Goal: Task Accomplishment & Management: Manage account settings

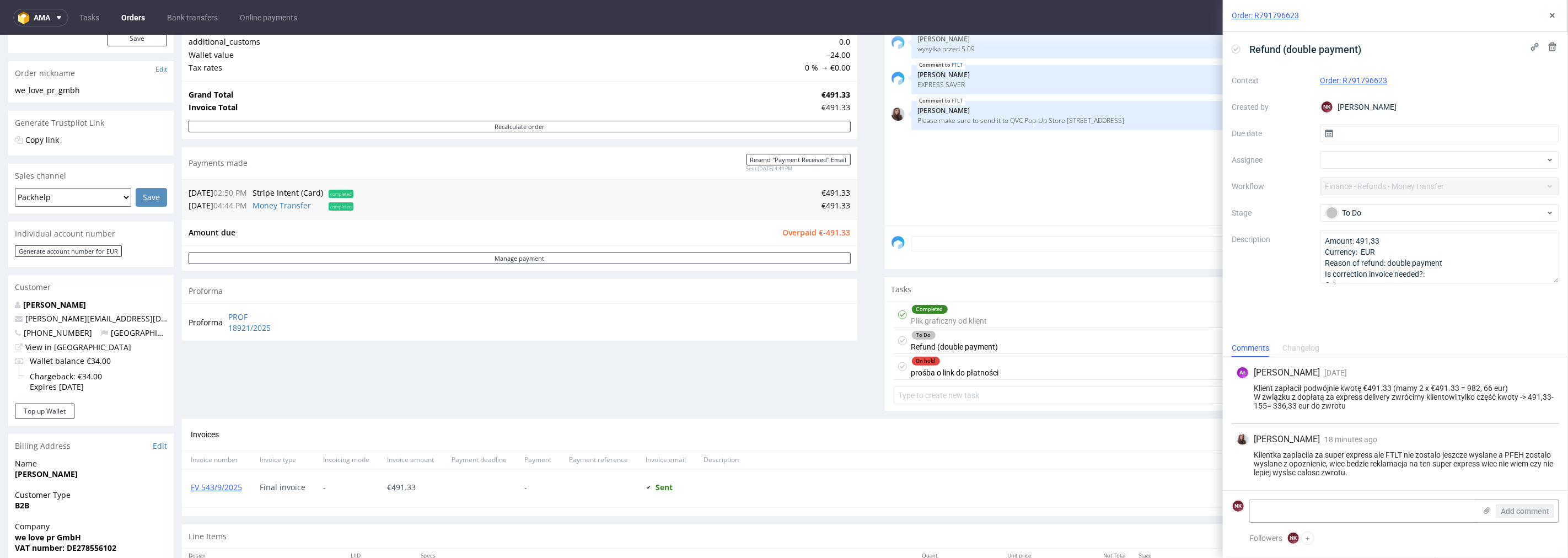
scroll to position [183, 0]
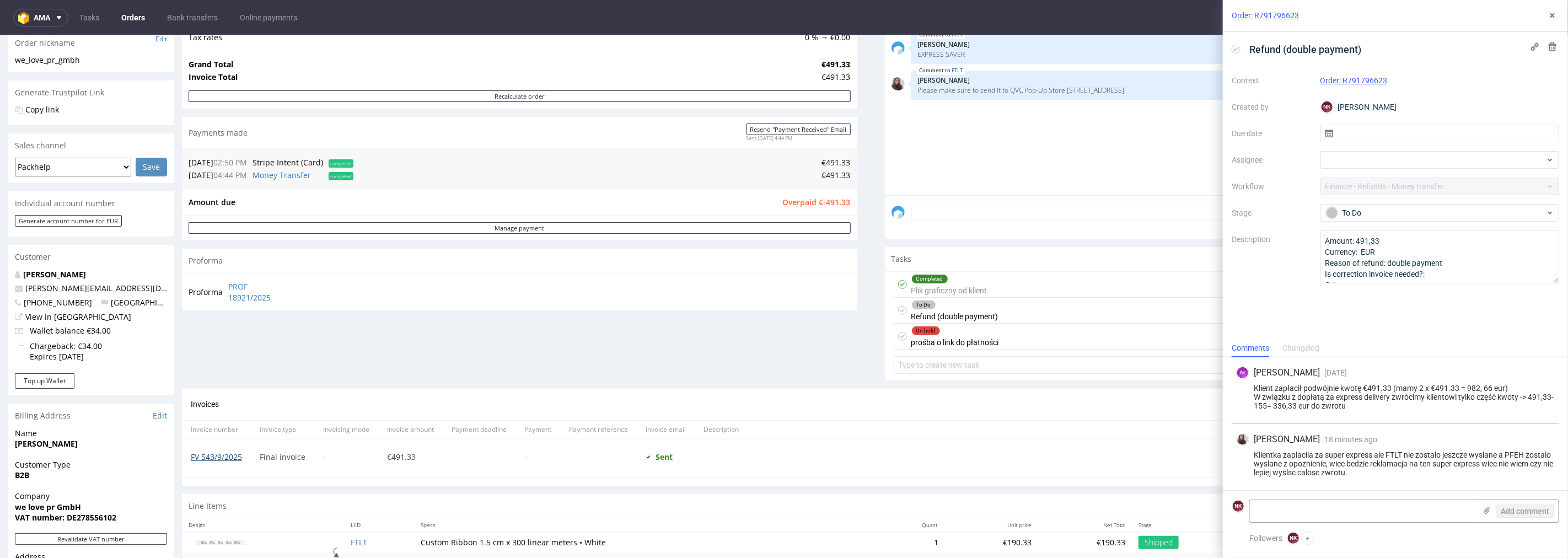
click at [210, 425] on link "FV 543/9/2025" at bounding box center [217, 455] width 52 height 10
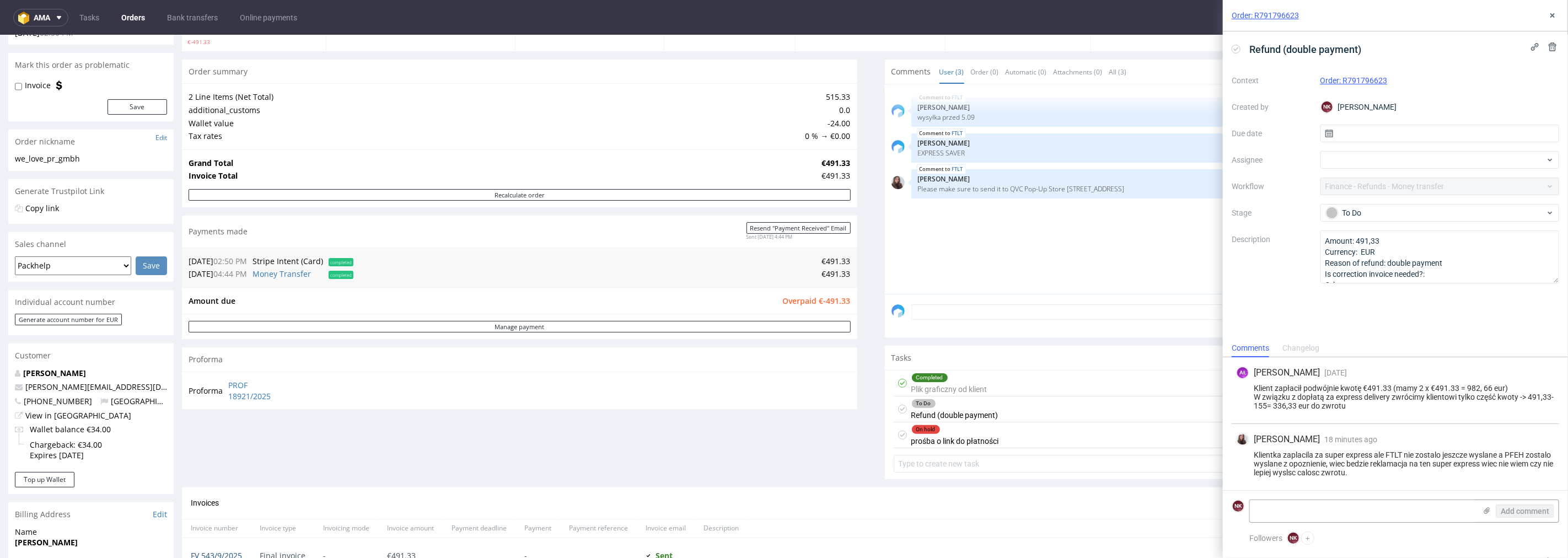
scroll to position [245, 0]
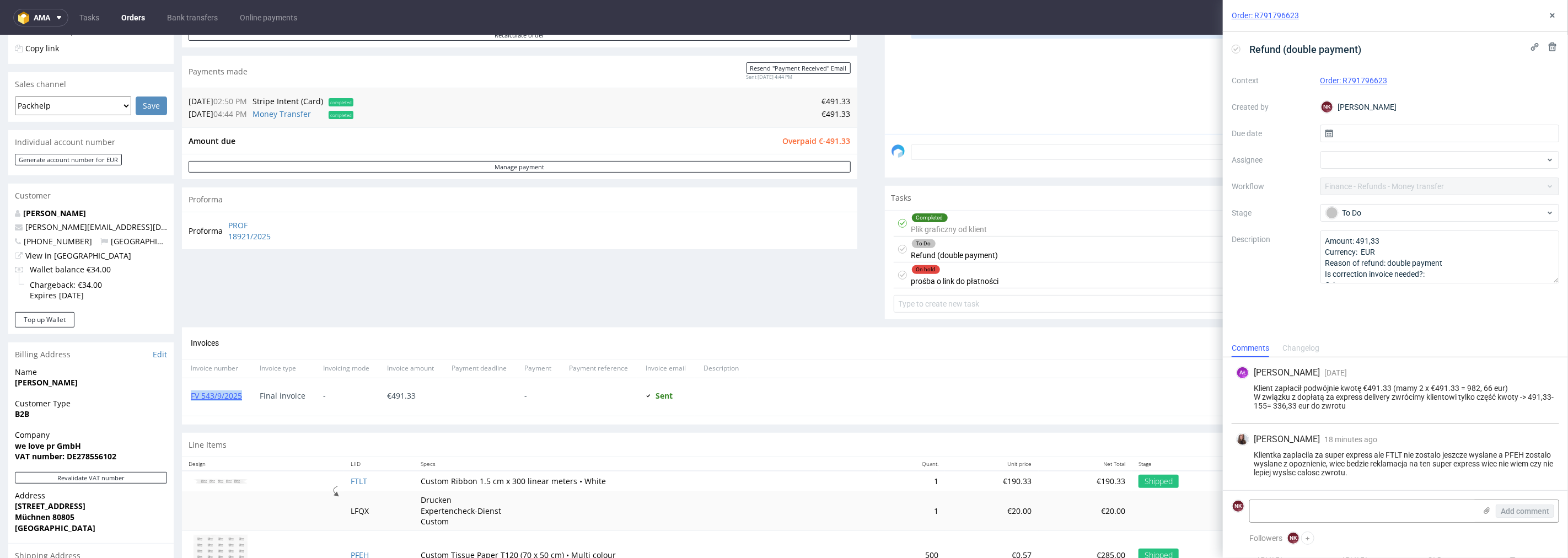
drag, startPoint x: 248, startPoint y: 394, endPoint x: 185, endPoint y: 396, distance: 63.0
click at [185, 396] on div "FV 543/9/2025" at bounding box center [217, 396] width 69 height 37
copy link "FV 543/9/2025"
click at [940, 425] on textarea at bounding box center [1362, 511] width 226 height 22
type textarea "zwrot drugiej płatności w 100%"
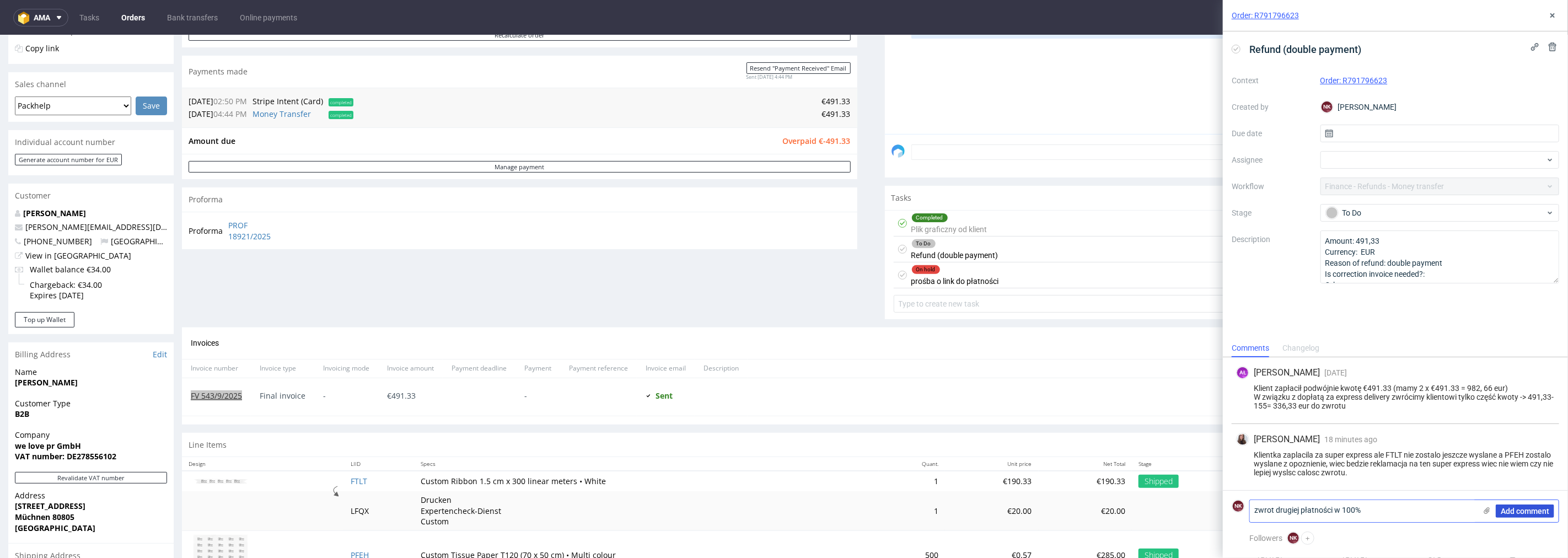
click at [940, 425] on button "Add comment" at bounding box center [1525, 510] width 58 height 13
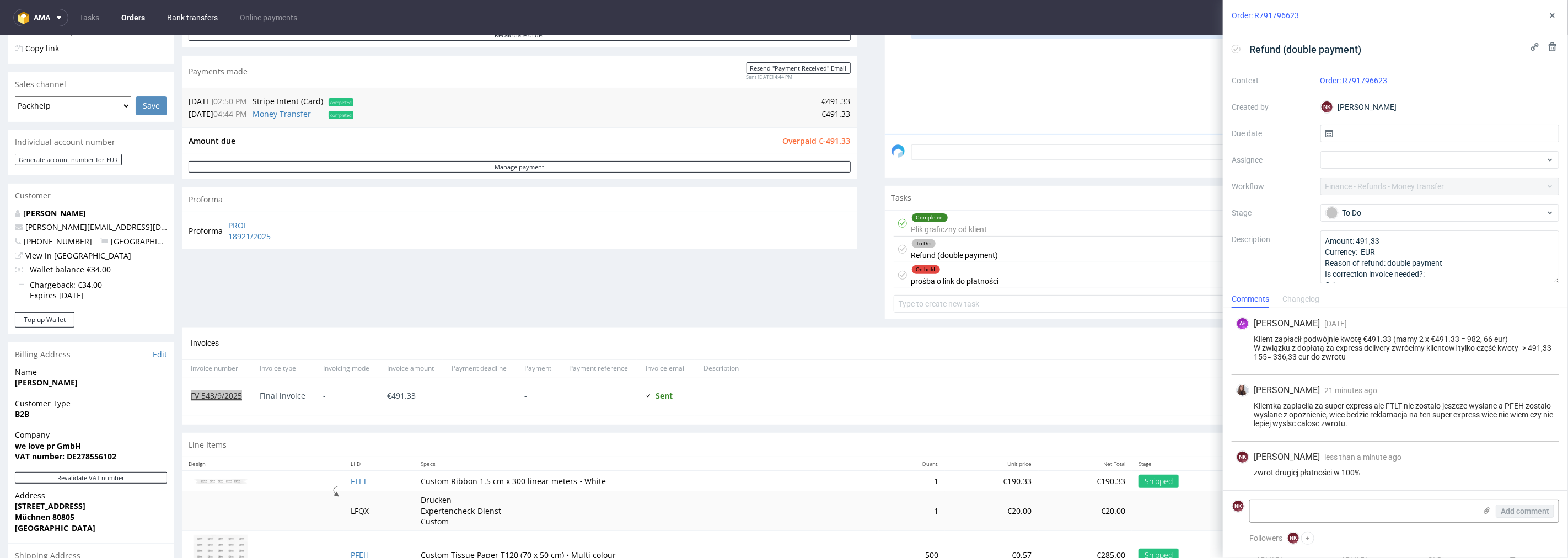
click at [186, 16] on link "Bank transfers" at bounding box center [192, 18] width 64 height 18
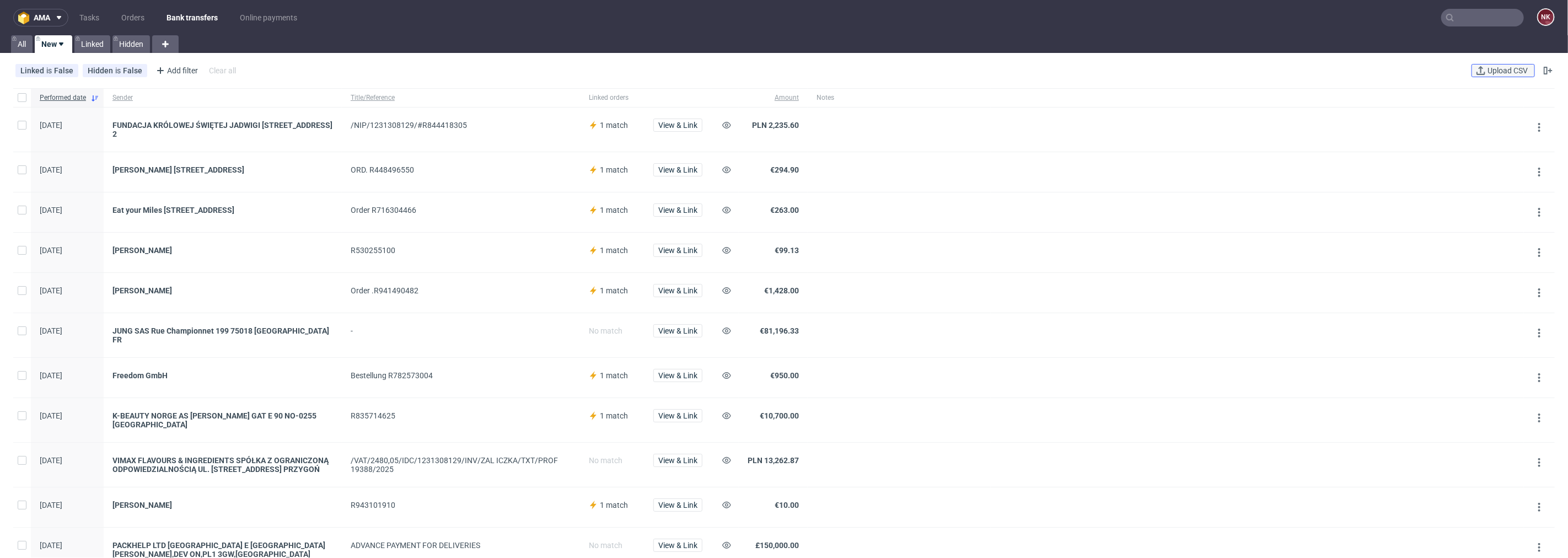
click at [940, 75] on button "Upload CSV" at bounding box center [1502, 70] width 63 height 13
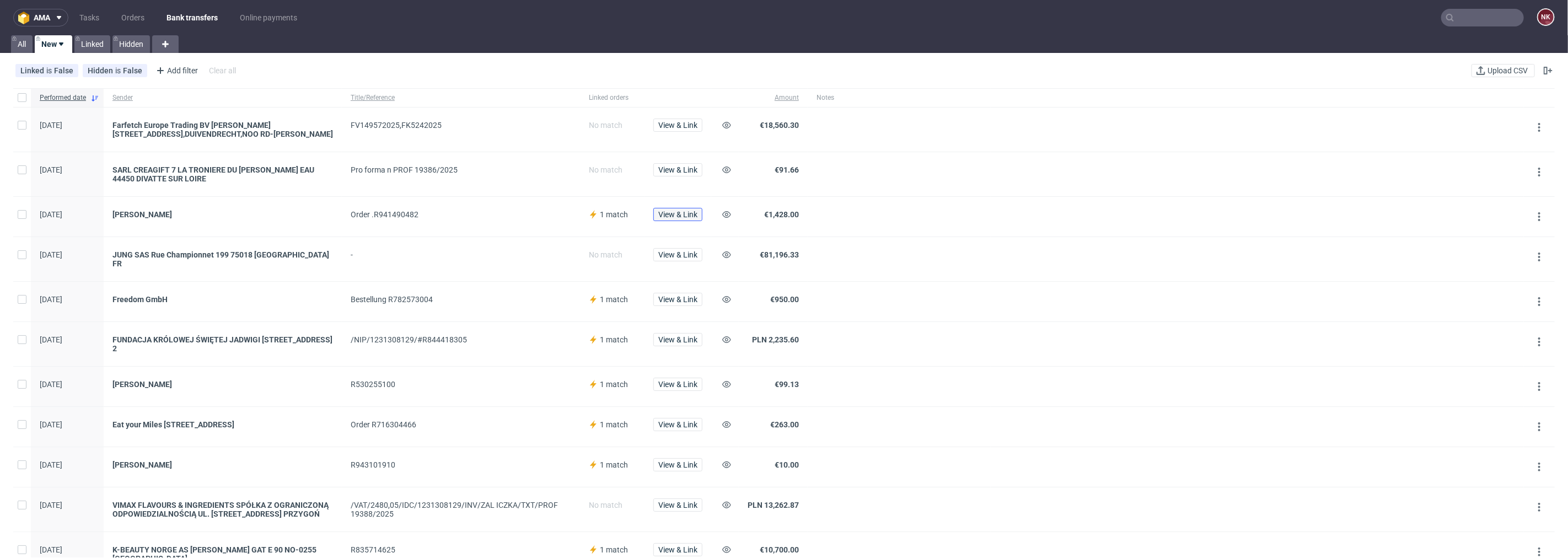
click at [670, 216] on span "View & Link" at bounding box center [678, 214] width 39 height 7
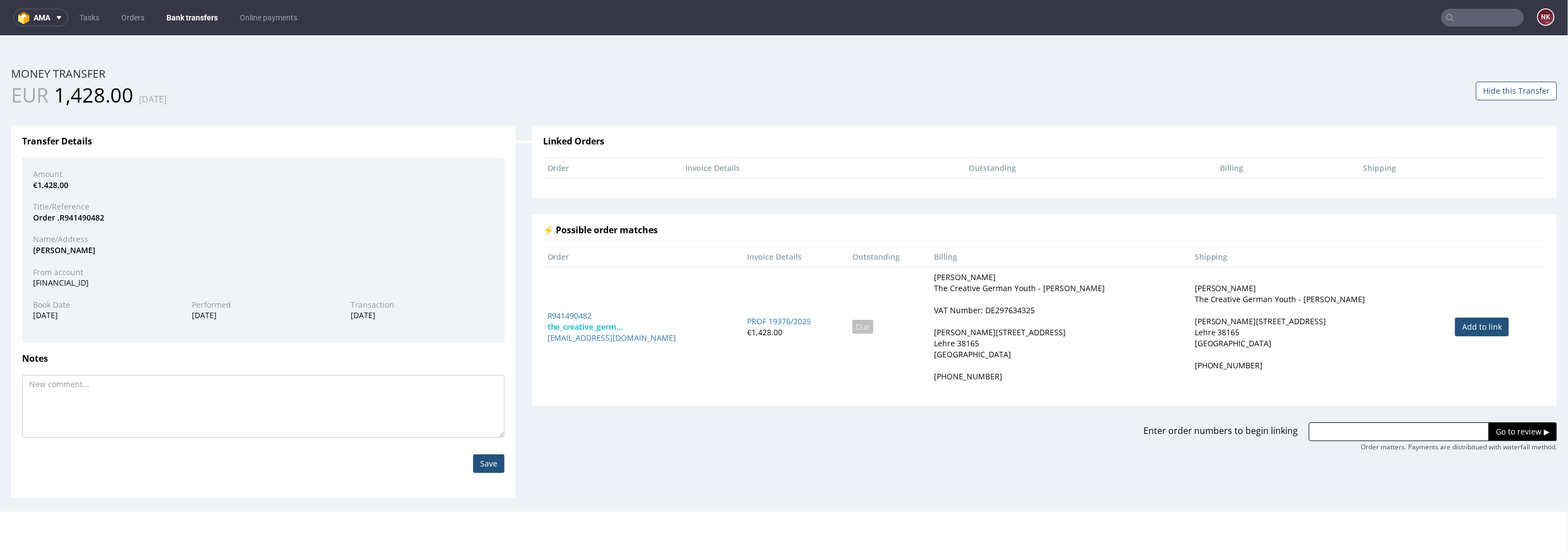
click at [940, 325] on link "Add to link" at bounding box center [1482, 327] width 54 height 19
type input "R941490482"
click at [940, 425] on input "Go to review ▶" at bounding box center [1523, 431] width 69 height 19
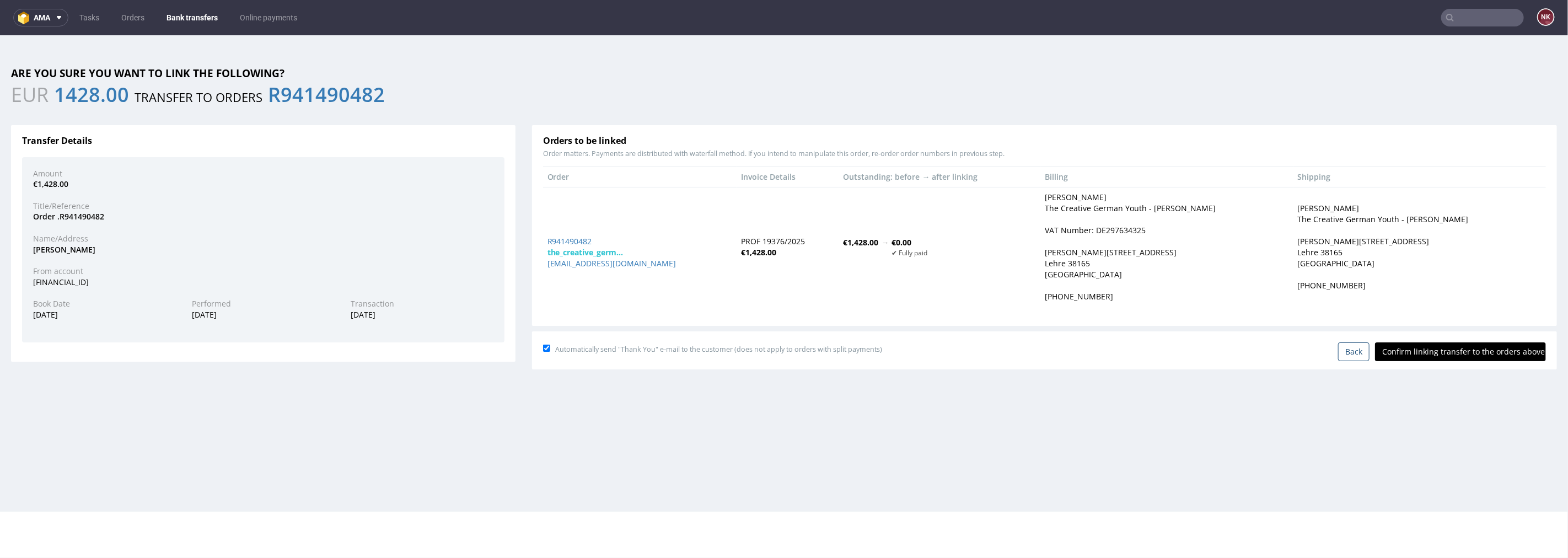
click at [940, 348] on input "Confirm linking transfer to the orders above" at bounding box center [1460, 351] width 171 height 19
type input "In progress..."
click at [183, 16] on link "Bank transfers" at bounding box center [192, 18] width 64 height 18
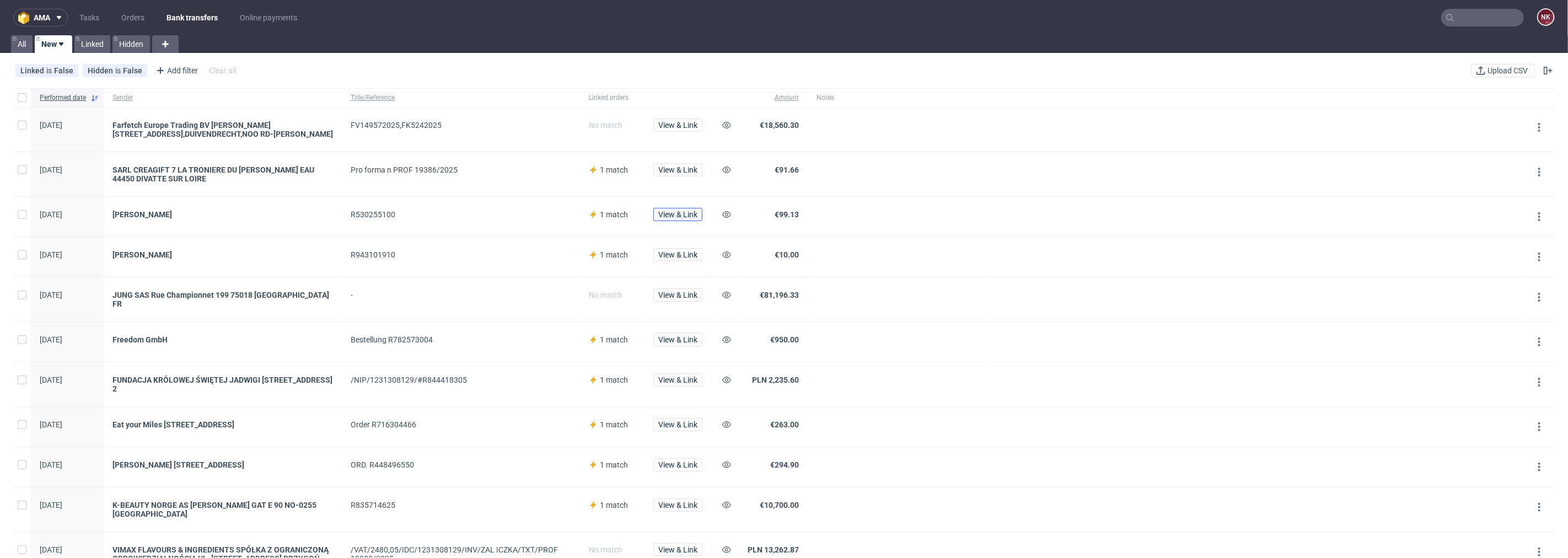
click at [679, 214] on span "View & Link" at bounding box center [678, 214] width 39 height 7
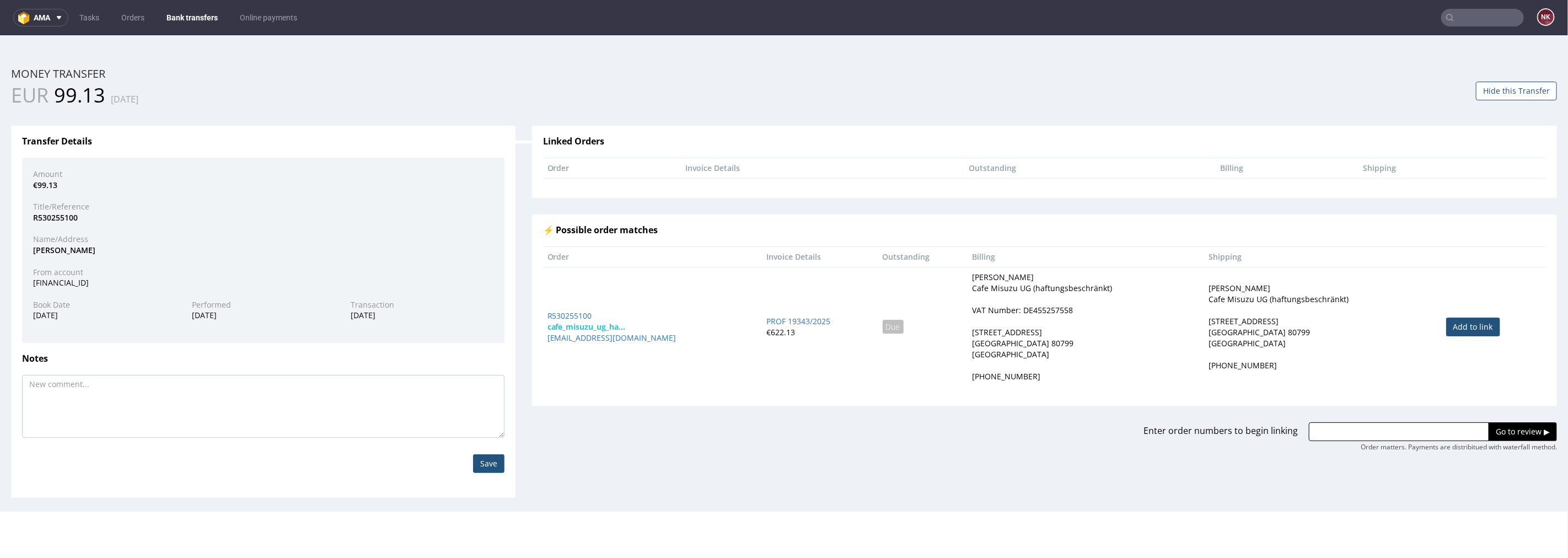
click at [940, 329] on link "Add to link" at bounding box center [1473, 327] width 54 height 19
type input "R530255100"
click at [940, 425] on input "Go to review ▶" at bounding box center [1523, 431] width 69 height 19
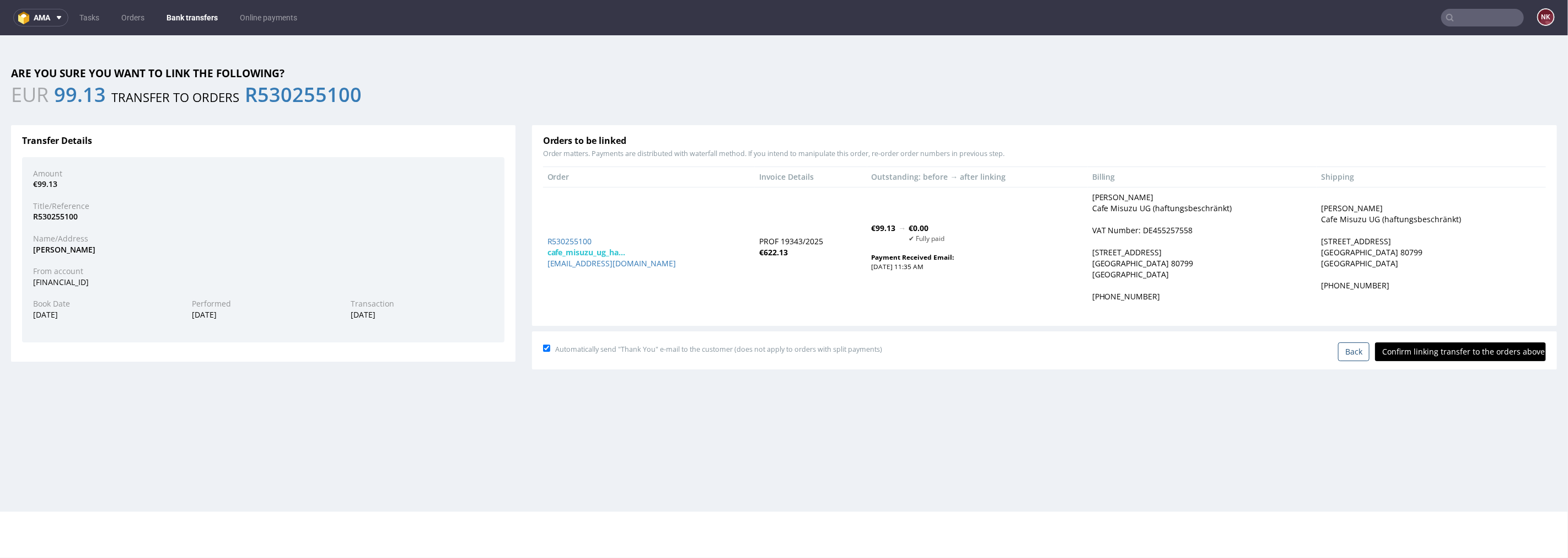
click at [940, 348] on input "Confirm linking transfer to the orders above" at bounding box center [1460, 351] width 171 height 19
type input "In progress..."
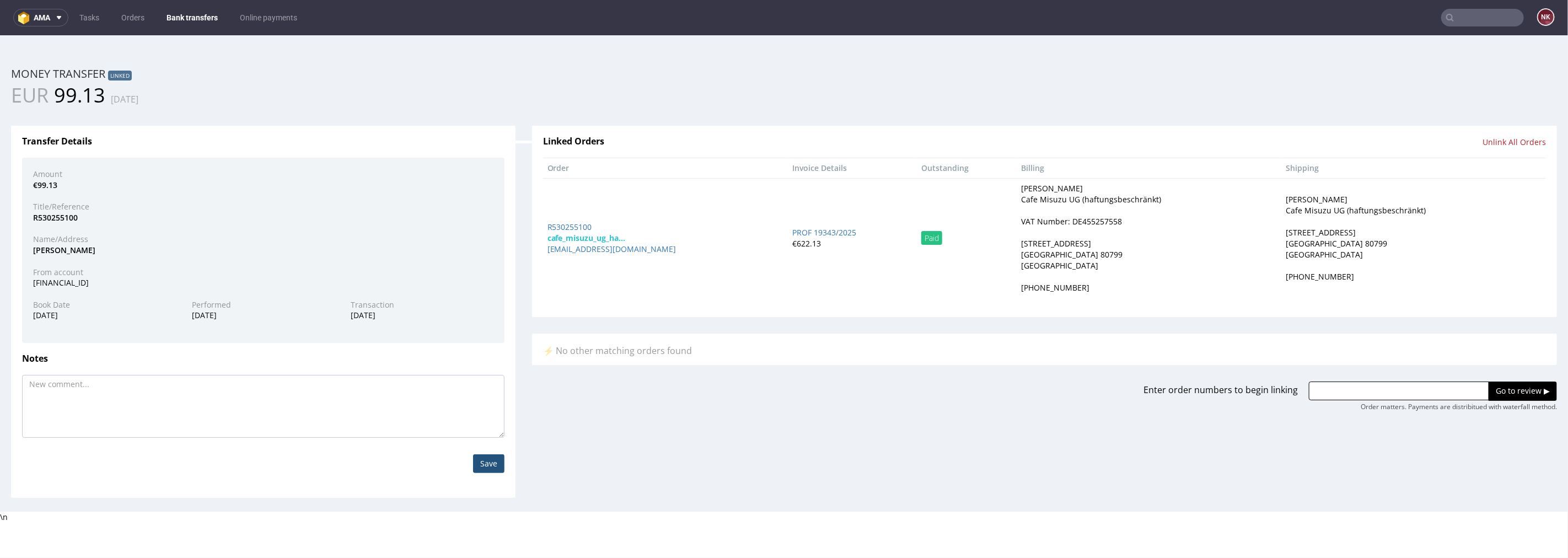
click at [195, 10] on link "Bank transfers" at bounding box center [192, 18] width 64 height 18
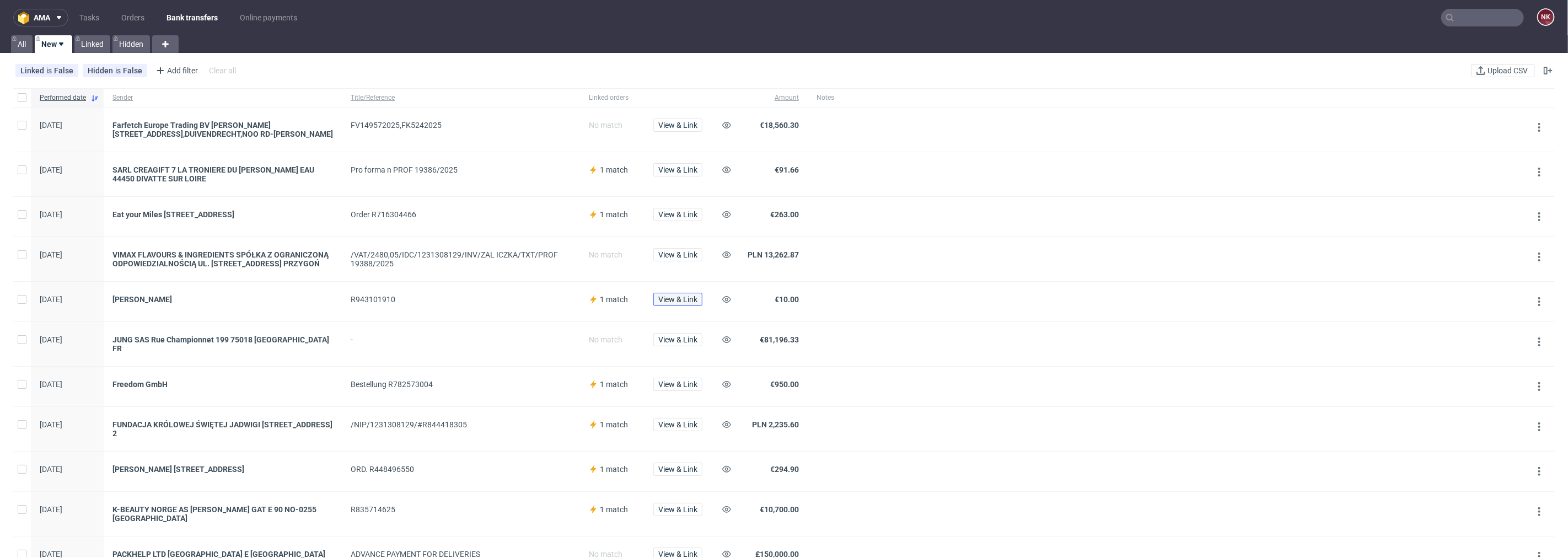
click at [653, 295] on button "View & Link" at bounding box center [677, 299] width 49 height 13
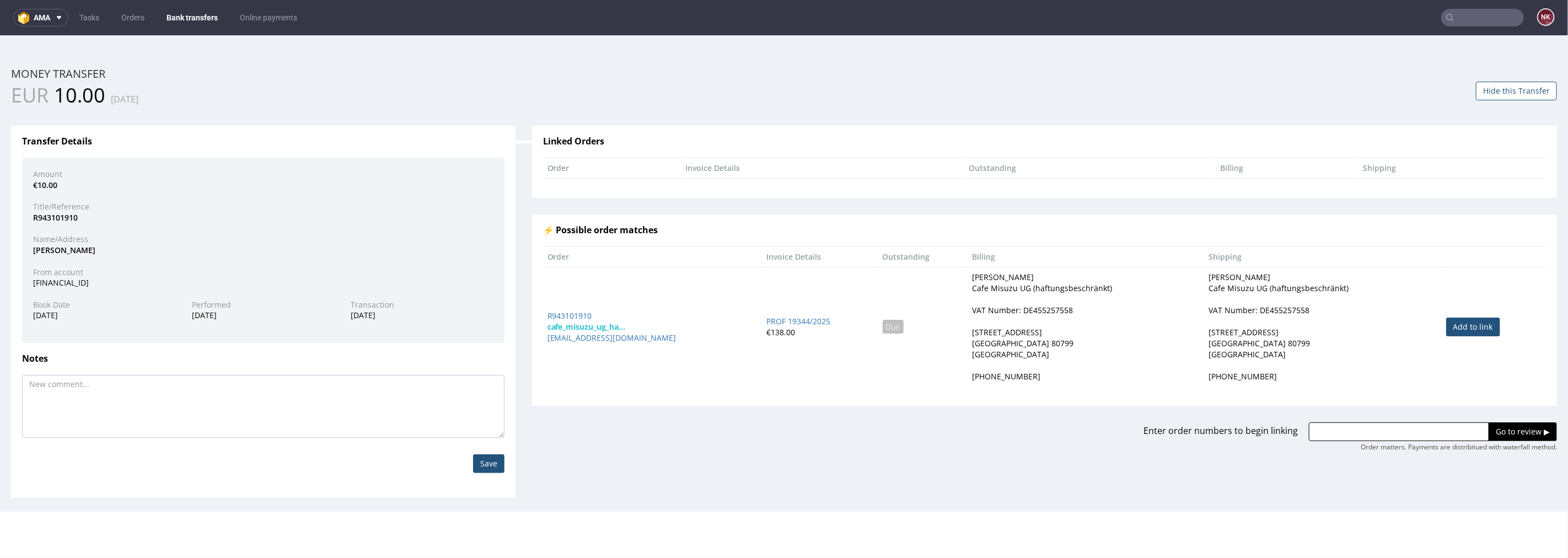
click at [940, 321] on link "Add to link" at bounding box center [1473, 327] width 54 height 19
type input "R943101910"
click at [940, 425] on input "Go to review ▶" at bounding box center [1523, 431] width 69 height 19
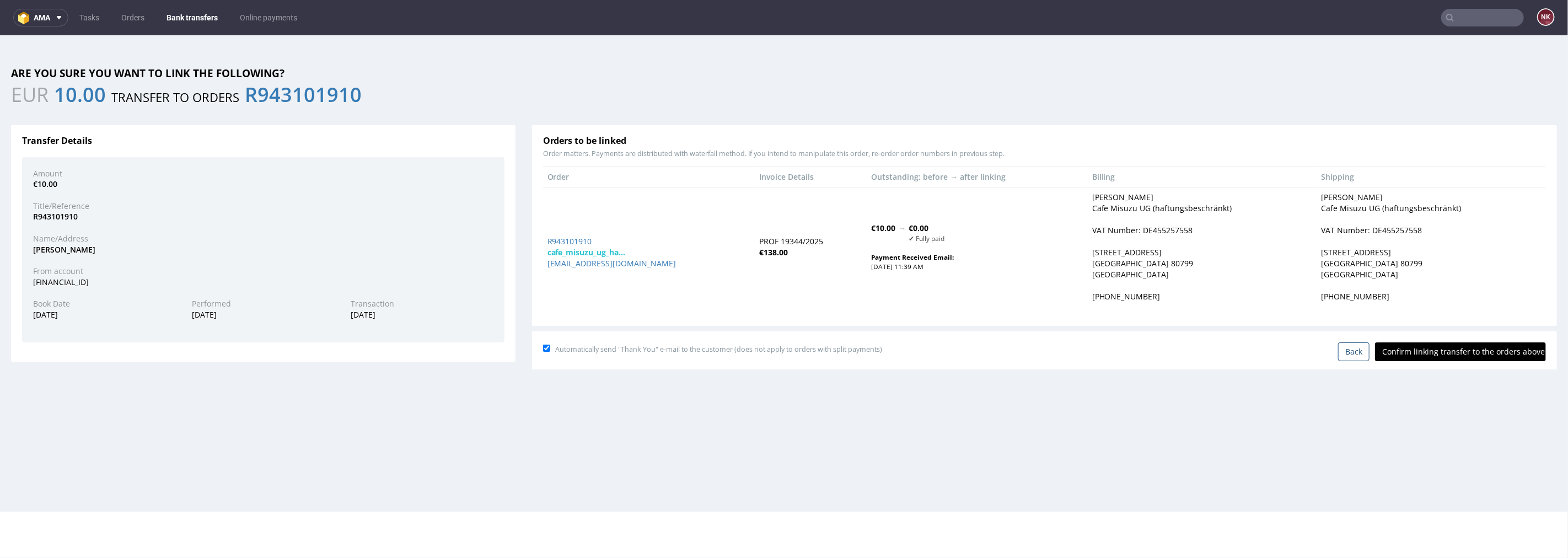
click at [940, 346] on input "Confirm linking transfer to the orders above" at bounding box center [1460, 351] width 171 height 19
type input "In progress..."
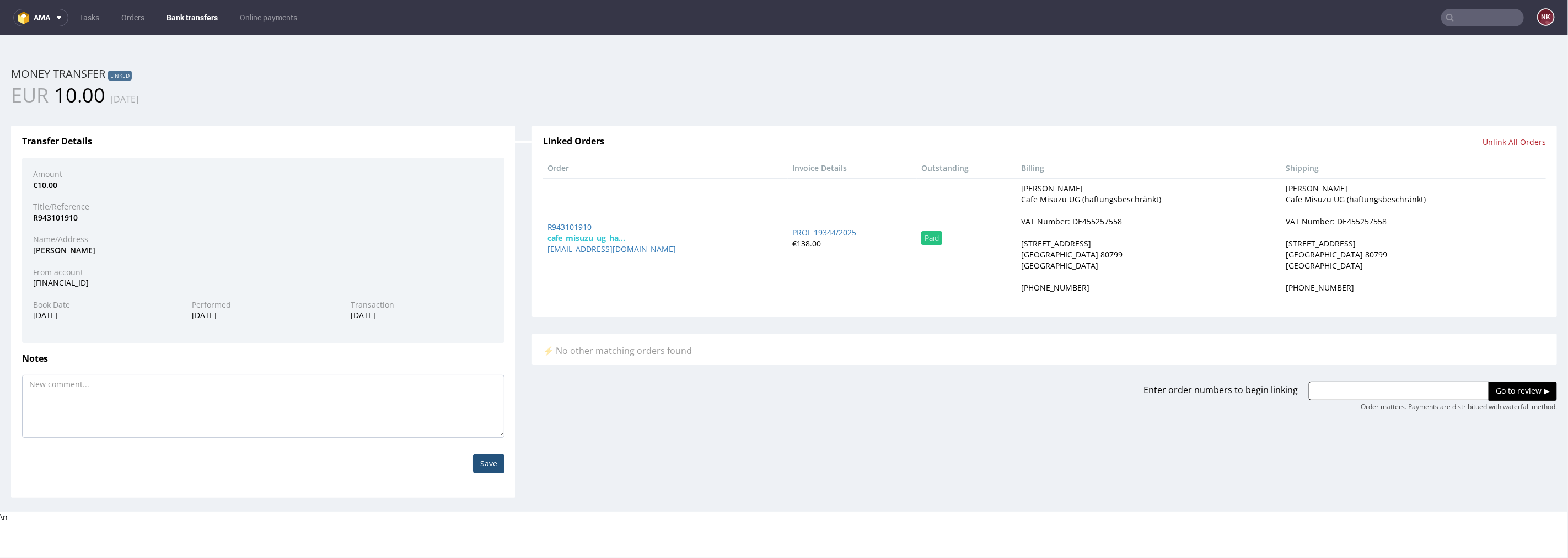
click at [200, 15] on link "Bank transfers" at bounding box center [192, 18] width 64 height 18
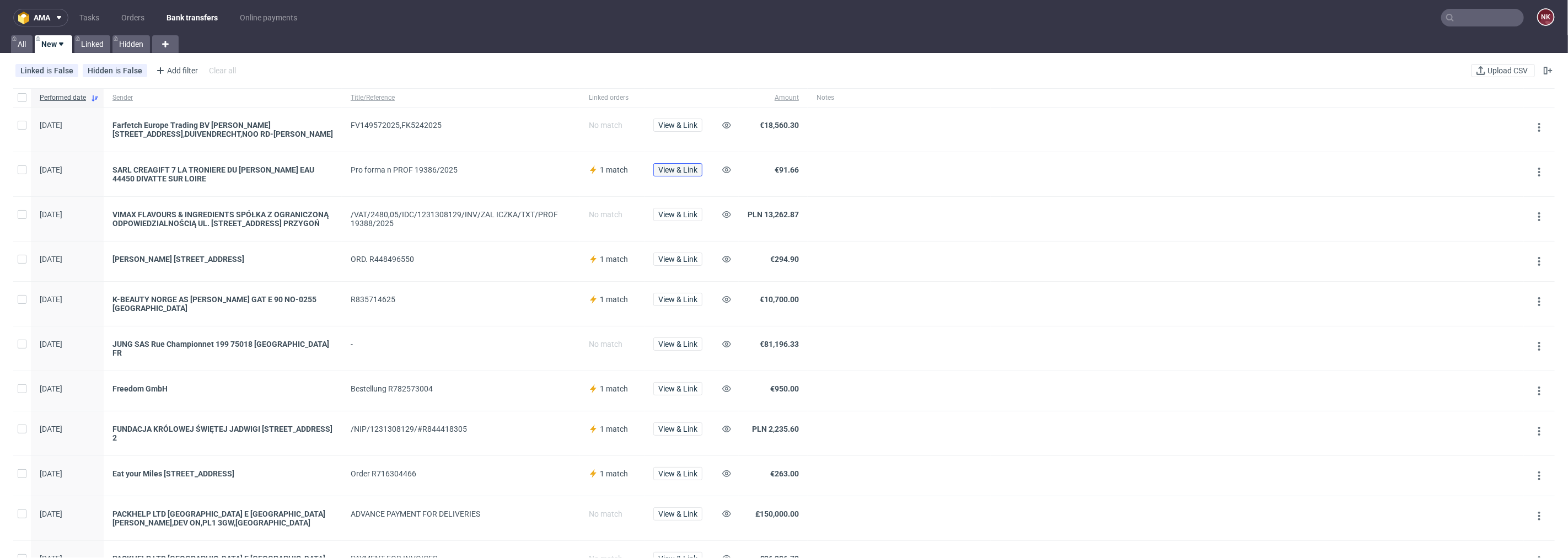
click at [667, 167] on span "View & Link" at bounding box center [678, 169] width 39 height 7
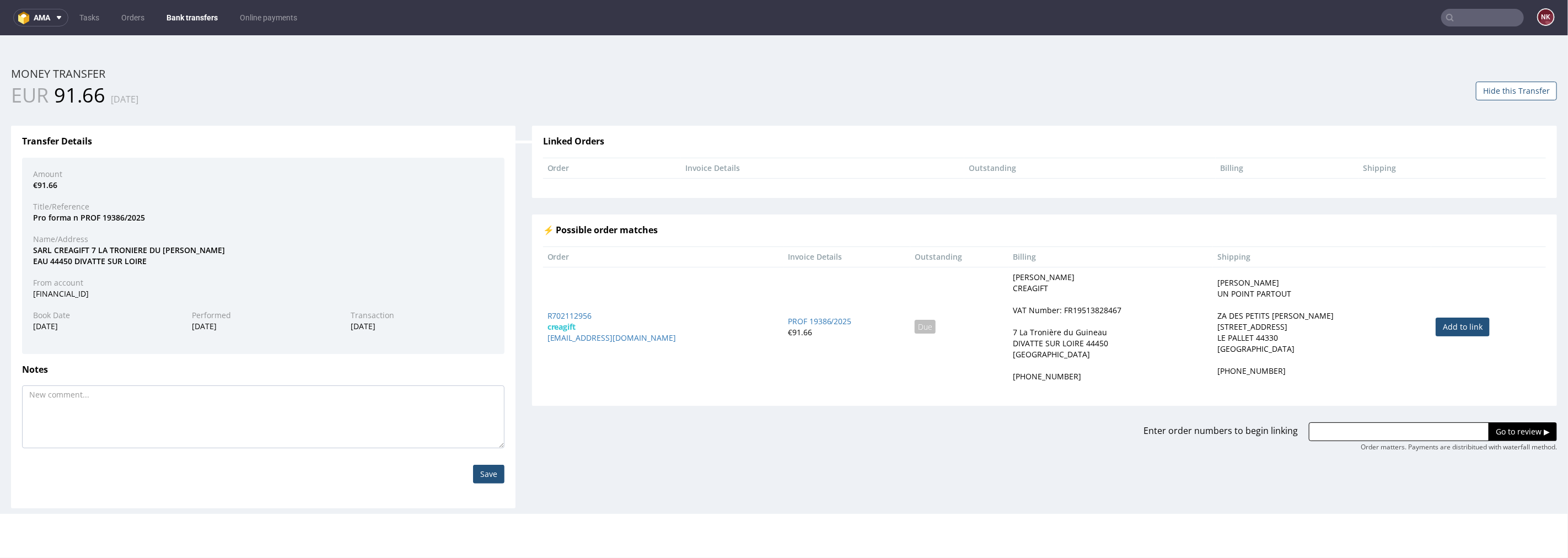
click at [940, 327] on link "Add to link" at bounding box center [1463, 327] width 54 height 19
type input "R702112956"
click at [940, 424] on input "Go to review ▶" at bounding box center [1523, 431] width 69 height 19
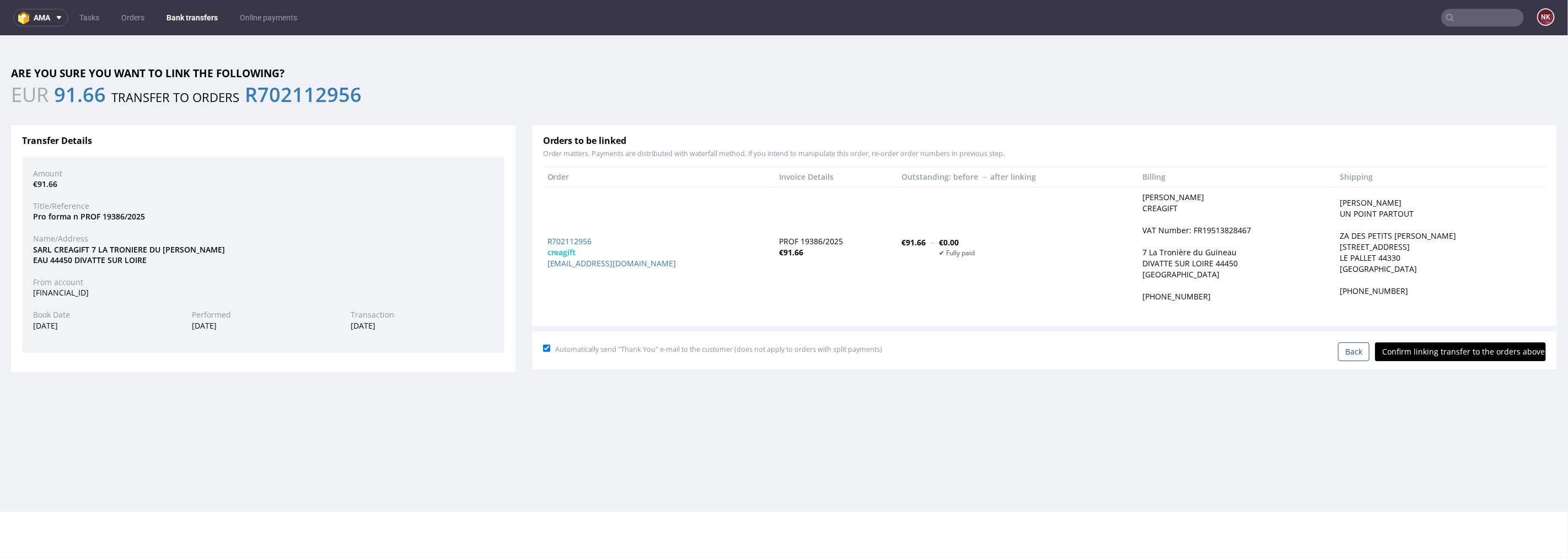
click at [940, 355] on input "Confirm linking transfer to the orders above" at bounding box center [1460, 351] width 171 height 19
type input "In progress..."
drag, startPoint x: 576, startPoint y: 232, endPoint x: 572, endPoint y: 240, distance: 8.9
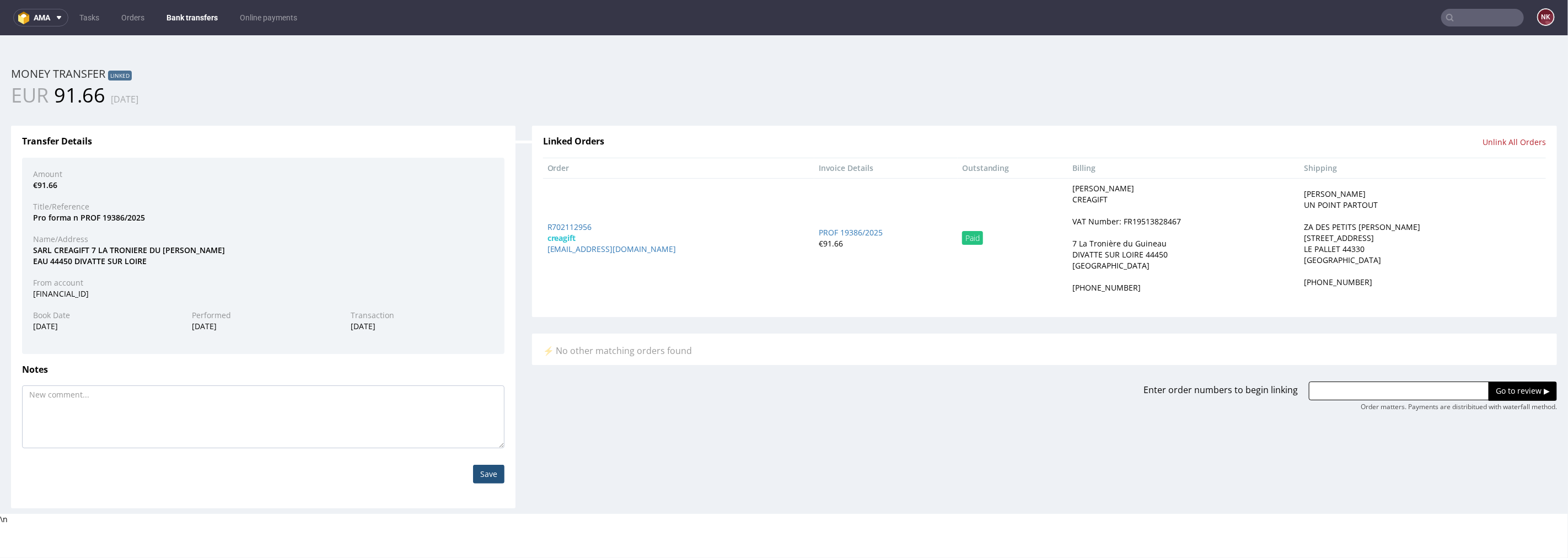
click at [191, 11] on link "Bank transfers" at bounding box center [192, 18] width 64 height 18
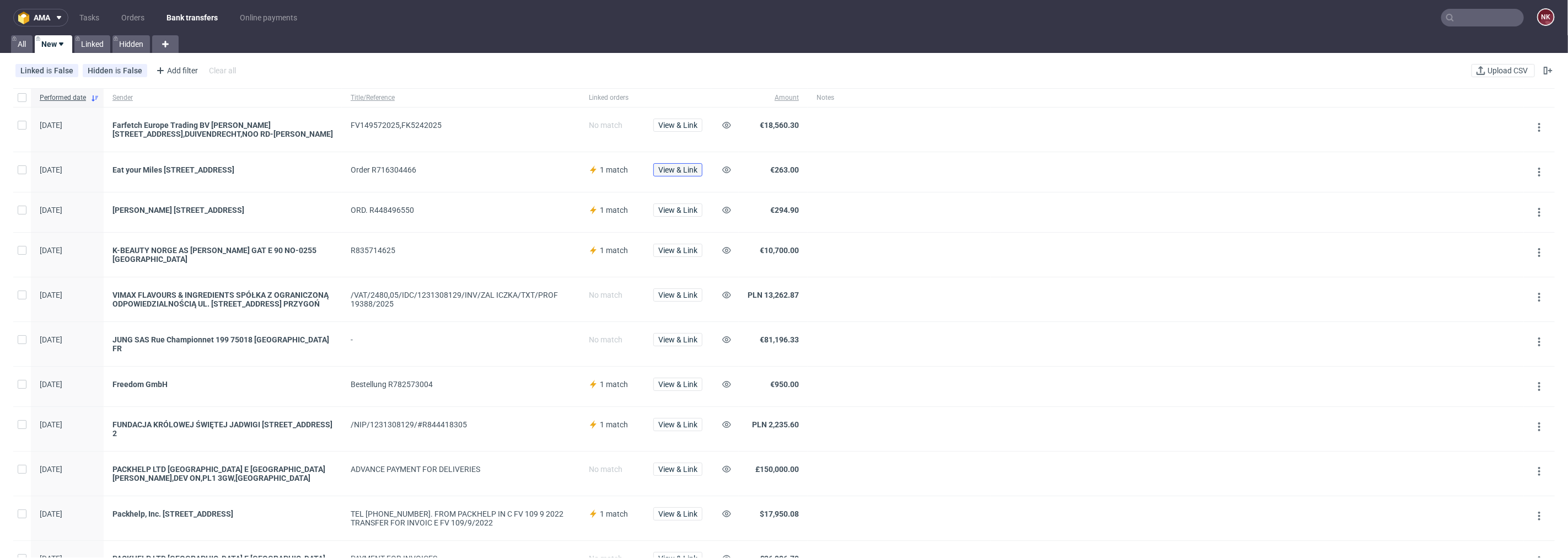
click at [671, 174] on button "View & Link" at bounding box center [677, 169] width 49 height 13
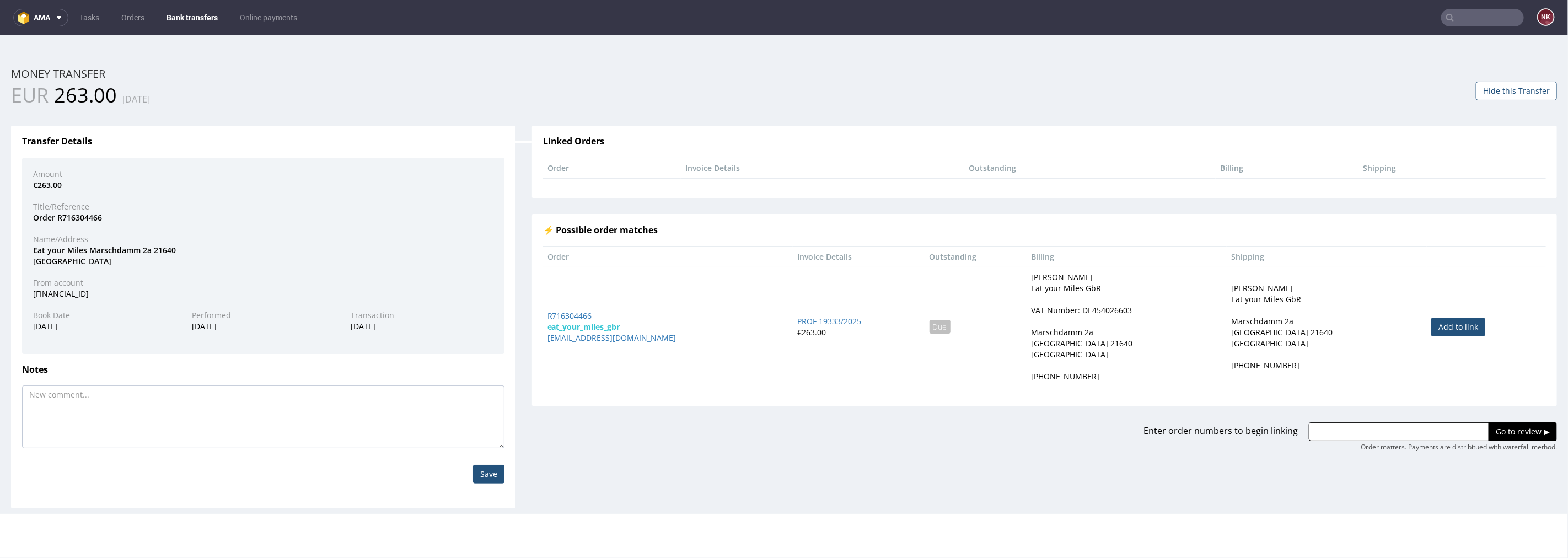
click at [940, 329] on link "Add to link" at bounding box center [1458, 327] width 54 height 19
type input "R716304466"
click at [940, 425] on input "Go to review ▶" at bounding box center [1523, 431] width 69 height 19
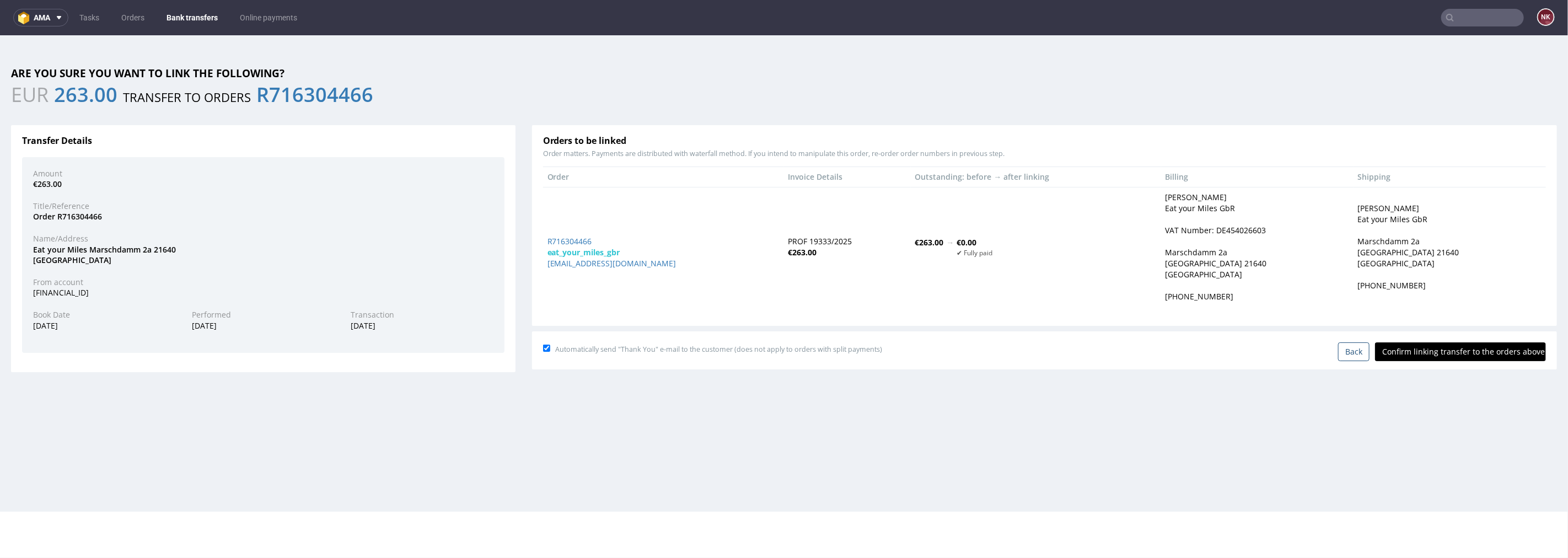
click at [940, 353] on input "Confirm linking transfer to the orders above" at bounding box center [1460, 351] width 171 height 19
type input "In progress..."
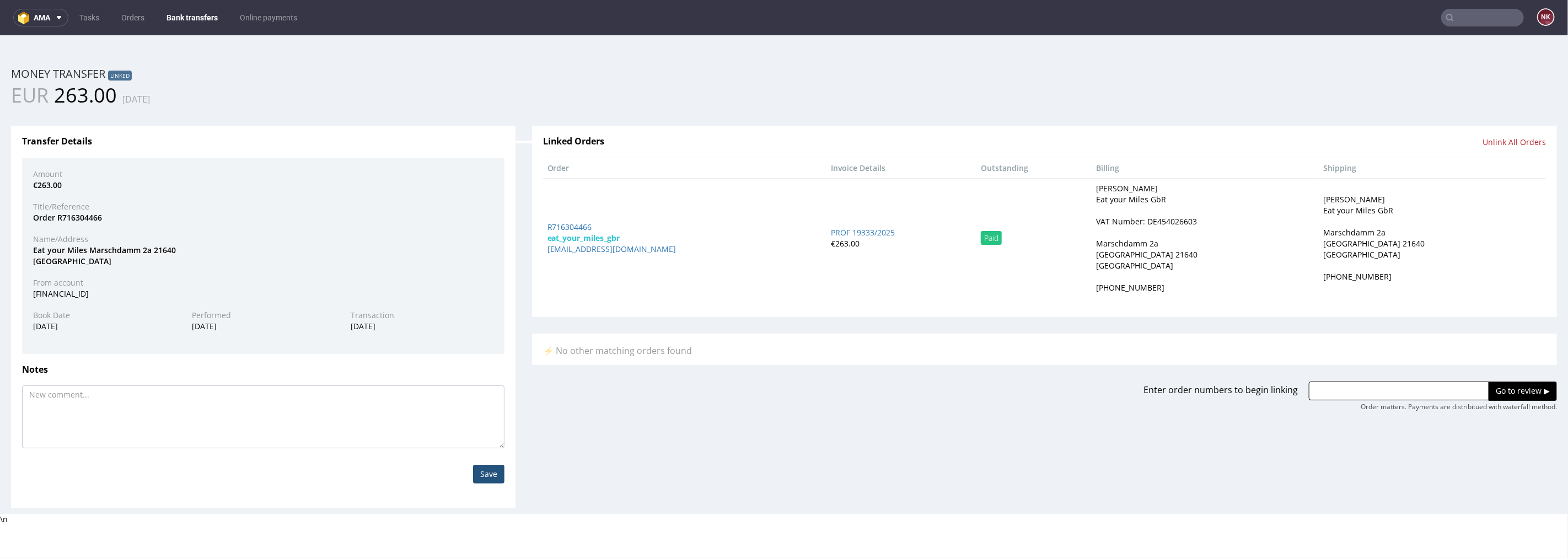
click at [202, 5] on nav "ama Tasks Orders Bank transfers Online payments NK" at bounding box center [784, 18] width 1568 height 35
click at [198, 24] on link "Bank transfers" at bounding box center [192, 18] width 64 height 18
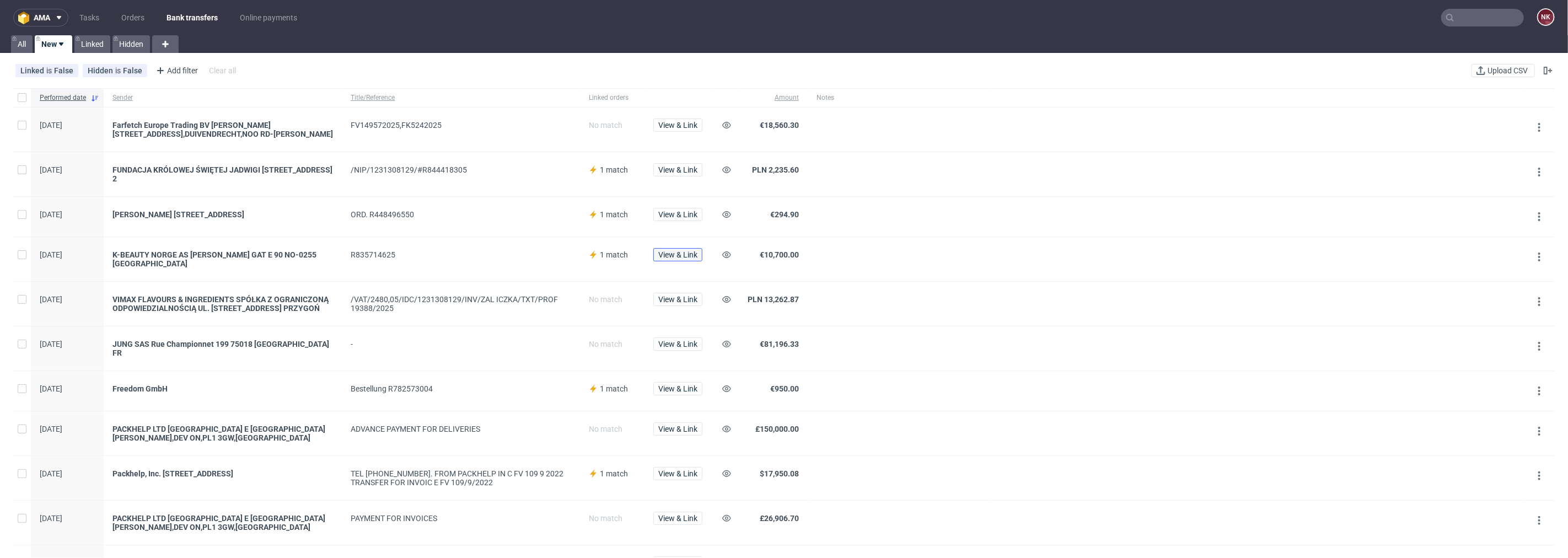
click at [692, 259] on button "View & Link" at bounding box center [677, 254] width 49 height 13
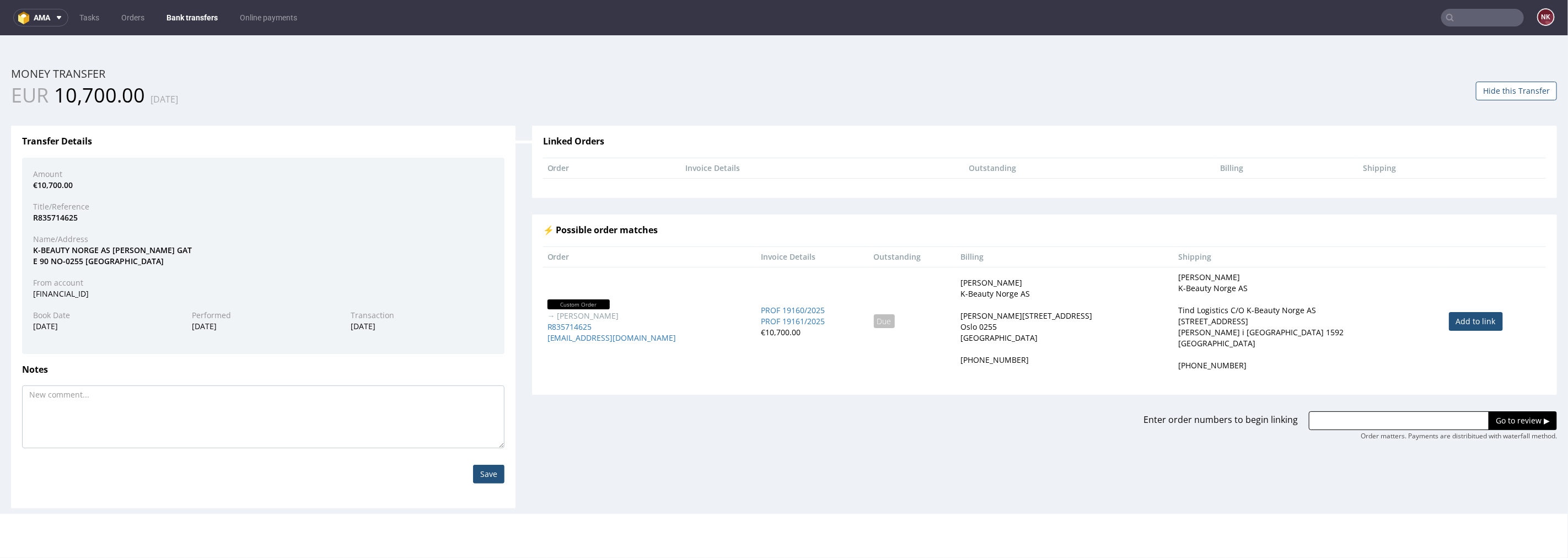
click at [940, 320] on link "Add to link" at bounding box center [1476, 321] width 54 height 19
type input "R835714625"
click at [940, 415] on input "Go to review ▶" at bounding box center [1523, 420] width 69 height 19
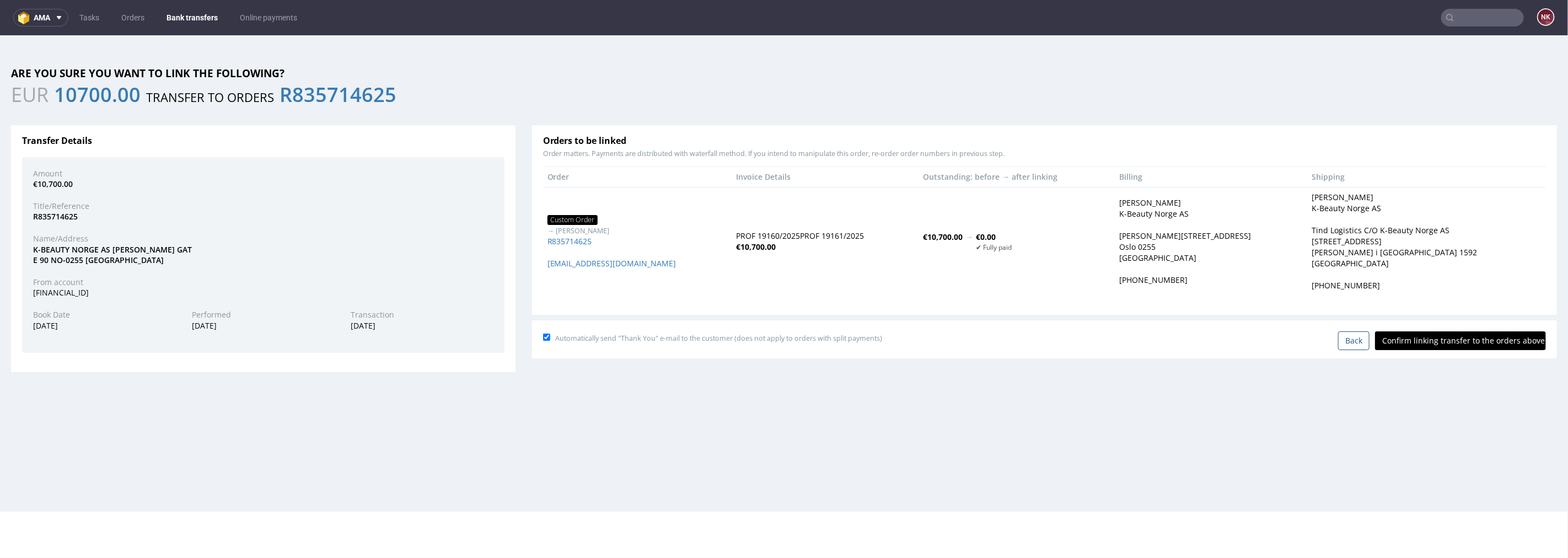
click at [940, 342] on input "Confirm linking transfer to the orders above" at bounding box center [1460, 340] width 171 height 19
type input "In progress..."
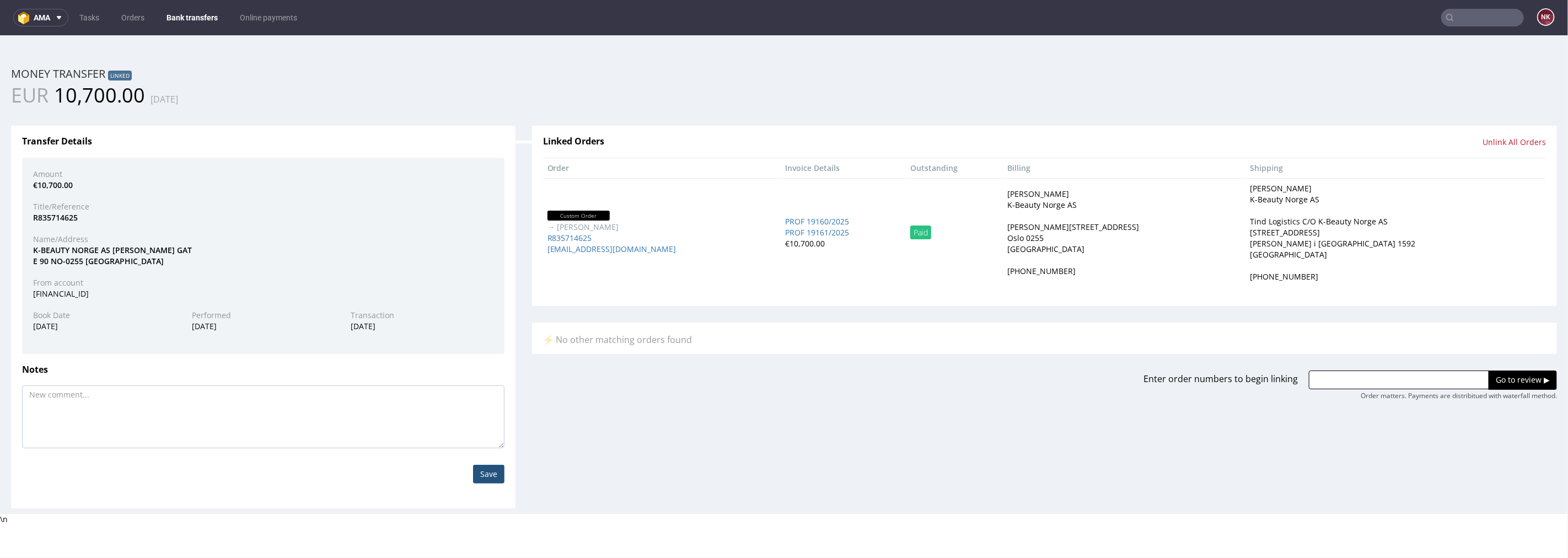
click at [189, 7] on nav "ama Tasks Orders Bank transfers Online payments NK" at bounding box center [784, 18] width 1568 height 35
click at [189, 16] on link "Bank transfers" at bounding box center [192, 18] width 64 height 18
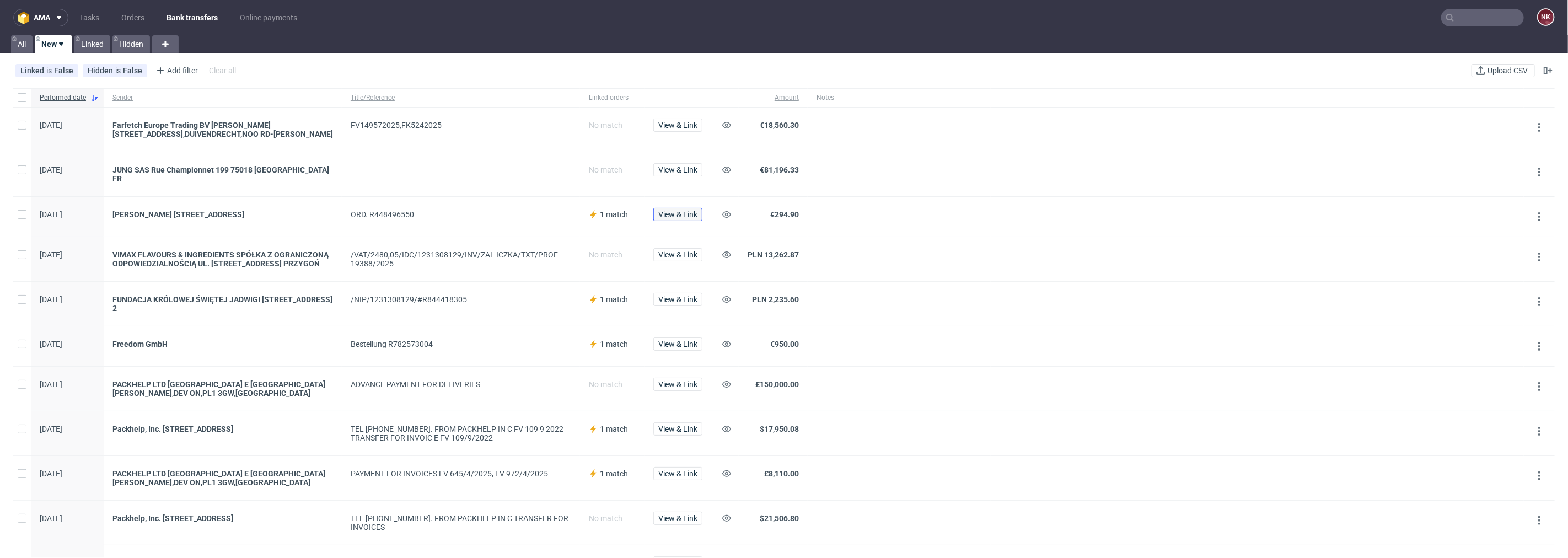
click at [681, 210] on span "View & Link" at bounding box center [678, 214] width 39 height 7
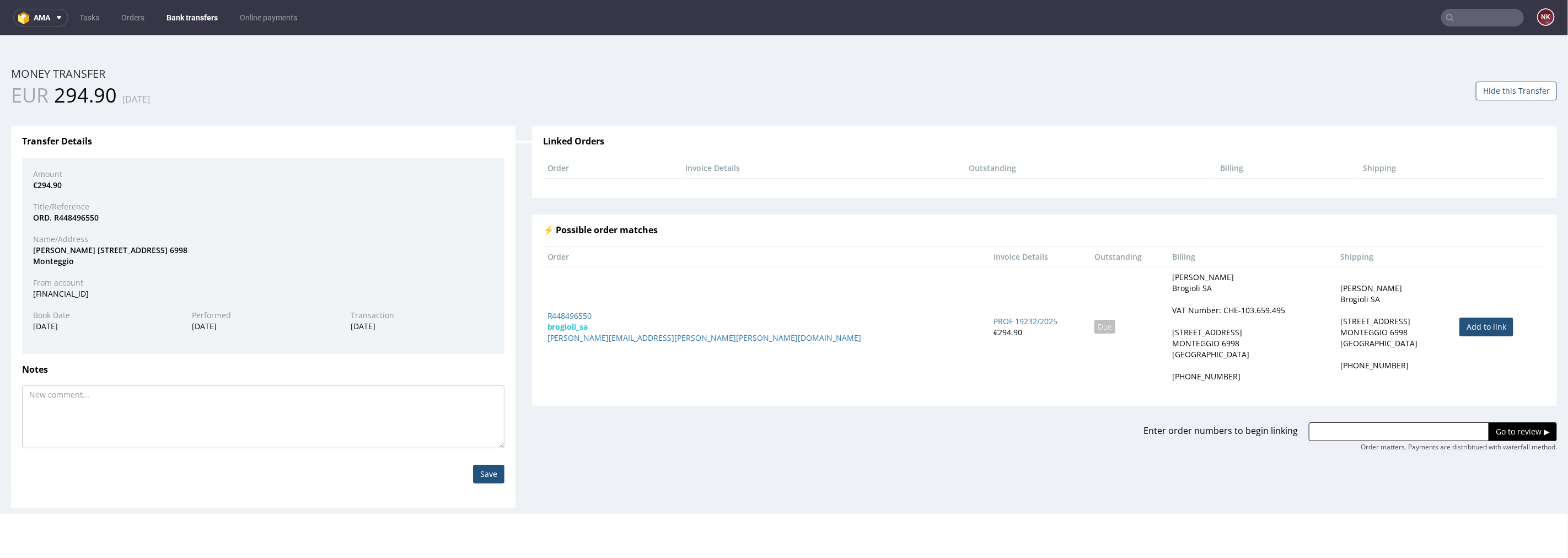
click at [940, 324] on link "Add to link" at bounding box center [1487, 327] width 54 height 19
type input "R448496550"
click at [940, 425] on input "Go to review ▶" at bounding box center [1523, 431] width 69 height 19
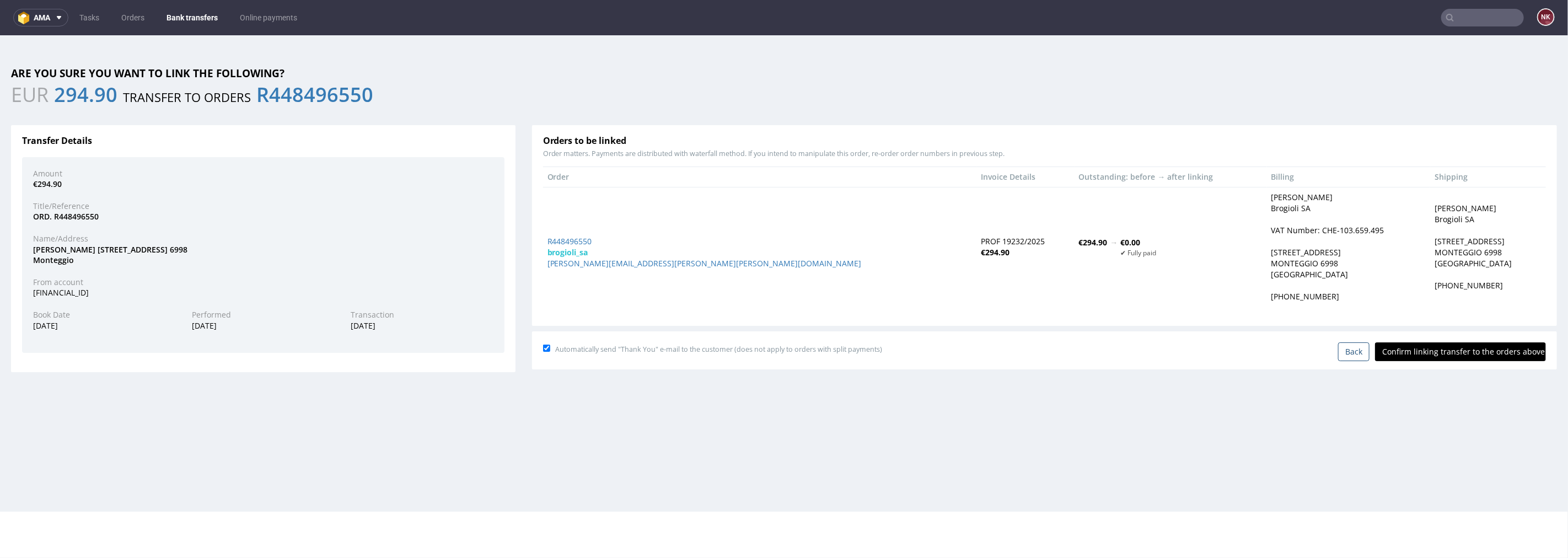
click at [940, 361] on div "Automatically send "Thank You" e-mail to the customer (does not apply to orders…" at bounding box center [1045, 350] width 1025 height 38
click at [940, 352] on input "Confirm linking transfer to the orders above" at bounding box center [1460, 351] width 171 height 19
type input "In progress..."
click at [194, 15] on link "Bank transfers" at bounding box center [192, 18] width 64 height 18
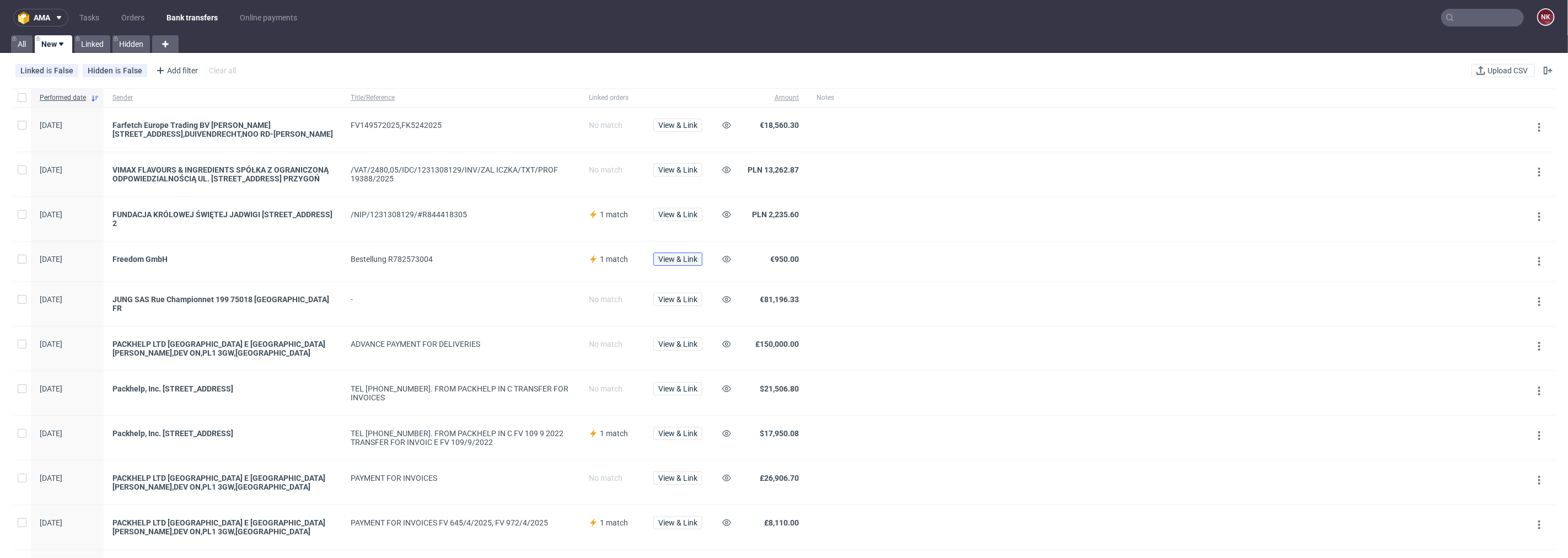
click at [676, 256] on span "View & Link" at bounding box center [678, 259] width 39 height 7
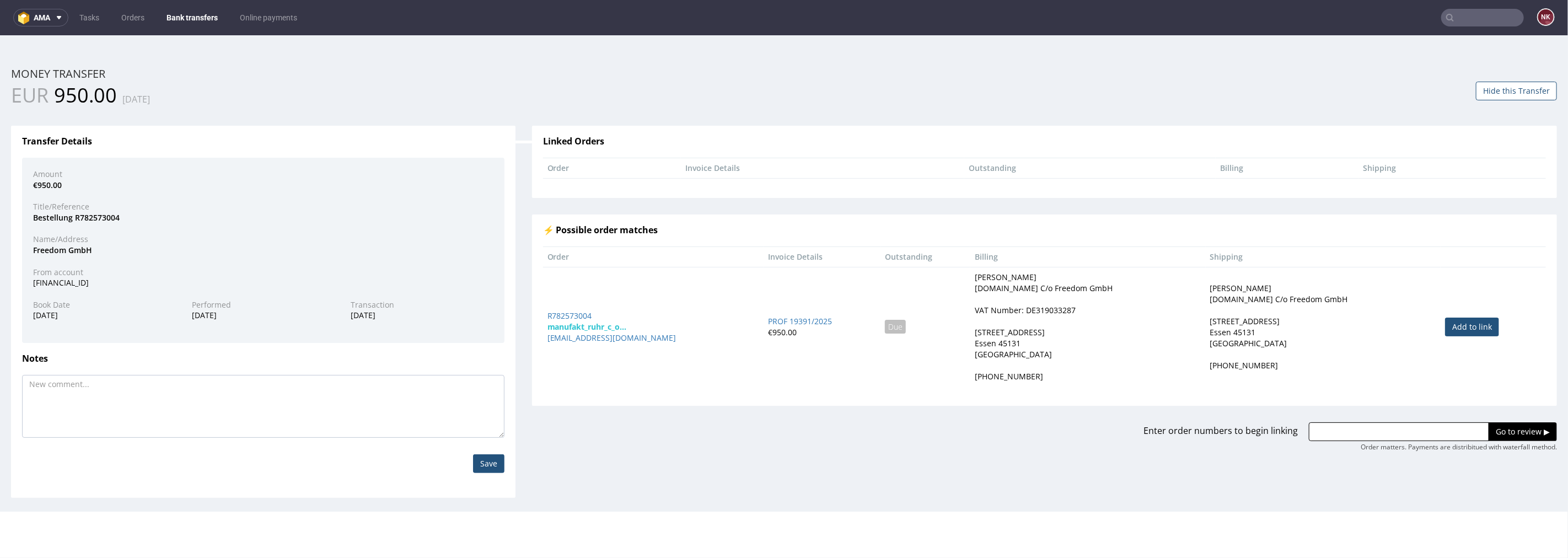
click at [940, 324] on link "Add to link" at bounding box center [1472, 327] width 54 height 19
type input "R782573004"
click at [940, 425] on input "Go to review ▶" at bounding box center [1523, 431] width 69 height 19
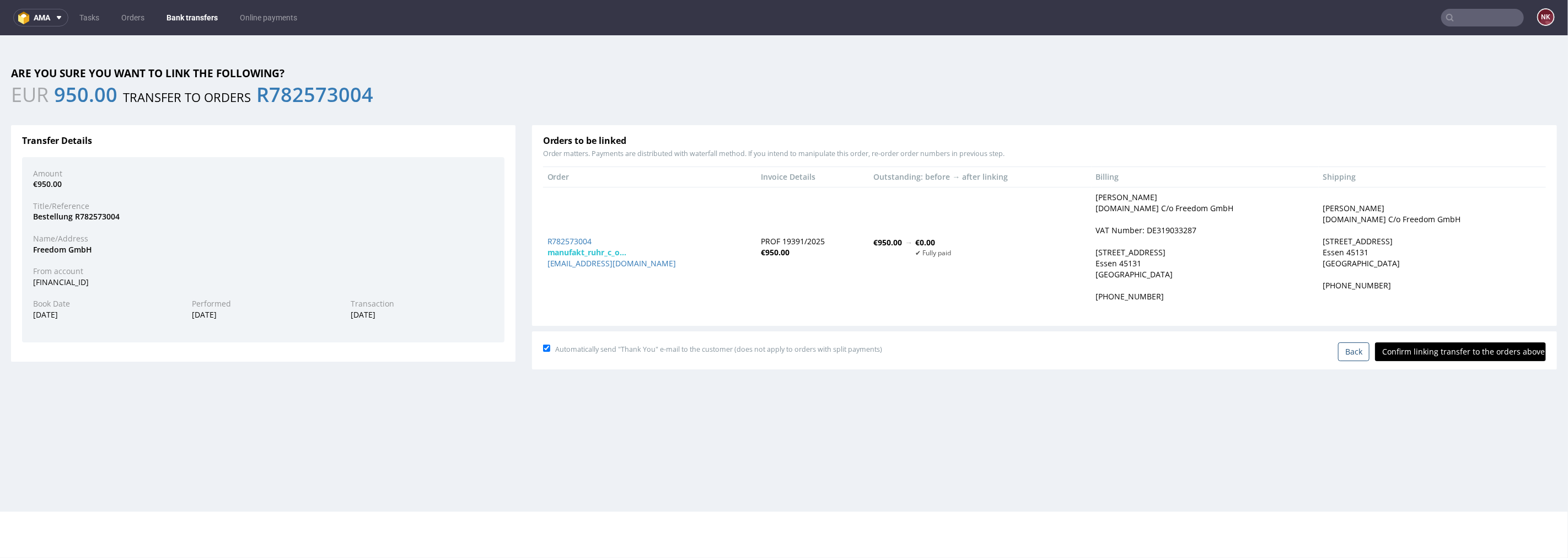
click at [940, 356] on input "Confirm linking transfer to the orders above" at bounding box center [1460, 351] width 171 height 19
type input "In progress..."
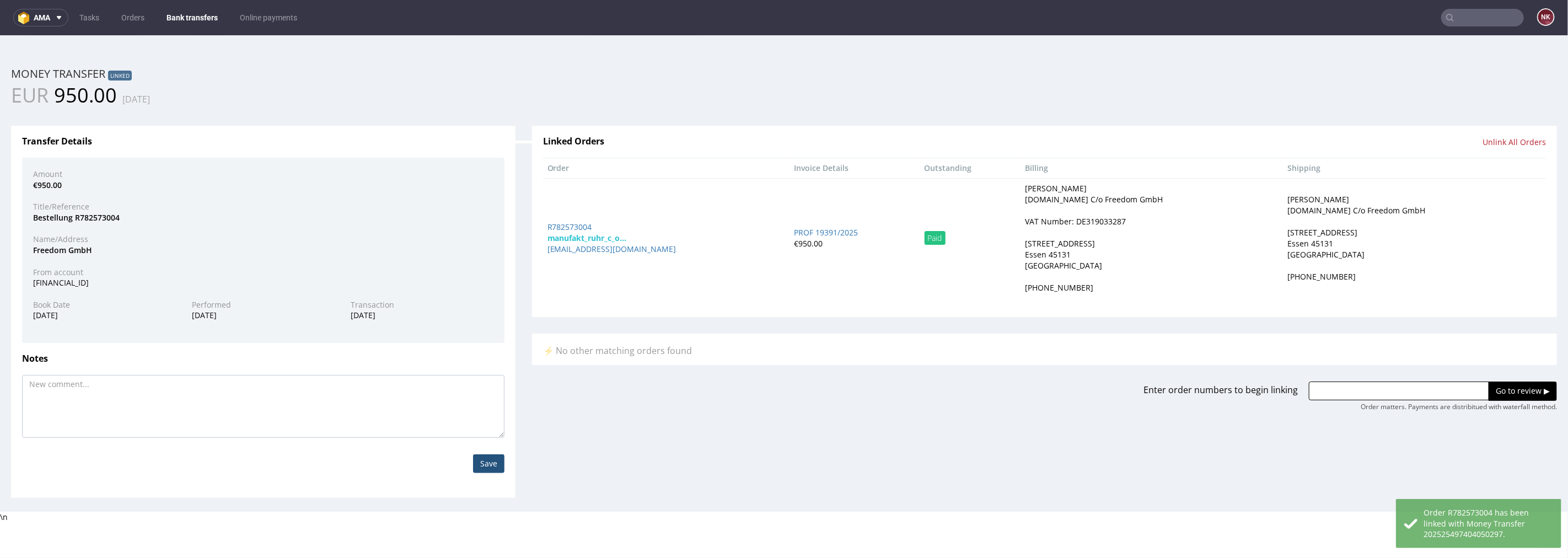
click at [160, 21] on ul "Tasks Orders Bank transfers Online payments" at bounding box center [188, 18] width 240 height 18
click at [182, 19] on link "Bank transfers" at bounding box center [192, 18] width 64 height 18
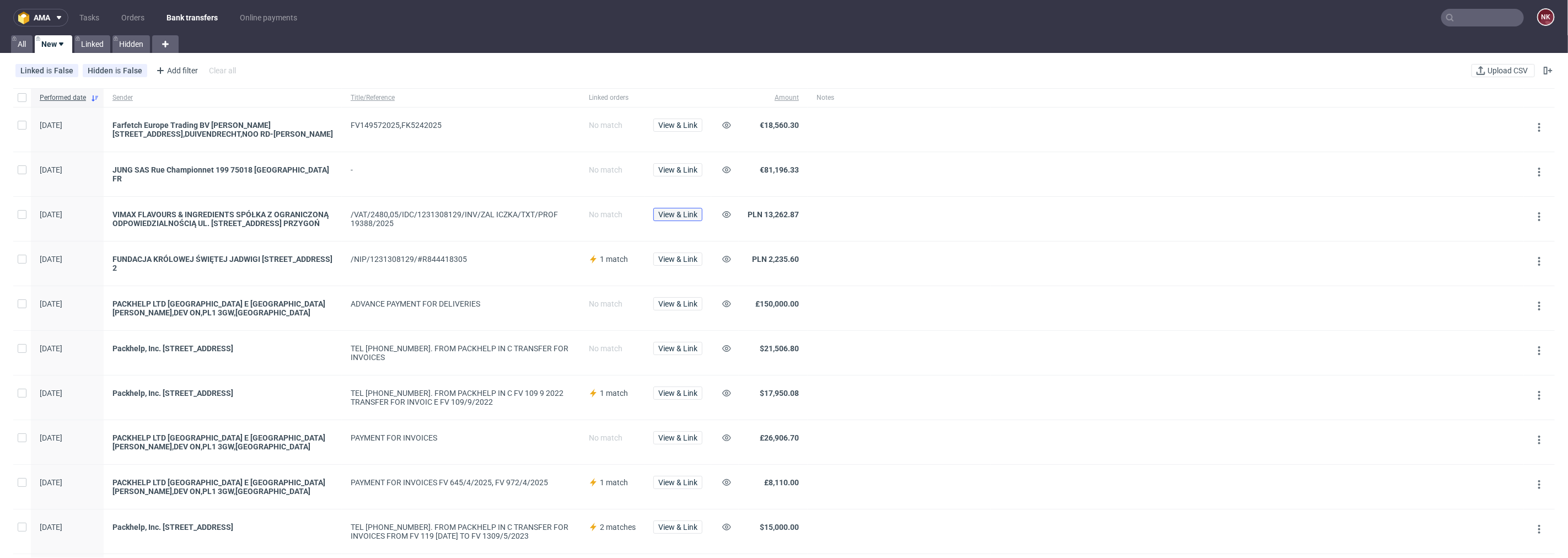
click at [682, 210] on span "View & Link" at bounding box center [678, 214] width 39 height 7
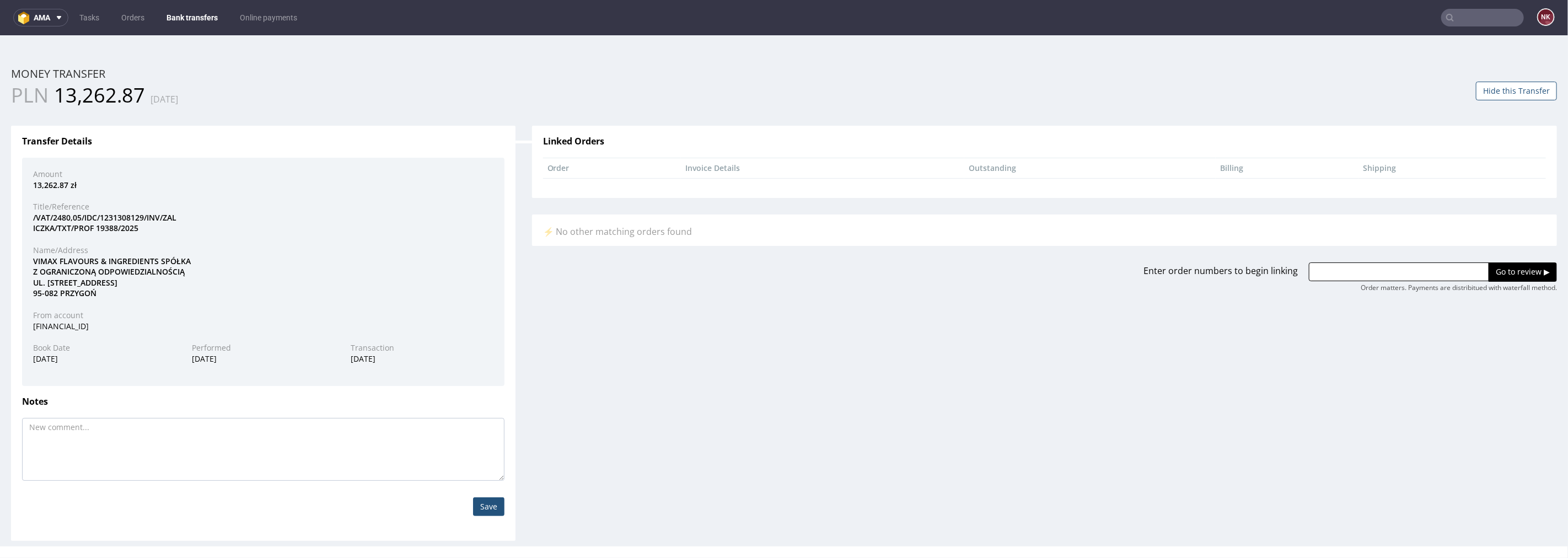
click at [43, 259] on div "VIMAX FLAVOURS & INGREDIENTS SPÓŁKA Z OGRANICZONĄ ODPOWIEDZIALNOŚCIĄ UL. WCZASO…" at bounding box center [263, 276] width 477 height 43
copy div "VIMAX"
click at [940, 270] on input "text" at bounding box center [1399, 272] width 181 height 19
paste input "R178363265"
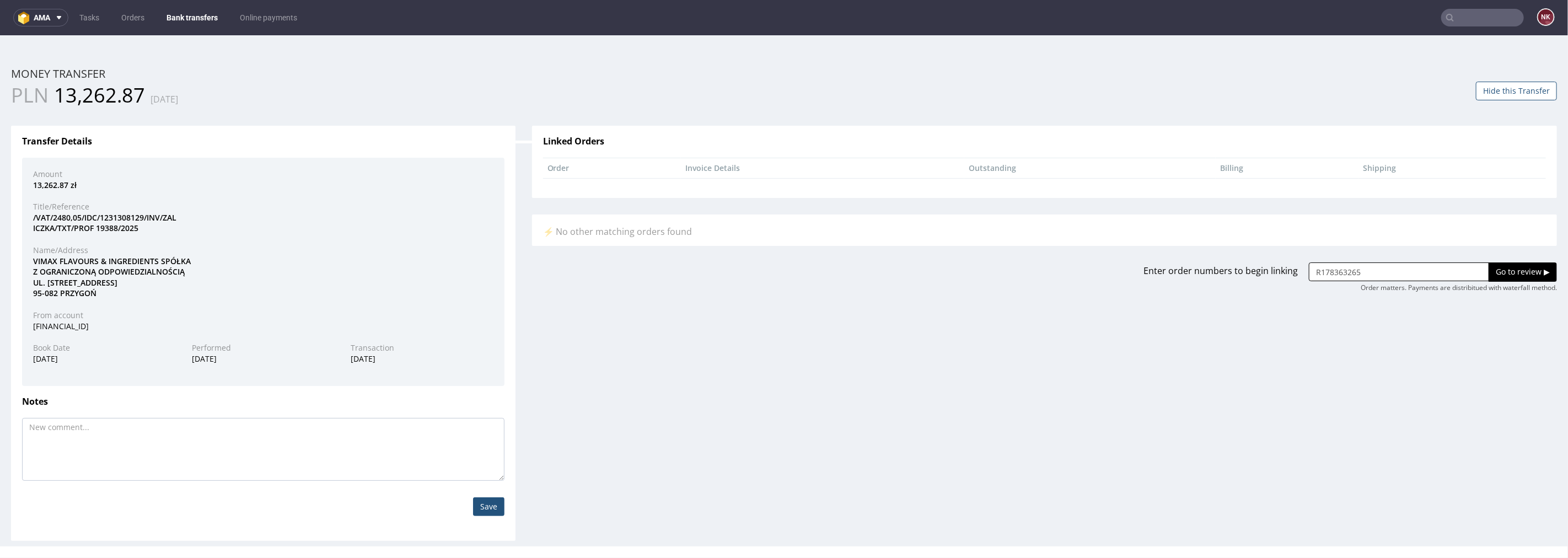
type input "R178363265"
click at [940, 265] on input "Go to review ▶" at bounding box center [1523, 272] width 69 height 19
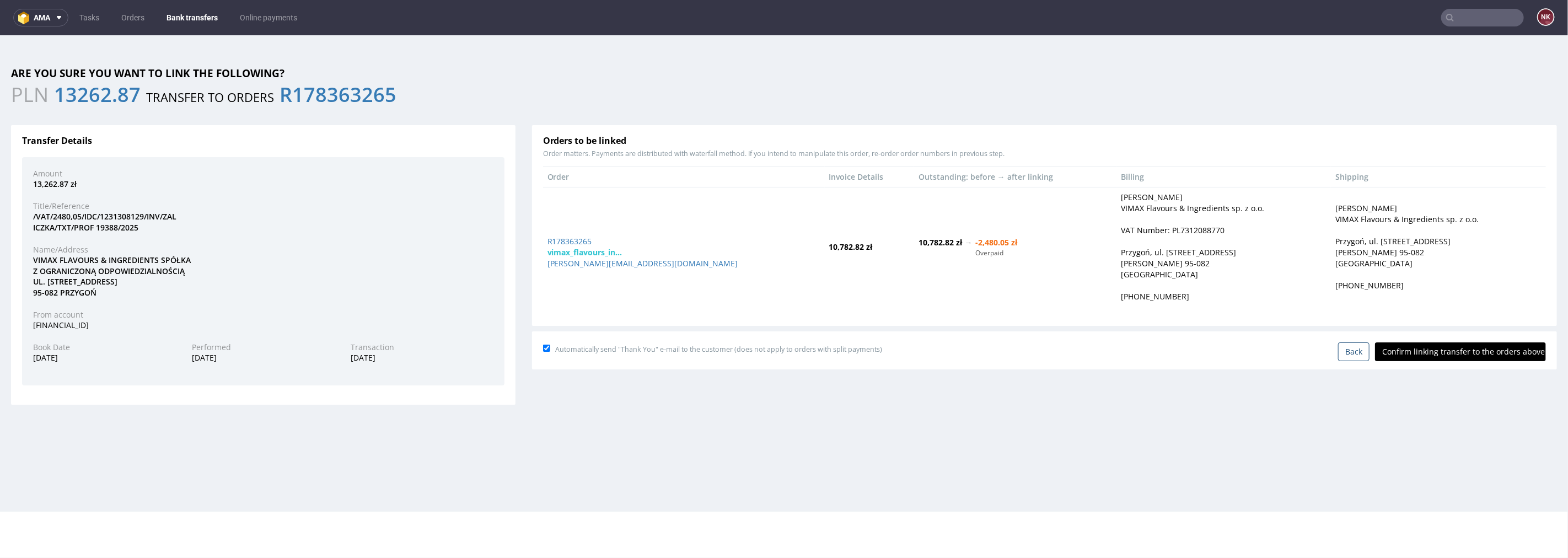
click at [940, 356] on input "Confirm linking transfer to the orders above" at bounding box center [1460, 351] width 171 height 19
type input "In progress..."
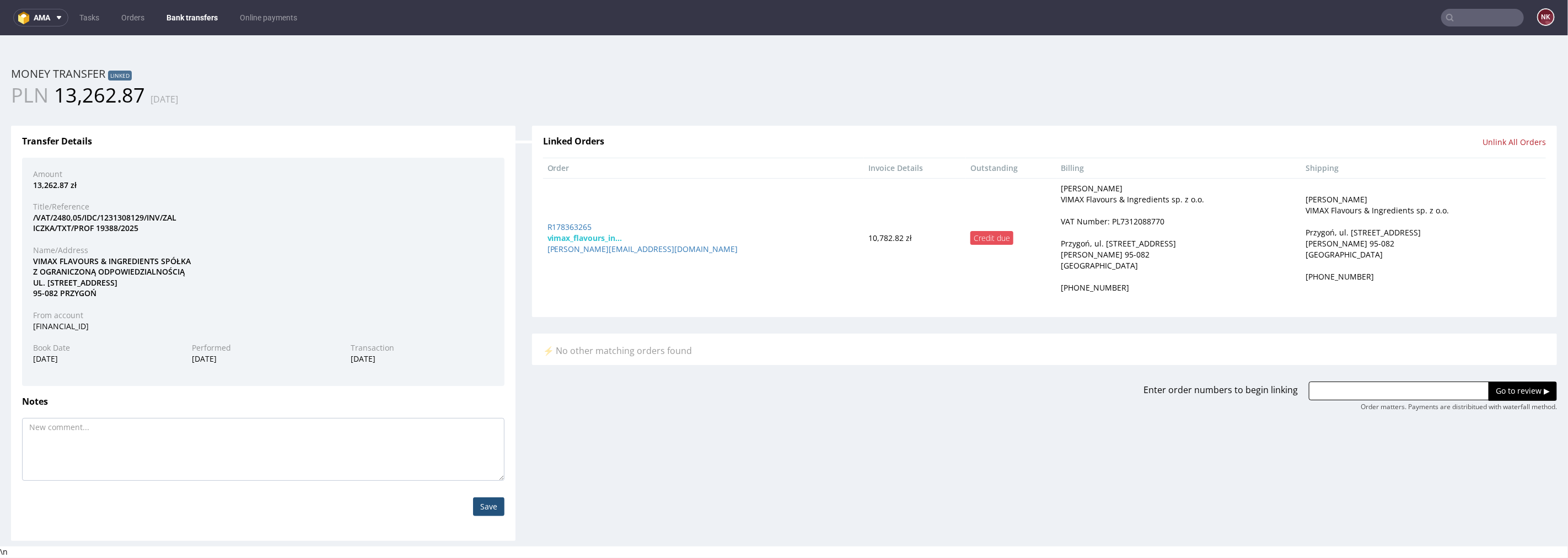
click at [196, 7] on nav "ama Tasks Orders Bank transfers Online payments NK" at bounding box center [784, 18] width 1568 height 35
click at [194, 15] on link "Bank transfers" at bounding box center [192, 18] width 64 height 18
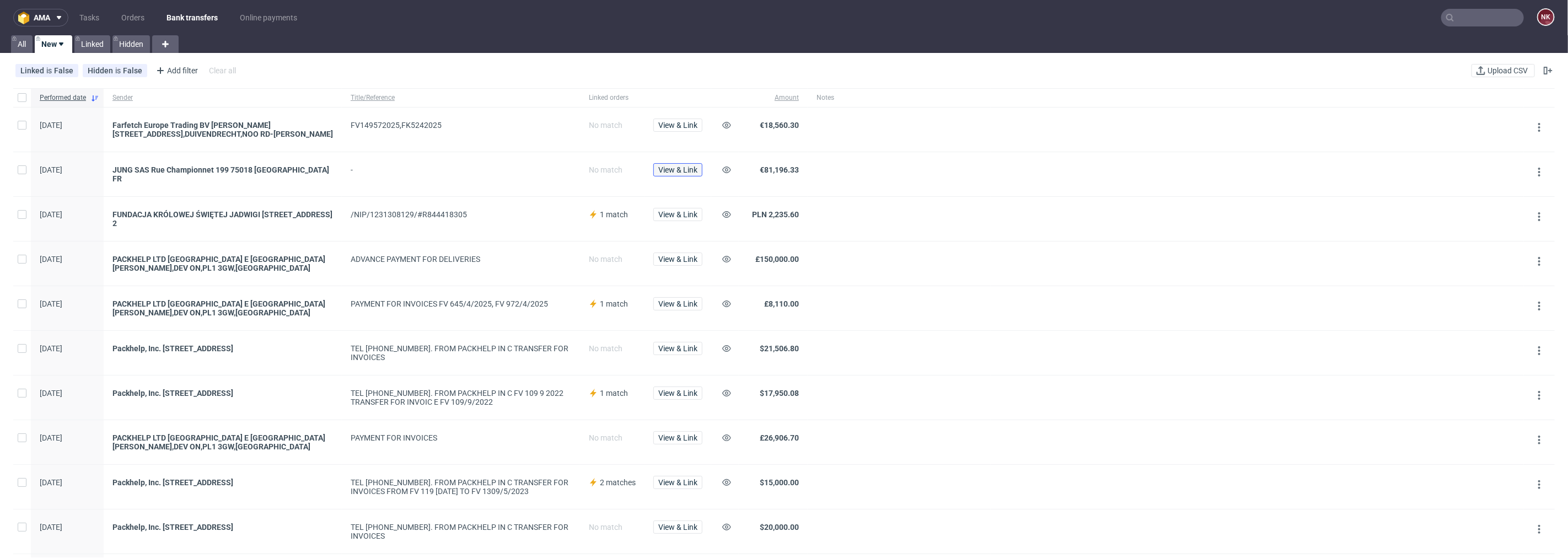
click at [664, 168] on span "View & Link" at bounding box center [678, 169] width 39 height 7
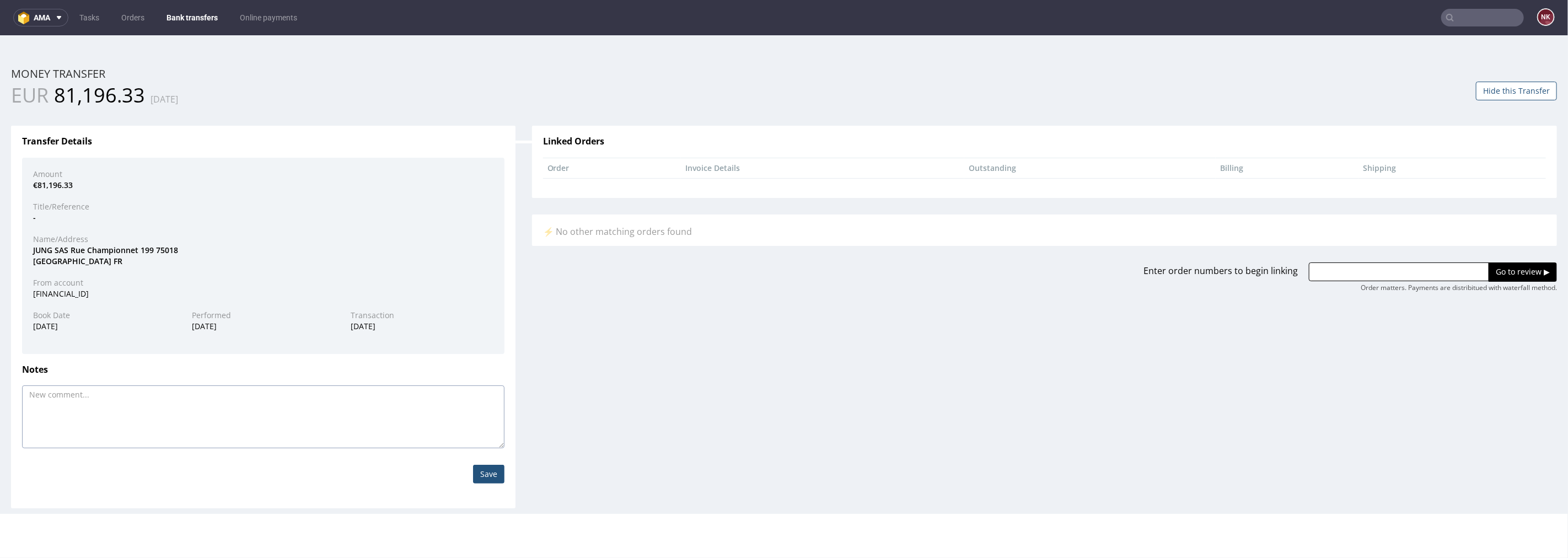
click at [293, 424] on textarea at bounding box center [263, 416] width 483 height 63
paste textarea "FV 1564/7/2025"
click at [116, 394] on textarea "FV 1564/7/2025, FV 1564/7/2025" at bounding box center [263, 416] width 483 height 63
click at [169, 393] on textarea "FV 1564/7/2025, FV 1565/7/2025" at bounding box center [263, 416] width 483 height 63
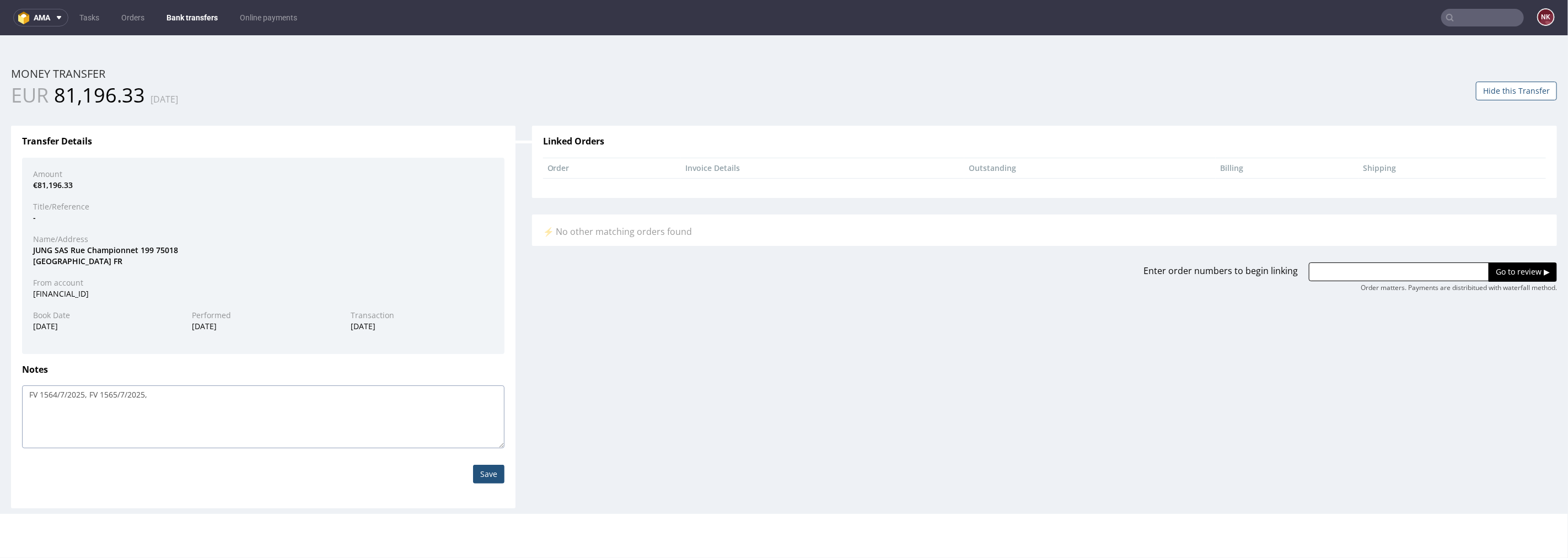
paste textarea "FV 1564/7/2025"
click at [177, 393] on textarea "FV 1564/7/2025, FV 1565/7/2025, FV 1564/7/2025" at bounding box center [263, 416] width 483 height 63
type textarea "FV 1564/7/2025, FV 1565/7/2025, FV 1566/7/2025"
click at [479, 425] on input "Save" at bounding box center [489, 474] width 31 height 19
click at [483, 425] on input "Save" at bounding box center [489, 474] width 31 height 19
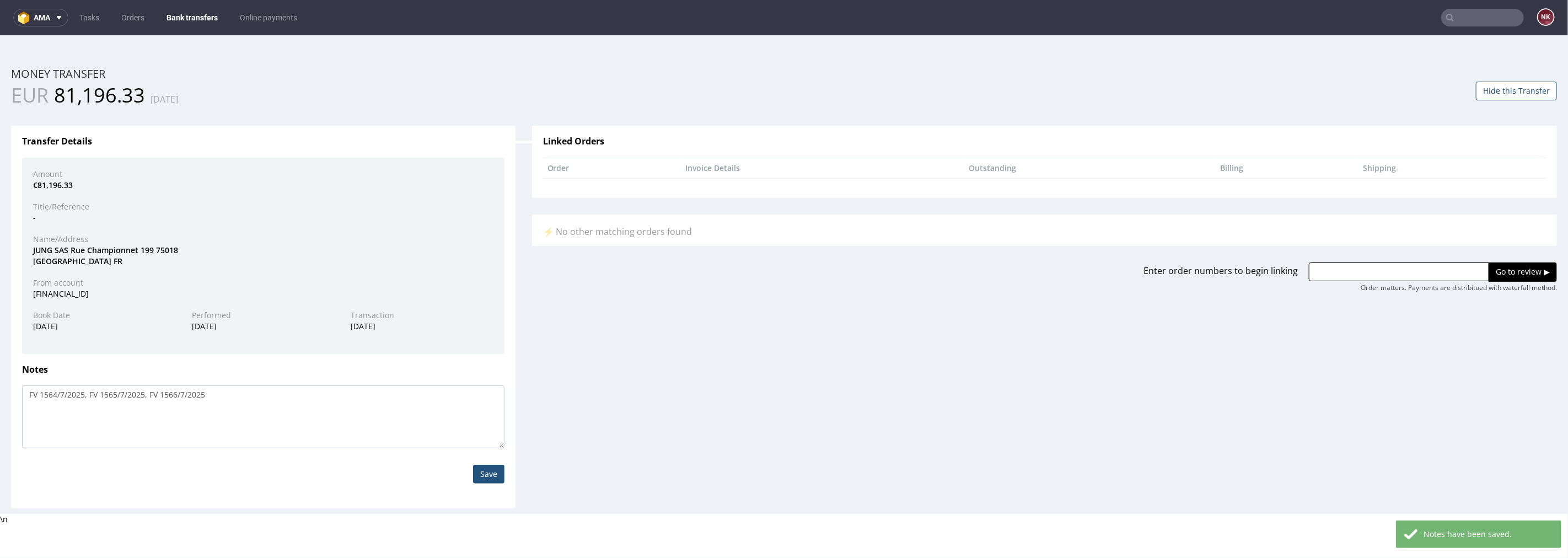
click at [940, 84] on button "Hide this Transfer" at bounding box center [1516, 90] width 81 height 19
click at [183, 12] on link "Bank transfers" at bounding box center [192, 18] width 64 height 18
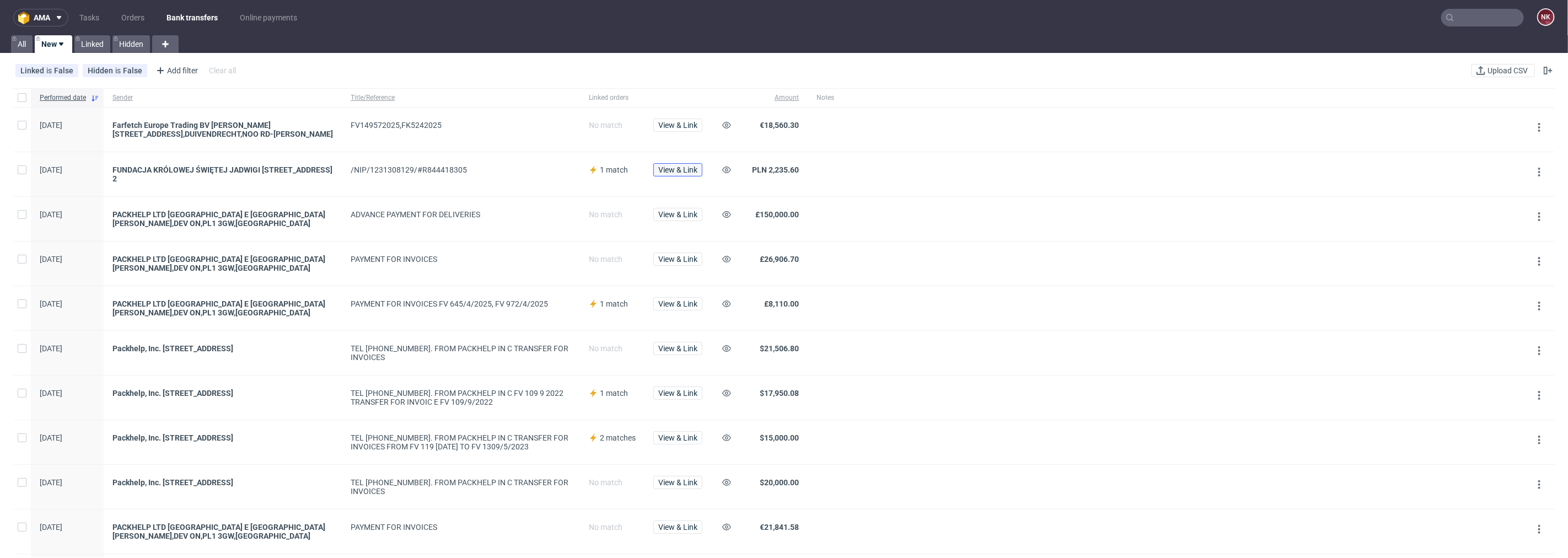
click at [675, 172] on span "View & Link" at bounding box center [678, 169] width 39 height 7
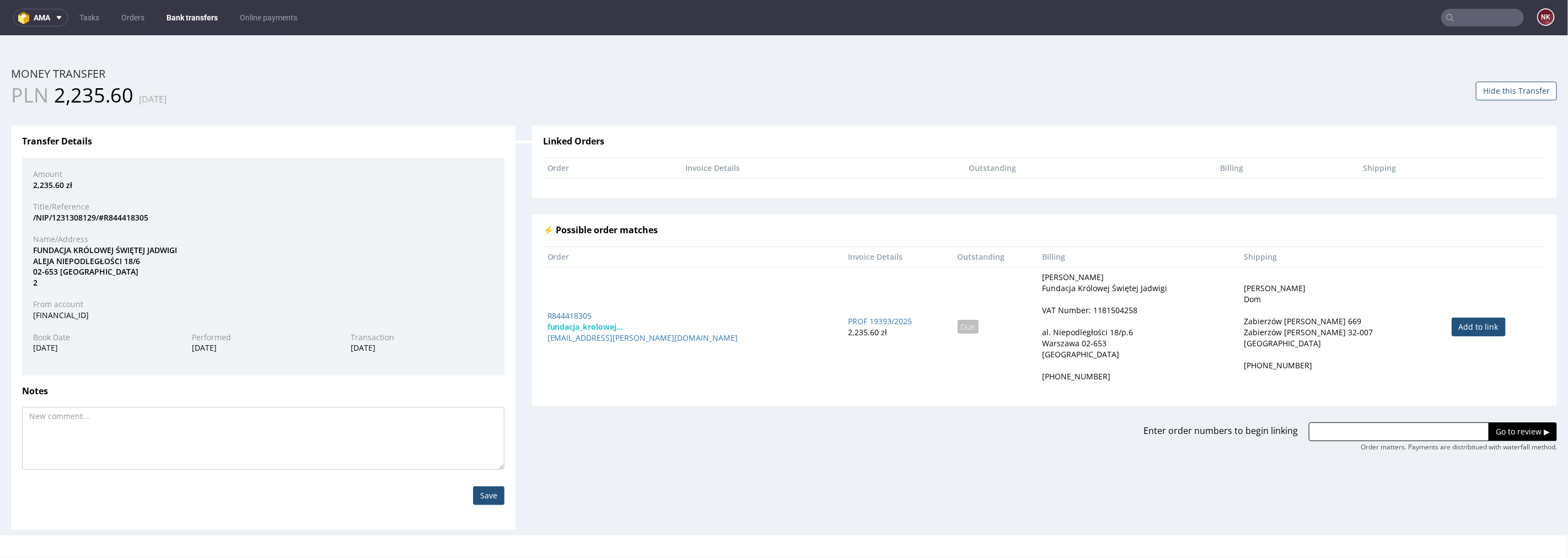
click at [940, 327] on link "Add to link" at bounding box center [1478, 327] width 54 height 19
type input "R844418305"
click at [940, 425] on input "Go to review ▶" at bounding box center [1523, 431] width 69 height 19
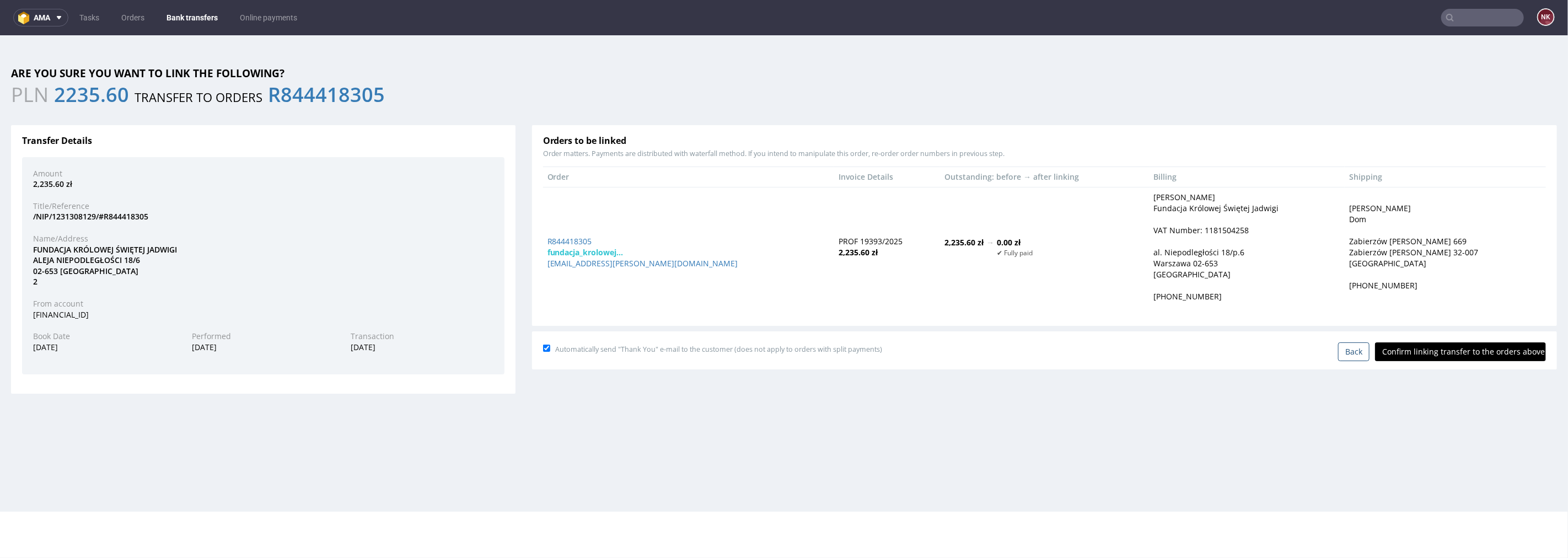
click at [940, 356] on input "Confirm linking transfer to the orders above" at bounding box center [1460, 351] width 171 height 19
type input "In progress..."
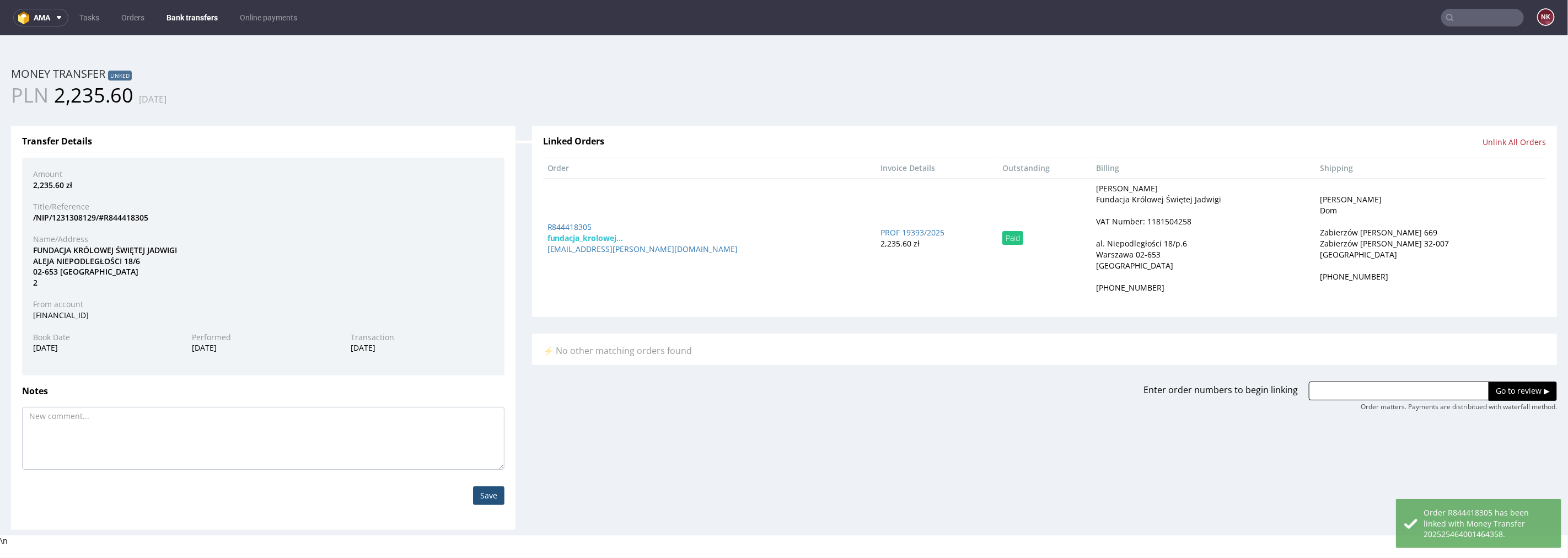
click at [186, 13] on link "Bank transfers" at bounding box center [192, 18] width 64 height 18
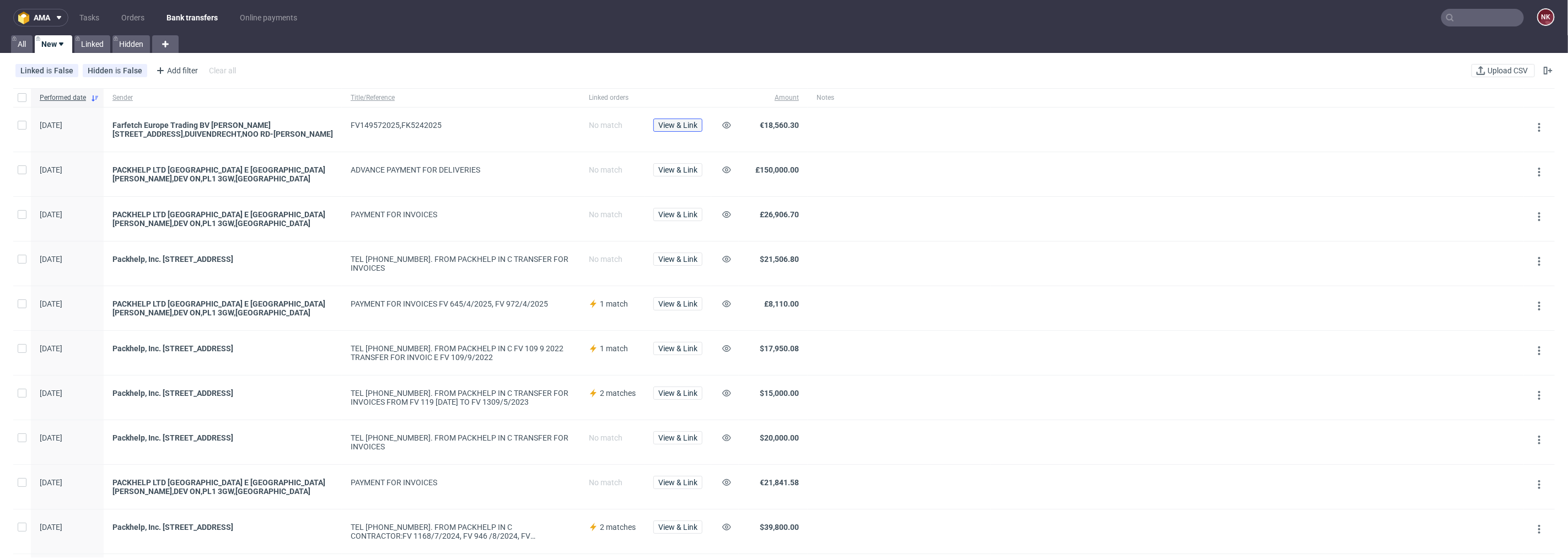
click at [669, 122] on span "View & Link" at bounding box center [678, 125] width 39 height 7
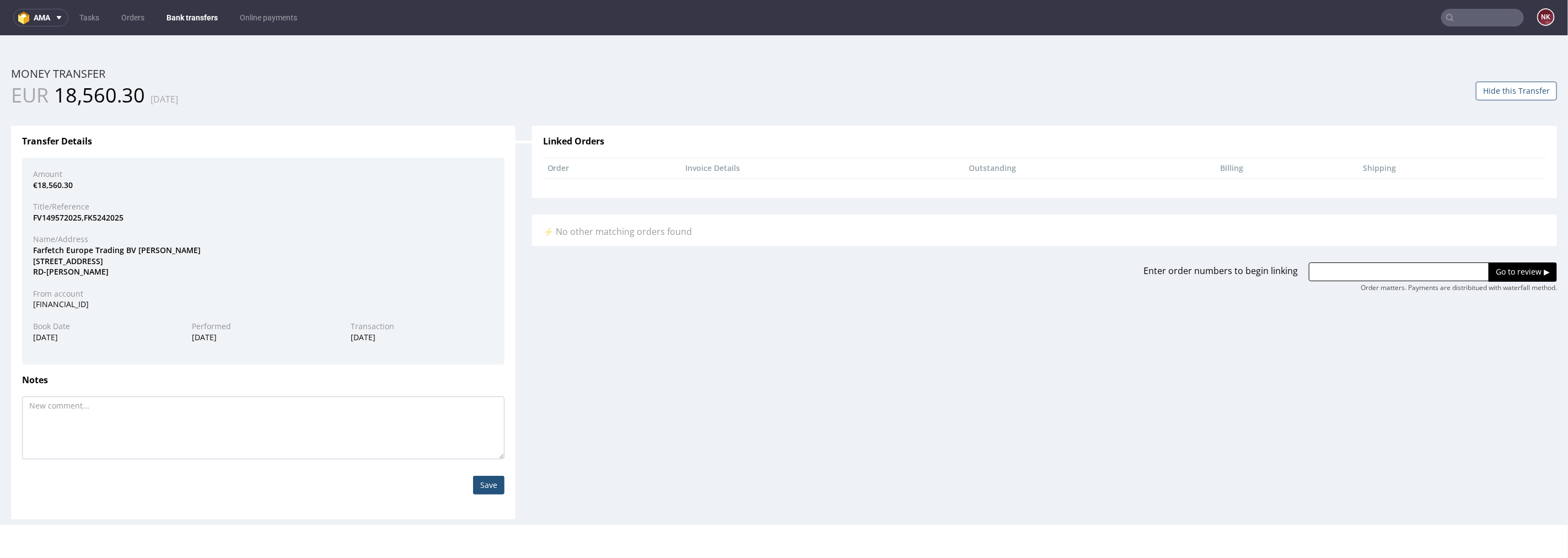
click at [47, 250] on div "Farfetch Europe Trading BV JOOP GEE SINKWEG,701 1114AB,DUIVENDRECHT,NOO RD-HOLL…" at bounding box center [263, 261] width 477 height 33
copy div "Farfetch"
click at [322, 261] on div "Farfetch Europe Trading BV JOOP GEE SINKWEG,701 1114AB,DUIVENDRECHT,NOO RD-HOLL…" at bounding box center [263, 261] width 477 height 33
click at [351, 277] on div "Amount €18,560.30 Title/Reference FV149572025,FK5242025 Name/Address Farfetch E…" at bounding box center [263, 260] width 483 height 207
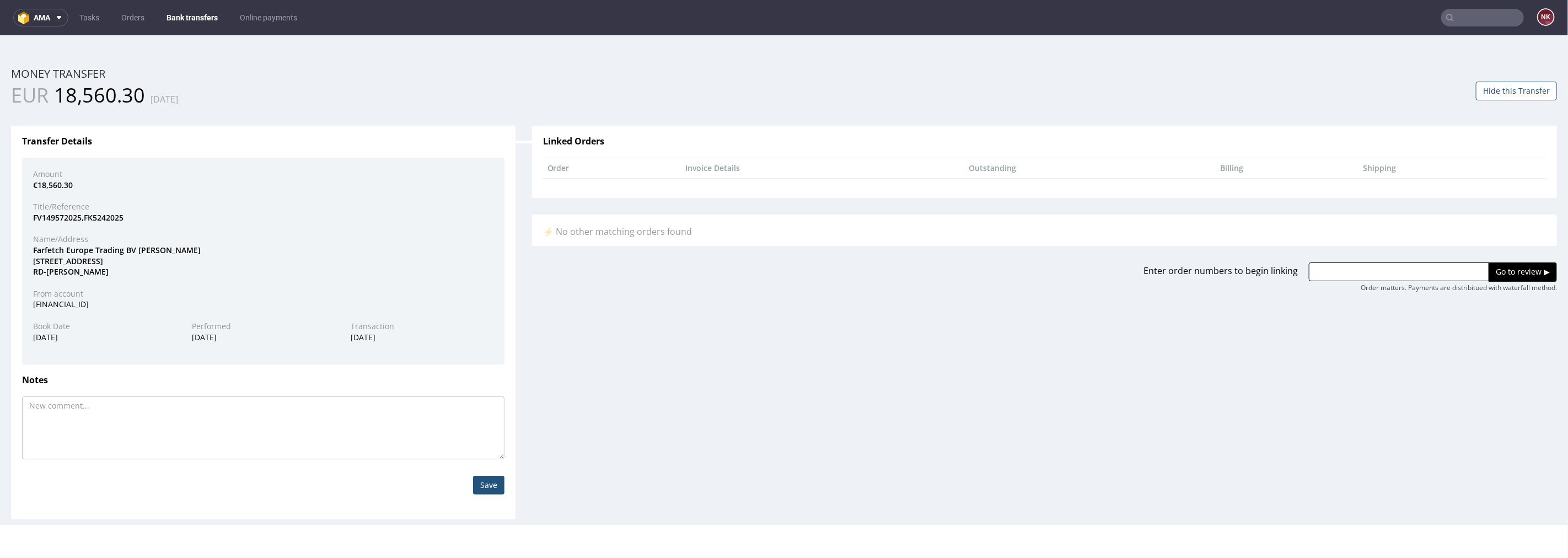
click at [940, 272] on input "text" at bounding box center [1399, 272] width 181 height 19
paste input "R422639485"
type input "R422639485"
click at [940, 273] on input "Go to review ▶" at bounding box center [1523, 272] width 69 height 19
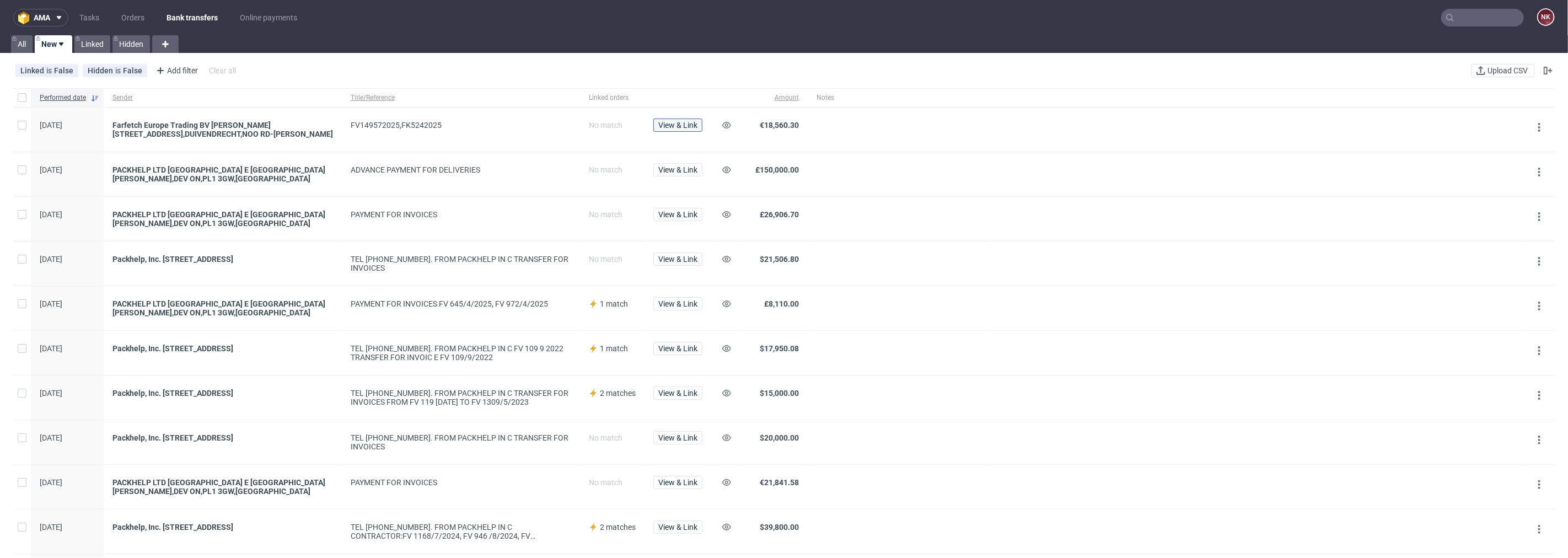
click at [691, 129] on button "View & Link" at bounding box center [677, 125] width 49 height 13
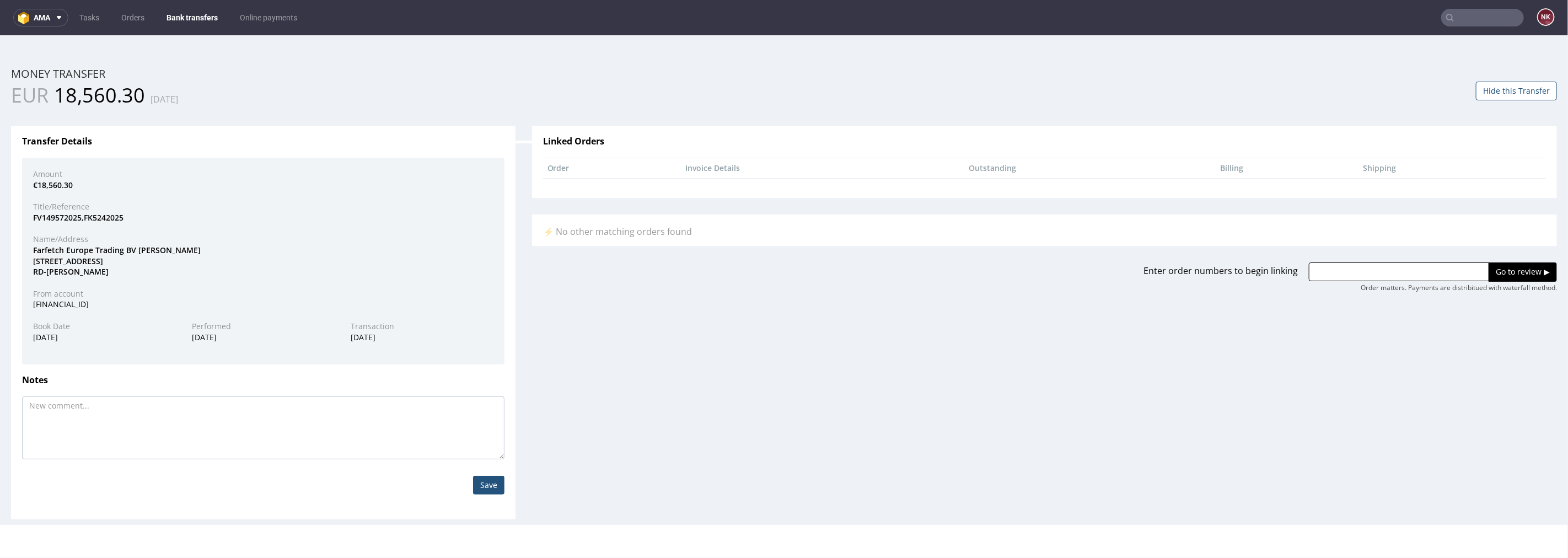
click at [940, 267] on input "text" at bounding box center [1399, 272] width 181 height 19
paste input "R935002238"
paste input "R422639485"
type input "R935002238, R422639485"
click at [940, 268] on input "Go to review ▶" at bounding box center [1523, 272] width 69 height 19
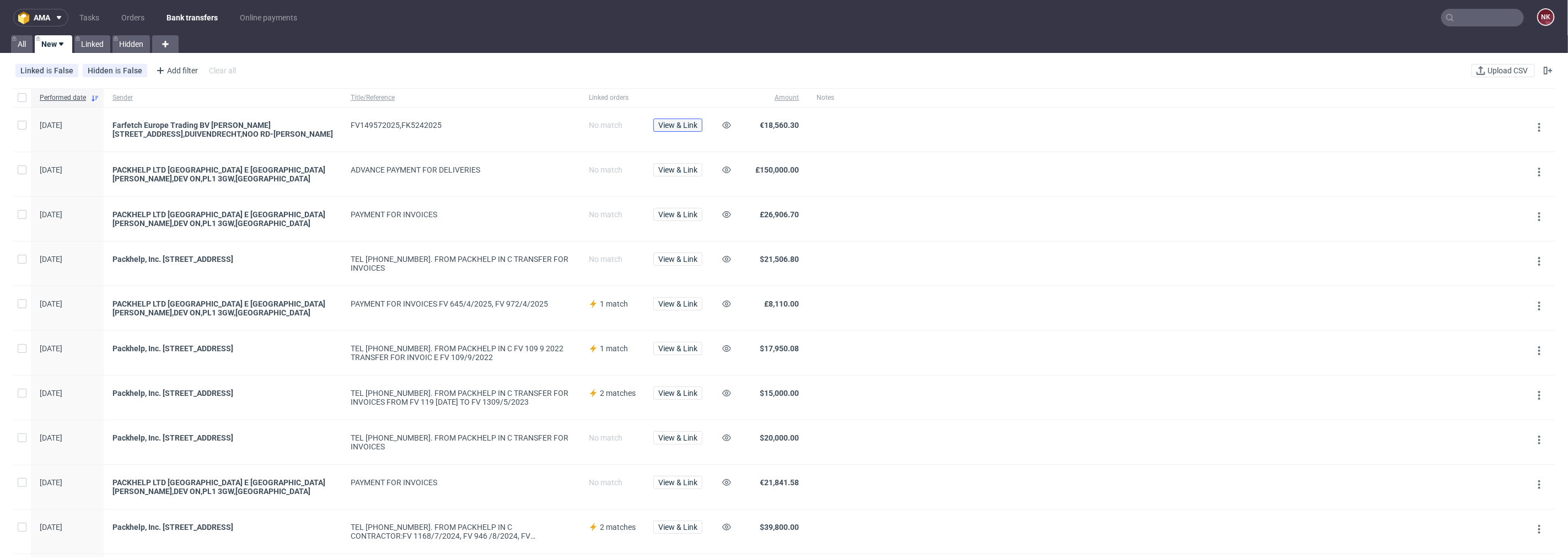
click at [679, 122] on span "View & Link" at bounding box center [678, 125] width 39 height 7
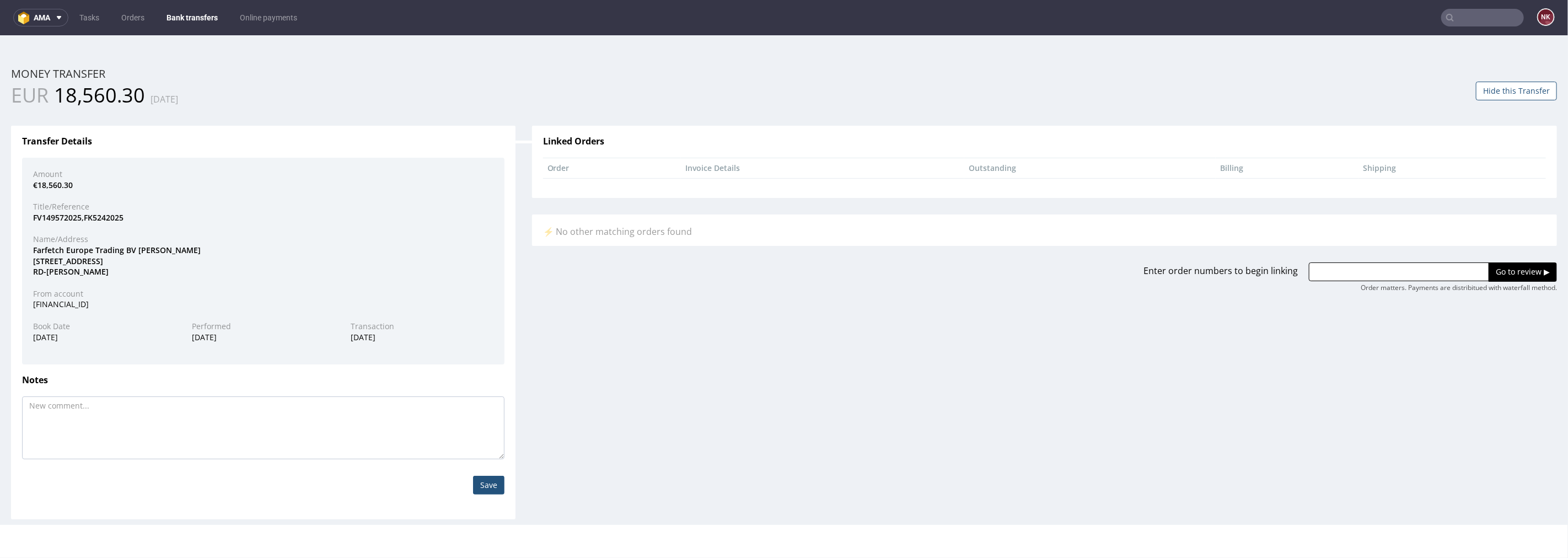
click at [940, 271] on input "text" at bounding box center [1399, 272] width 181 height 19
paste input "R422639485"
paste input "R935002238"
type input "R422639485, R935002238"
click at [940, 265] on input "Go to review ▶" at bounding box center [1523, 272] width 69 height 19
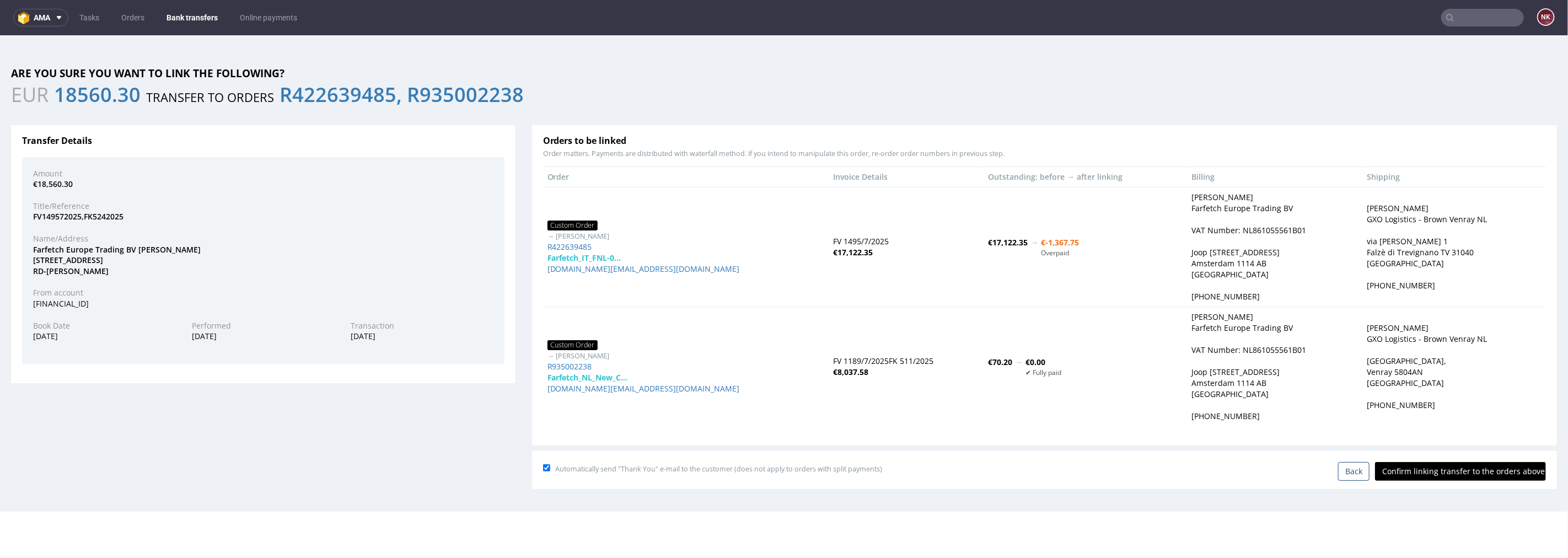
click at [940, 425] on input "Confirm linking transfer to the orders above" at bounding box center [1460, 471] width 171 height 19
type input "In progress..."
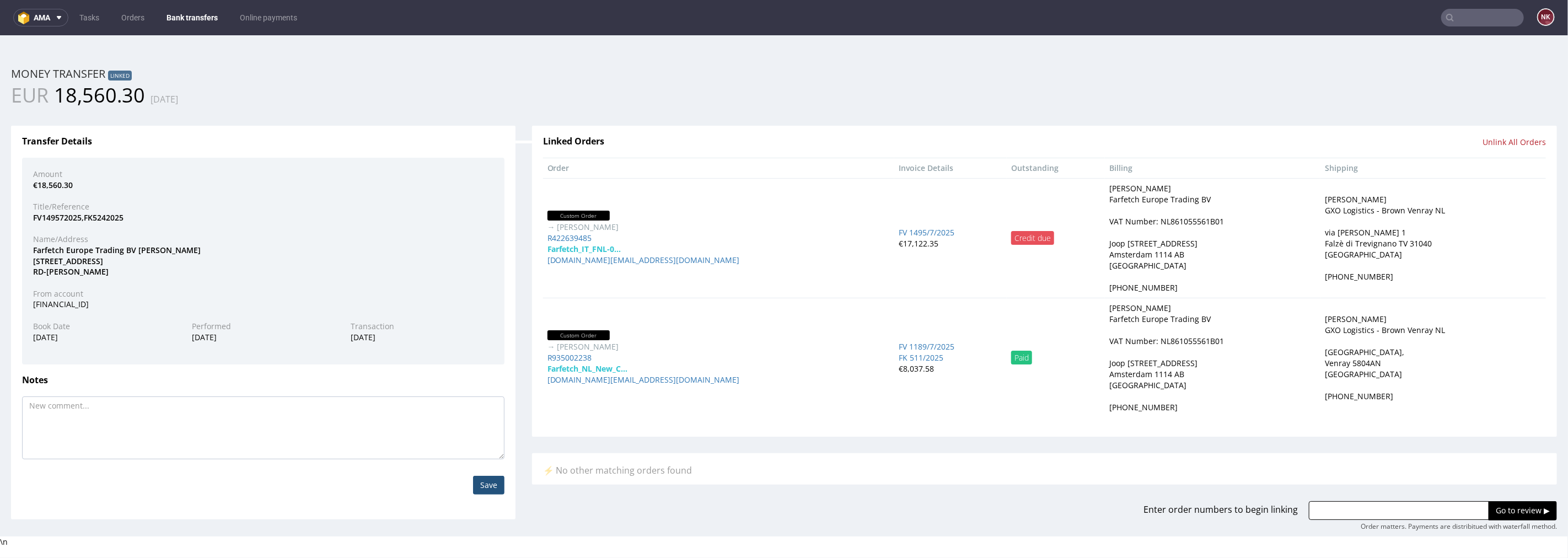
click at [196, 18] on link "Bank transfers" at bounding box center [192, 18] width 64 height 18
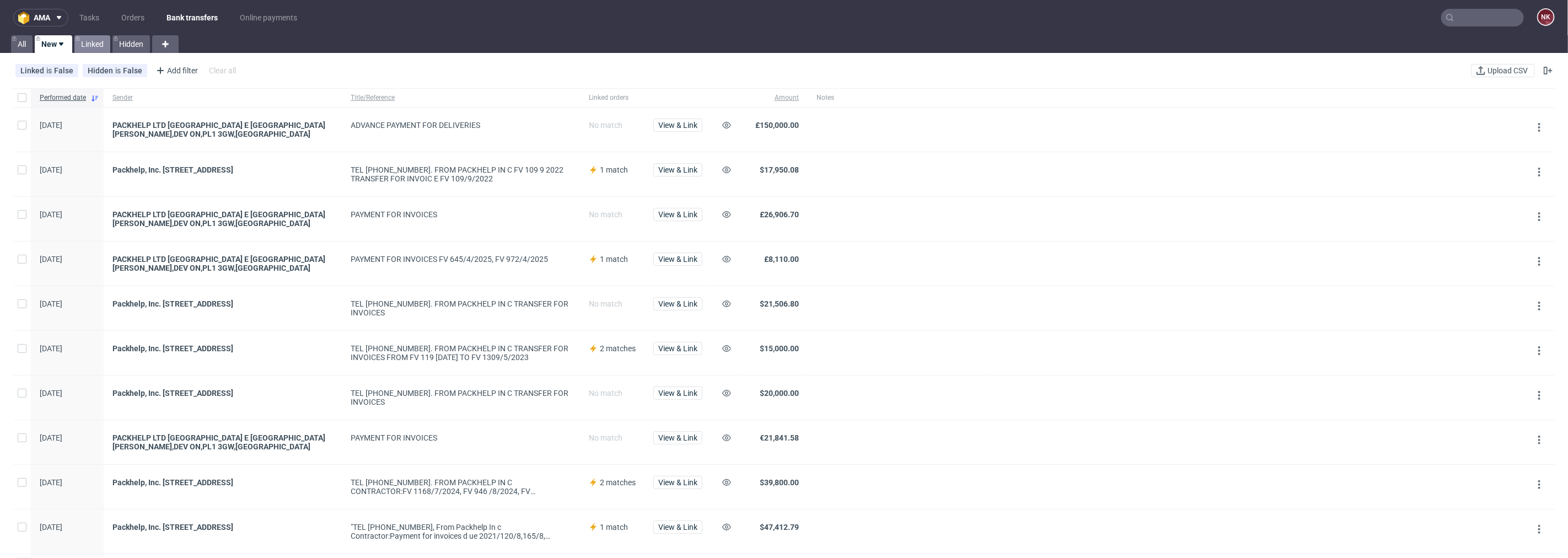
click at [92, 37] on link "Linked" at bounding box center [92, 44] width 36 height 18
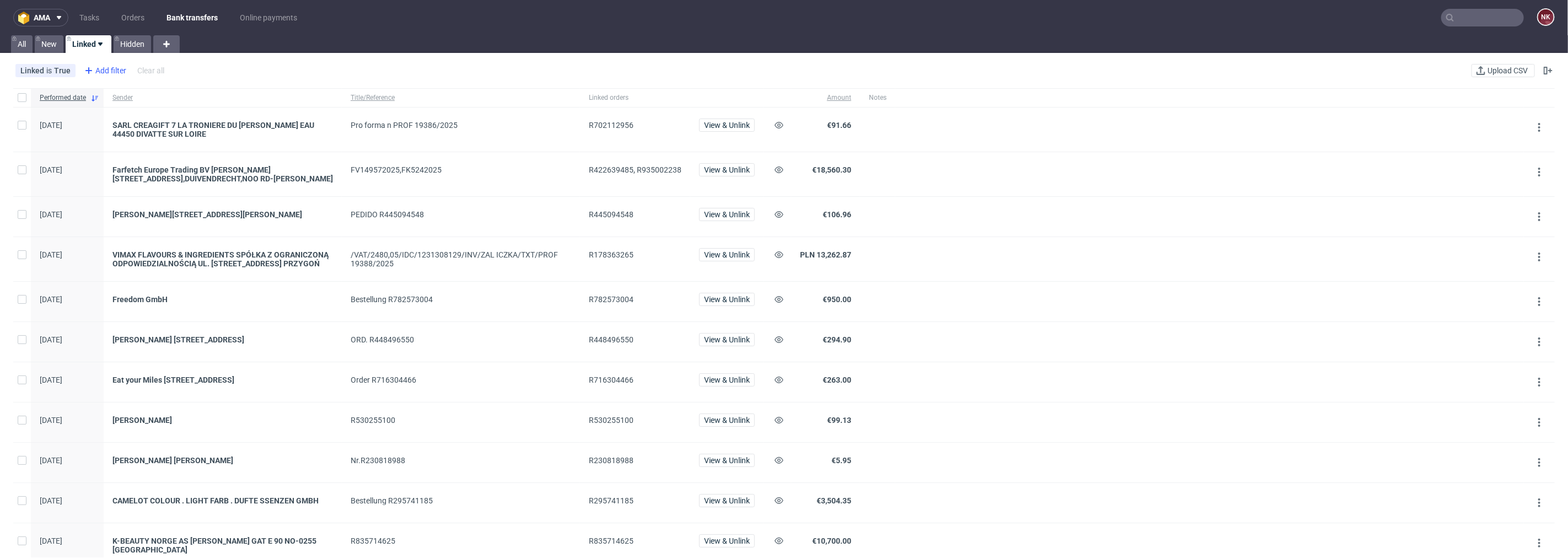
drag, startPoint x: 117, startPoint y: 68, endPoint x: 120, endPoint y: 74, distance: 6.7
click at [117, 68] on div "Add filter" at bounding box center [104, 71] width 48 height 18
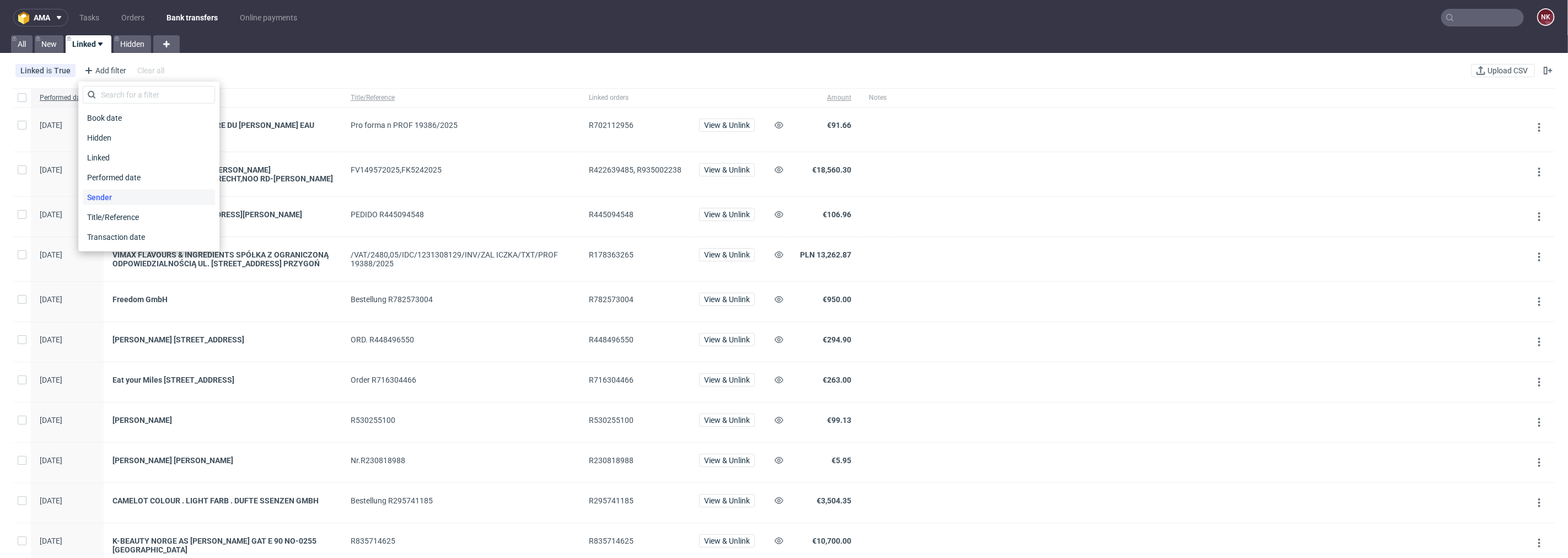
click at [126, 191] on div "Sender" at bounding box center [149, 197] width 132 height 16
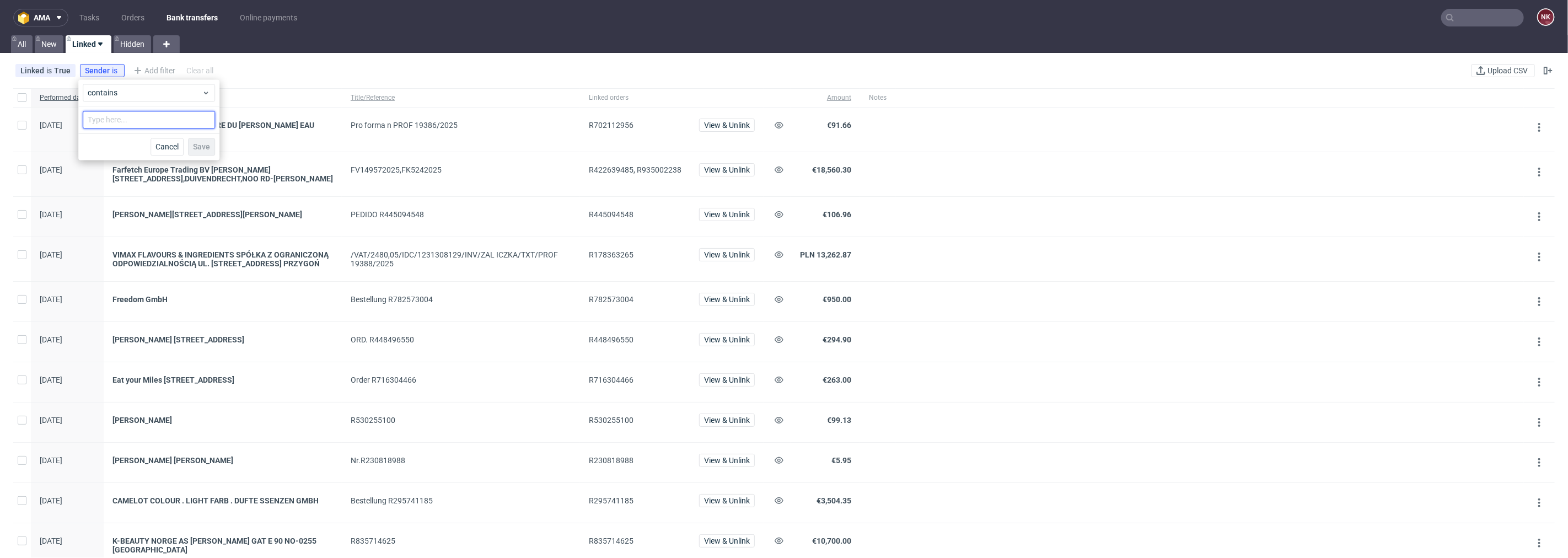
click at [131, 115] on input "text" at bounding box center [149, 119] width 132 height 18
type input "farfetch"
click at [210, 146] on span "Save" at bounding box center [201, 146] width 17 height 7
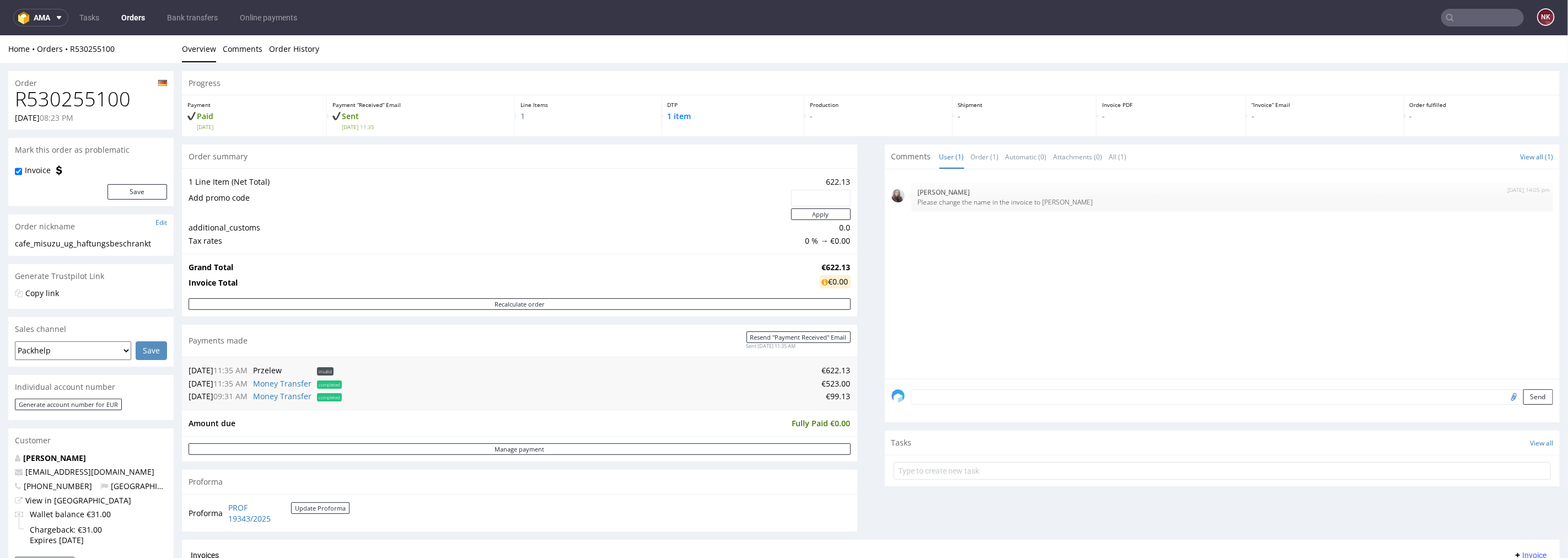
scroll to position [122, 0]
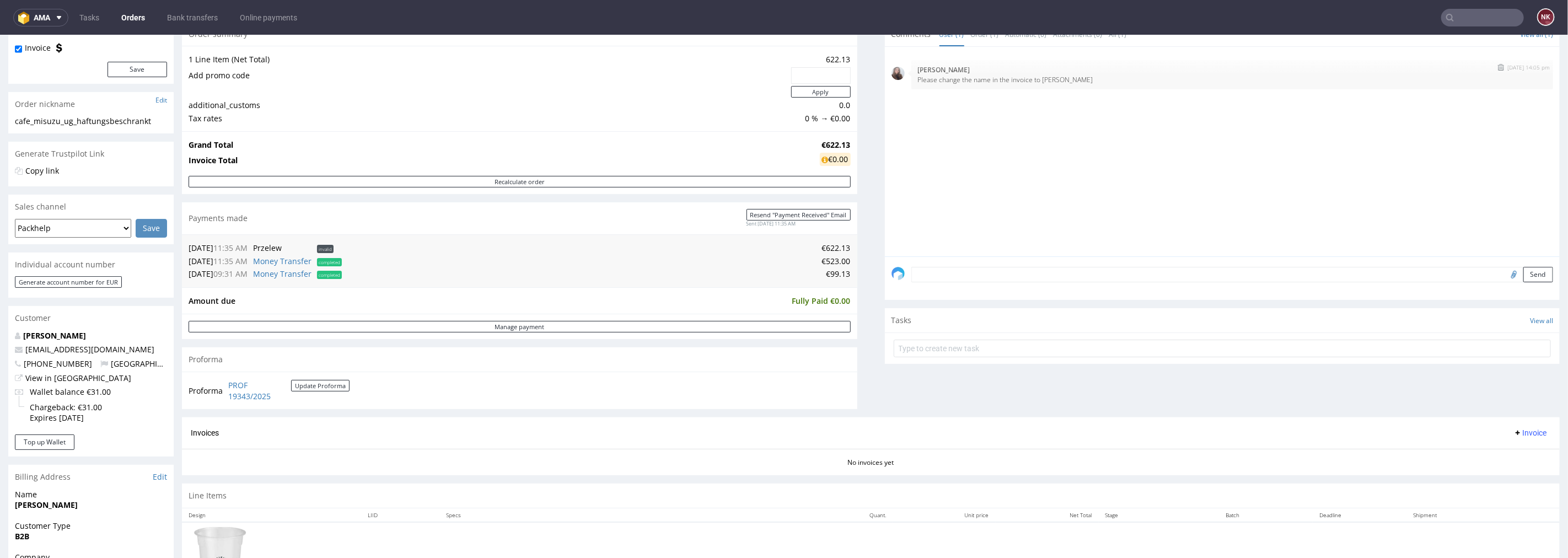
drag, startPoint x: 1075, startPoint y: 78, endPoint x: 1031, endPoint y: 79, distance: 44.0
click at [1031, 79] on p "Please change the name in the invoice to Misuzu Fujikawa" at bounding box center [1232, 79] width 629 height 8
copy p "Misuzu Fujikawa"
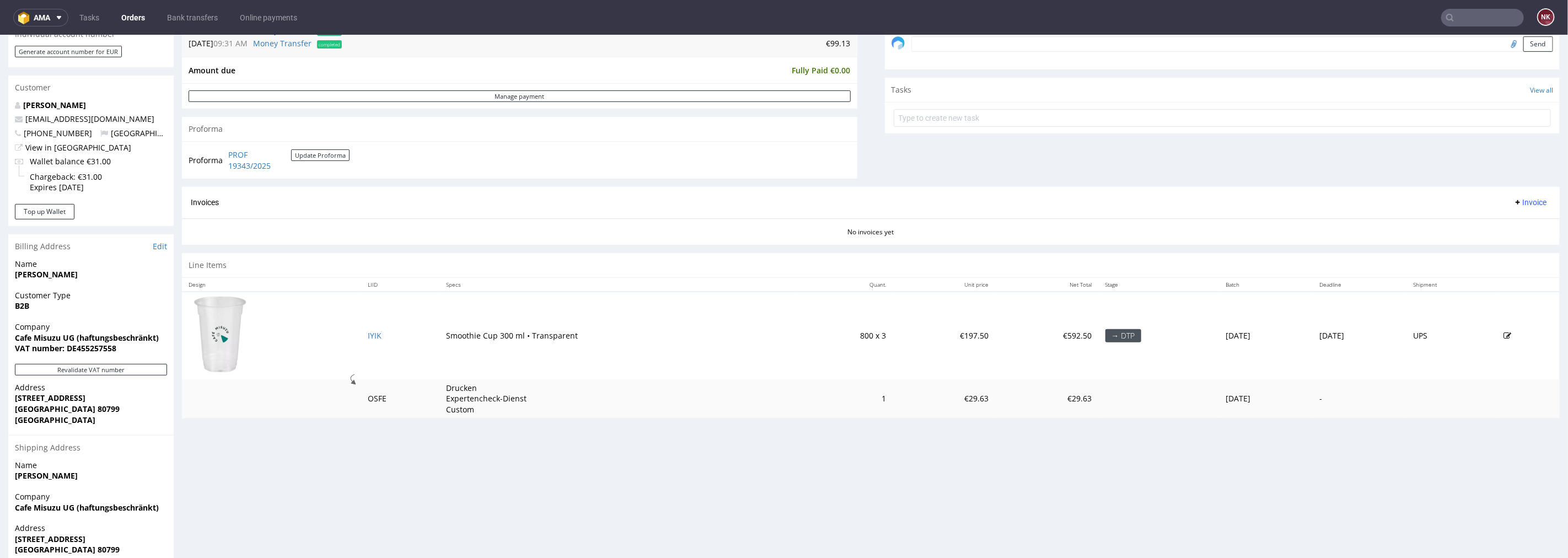
scroll to position [428, 0]
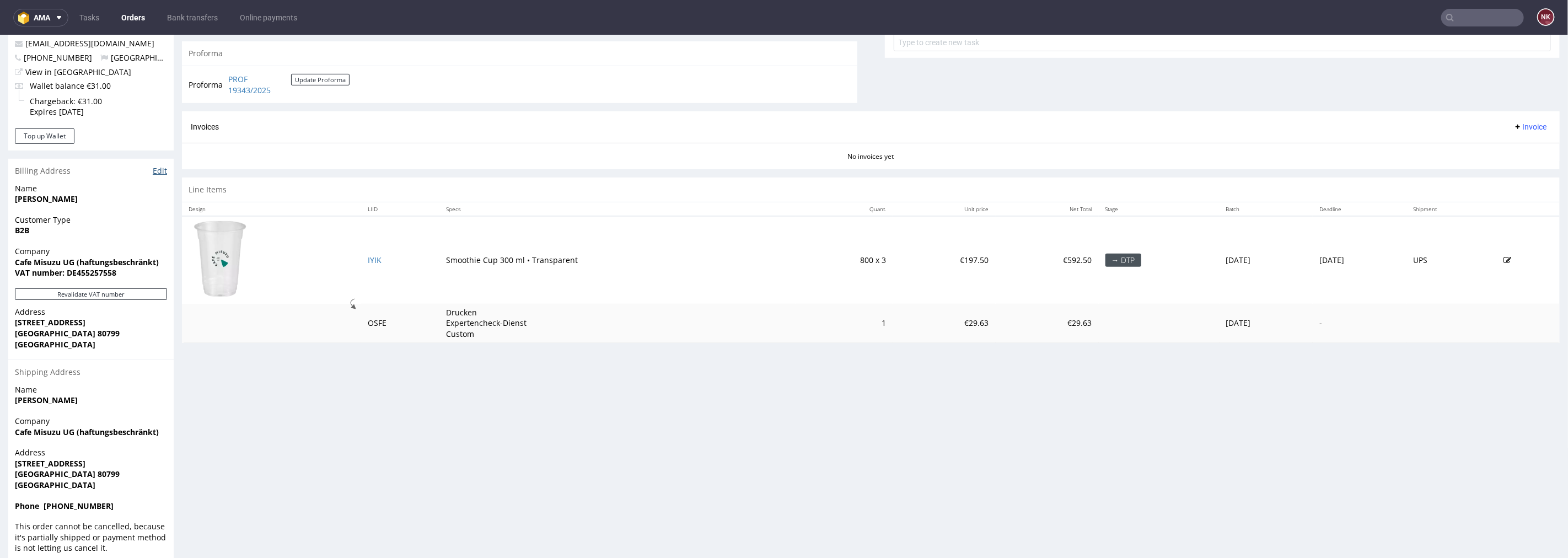
click at [157, 166] on link "Edit" at bounding box center [160, 170] width 14 height 11
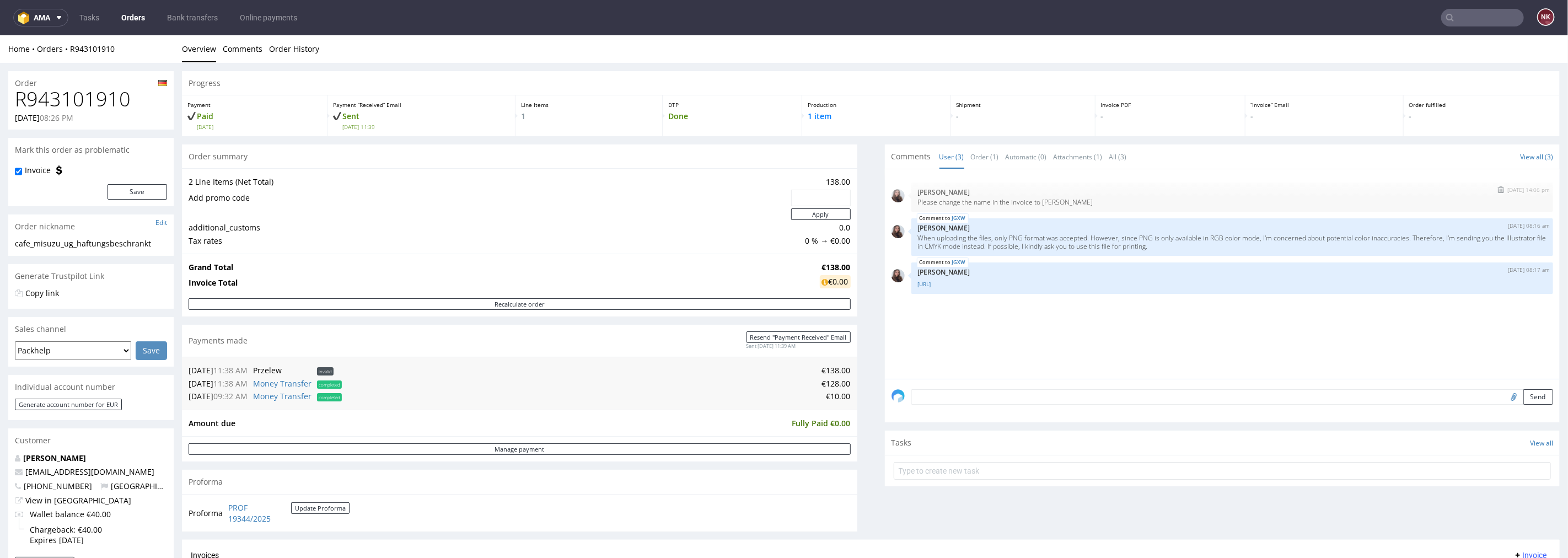
drag, startPoint x: 1084, startPoint y: 201, endPoint x: 1034, endPoint y: 199, distance: 50.0
click at [1034, 199] on p "Please change the name in the invoice to [PERSON_NAME]" at bounding box center [1232, 202] width 629 height 8
copy p "[PERSON_NAME]"
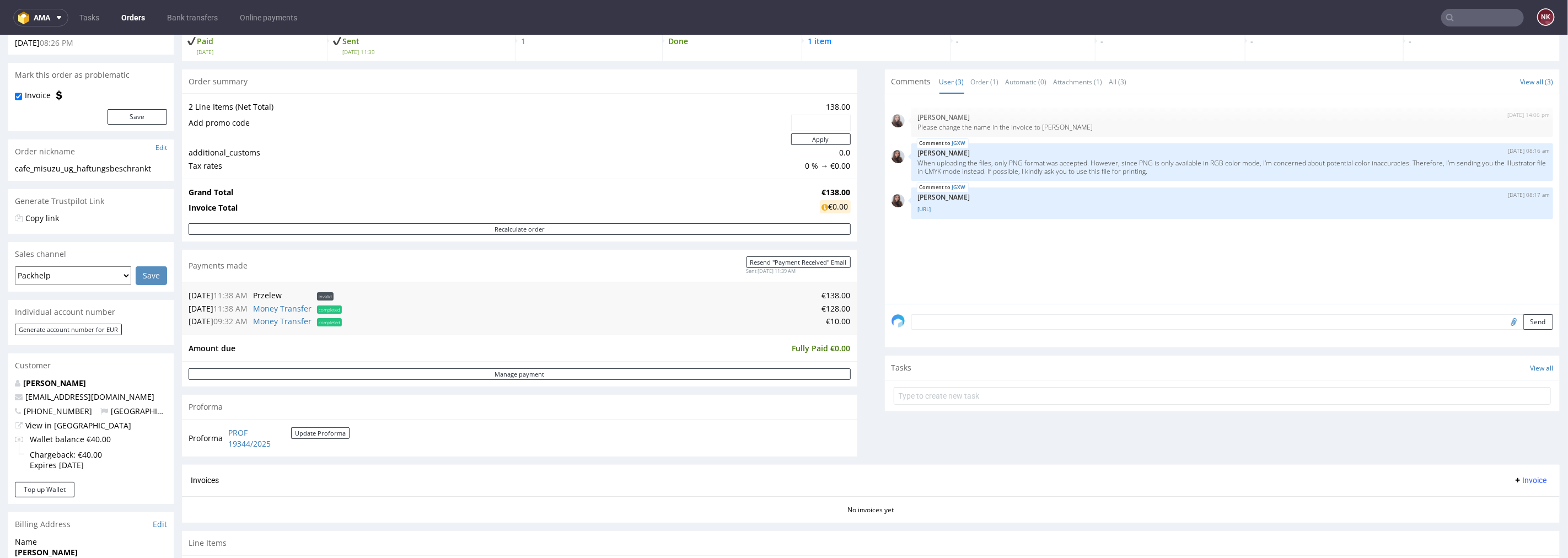
scroll to position [245, 0]
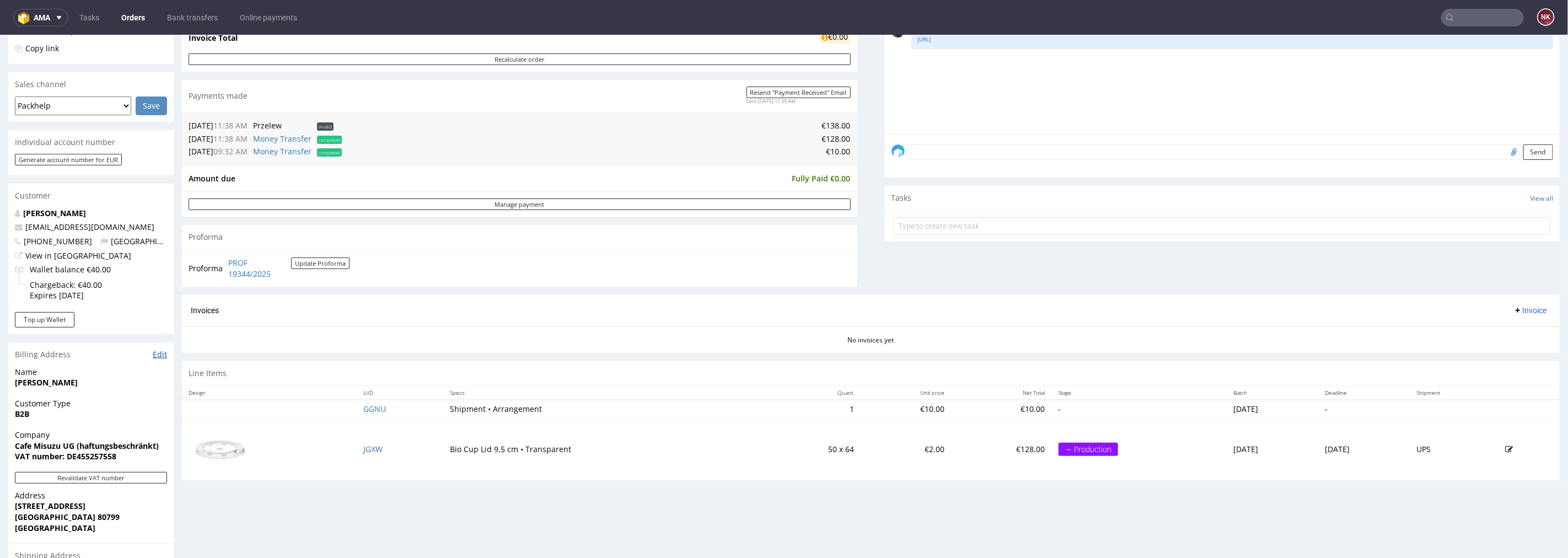
click at [157, 354] on link "Edit" at bounding box center [160, 354] width 14 height 11
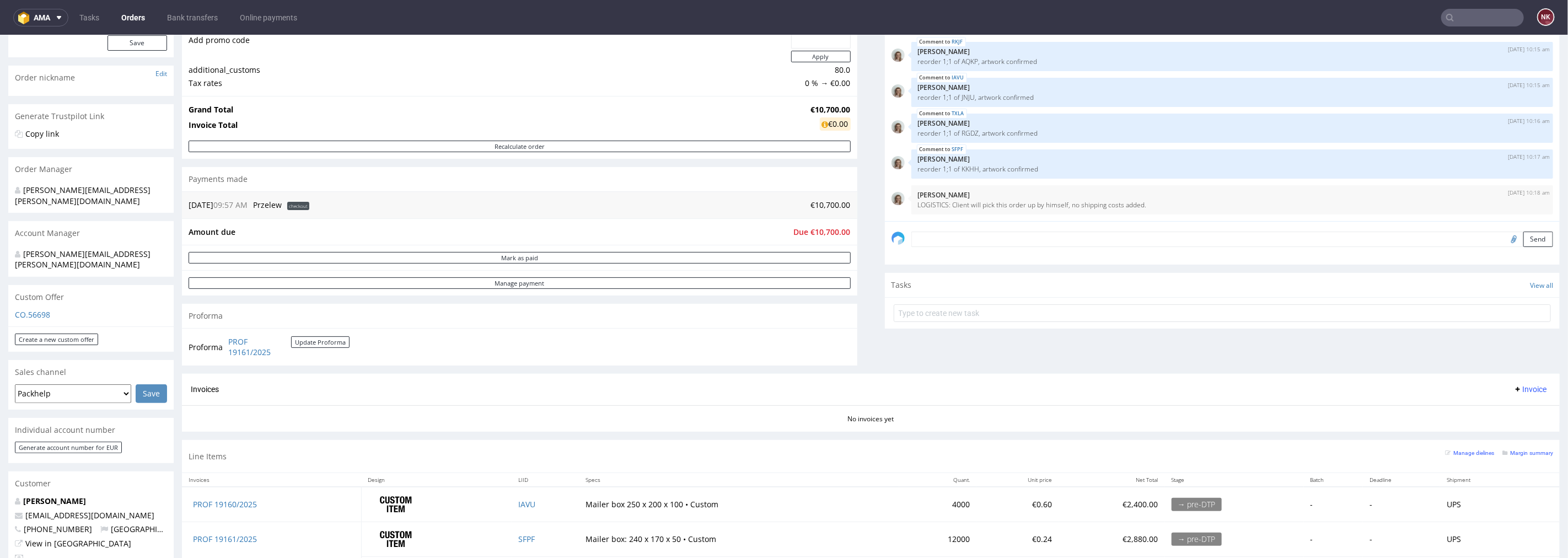
scroll to position [306, 0]
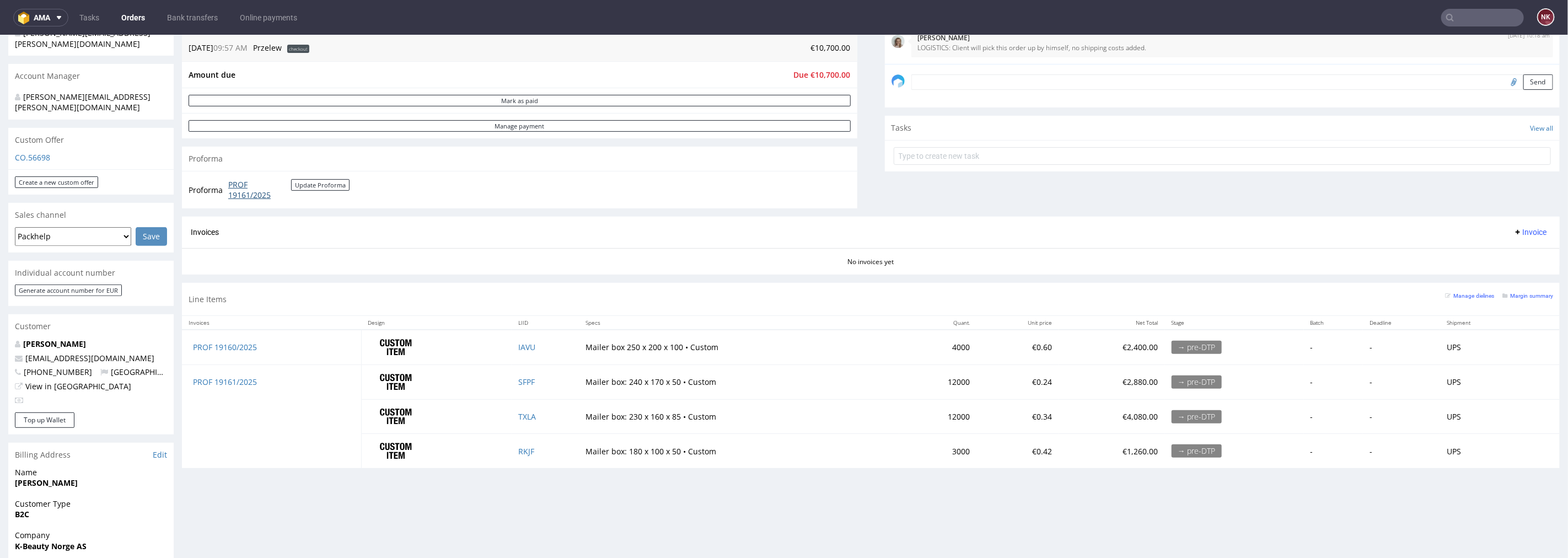
click at [257, 186] on link "PROF 19161/2025" at bounding box center [259, 189] width 63 height 22
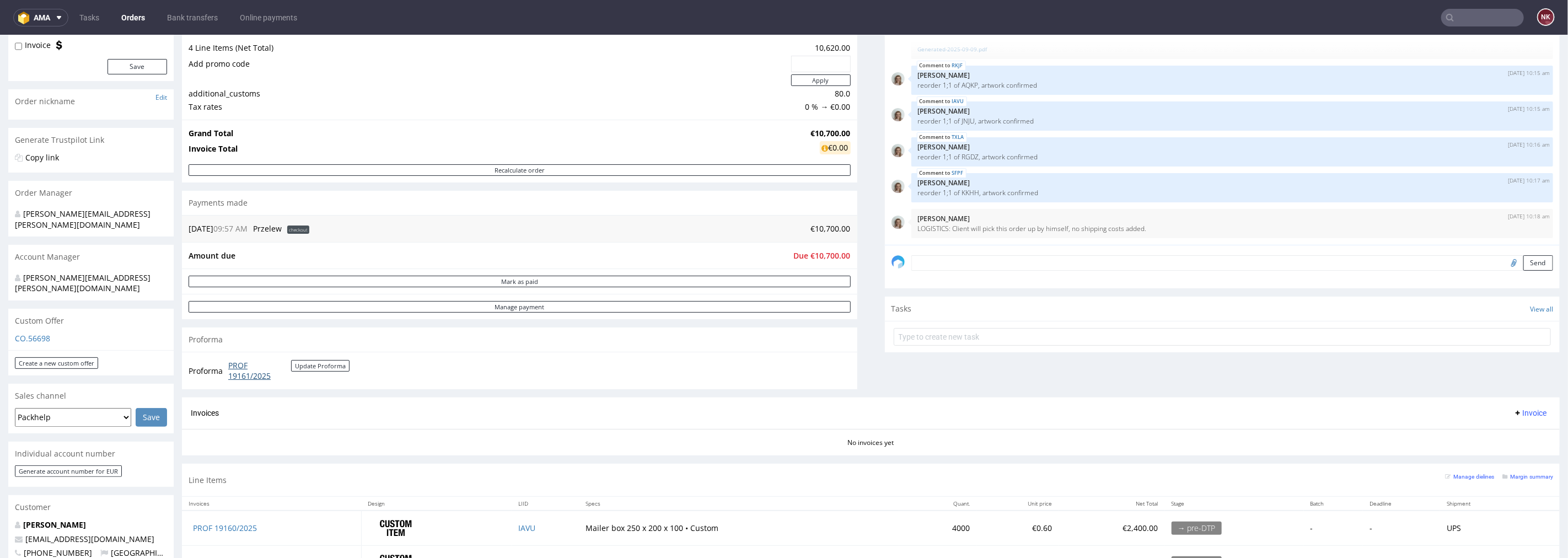
scroll to position [61, 0]
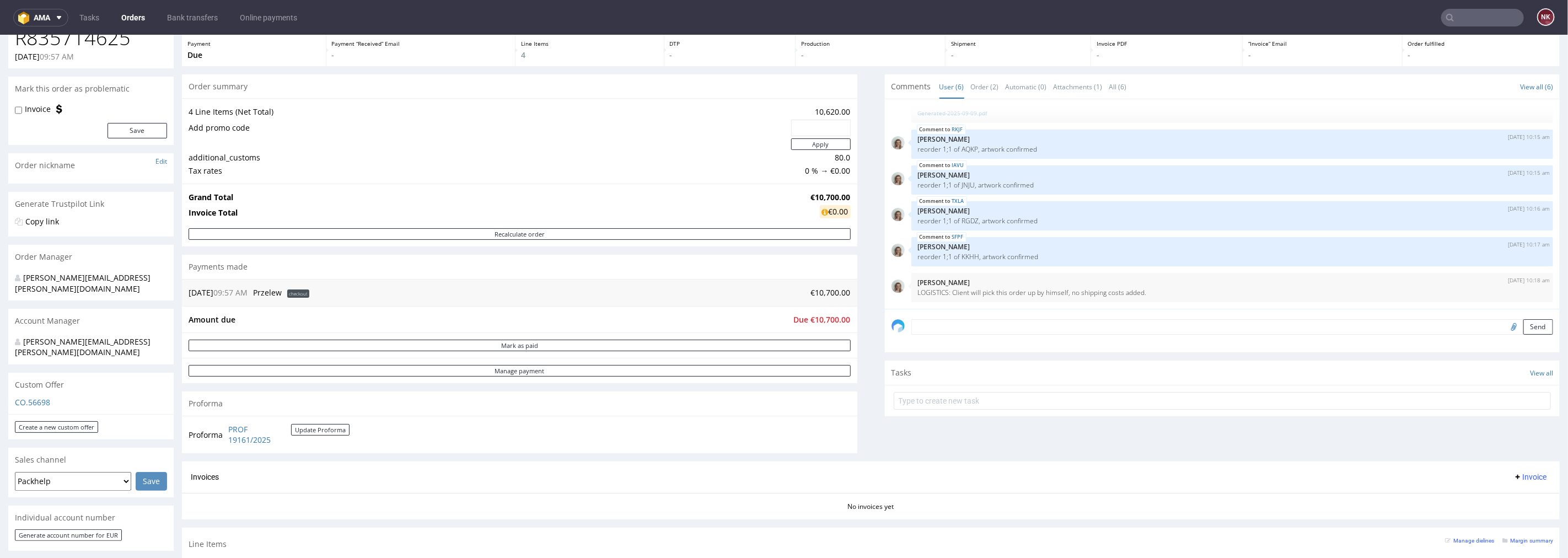
click at [48, 106] on label "Invoice" at bounding box center [38, 109] width 26 height 11
click at [22, 106] on input "Invoice" at bounding box center [18, 109] width 7 height 9
checkbox input "true"
click at [138, 130] on button "Save" at bounding box center [137, 130] width 60 height 16
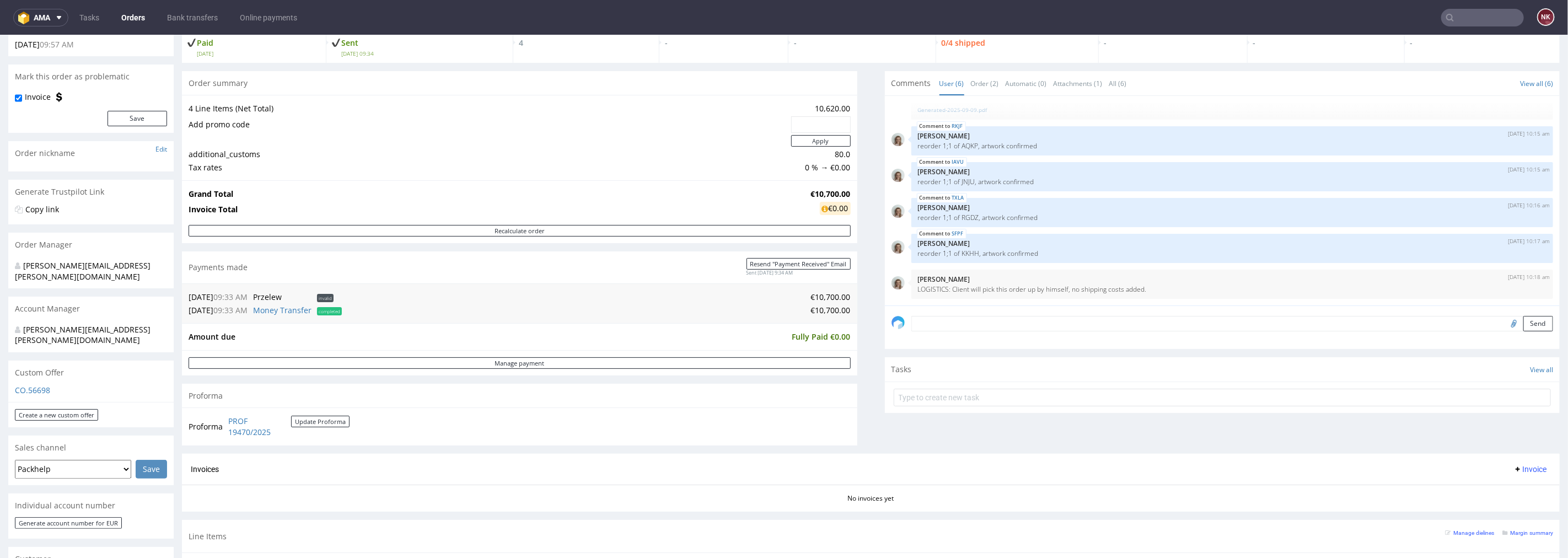
scroll to position [0, 0]
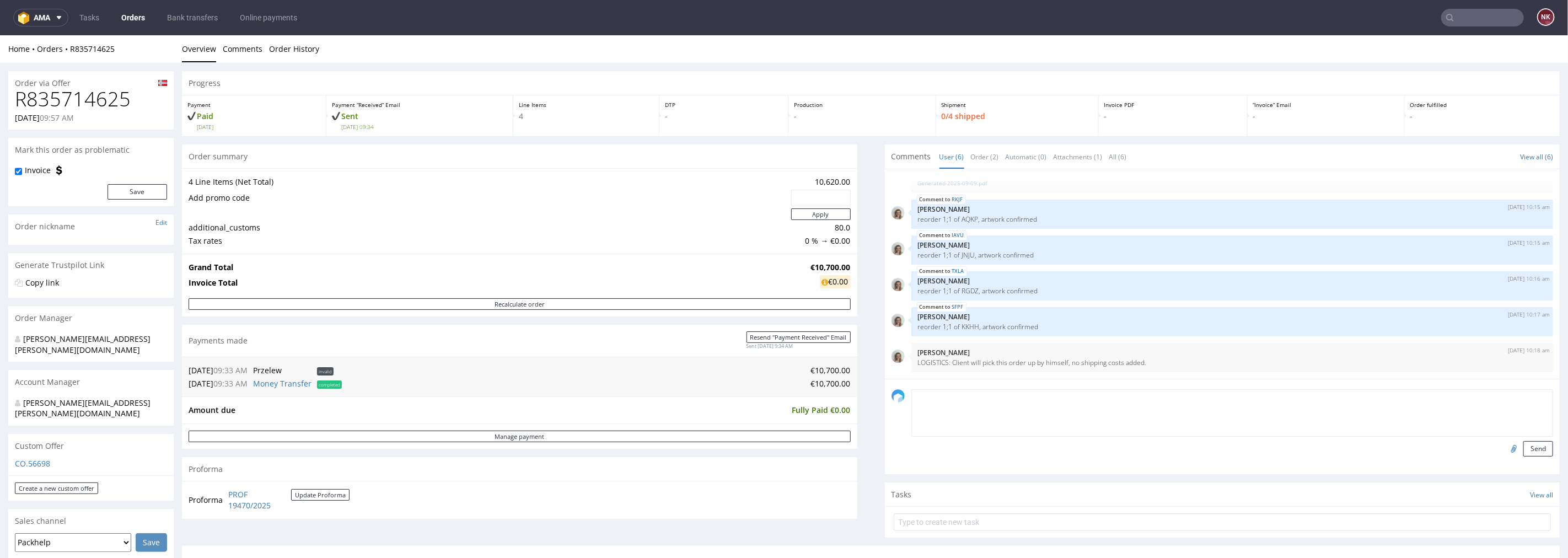
click at [1043, 398] on textarea at bounding box center [1232, 413] width 642 height 48
click at [911, 392] on textarea "if customer pick up the order on his own we need to change Incoterms on the fin…" at bounding box center [1232, 413] width 642 height 48
click at [1321, 401] on textarea "FINANCE: if customer pick up the order on his own we need to change Incoterms o…" at bounding box center [1232, 413] width 642 height 48
type textarea "FINANCE: if customer pick up the order on his own we need to change Incoterms o…"
click at [1523, 448] on button "Send" at bounding box center [1538, 448] width 30 height 16
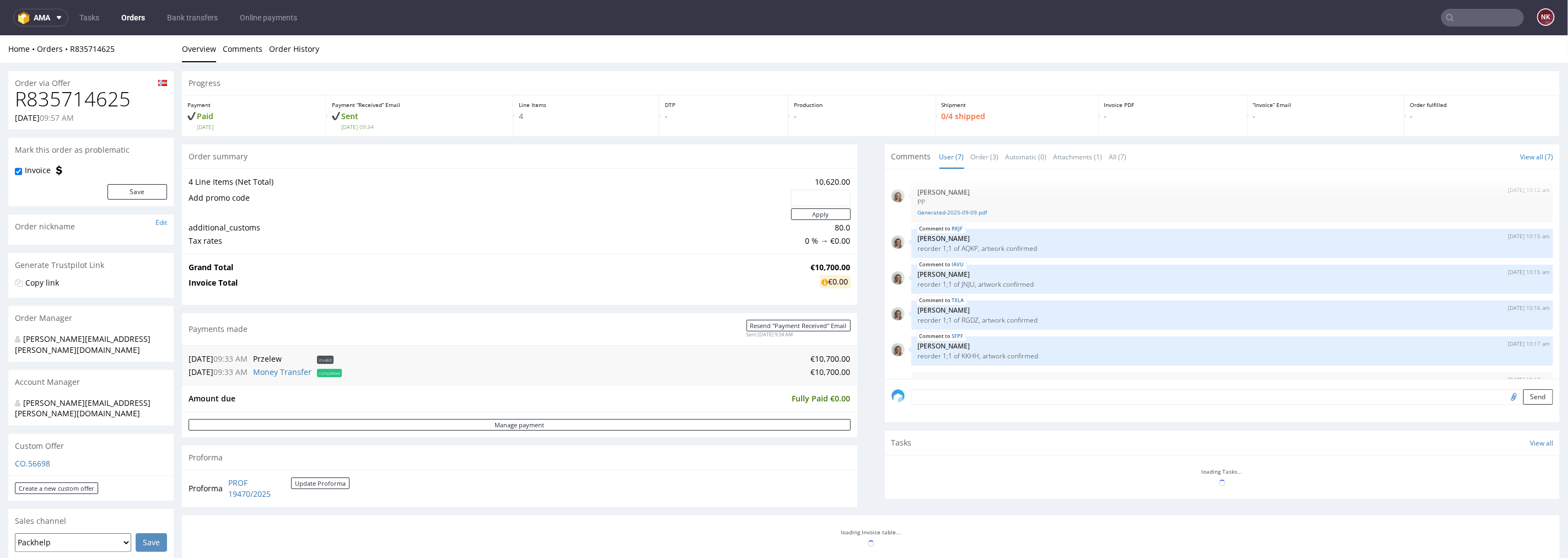
scroll to position [64, 0]
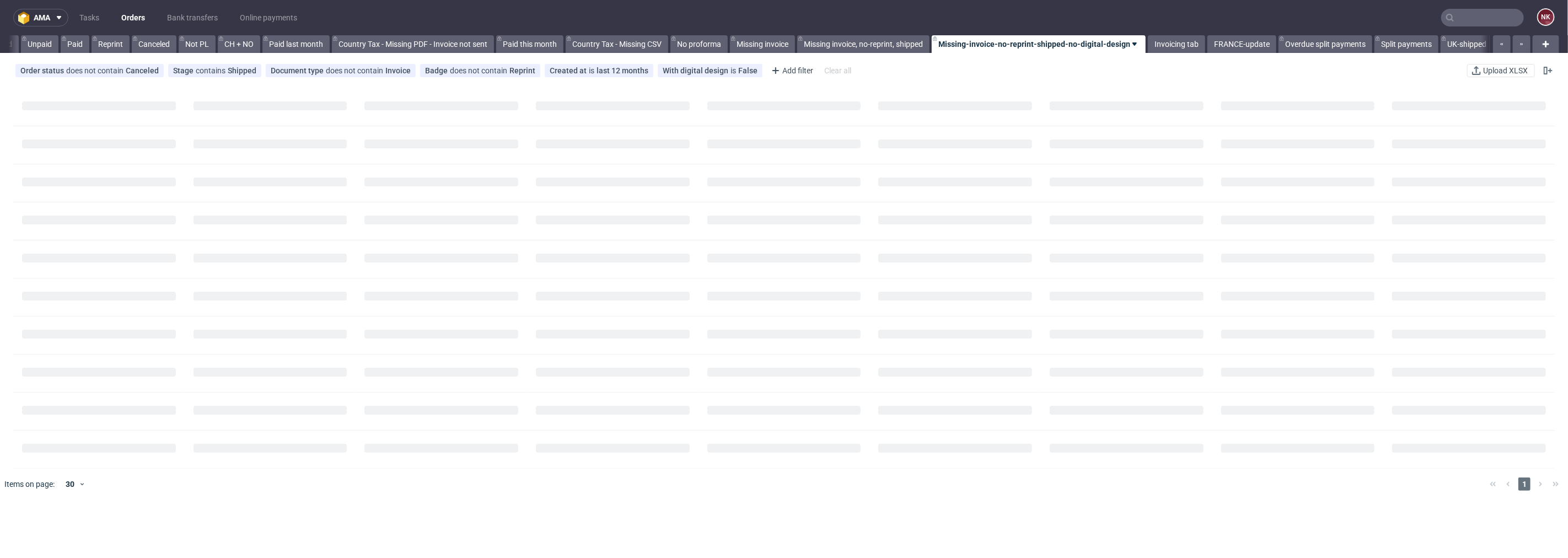
click at [1459, 24] on input "text" at bounding box center [1482, 18] width 83 height 18
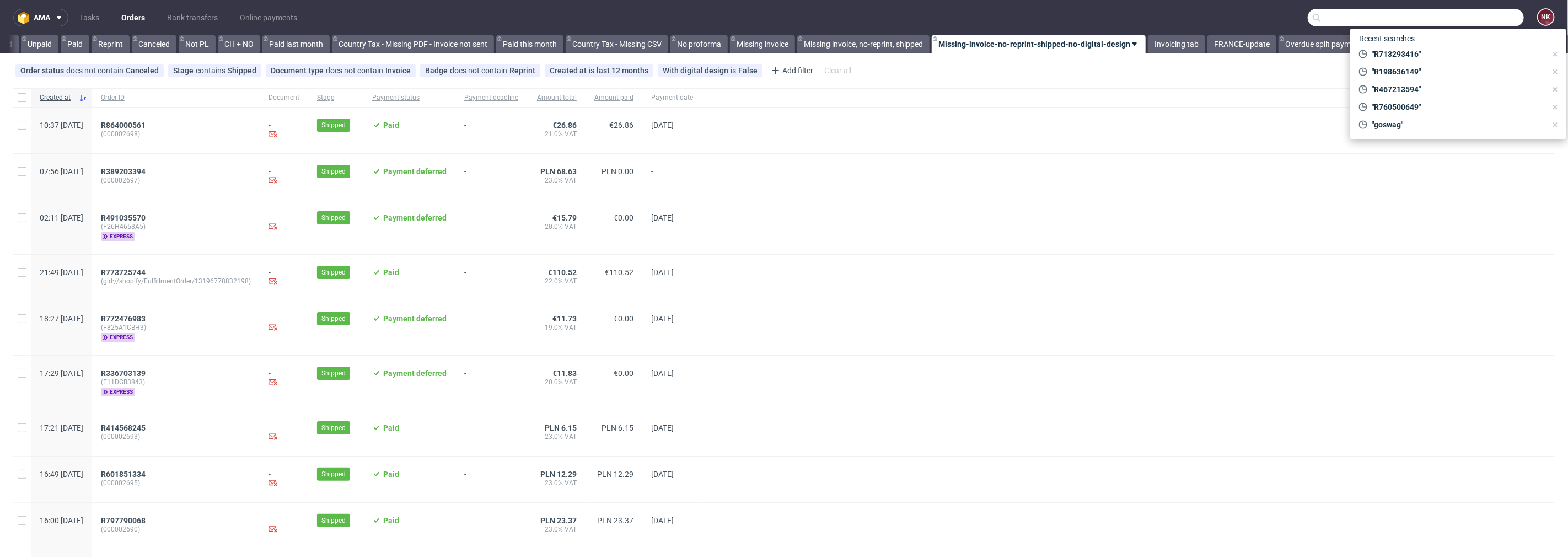
scroll to position [0, 1070]
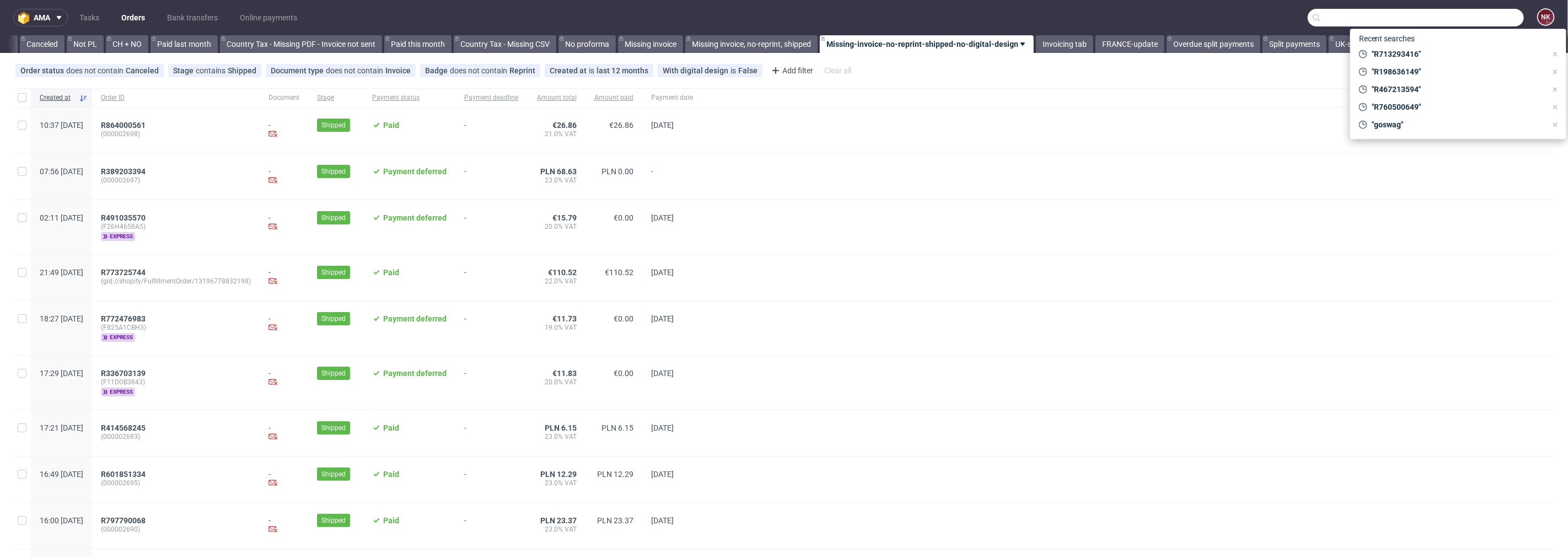
paste input "VIMAX"
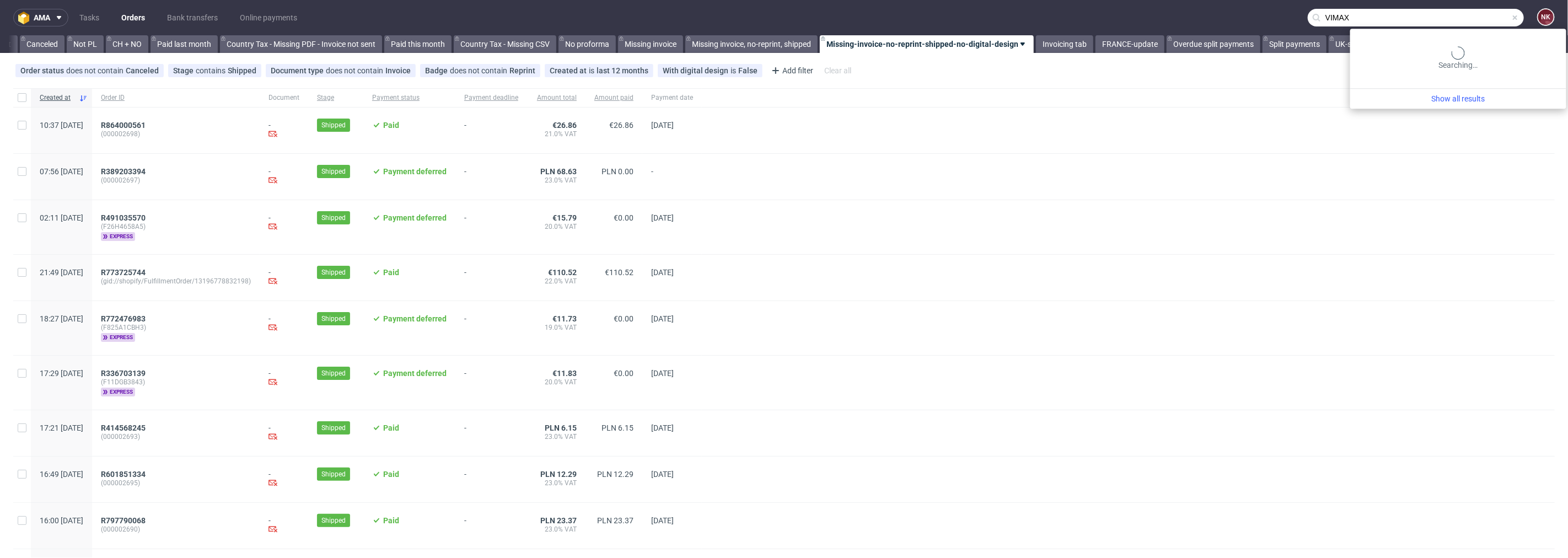
type input "VIMAX"
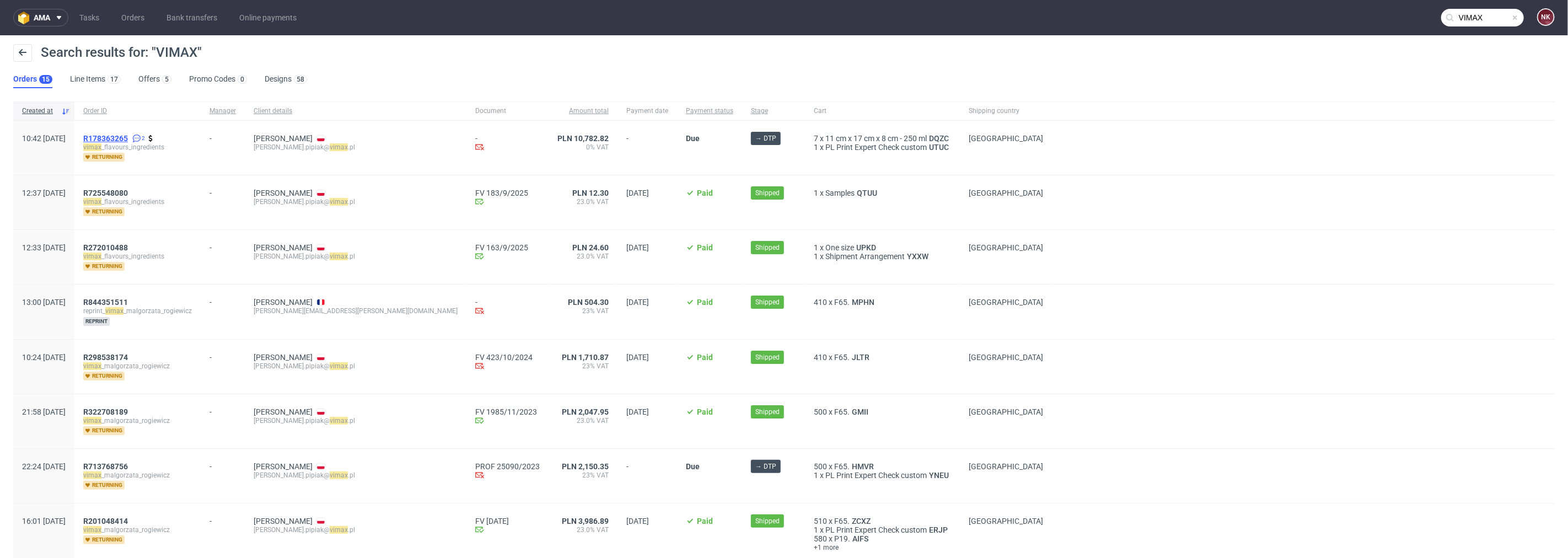
click at [128, 135] on span "R178363265" at bounding box center [106, 138] width 45 height 9
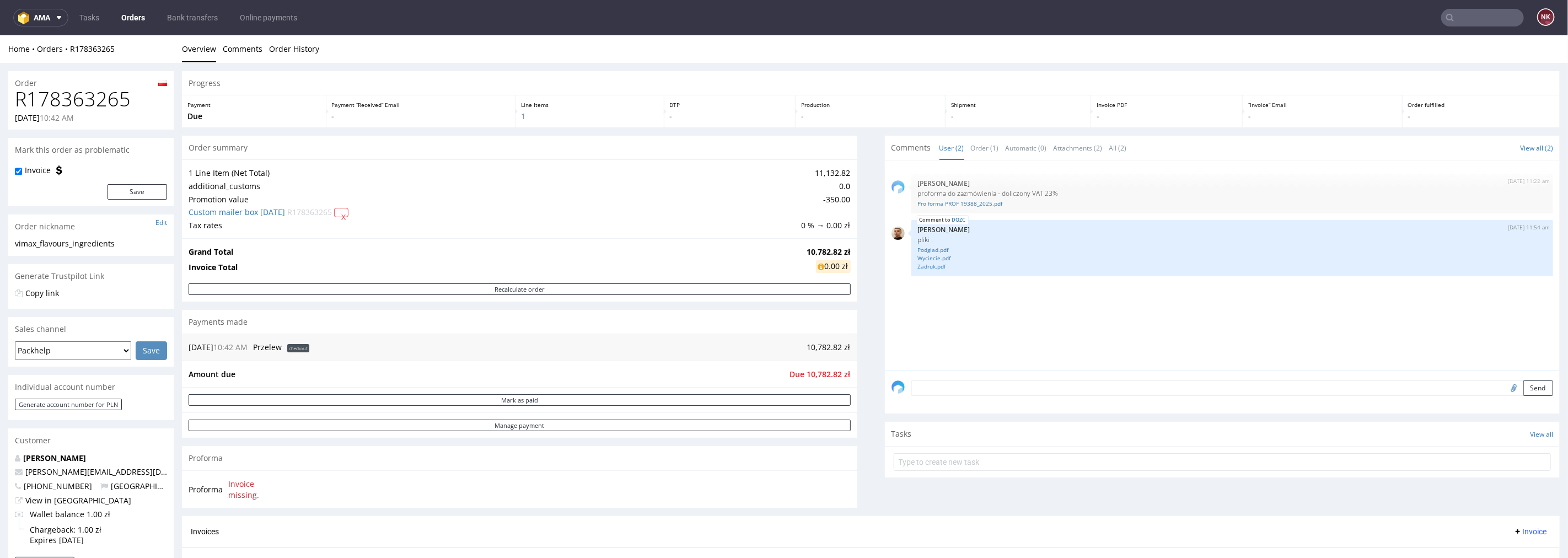
click at [97, 105] on h1 "R178363265" at bounding box center [91, 98] width 152 height 22
copy h1 "R178363265"
click at [863, 356] on div "Progress Payment Due Payment “Received” Email - Line Items 1 DTP - Production -…" at bounding box center [870, 394] width 1377 height 648
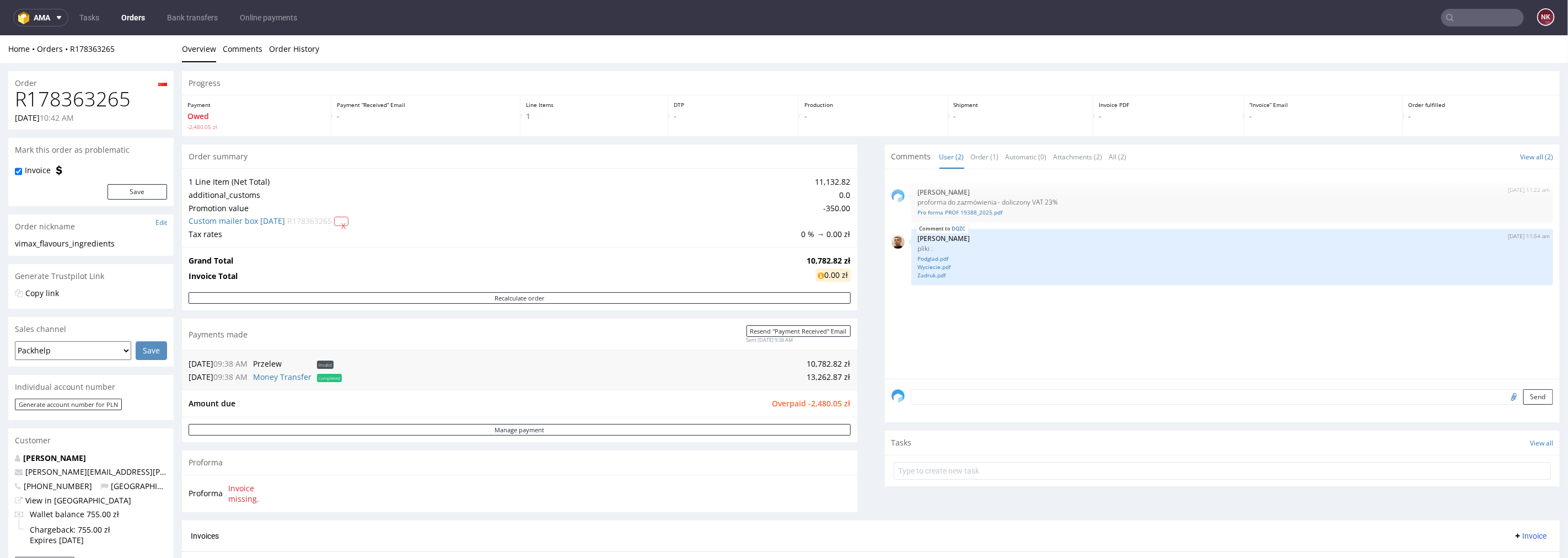
click at [811, 403] on span "Overpaid -2,480.05 zł" at bounding box center [811, 403] width 78 height 10
copy span "2,480.05"
click at [951, 398] on textarea at bounding box center [1232, 396] width 642 height 16
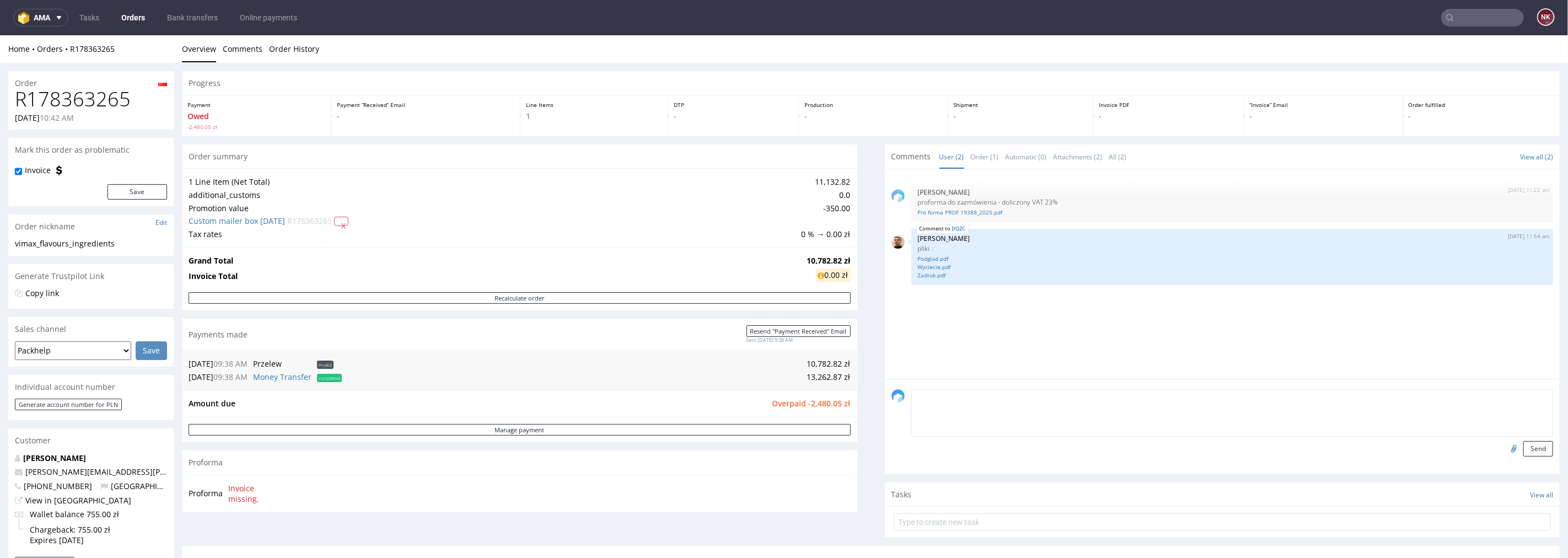
paste textarea "2,480.05"
click at [1011, 398] on textarea "2,480.05 = wartość podatku 23%" at bounding box center [1232, 413] width 642 height 48
click at [1006, 392] on textarea "2,480.05 = wartość podatku 23%" at bounding box center [1232, 413] width 642 height 48
click at [1078, 394] on textarea "2,480.05 = wartość podatku VAT 23%" at bounding box center [1232, 413] width 642 height 48
type textarea "2,480.05 = wartość podatku VAT 23% - to nie nadpłata - produkcja w LebelProfi"
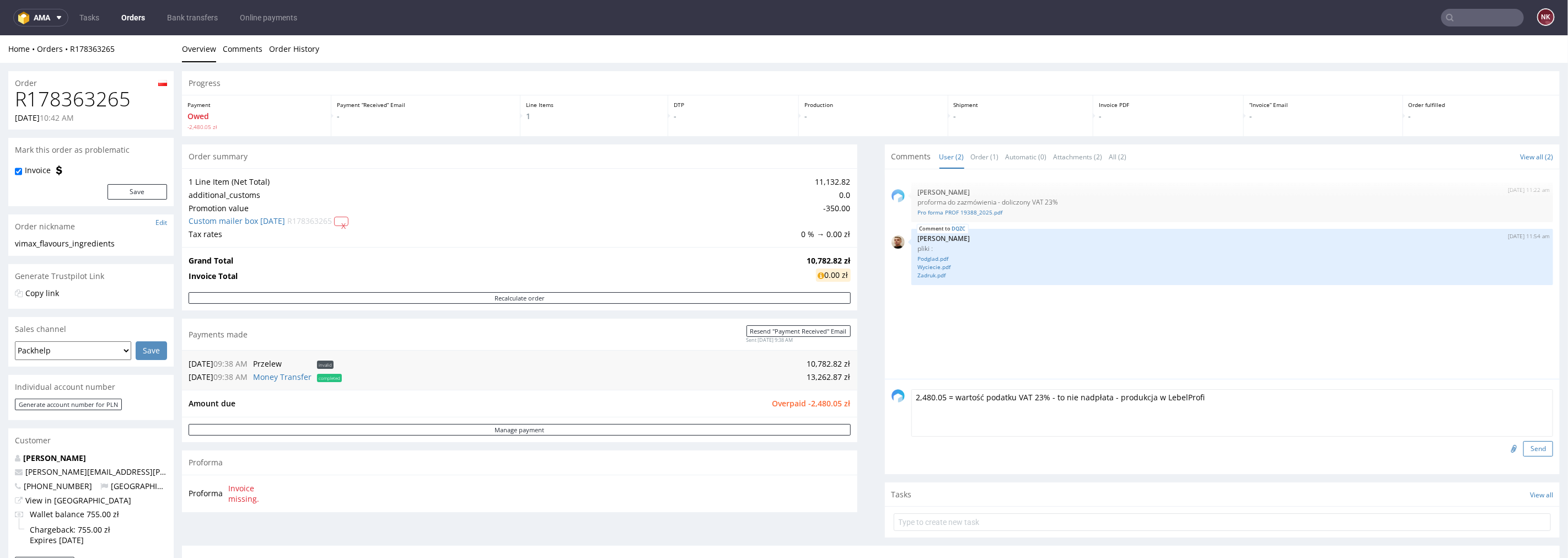
click at [1523, 443] on button "Send" at bounding box center [1538, 448] width 30 height 16
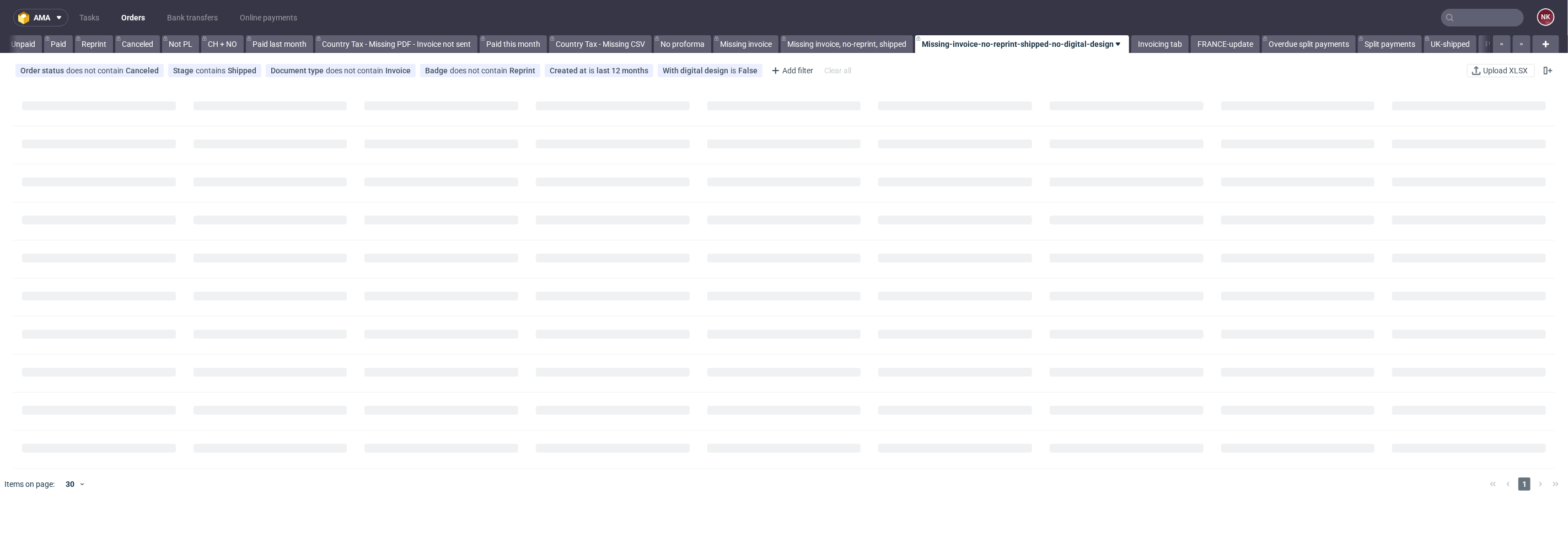
scroll to position [0, 1070]
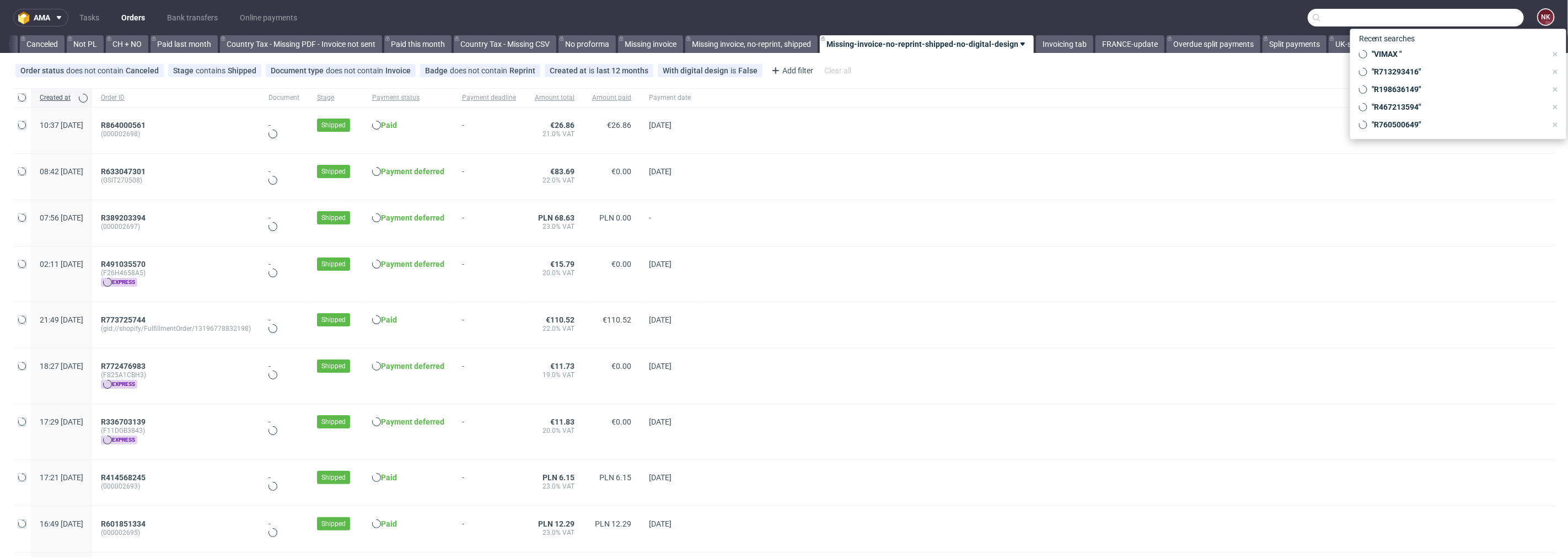
click at [1467, 13] on input "text" at bounding box center [1415, 18] width 216 height 18
paste input "R385599611"
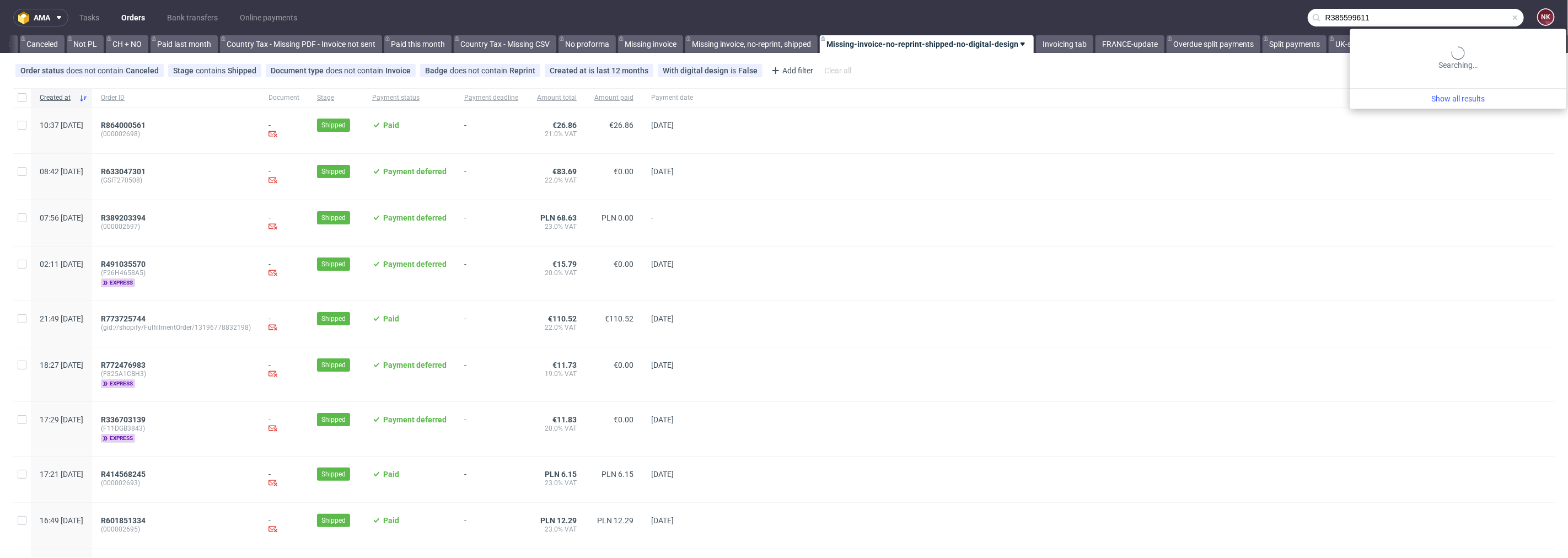
type input "R385599611"
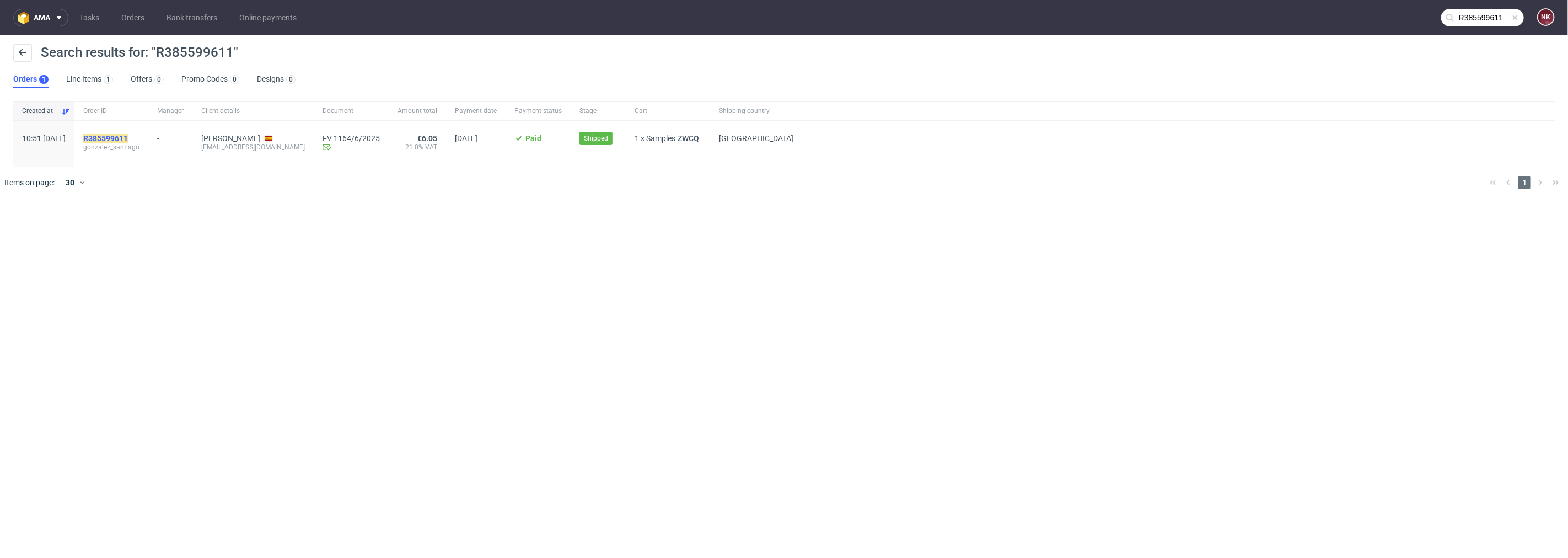
click at [128, 134] on mark "R385599611" at bounding box center [106, 138] width 45 height 9
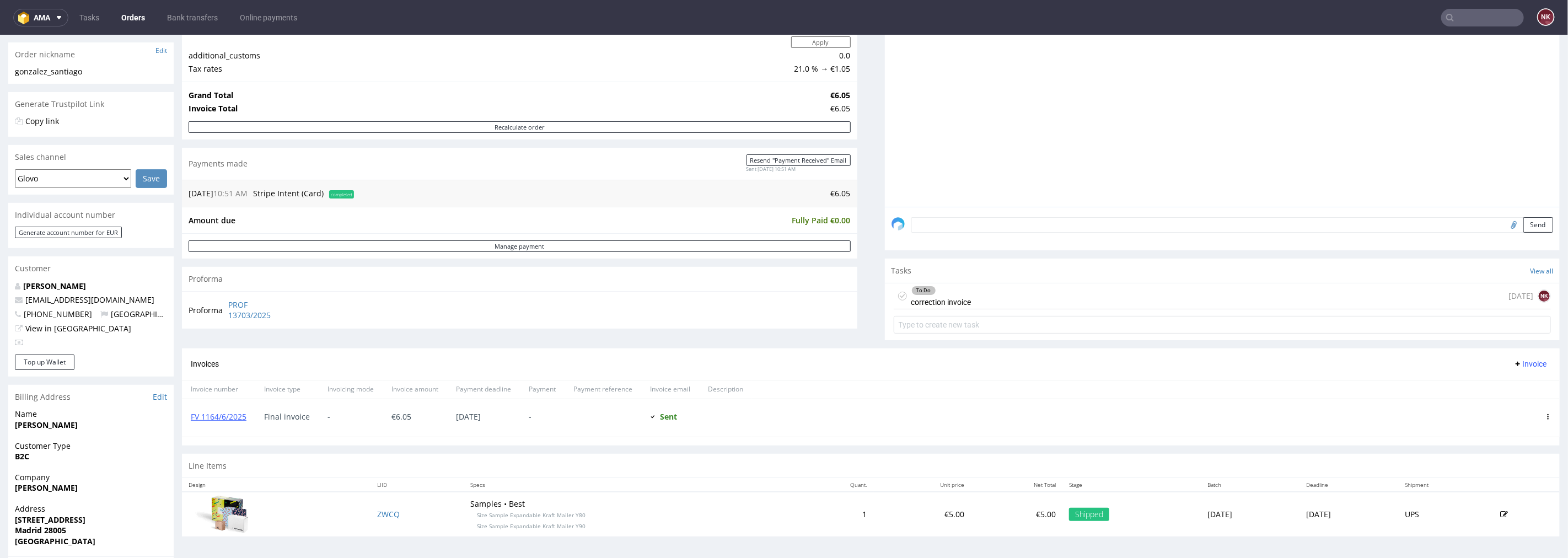
scroll to position [183, 0]
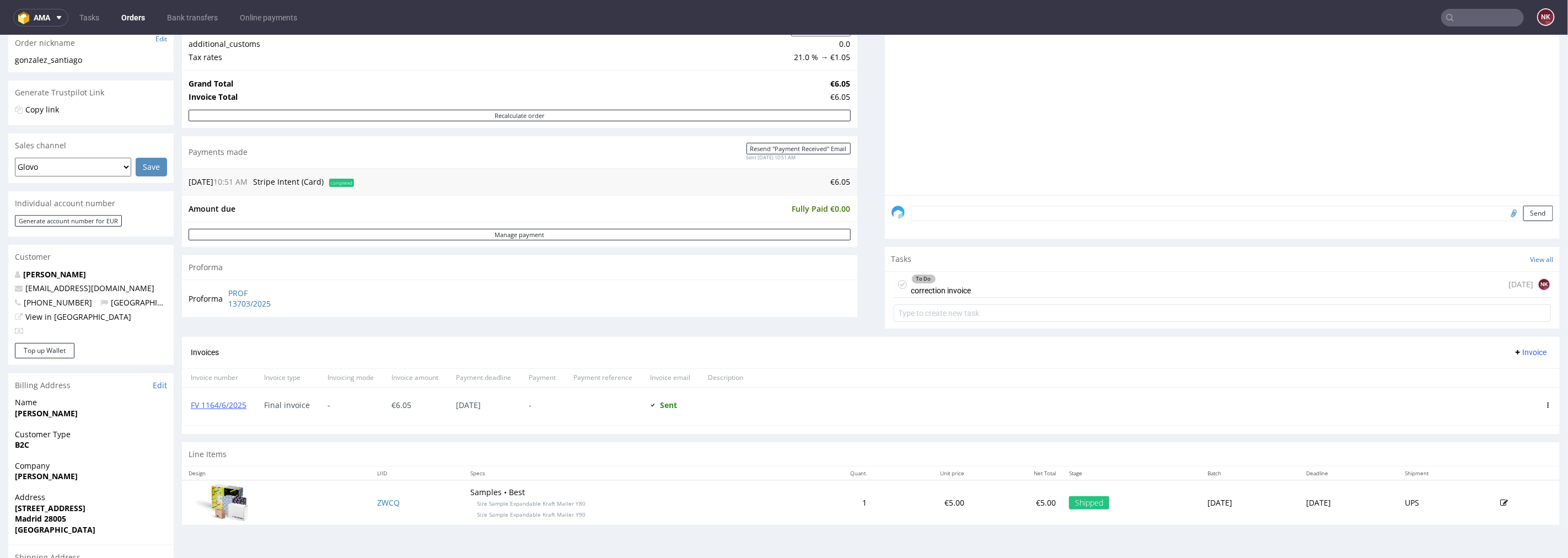
click at [1026, 277] on div "To Do correction invoice [DATE] NK" at bounding box center [1222, 284] width 658 height 26
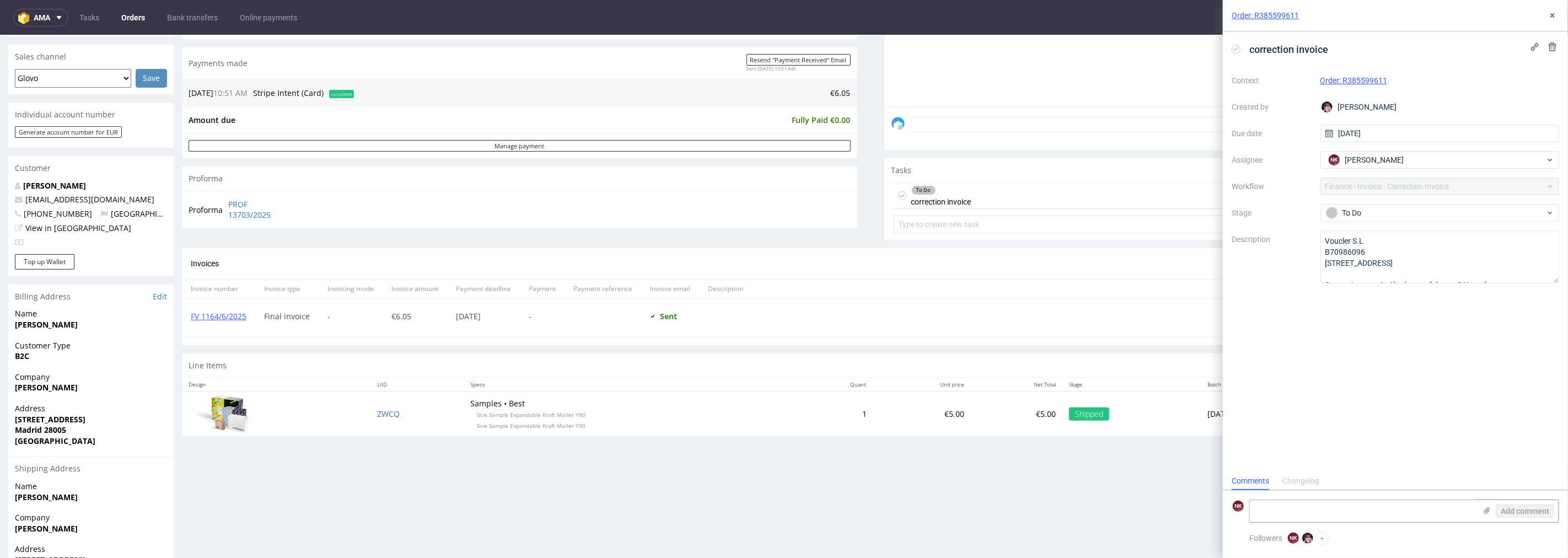
scroll to position [306, 0]
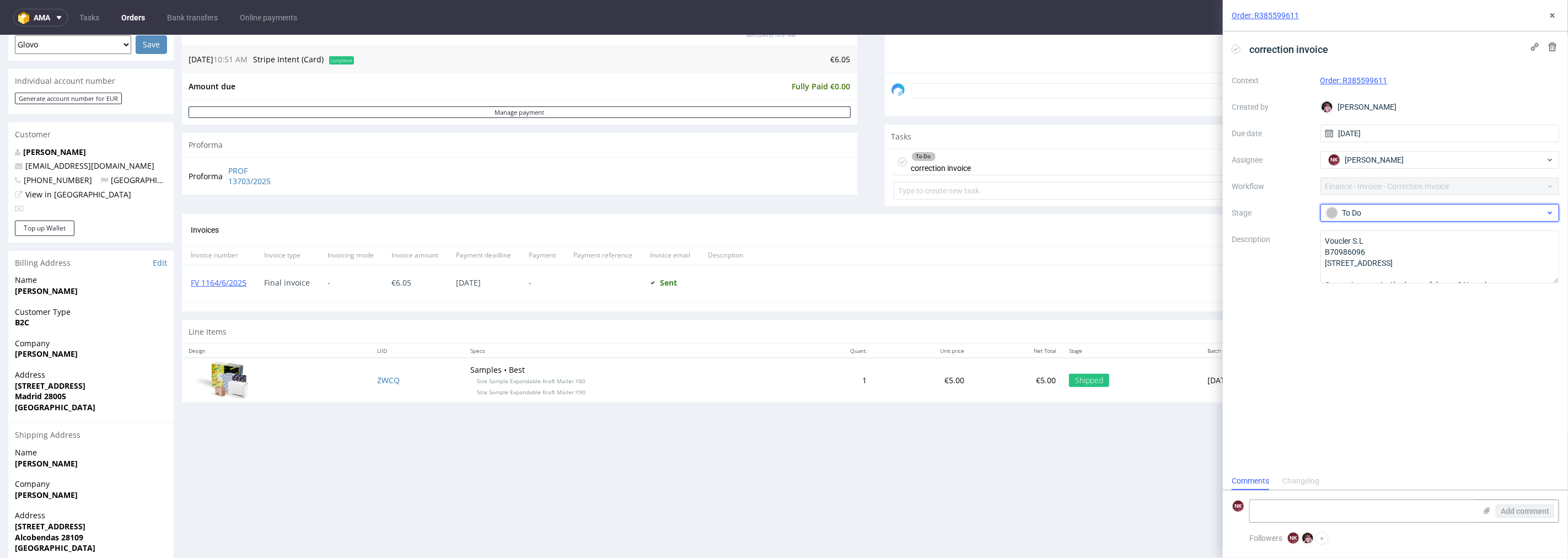
click at [1386, 210] on div "To Do" at bounding box center [1435, 213] width 219 height 12
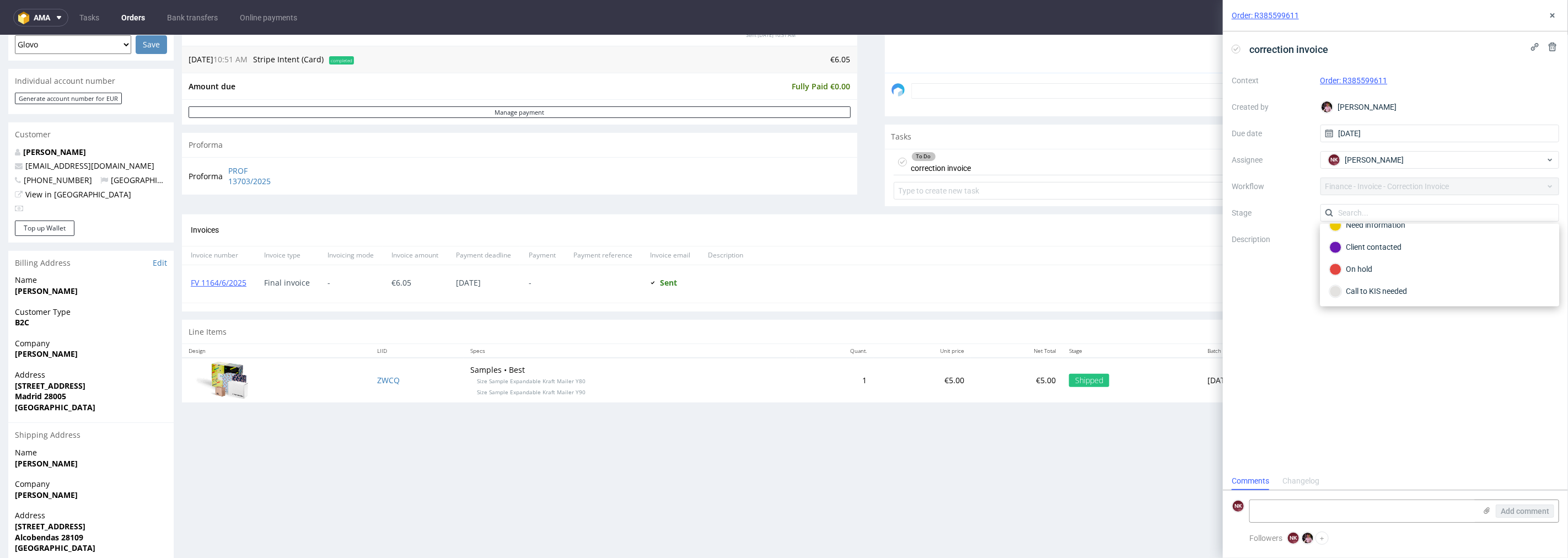
scroll to position [125, 0]
click at [1392, 285] on div "Rejected" at bounding box center [1439, 291] width 221 height 12
click at [1373, 507] on textarea at bounding box center [1362, 511] width 226 height 22
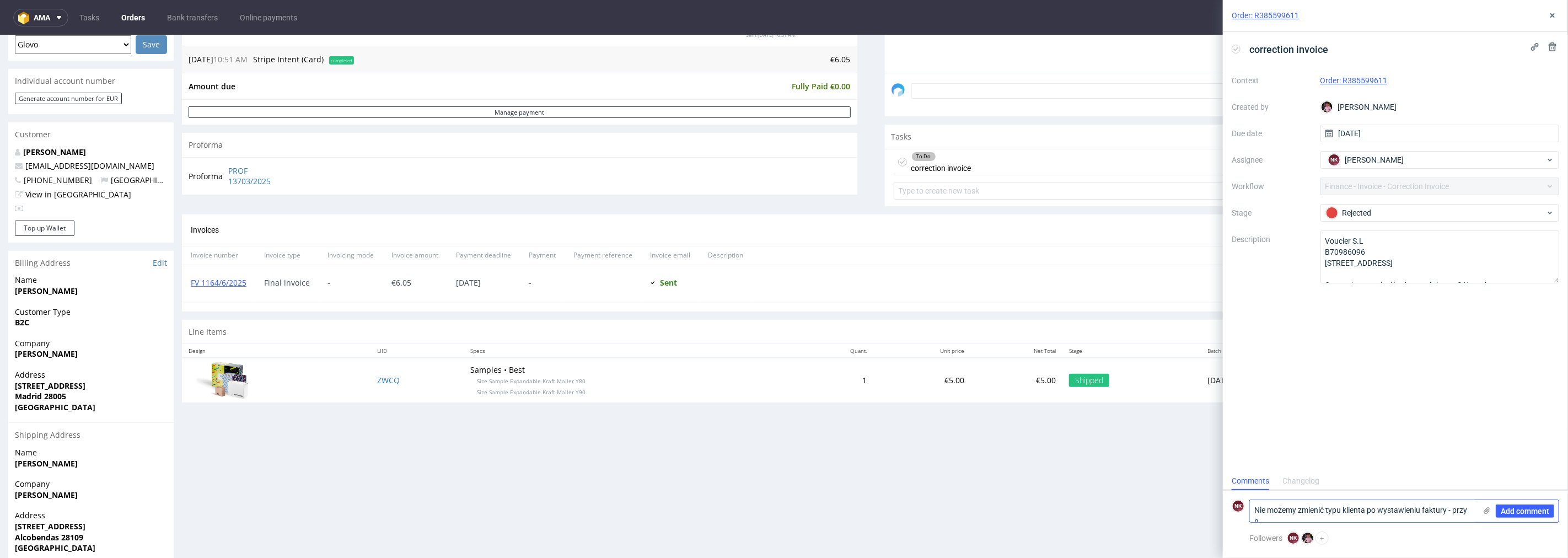
scroll to position [0, 0]
type textarea "Nie możemy zmienić typu klienta po wystawieniu faktury - przy nastepnym zamówie…"
click at [1518, 510] on span "Add comment" at bounding box center [1525, 510] width 48 height 7
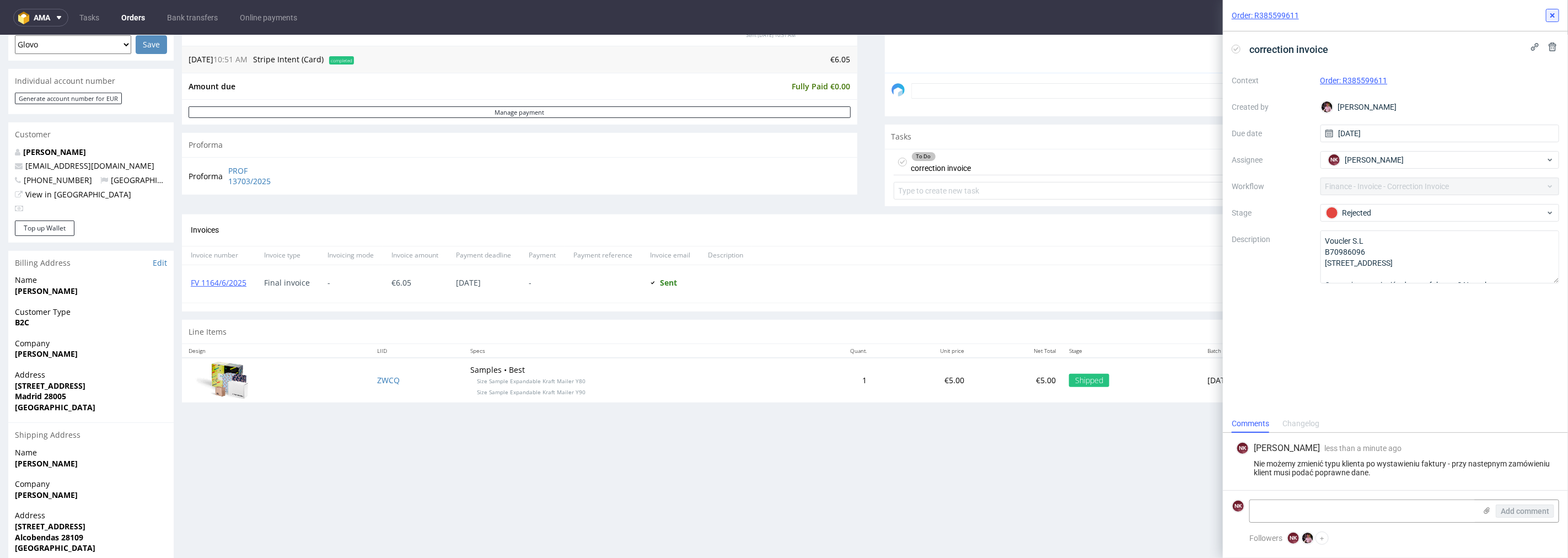
click at [1553, 18] on icon at bounding box center [1552, 15] width 9 height 9
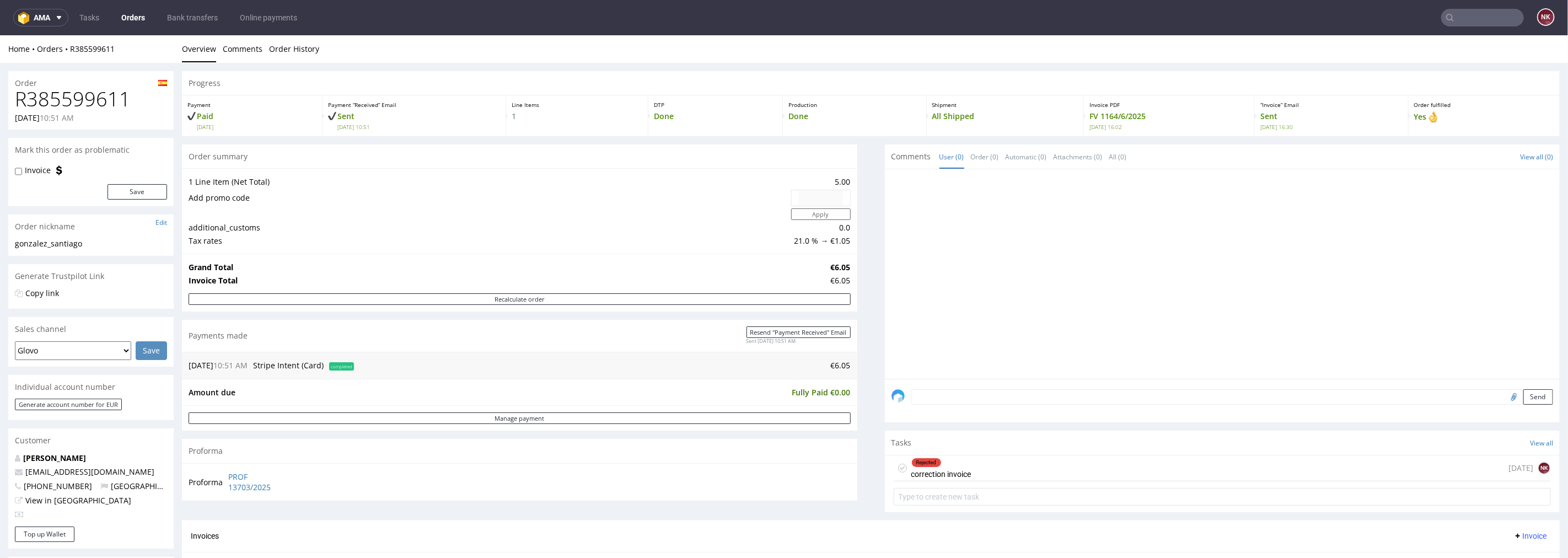
click at [1473, 10] on input "text" at bounding box center [1482, 18] width 83 height 18
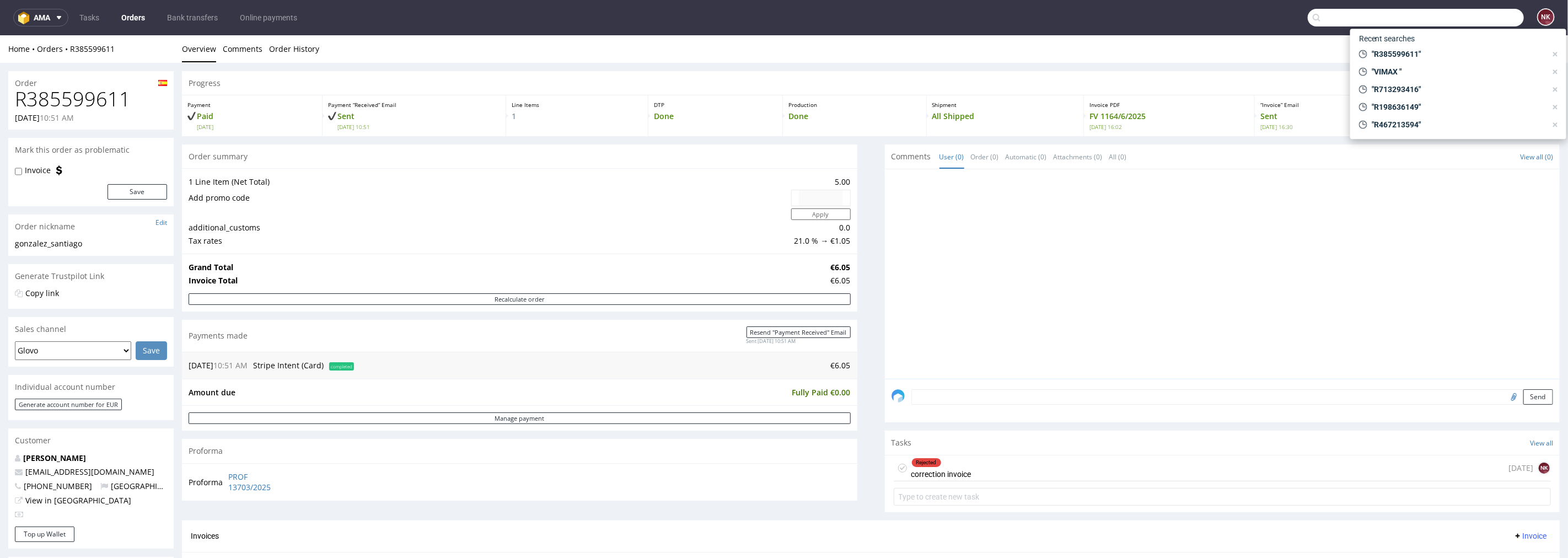
paste input "FV 231/8/2025"
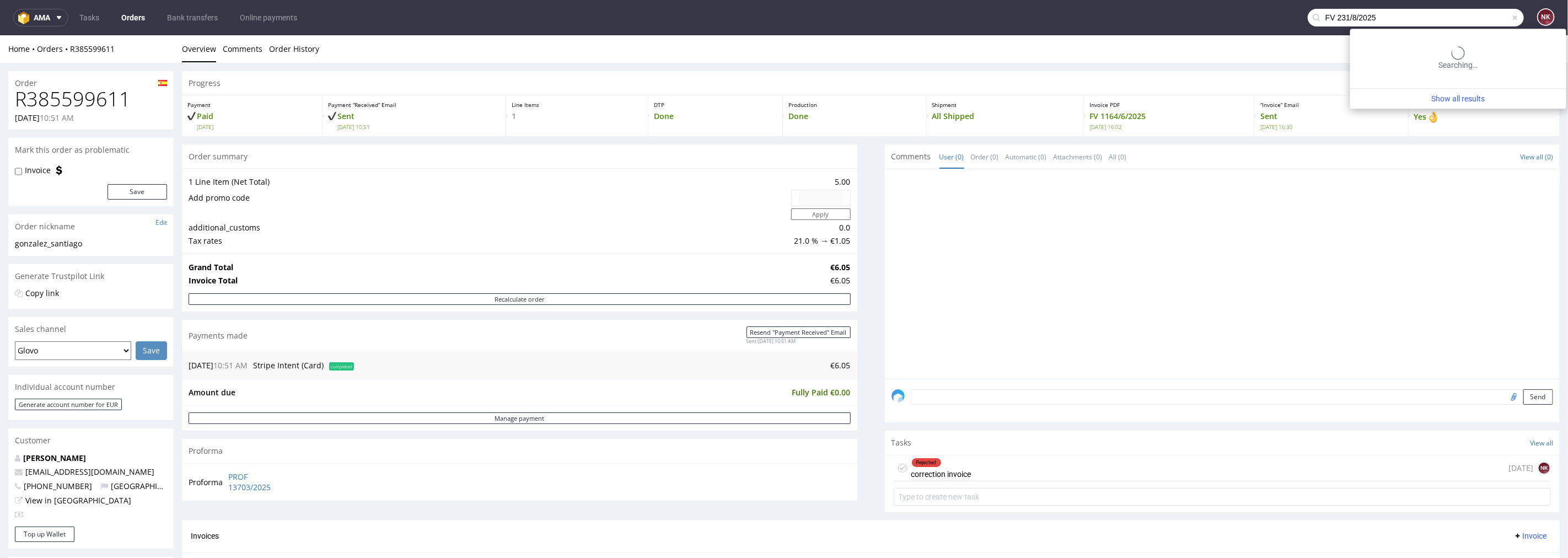
type input "FV 231/8/2025"
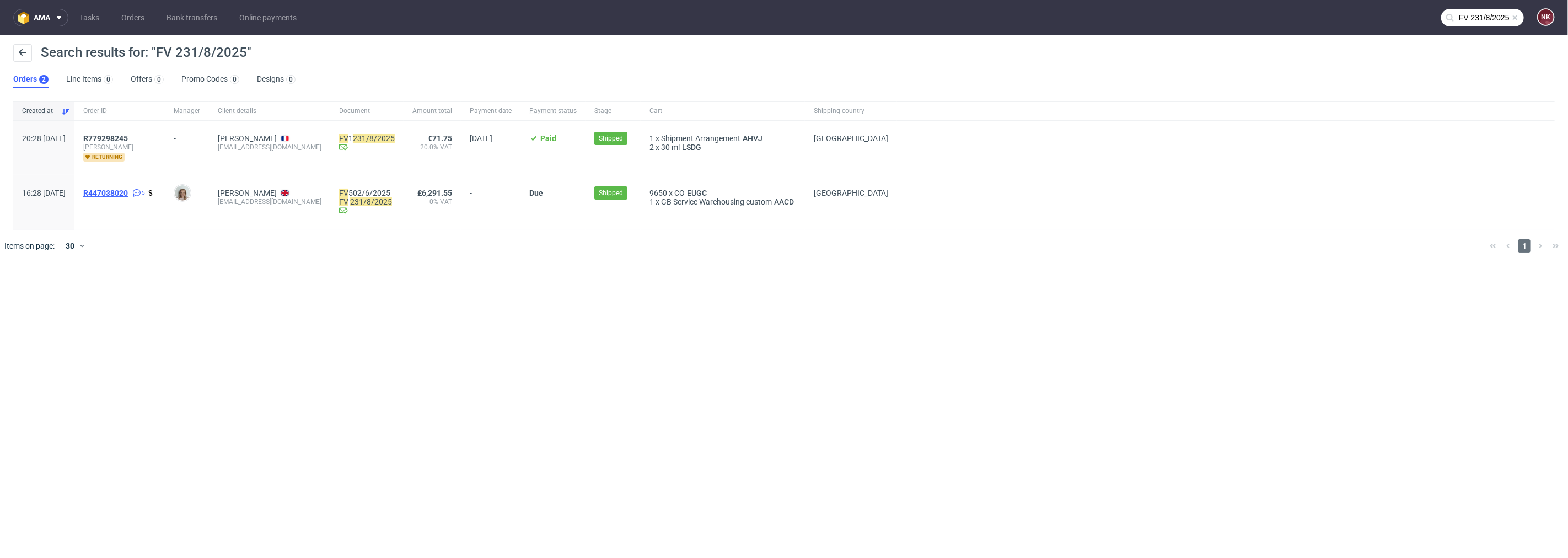
click at [128, 190] on span "R447038020" at bounding box center [106, 193] width 45 height 9
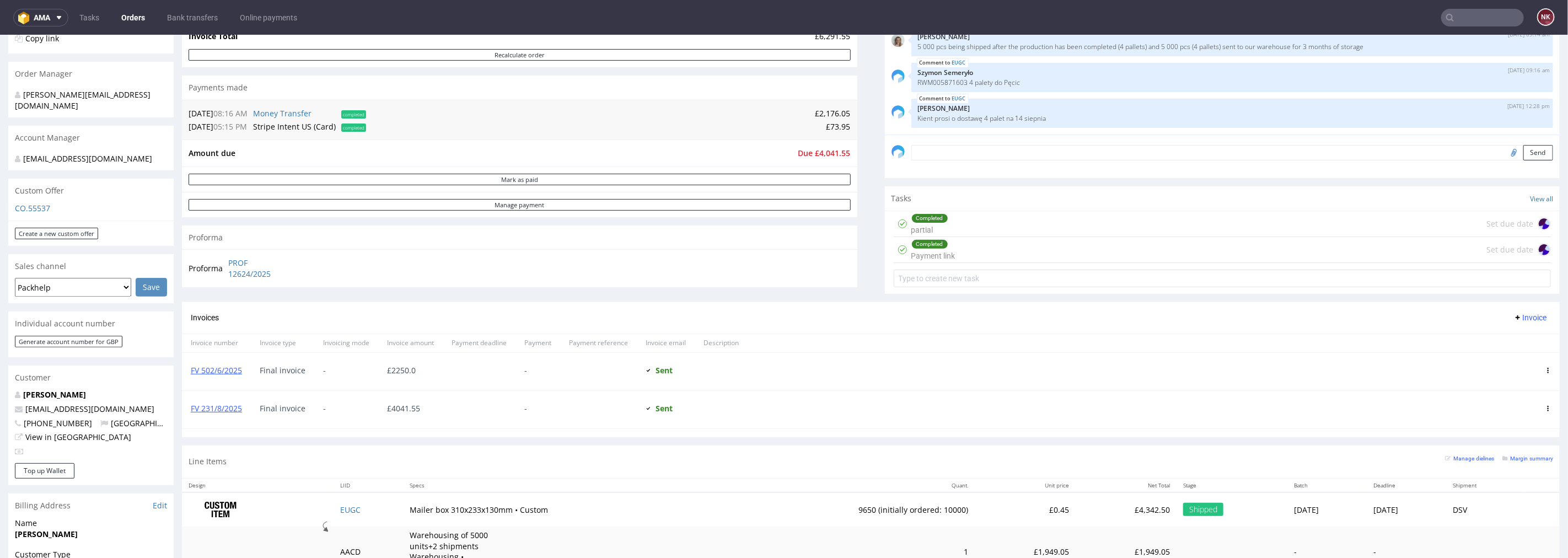
scroll to position [245, 0]
click at [236, 406] on link "FV 231/8/2025" at bounding box center [217, 407] width 52 height 10
click at [210, 371] on link "FV 502/6/2025" at bounding box center [217, 369] width 52 height 10
click at [232, 368] on link "FV 502/6/2025" at bounding box center [217, 369] width 52 height 10
click at [221, 407] on link "FV 231/8/2025" at bounding box center [217, 407] width 52 height 10
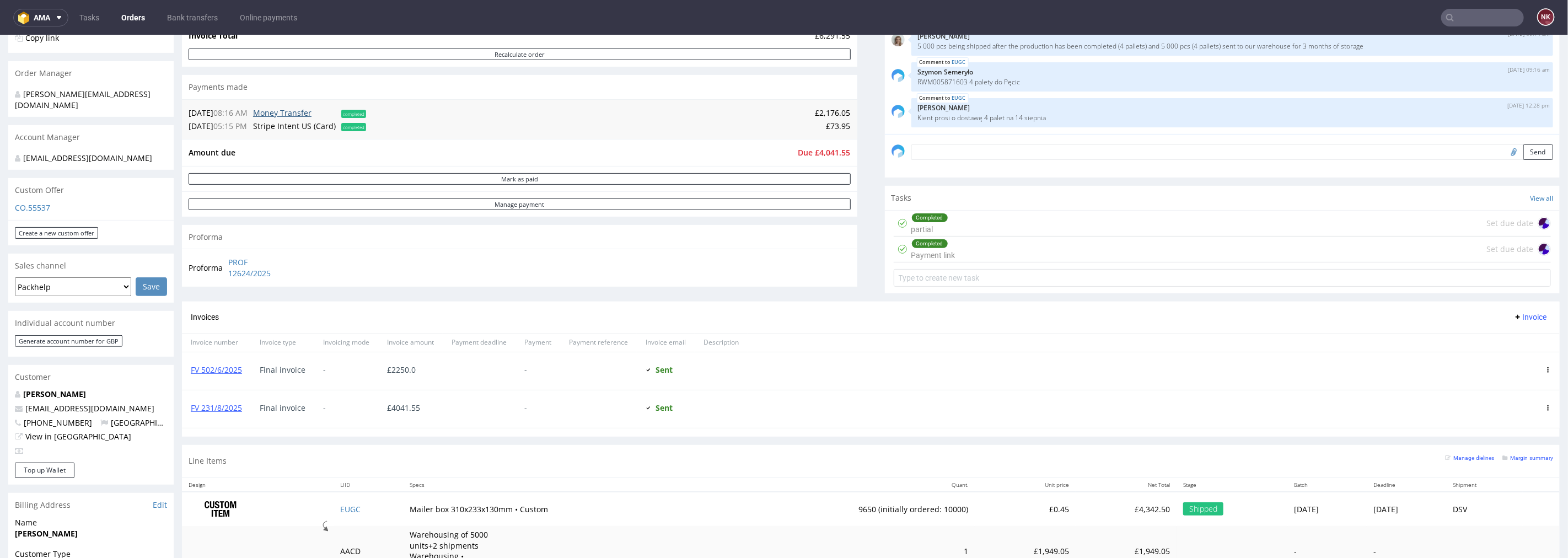
click at [310, 107] on link "Money Transfer" at bounding box center [282, 112] width 58 height 10
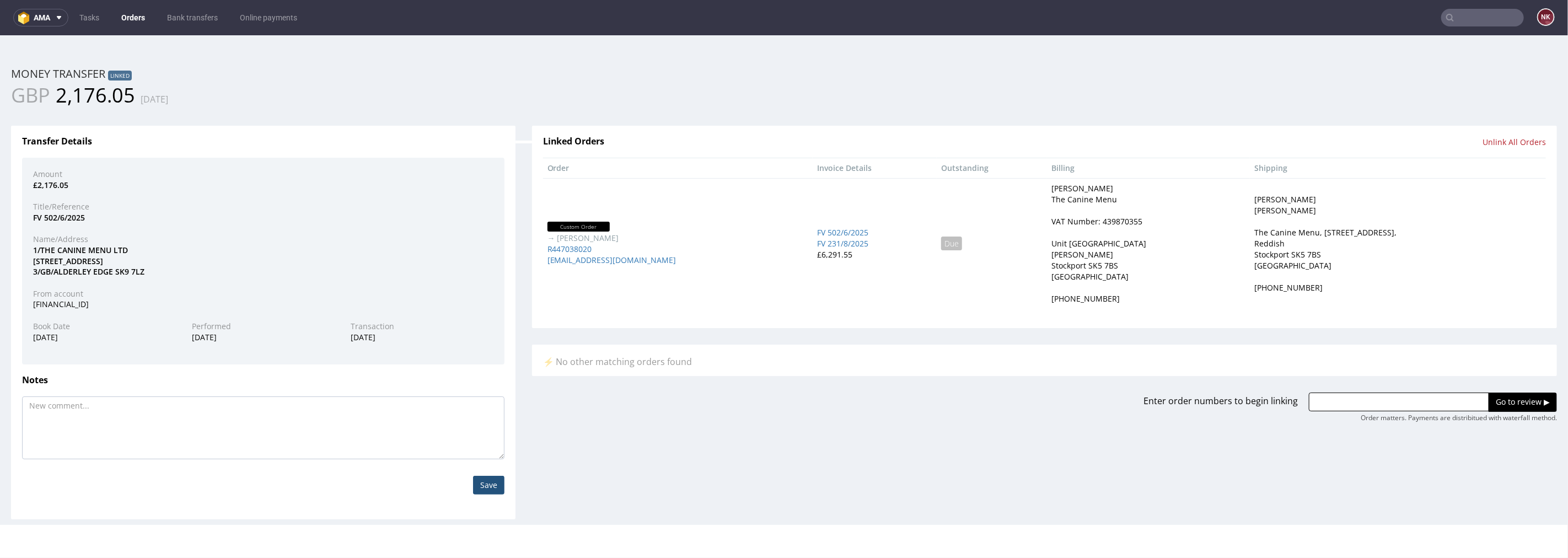
scroll to position [0, 0]
click at [566, 249] on link "R447038020" at bounding box center [570, 248] width 45 height 10
click at [572, 250] on link "R447038020" at bounding box center [570, 248] width 45 height 10
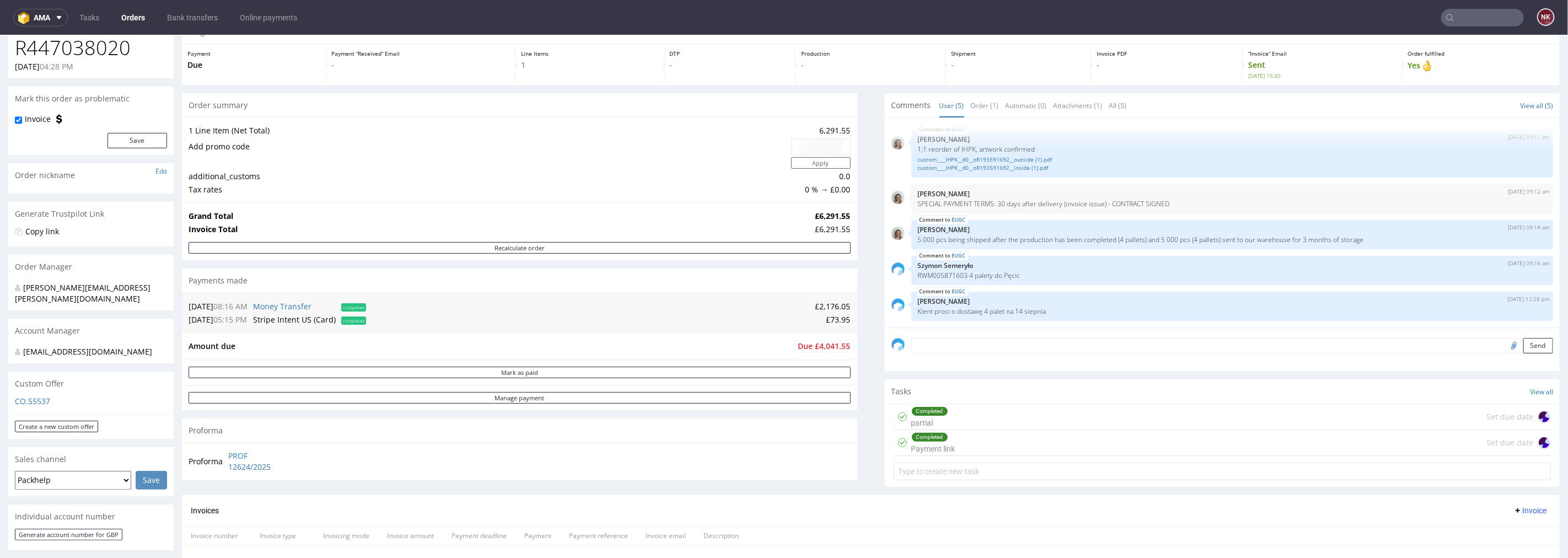
scroll to position [122, 0]
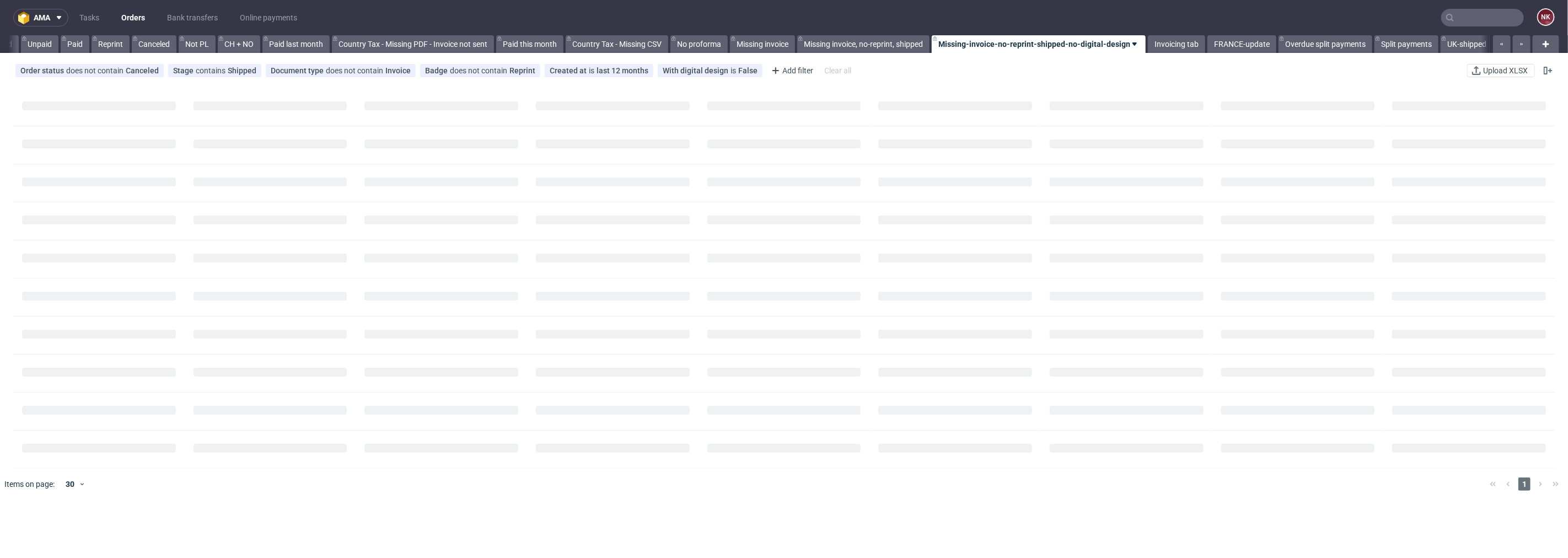
click at [1489, 20] on input "text" at bounding box center [1482, 18] width 83 height 18
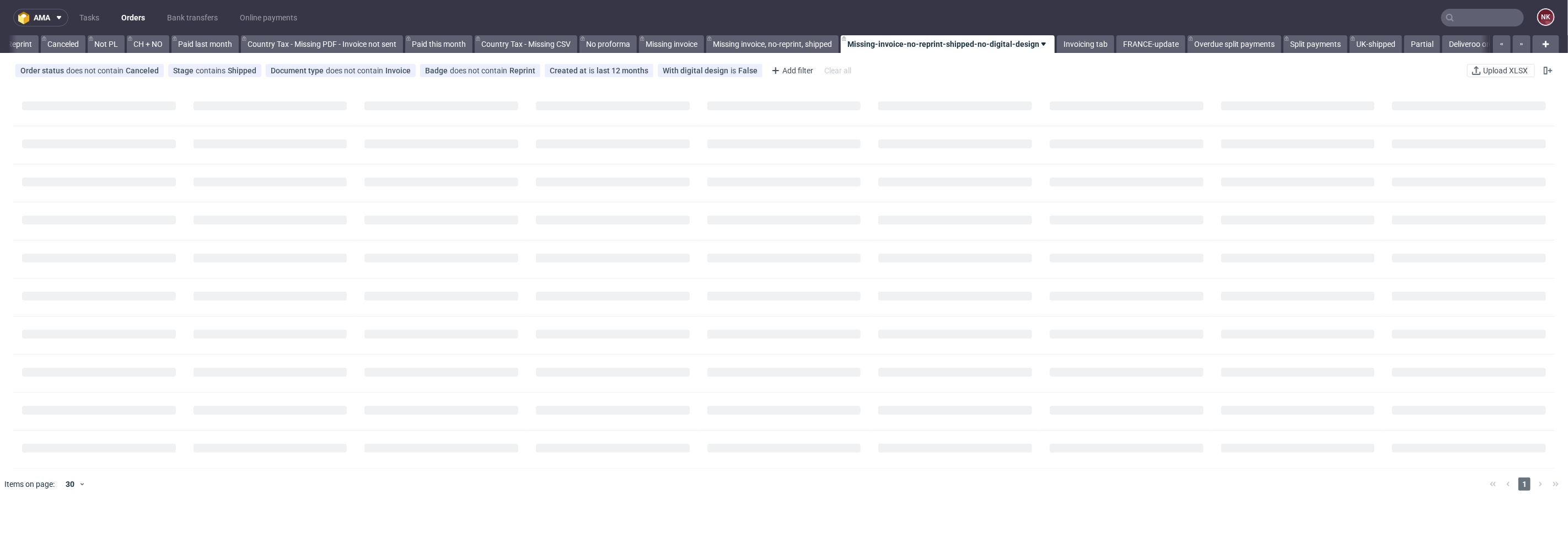
paste input "MAZE MOMENTS LTD"
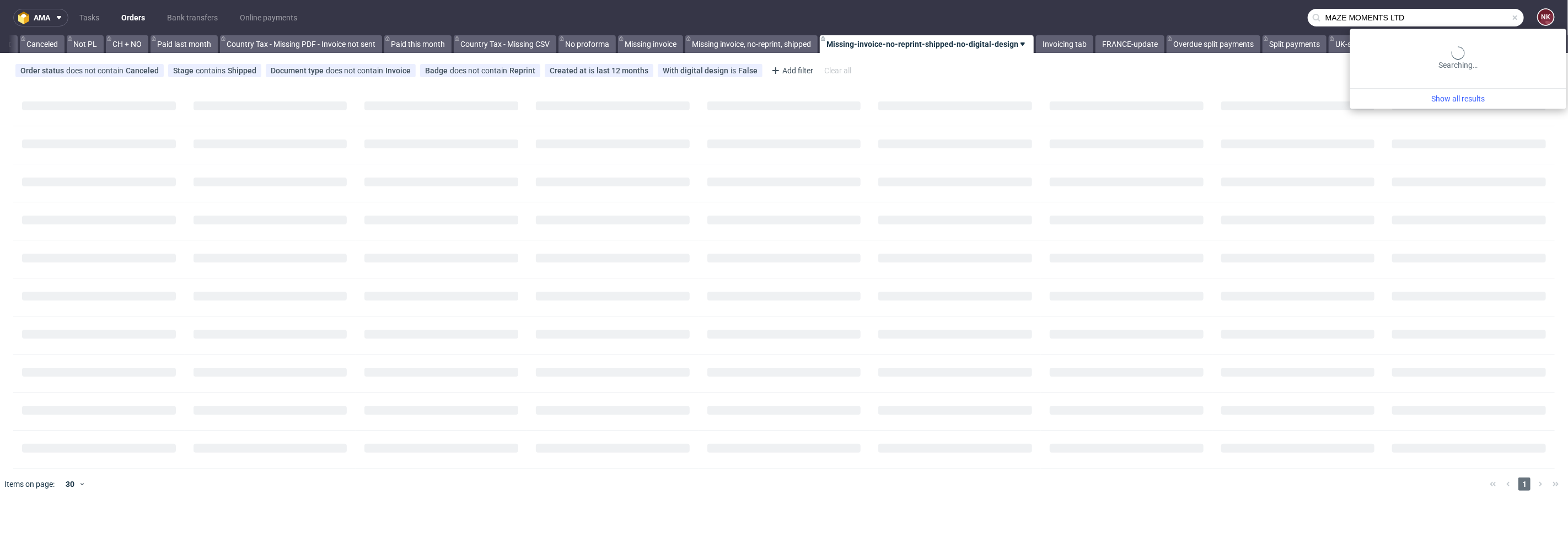
scroll to position [0, 1070]
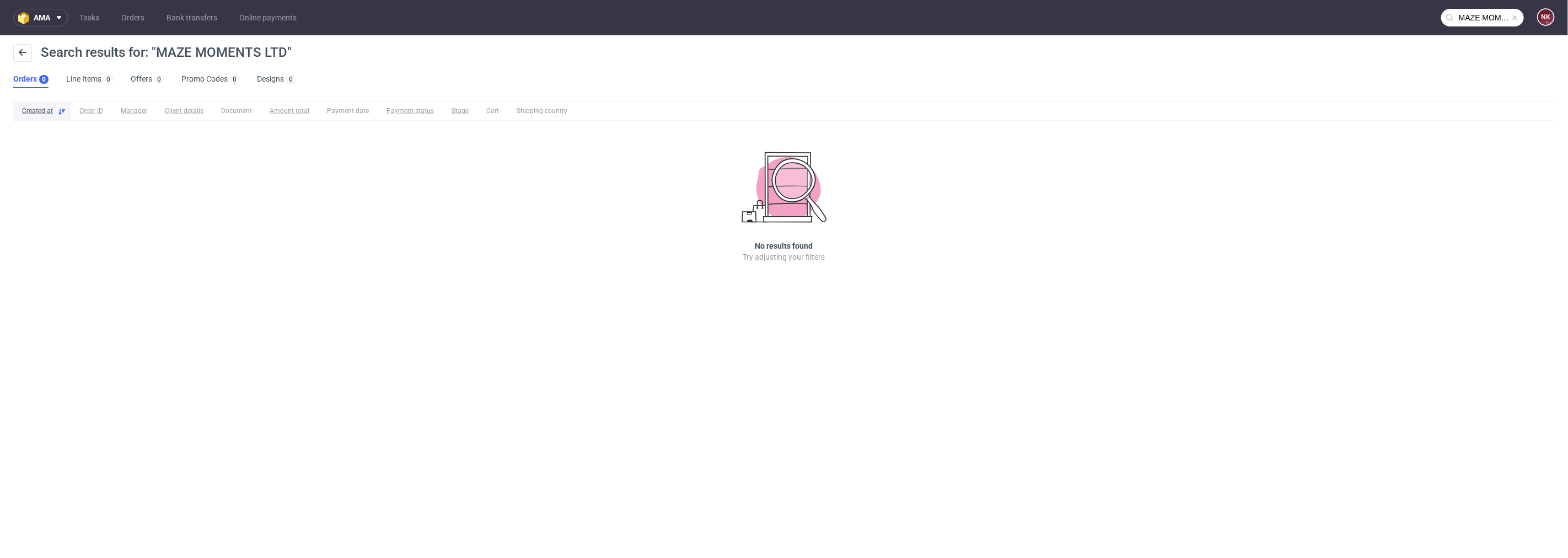
click at [1489, 14] on input "MAZE MOMENTS LTD" at bounding box center [1482, 18] width 83 height 18
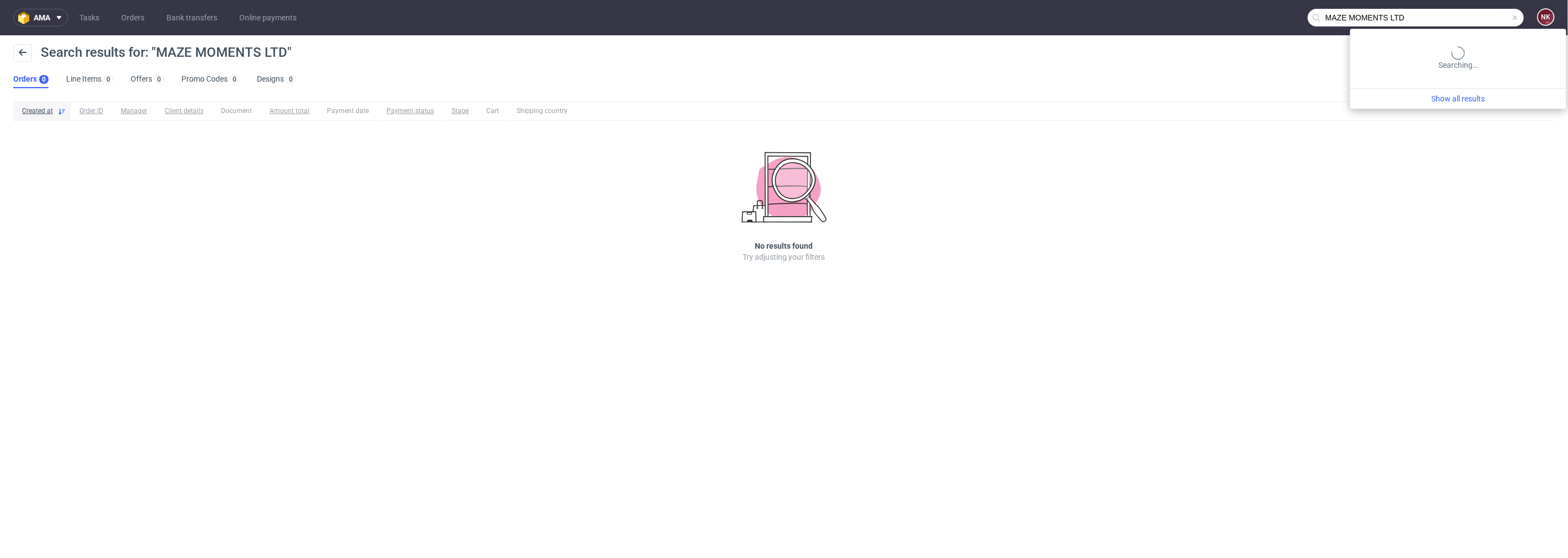
click at [1480, 24] on input "MAZE MOMENTS LTD" at bounding box center [1415, 18] width 216 height 18
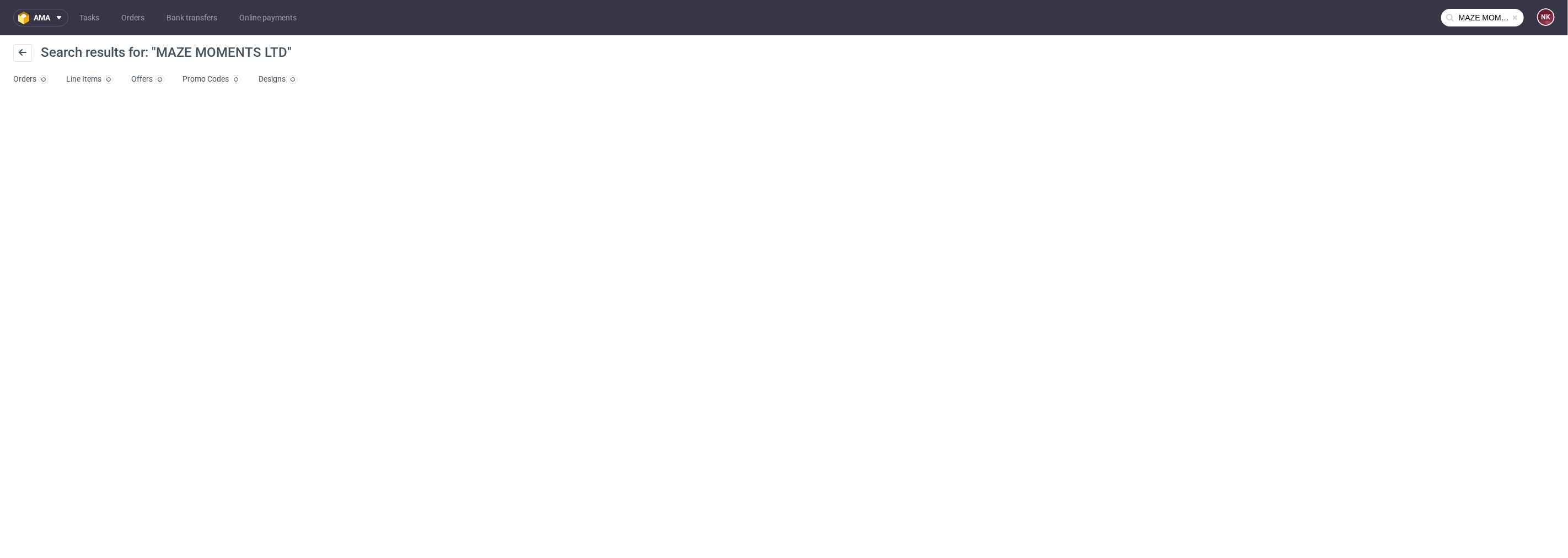
click at [1480, 24] on input "MAZE MOMENTS LTD" at bounding box center [1482, 18] width 83 height 18
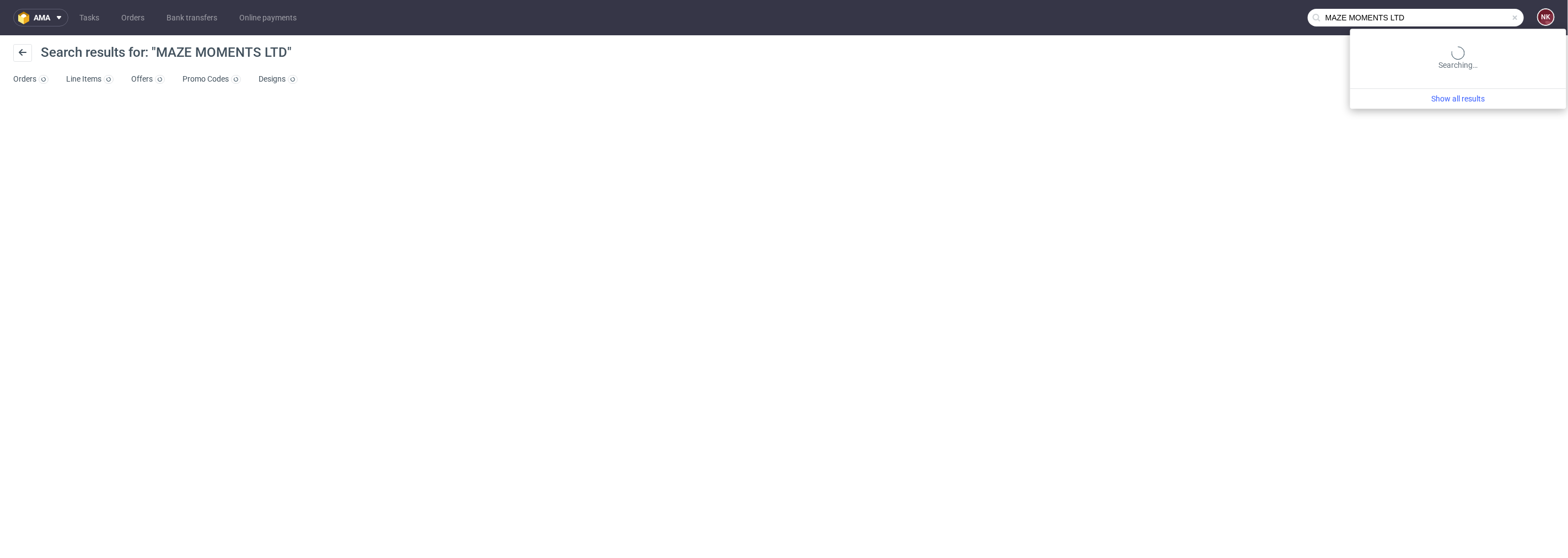
click at [1444, 20] on input "MAZE MOMENTS LTD" at bounding box center [1415, 18] width 216 height 18
type input "MAZE MOMENTS"
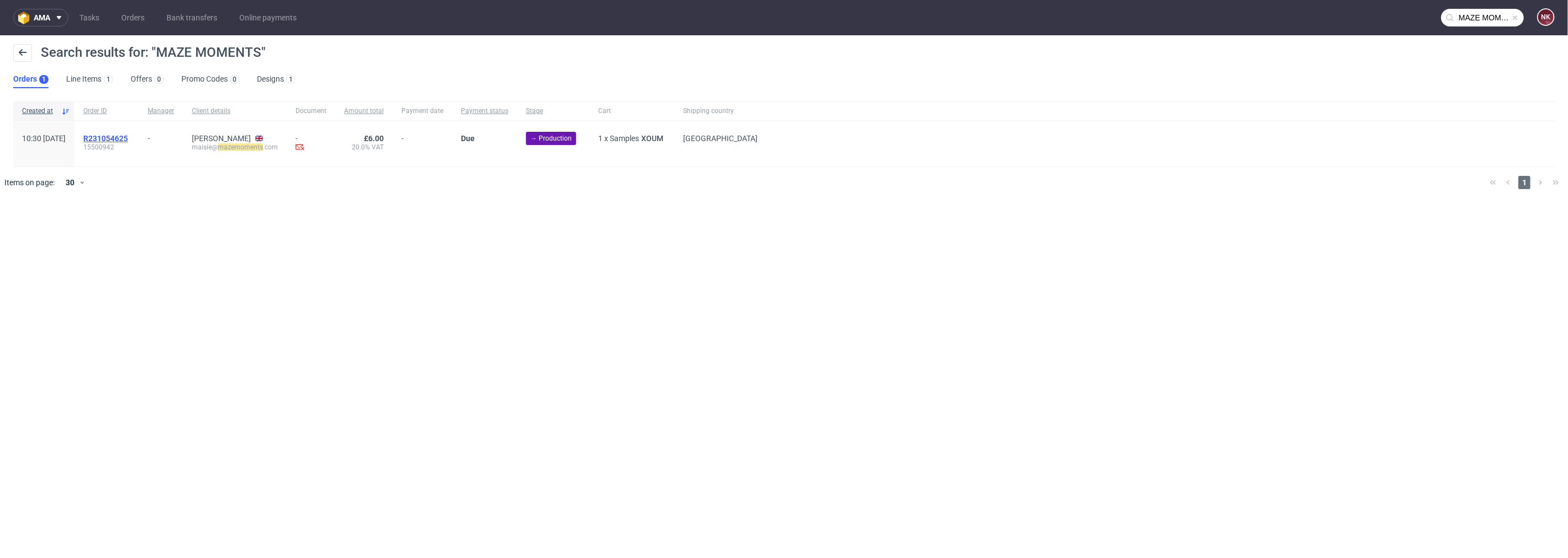
click at [135, 132] on div "R231054625 15500942" at bounding box center [107, 143] width 64 height 45
click at [128, 138] on span "R231054625" at bounding box center [106, 138] width 45 height 9
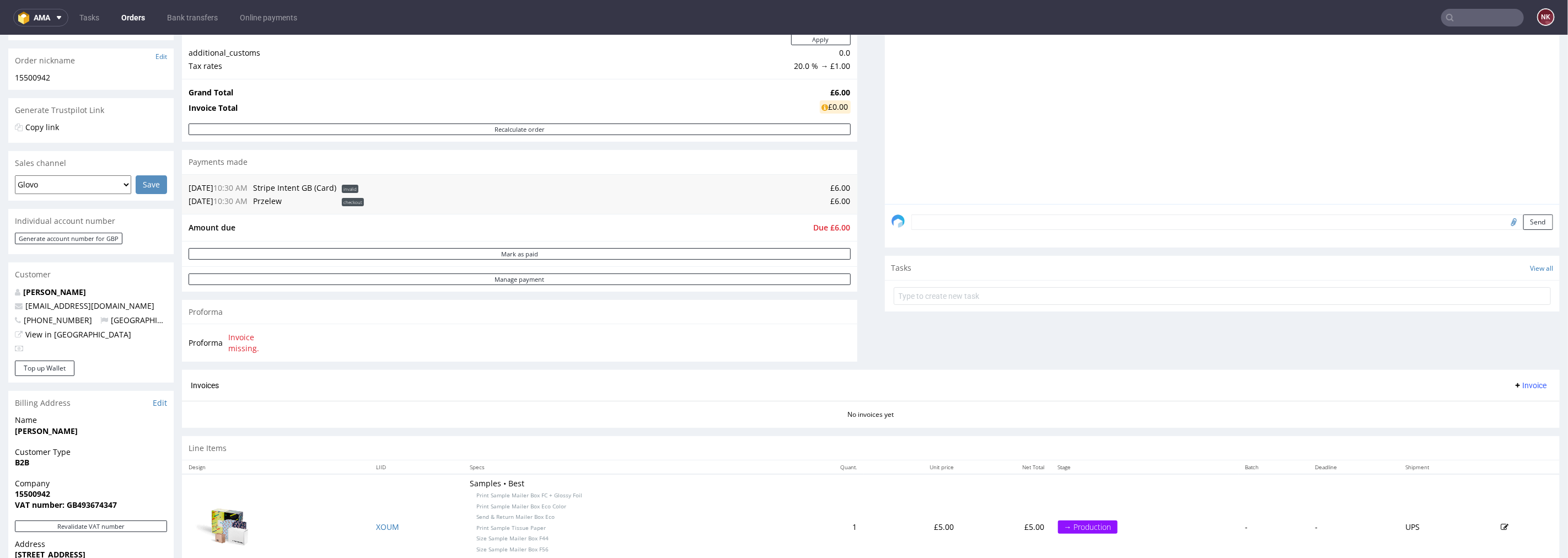
scroll to position [245, 0]
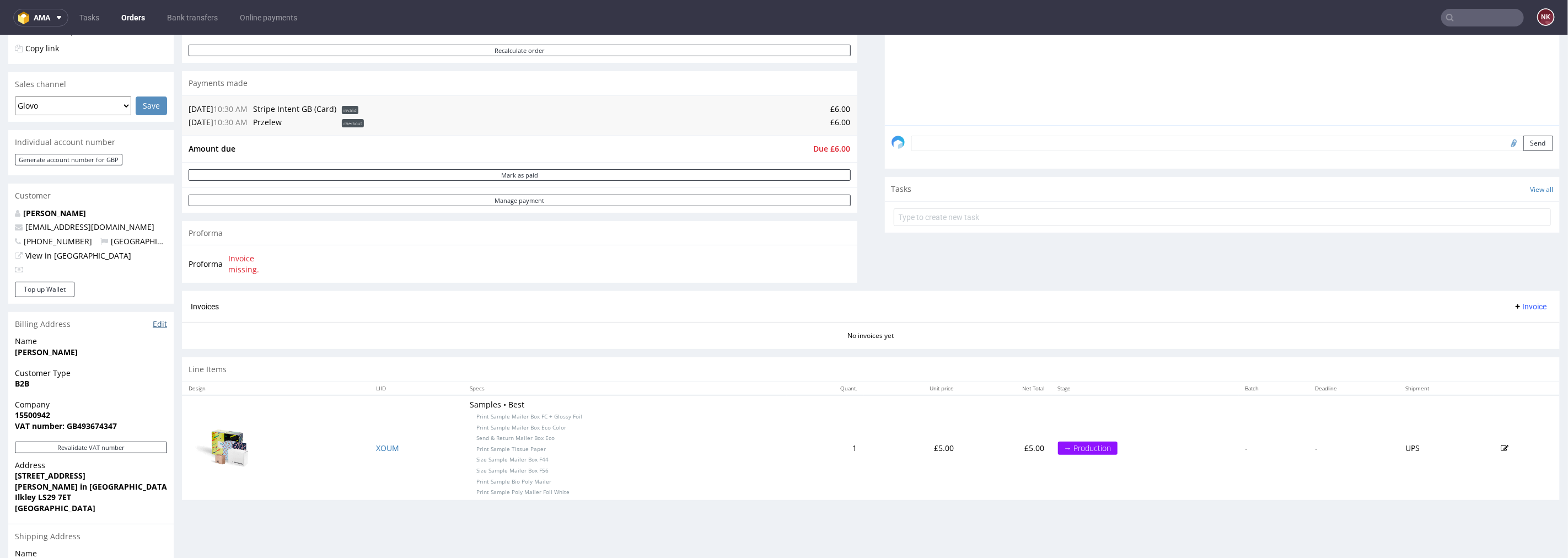
click at [166, 327] on link "Edit" at bounding box center [160, 324] width 14 height 11
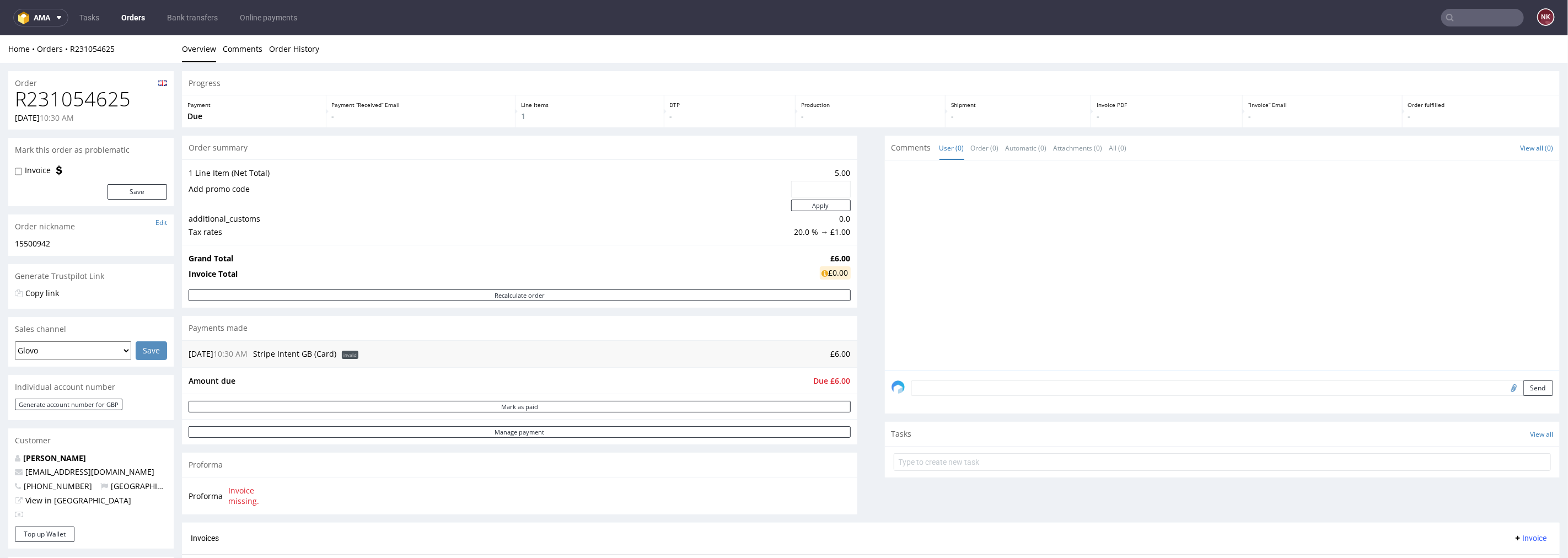
click at [98, 105] on h1 "R231054625" at bounding box center [91, 98] width 152 height 22
copy h1 "R231054625"
drag, startPoint x: 699, startPoint y: 406, endPoint x: 729, endPoint y: 406, distance: 30.0
click at [699, 406] on button "Mark as paid" at bounding box center [519, 406] width 662 height 12
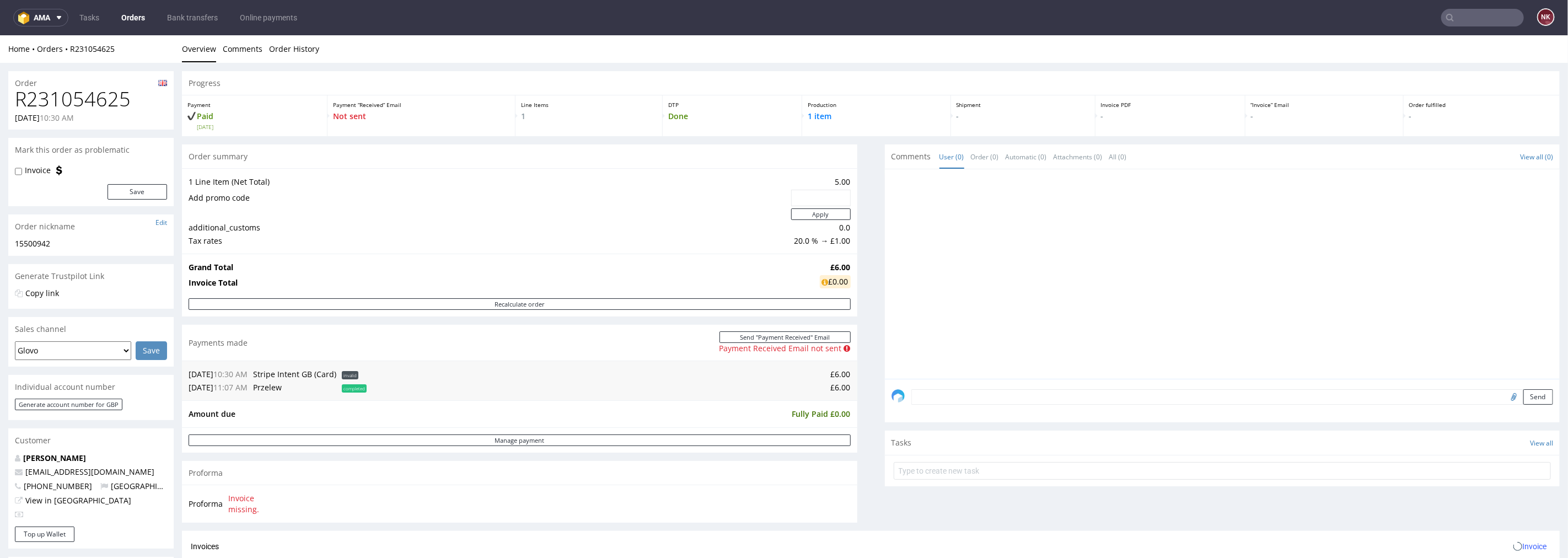
click at [954, 392] on textarea at bounding box center [1232, 396] width 642 height 16
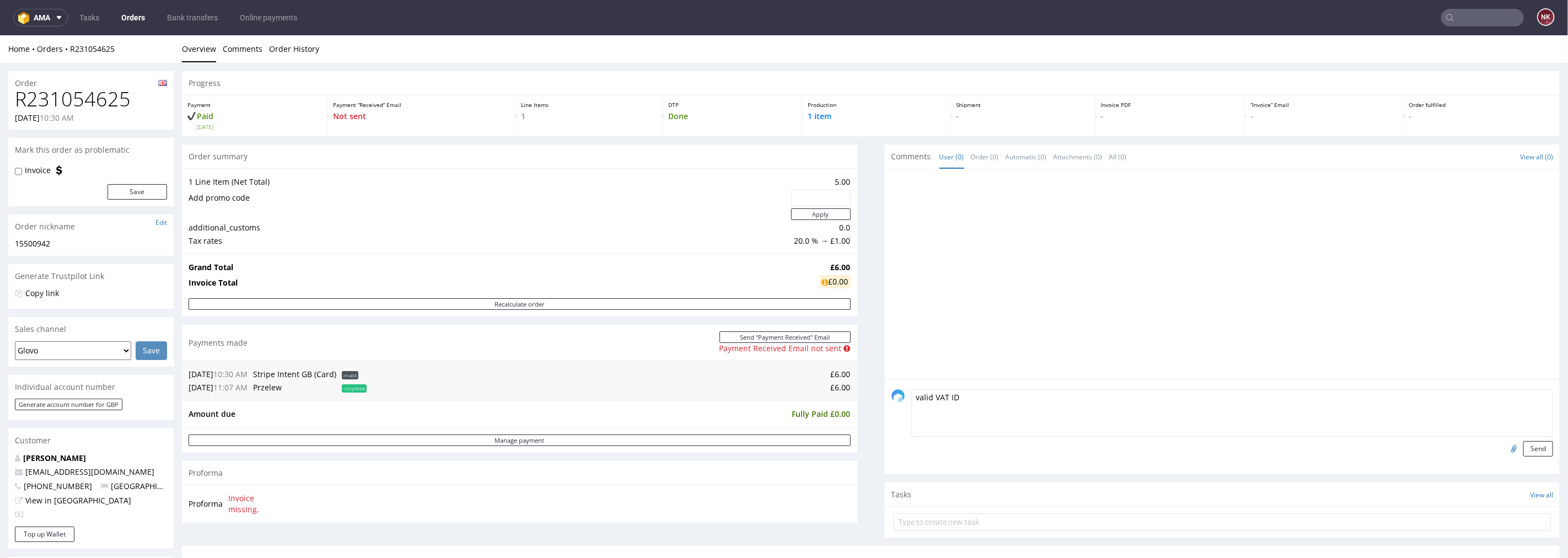
type textarea "valid VAT ID"
click at [1504, 447] on input "file" at bounding box center [1512, 447] width 16 height 14
type input "C:\fakepath\R231054625_CITI.pdf"
drag, startPoint x: 958, startPoint y: 392, endPoint x: 853, endPoint y: 398, distance: 105.2
click at [853, 398] on div "Progress Payment Paid Fri 12 Sep Payment “Received” Email Not sent Line Items 1…" at bounding box center [870, 417] width 1377 height 692
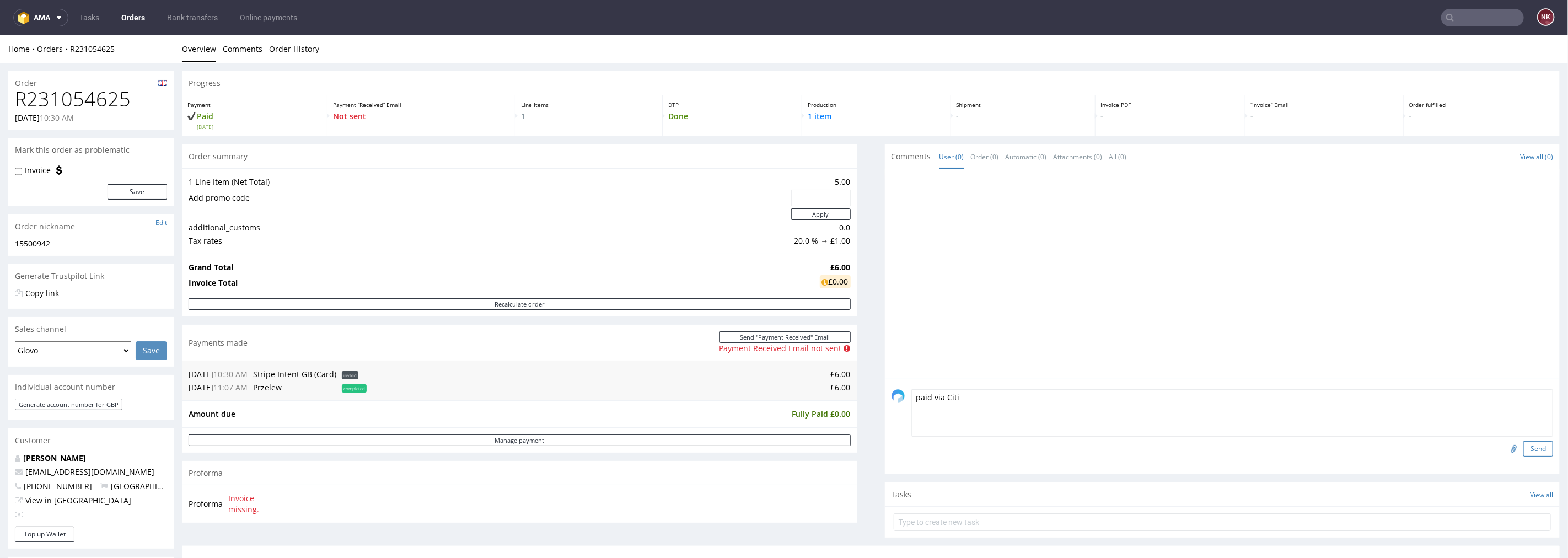
type textarea "paid via Citi"
click at [1533, 443] on button "Send" at bounding box center [1538, 448] width 30 height 16
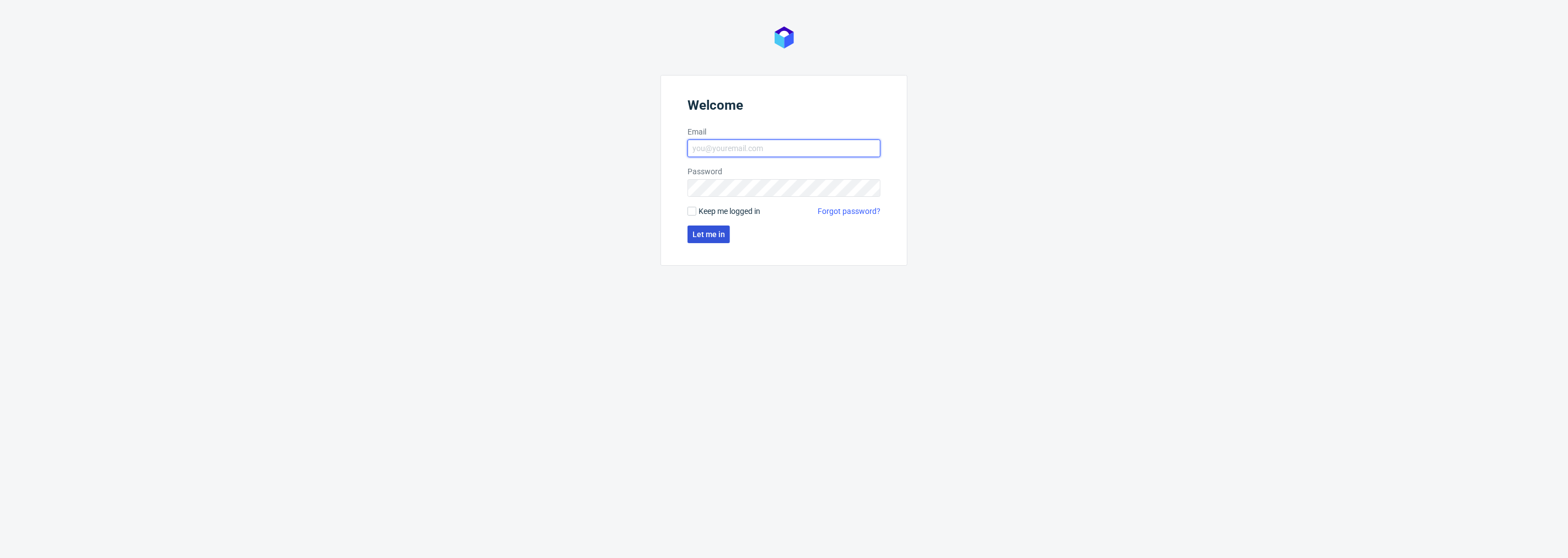
type input "[PERSON_NAME][EMAIL_ADDRESS][DOMAIN_NAME]"
click at [707, 239] on button "Let me in" at bounding box center [709, 234] width 43 height 18
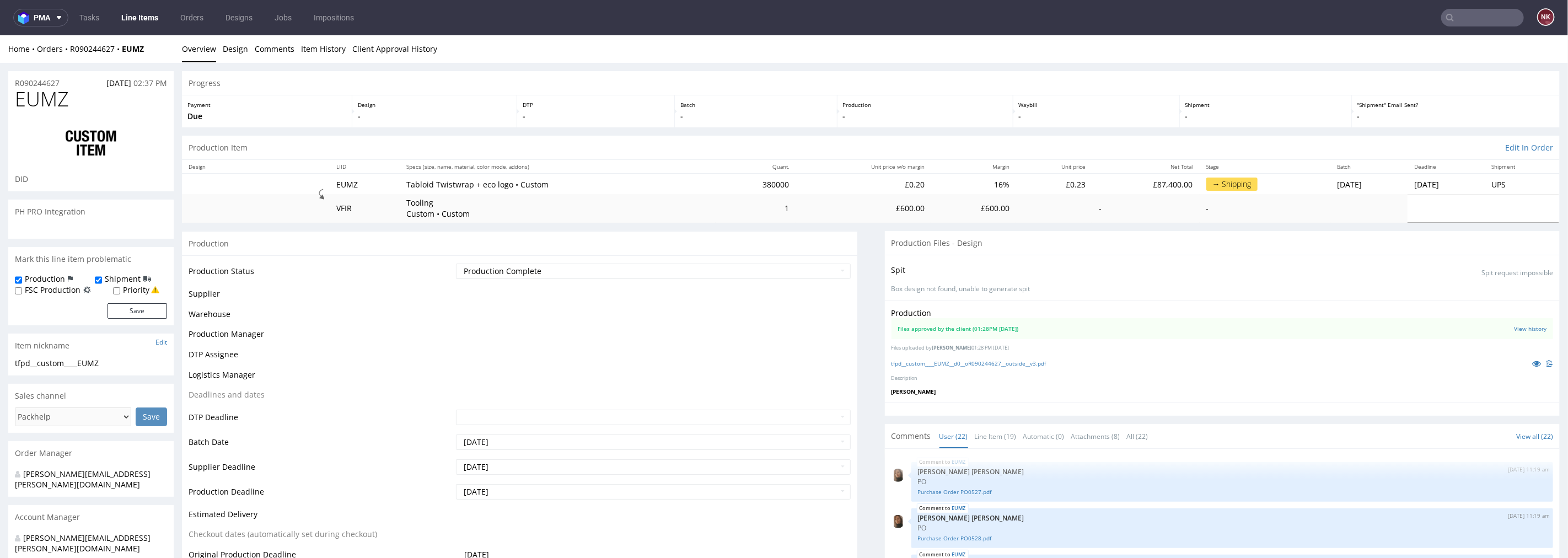
scroll to position [738, 0]
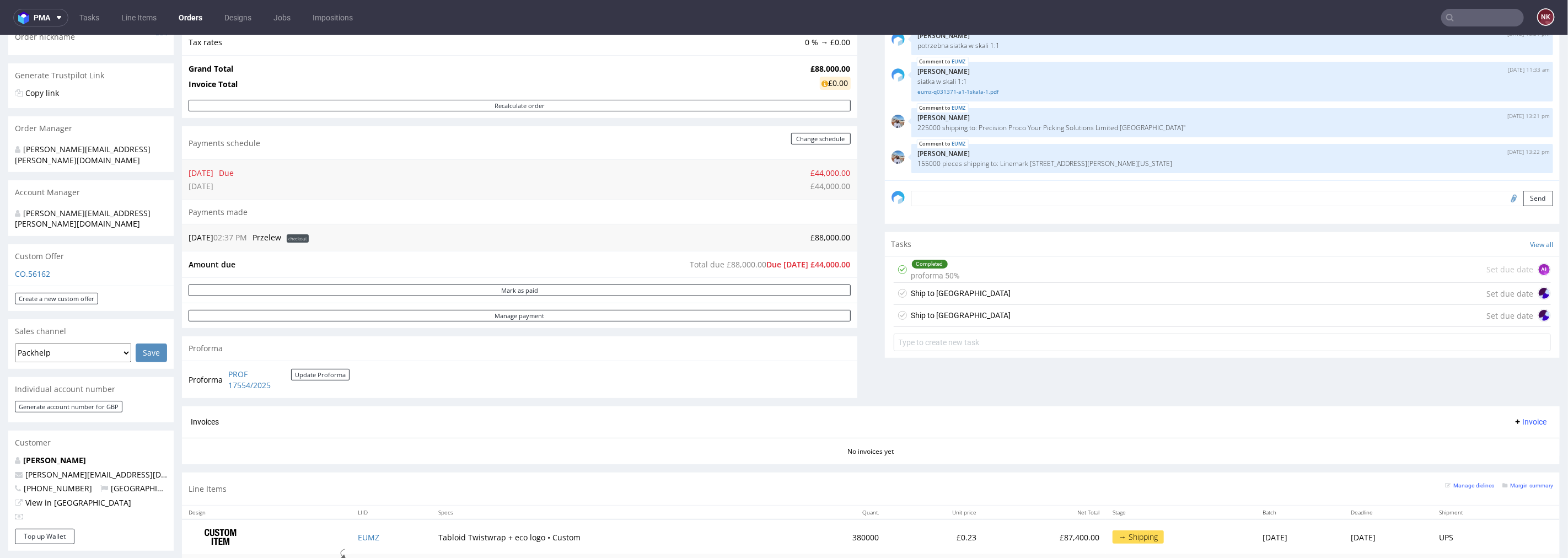
scroll to position [183, 0]
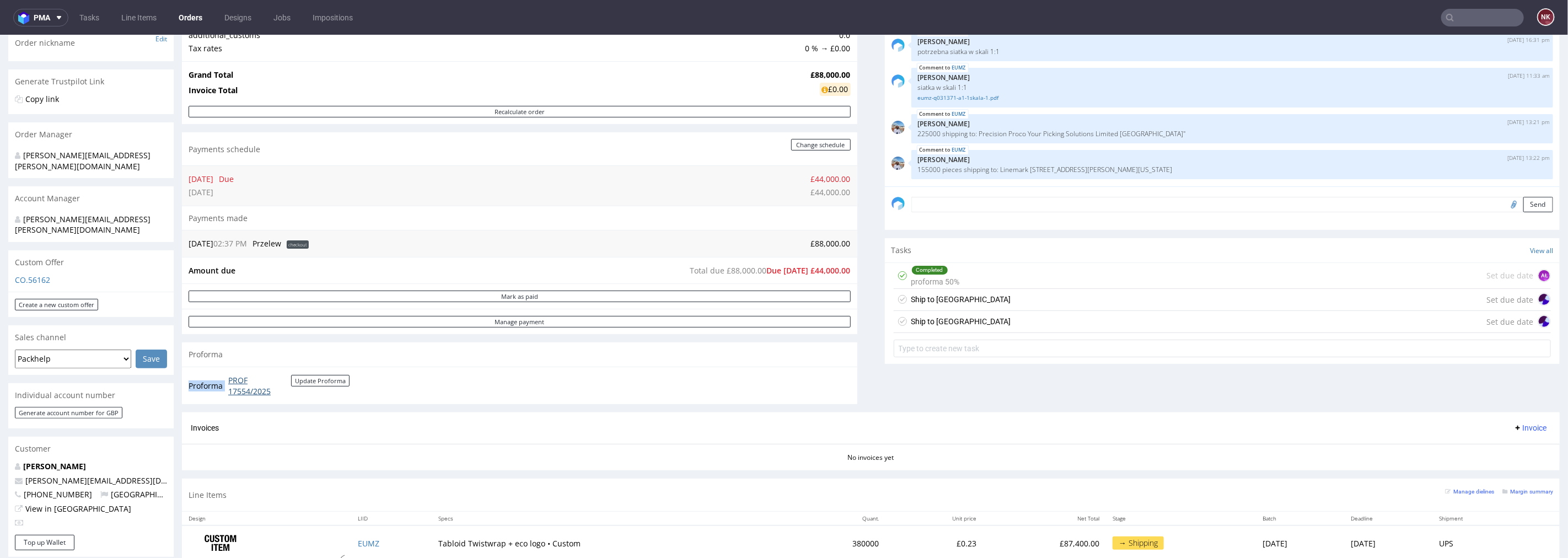
drag, startPoint x: 311, startPoint y: 398, endPoint x: 228, endPoint y: 380, distance: 84.9
click at [228, 380] on div "Proforma PROF 17554/2025 Update Proforma" at bounding box center [519, 384] width 675 height 37
copy tbody "Proforma"
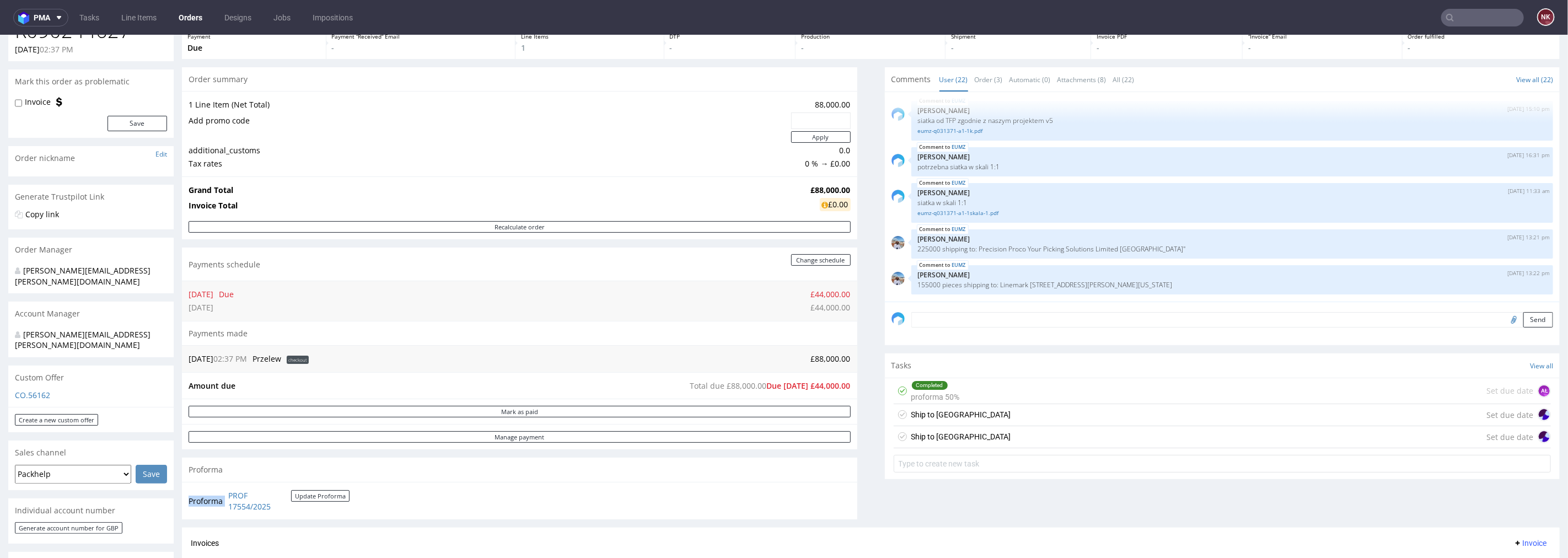
scroll to position [0, 0]
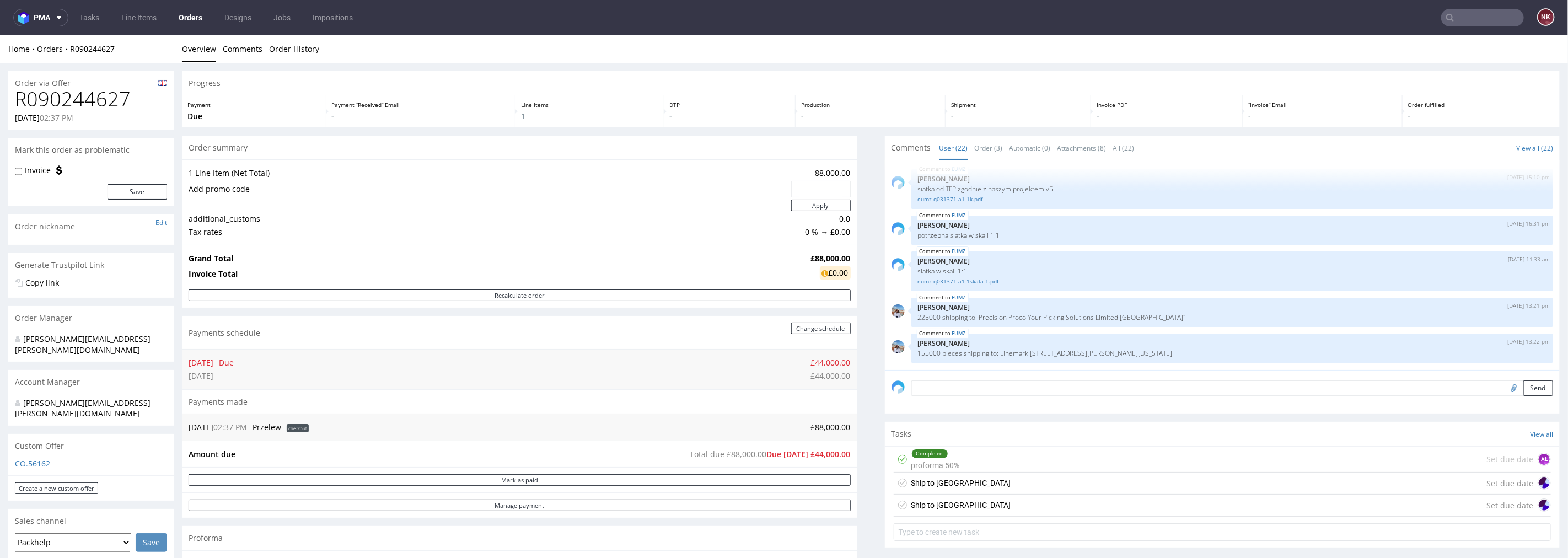
click at [81, 96] on h1 "R090244627" at bounding box center [91, 98] width 152 height 22
copy h1 "R090244627"
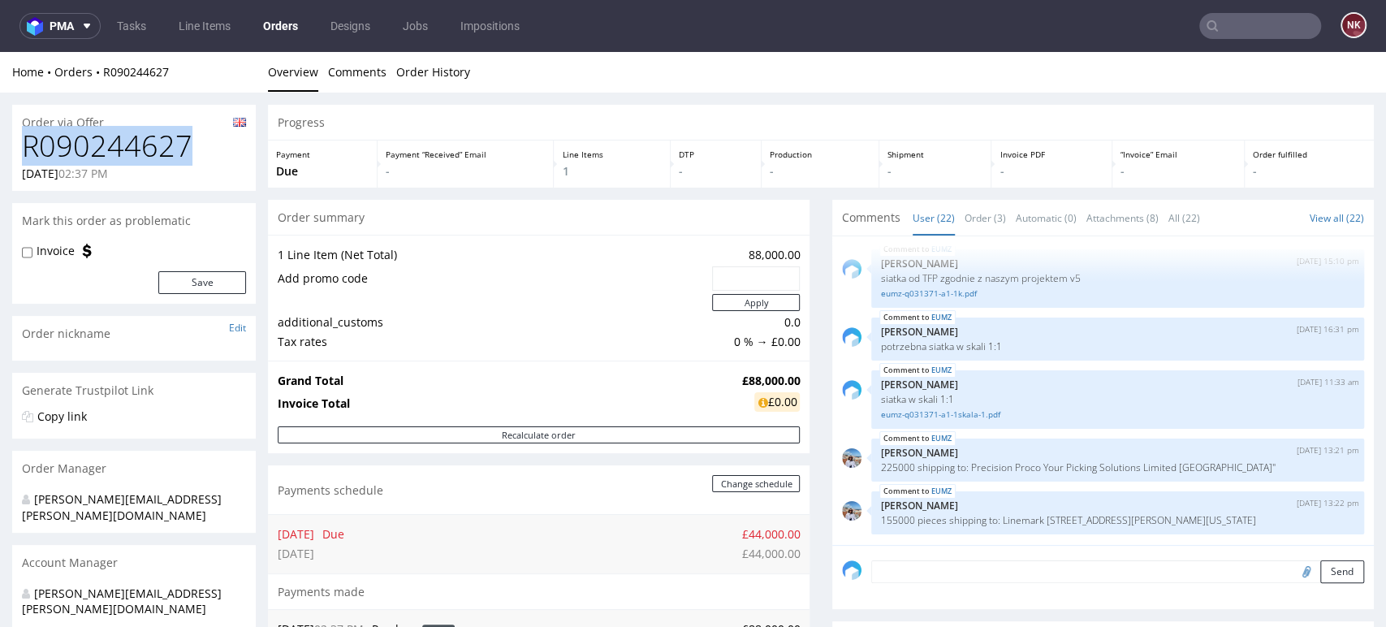
scroll to position [1160, 0]
click at [1332, 111] on div "Progress" at bounding box center [821, 123] width 1106 height 36
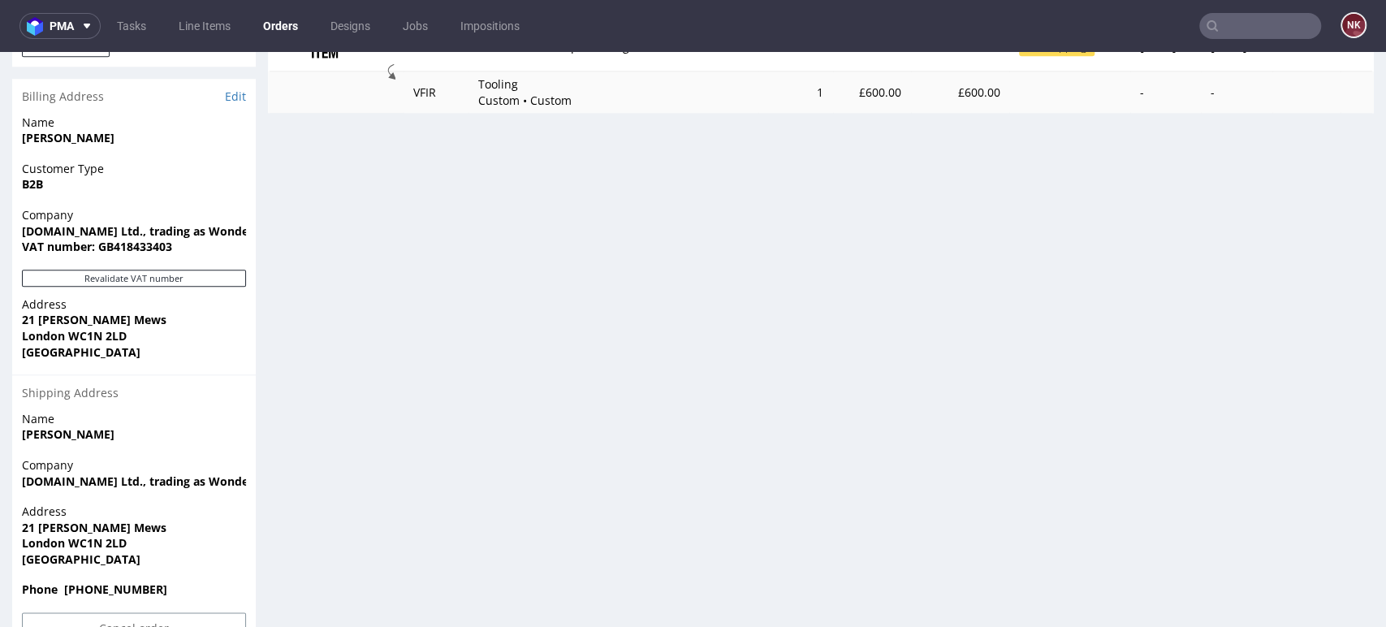
scroll to position [1040, 0]
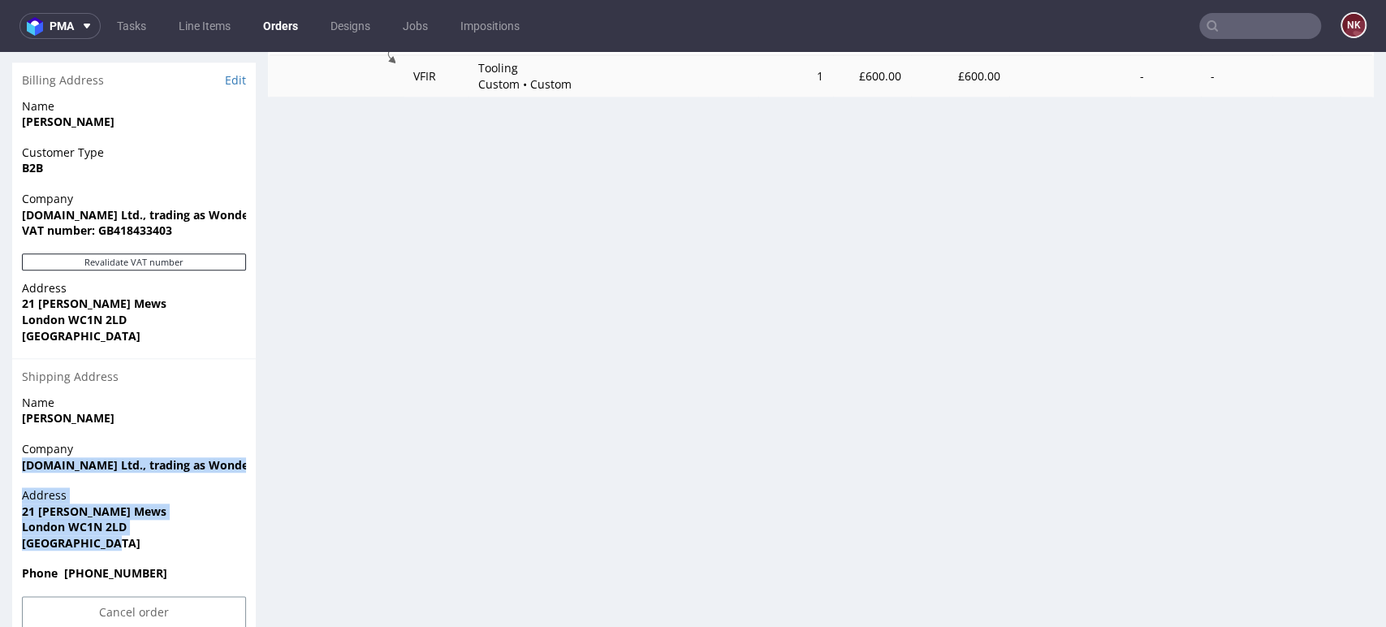
drag, startPoint x: 117, startPoint y: 513, endPoint x: 10, endPoint y: 437, distance: 131.6
copy section "LostMy.Name Ltd., trading as Wonderbly Address 21 Brownlow Mews London WC1N 2LD…"
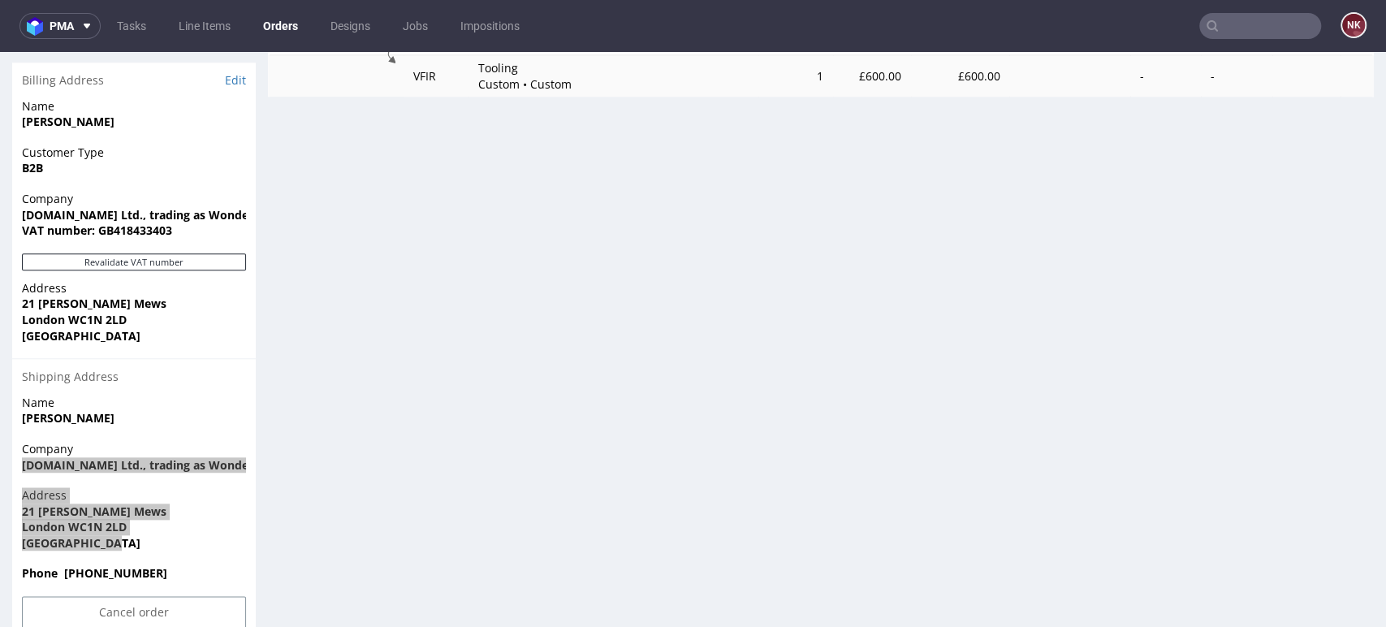
scroll to position [680, 0]
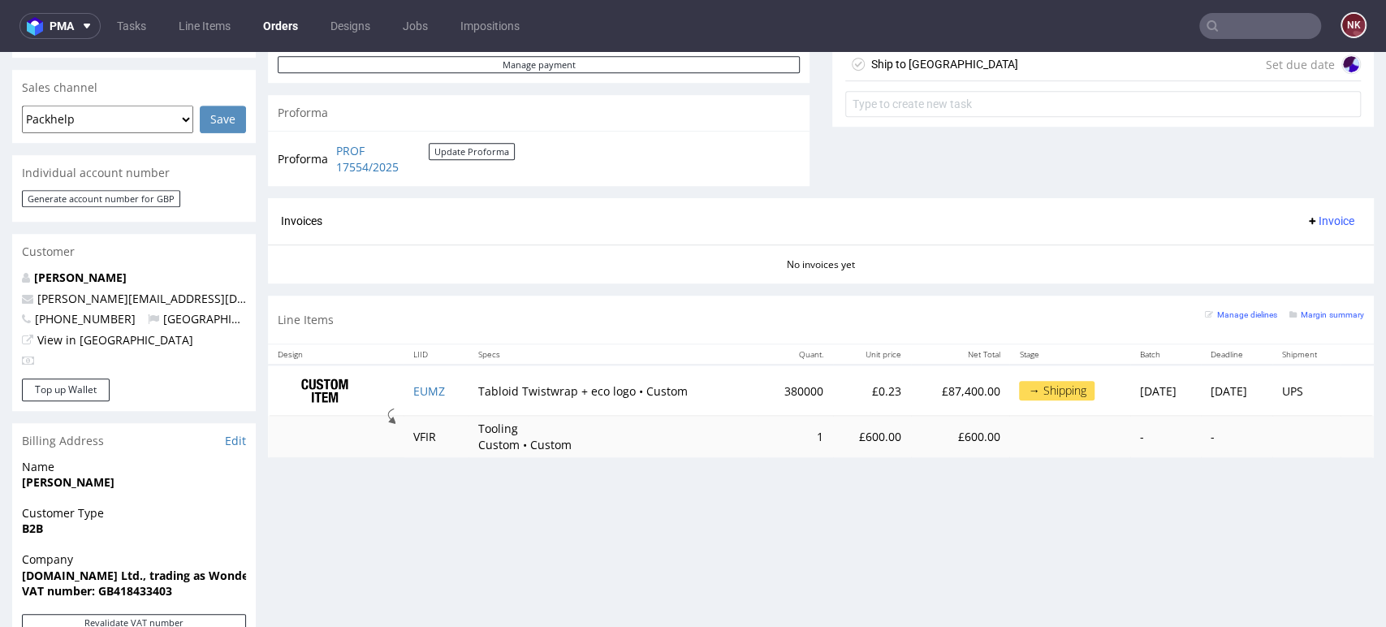
click at [1320, 528] on div "Progress Payment Due Payment “Received” Email - Line Items 1 DTP - Production -…" at bounding box center [821, 212] width 1106 height 1574
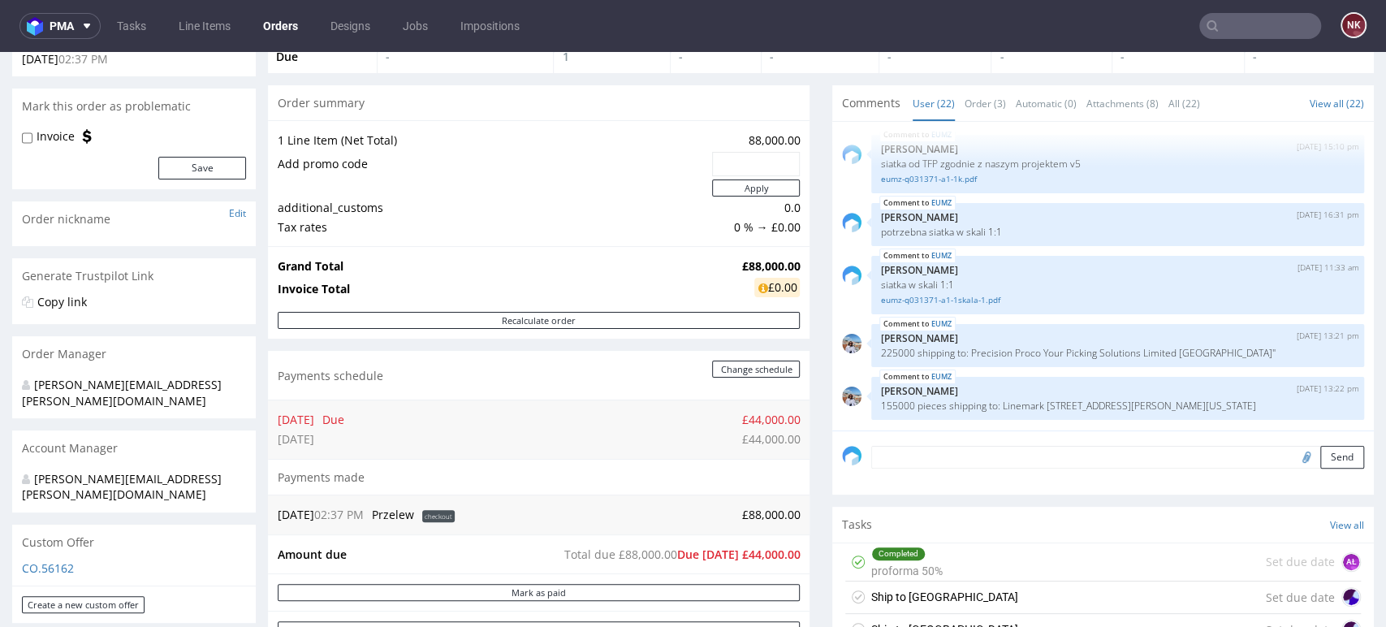
scroll to position [0, 0]
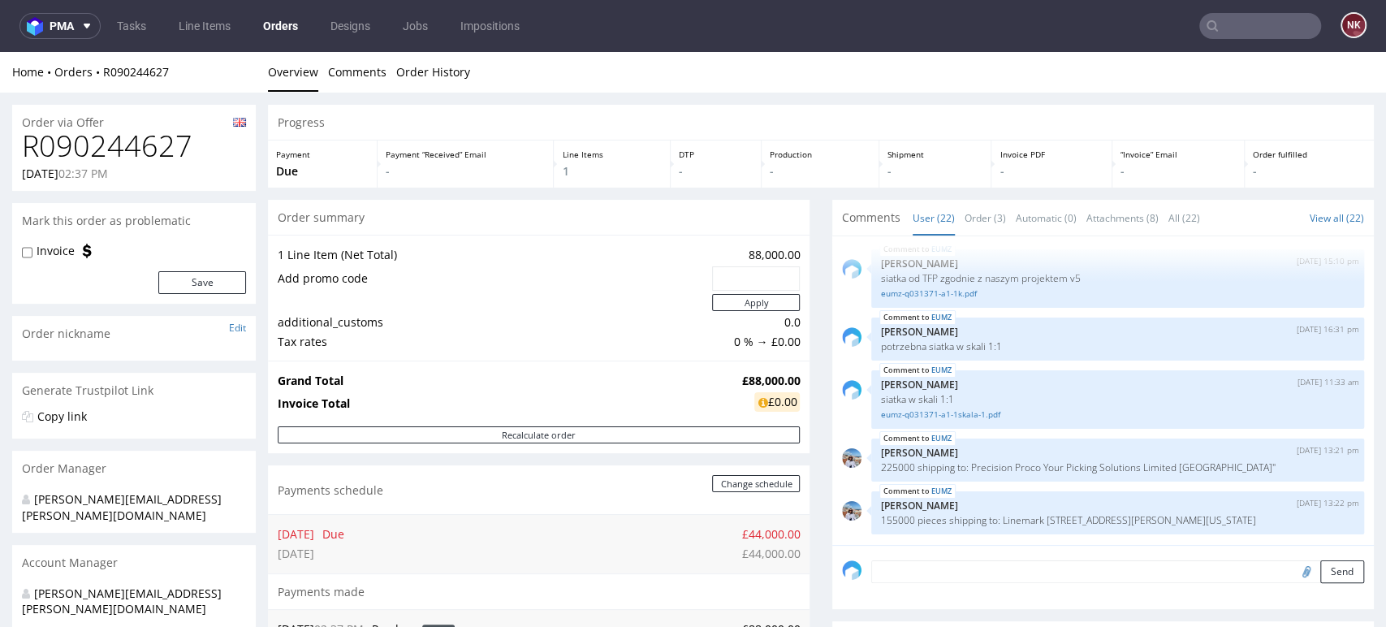
click at [1344, 136] on div "Progress" at bounding box center [821, 123] width 1106 height 36
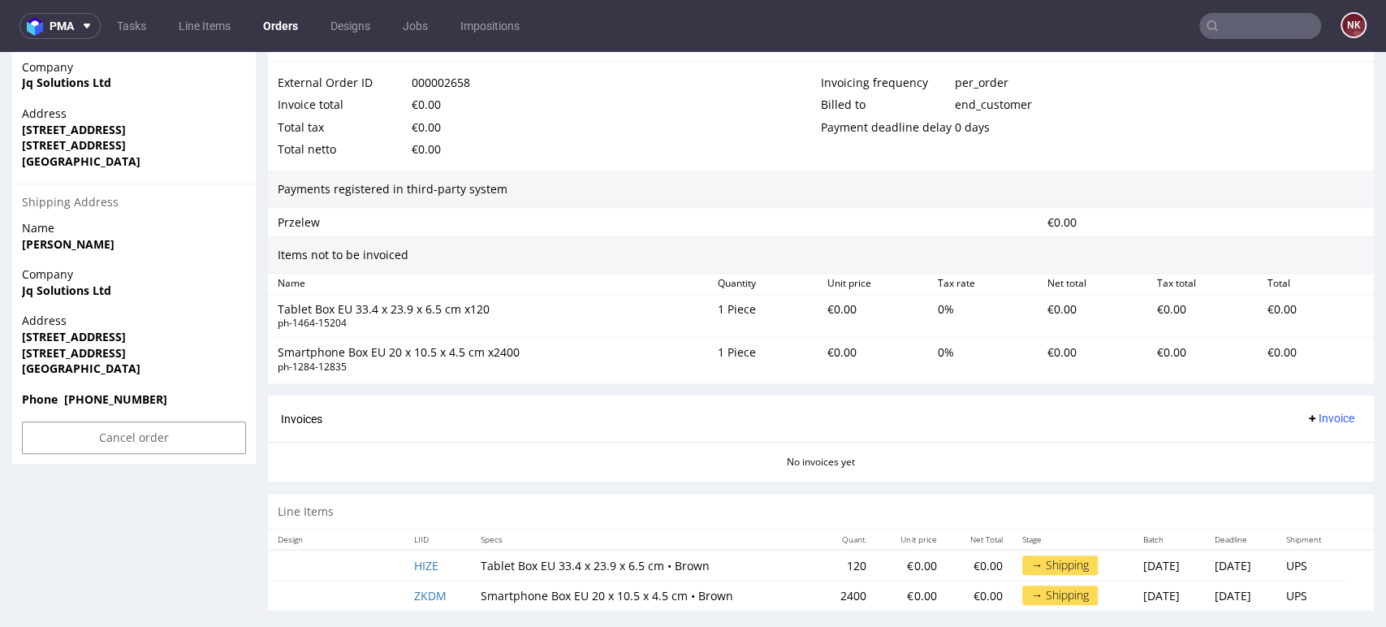
scroll to position [909, 0]
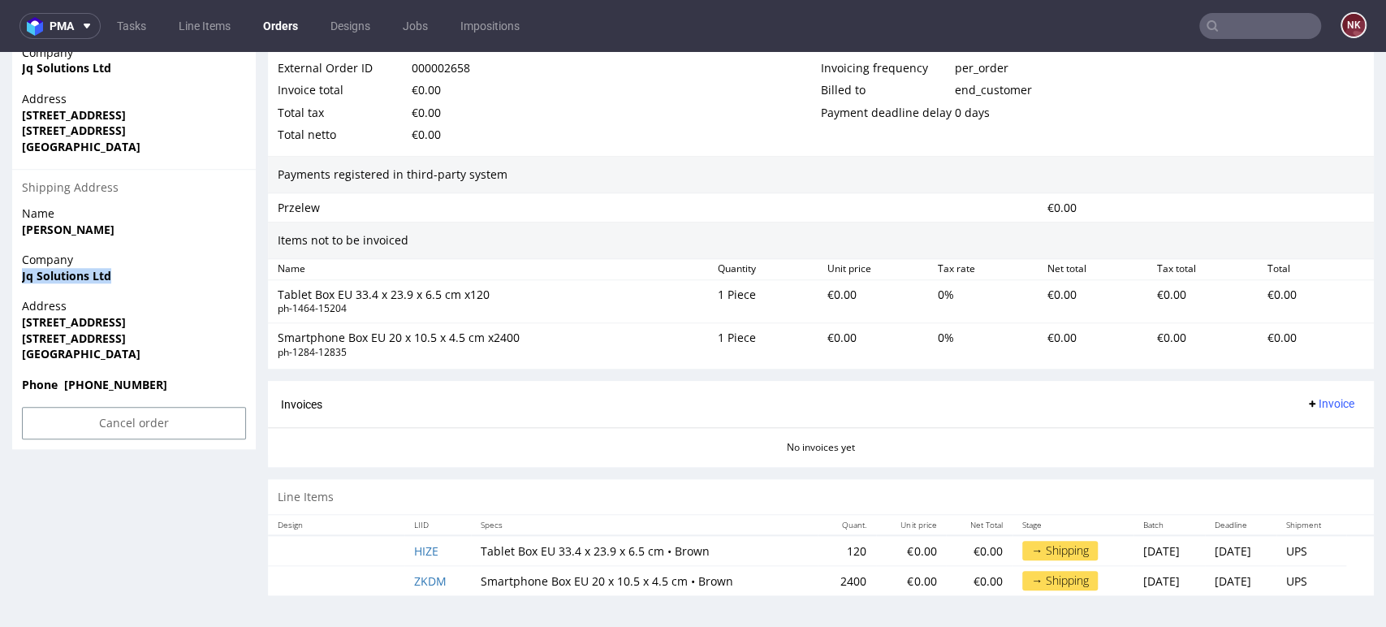
drag, startPoint x: 108, startPoint y: 281, endPoint x: 0, endPoint y: 287, distance: 108.2
copy strong "Jq Solutions Ltd"
drag, startPoint x: 162, startPoint y: 324, endPoint x: 15, endPoint y: 326, distance: 146.2
click at [15, 326] on div "Address [STREET_ADDRESS]" at bounding box center [134, 337] width 244 height 78
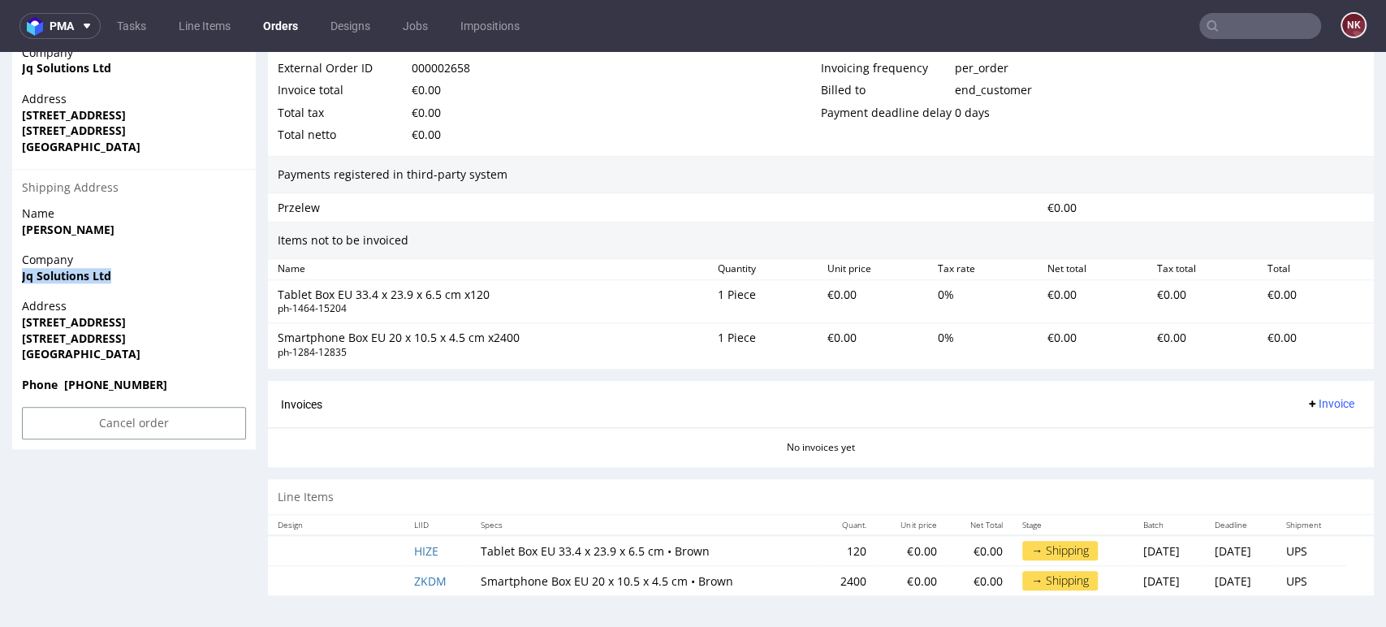
copy strong "[STREET_ADDRESS]"
click at [91, 336] on strong "[STREET_ADDRESS]" at bounding box center [74, 338] width 104 height 15
click at [81, 336] on strong "[STREET_ADDRESS]" at bounding box center [74, 338] width 104 height 15
copy strong "[GEOGRAPHIC_DATA]"
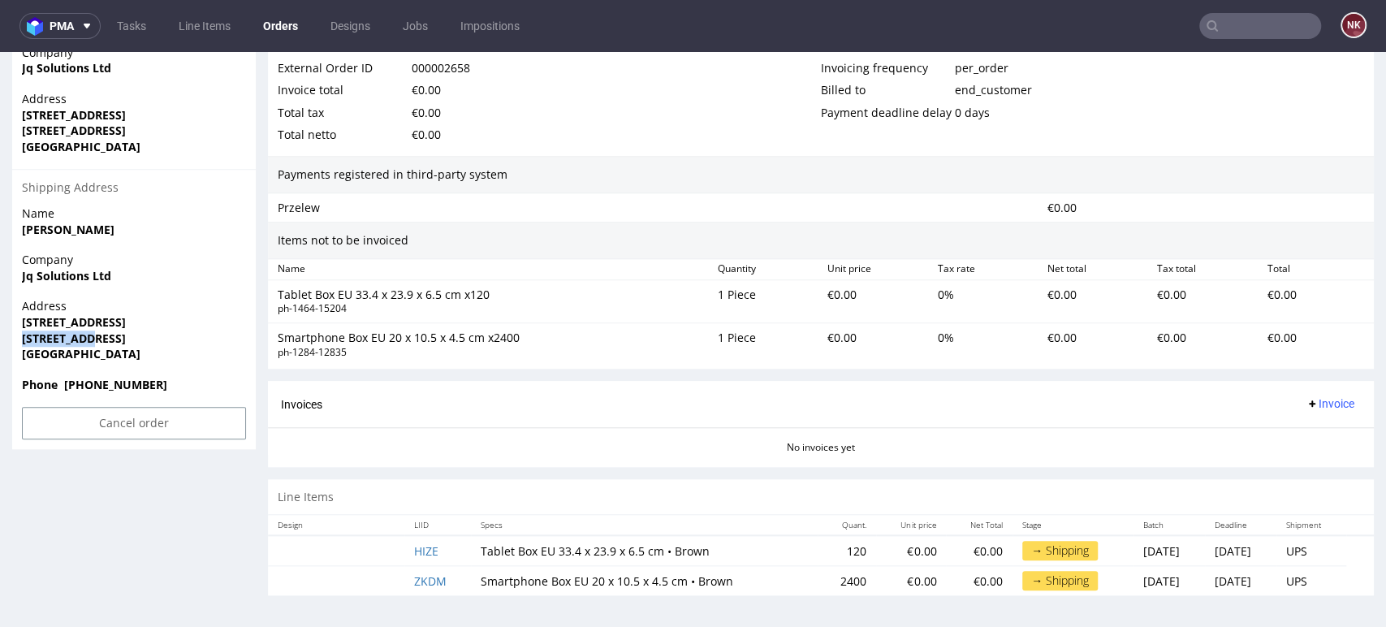
drag, startPoint x: 148, startPoint y: 343, endPoint x: 105, endPoint y: 342, distance: 43.0
click at [105, 342] on strong "[STREET_ADDRESS]" at bounding box center [74, 338] width 104 height 15
copy strong "B19 2YU"
click at [1325, 333] on div "€0.00" at bounding box center [1316, 344] width 110 height 36
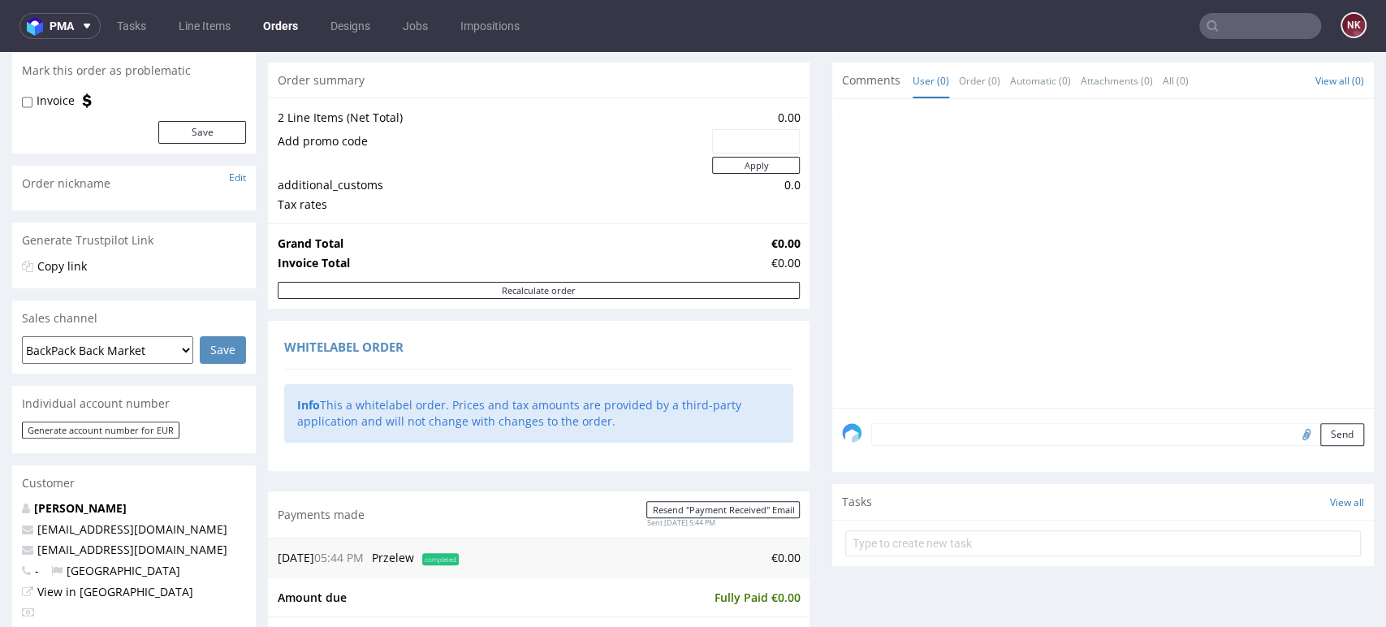
scroll to position [0, 0]
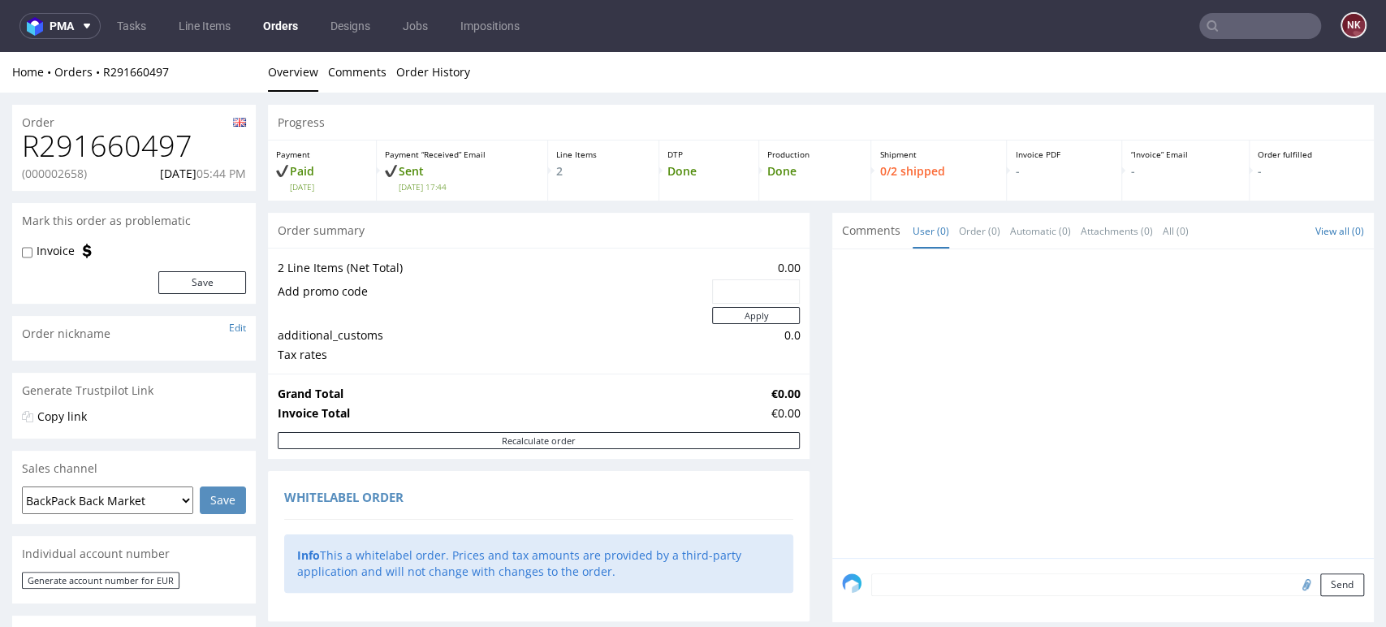
click at [161, 140] on h1 "R291660497" at bounding box center [134, 146] width 224 height 32
copy h1 "R291660497"
click at [842, 466] on div at bounding box center [1108, 408] width 532 height 299
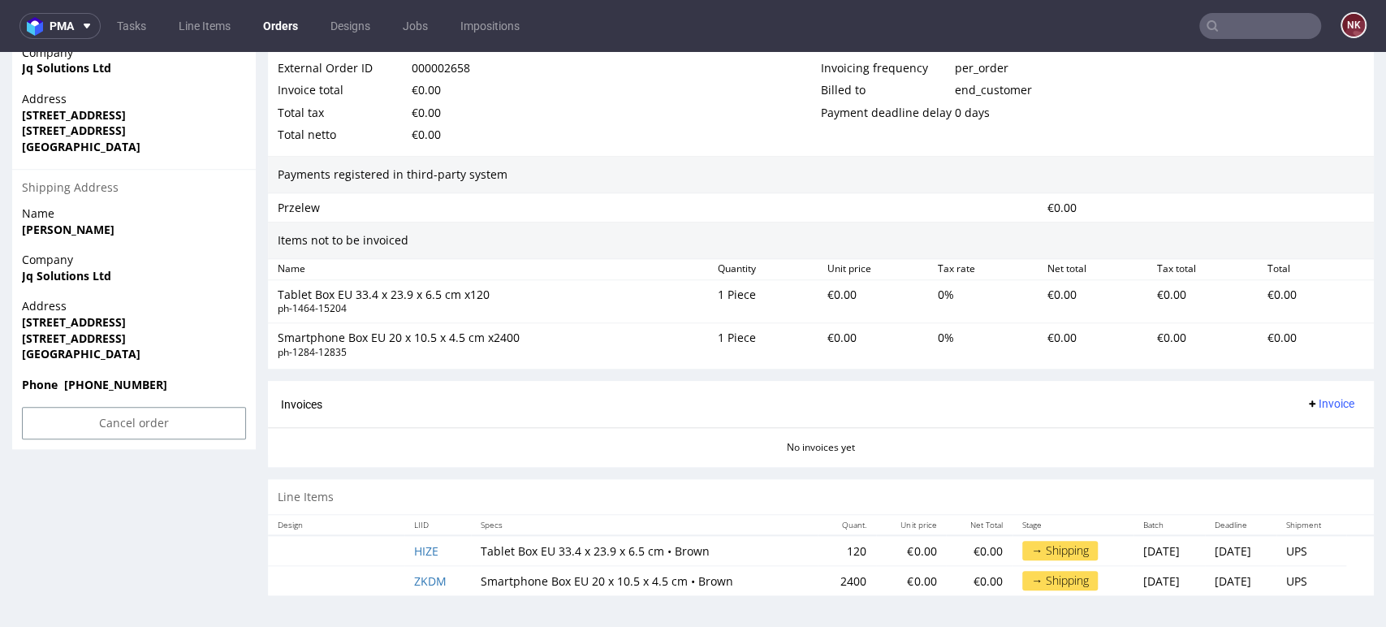
scroll to position [5, 0]
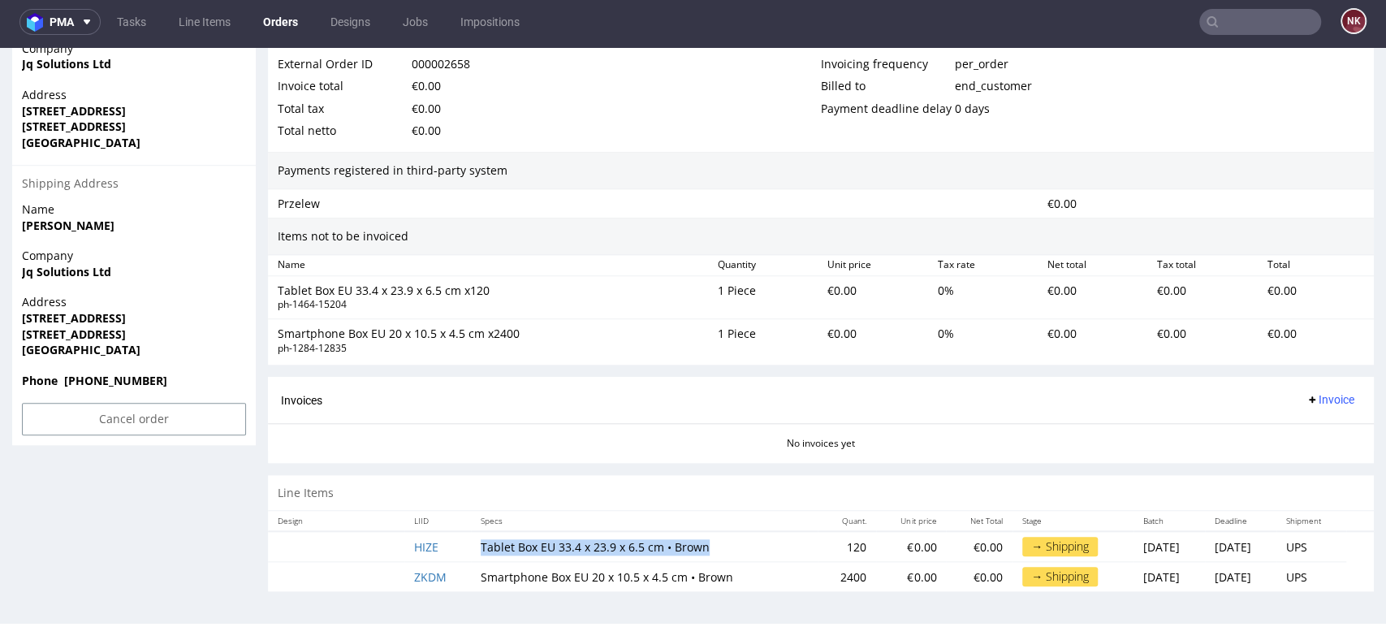
drag, startPoint x: 698, startPoint y: 547, endPoint x: 469, endPoint y: 551, distance: 229.0
click at [471, 551] on td "Tablet Box EU 33.4 x 23.9 x 6.5 cm • Brown" at bounding box center [644, 546] width 347 height 31
copy td "Tablet Box EU 33.4 x 23.9 x 6.5 cm • Brown"
click at [818, 547] on td "120" at bounding box center [847, 546] width 58 height 31
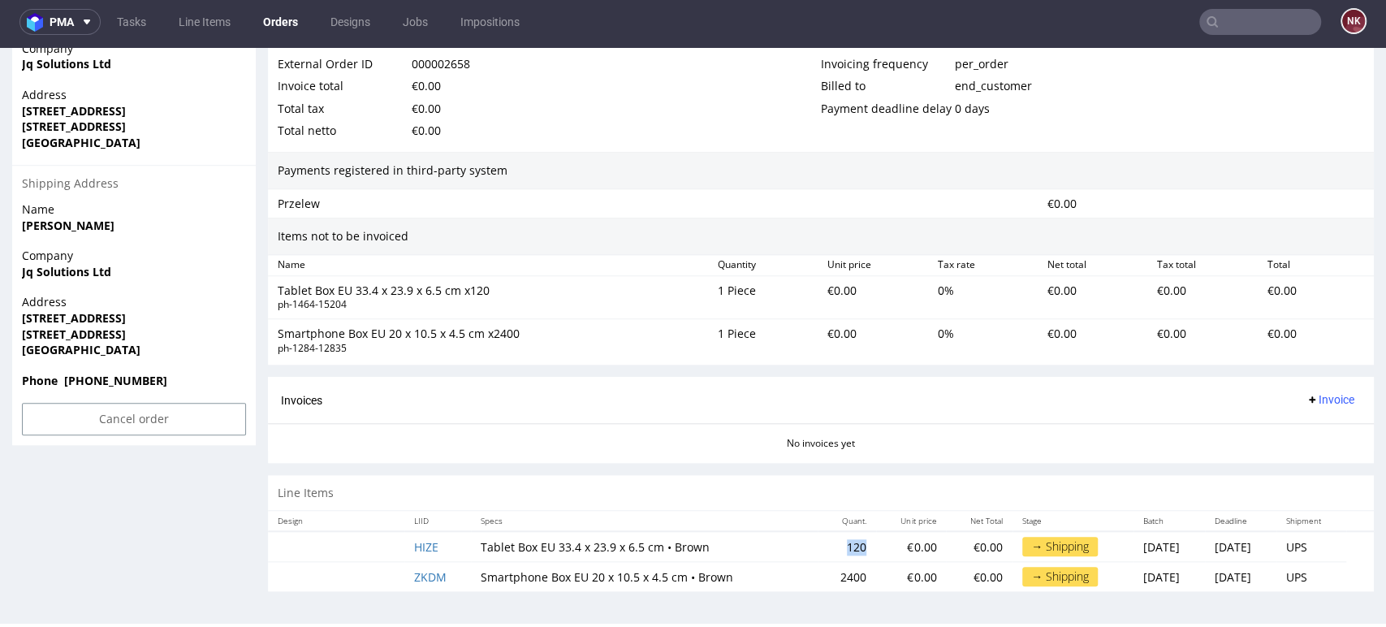
copy td "120"
click at [55, 345] on strong "United Kingdom" at bounding box center [81, 349] width 119 height 15
drag, startPoint x: 115, startPoint y: 352, endPoint x: 8, endPoint y: 318, distance: 112.5
copy p "219 BRIDGE STREET WEST BIRMINGHAM B19 2YU United Kingdom"
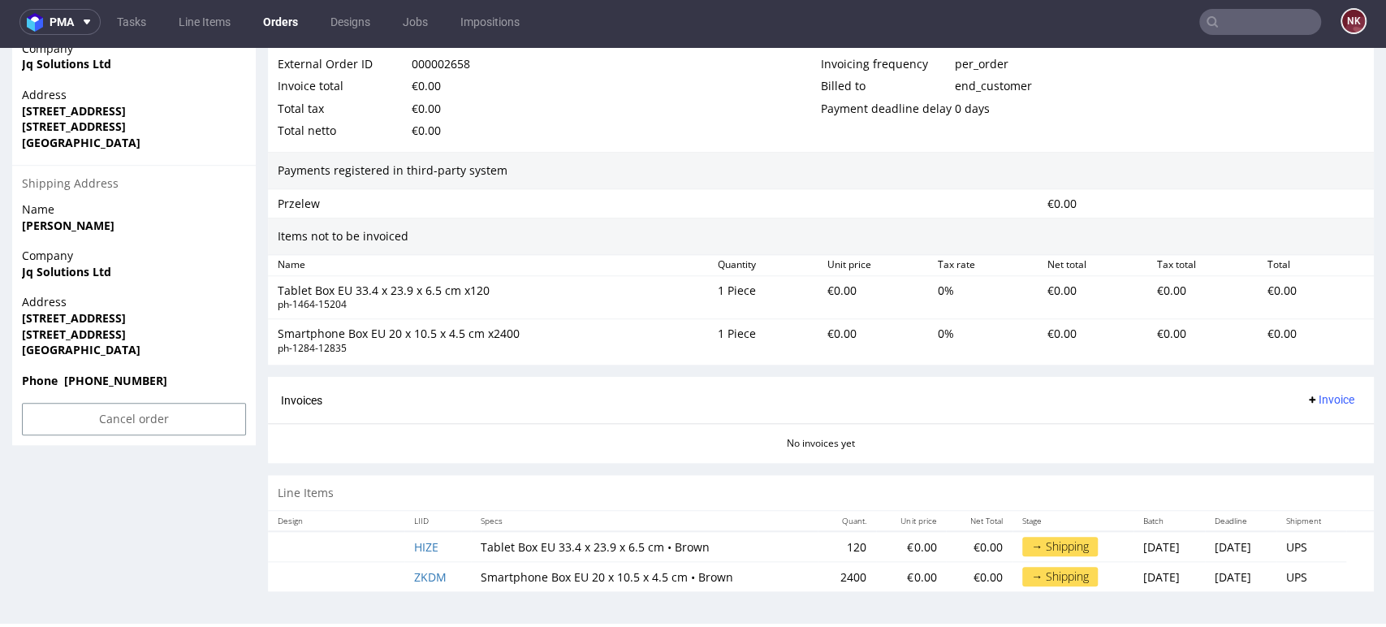
click at [757, 426] on div "No invoices yet" at bounding box center [821, 437] width 1106 height 28
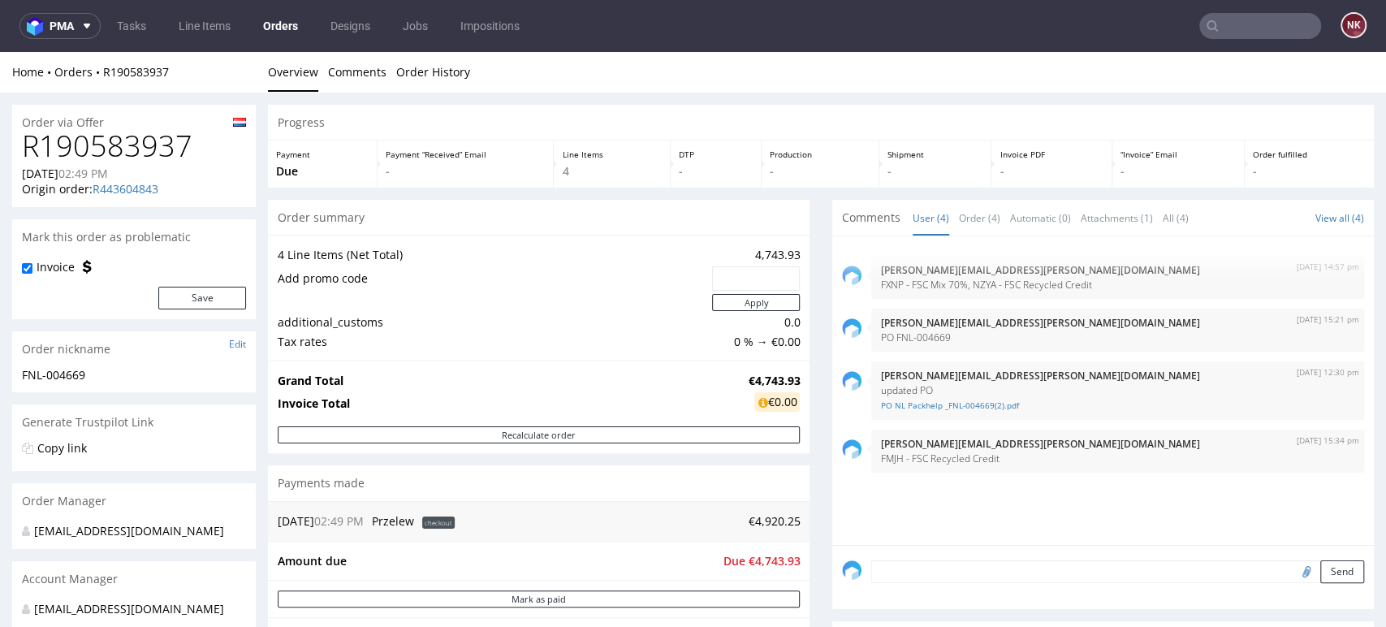
click at [1320, 162] on div "Order fulfilled -" at bounding box center [1309, 163] width 129 height 47
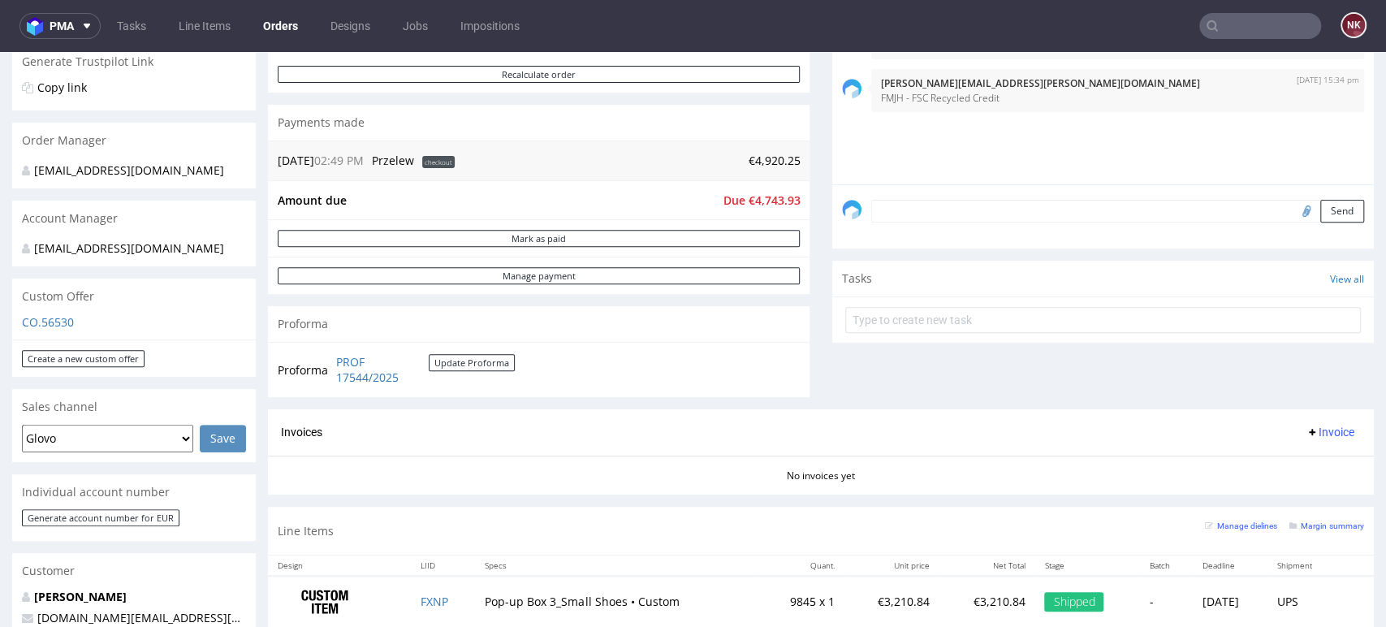
click at [1351, 140] on div "Order via Offer R190583937 19.08.2025 02:49 PM Origin order: R443604843 Reorder…" at bounding box center [693, 531] width 1386 height 1598
drag, startPoint x: 440, startPoint y: 391, endPoint x: 331, endPoint y: 357, distance: 114.0
click at [331, 357] on div "Proforma PROF 17544/2025 Update Proforma" at bounding box center [539, 369] width 542 height 55
copy tbody "Proforma"
click at [1309, 381] on div "Comments User (4) Order (4) Automatic (0) Attachments (1) All (4) View all (4) …" at bounding box center [1103, 124] width 542 height 570
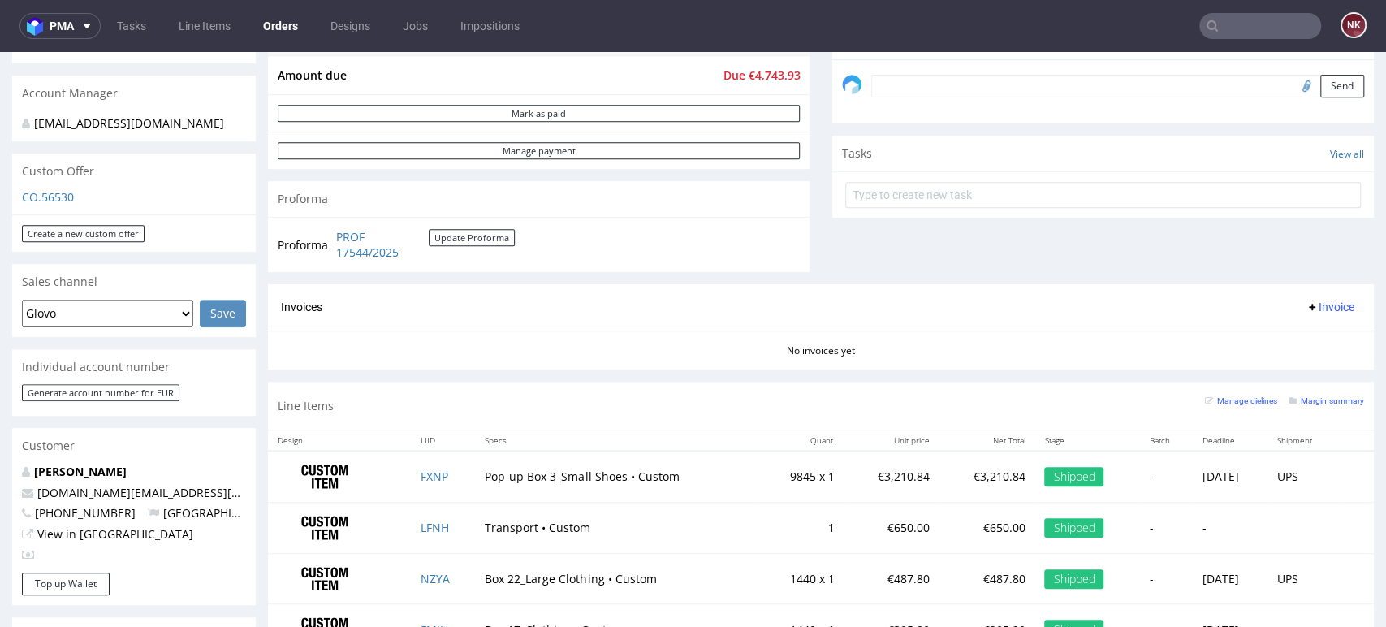
scroll to position [631, 0]
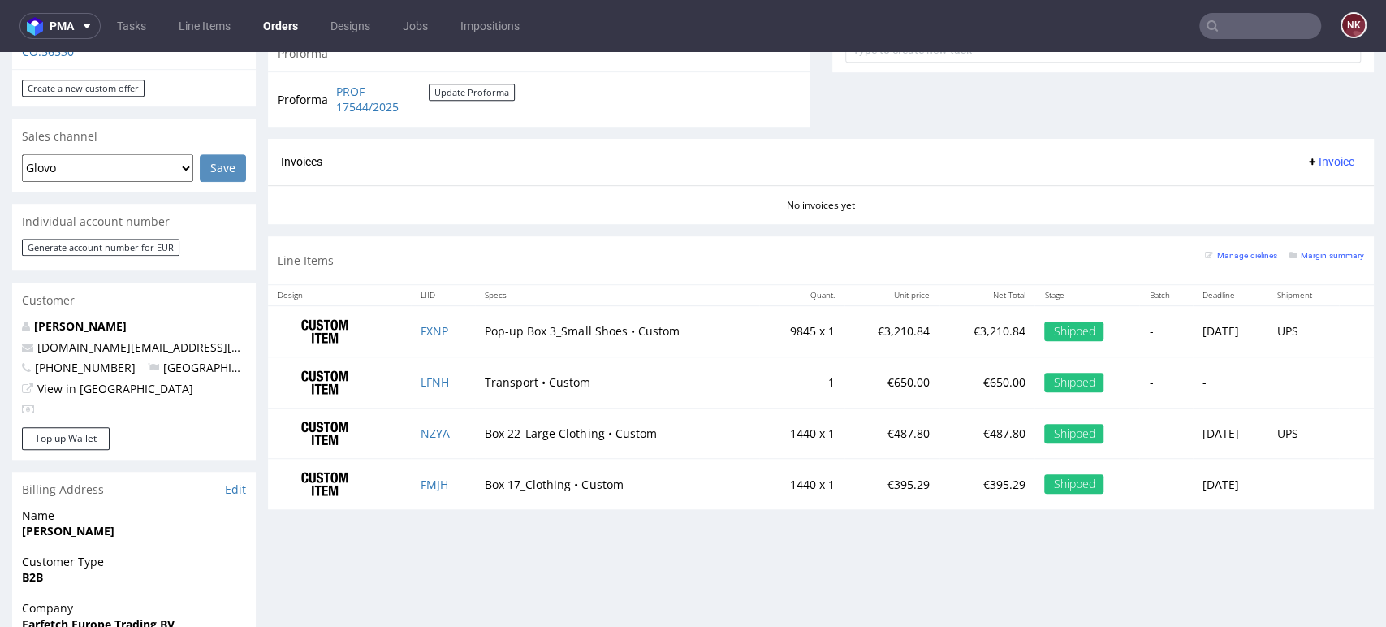
click at [1340, 520] on div "Progress Payment Due Payment “Received” Email - Line Items 4 DTP - Production -…" at bounding box center [821, 261] width 1106 height 1574
click at [463, 86] on button "Update Proforma" at bounding box center [472, 92] width 86 height 17
click at [1339, 469] on td at bounding box center [1356, 484] width 35 height 50
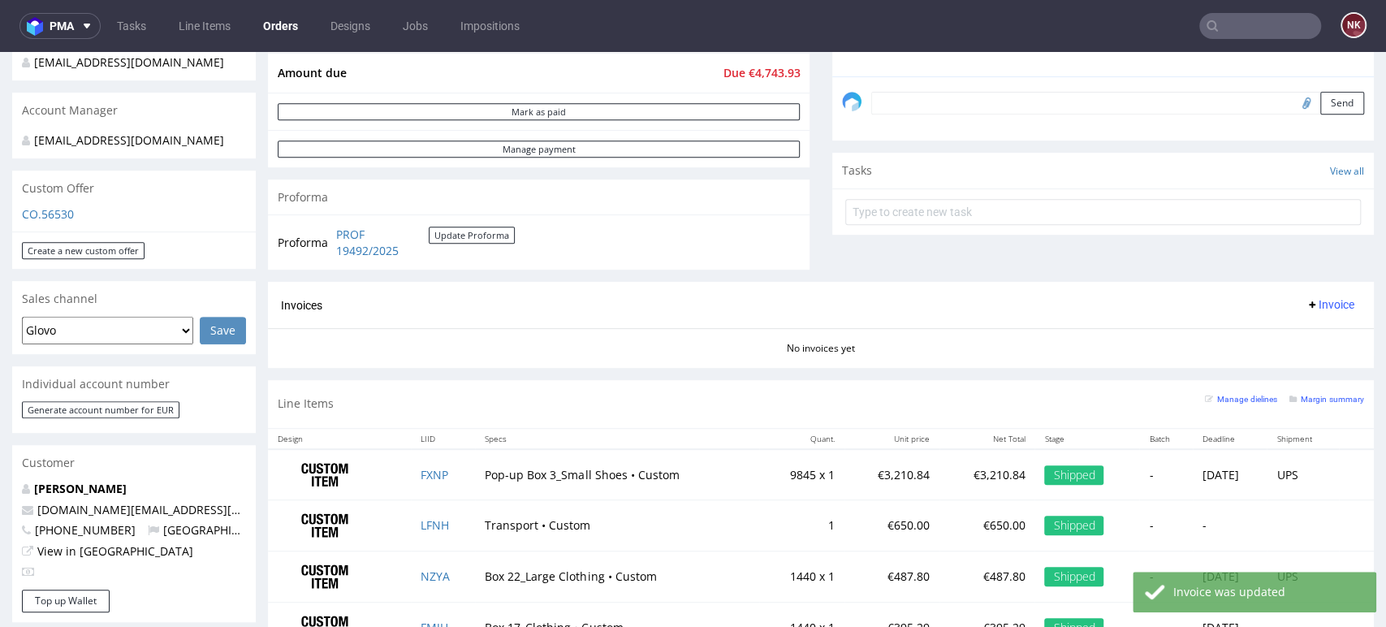
scroll to position [361, 0]
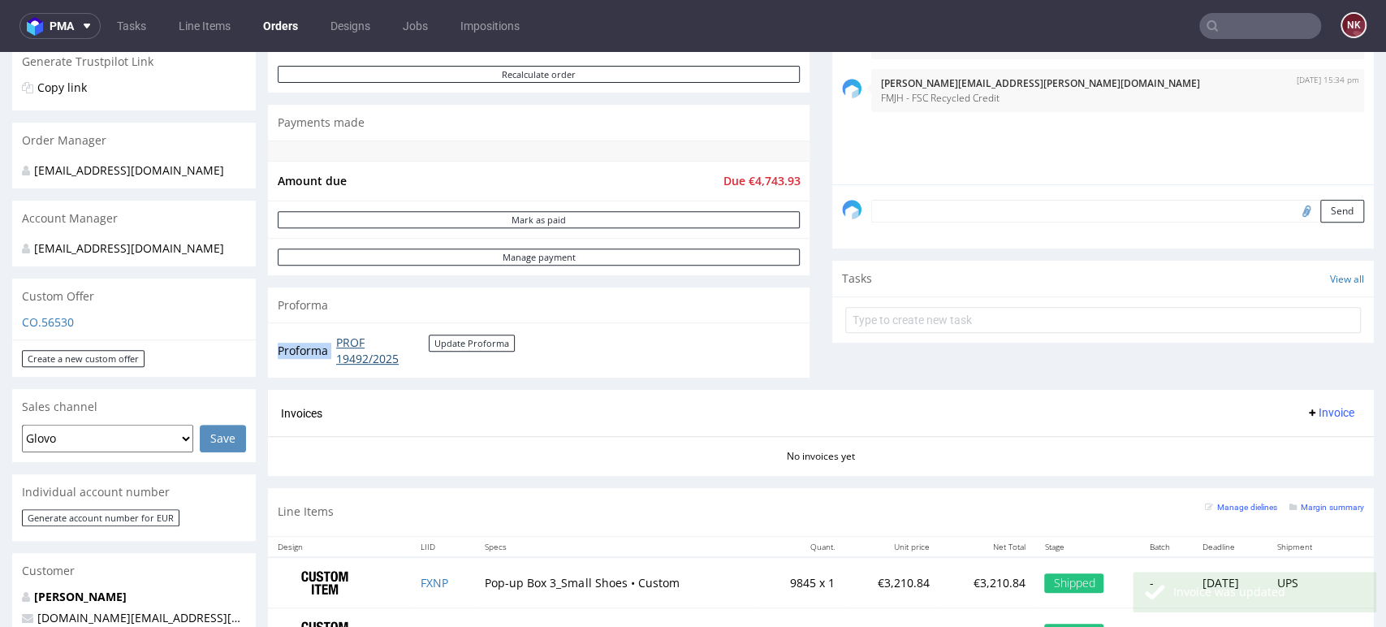
drag, startPoint x: 451, startPoint y: 365, endPoint x: 336, endPoint y: 339, distance: 117.4
click at [336, 339] on td "PROF 19492/2025 Update Proforma" at bounding box center [423, 350] width 183 height 35
copy tbody "Proforma"
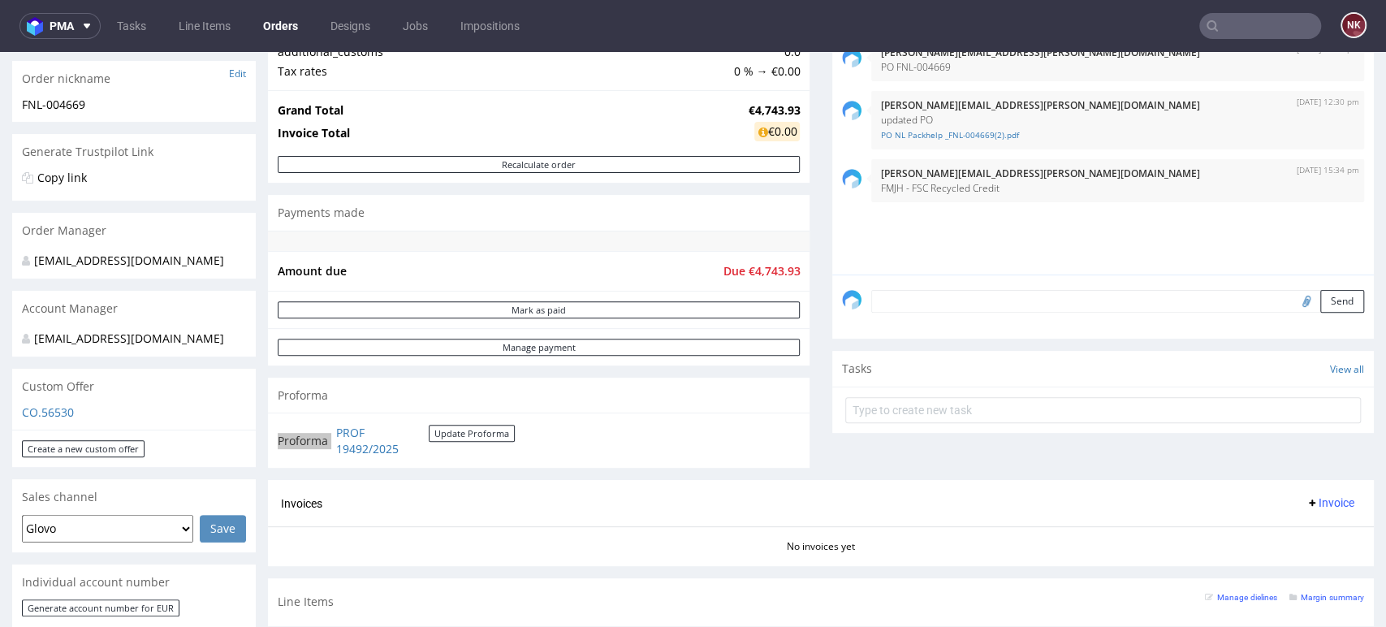
scroll to position [180, 0]
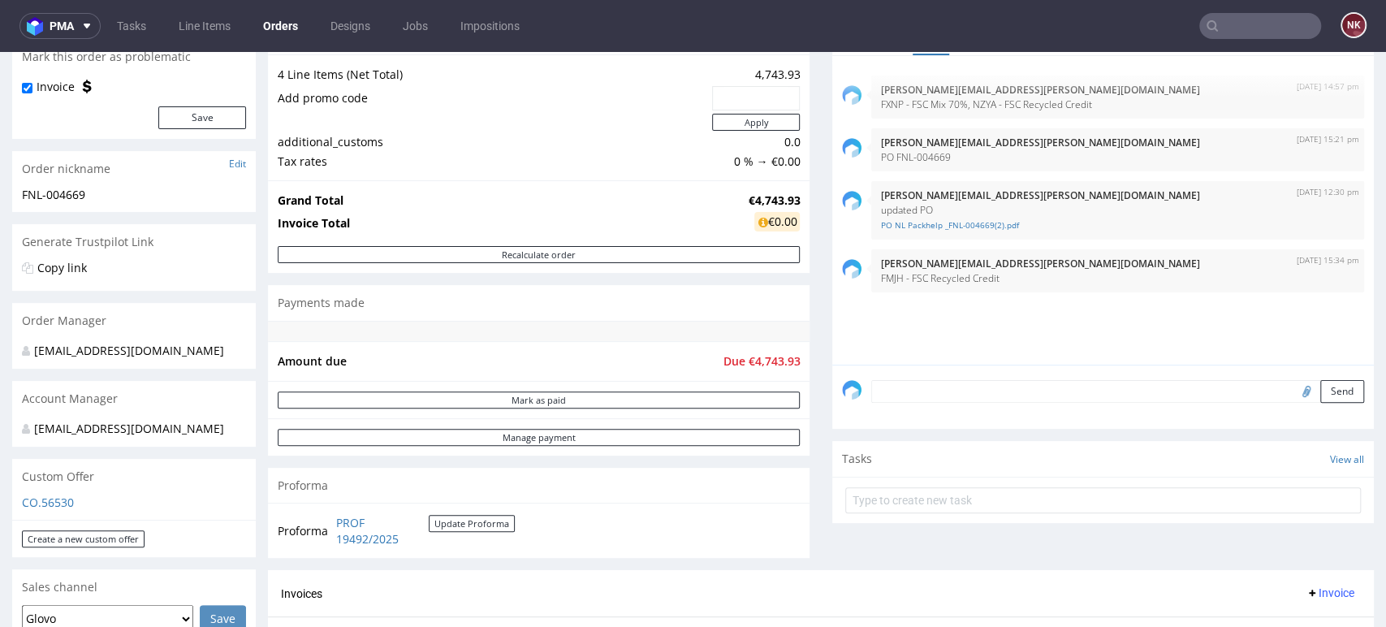
click at [1312, 331] on div "19th Aug 25 | 14:57 pm tomasz.kubiak@packhelp.com FXNP - FSC Mix 70%, NZYA - FS…" at bounding box center [1108, 215] width 532 height 299
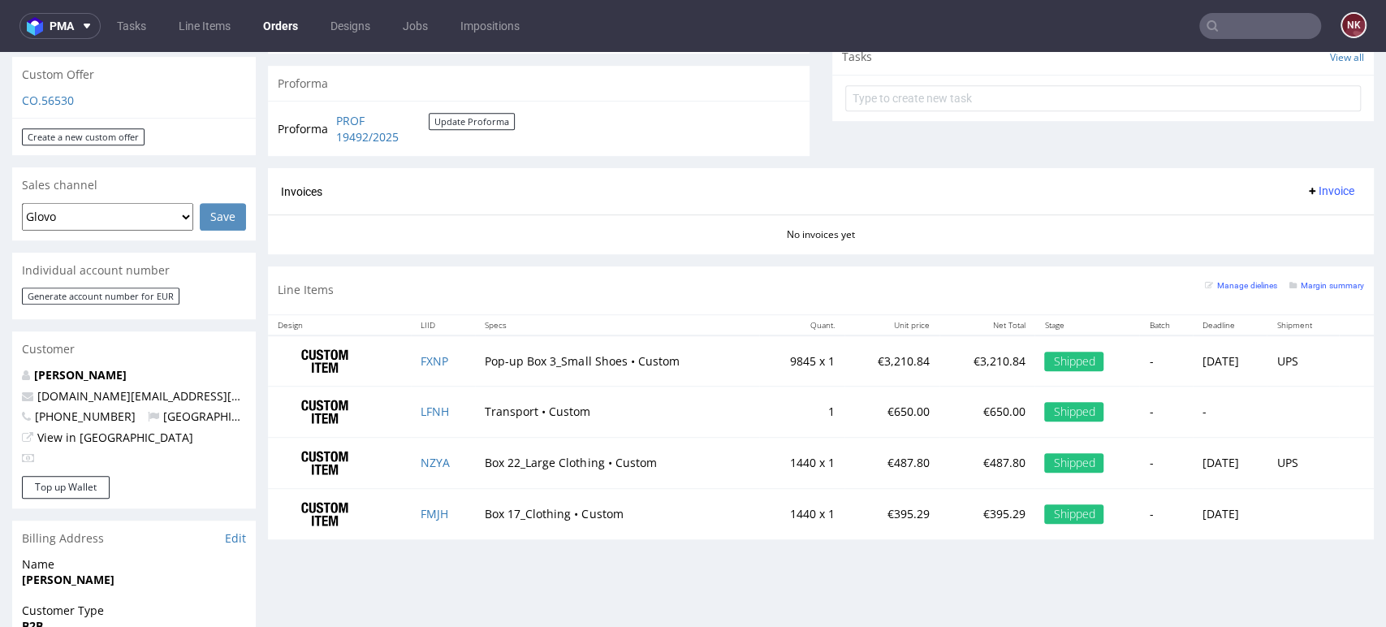
scroll to position [541, 0]
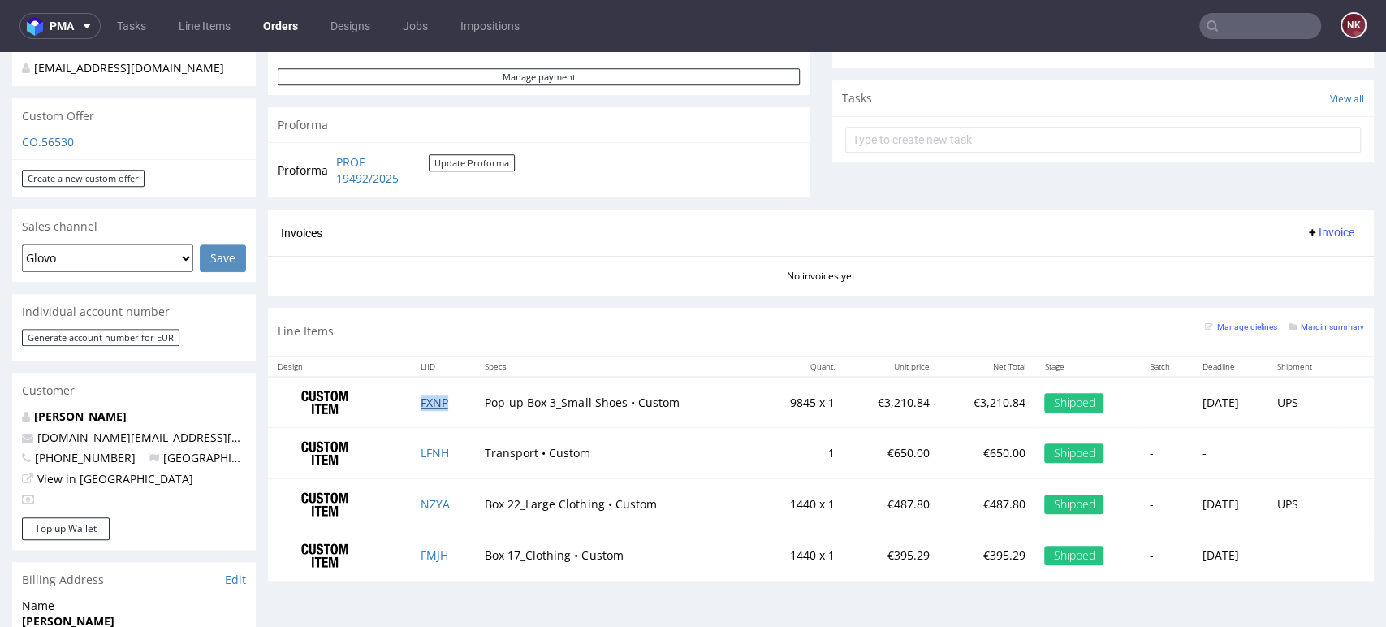
drag, startPoint x: 421, startPoint y: 391, endPoint x: 418, endPoint y: 400, distance: 8.7
click at [599, 252] on div "Invoices Invoice" at bounding box center [821, 233] width 1106 height 46
click at [1339, 447] on td at bounding box center [1356, 453] width 35 height 51
click at [1312, 226] on span "Invoice" at bounding box center [1330, 232] width 49 height 13
click at [1296, 294] on span "Upload" at bounding box center [1302, 295] width 79 height 16
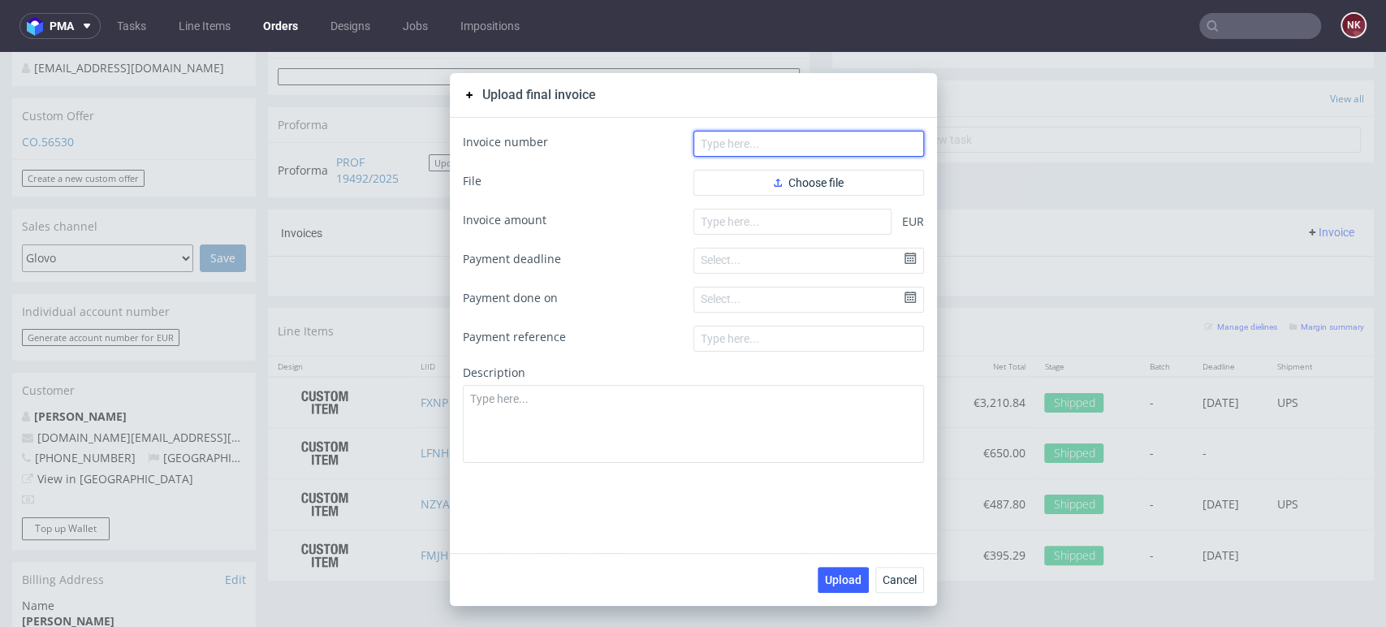
click at [724, 143] on input "text" at bounding box center [809, 144] width 231 height 26
paste input "FV 702/9/2025"
type input "FV 702/9/2025"
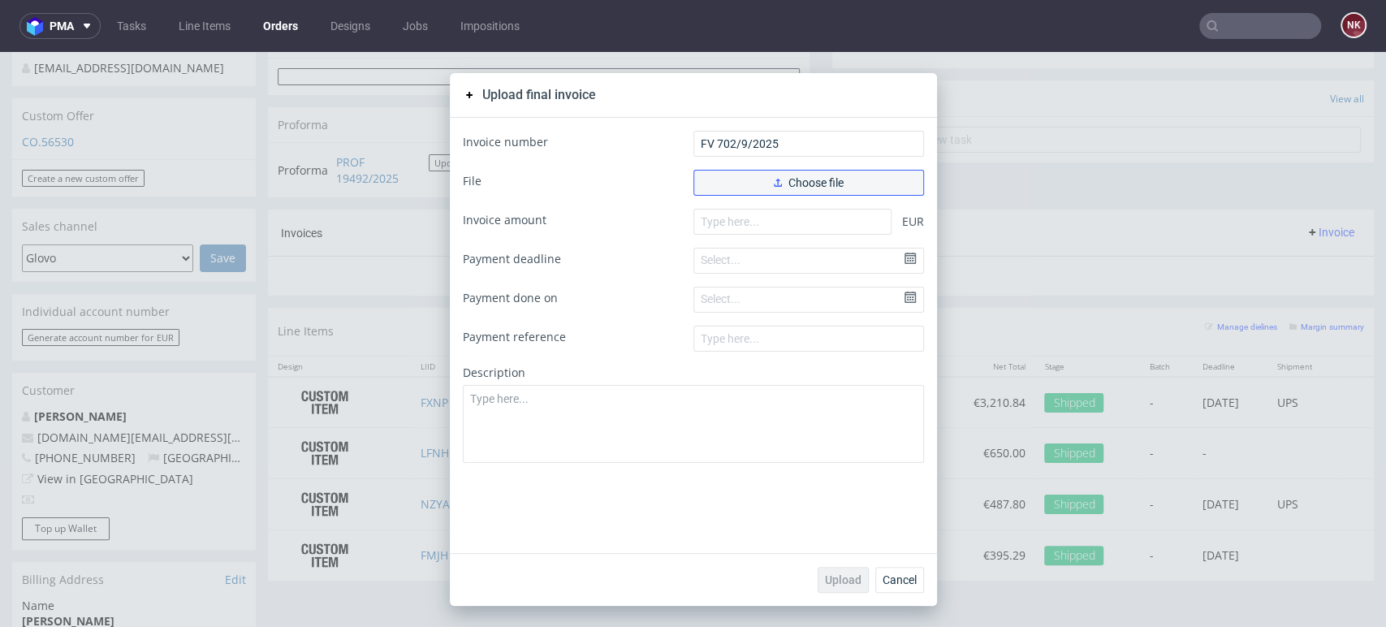
click at [728, 193] on button "Choose file" at bounding box center [809, 183] width 231 height 26
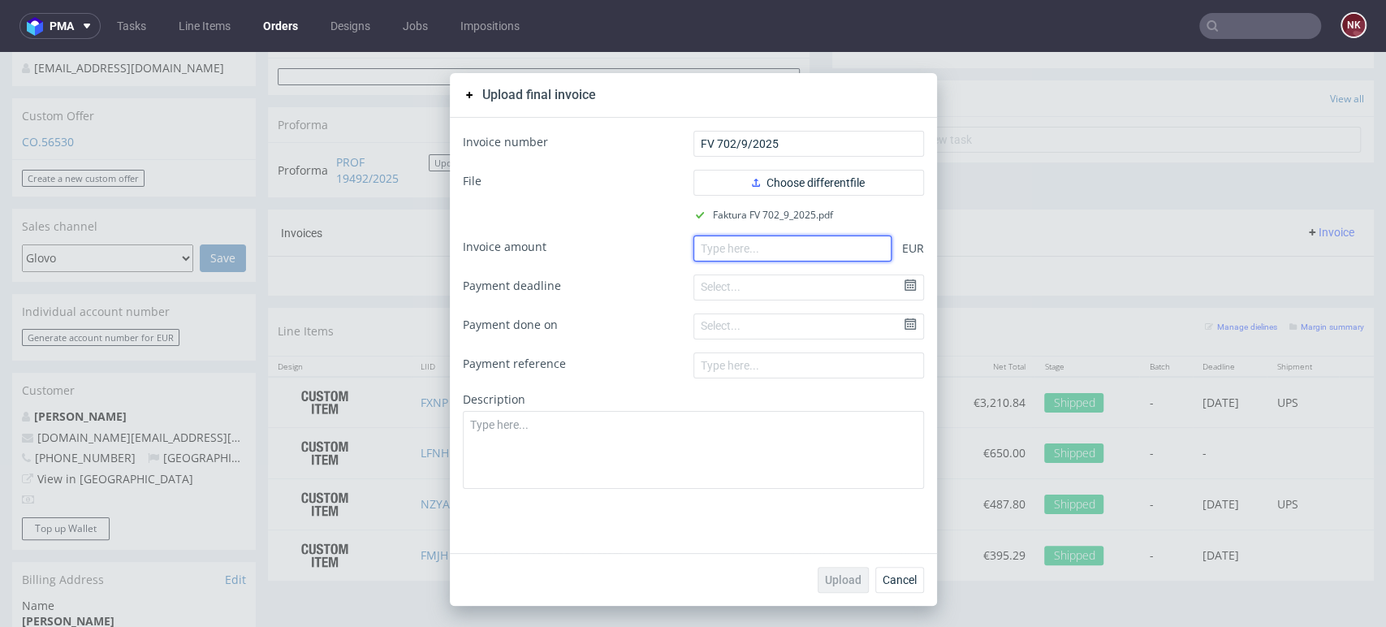
click at [784, 257] on input "number" at bounding box center [793, 249] width 198 height 26
paste input "4743.93"
type input "4743.93"
click at [839, 579] on span "Upload" at bounding box center [843, 579] width 37 height 11
click at [897, 584] on span "Cancel" at bounding box center [900, 579] width 34 height 11
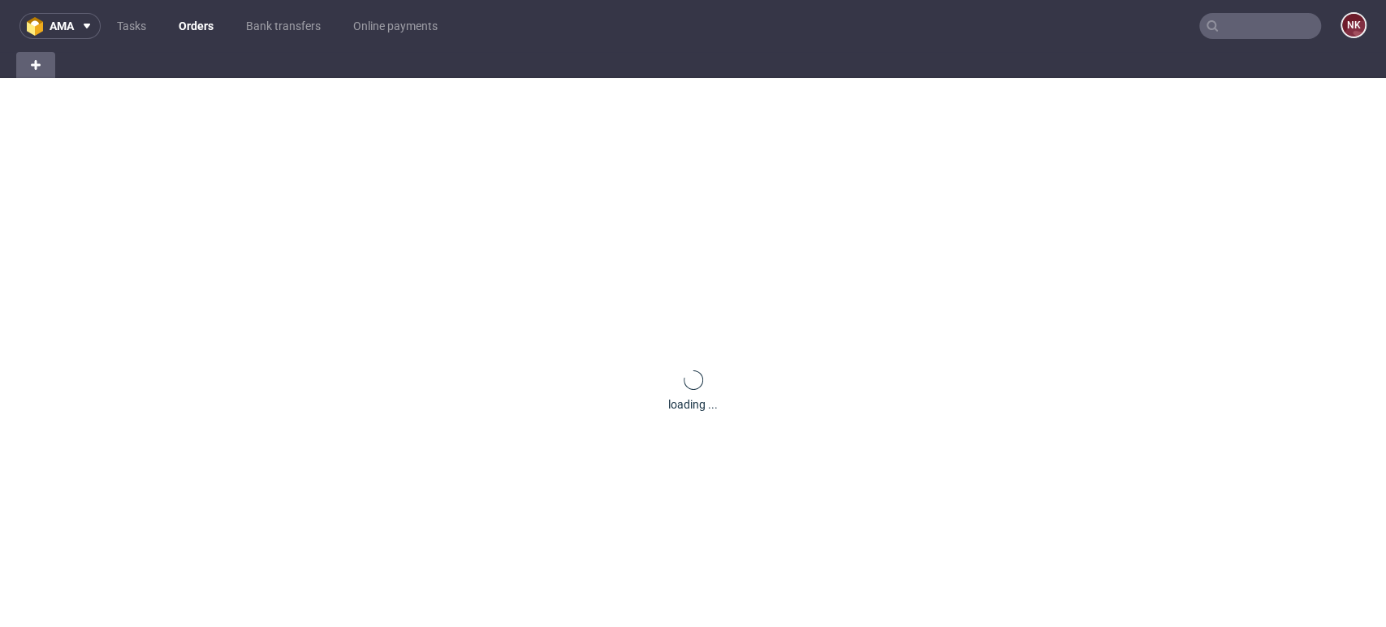
click at [1246, 24] on input "text" at bounding box center [1260, 26] width 122 height 26
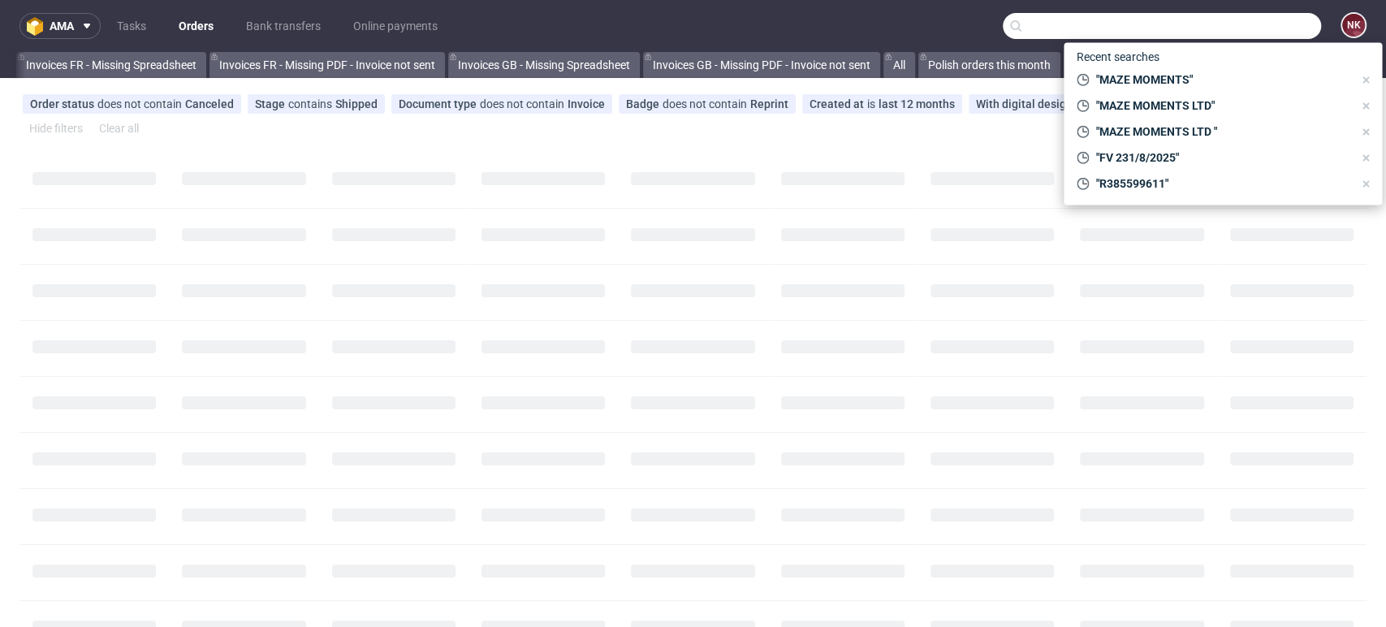
scroll to position [0, 1082]
paste input "R493295397"
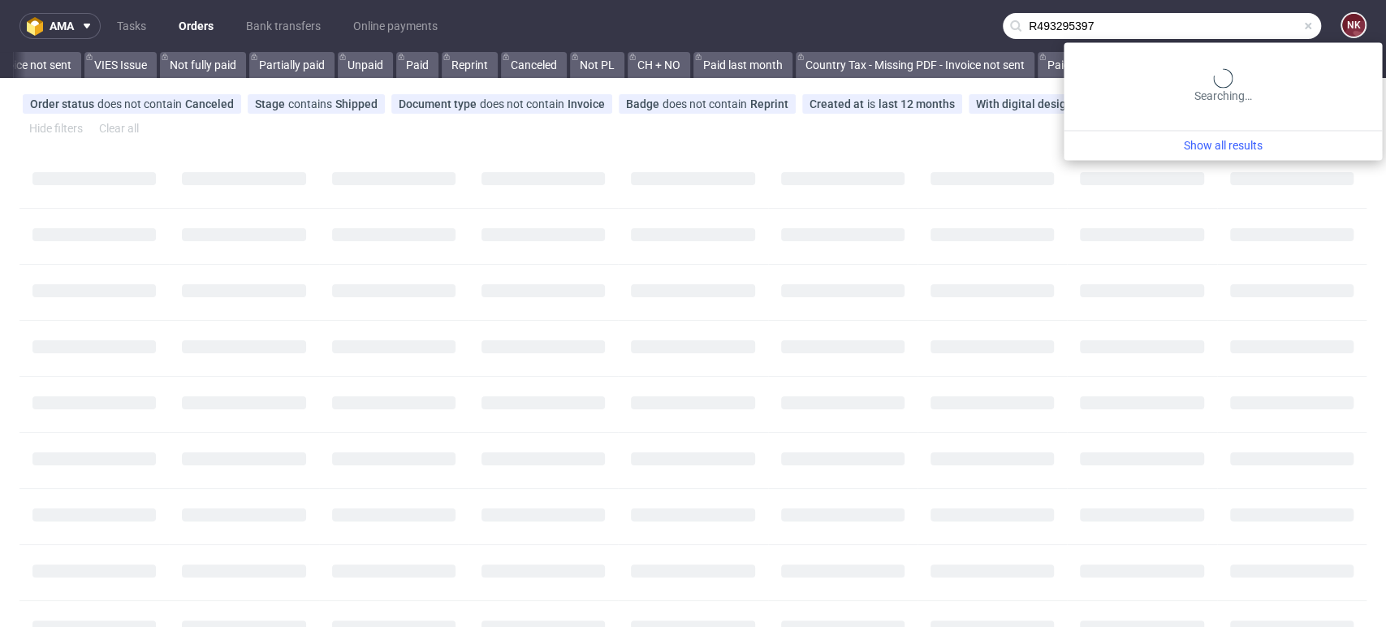
scroll to position [0, 0]
type input "R493295397"
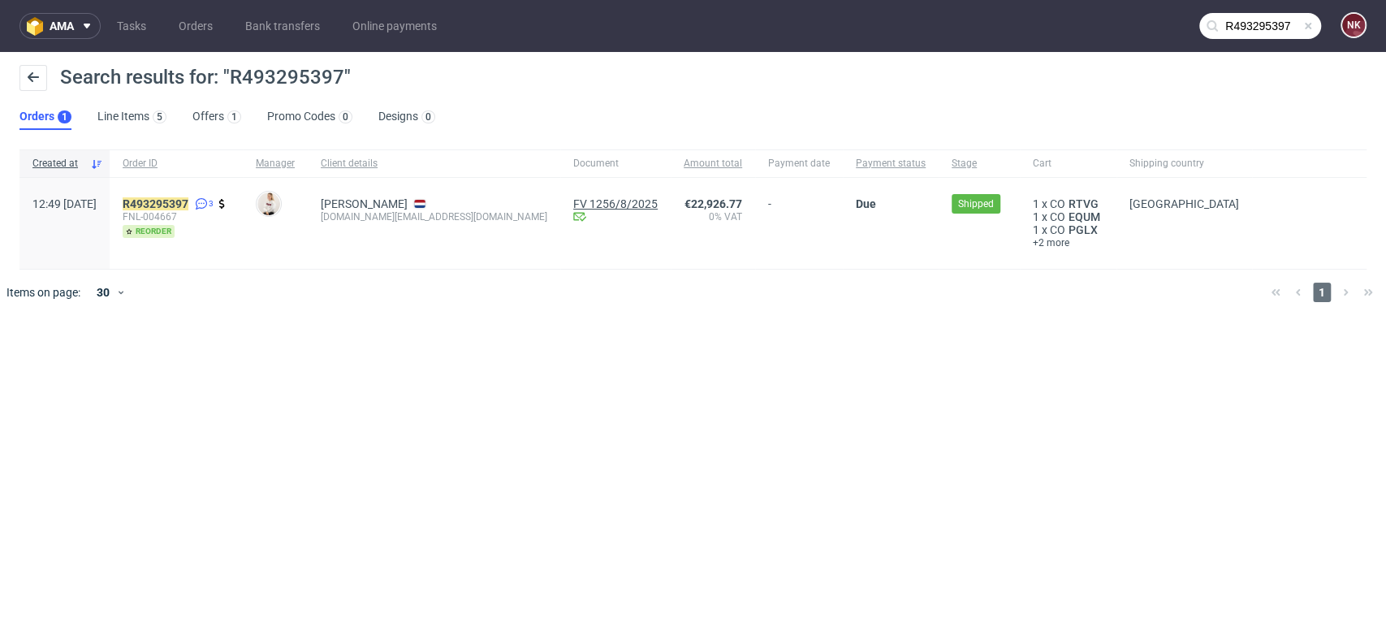
click at [573, 206] on link "FV 1256/8/2025" at bounding box center [615, 203] width 84 height 13
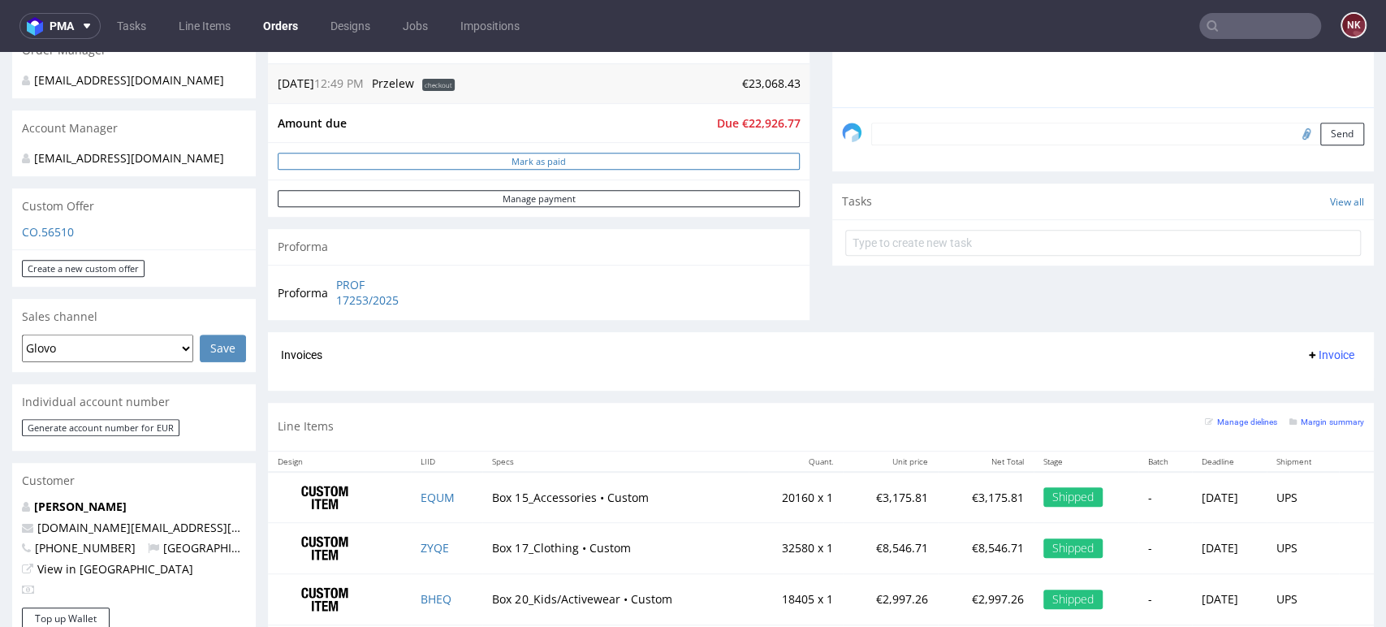
scroll to position [721, 0]
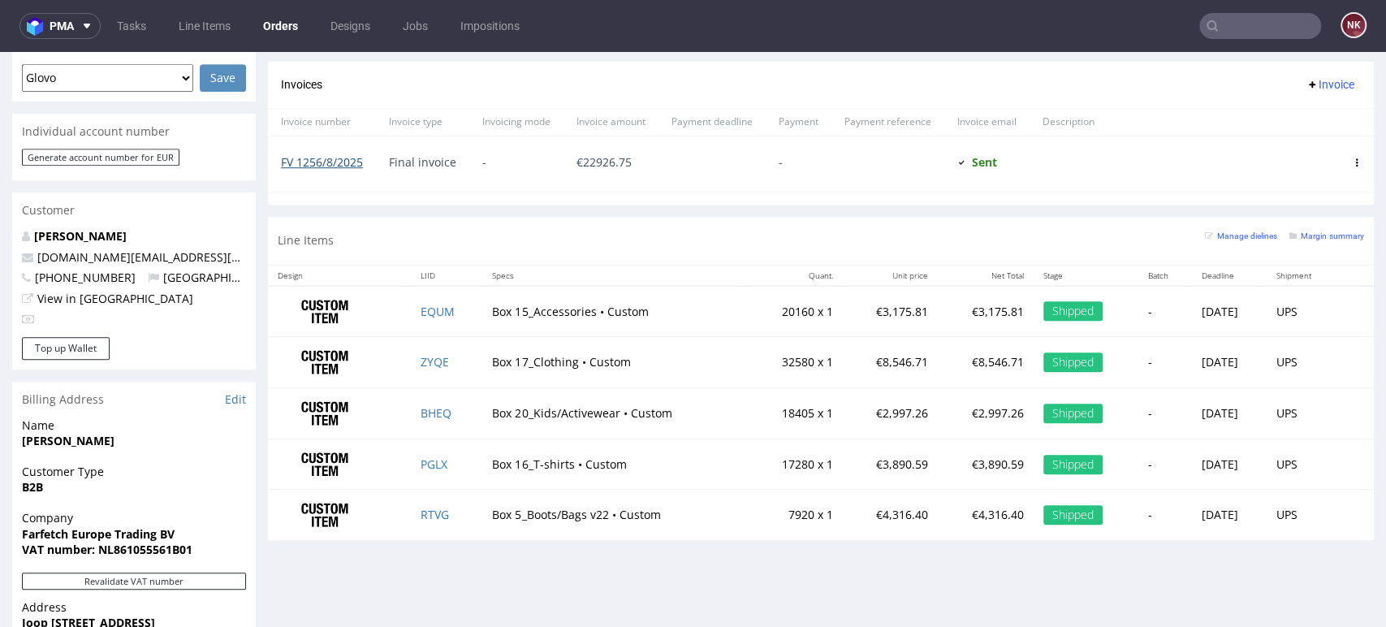
click at [338, 161] on link "FV 1256/8/2025" at bounding box center [322, 161] width 82 height 15
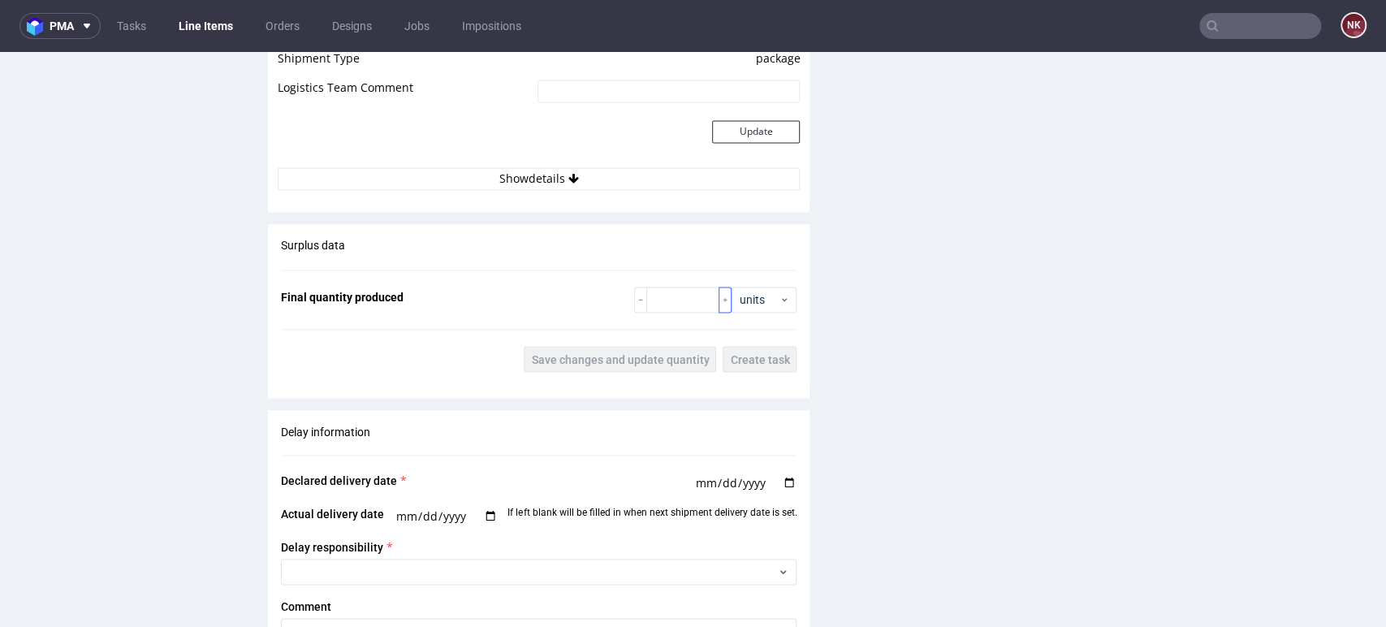
scroll to position [1533, 0]
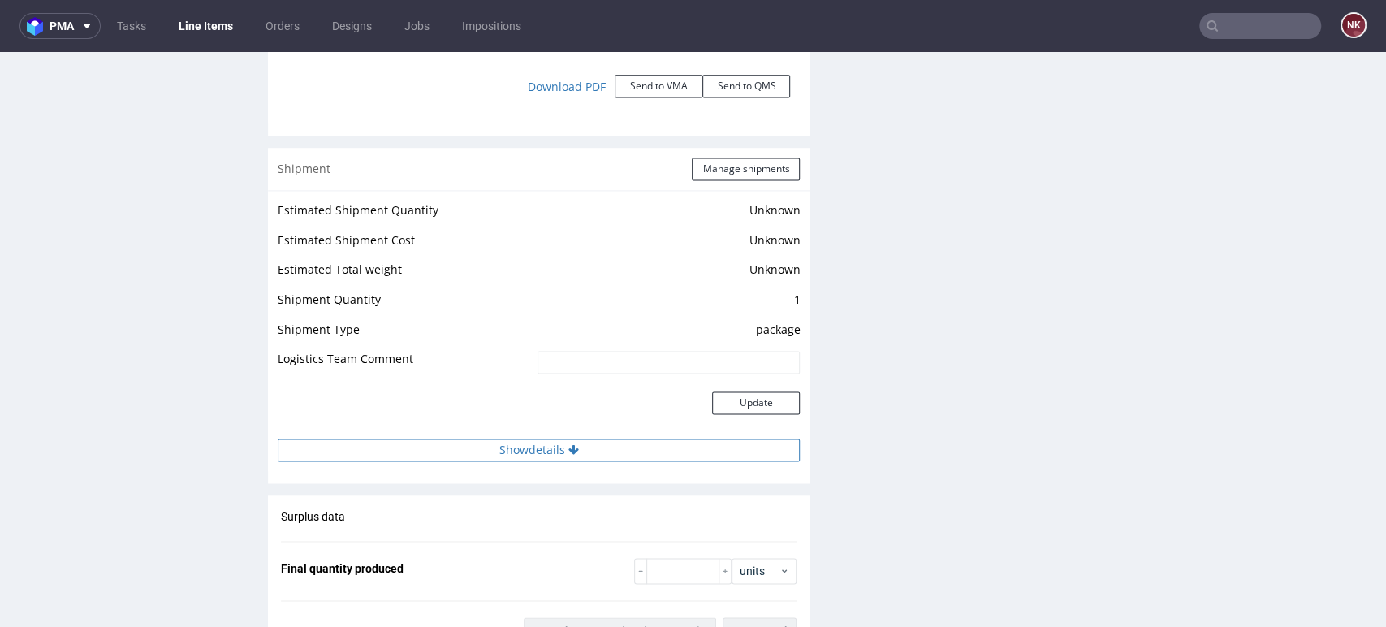
click at [634, 447] on button "Show details" at bounding box center [539, 450] width 522 height 23
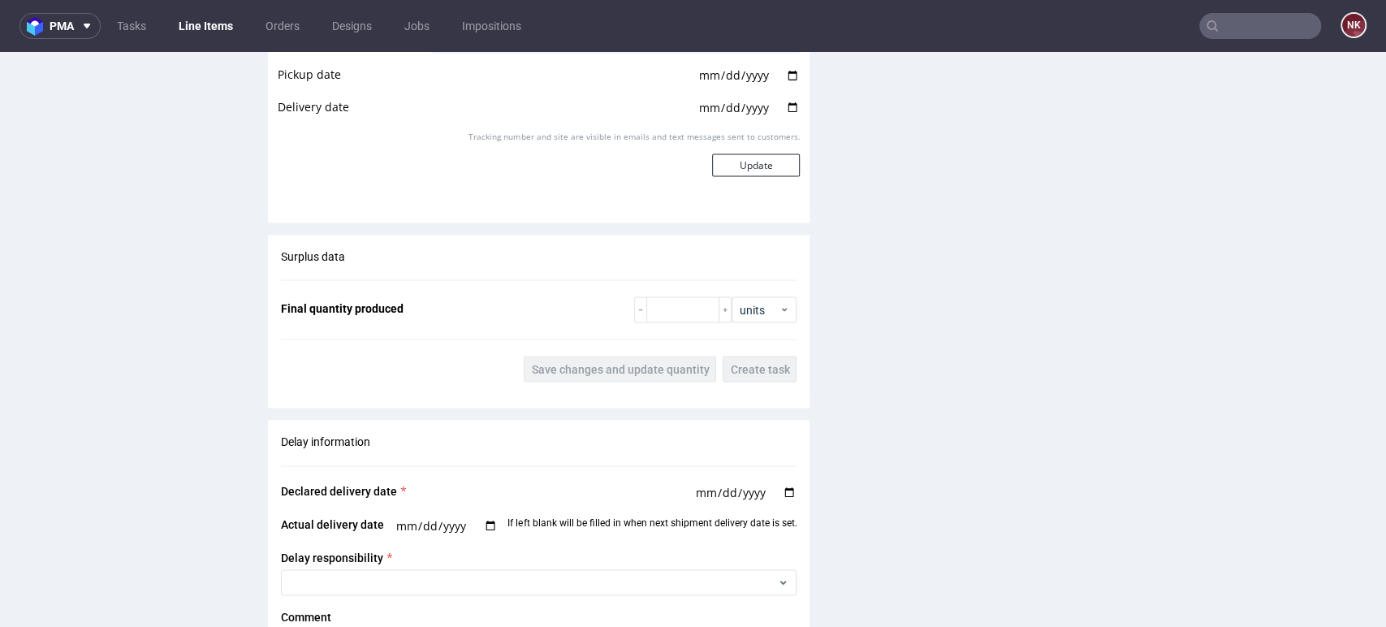
scroll to position [2165, 0]
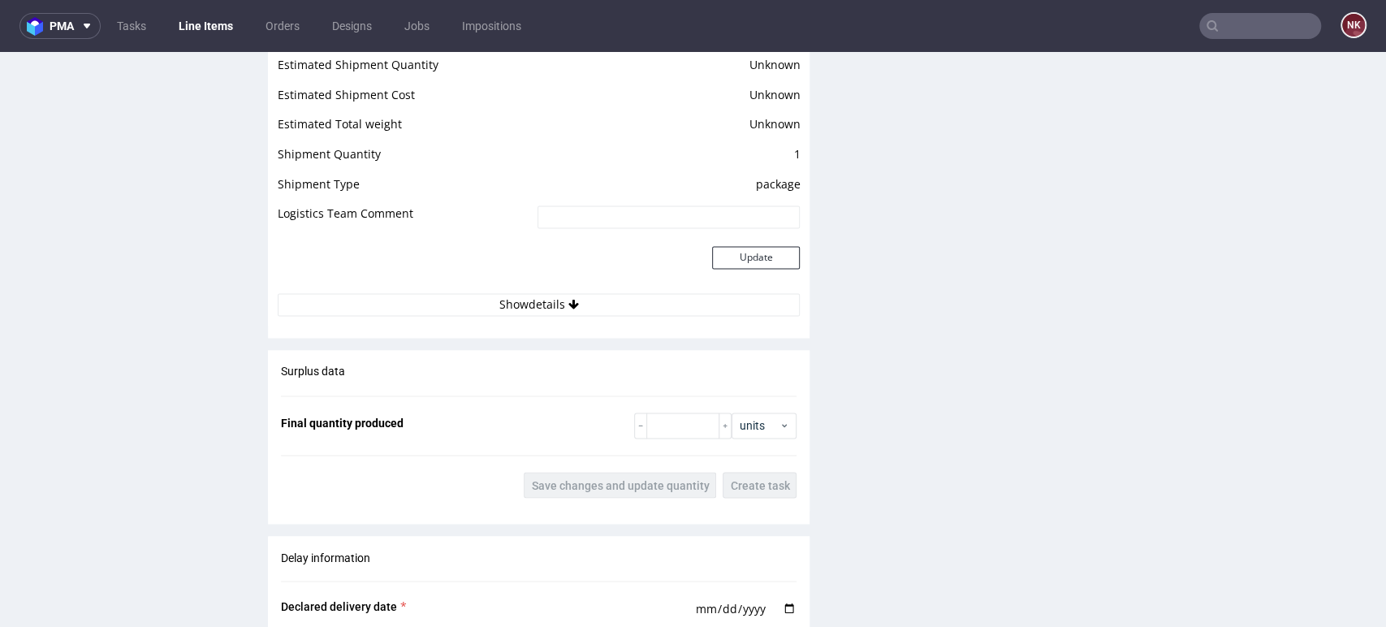
scroll to position [1804, 0]
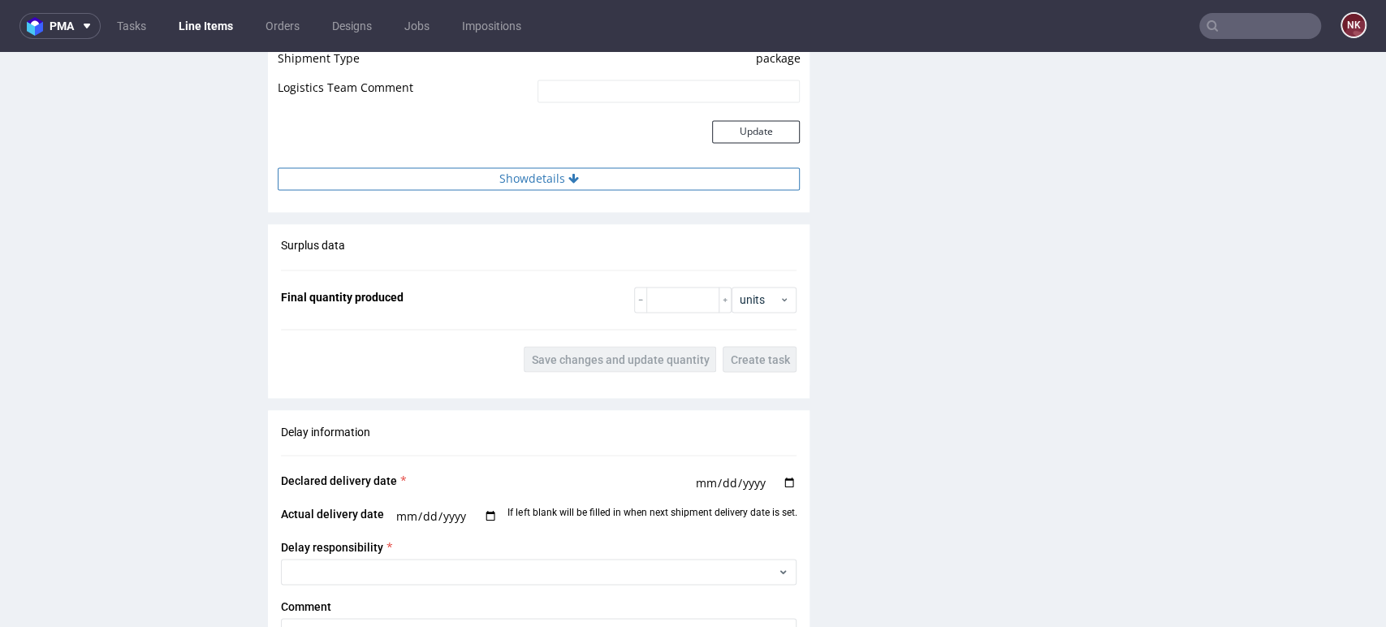
click at [594, 167] on button "Show details" at bounding box center [539, 178] width 522 height 23
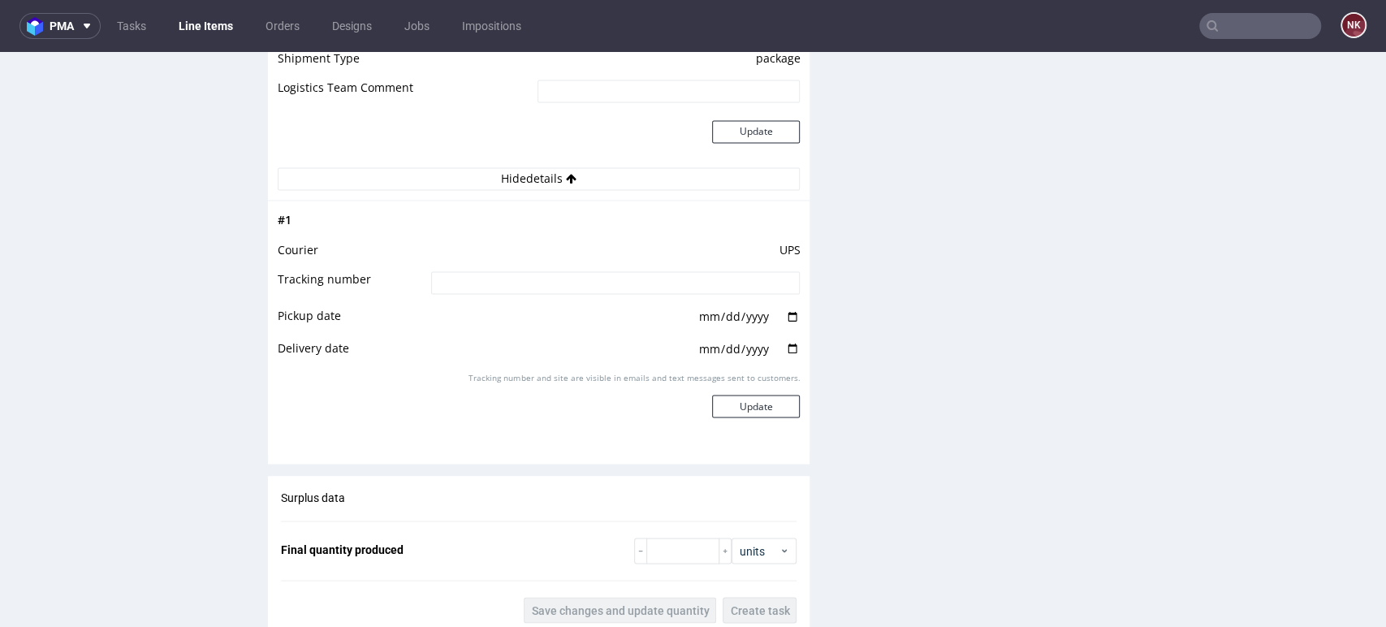
scroll to position [2075, 0]
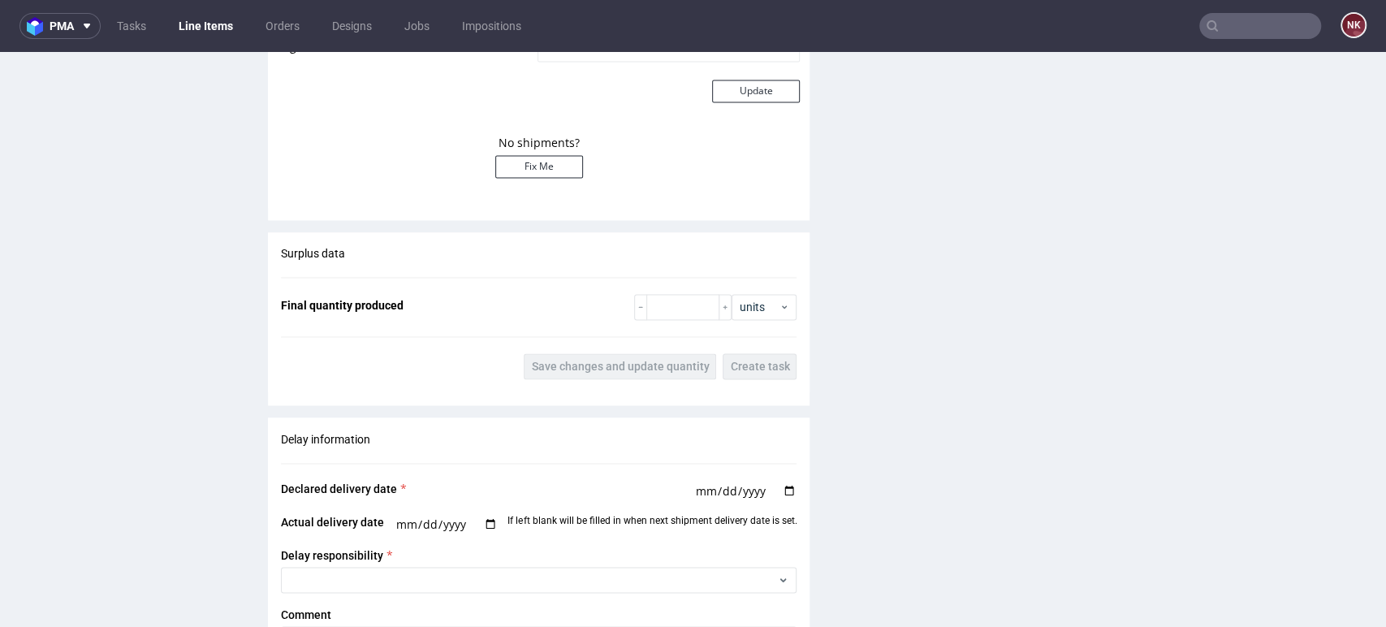
scroll to position [1714, 0]
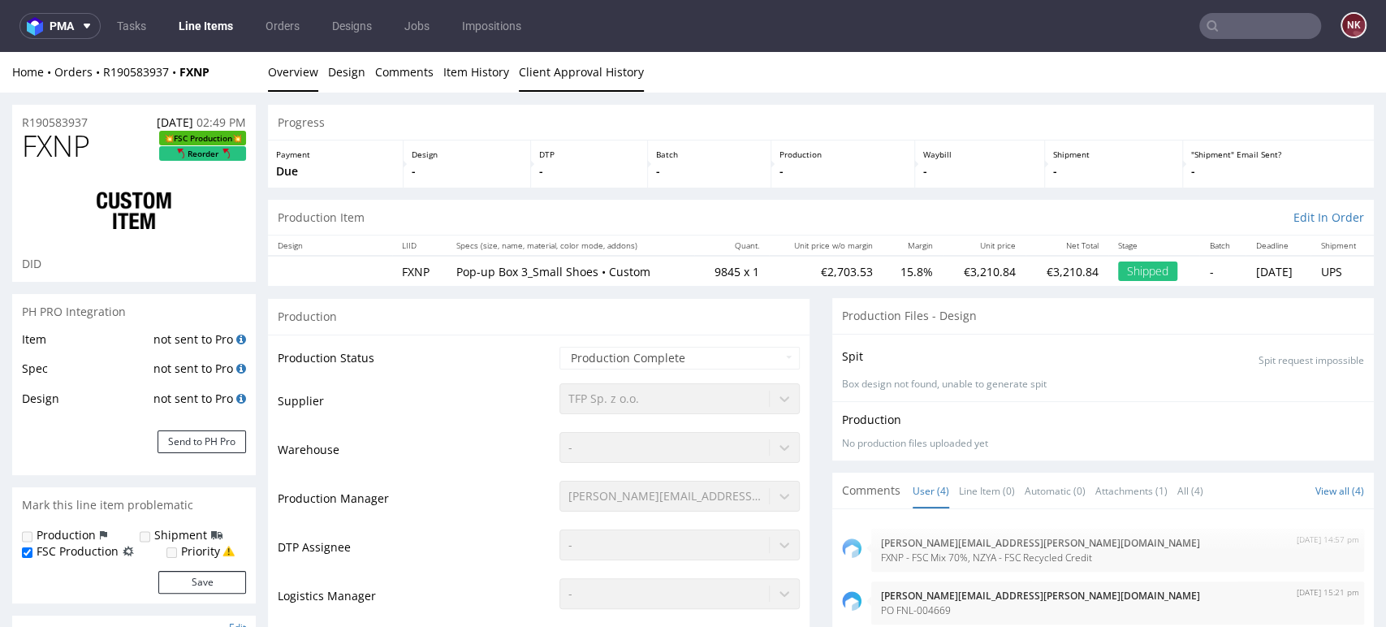
click at [529, 80] on link "Client Approval History" at bounding box center [581, 72] width 125 height 40
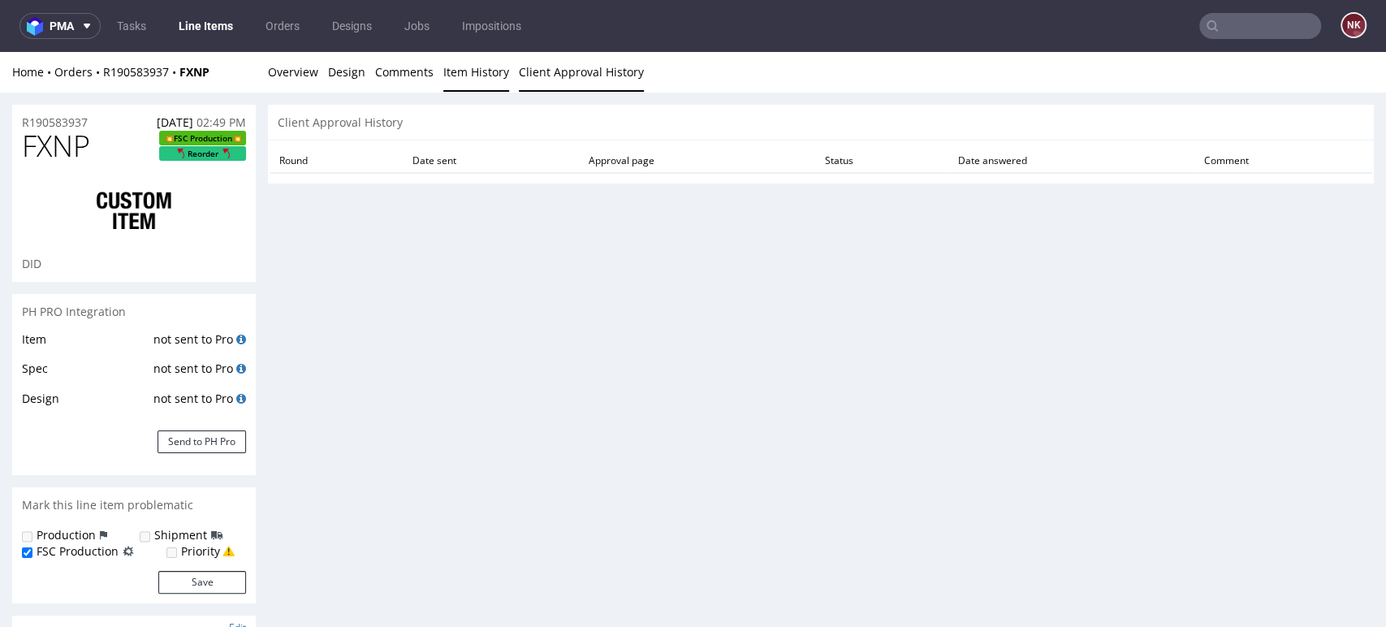
click at [445, 70] on link "Item History" at bounding box center [476, 72] width 66 height 40
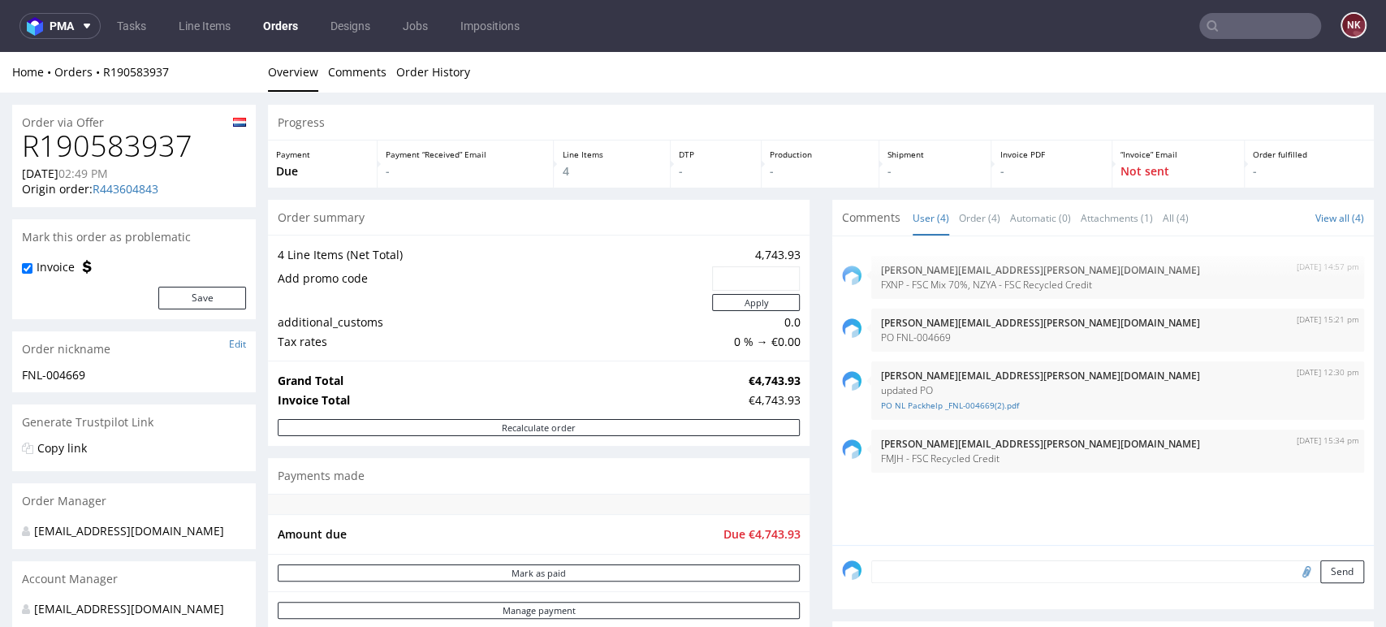
scroll to position [361, 0]
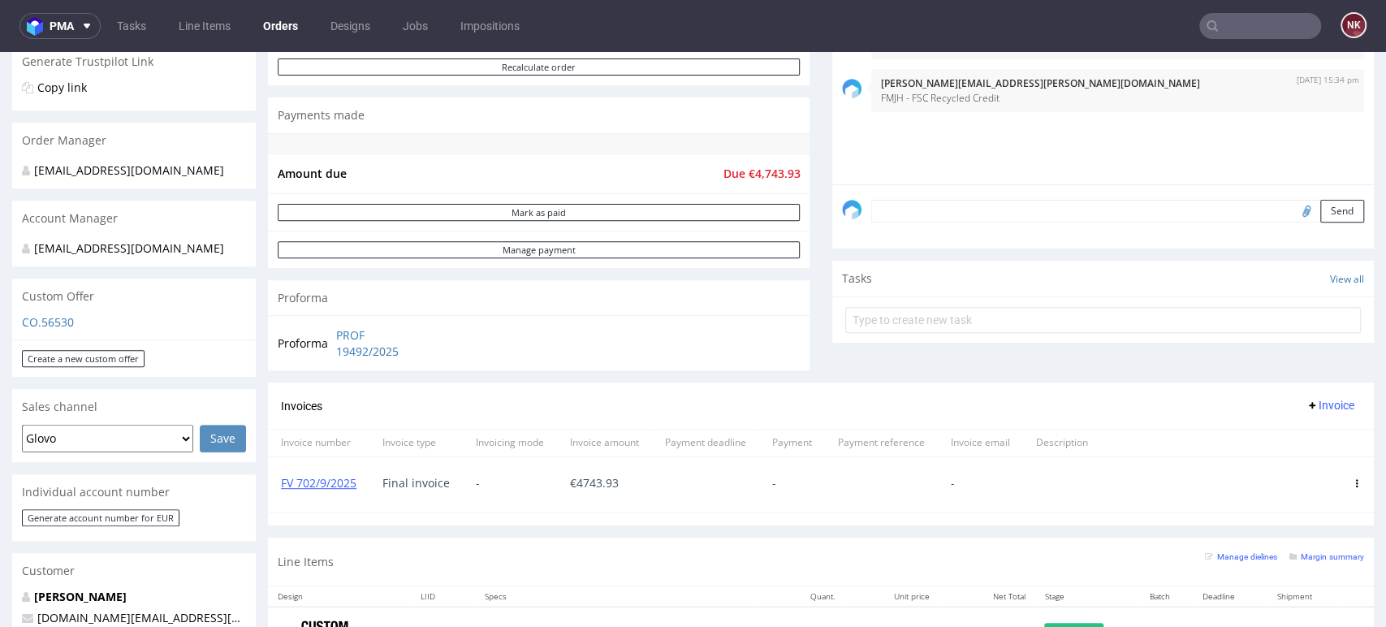
click at [1308, 370] on div "Comments User (4) Order (4) Automatic (0) Attachments (1) All (4) View all (4) …" at bounding box center [1103, 111] width 542 height 544
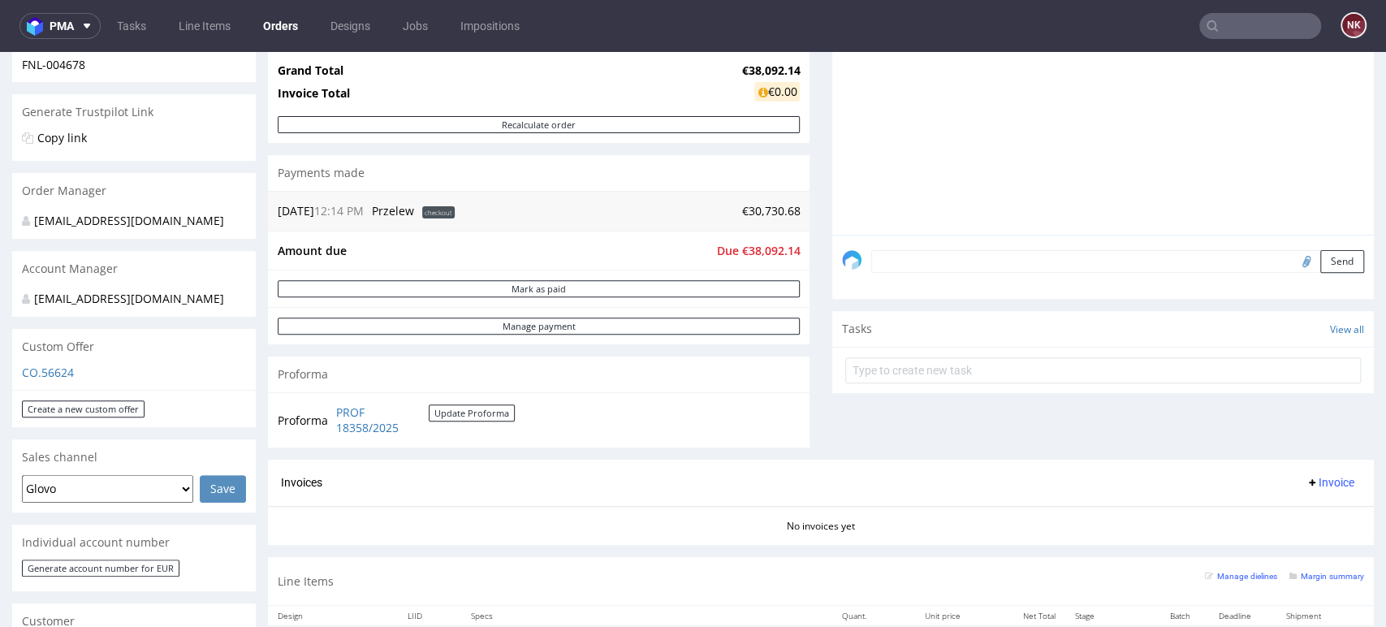
scroll to position [361, 0]
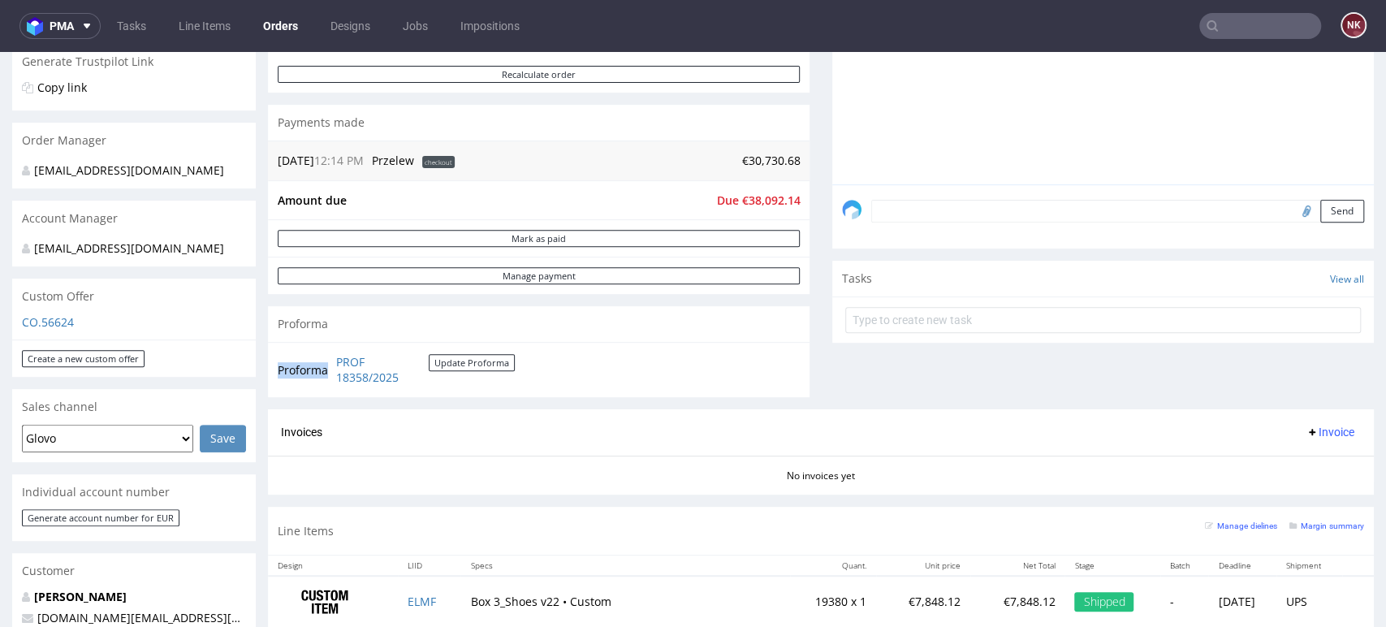
drag, startPoint x: 504, startPoint y: 387, endPoint x: 331, endPoint y: 366, distance: 174.2
click at [331, 366] on tr "Proforma PROF 18358/2025 Update Proforma" at bounding box center [397, 369] width 239 height 35
copy tbody "Proforma"
click at [1317, 373] on div "Comments User (2) Order (2) Automatic (0) Attachments (0) All (2) View all (2) …" at bounding box center [1103, 124] width 542 height 570
drag, startPoint x: 522, startPoint y: 388, endPoint x: 331, endPoint y: 369, distance: 191.8
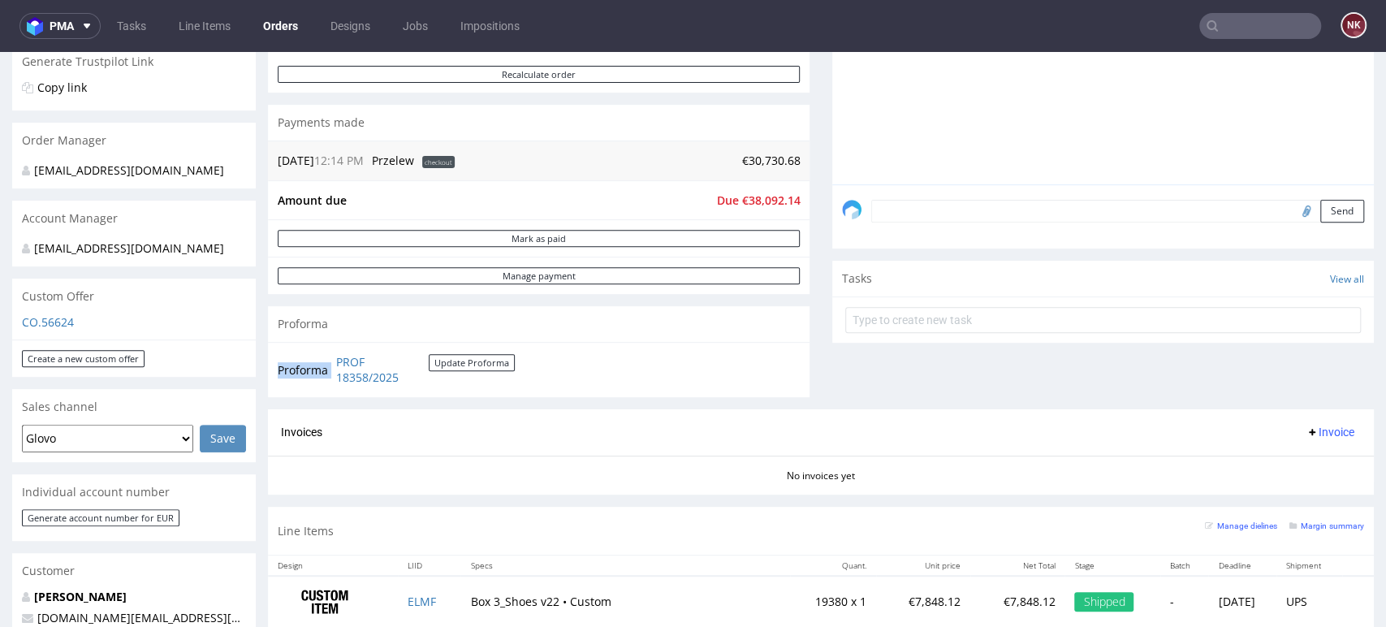
click at [331, 369] on div "Proforma PROF 18358/2025 Update Proforma" at bounding box center [539, 369] width 542 height 55
copy tbody "Proforma"
click at [1316, 377] on div "Comments User (2) Order (2) Automatic (0) Attachments (0) All (2) View all (2) …" at bounding box center [1103, 124] width 542 height 570
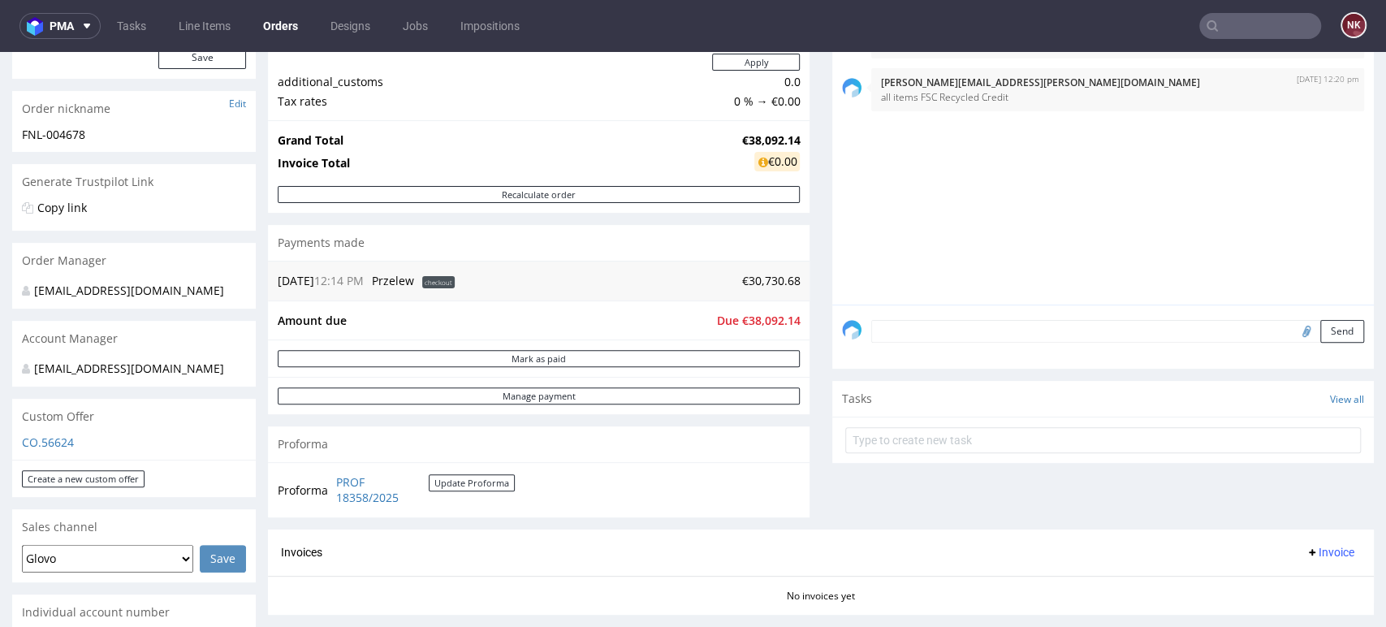
scroll to position [90, 0]
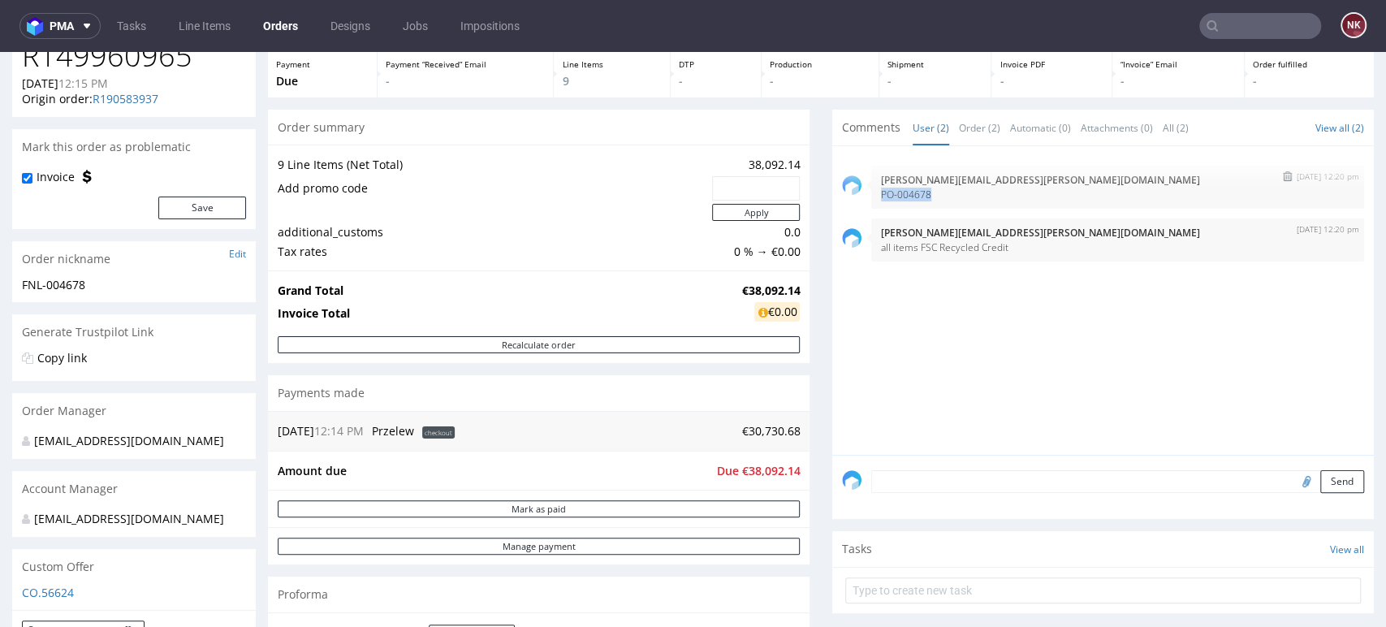
drag, startPoint x: 916, startPoint y: 191, endPoint x: 867, endPoint y: 191, distance: 49.5
click at [881, 191] on p "PO-004678" at bounding box center [1117, 194] width 473 height 12
copy p "PO-004678"
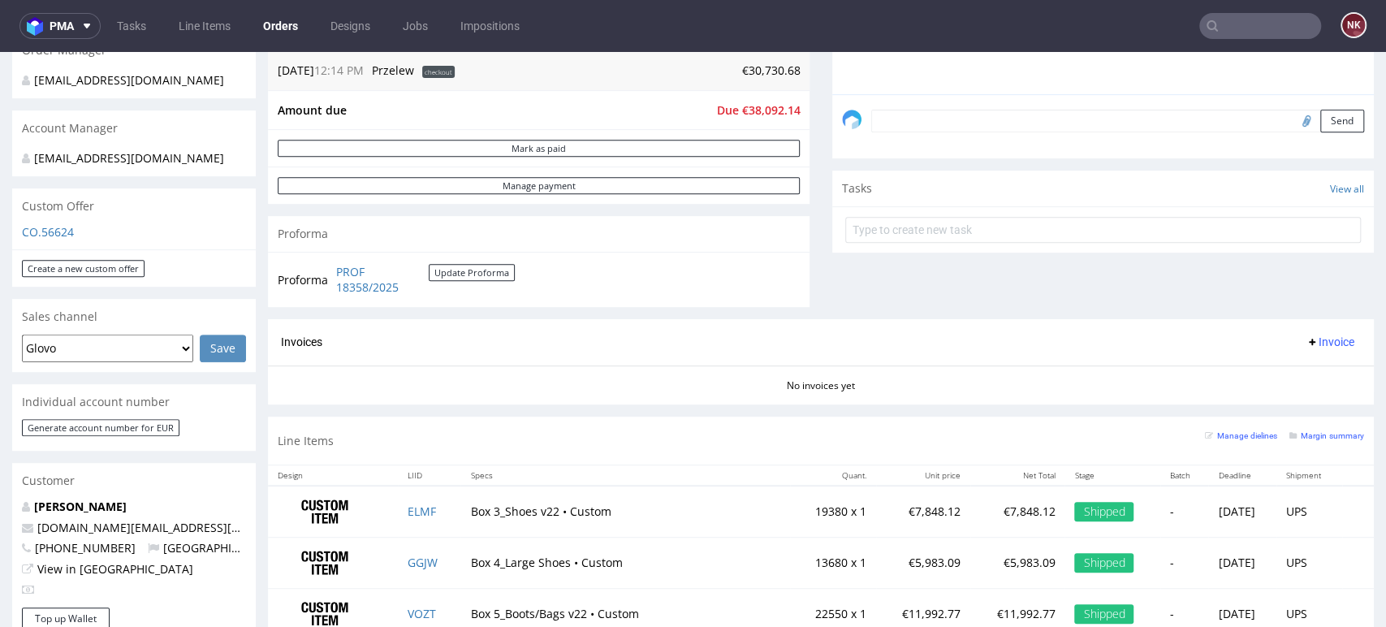
scroll to position [812, 0]
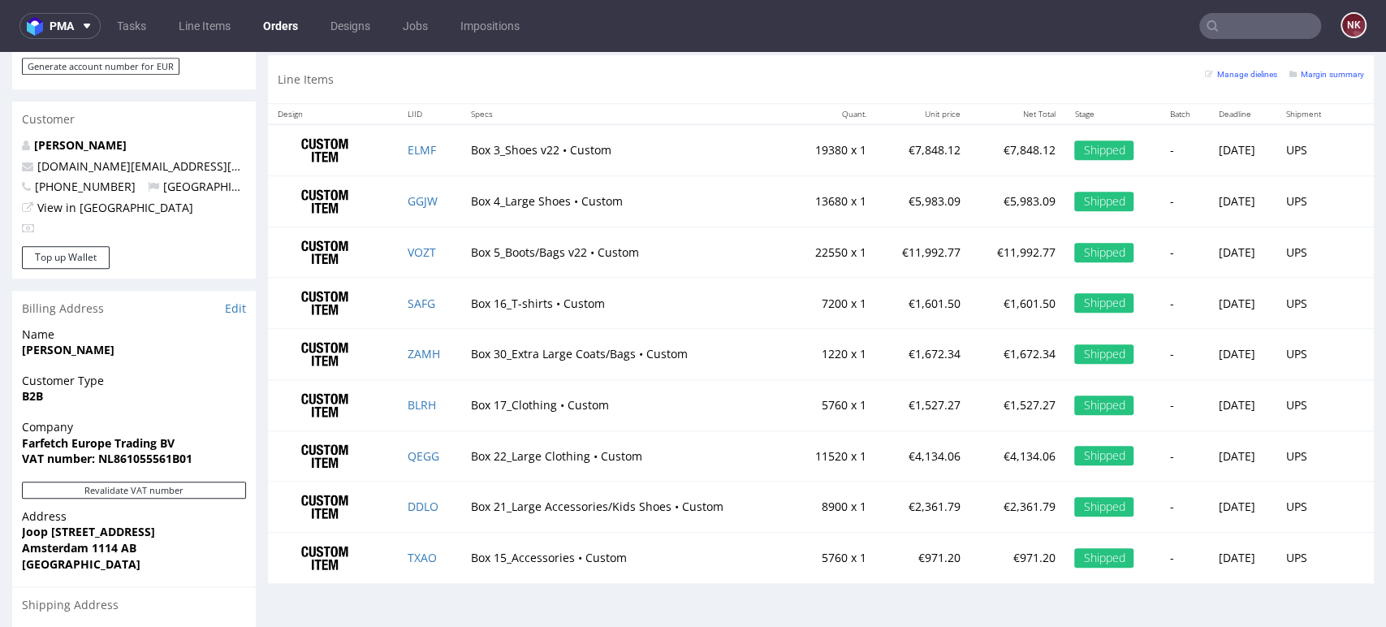
click at [1342, 499] on td at bounding box center [1358, 507] width 32 height 51
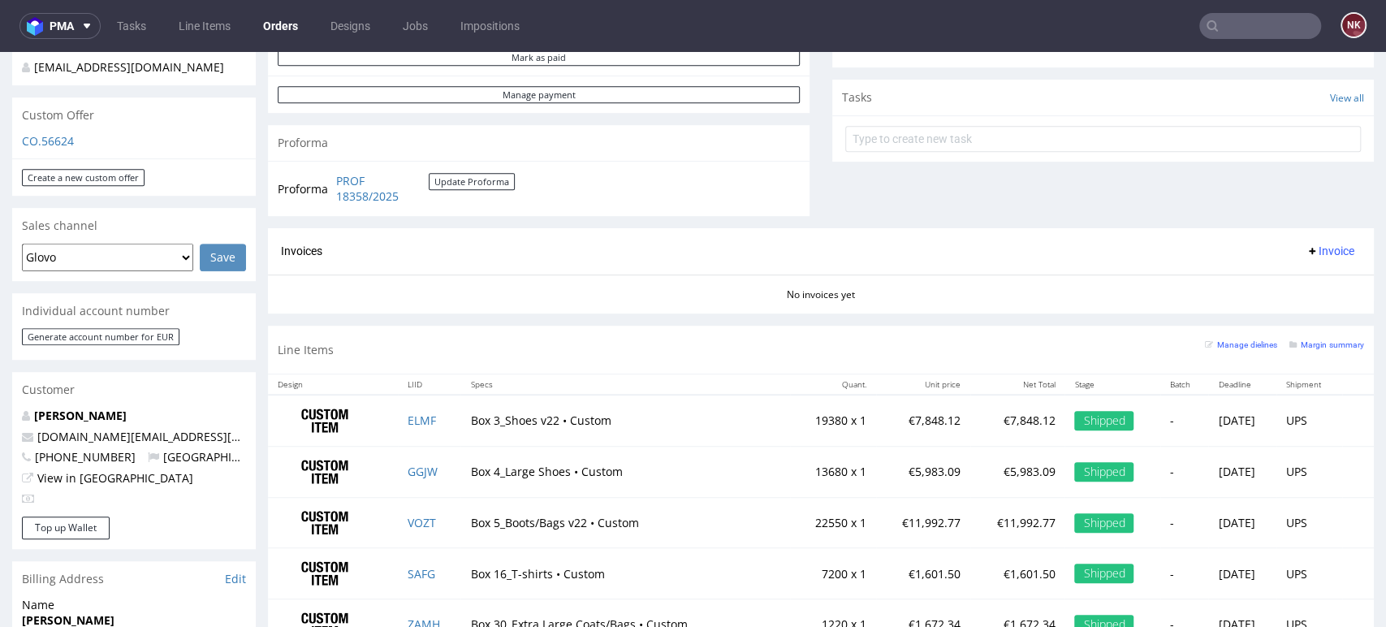
scroll to position [541, 0]
click at [1307, 253] on span "Invoice" at bounding box center [1330, 251] width 49 height 13
click at [1293, 316] on span "Upload" at bounding box center [1302, 315] width 79 height 16
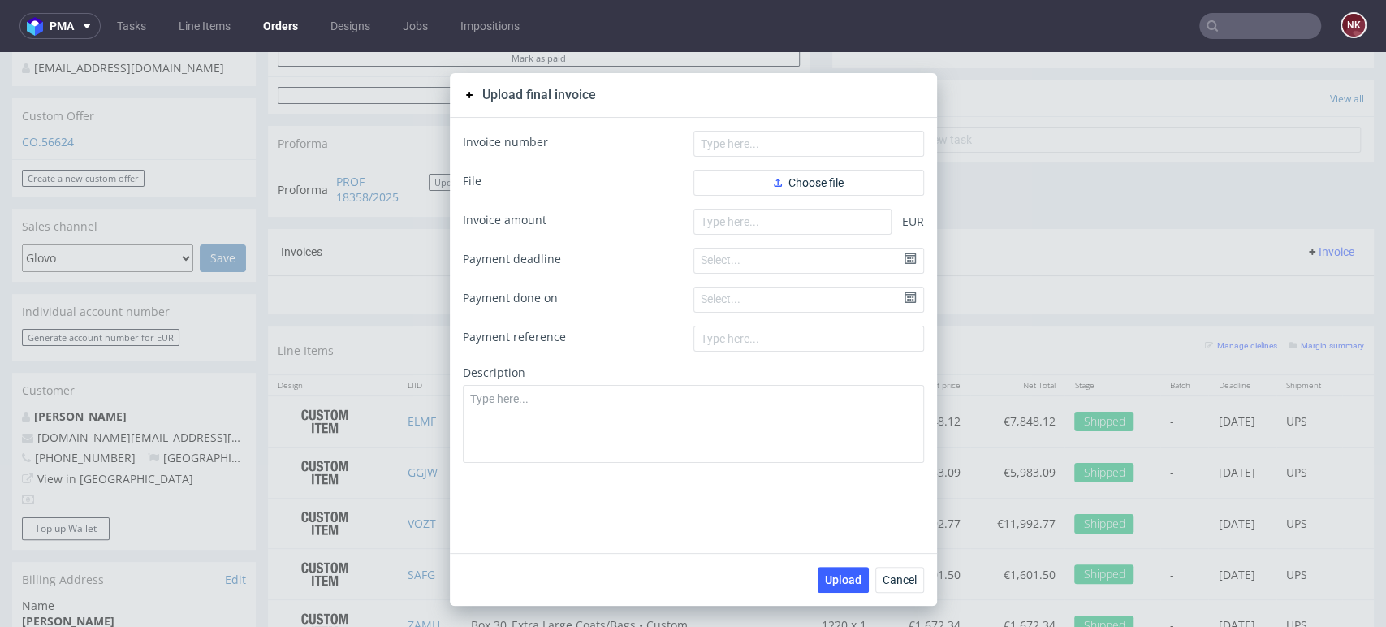
click at [838, 157] on form "Invoice number File Choose file Invoice amount EUR Payment deadline Select... P…" at bounding box center [693, 297] width 461 height 332
click at [818, 145] on input "text" at bounding box center [809, 144] width 231 height 26
paste input "FV 703/9/2025"
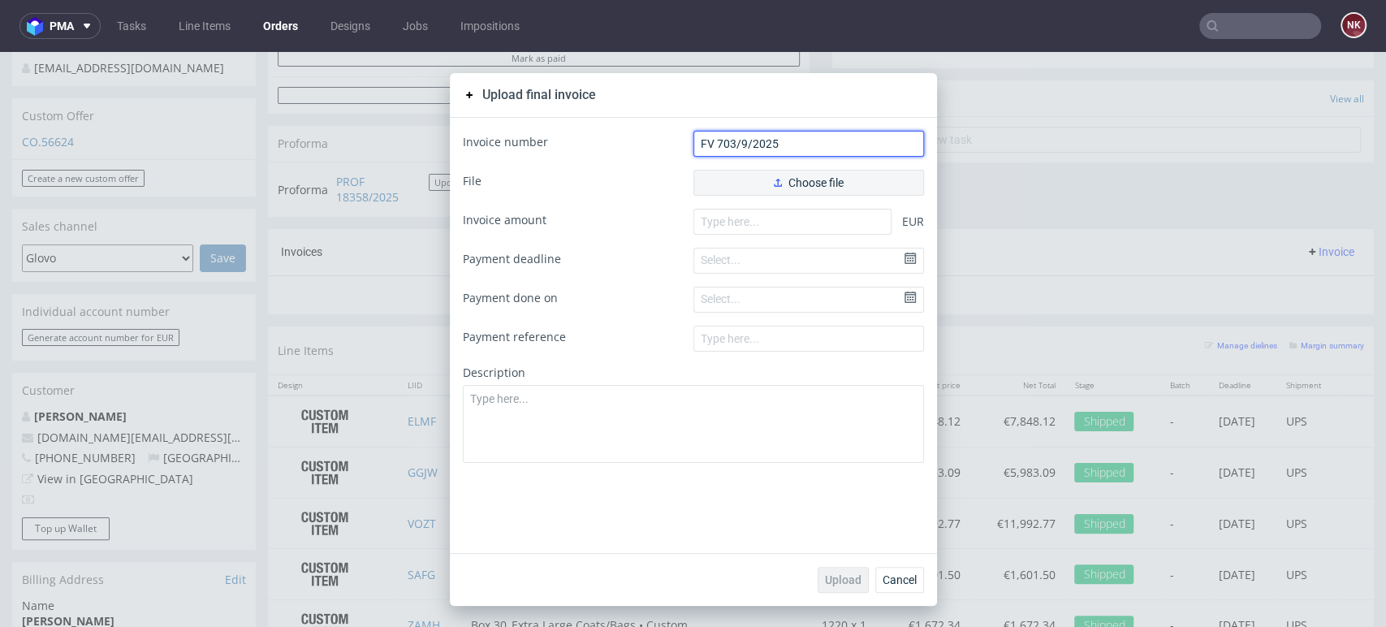
type input "FV 703/9/2025"
click at [774, 185] on icon "button" at bounding box center [778, 183] width 8 height 8
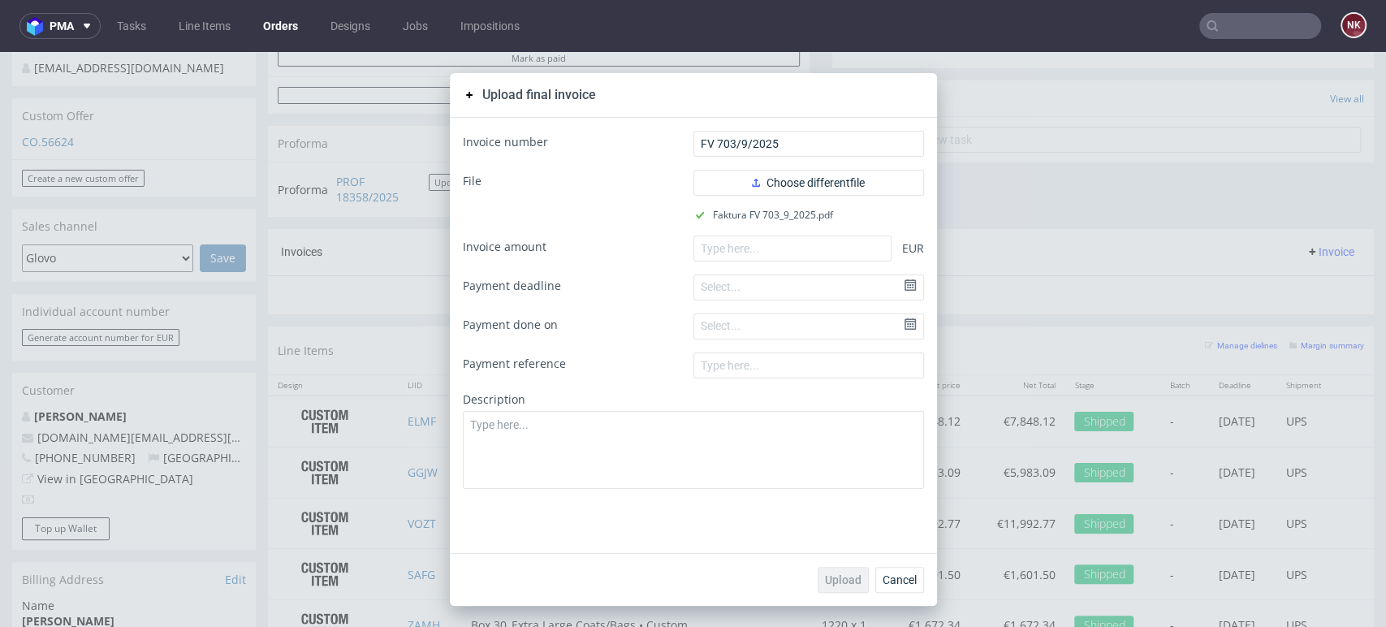
click at [1336, 187] on div "Upload final invoice Invoice number FV 703/9/2025 File Choose different file Fa…" at bounding box center [693, 339] width 1386 height 575
click at [809, 241] on input "number" at bounding box center [793, 249] width 198 height 26
paste input "38065.53"
type input "38065.53"
click at [829, 581] on span "Upload" at bounding box center [843, 579] width 37 height 11
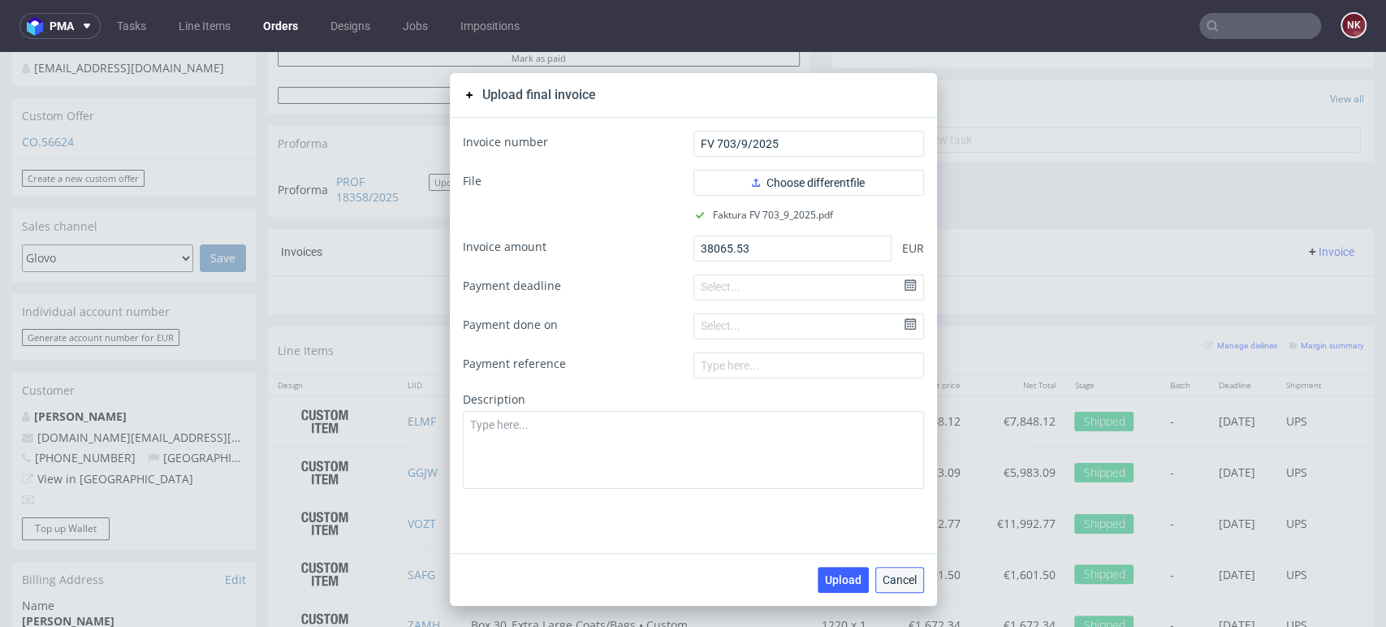
click at [888, 577] on span "Cancel" at bounding box center [900, 579] width 34 height 11
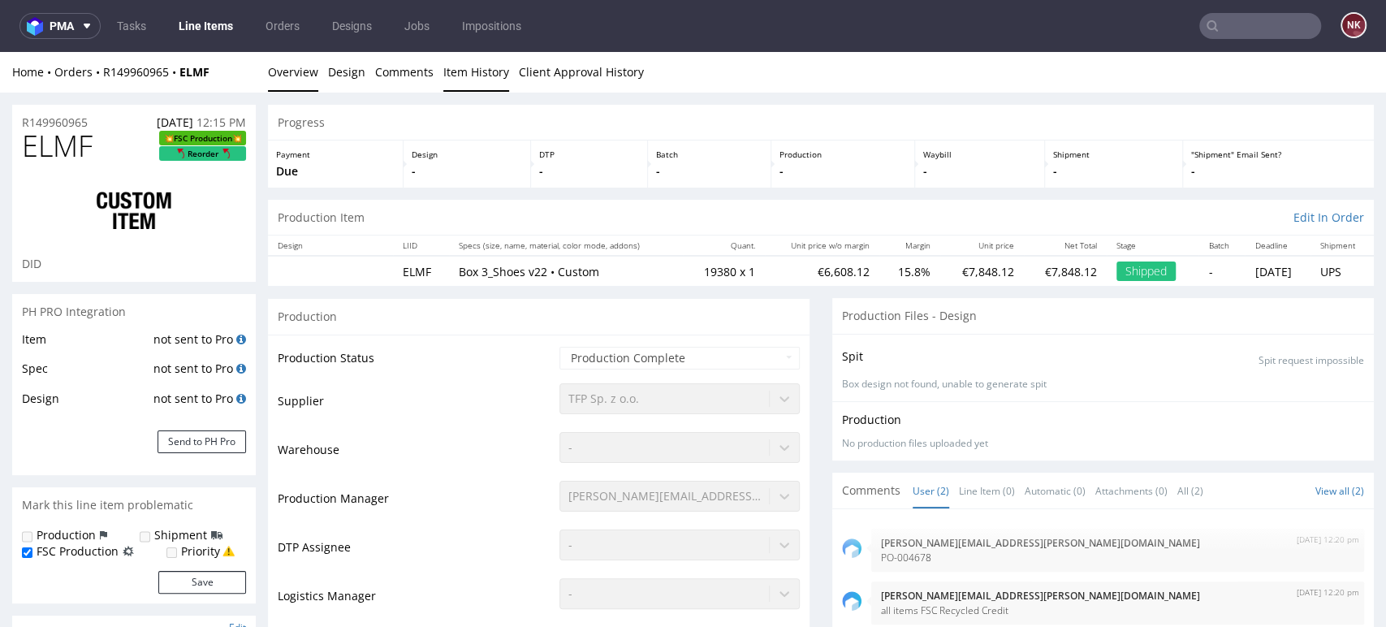
click at [486, 76] on link "Item History" at bounding box center [476, 72] width 66 height 40
click at [472, 86] on link "Item History" at bounding box center [476, 72] width 66 height 40
click at [448, 60] on link "Item History" at bounding box center [476, 72] width 66 height 40
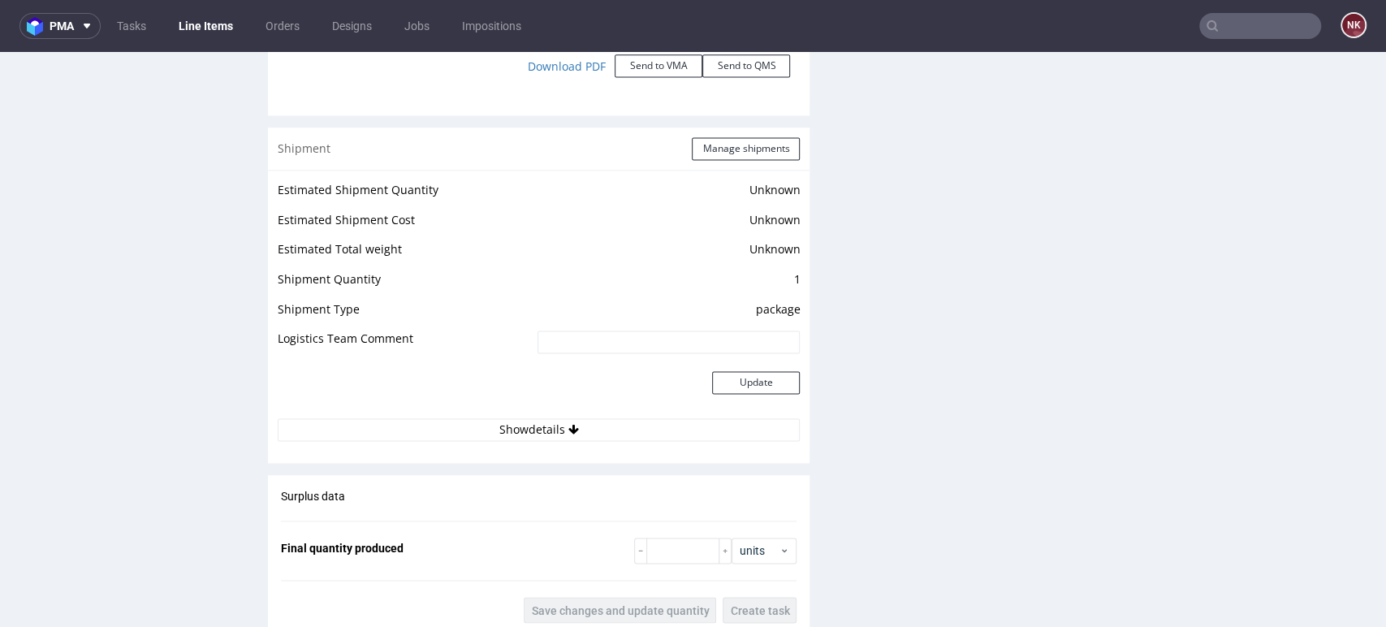
scroll to position [1804, 0]
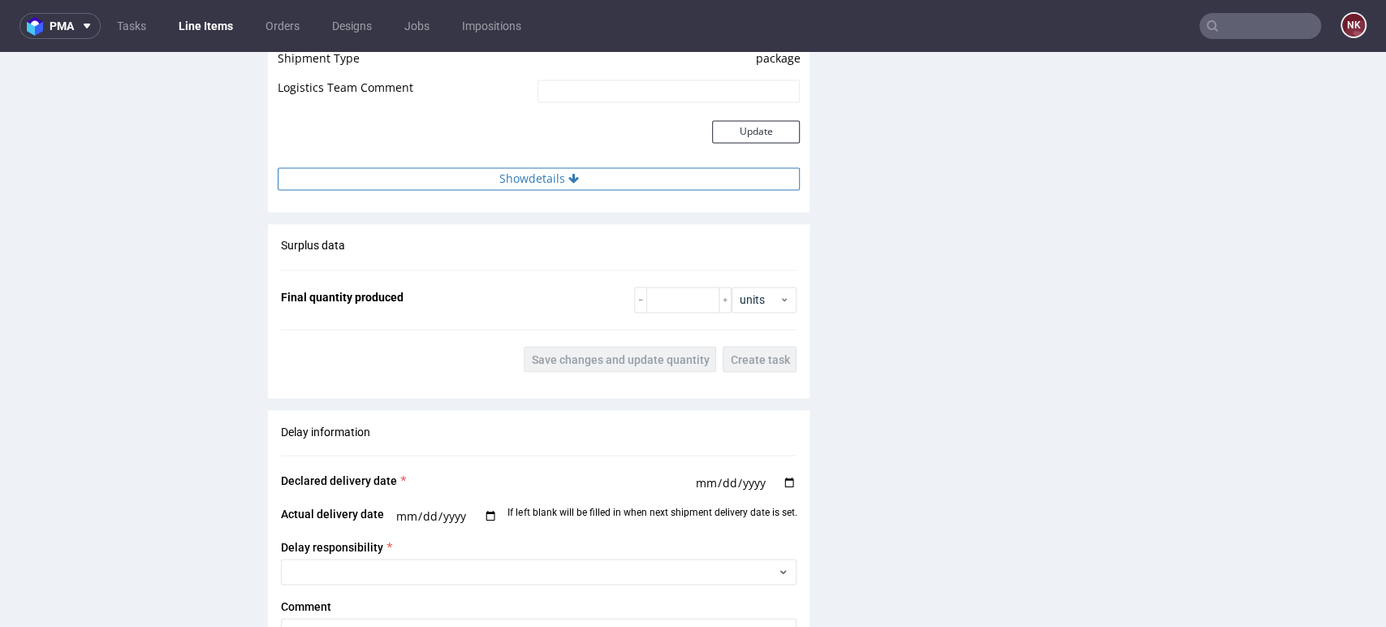
click at [600, 182] on button "Show details" at bounding box center [539, 178] width 522 height 23
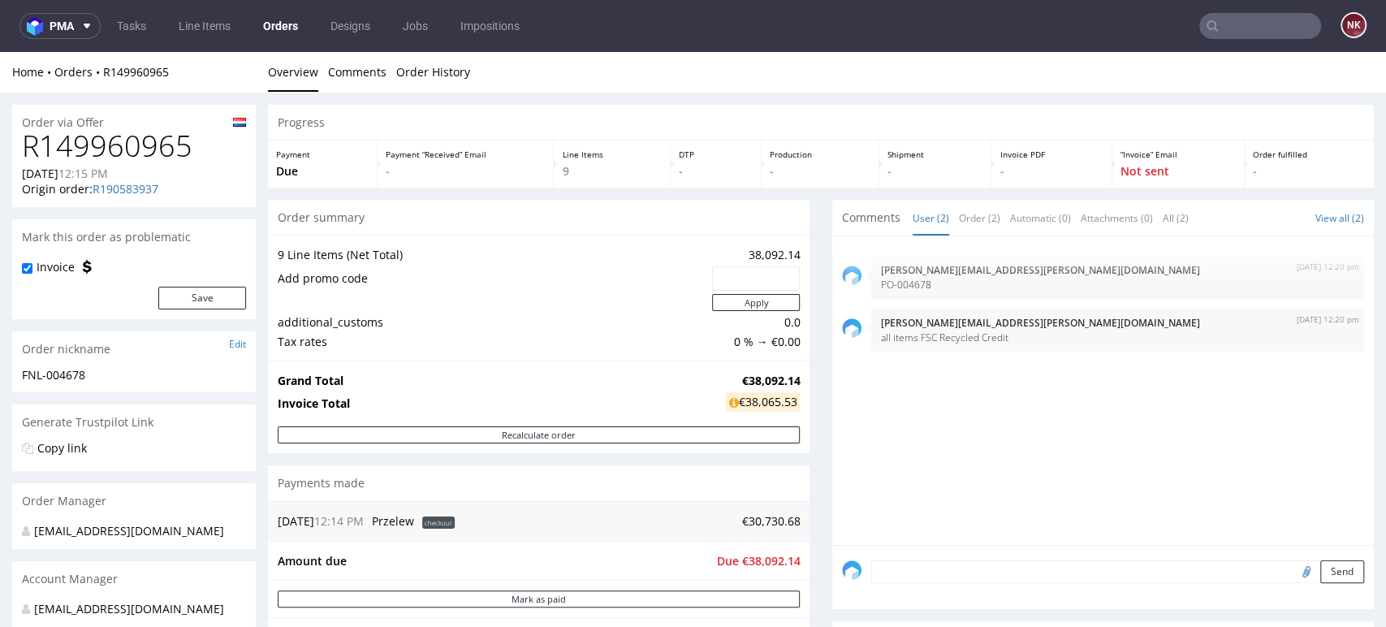
scroll to position [270, 0]
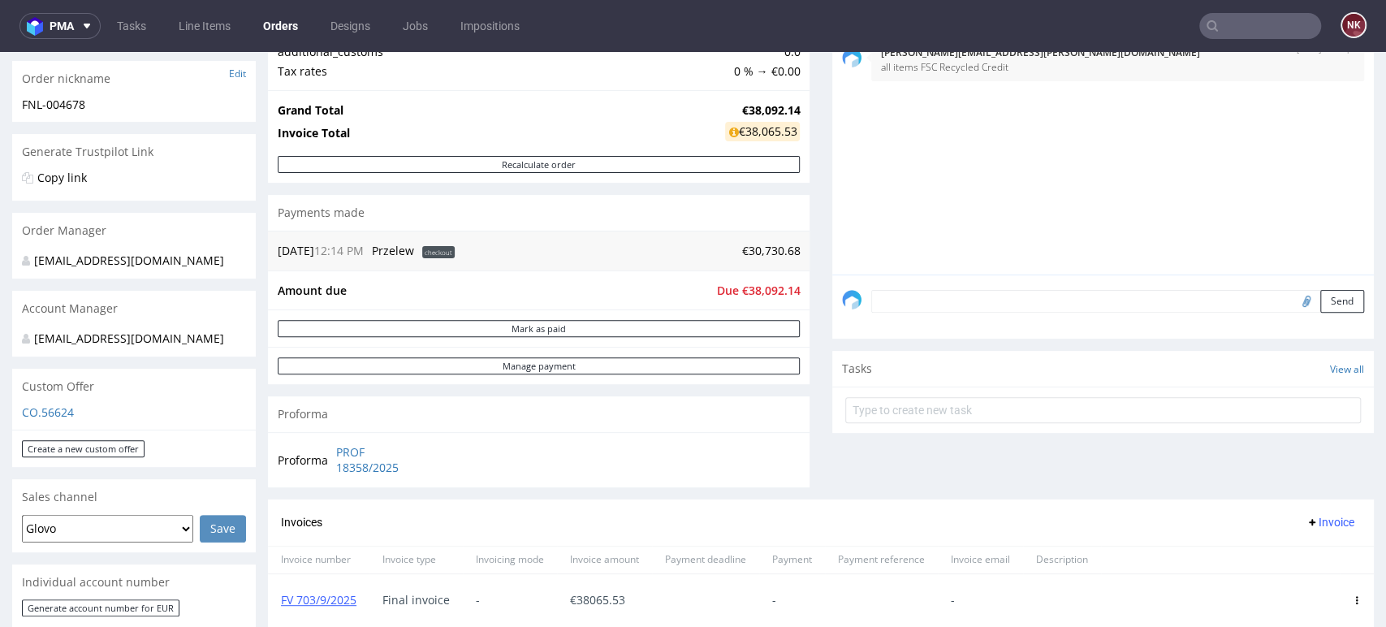
click at [832, 473] on div "Comments User (2) Order (2) Automatic (0) Attachments (0) All (2) View all (2) …" at bounding box center [1103, 214] width 542 height 570
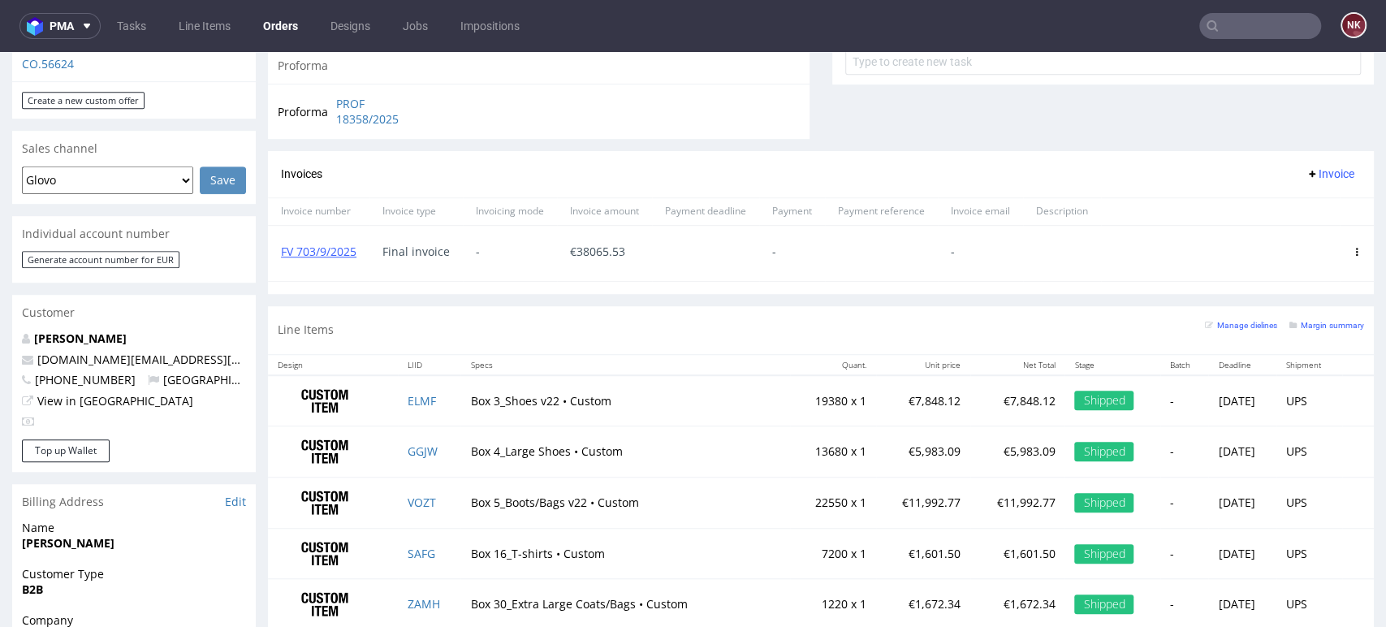
scroll to position [631, 0]
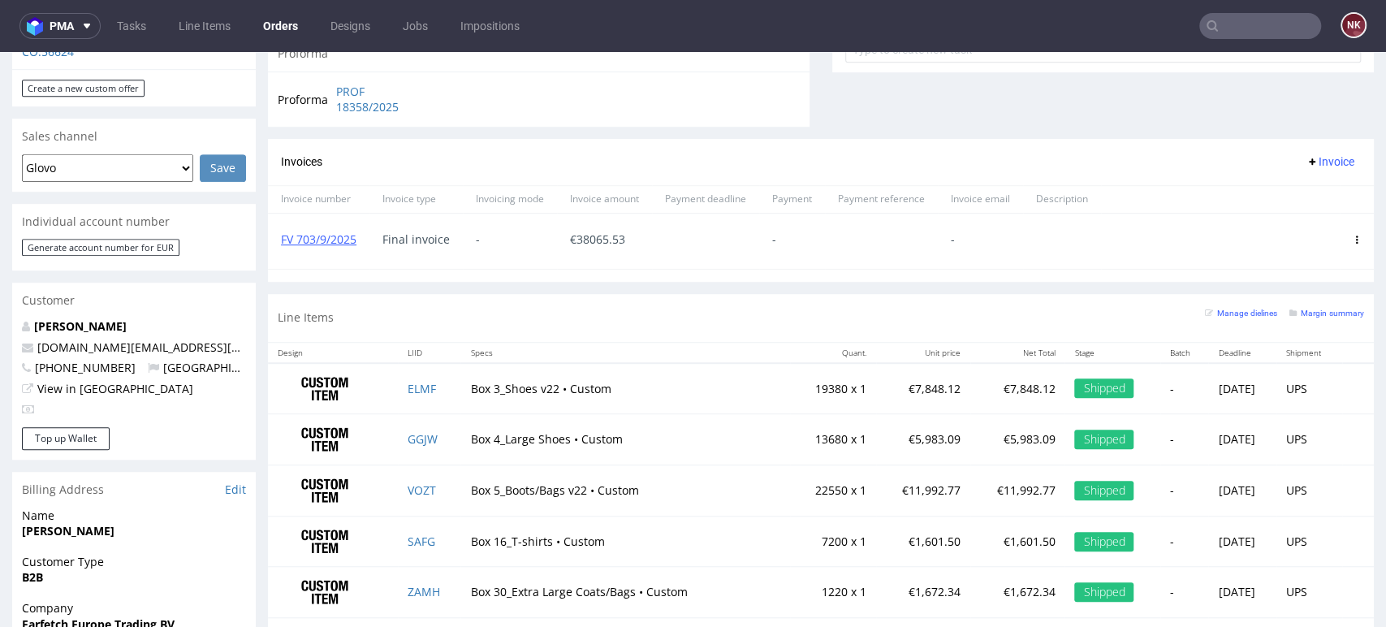
click at [1306, 270] on section "Invoices Invoice Invoice number Invoice type Invoicing mode Invoice amount Paym…" at bounding box center [821, 210] width 1106 height 143
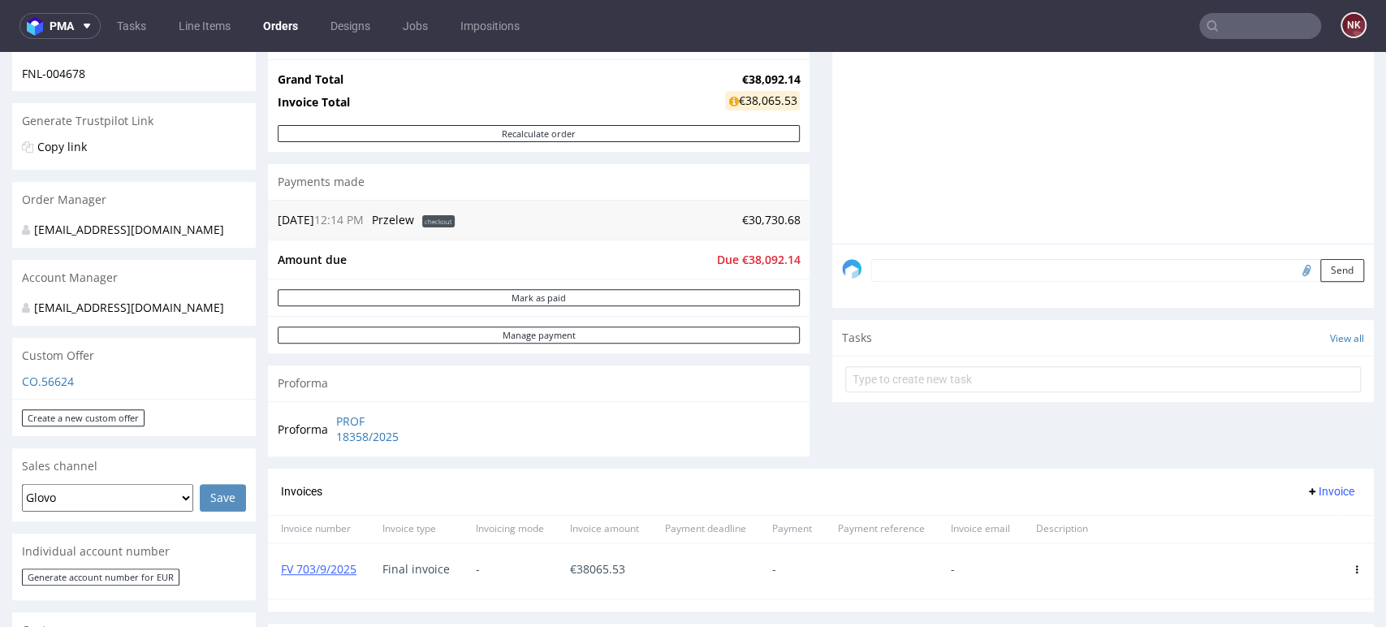
scroll to position [270, 0]
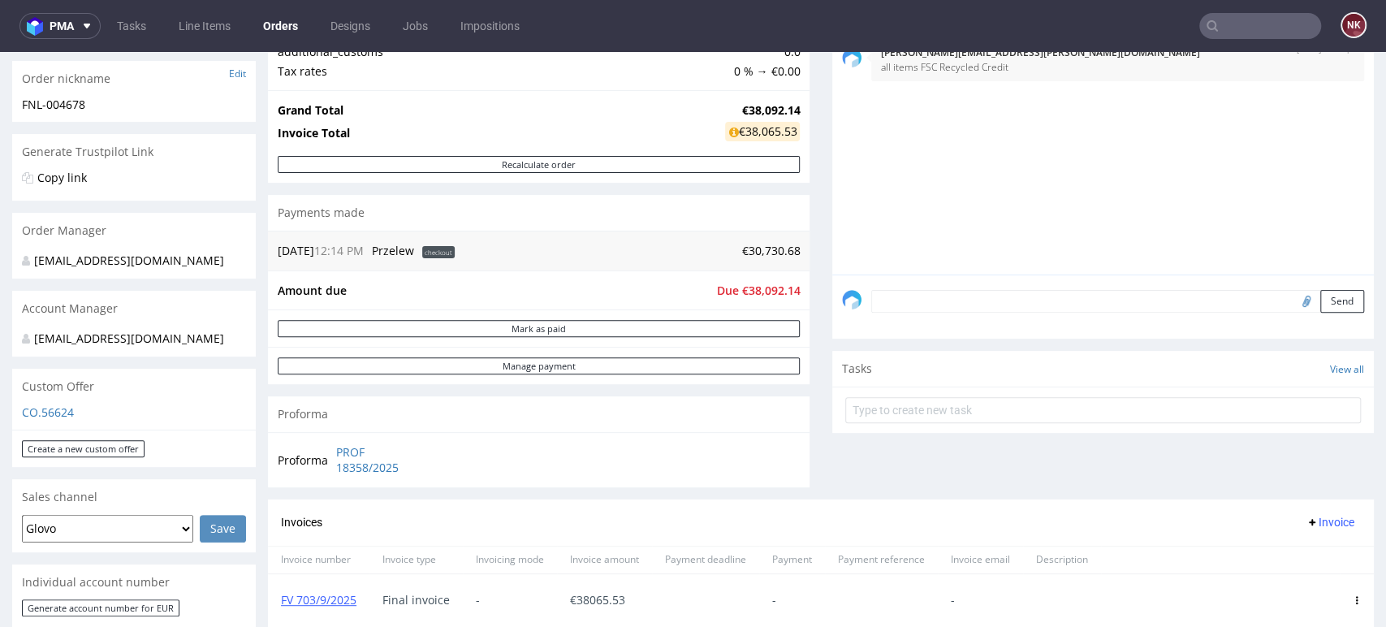
click at [1324, 460] on div "Comments User (2) Order (2) Automatic (0) Attachments (0) All (2) View all (2) …" at bounding box center [1103, 214] width 542 height 570
click at [1294, 474] on div "Comments User (2) Order (2) Automatic (0) Attachments (0) All (2) View all (2) …" at bounding box center [1103, 214] width 542 height 570
click at [1310, 460] on div "Comments User (2) Order (2) Automatic (0) Attachments (0) All (2) View all (2) …" at bounding box center [1103, 214] width 542 height 570
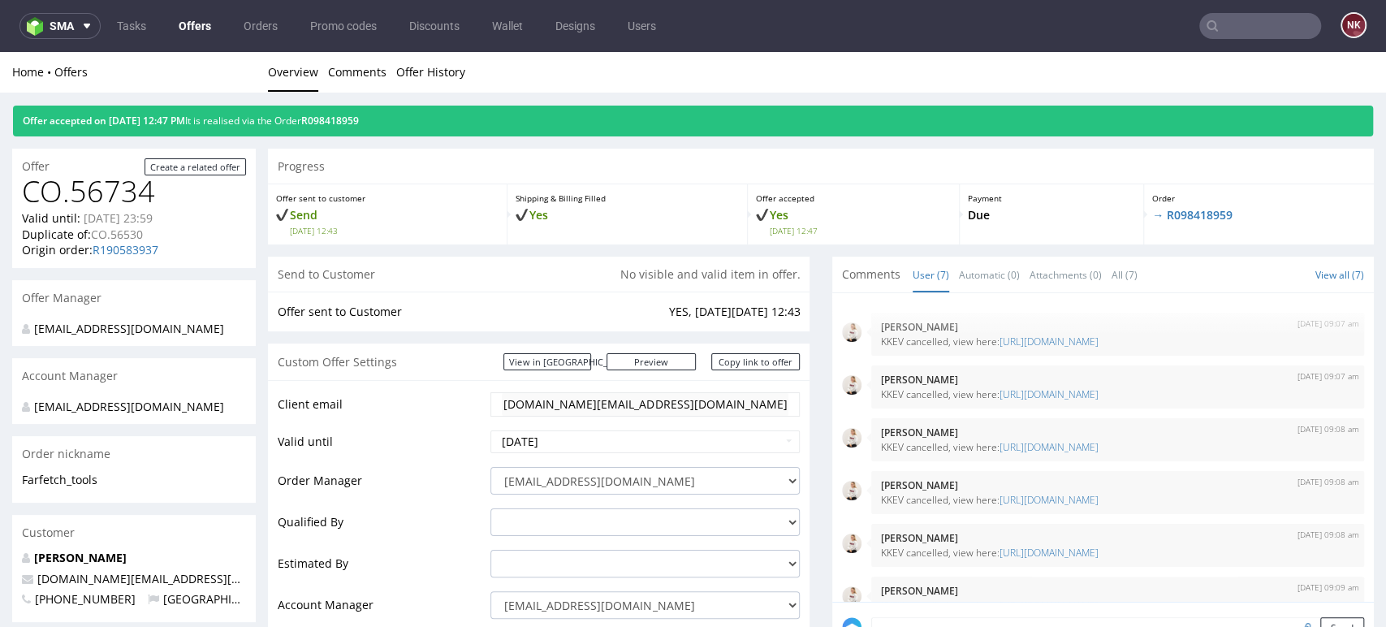
scroll to position [153, 0]
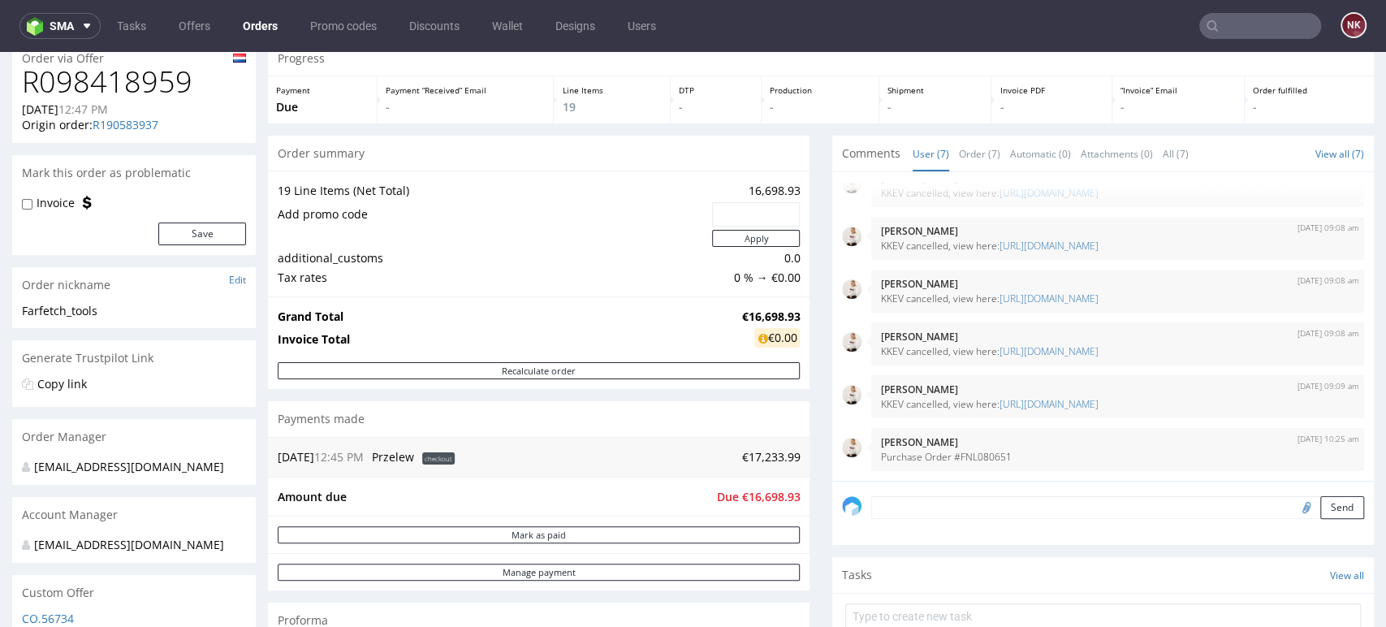
scroll to position [61, 0]
click at [1316, 552] on div "Comments User (7) Order (7) Automatic (0) Attachments (0) All (7) View all (7) …" at bounding box center [1103, 424] width 542 height 570
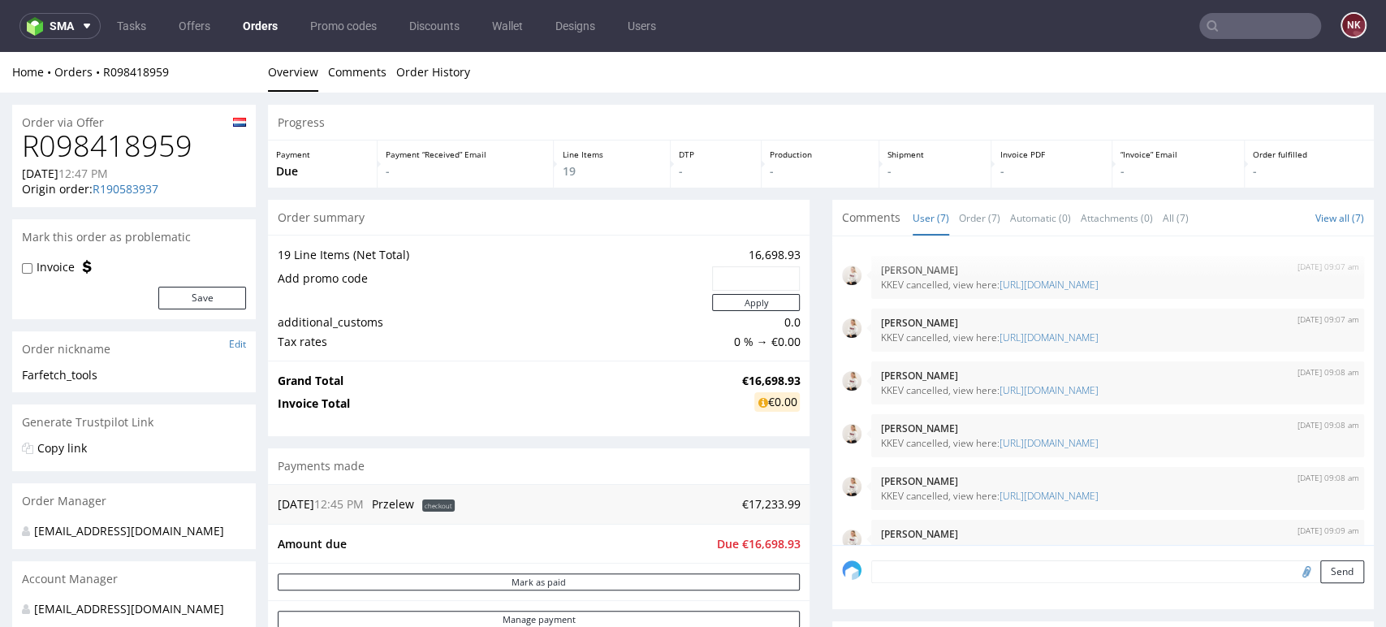
scroll to position [153, 0]
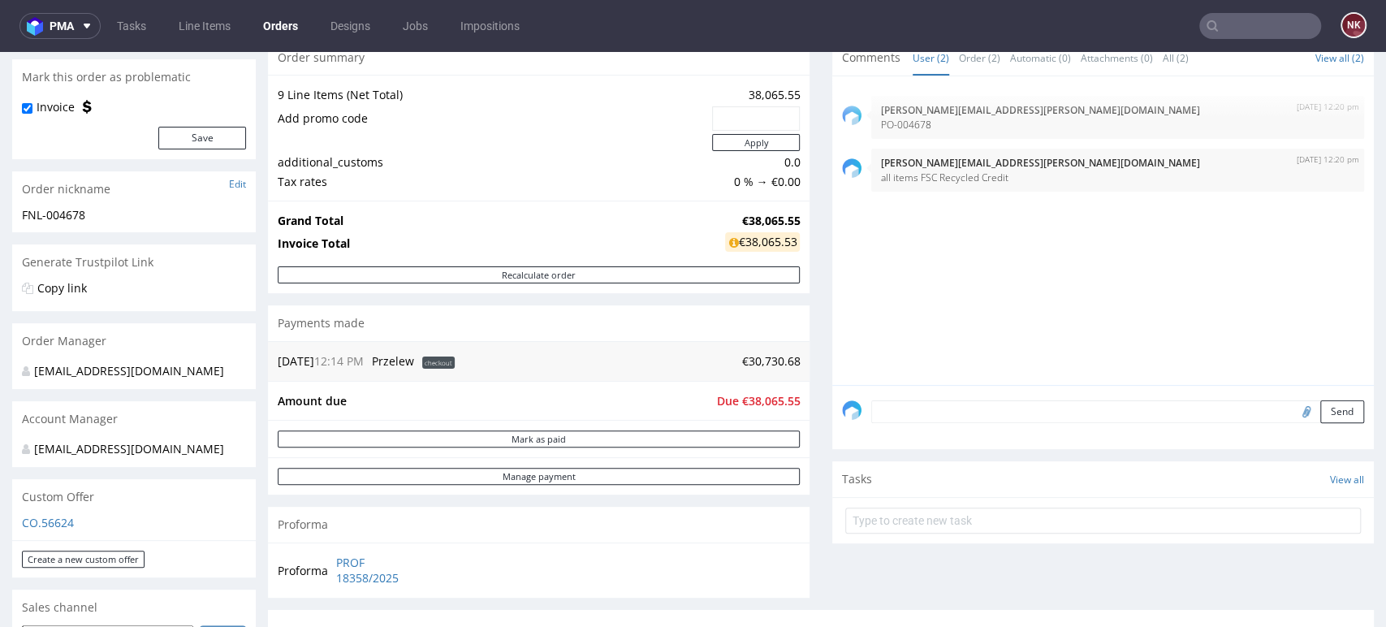
scroll to position [180, 0]
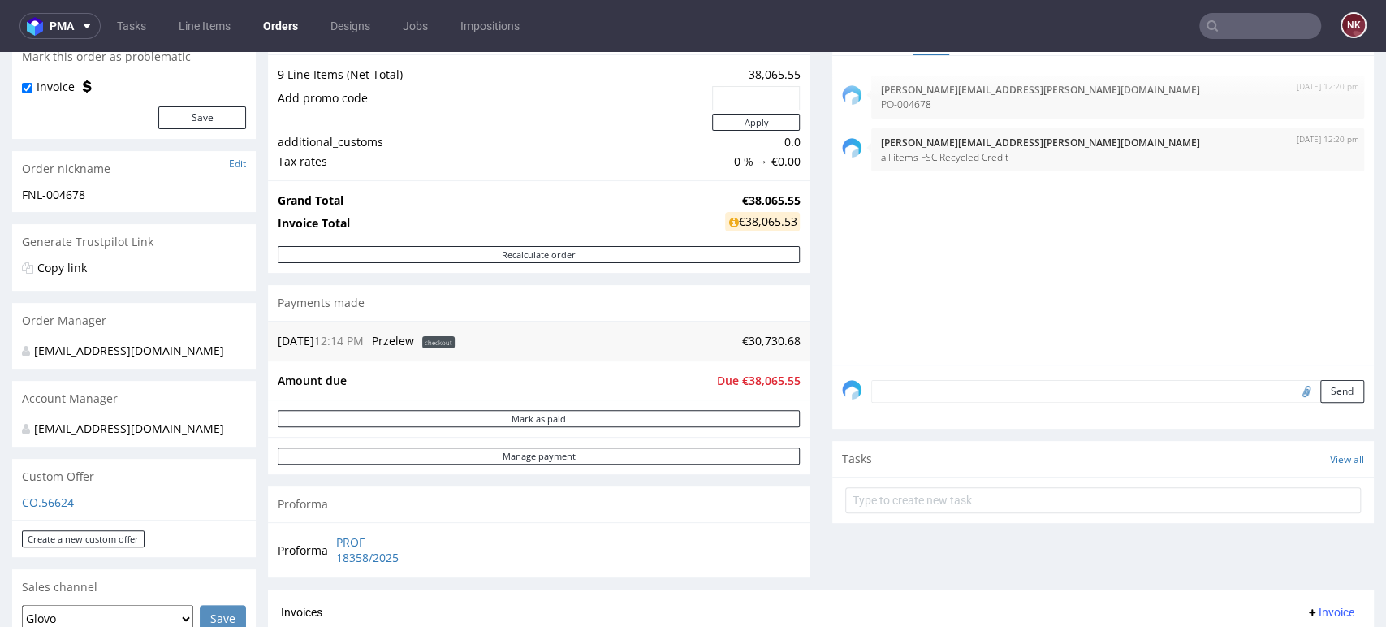
click at [1335, 565] on div "Comments User (2) Order (2) Automatic (0) Attachments (0) All (2) View all (2) …" at bounding box center [1103, 304] width 542 height 570
drag, startPoint x: 1333, startPoint y: 314, endPoint x: 1318, endPoint y: 322, distance: 17.1
click at [1333, 314] on div "[DATE] 12:20 pm [PERSON_NAME][EMAIL_ADDRESS][PERSON_NAME][DOMAIN_NAME] PO-00467…" at bounding box center [1108, 215] width 532 height 299
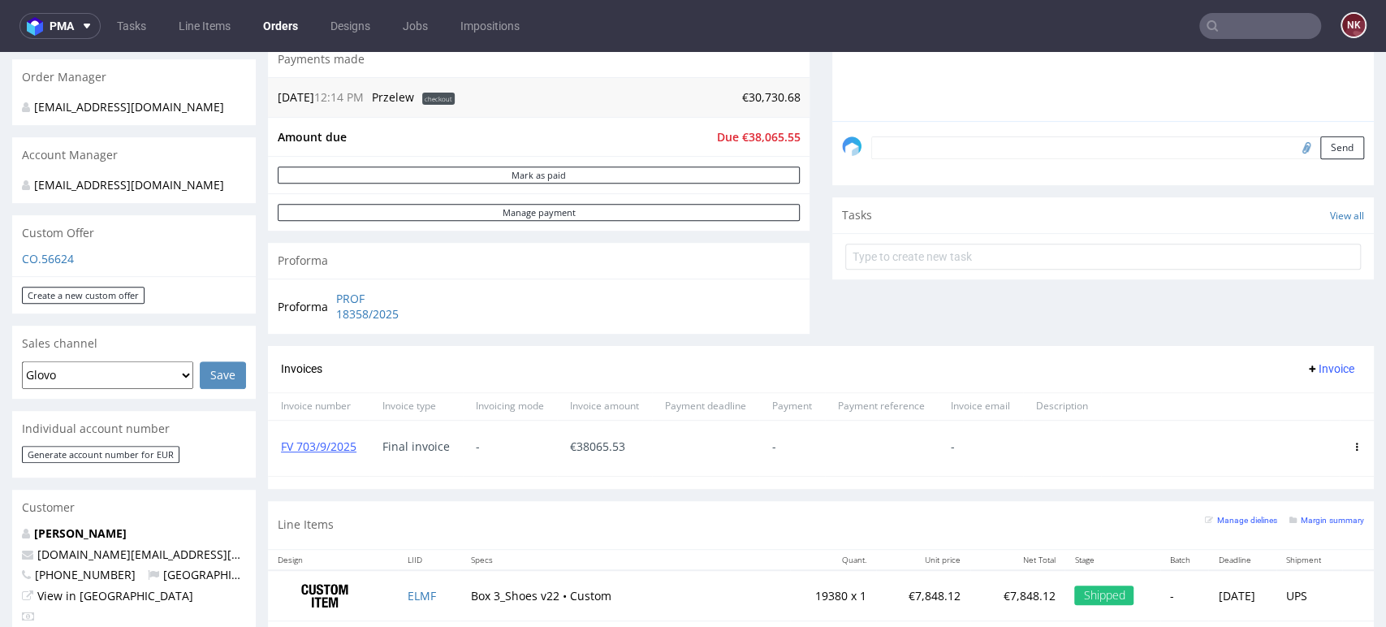
scroll to position [631, 0]
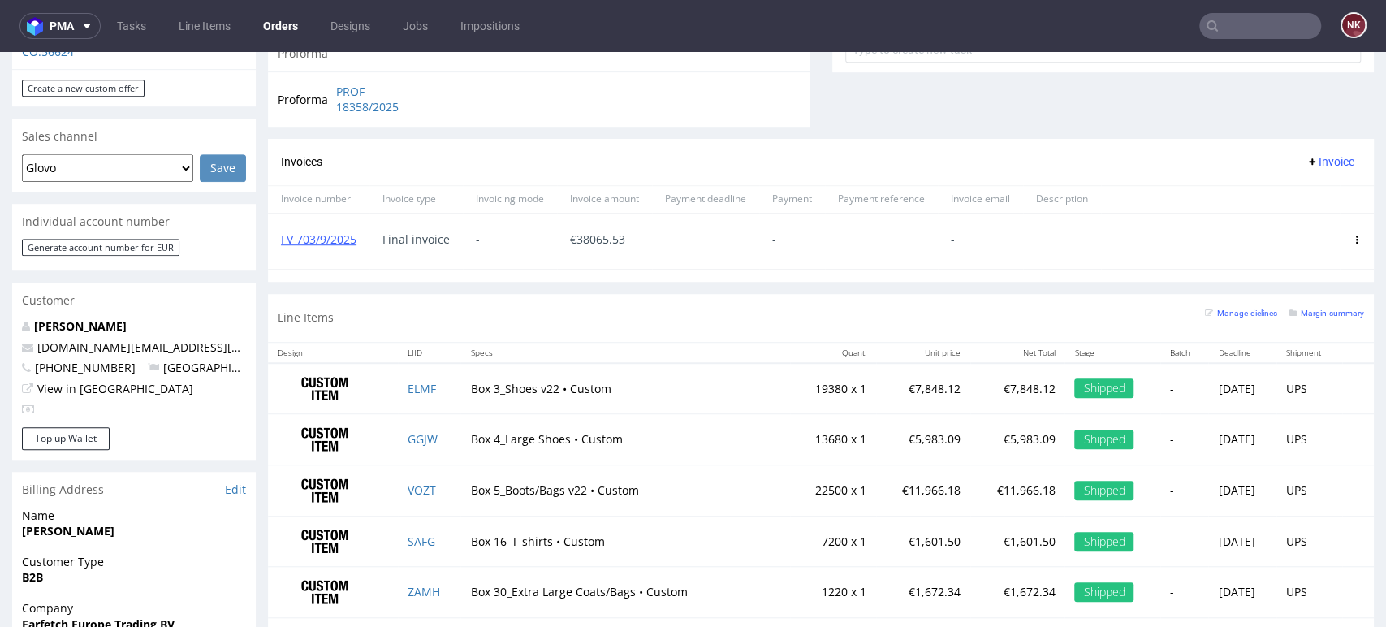
drag, startPoint x: 1316, startPoint y: 115, endPoint x: 1187, endPoint y: 95, distance: 130.7
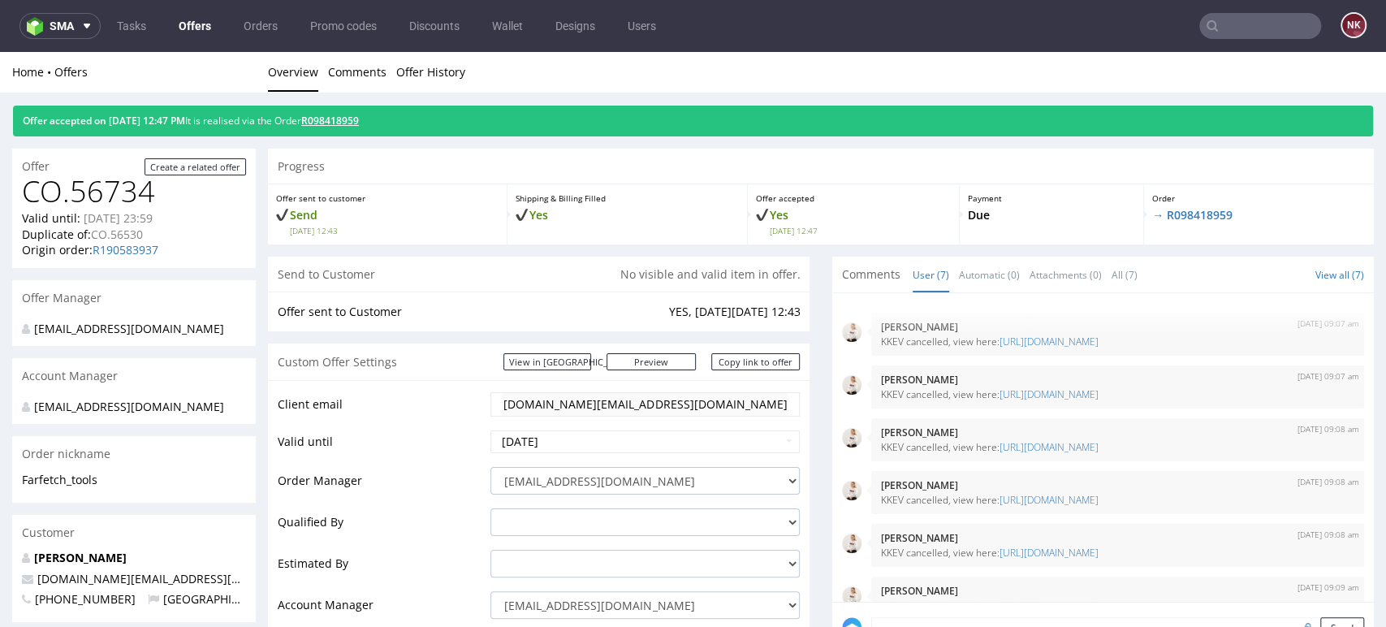
click at [359, 120] on link "R098418959" at bounding box center [330, 121] width 58 height 14
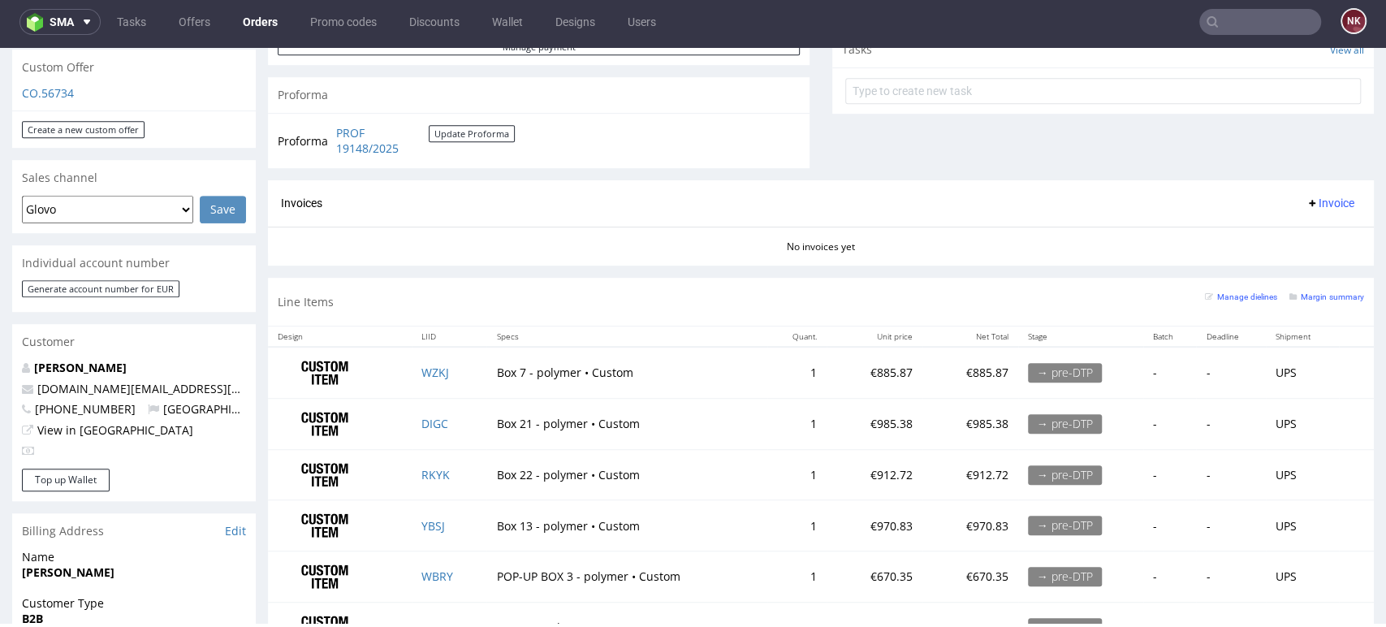
scroll to position [783, 0]
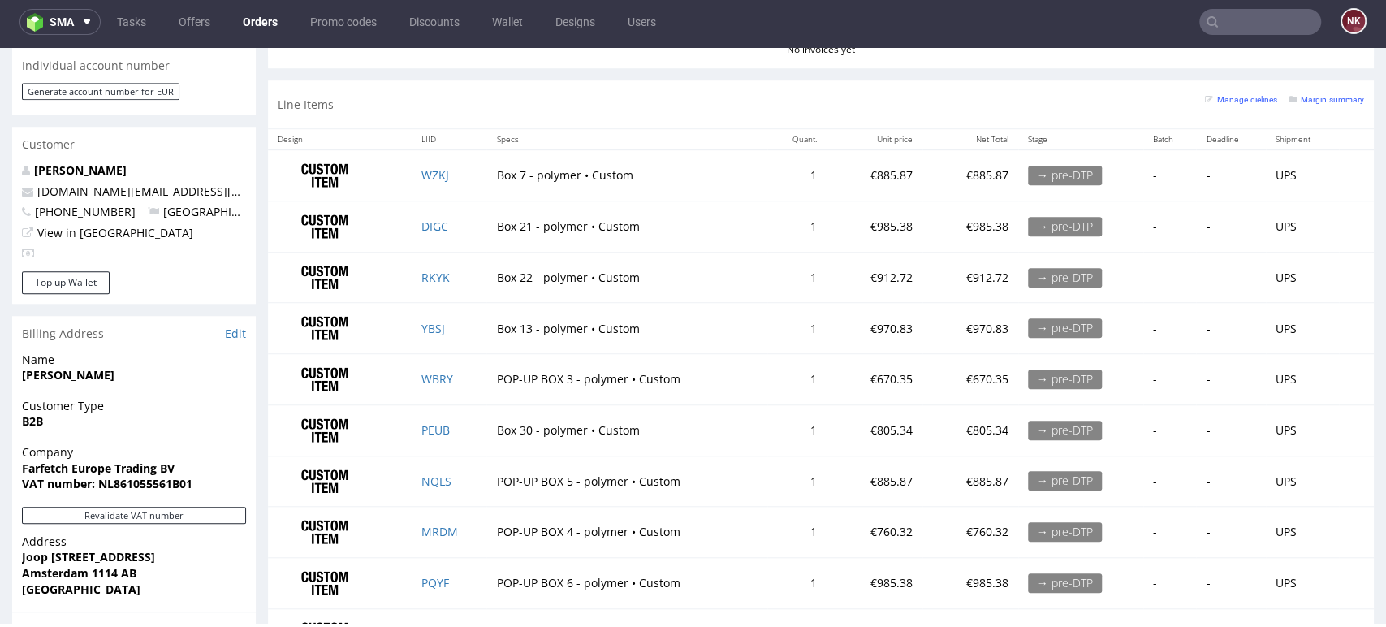
click at [1339, 374] on td at bounding box center [1356, 379] width 35 height 51
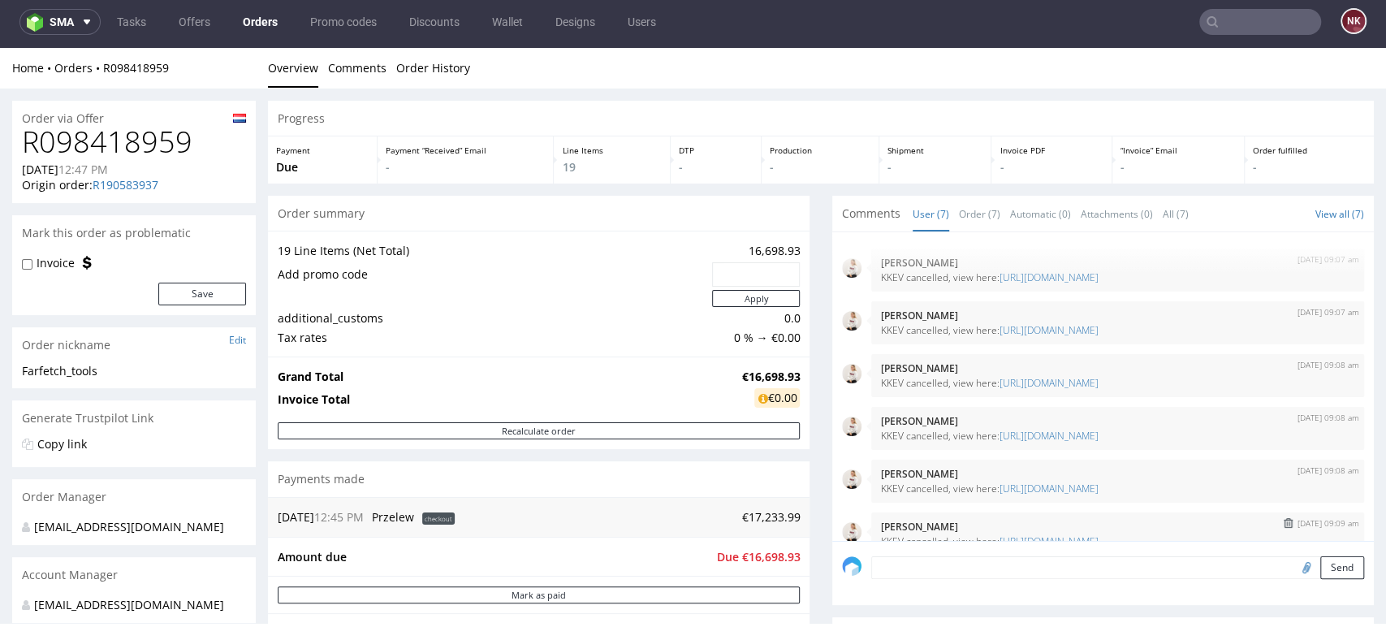
scroll to position [0, 0]
click at [1312, 180] on div "Order fulfilled -" at bounding box center [1309, 159] width 129 height 47
click at [1324, 176] on div "Order fulfilled -" at bounding box center [1309, 159] width 129 height 47
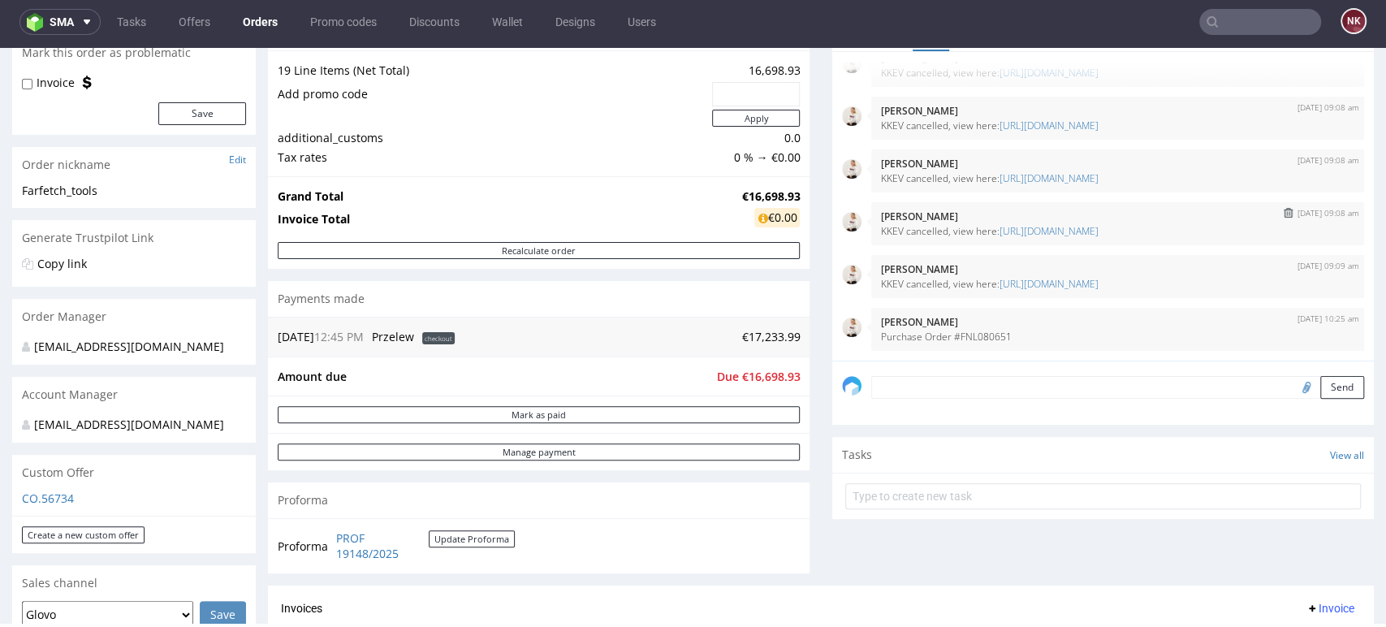
scroll to position [153, 0]
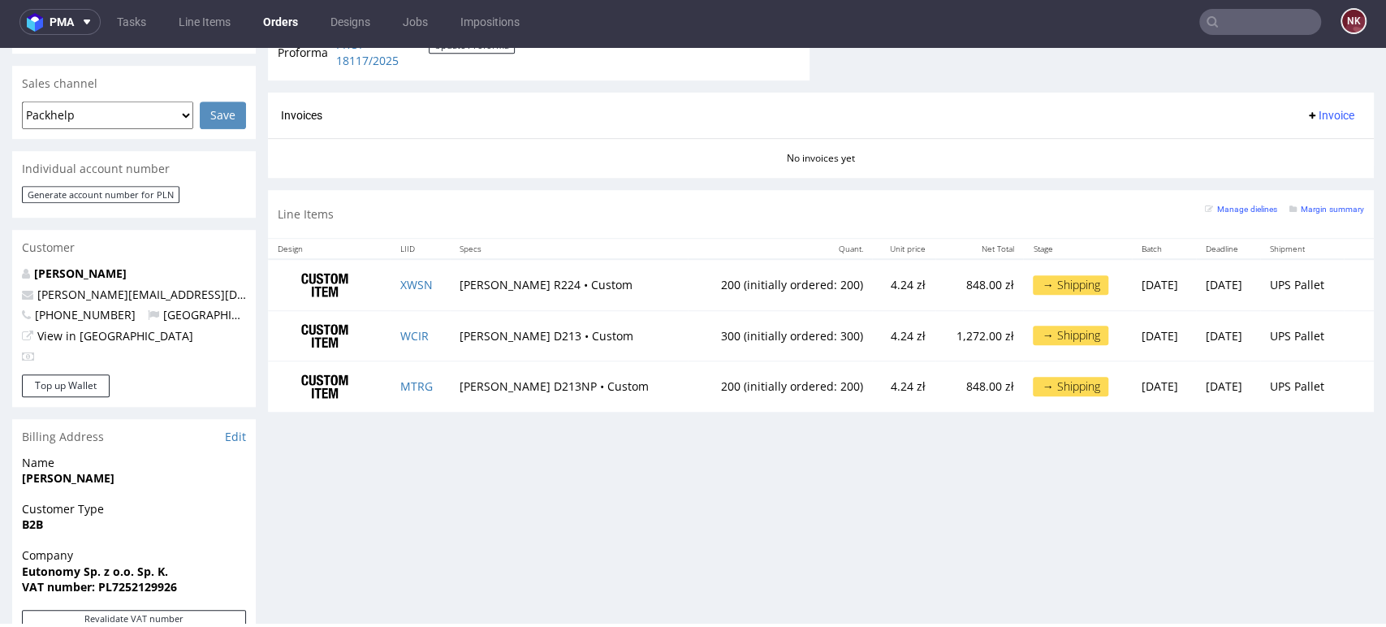
scroll to position [590, 0]
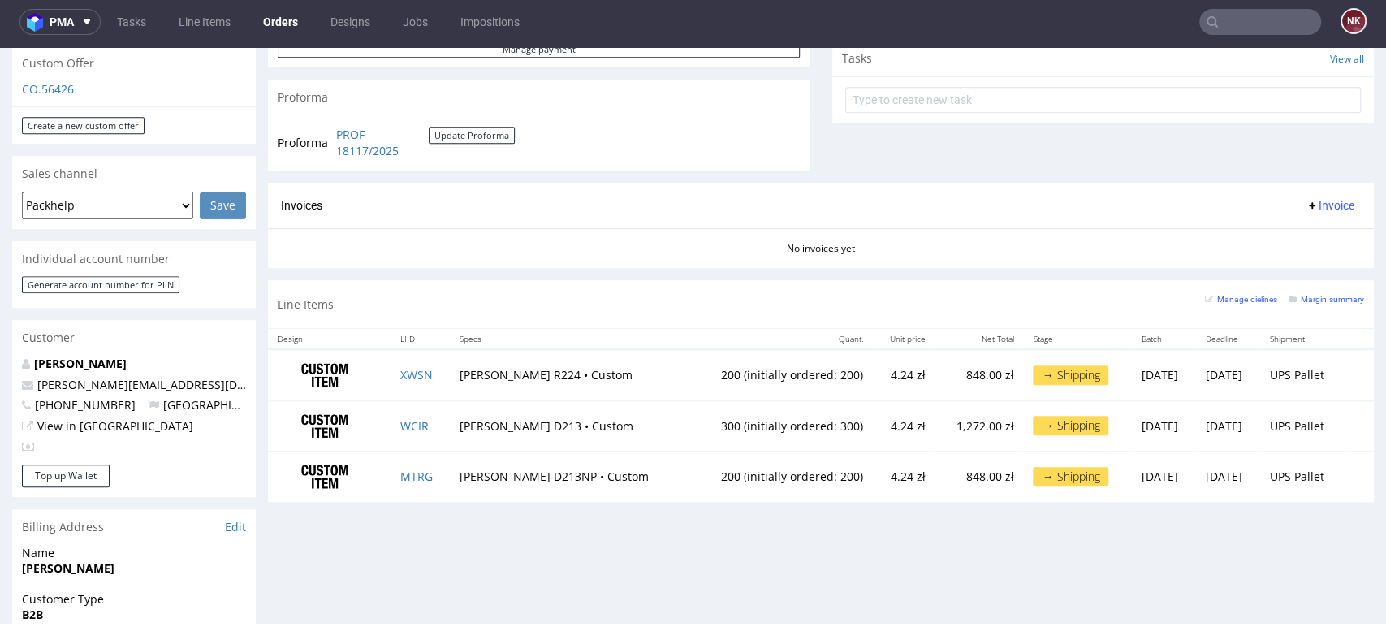
click at [1312, 205] on span "Invoice" at bounding box center [1330, 205] width 49 height 13
click at [1308, 236] on span "Generate" at bounding box center [1302, 240] width 79 height 16
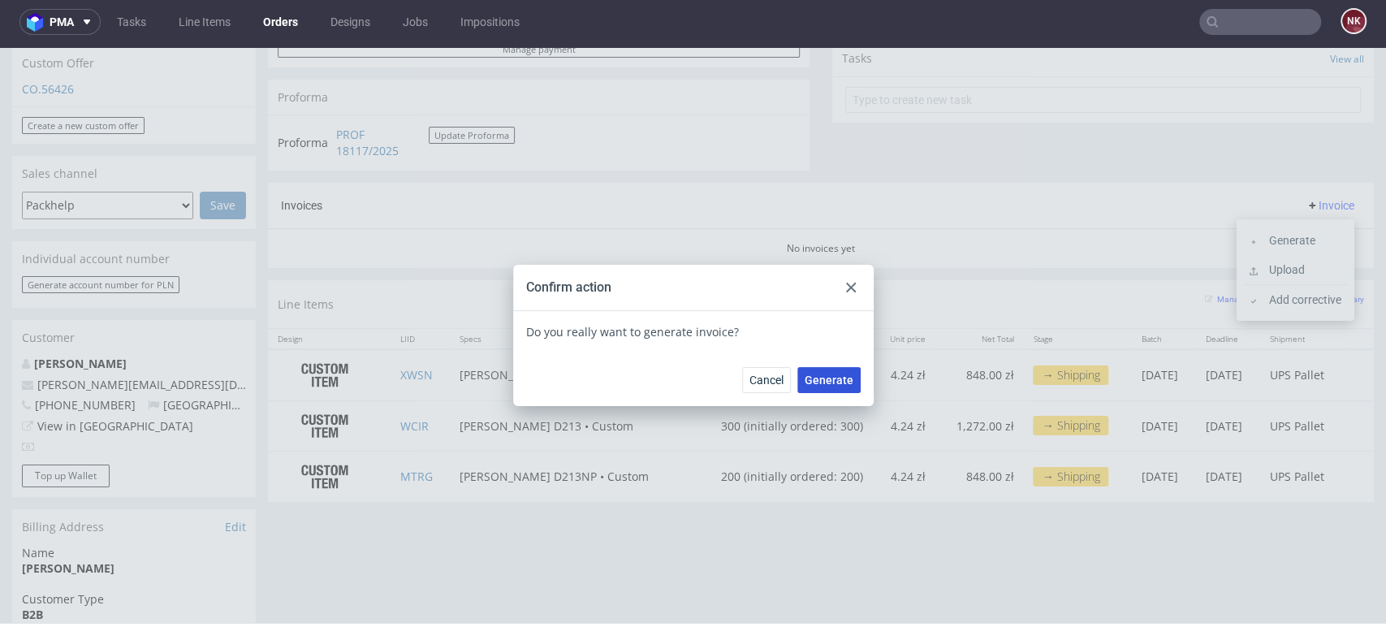
click at [828, 379] on span "Generate" at bounding box center [829, 379] width 49 height 11
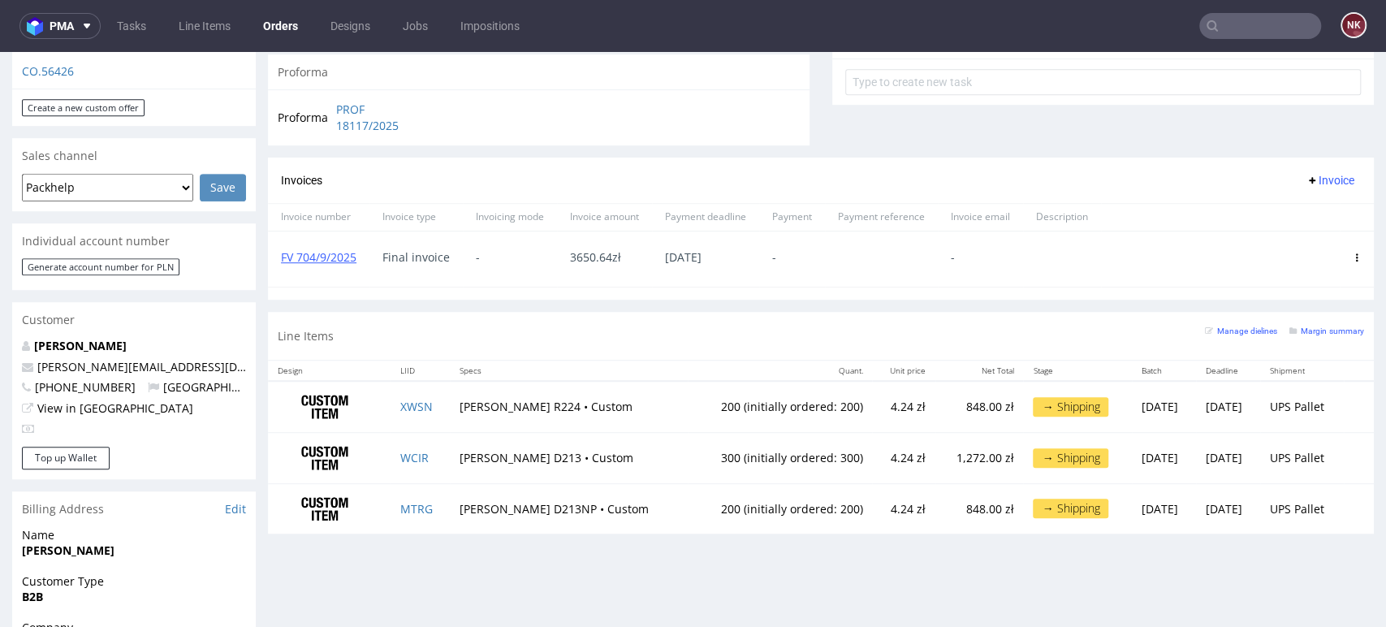
scroll to position [541, 0]
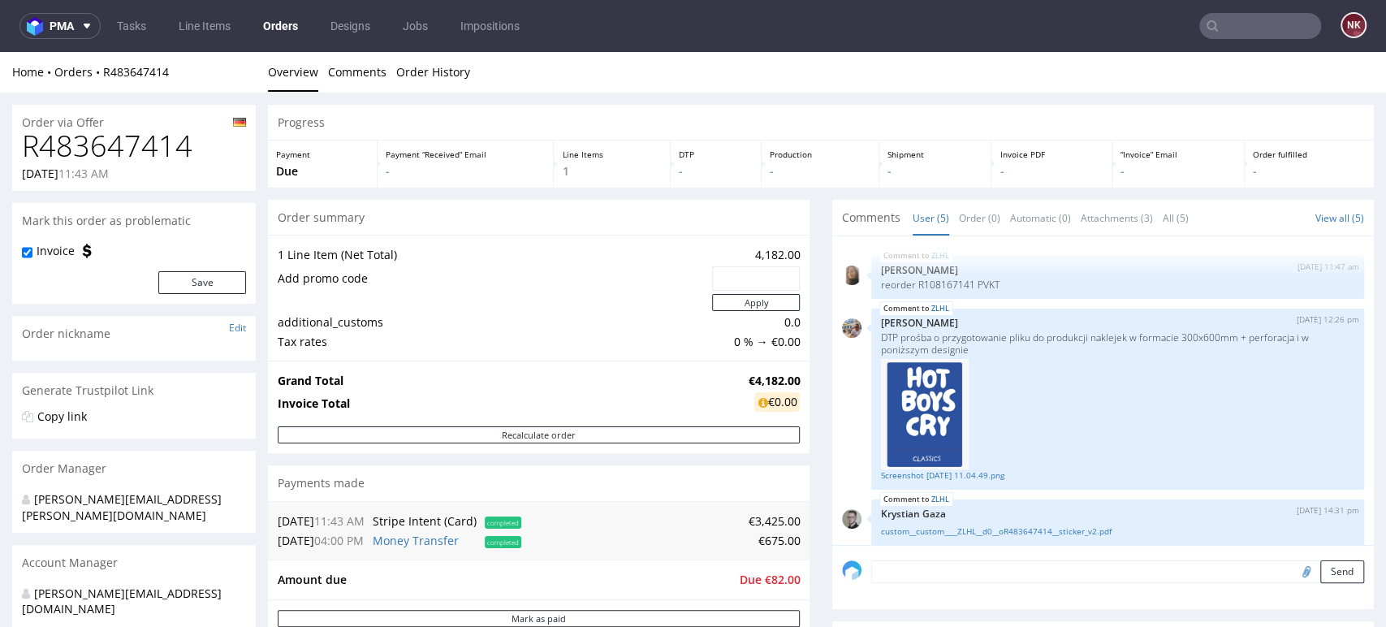
scroll to position [34, 0]
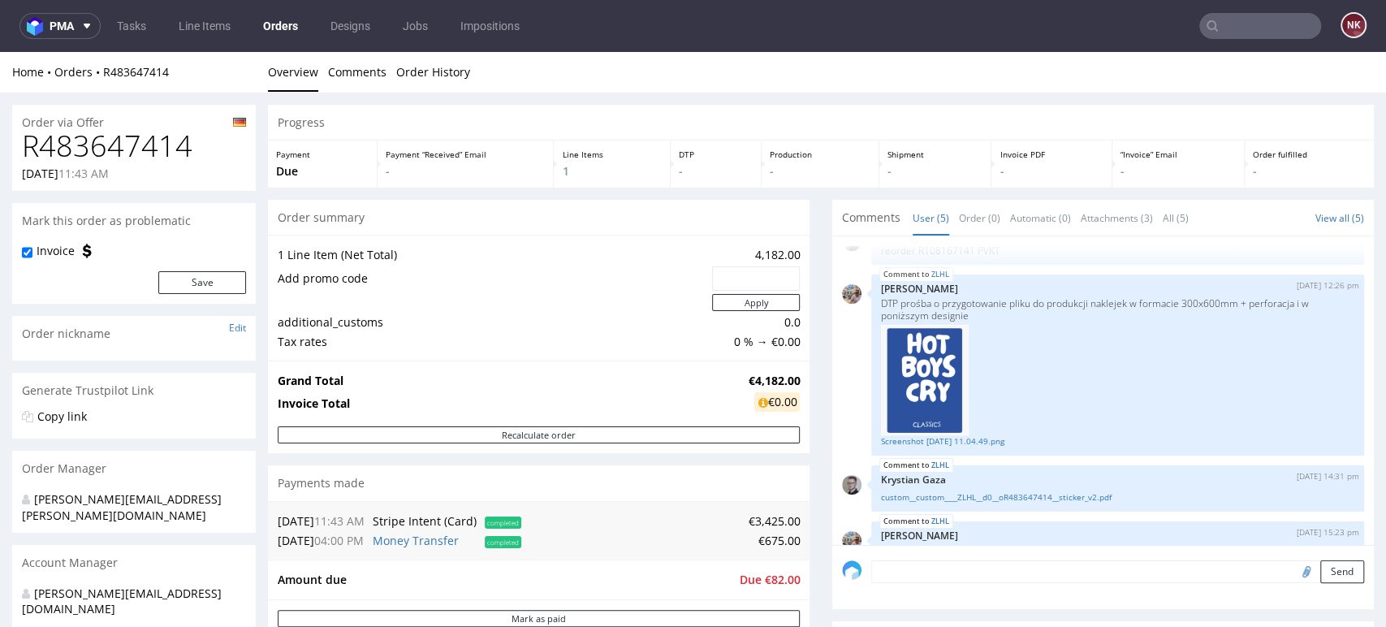
click at [807, 470] on div "Progress Payment Due Payment “Received” Email - Line Items 1 DTP - Production -…" at bounding box center [821, 562] width 1106 height 914
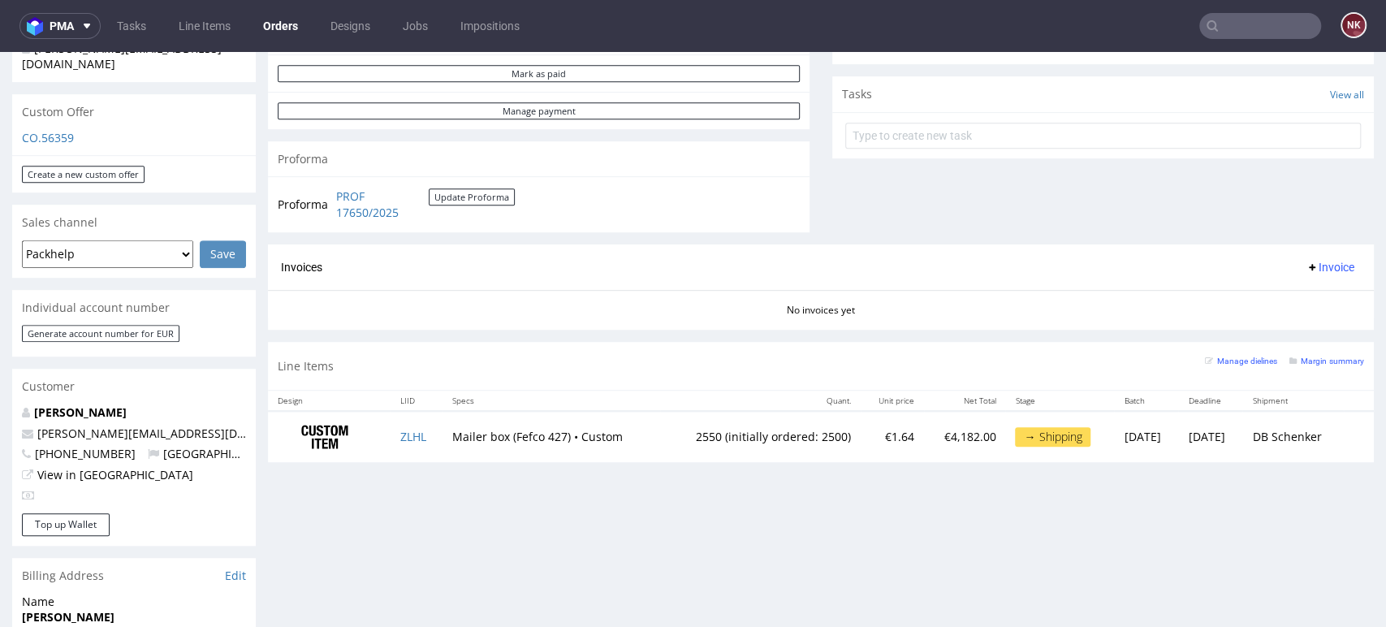
scroll to position [541, 0]
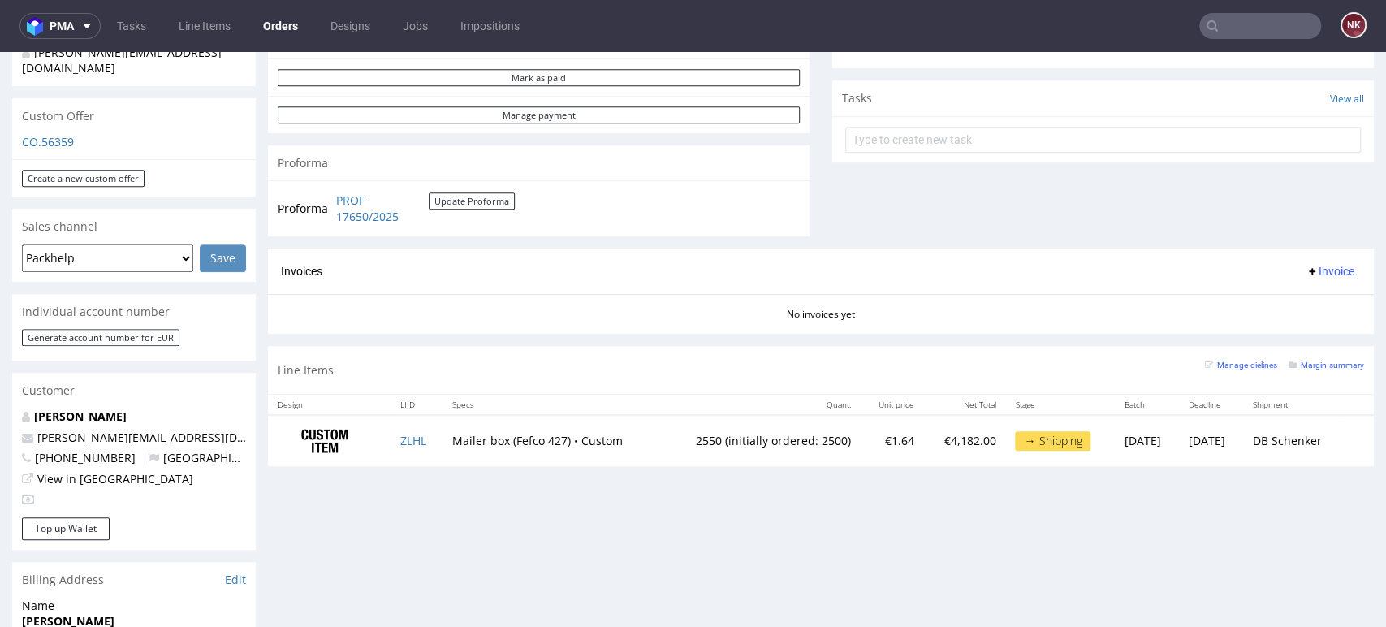
click at [1320, 525] on div "Progress Payment Due Payment “Received” Email - Line Items 1 DTP - Production -…" at bounding box center [821, 367] width 1106 height 1606
click at [469, 199] on button "Update Proforma" at bounding box center [472, 200] width 86 height 17
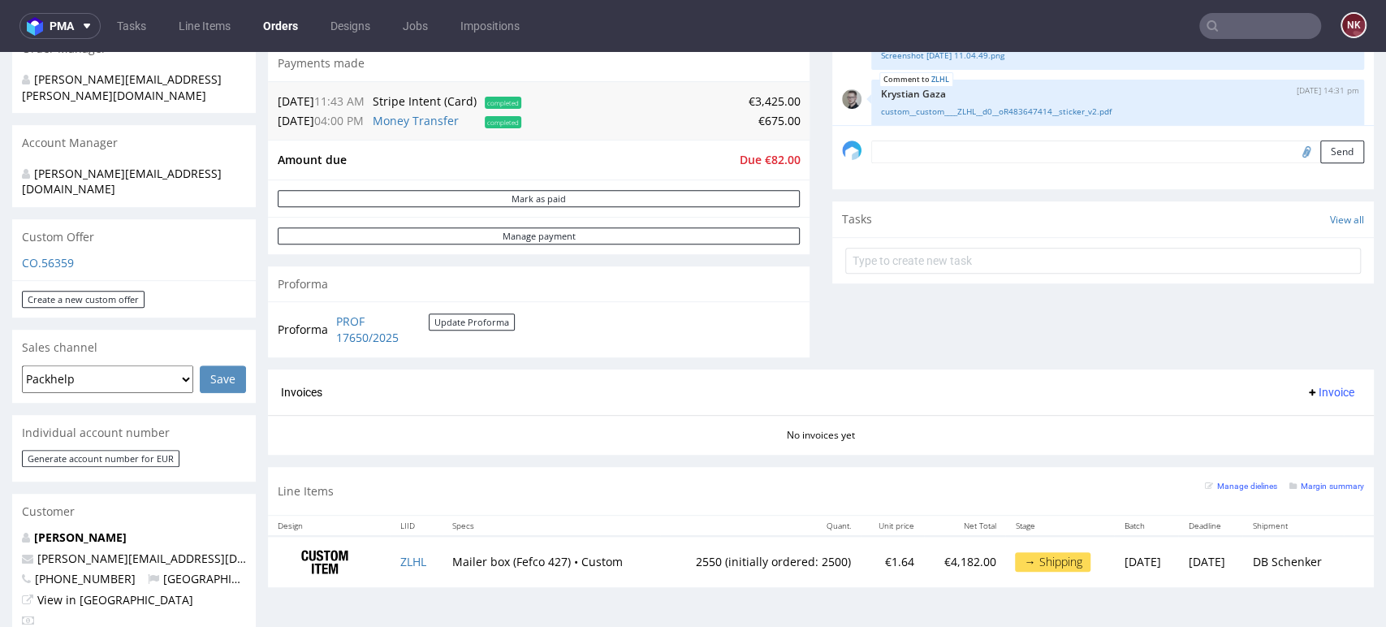
scroll to position [451, 0]
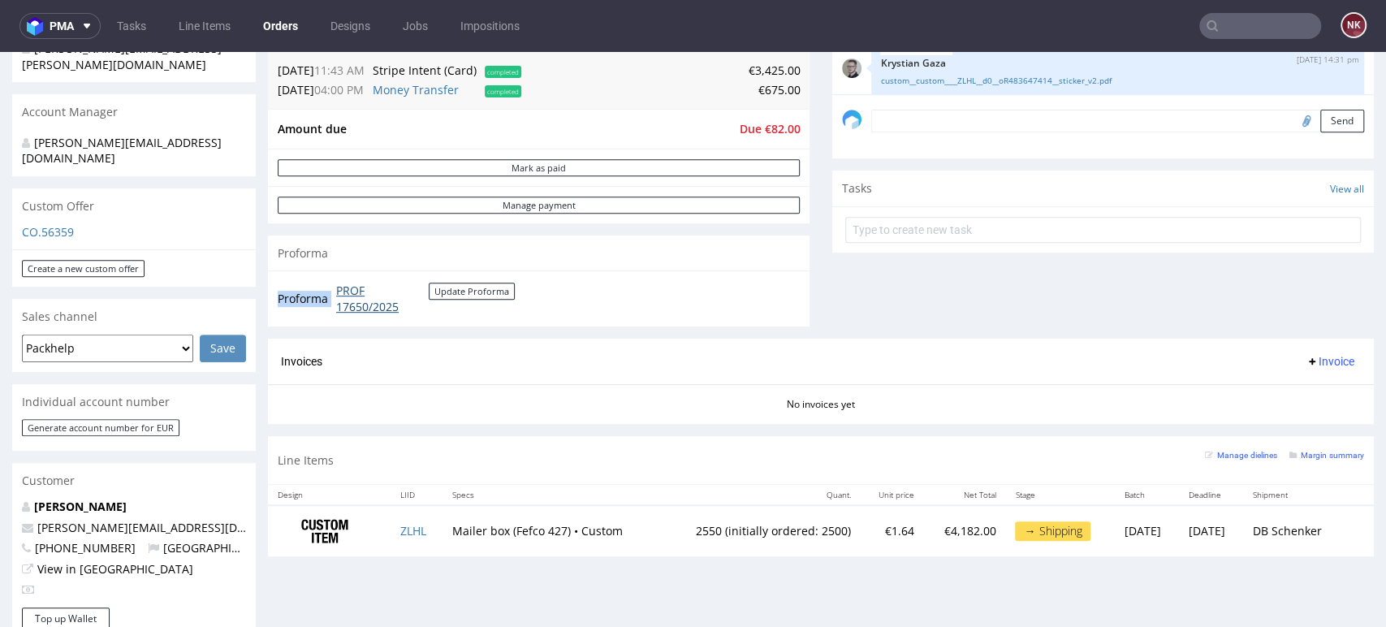
drag, startPoint x: 466, startPoint y: 313, endPoint x: 339, endPoint y: 296, distance: 128.6
click at [339, 296] on td "PROF 17650/2025 Update Proforma" at bounding box center [423, 298] width 183 height 35
copy tbody "Proforma"
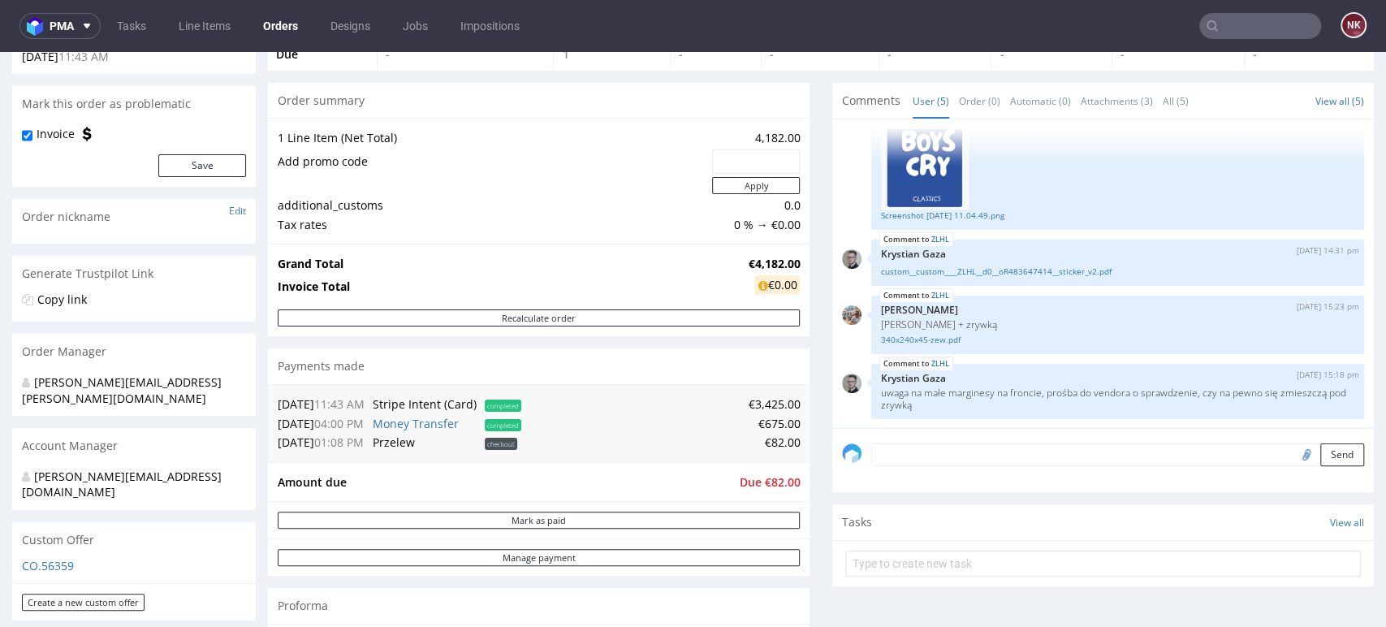
scroll to position [90, 0]
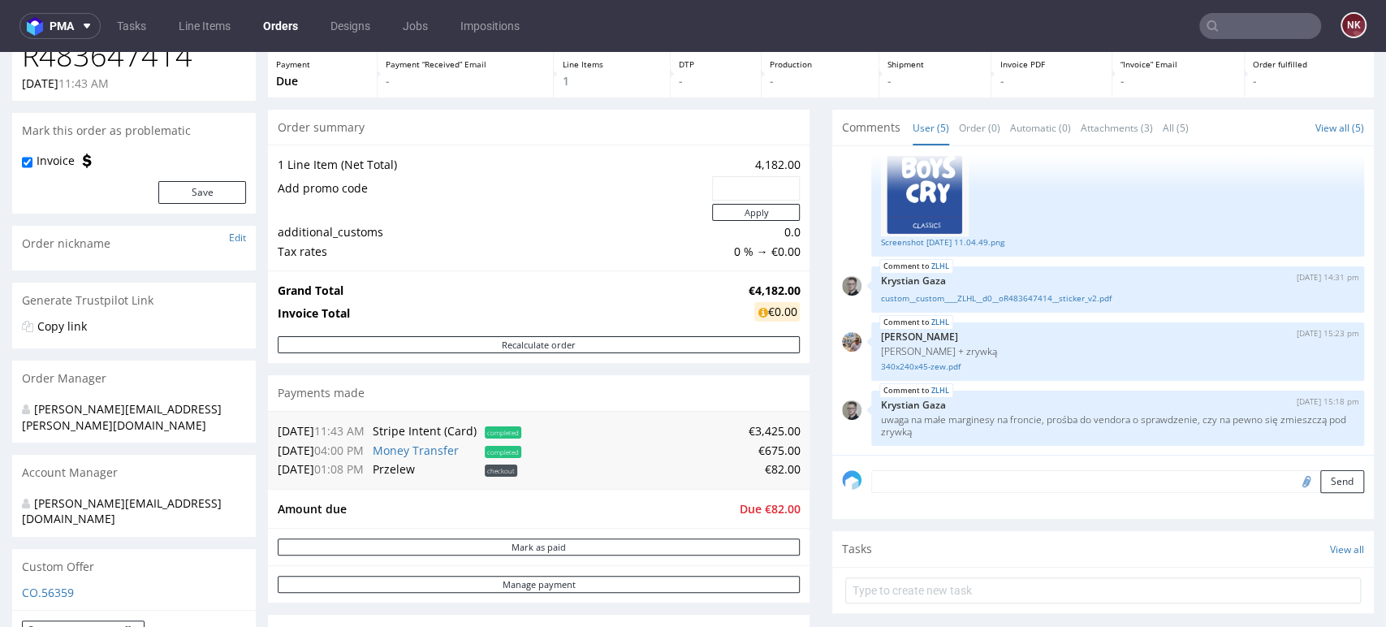
click at [808, 393] on div "Progress Payment Due Payment “Received” Email - Line Items 1 DTP - Production -…" at bounding box center [821, 482] width 1106 height 934
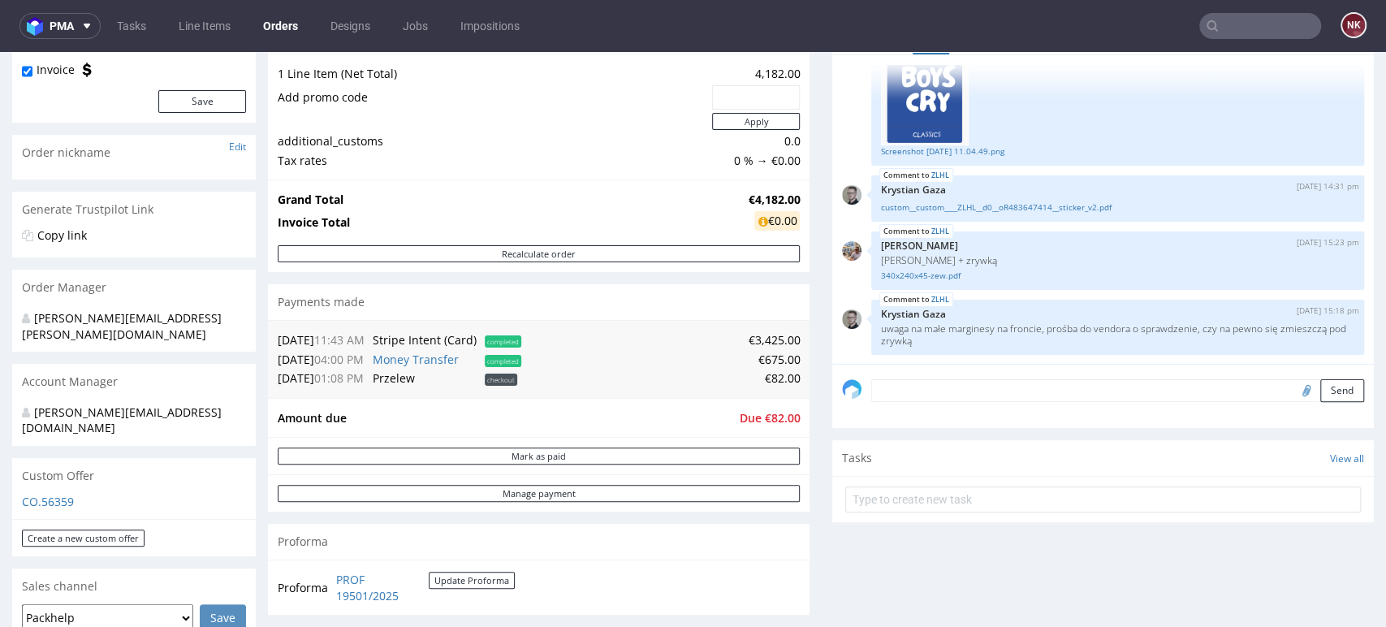
scroll to position [270, 0]
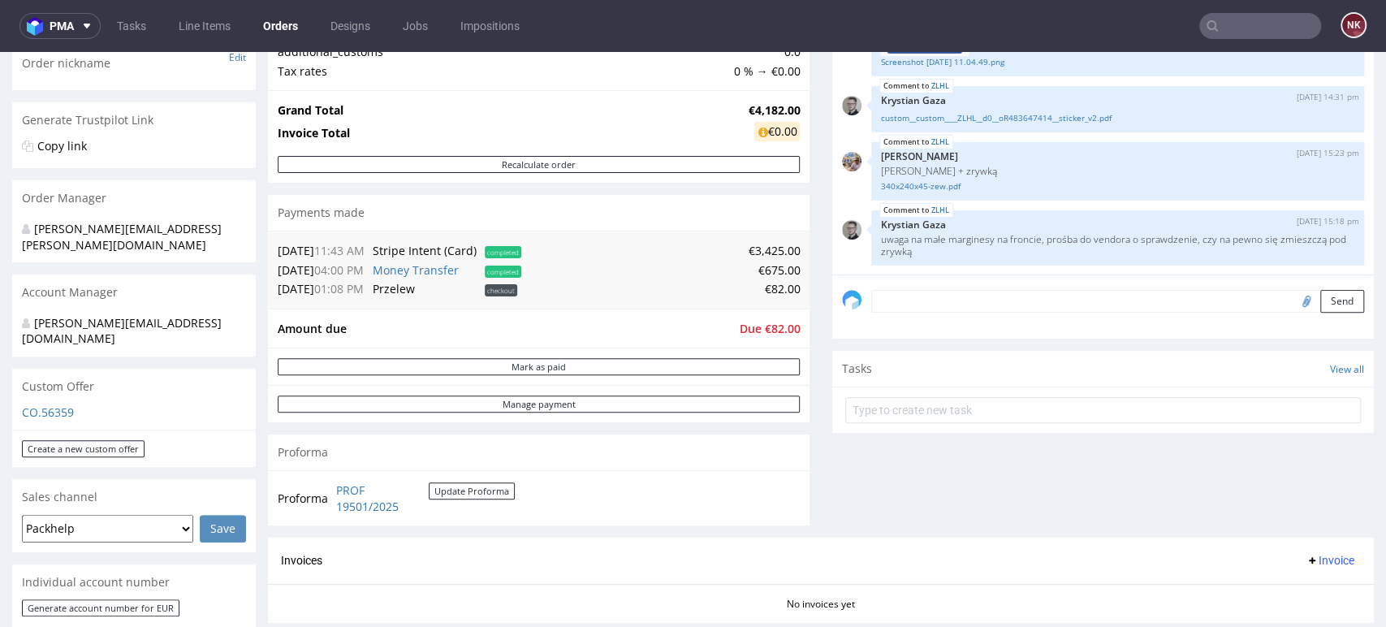
click at [1304, 499] on div "Comments User (5) Order (0) Automatic (0) Attachments (3) All (5) View all (5) …" at bounding box center [1103, 233] width 542 height 608
click at [742, 502] on div "Proforma PROF 19501/2025 Update Proforma" at bounding box center [539, 497] width 542 height 55
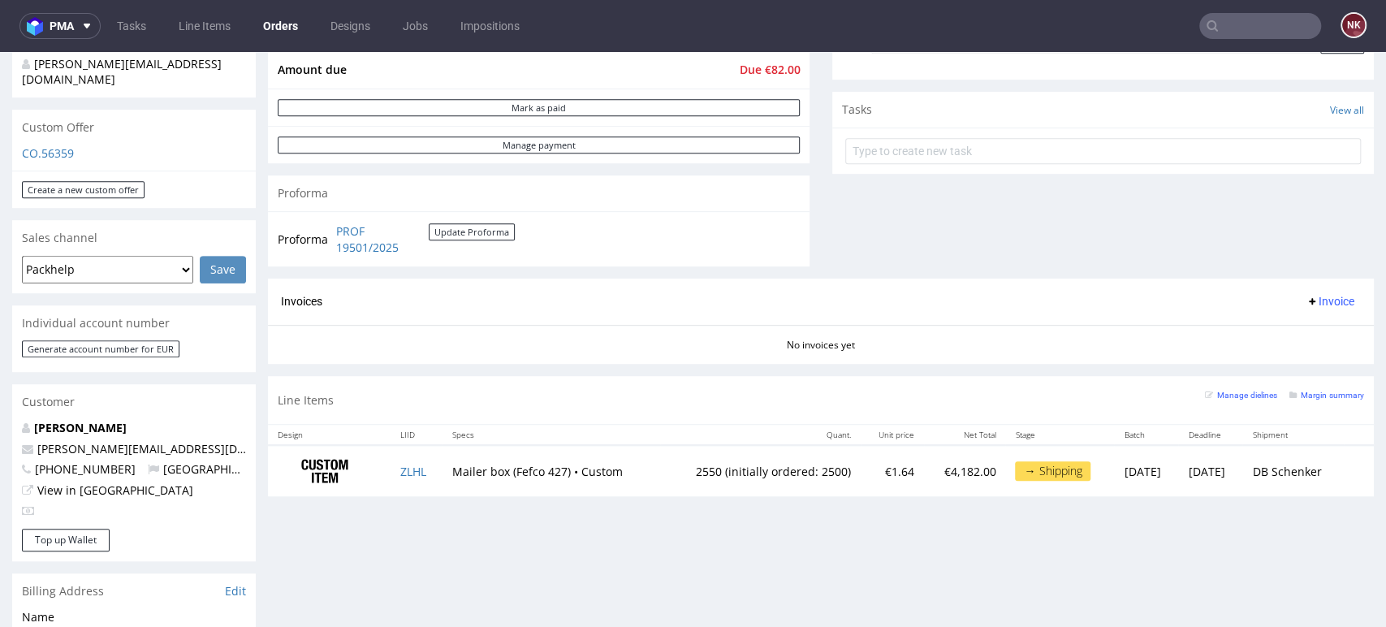
scroll to position [451, 0]
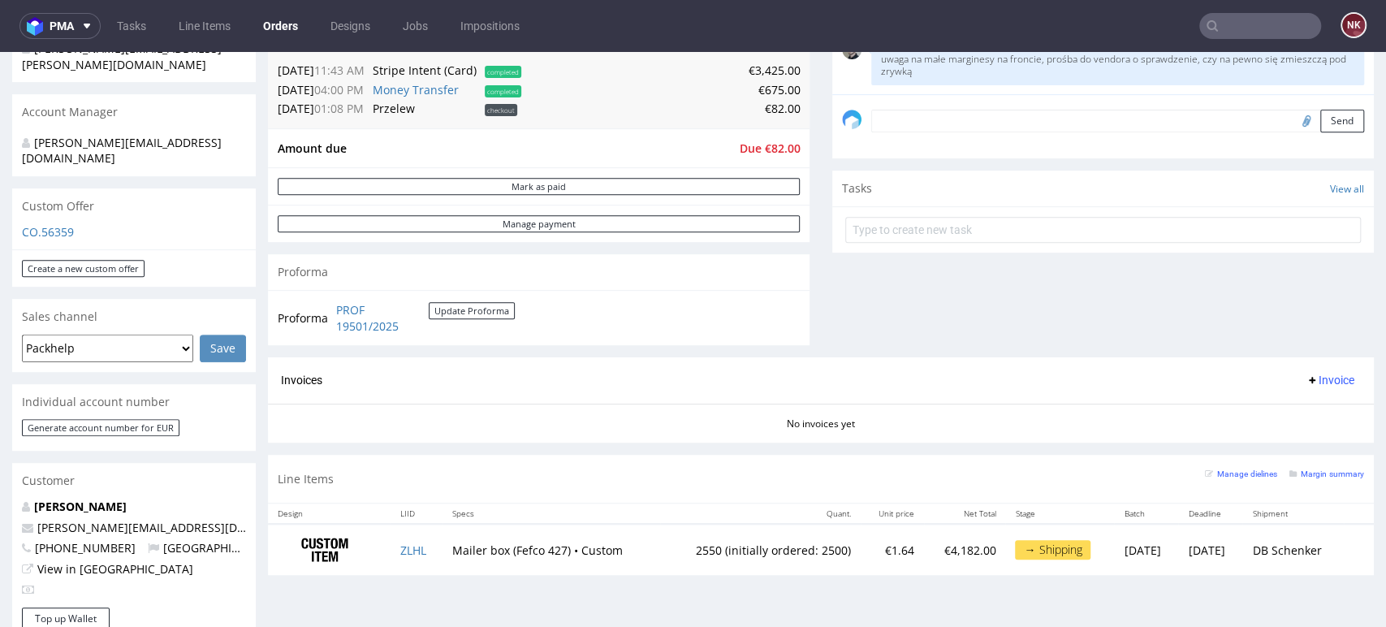
click at [1338, 282] on div "Comments User (5) Order (0) Automatic (0) Attachments (3) All (5) View all (5) …" at bounding box center [1103, 53] width 542 height 608
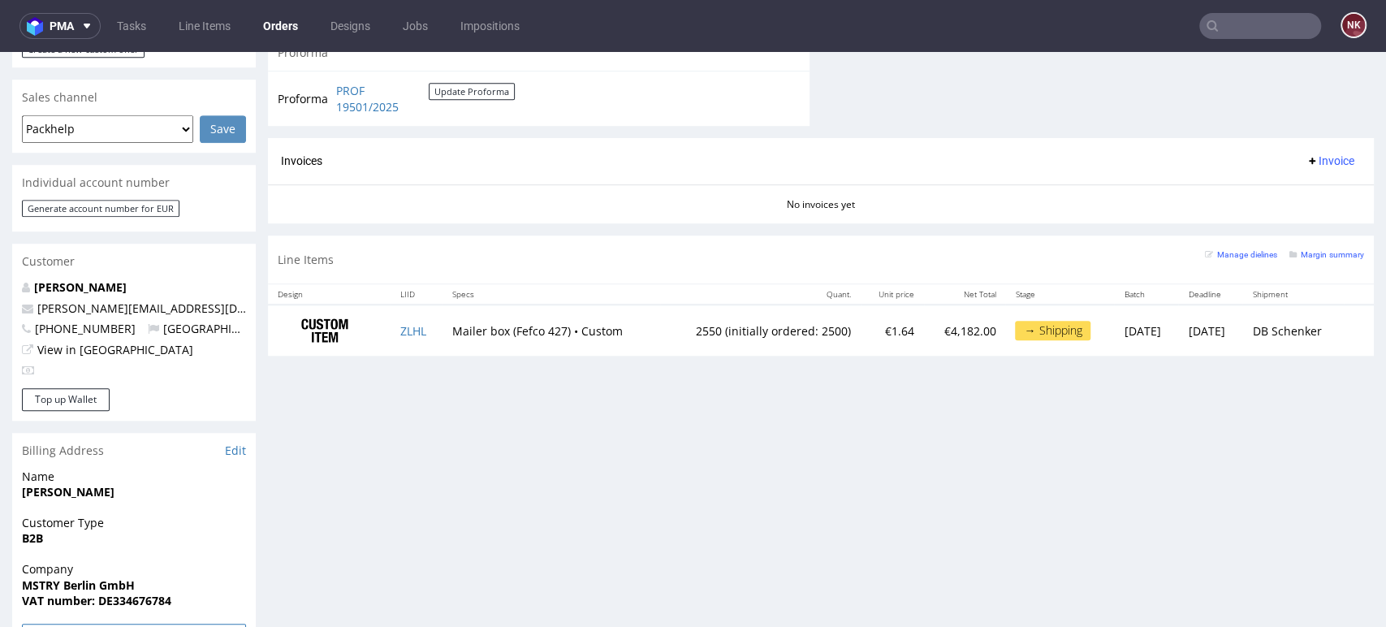
scroll to position [812, 0]
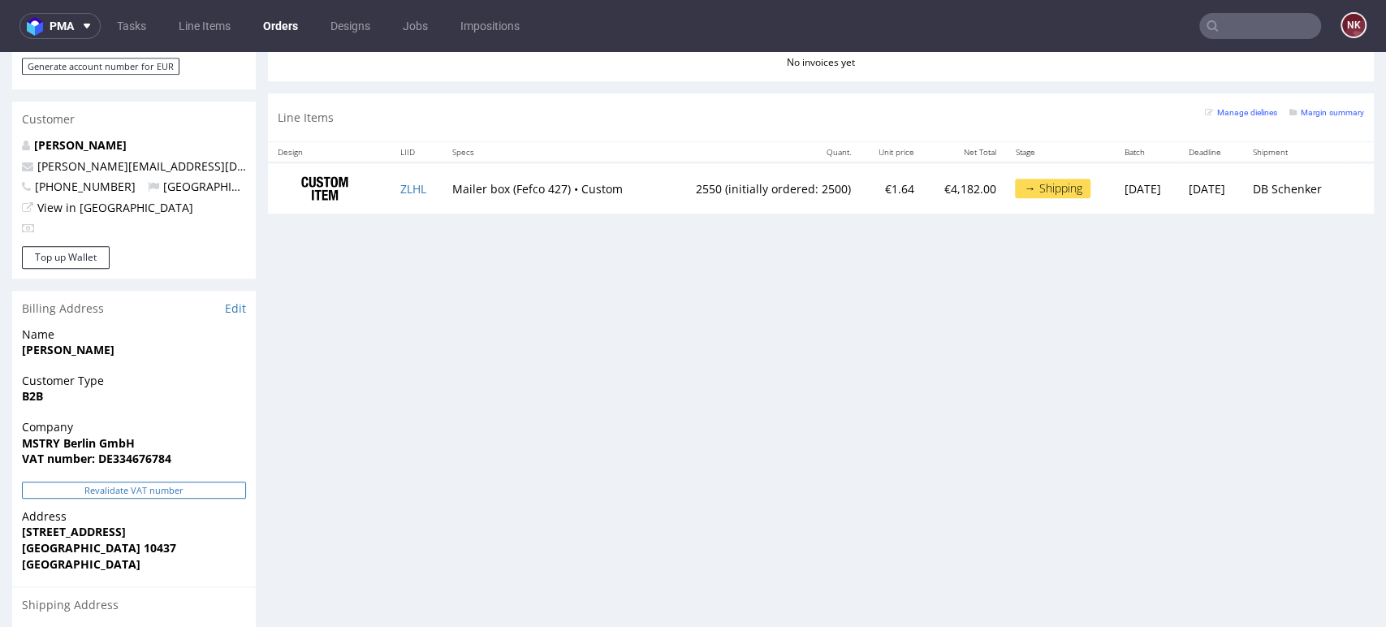
click at [166, 482] on button "Revalidate VAT number" at bounding box center [134, 490] width 224 height 17
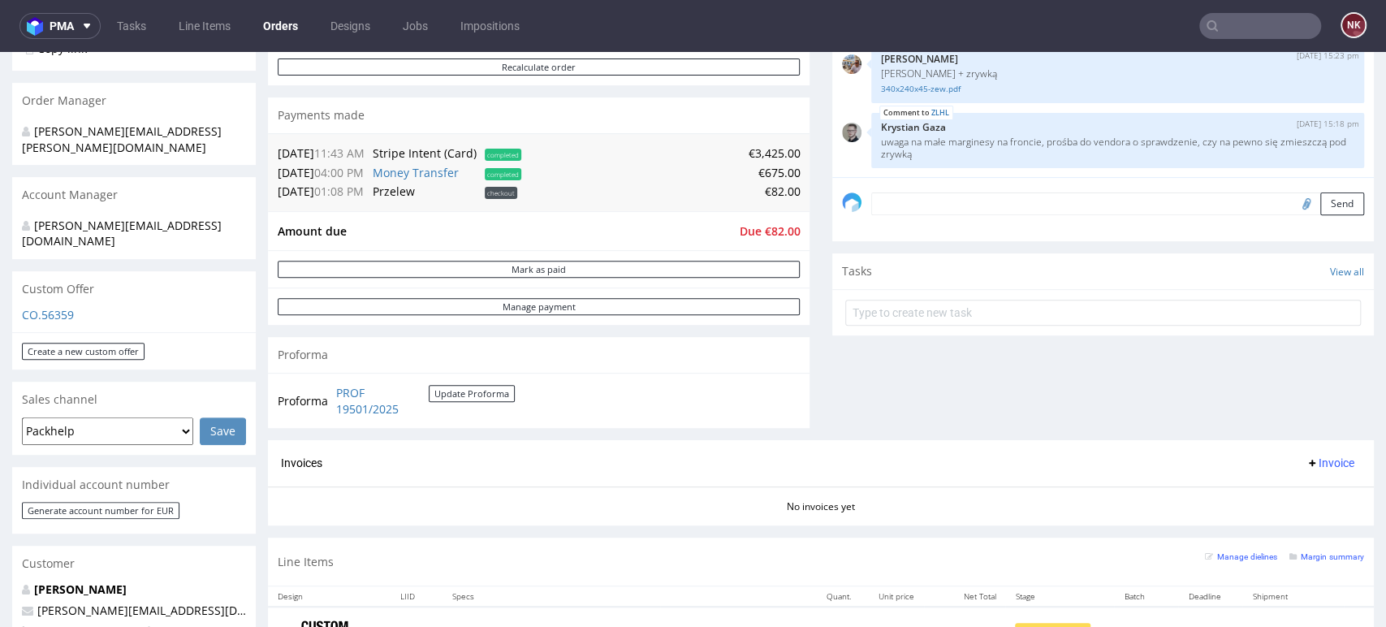
scroll to position [361, 0]
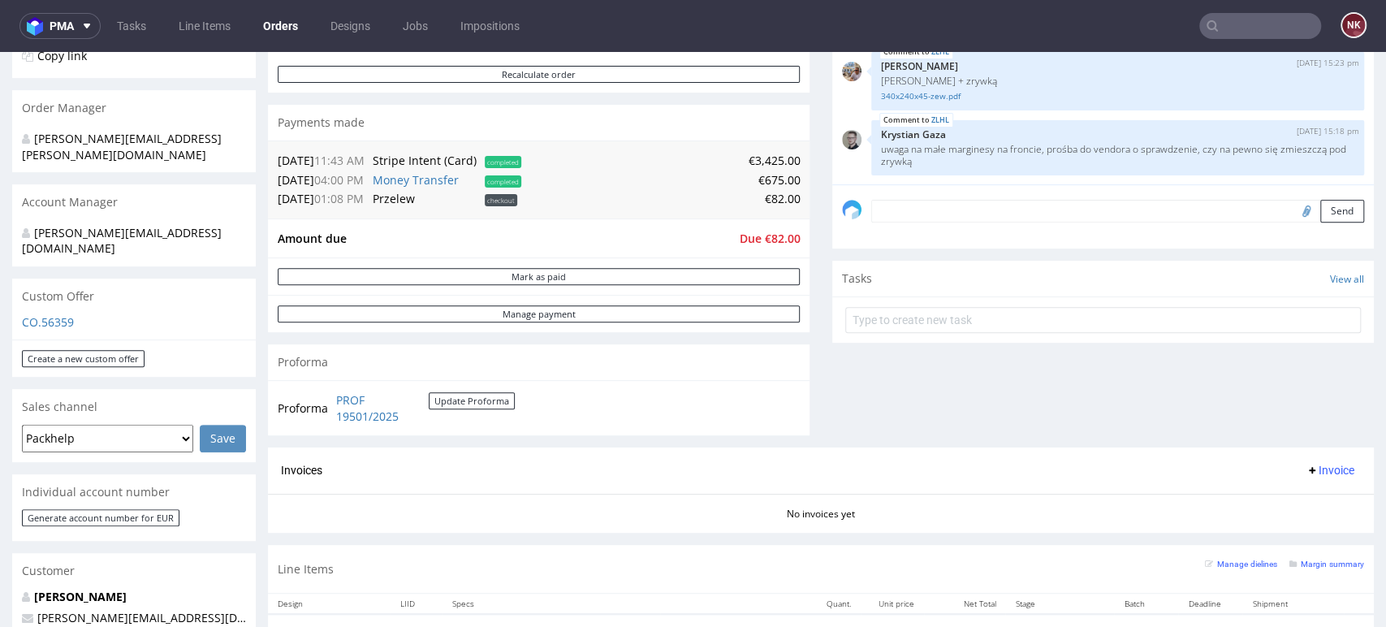
click at [1306, 475] on span "Invoice" at bounding box center [1330, 470] width 49 height 13
click at [1295, 528] on span "Upload" at bounding box center [1302, 535] width 79 height 16
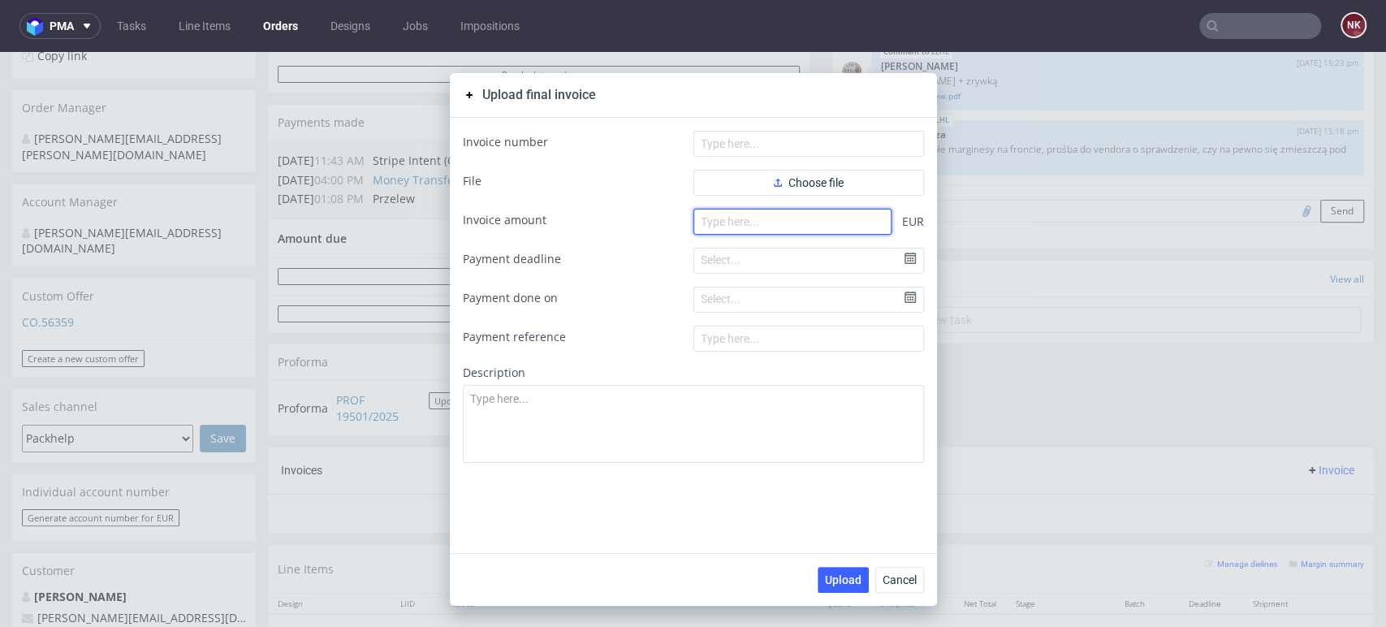
click at [835, 227] on input "number" at bounding box center [793, 222] width 198 height 26
type input "4100"
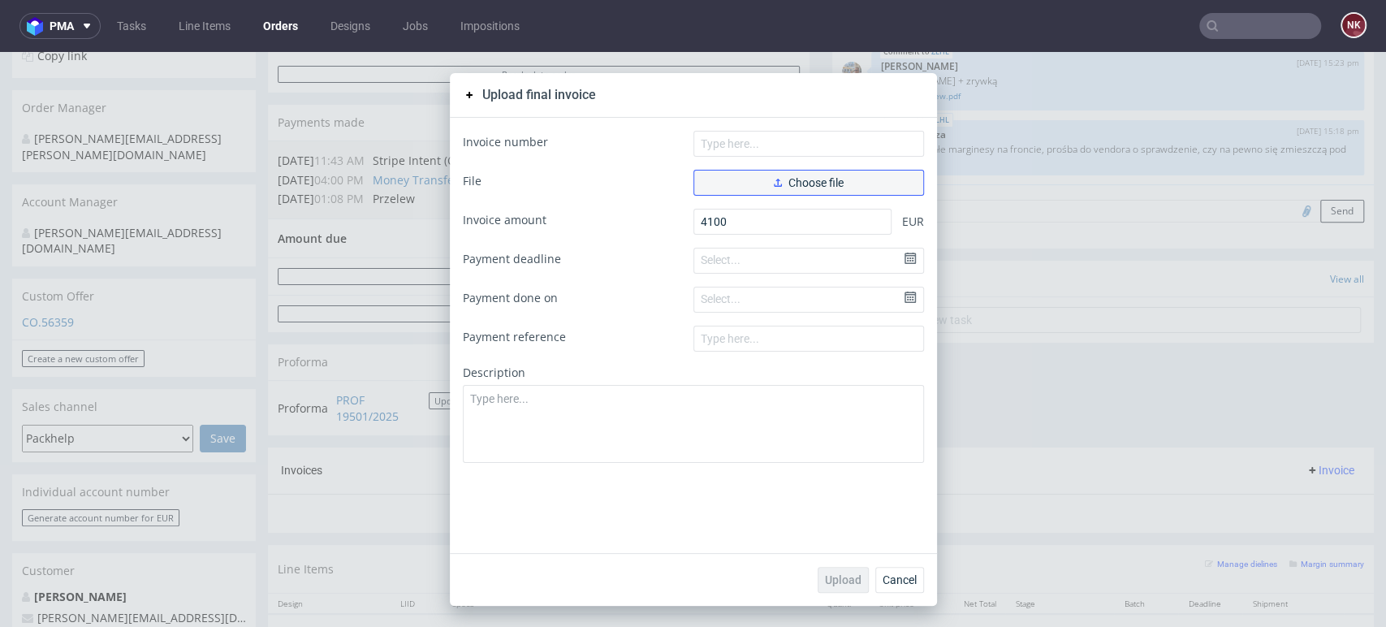
click at [836, 174] on button "Choose file" at bounding box center [809, 183] width 231 height 26
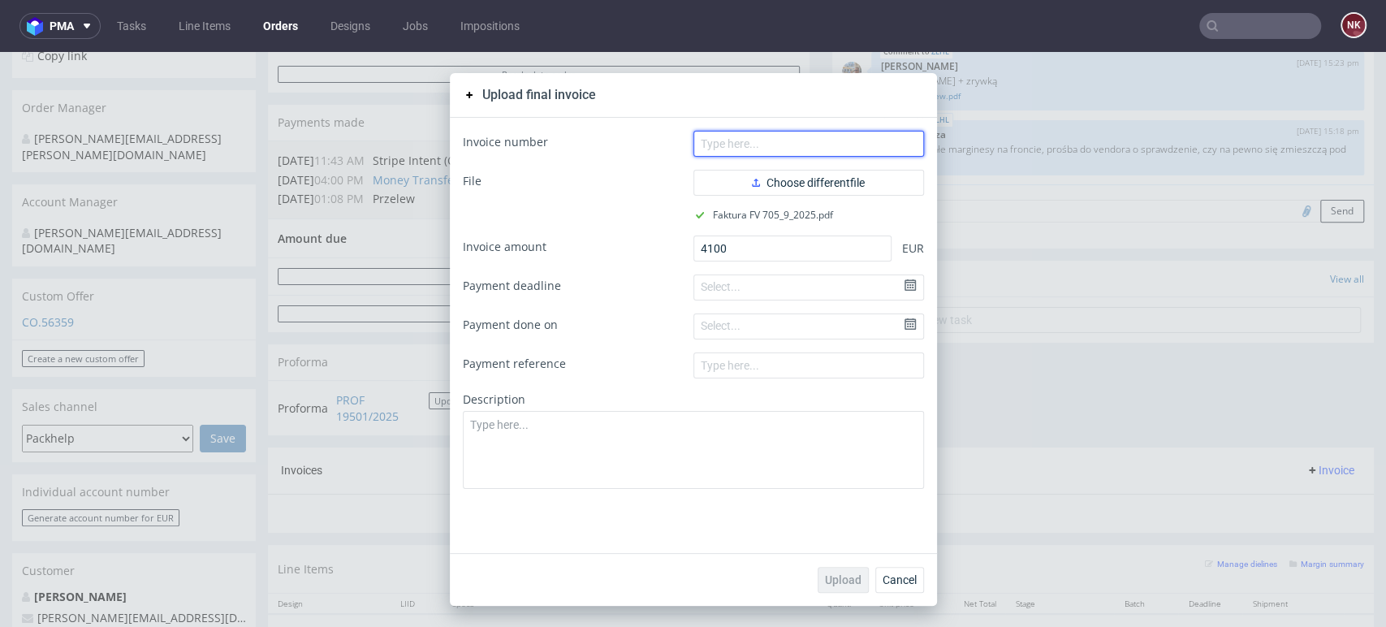
click at [749, 149] on input "text" at bounding box center [809, 144] width 231 height 26
type input "FV 705/9/2025"
click at [835, 575] on span "Upload" at bounding box center [843, 579] width 37 height 11
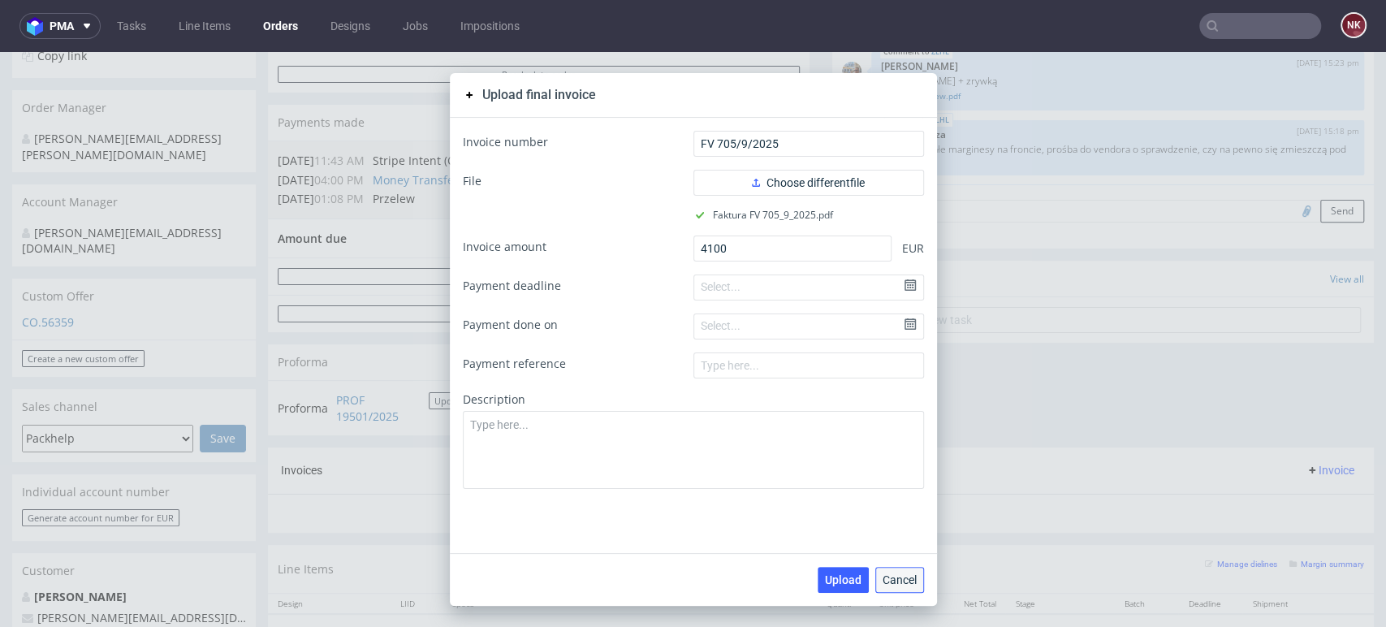
click at [884, 583] on span "Cancel" at bounding box center [900, 579] width 34 height 11
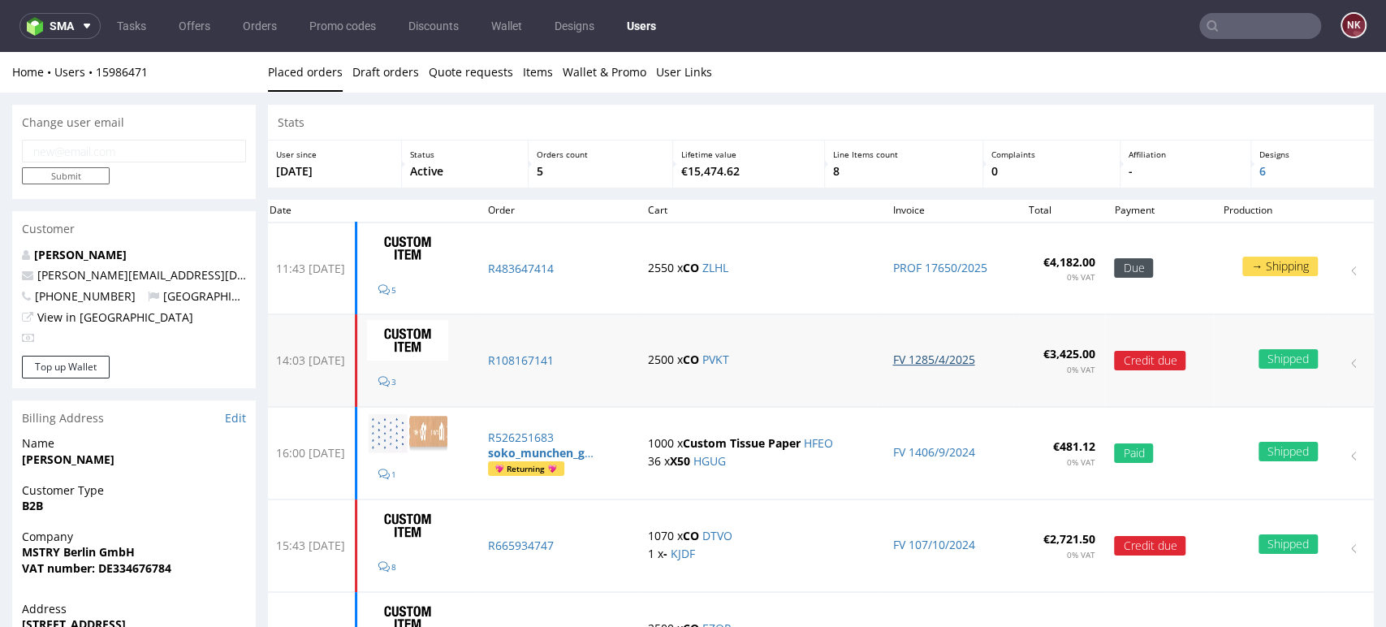
click at [924, 362] on link "FV 1285/4/2025" at bounding box center [933, 359] width 82 height 15
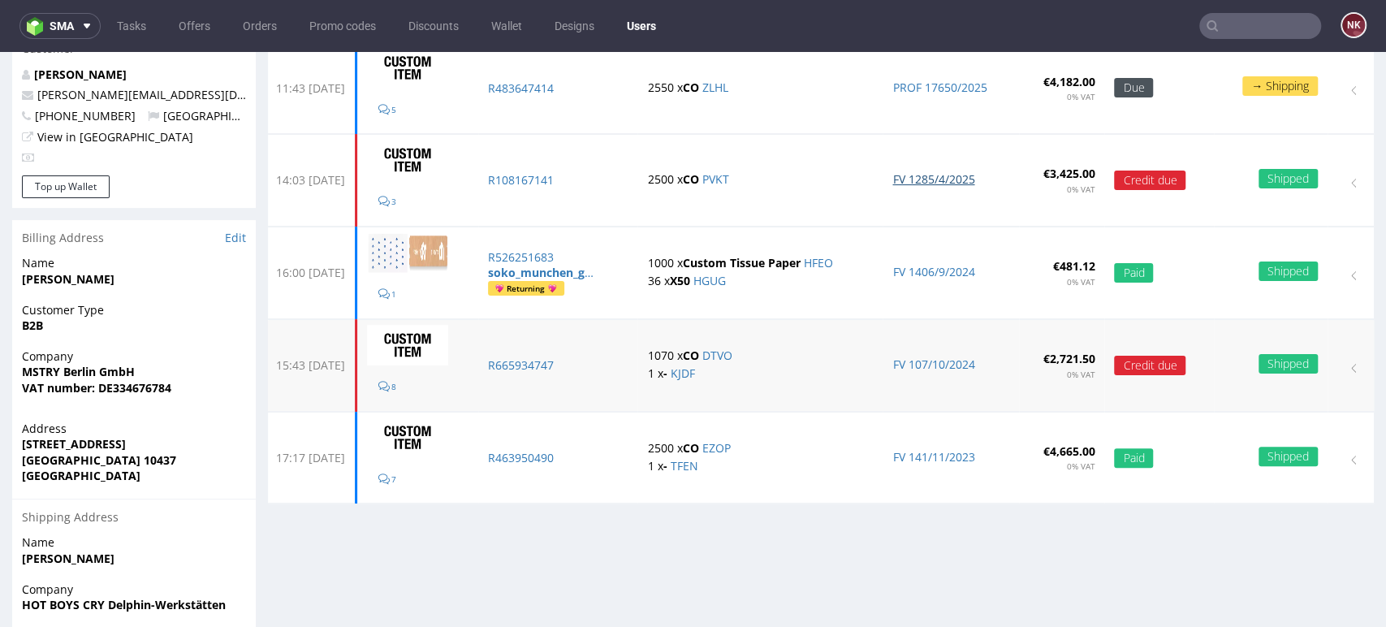
scroll to position [90, 0]
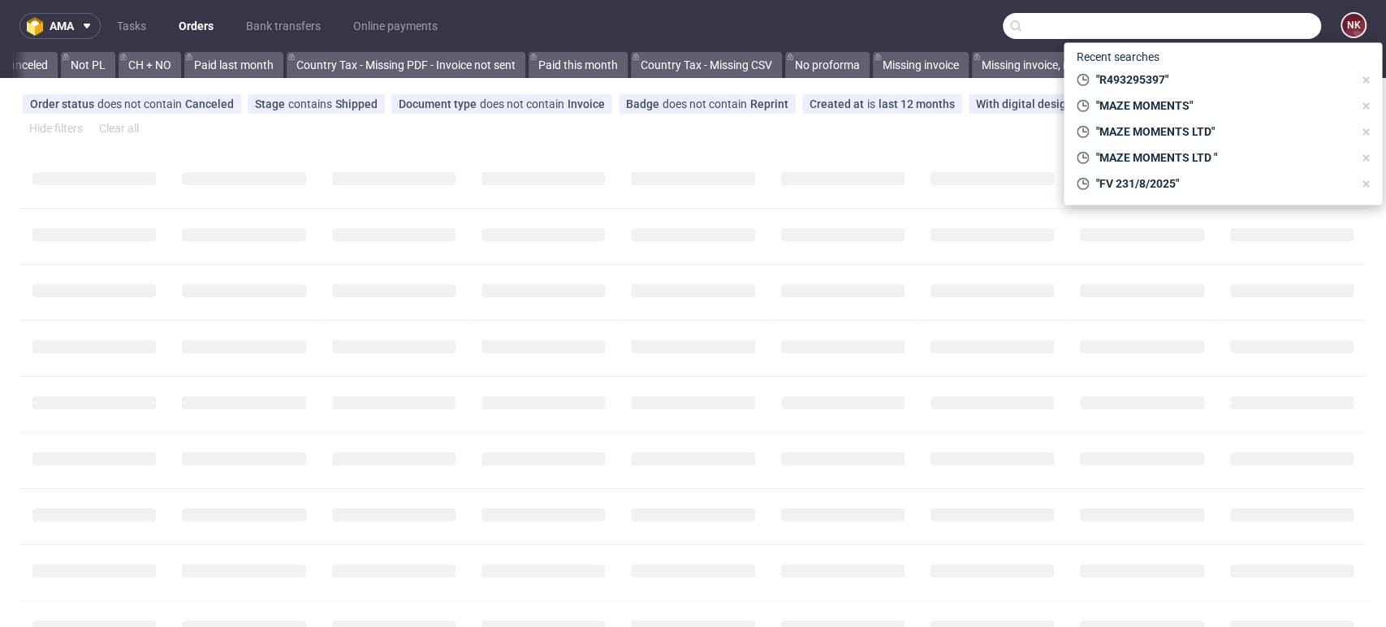
click at [1221, 28] on input "text" at bounding box center [1162, 26] width 318 height 26
paste input "R108167141"
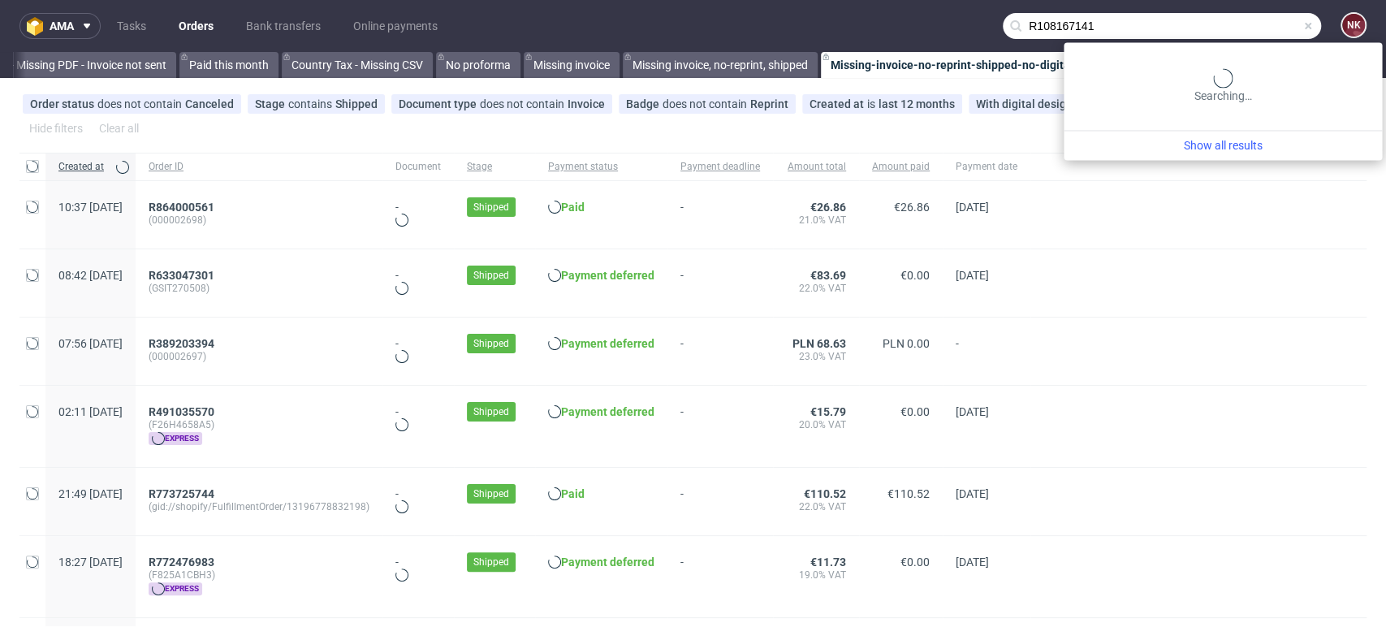
type input "R108167141"
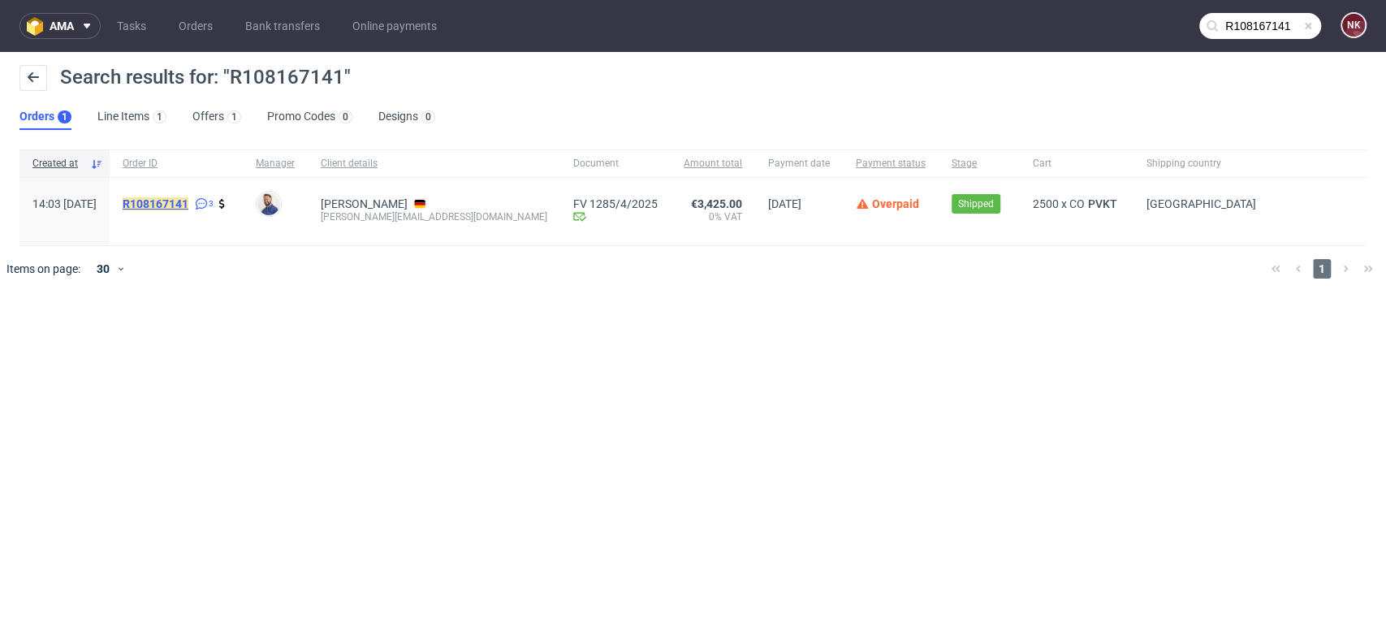
click at [188, 200] on mark "R108167141" at bounding box center [156, 203] width 66 height 13
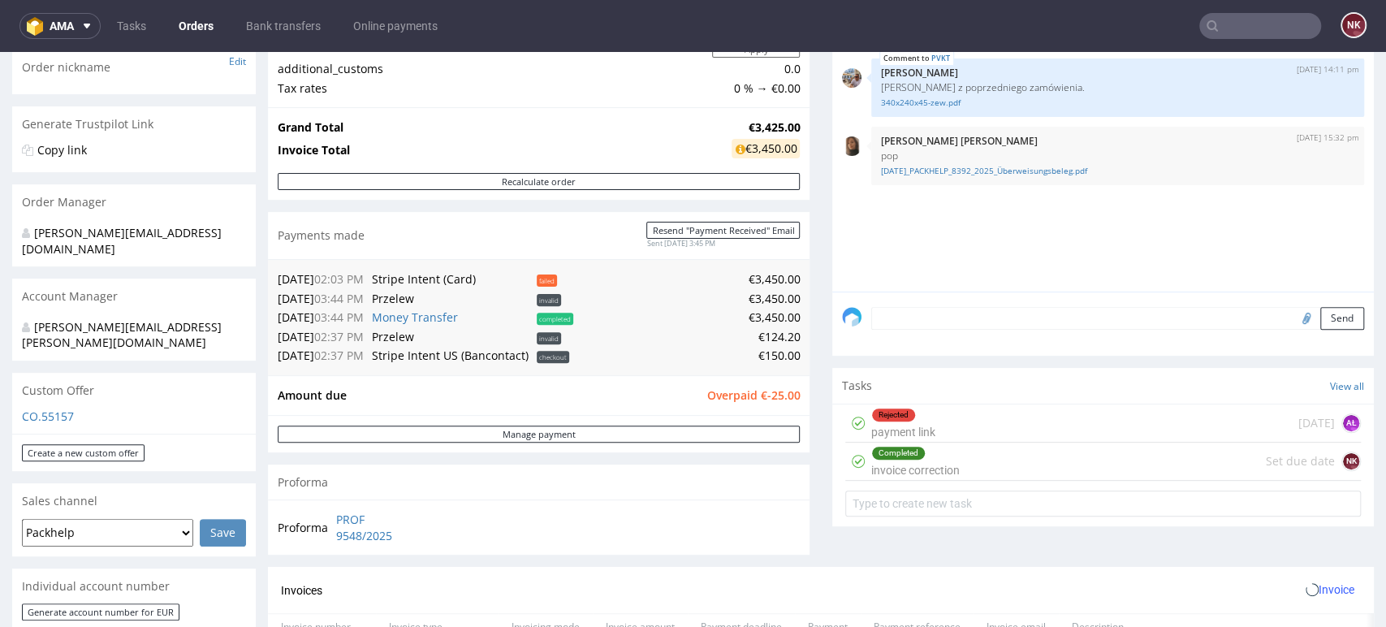
scroll to position [270, 0]
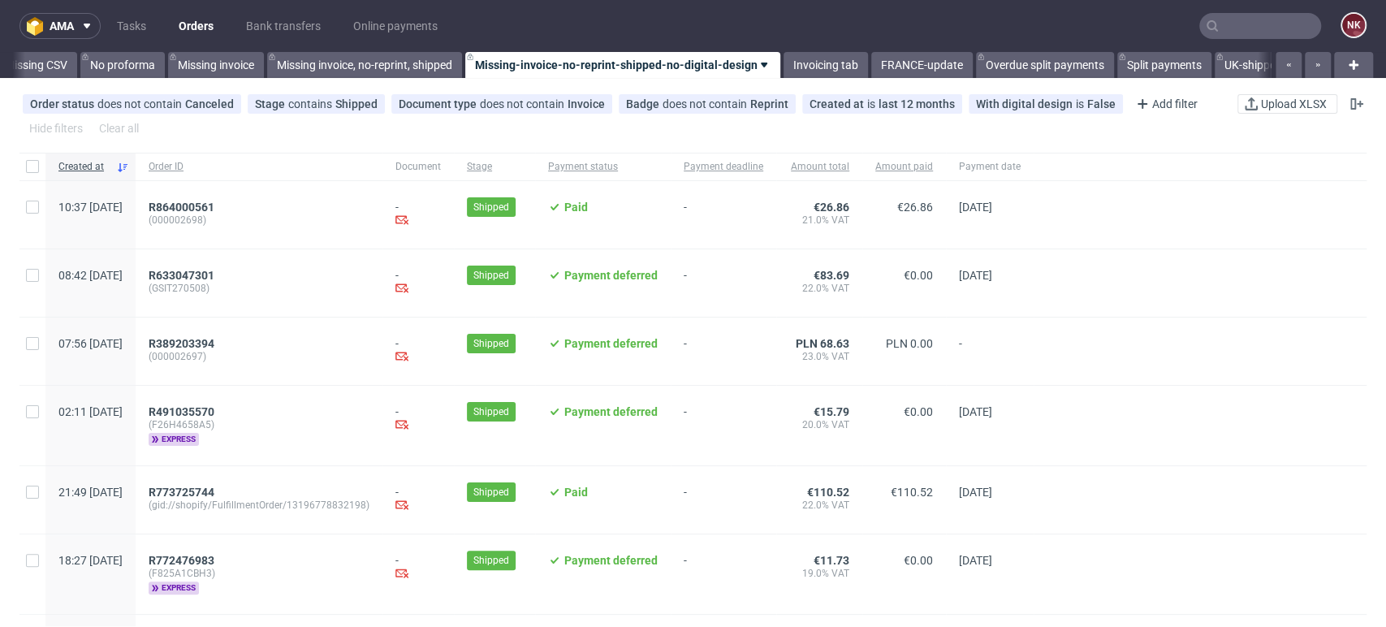
scroll to position [0, 2299]
click at [1268, 21] on input "text" at bounding box center [1260, 26] width 122 height 26
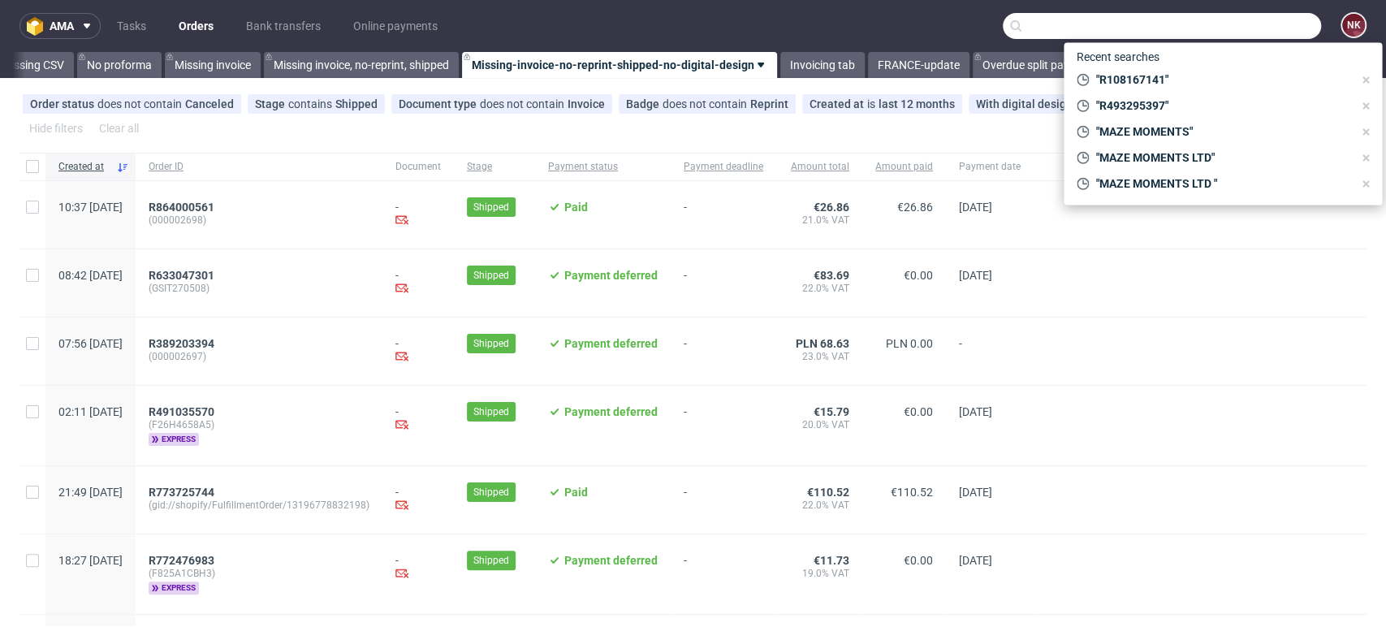
paste input "https://platform.packhelp.com/pma/orders/R925859531/edit"
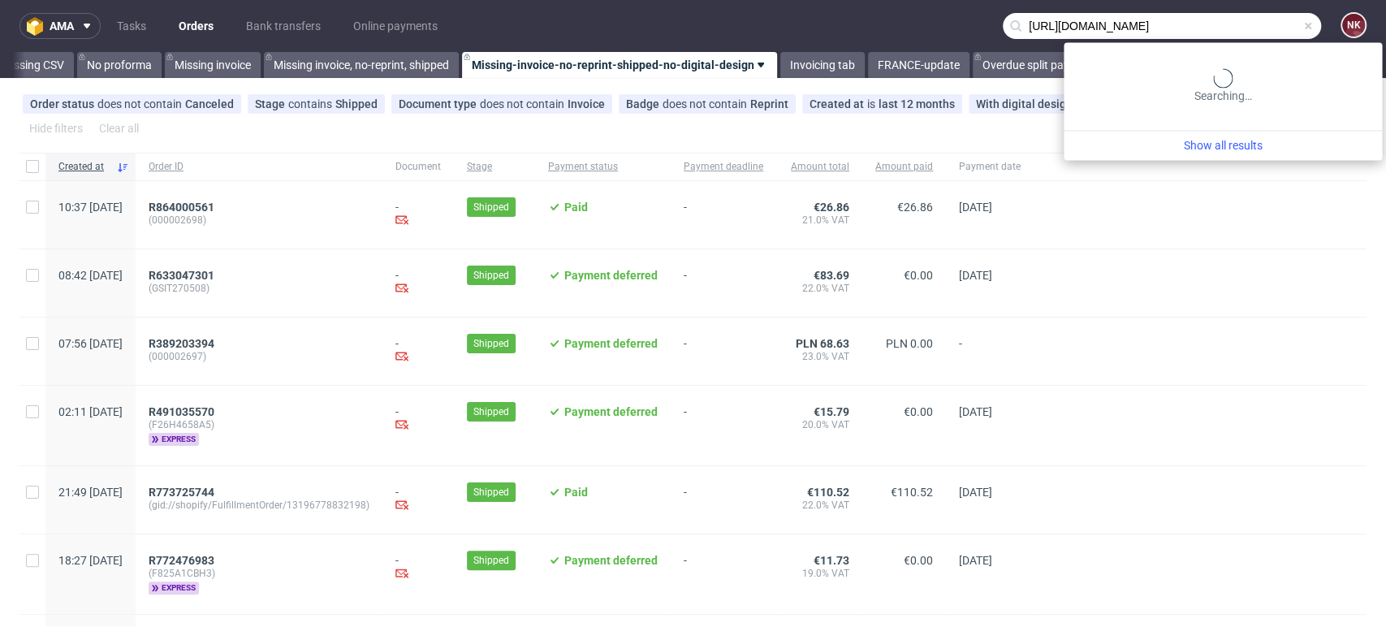
type input "https://platform.packhelp.com/pma/orders/R925859531/edit"
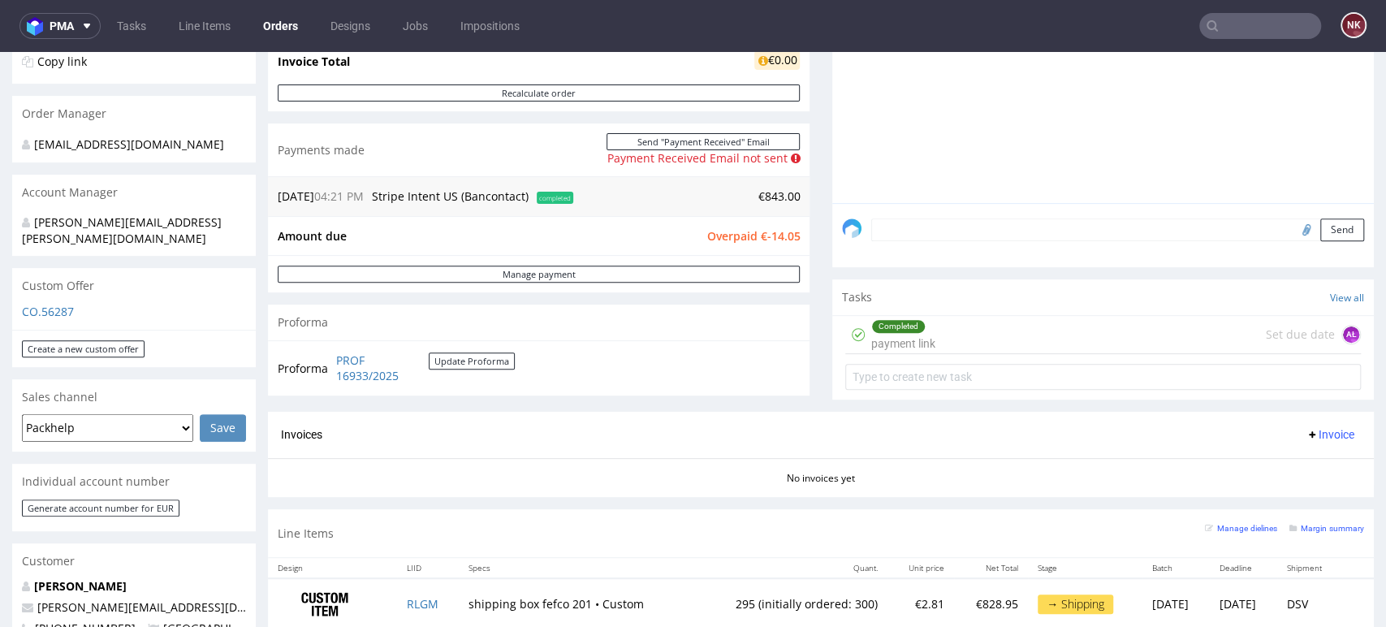
scroll to position [361, 0]
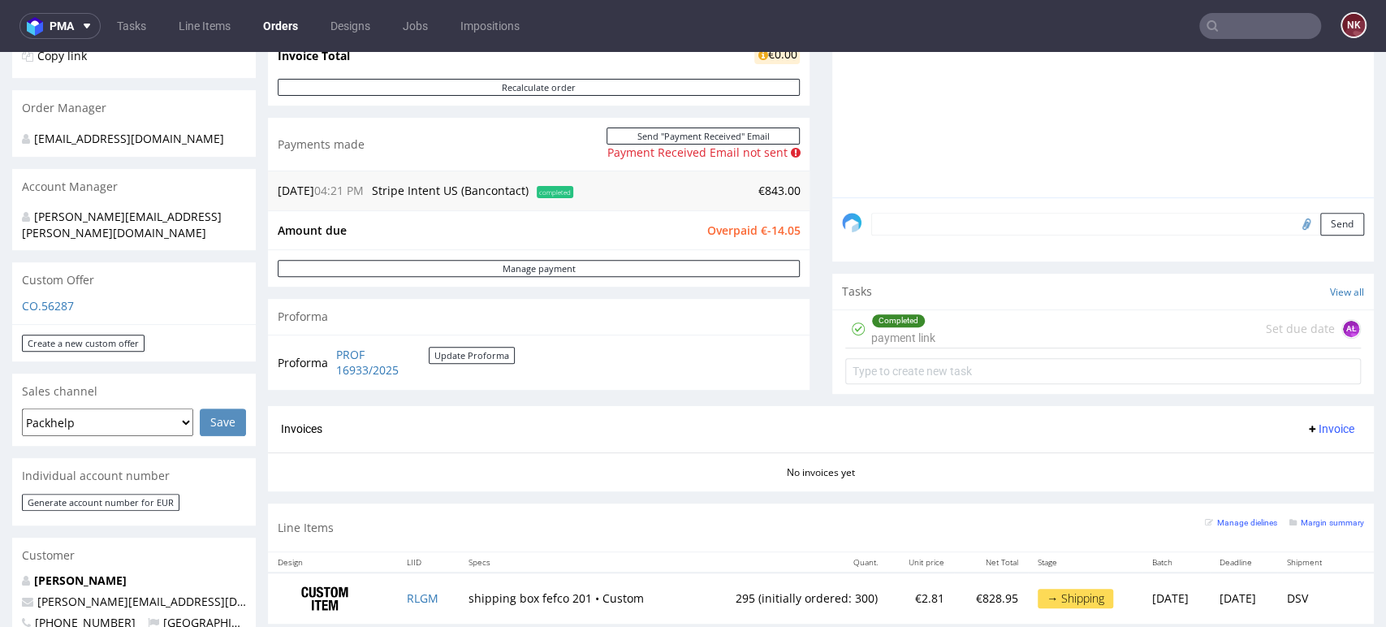
click at [993, 336] on div "Completed payment link Set due date AŁ" at bounding box center [1103, 329] width 516 height 38
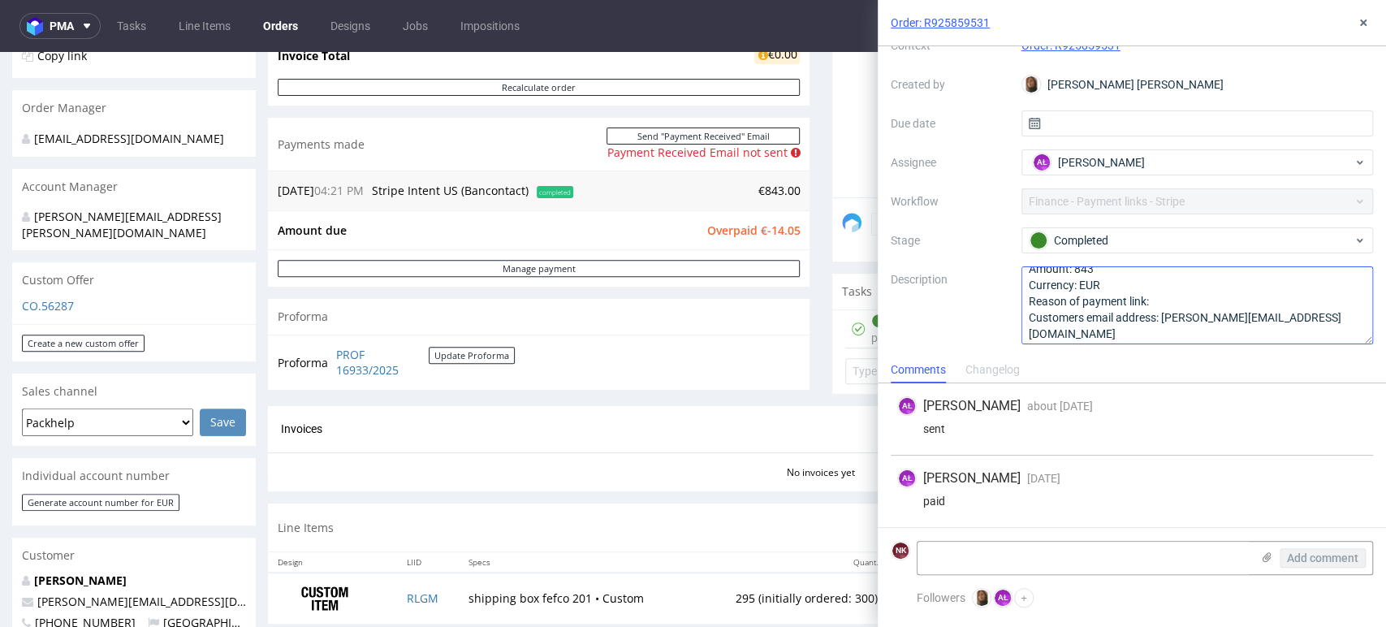
scroll to position [17, 0]
click at [1366, 14] on button at bounding box center [1363, 22] width 19 height 19
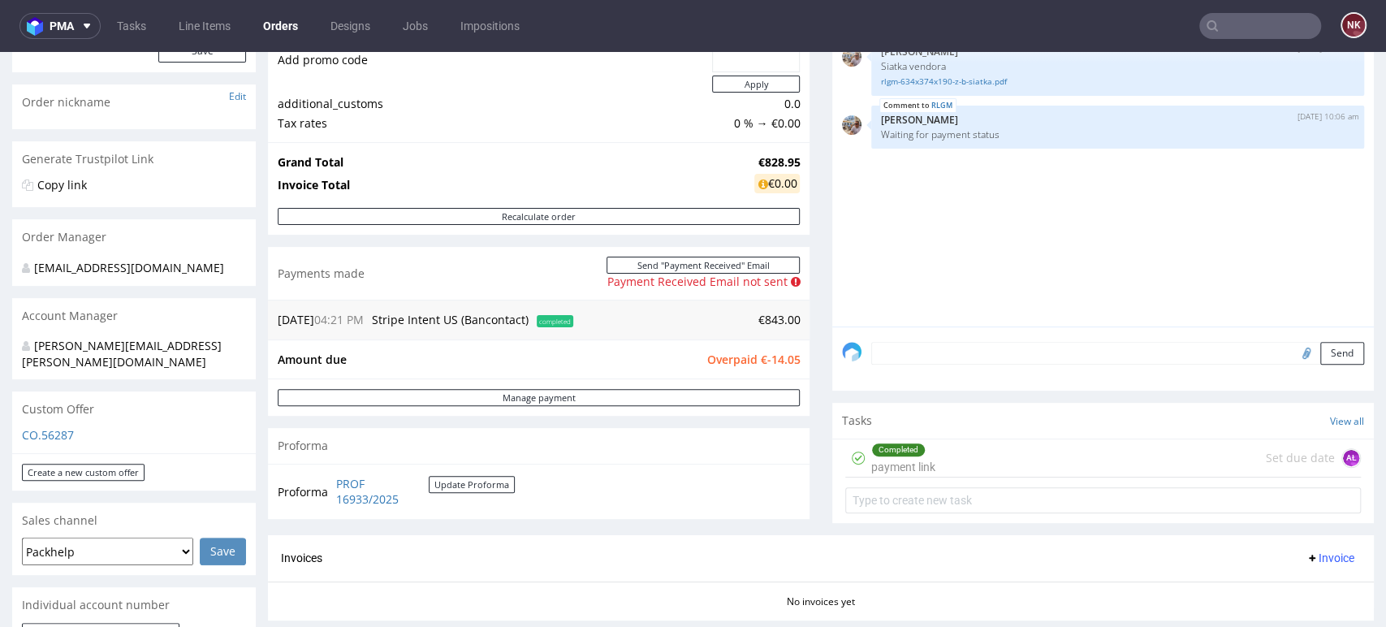
scroll to position [180, 0]
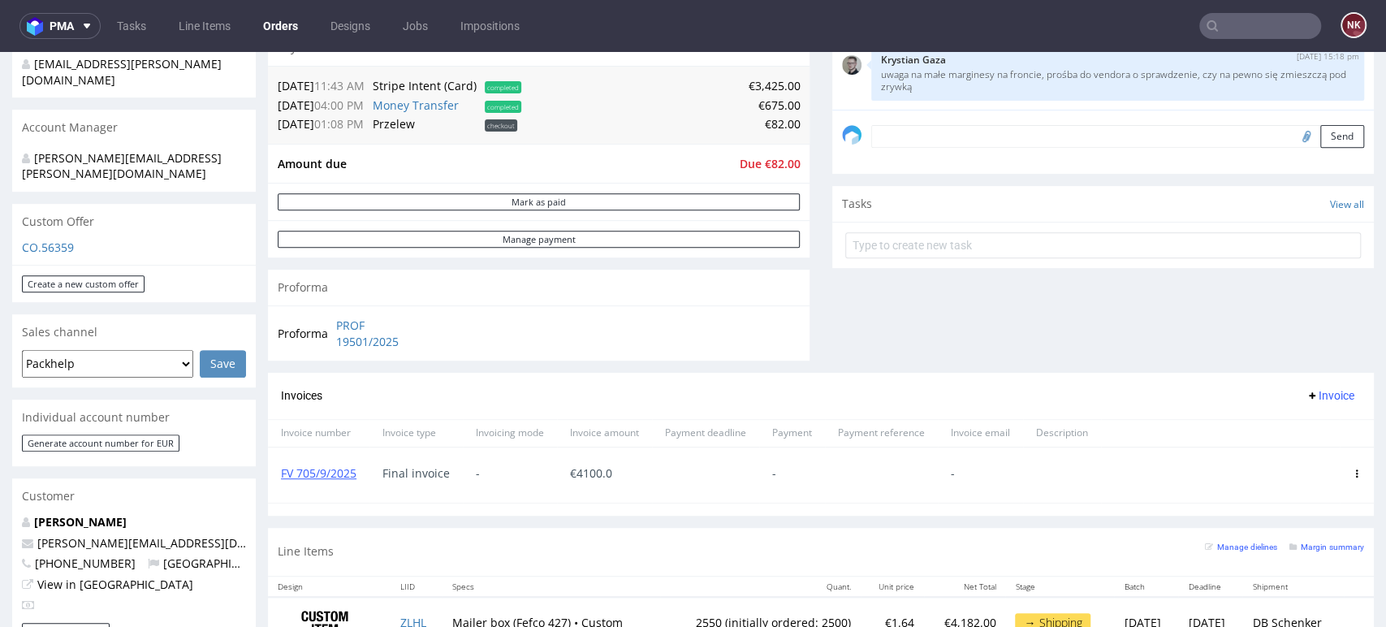
scroll to position [451, 0]
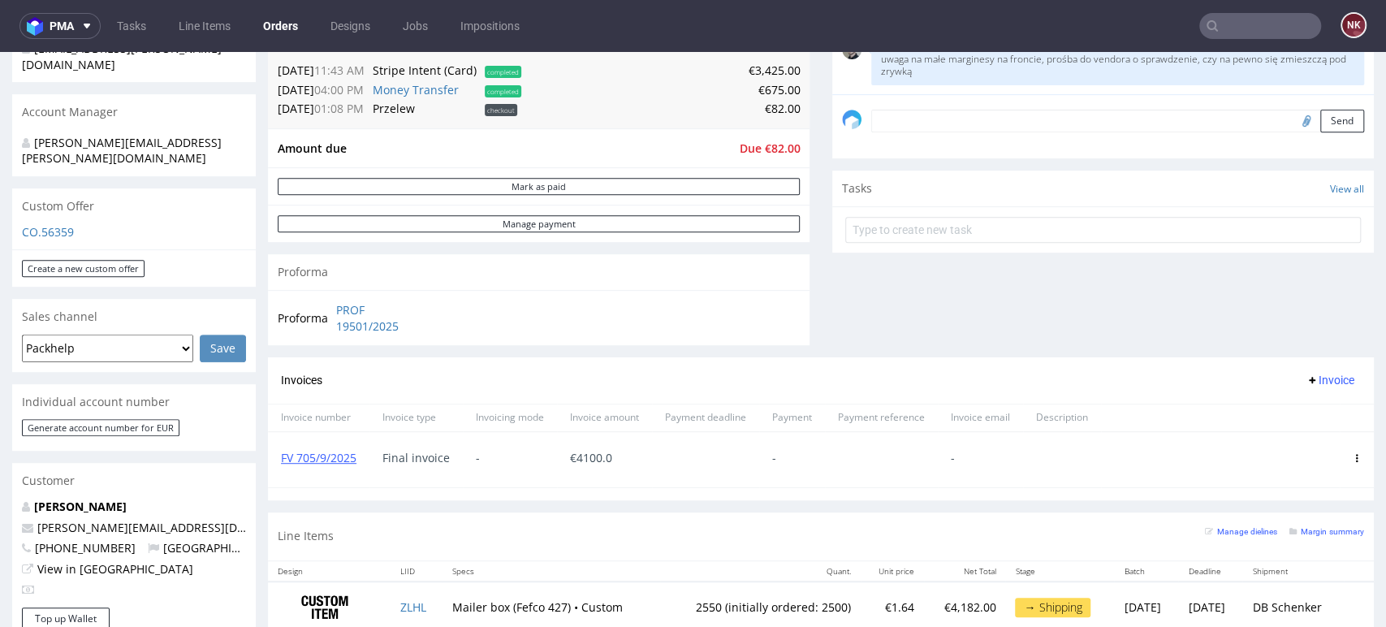
click at [1297, 297] on div "Comments User (5) Order (0) Automatic (0) Attachments (3) All (5) View all (5) …" at bounding box center [1103, 53] width 542 height 608
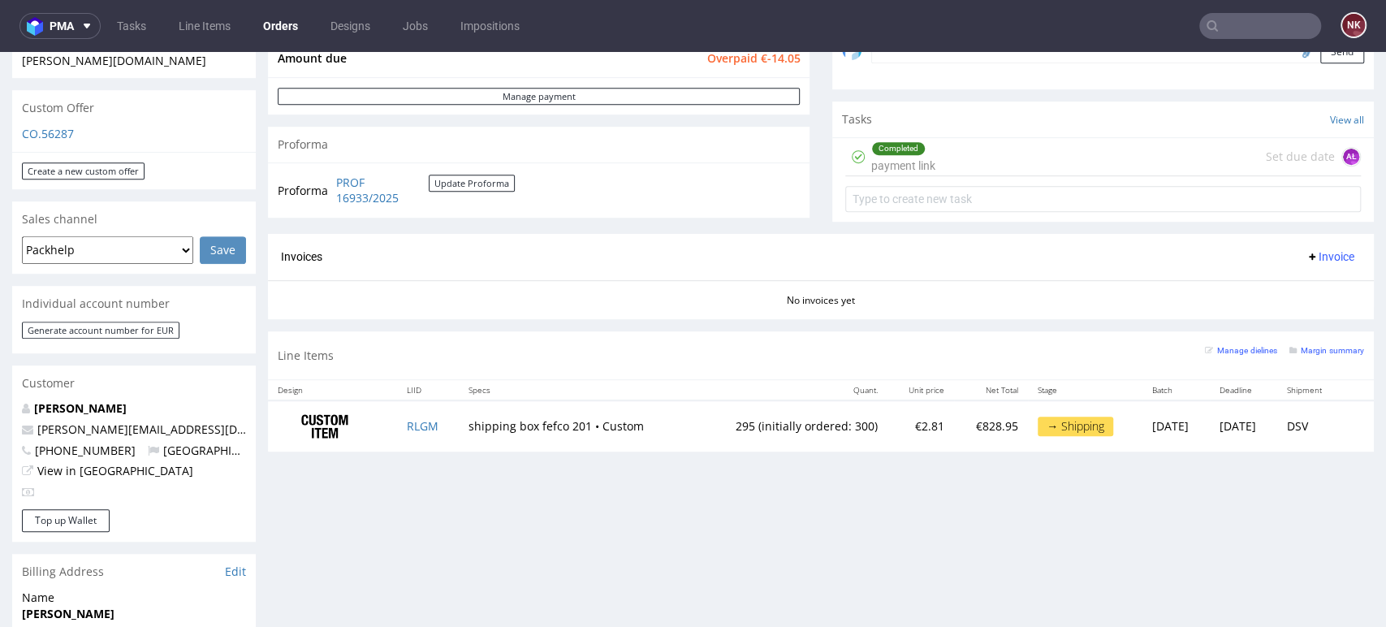
scroll to position [541, 0]
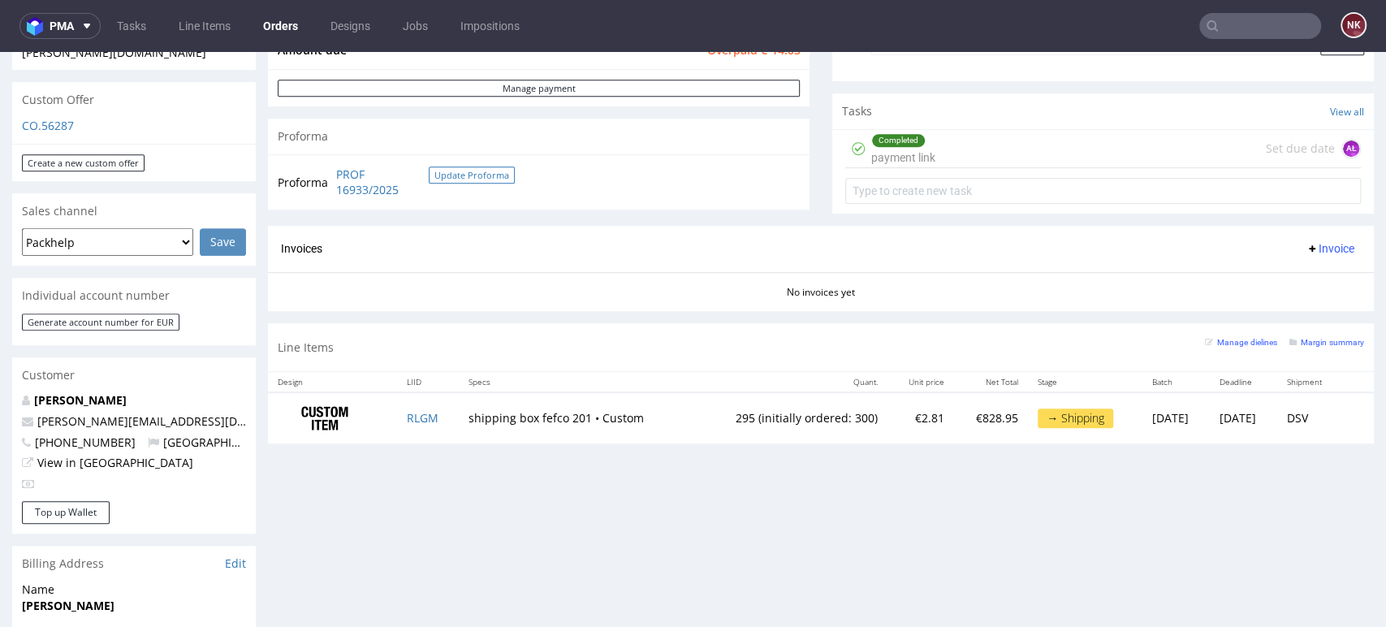
click at [478, 171] on button "Update Proforma" at bounding box center [472, 174] width 86 height 17
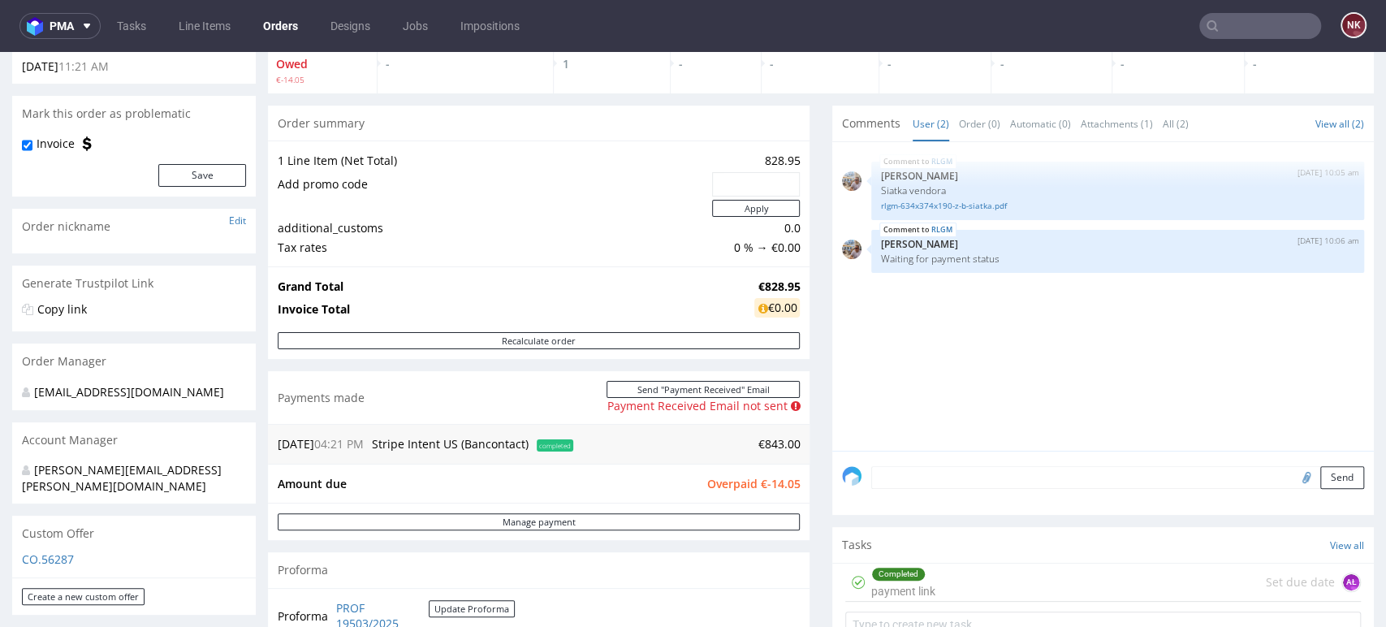
scroll to position [361, 0]
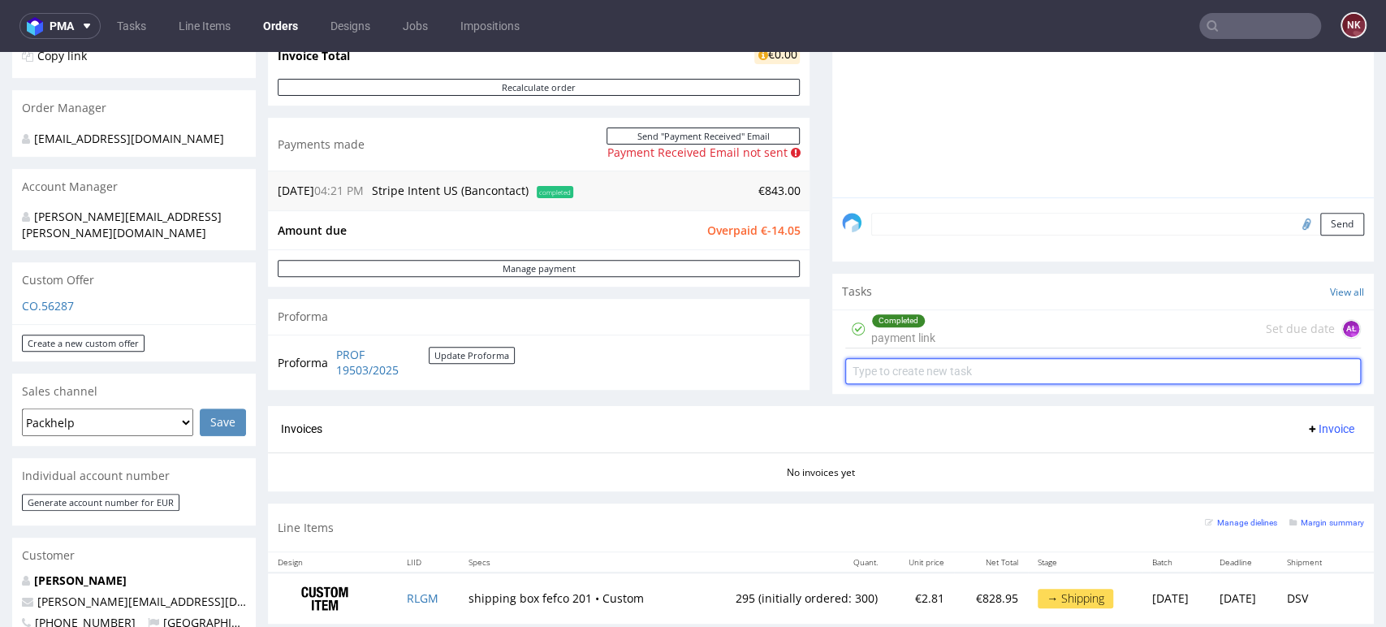
click at [932, 373] on input "text" at bounding box center [1103, 371] width 516 height 26
type input "Refund (underproduction)"
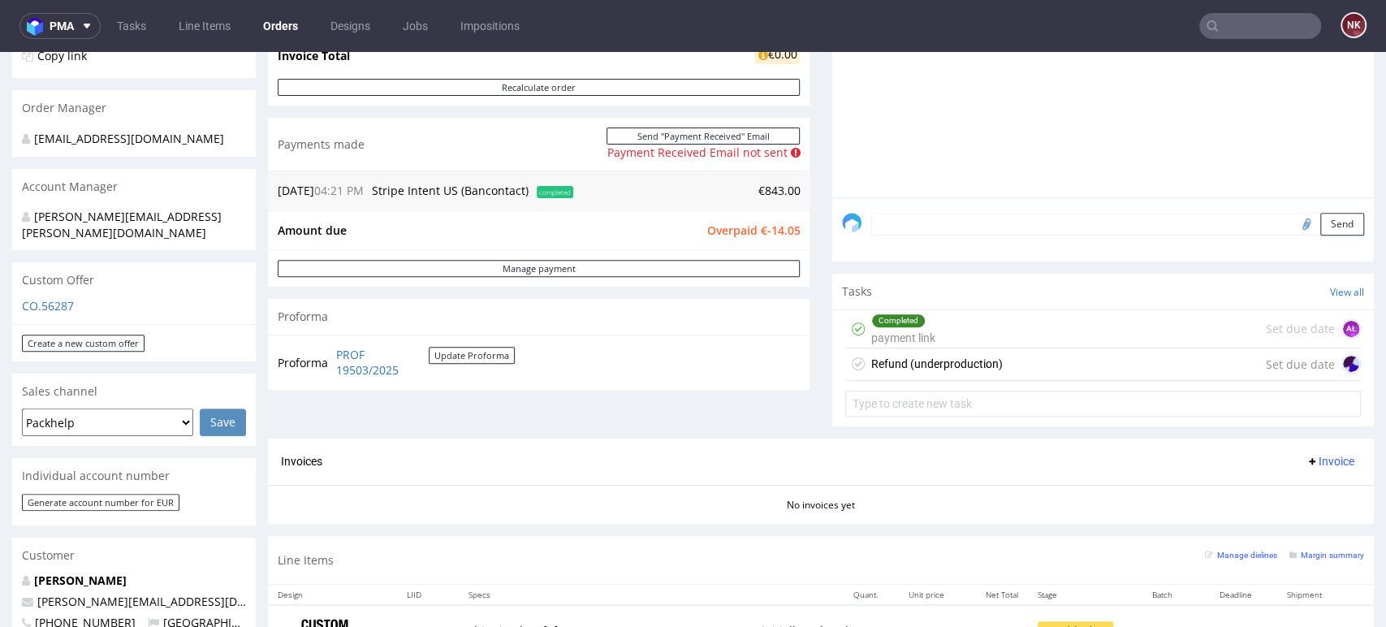
click at [960, 354] on div "Refund (underproduction)" at bounding box center [937, 363] width 132 height 19
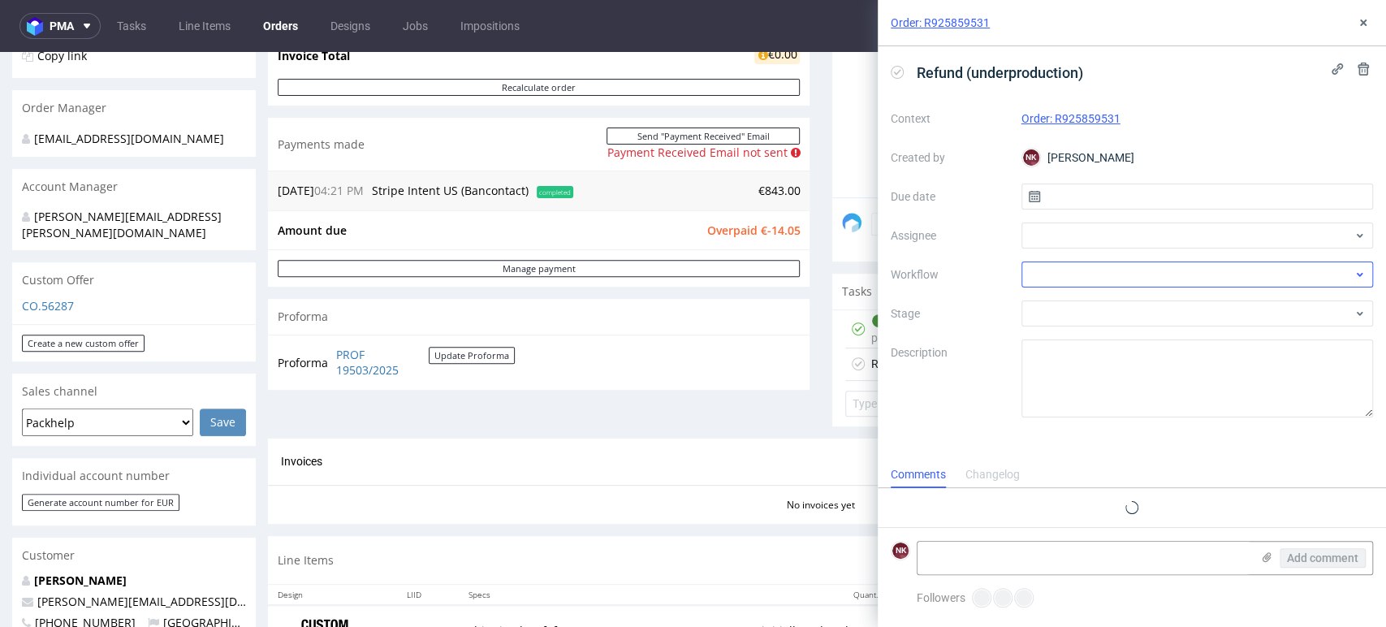
scroll to position [13, 0]
click at [1112, 255] on div "Context Order: R925859531 Created by NK [PERSON_NAME] Due date Assignee Workflo…" at bounding box center [1132, 262] width 482 height 312
click at [1112, 269] on div at bounding box center [1198, 274] width 352 height 26
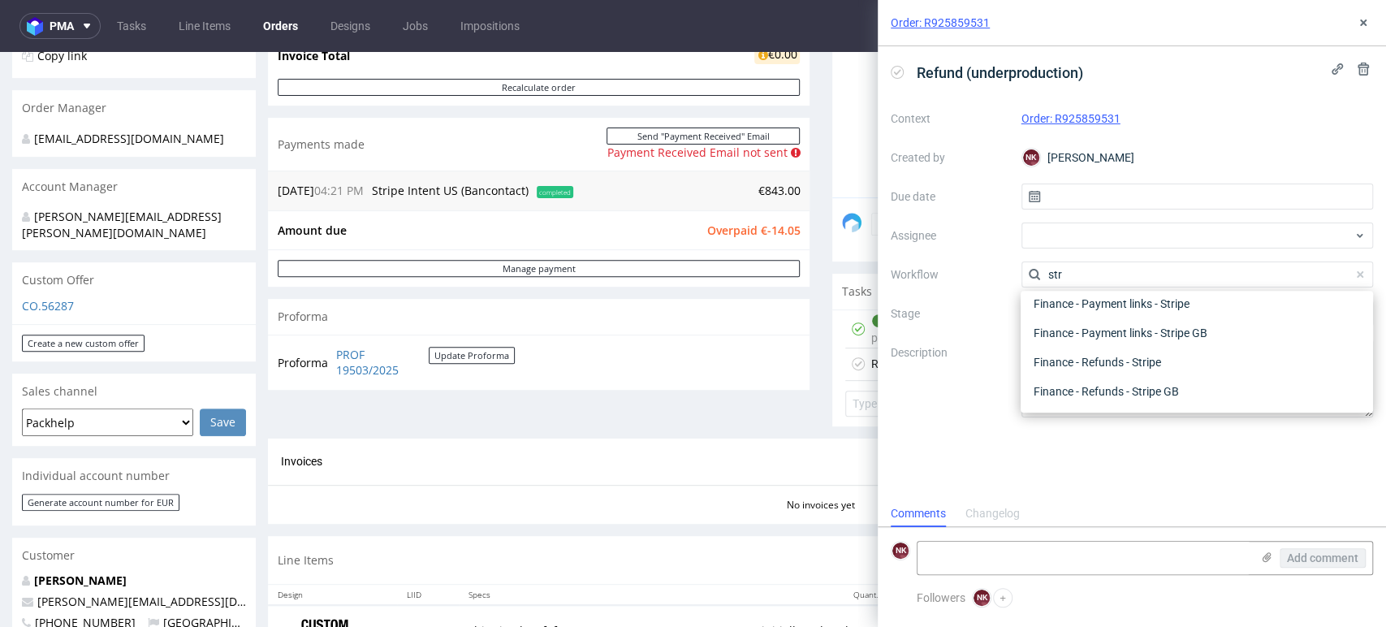
scroll to position [28, 0]
type input "stripe"
click at [1111, 349] on div "Finance - Refunds - Stripe" at bounding box center [1196, 362] width 339 height 29
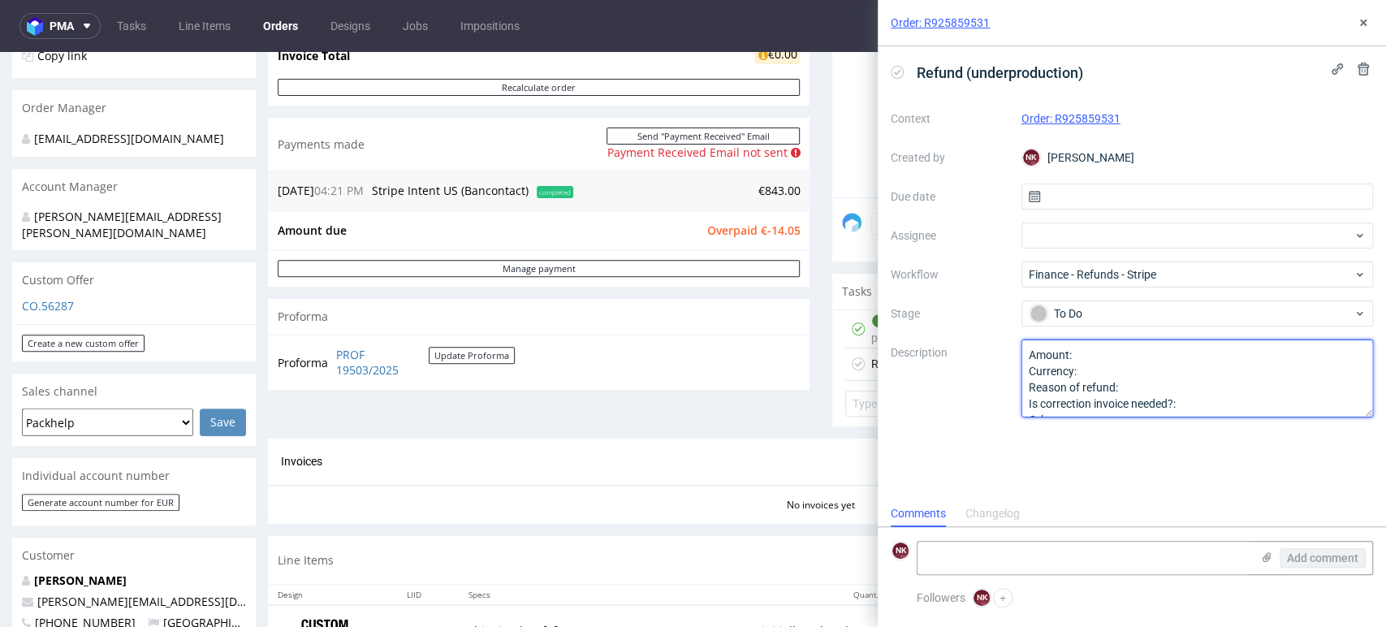
click at [1118, 349] on textarea "Amount: Currency: Reason of refund: Is correction invoice needed?: Other:" at bounding box center [1198, 378] width 352 height 78
click at [1118, 365] on textarea "Amount: Currency: Reason of refund: Is correction invoice needed?: Other:" at bounding box center [1198, 378] width 352 height 78
click at [1133, 380] on textarea "Amount: Currency: Reason of refund: Is correction invoice needed?: Other:" at bounding box center [1198, 378] width 352 height 78
type textarea "Amount: 14,05 Currency: EUR Reason of refund: underproduction Is correction inv…"
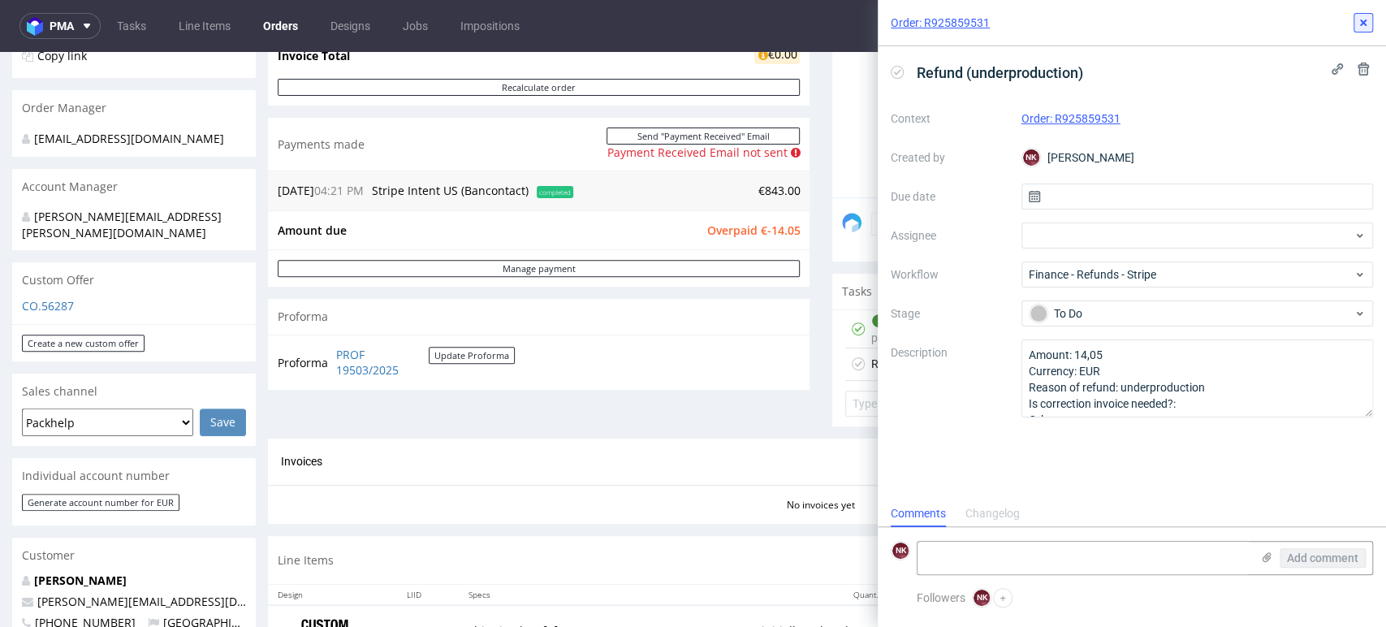
click at [1364, 15] on button at bounding box center [1363, 22] width 19 height 19
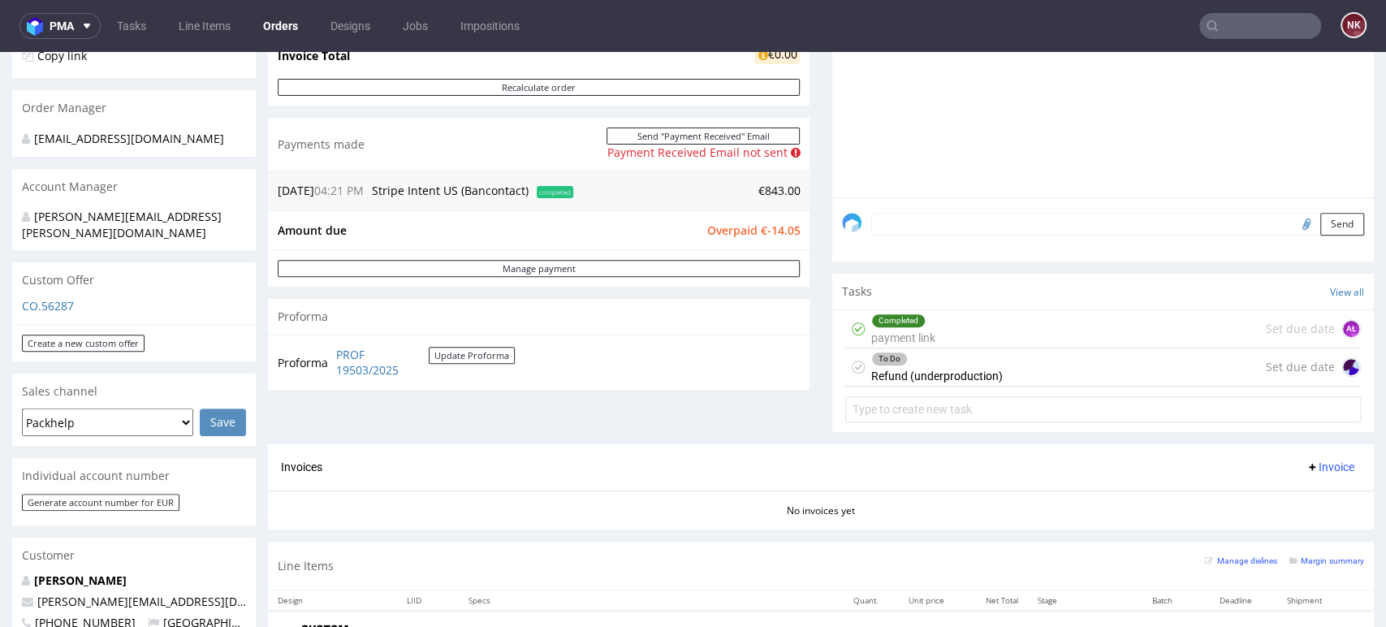
click at [767, 426] on div "Order summary 1 Line Item (Net Total) 828.95 Add promo code Apply additional_cu…" at bounding box center [539, 148] width 542 height 592
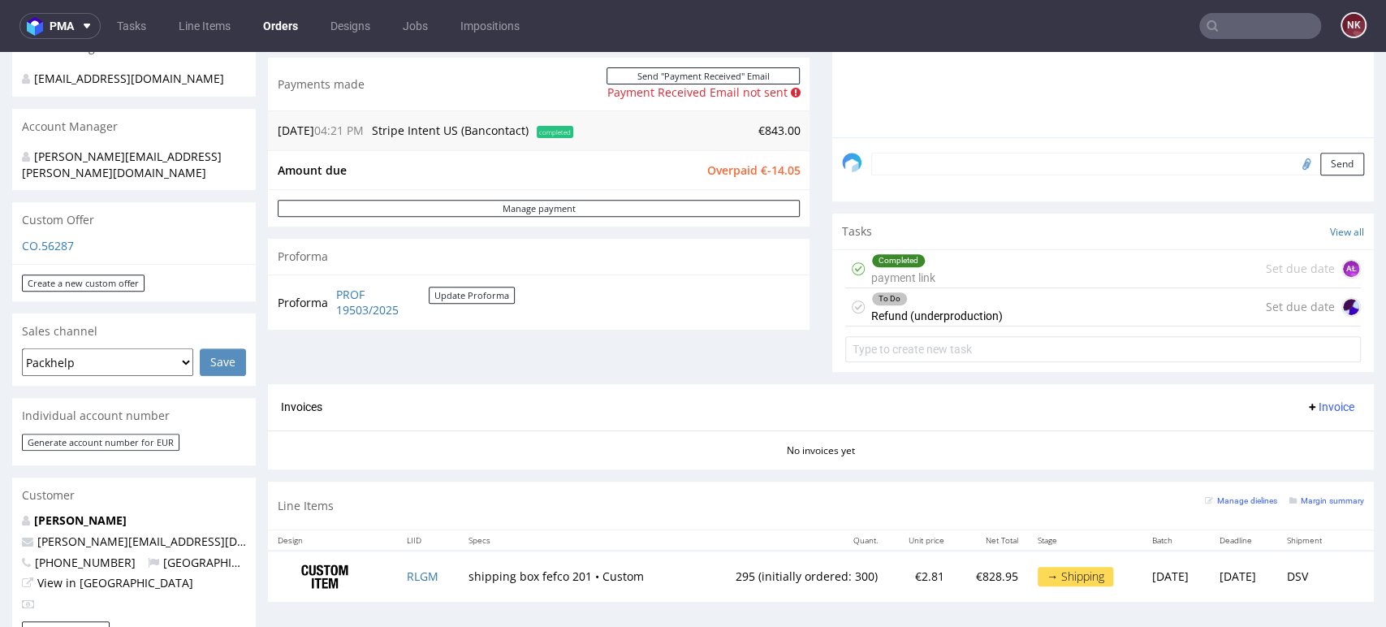
scroll to position [451, 0]
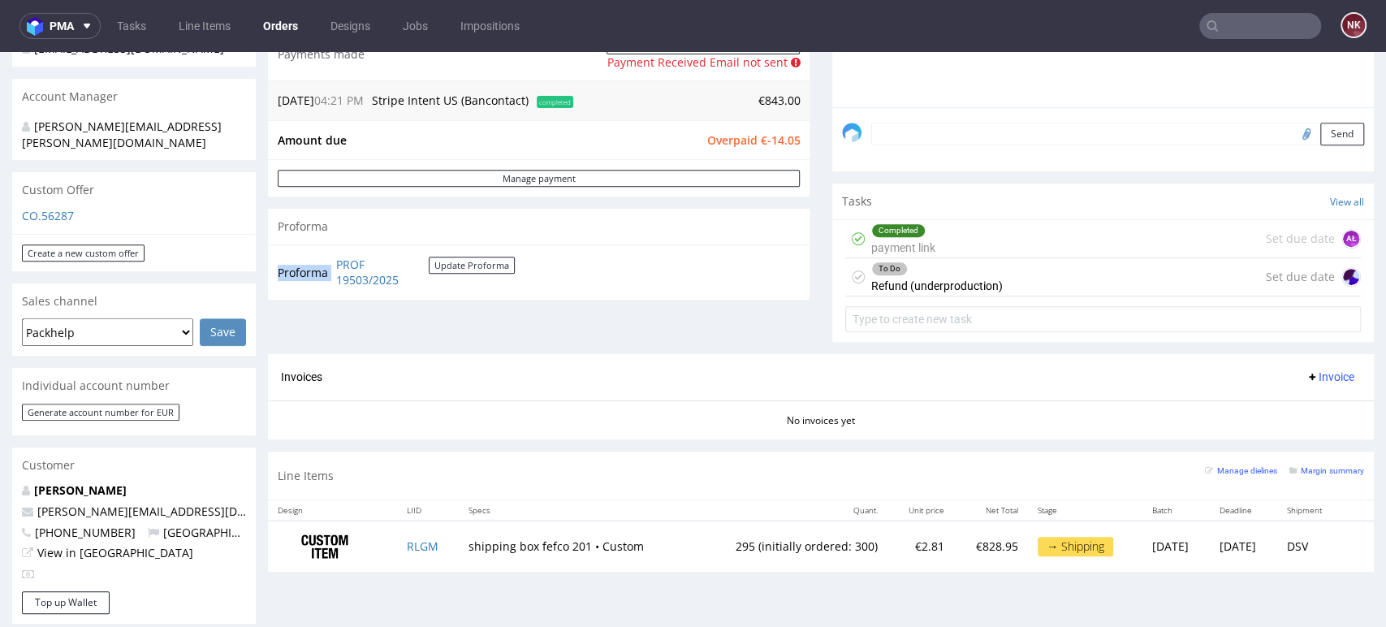
drag, startPoint x: 429, startPoint y: 287, endPoint x: 333, endPoint y: 266, distance: 98.3
click at [333, 266] on td "PROF 19503/2025 Update Proforma" at bounding box center [423, 272] width 183 height 35
copy tbody "Proforma"
click at [1316, 367] on button "Invoice" at bounding box center [1330, 376] width 62 height 19
click at [1299, 443] on span "Upload" at bounding box center [1302, 439] width 79 height 16
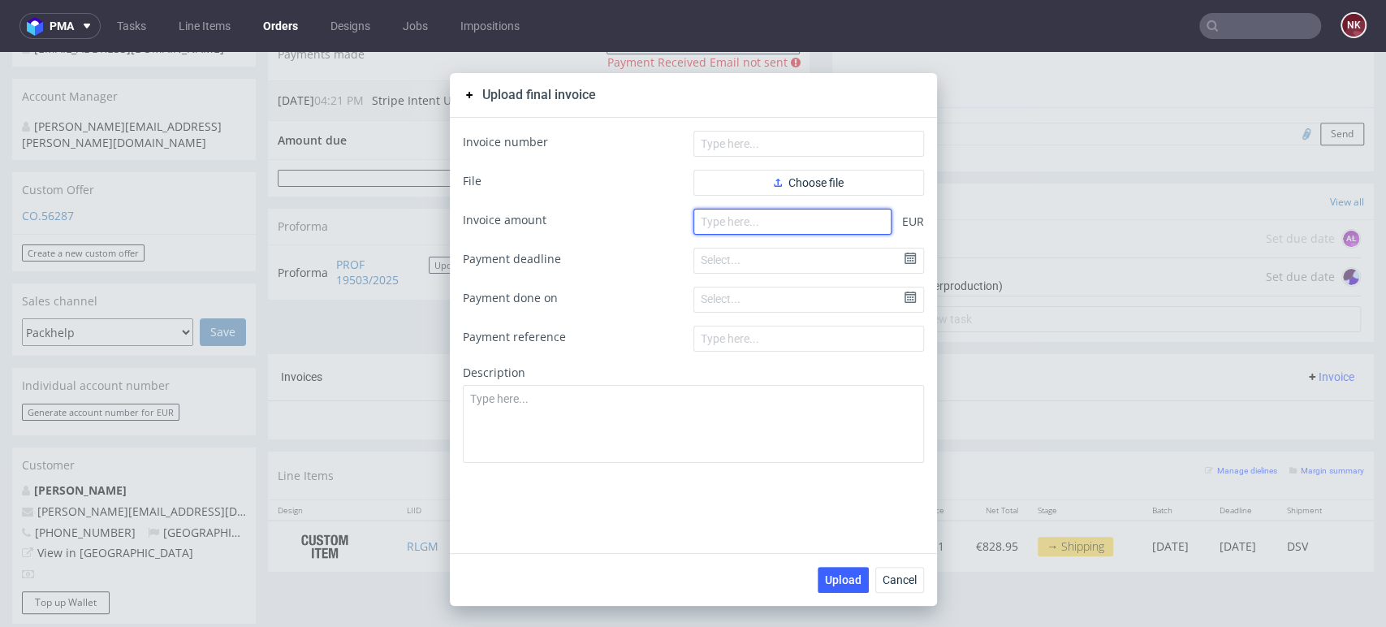
click at [828, 219] on input "number" at bounding box center [793, 222] width 198 height 26
type input "828.95"
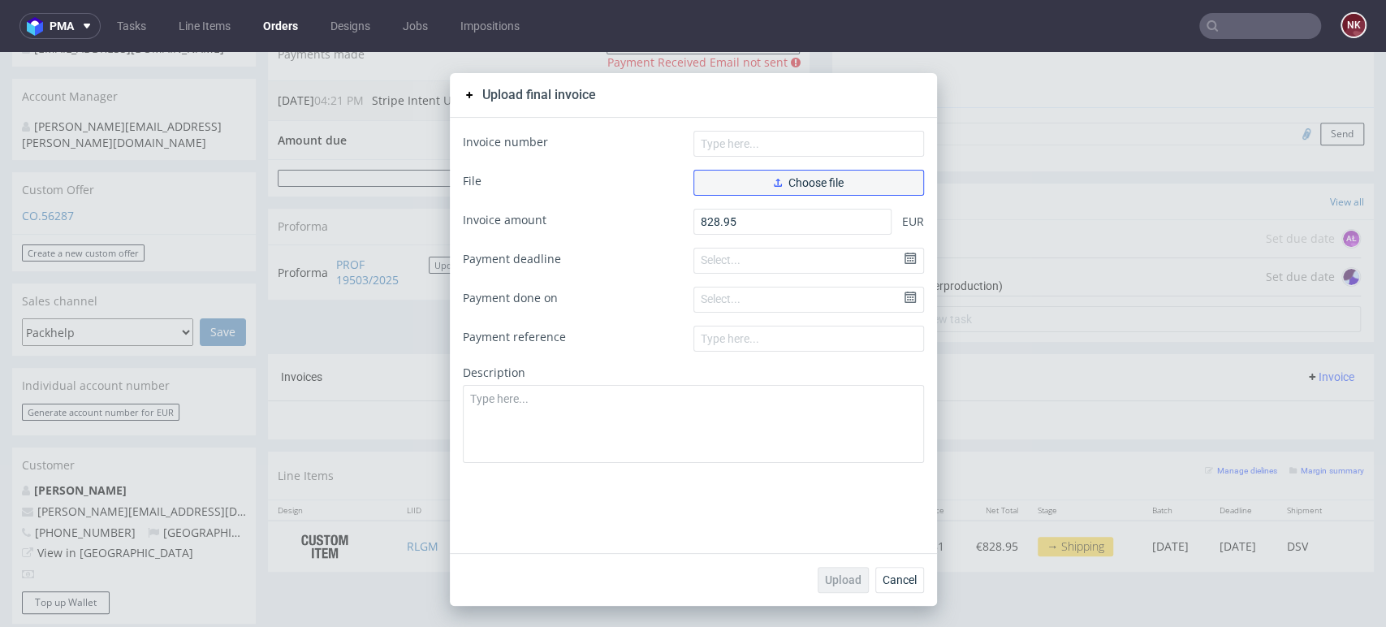
click at [786, 184] on span "Choose file" at bounding box center [809, 182] width 70 height 11
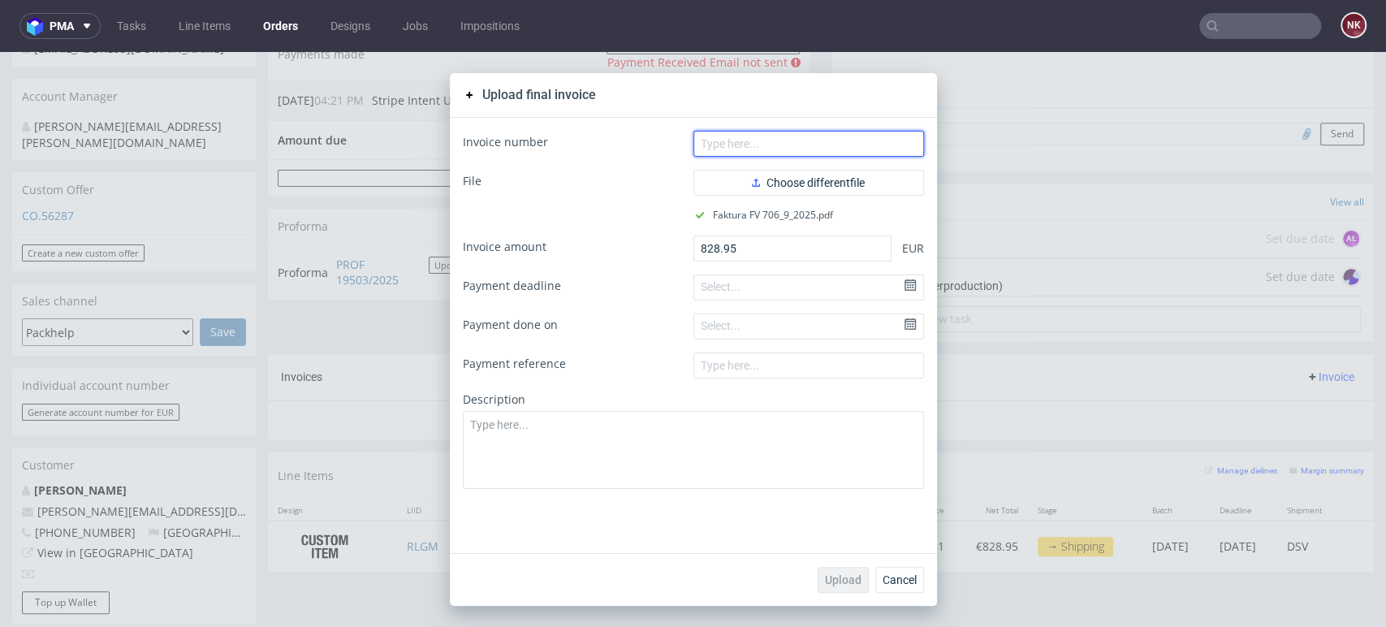
click at [754, 141] on input "text" at bounding box center [809, 144] width 231 height 26
paste input "FV 706/9/2025"
type input "FV 706/9/2025"
click at [846, 579] on span "Upload" at bounding box center [843, 579] width 37 height 11
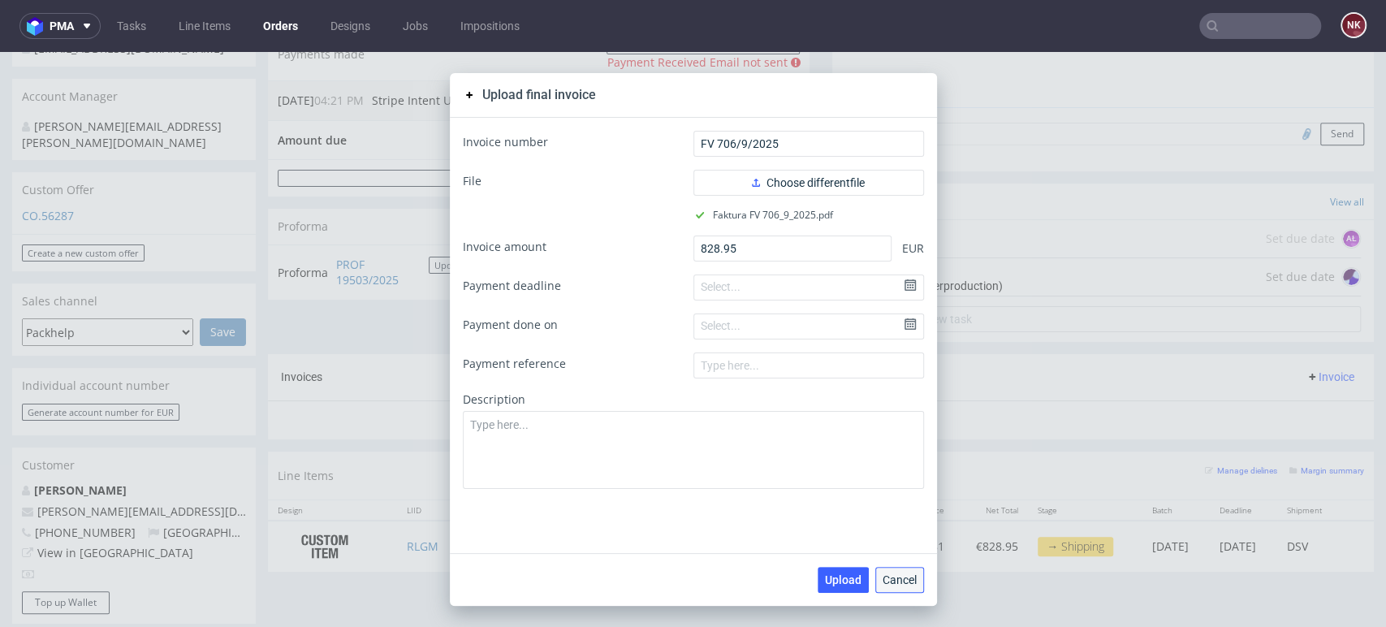
click at [891, 577] on span "Cancel" at bounding box center [900, 579] width 34 height 11
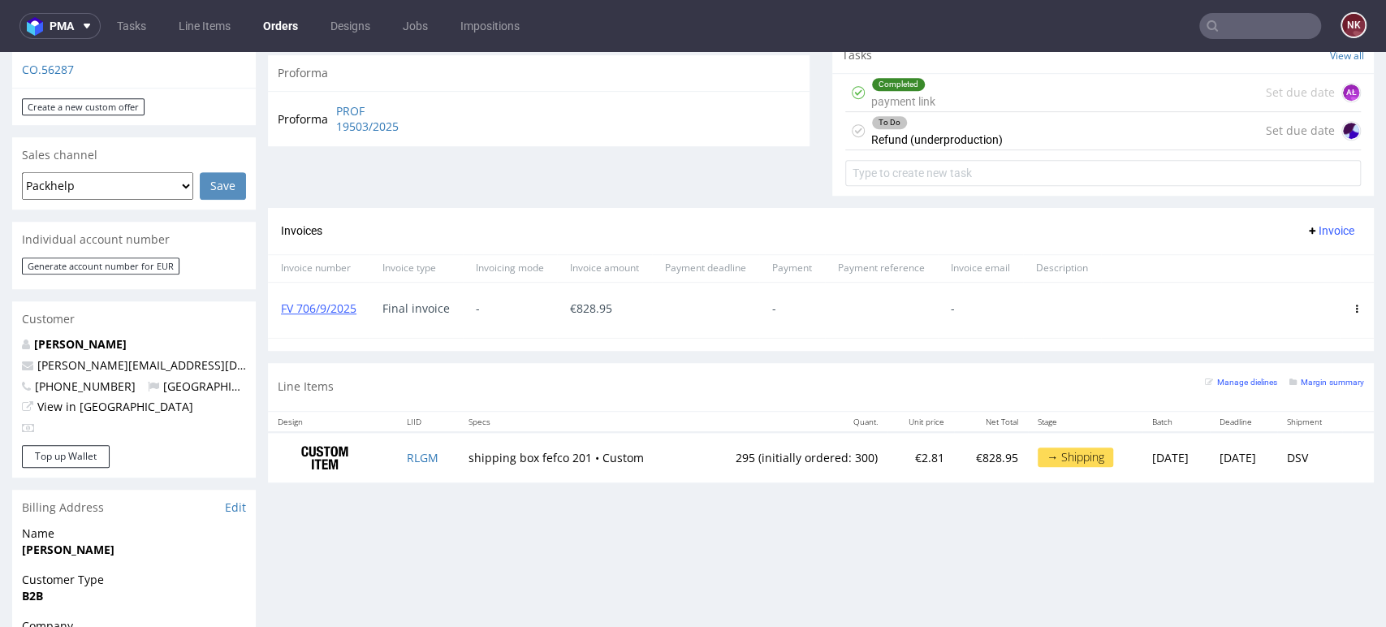
scroll to position [631, 0]
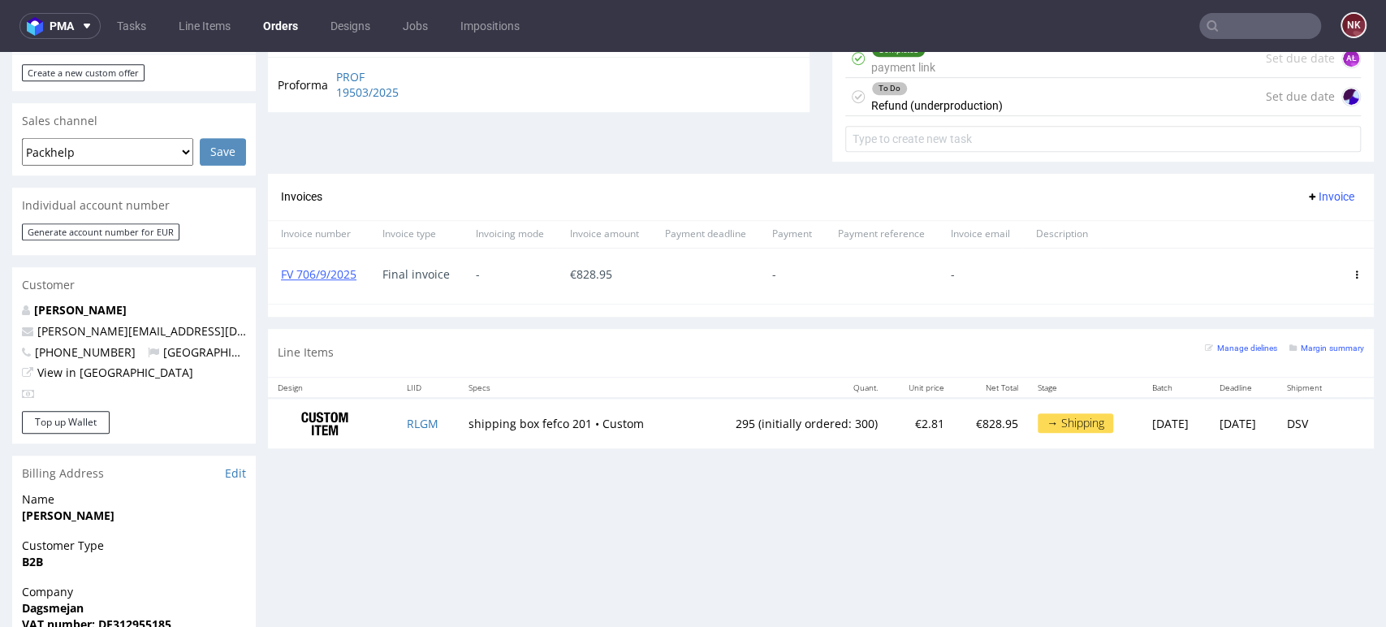
click at [1307, 503] on div "Progress Payment Owed €-14.05 Payment “Received” Email - Line Items 1 DTP - Pro…" at bounding box center [821, 253] width 1106 height 1558
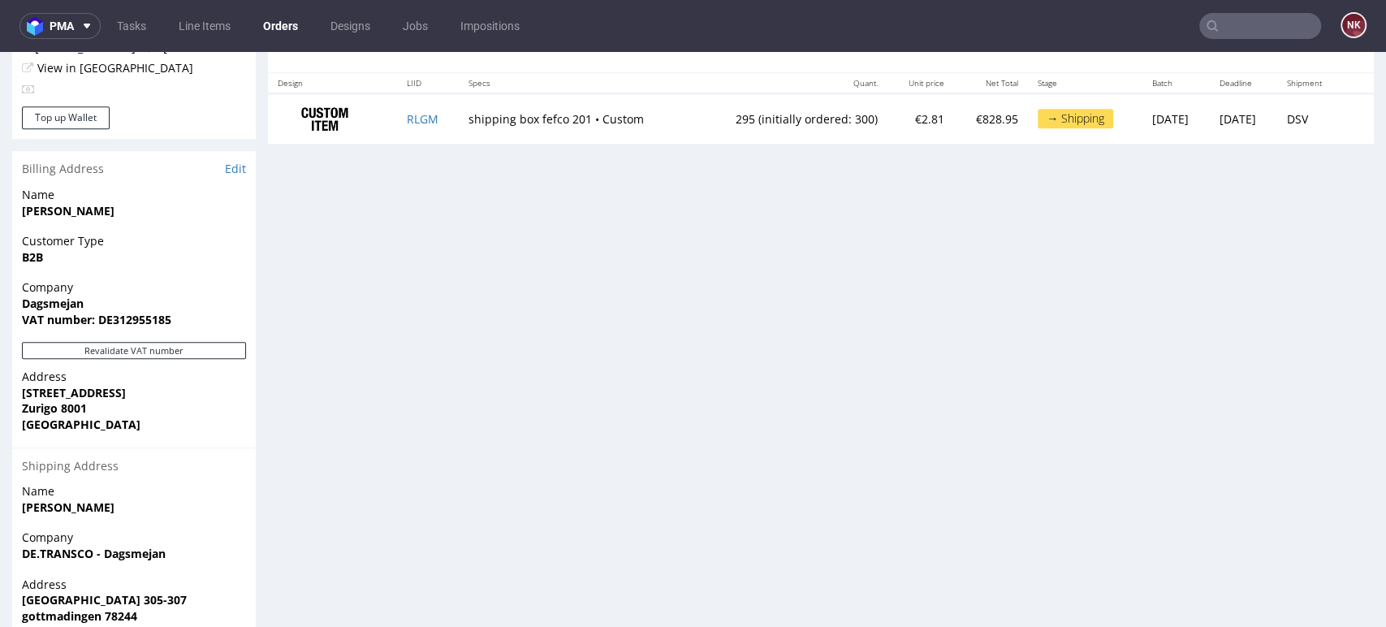
scroll to position [770, 0]
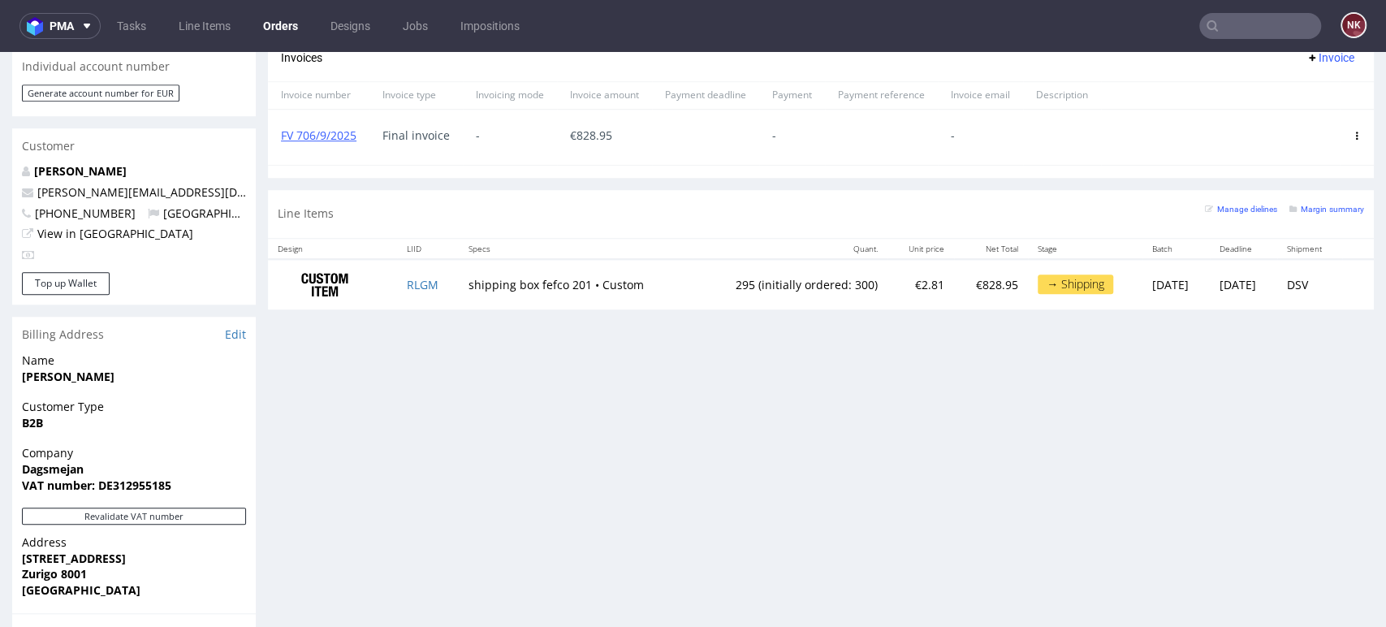
click at [1314, 462] on div "Progress Payment Owed €-14.05 Payment “Received” Email - Line Items 1 DTP - Pro…" at bounding box center [821, 114] width 1106 height 1558
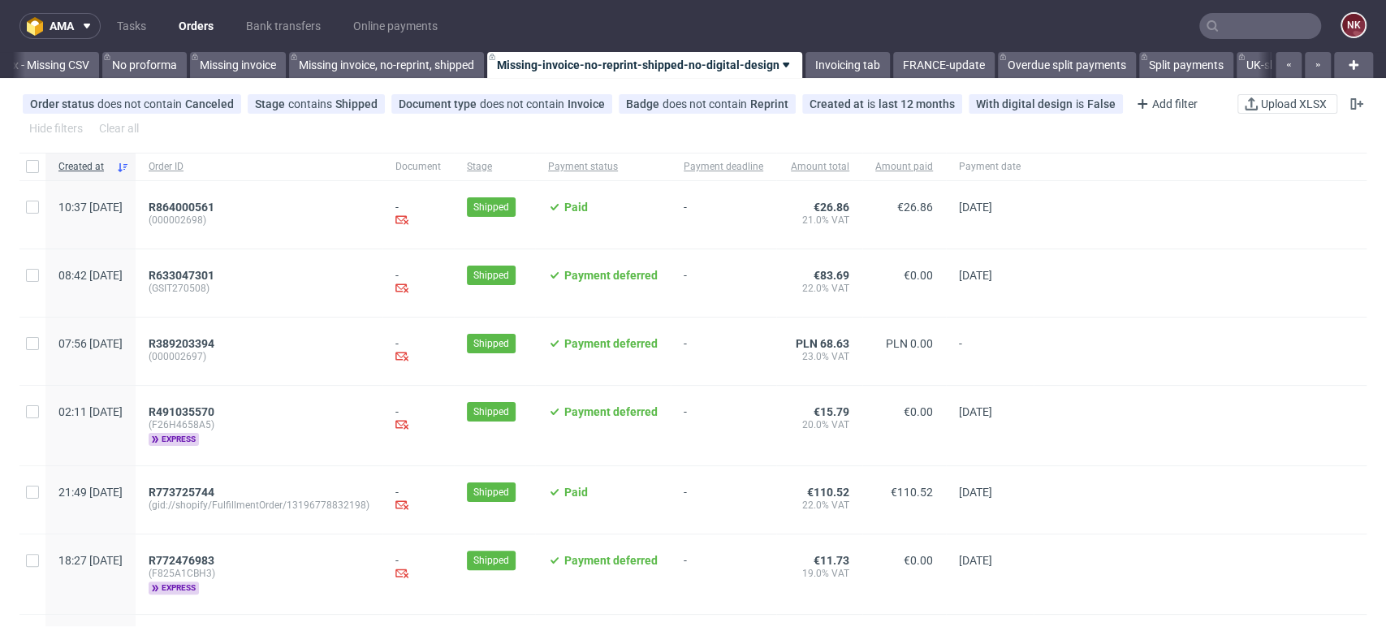
scroll to position [0, 2299]
click at [1299, 361] on div at bounding box center [1200, 351] width 333 height 67
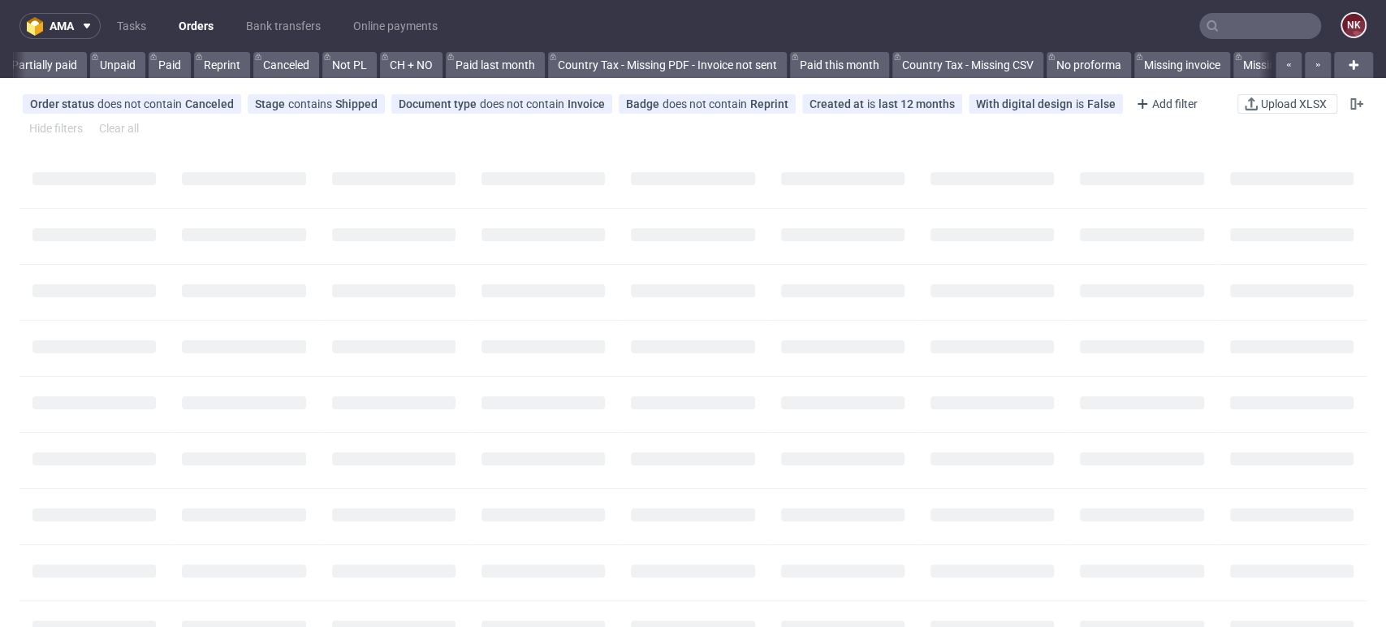
click at [1228, 39] on nav "ama Tasks Orders Bank transfers Online payments NK" at bounding box center [693, 26] width 1386 height 52
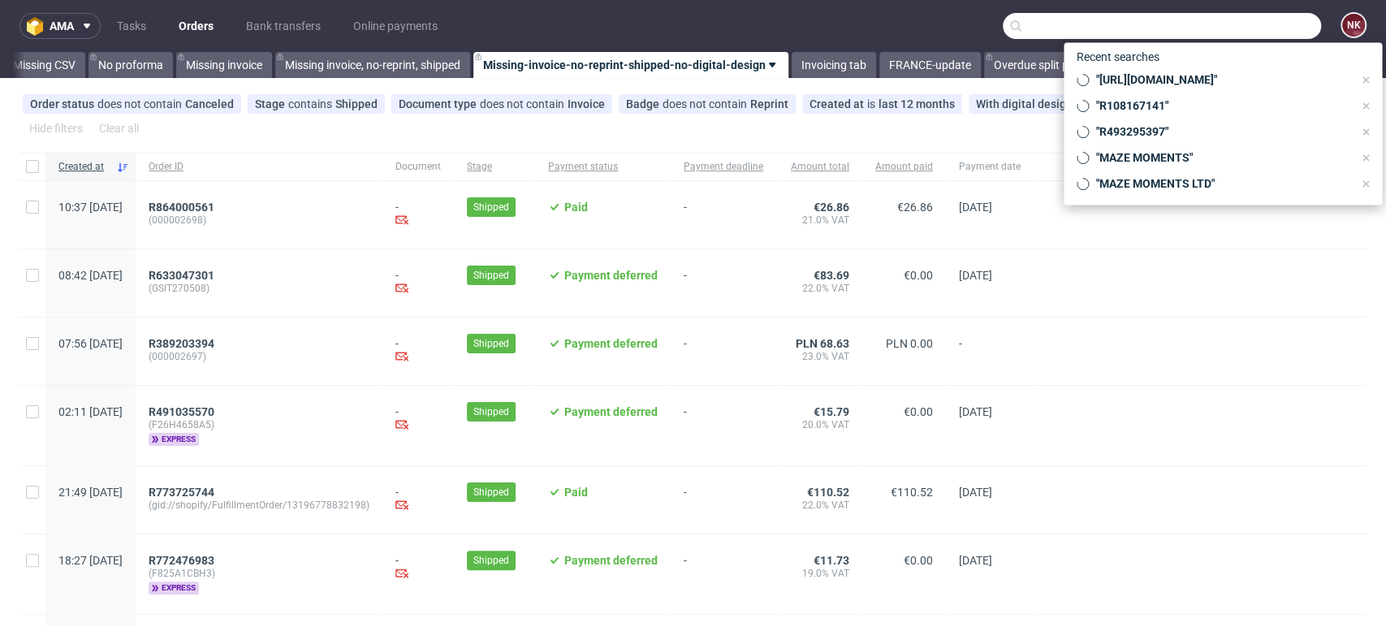
click at [1225, 32] on input "text" at bounding box center [1162, 26] width 318 height 26
paste input "R203443141 (edited)"
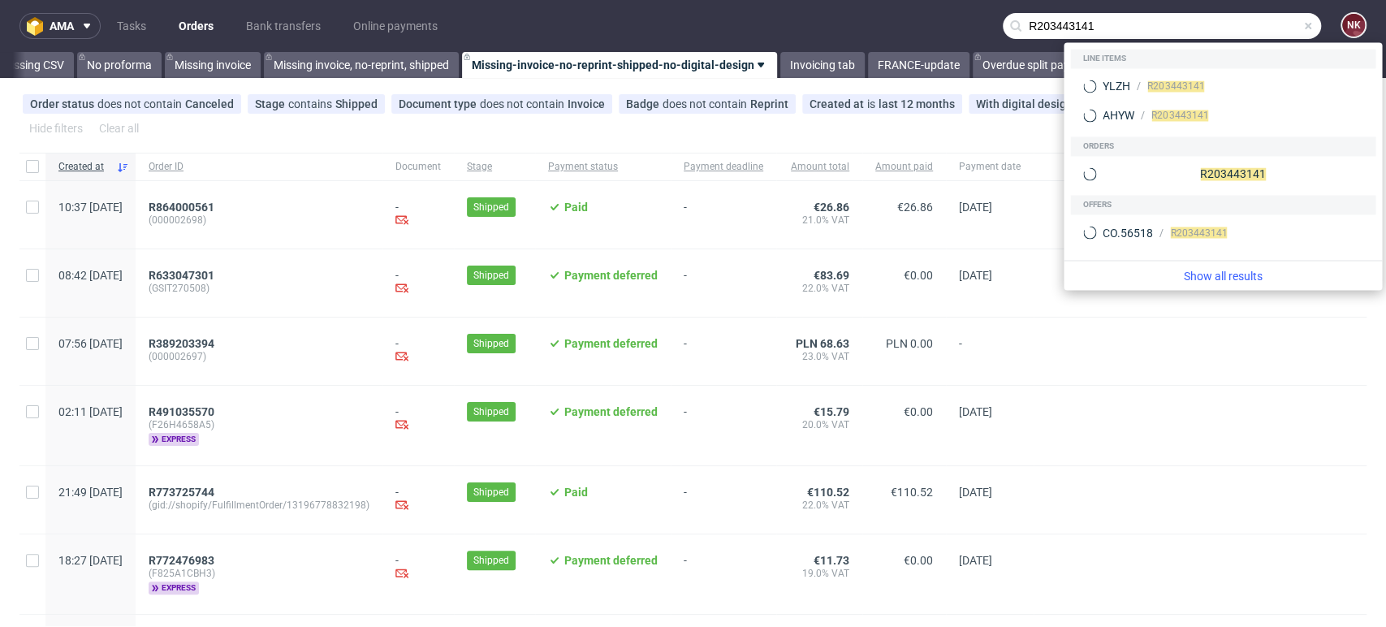
type input "R203443141"
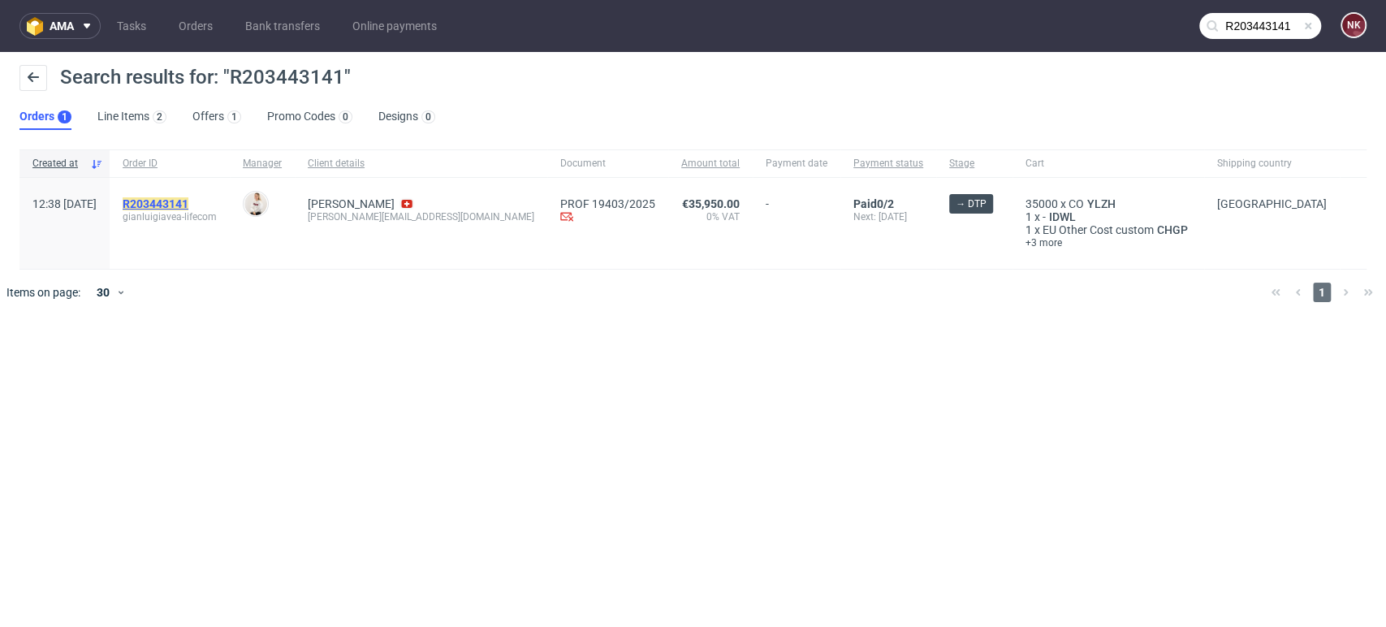
click at [188, 197] on mark "R203443141" at bounding box center [156, 203] width 66 height 13
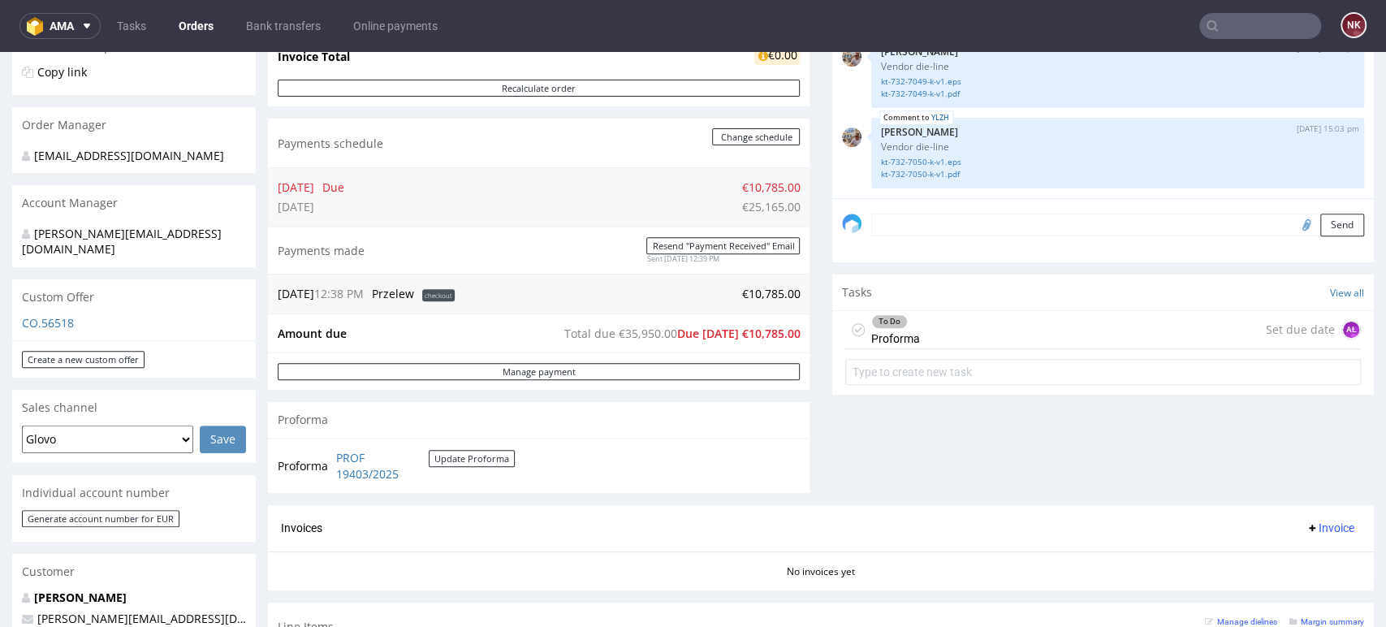
scroll to position [361, 0]
click at [1316, 465] on div "Comments User (6) Order (4) Automatic (0) Attachments (3) All (6) View all (6) …" at bounding box center [1103, 178] width 542 height 652
drag, startPoint x: 1026, startPoint y: 333, endPoint x: 1026, endPoint y: 385, distance: 52.0
click at [1026, 333] on div "To Do Proforma Set due date AŁ" at bounding box center [1103, 329] width 516 height 38
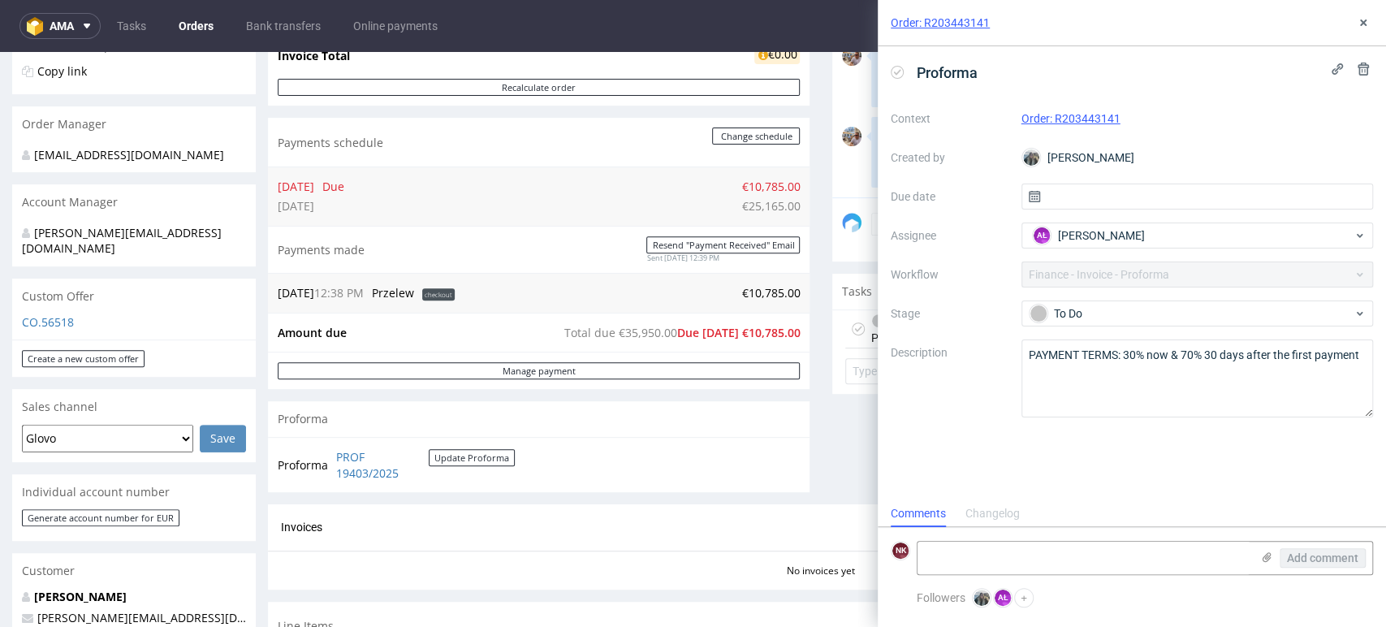
scroll to position [13, 0]
drag, startPoint x: 433, startPoint y: 484, endPoint x: 329, endPoint y: 460, distance: 106.8
click at [329, 460] on div "Proforma PROF 19403/2025 Update Proforma" at bounding box center [539, 464] width 542 height 55
copy tbody "Proforma"
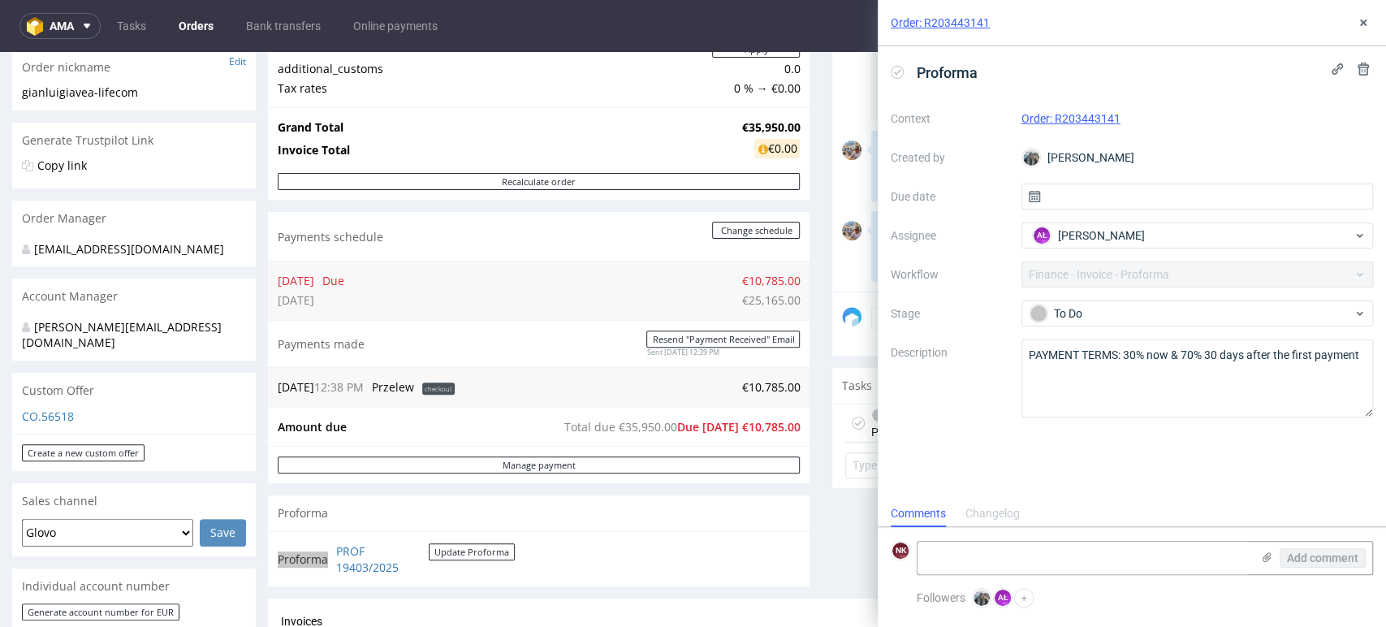
scroll to position [180, 0]
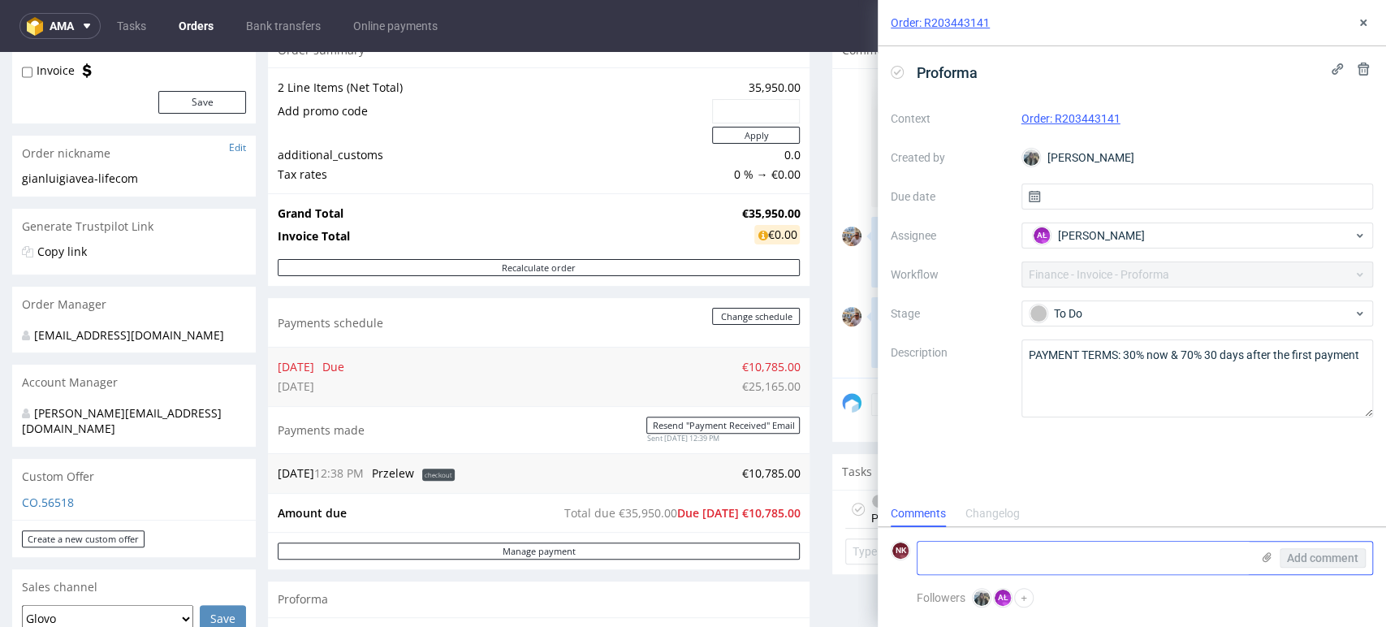
click at [1109, 573] on textarea at bounding box center [1084, 558] width 333 height 32
type textarea "proforma 30%"
click at [1263, 557] on use at bounding box center [1267, 557] width 9 height 10
click at [0, 0] on input "file" at bounding box center [0, 0] width 0 height 0
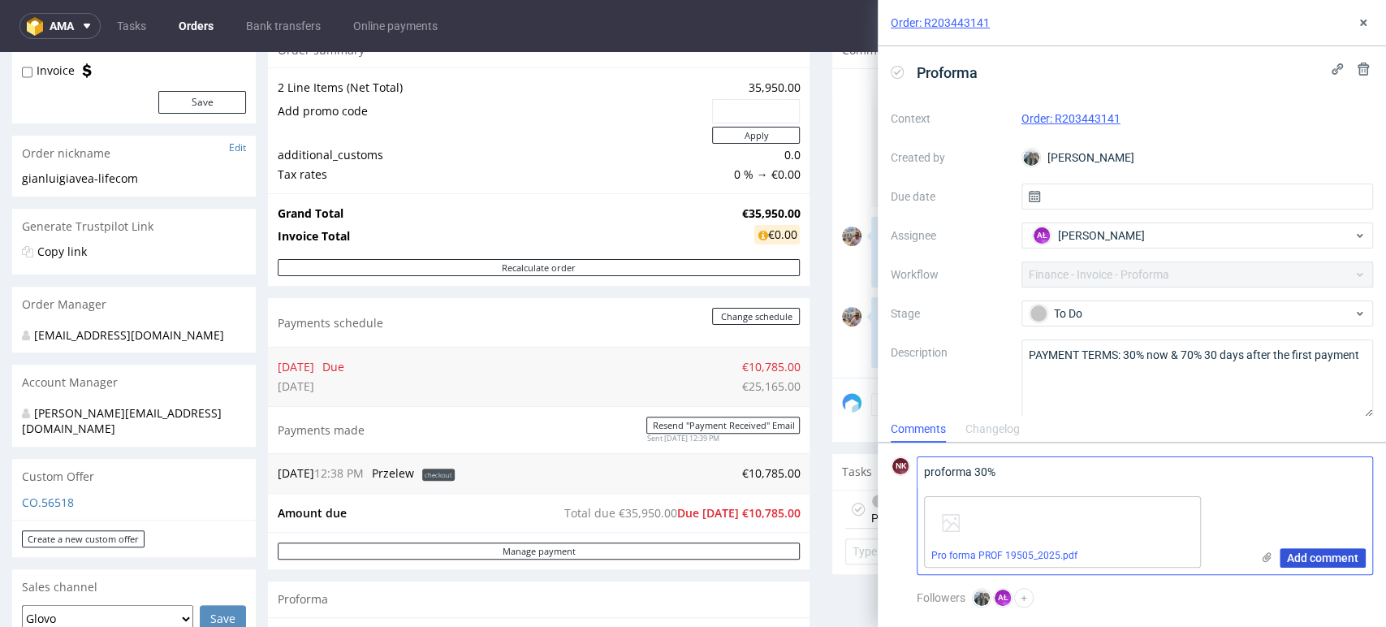
click at [1317, 560] on span "Add comment" at bounding box center [1322, 557] width 71 height 11
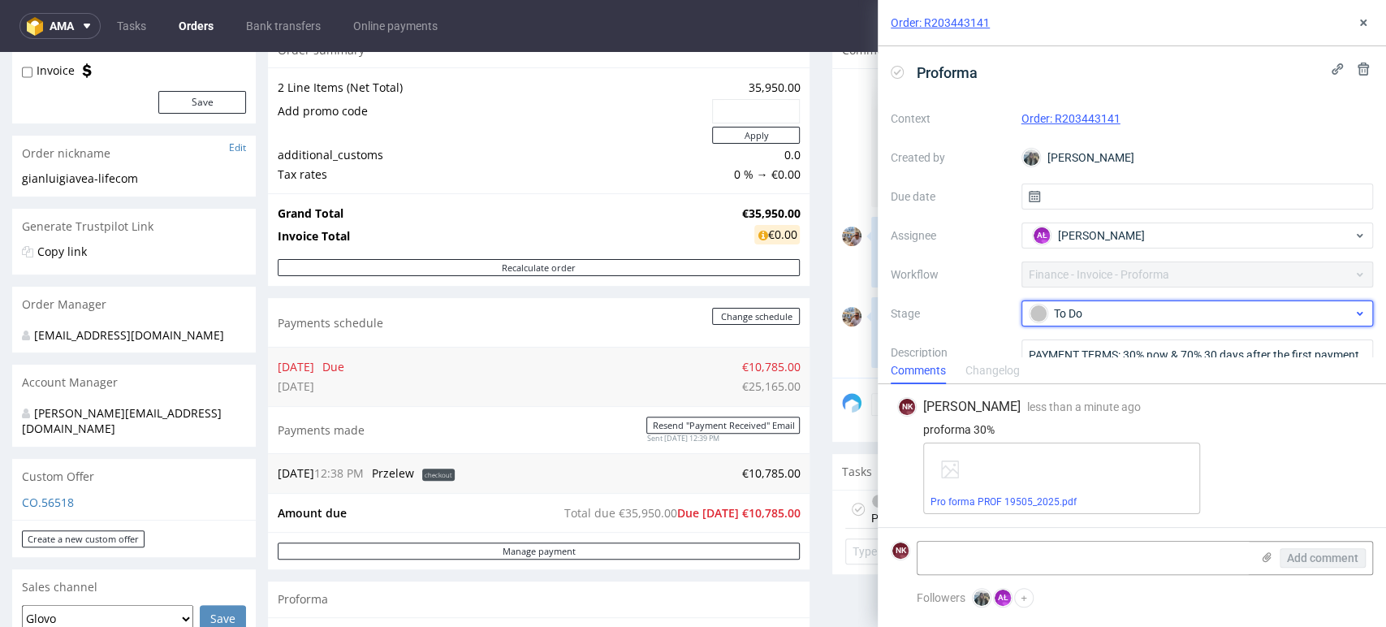
click at [1188, 312] on div "To Do" at bounding box center [1191, 314] width 323 height 18
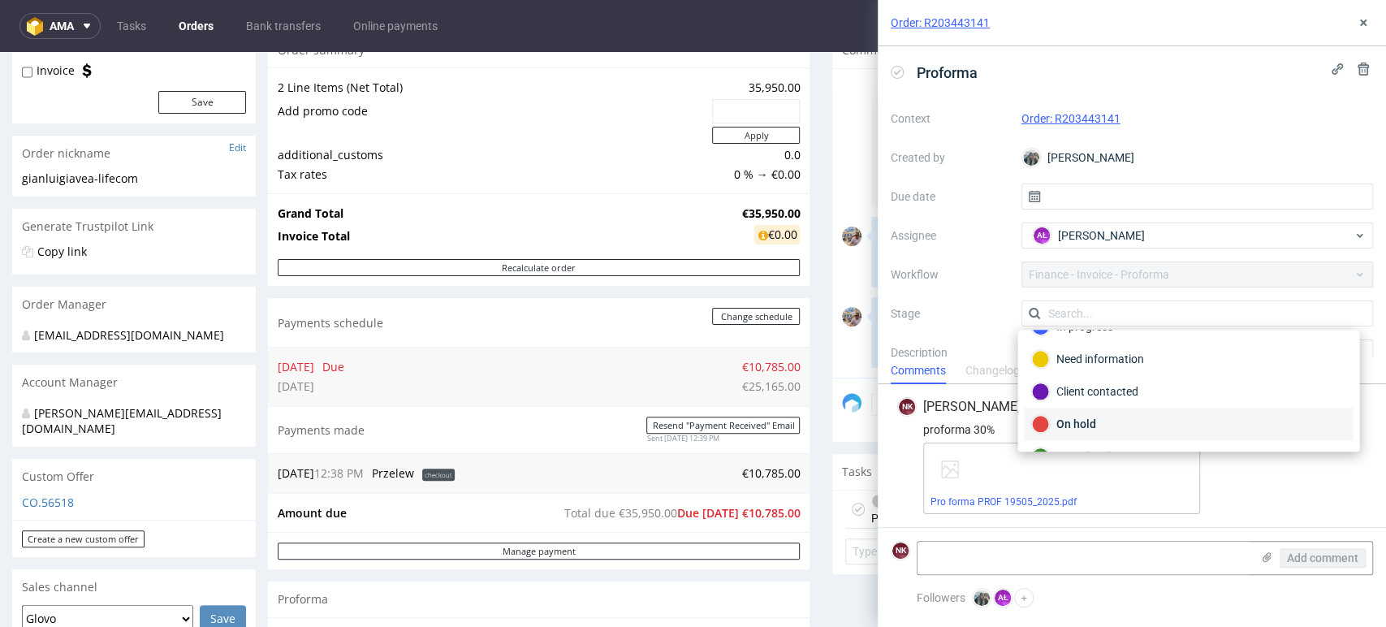
scroll to position [90, 0]
click at [1140, 421] on div "Completed" at bounding box center [1188, 425] width 314 height 18
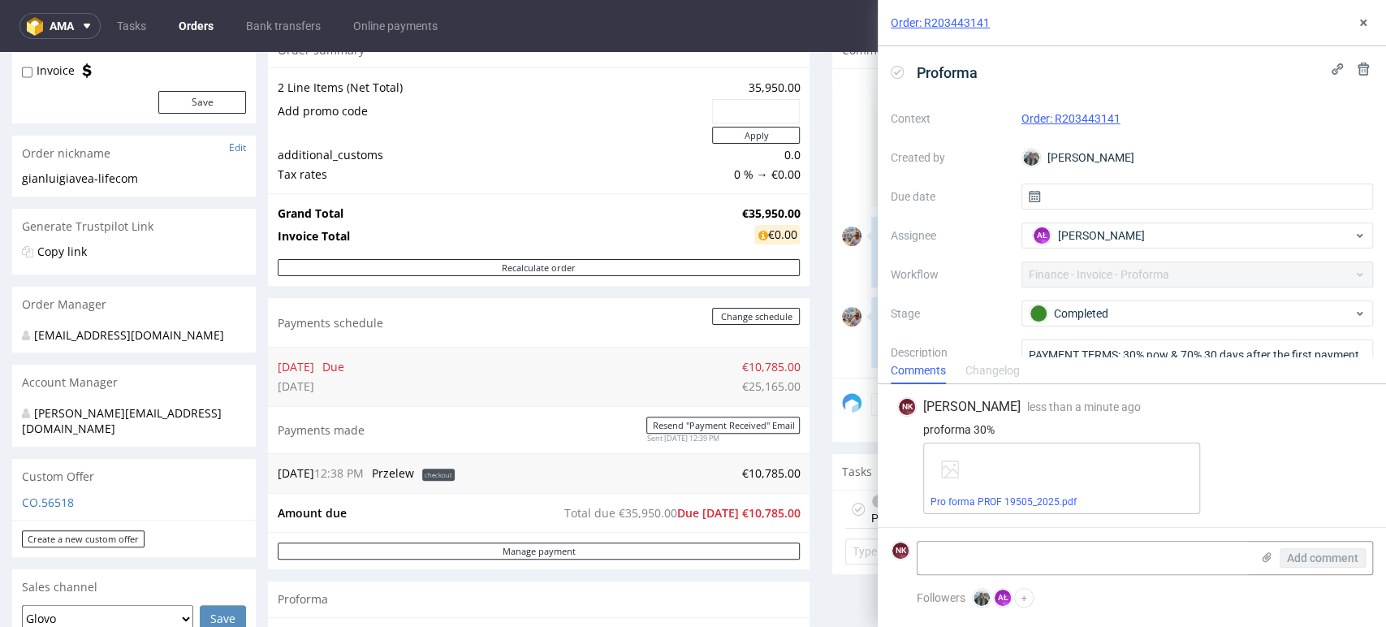
click at [1303, 474] on div "Pro forma PROF 19505_2025.pdf" at bounding box center [1144, 478] width 443 height 71
click at [976, 71] on span "Proforma" at bounding box center [947, 72] width 74 height 27
click at [1328, 447] on div "Pro forma PROF 19505_2025.pdf" at bounding box center [1144, 478] width 443 height 71
click at [1365, 18] on icon at bounding box center [1363, 22] width 13 height 13
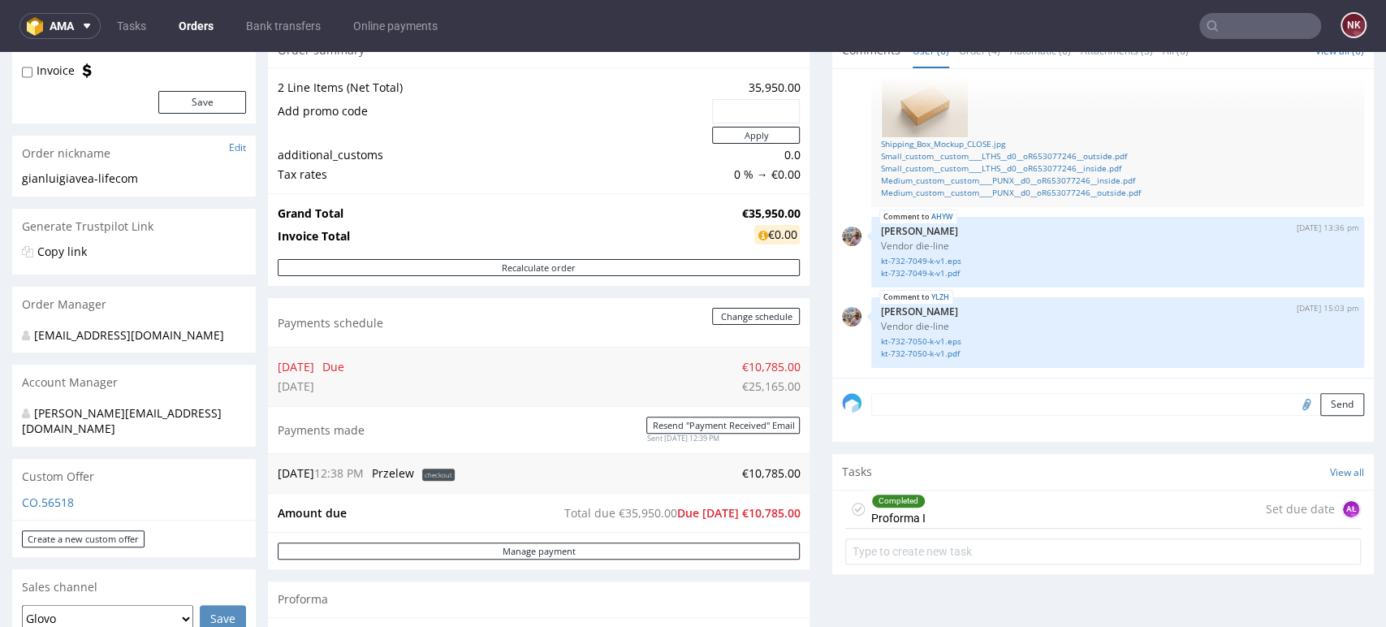
click at [1317, 596] on div "Comments User (6) Order (4) Automatic (0) Attachments (3) All (6) View all (6) …" at bounding box center [1103, 358] width 542 height 652
drag, startPoint x: 888, startPoint y: 503, endPoint x: 1008, endPoint y: 533, distance: 122.9
click at [888, 503] on div "Completed" at bounding box center [898, 501] width 53 height 13
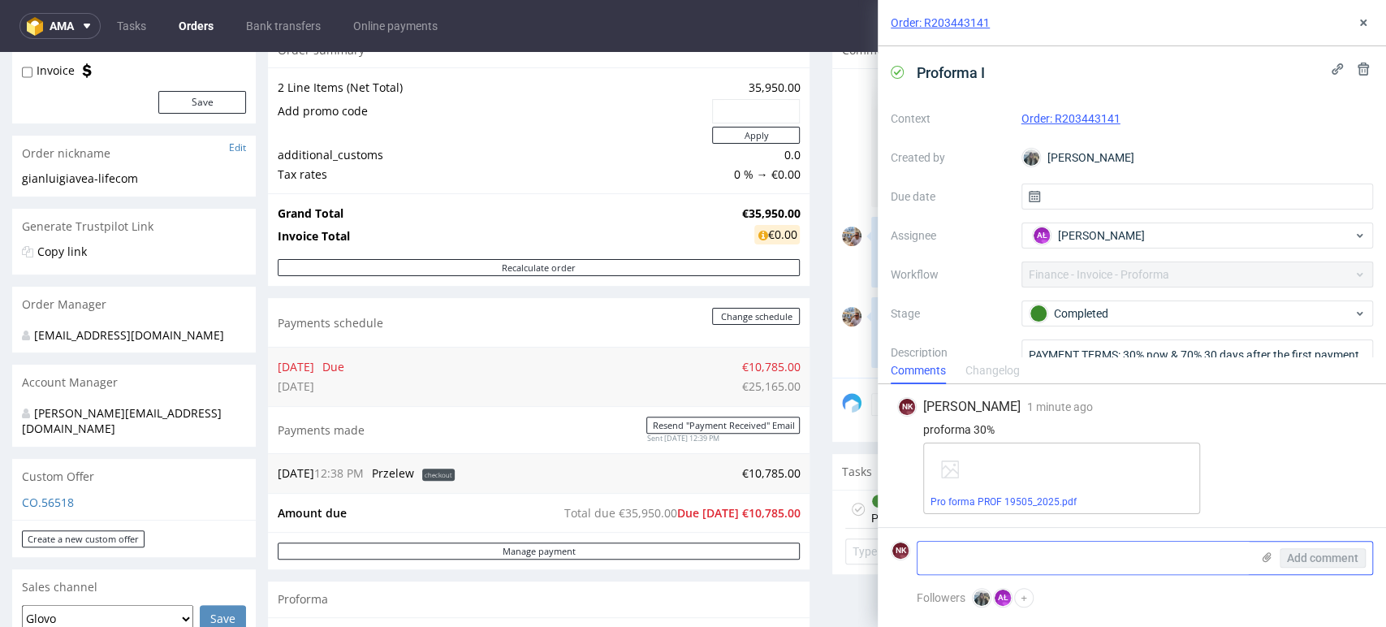
click at [1112, 569] on textarea at bounding box center [1084, 558] width 333 height 32
type textarea "Jak klient zapłaci to trzeba wystawić drugą zgodnie z info"
click at [1319, 558] on span "Add comment" at bounding box center [1322, 557] width 71 height 11
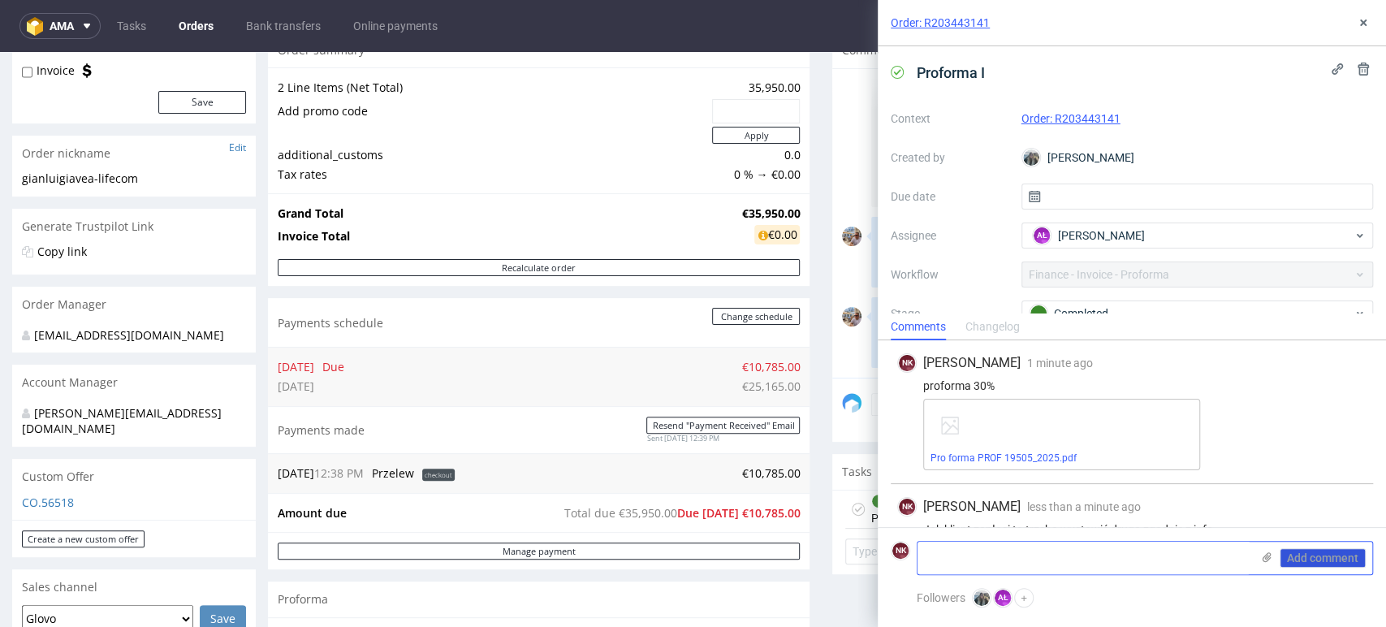
scroll to position [27, 0]
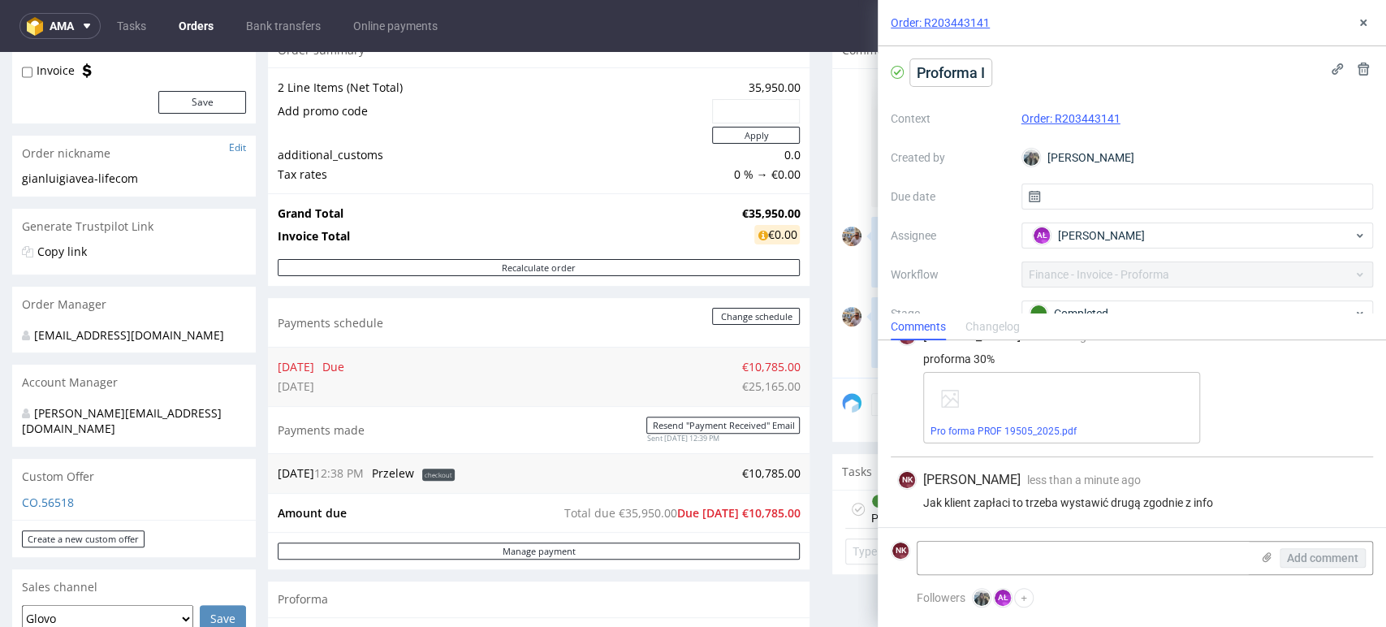
click at [984, 73] on span "Proforma I" at bounding box center [950, 72] width 81 height 27
click at [983, 71] on span "Proforma !!!!)" at bounding box center [959, 72] width 98 height 27
click at [1100, 310] on div "Completed" at bounding box center [1191, 314] width 323 height 18
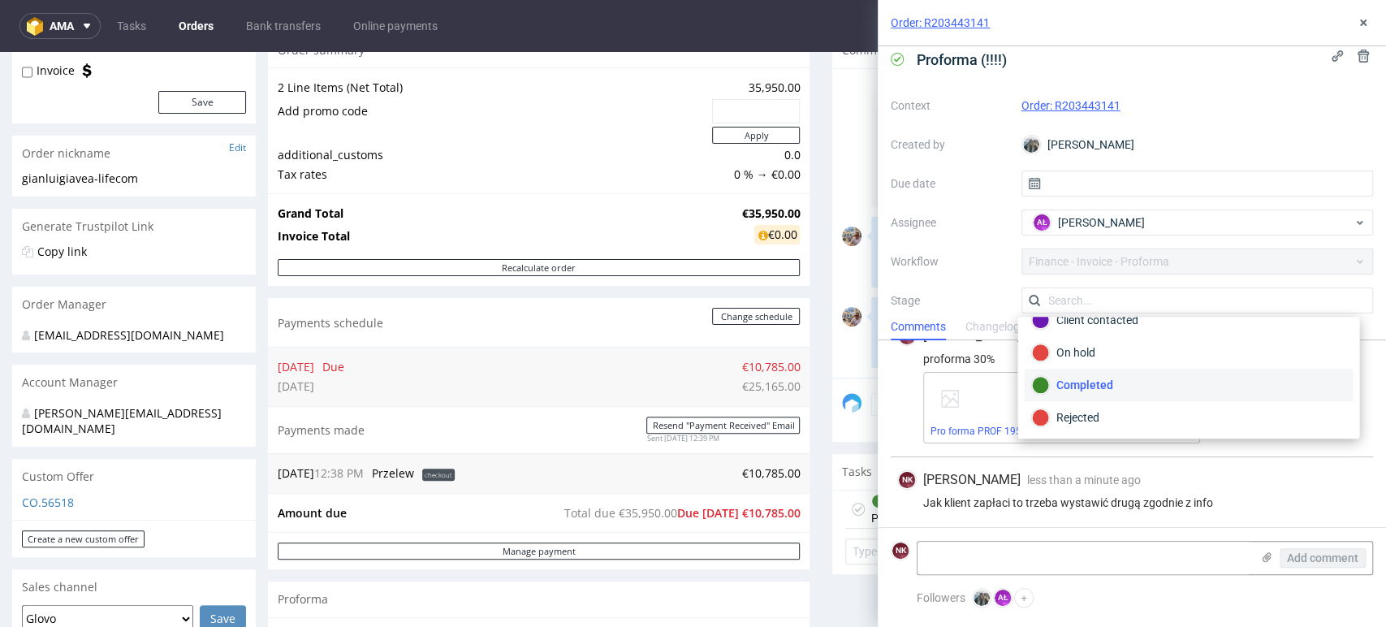
scroll to position [26, 0]
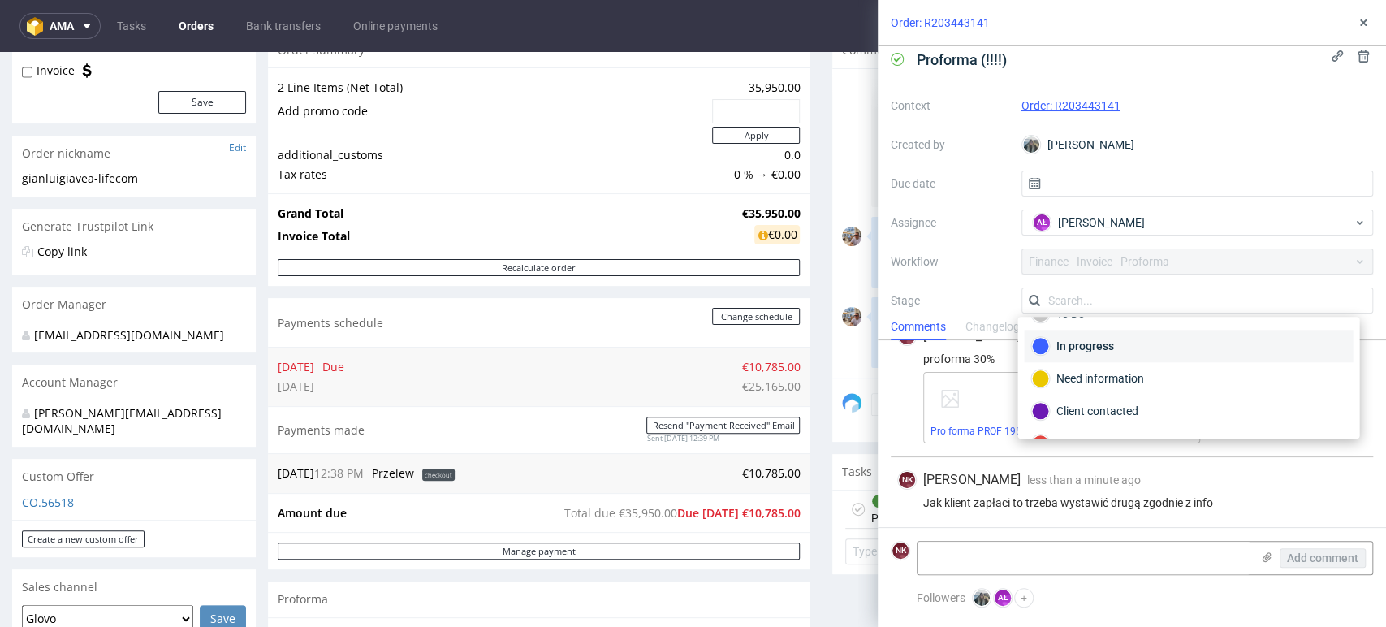
click at [1115, 346] on div "In progress" at bounding box center [1188, 346] width 314 height 18
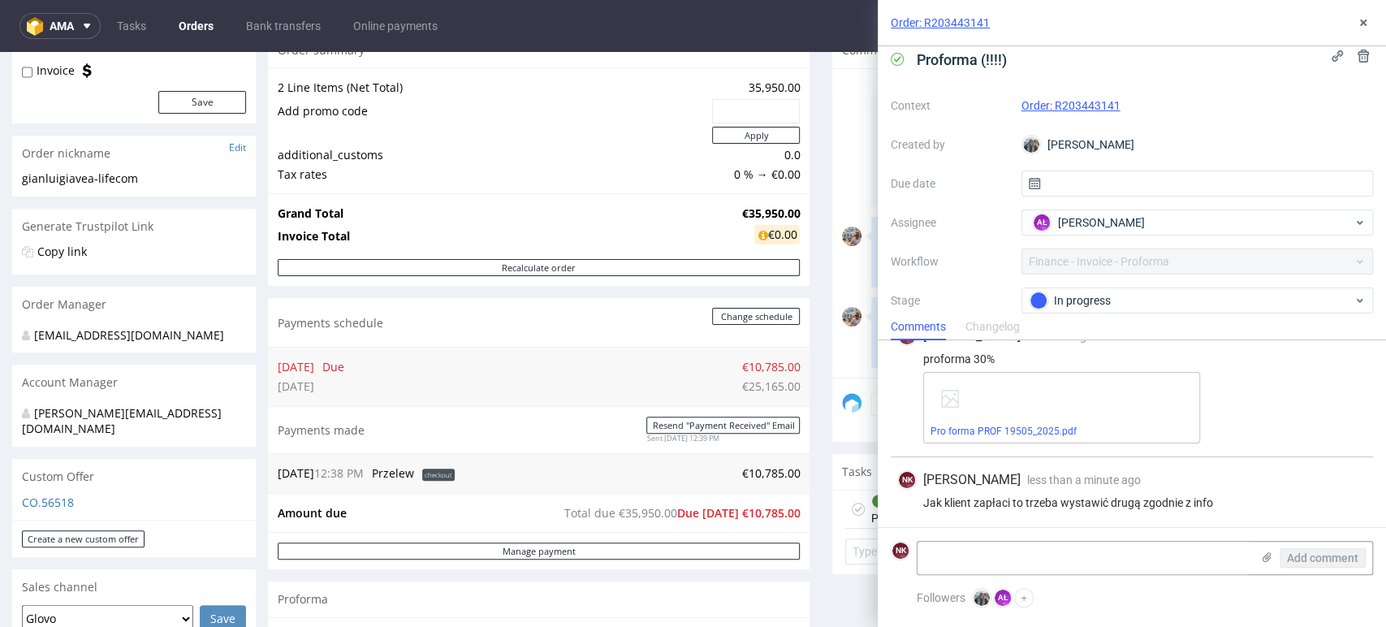
click at [1281, 389] on div "Pro forma PROF 19505_2025.pdf" at bounding box center [1144, 407] width 443 height 71
click at [1358, 27] on icon at bounding box center [1363, 22] width 13 height 13
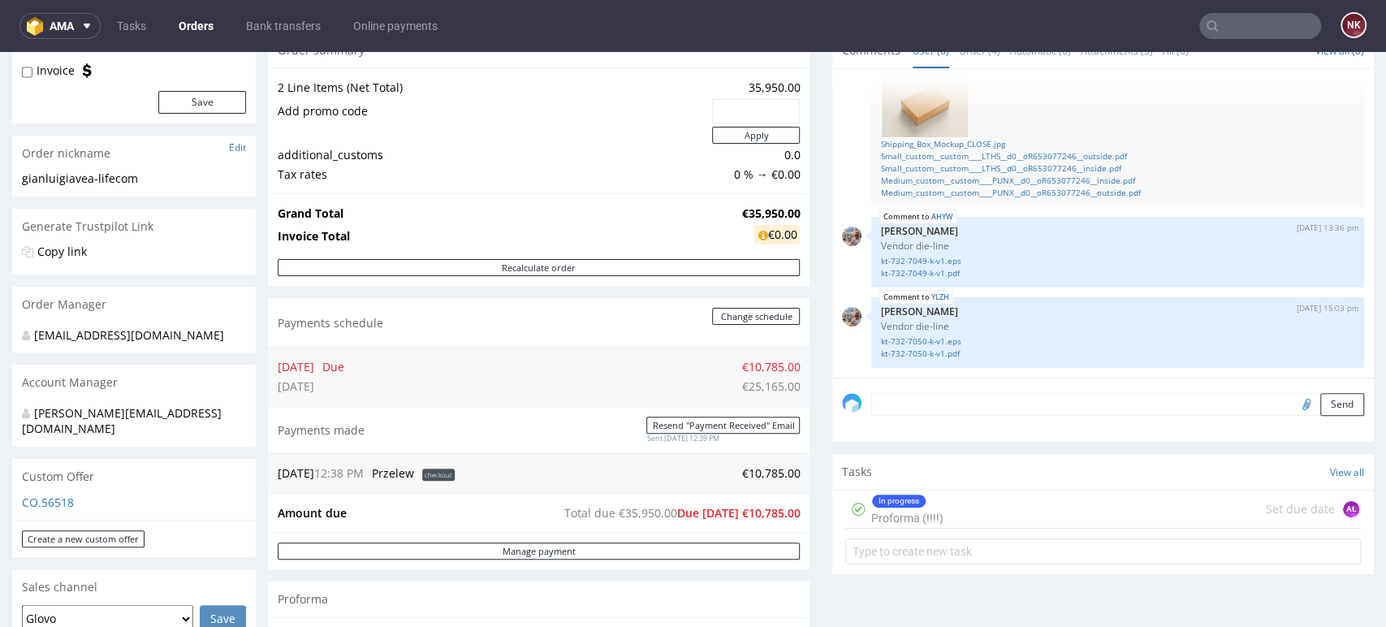
click at [963, 513] on div "In progress Proforma (!!!!) Set due date AŁ" at bounding box center [1103, 510] width 516 height 38
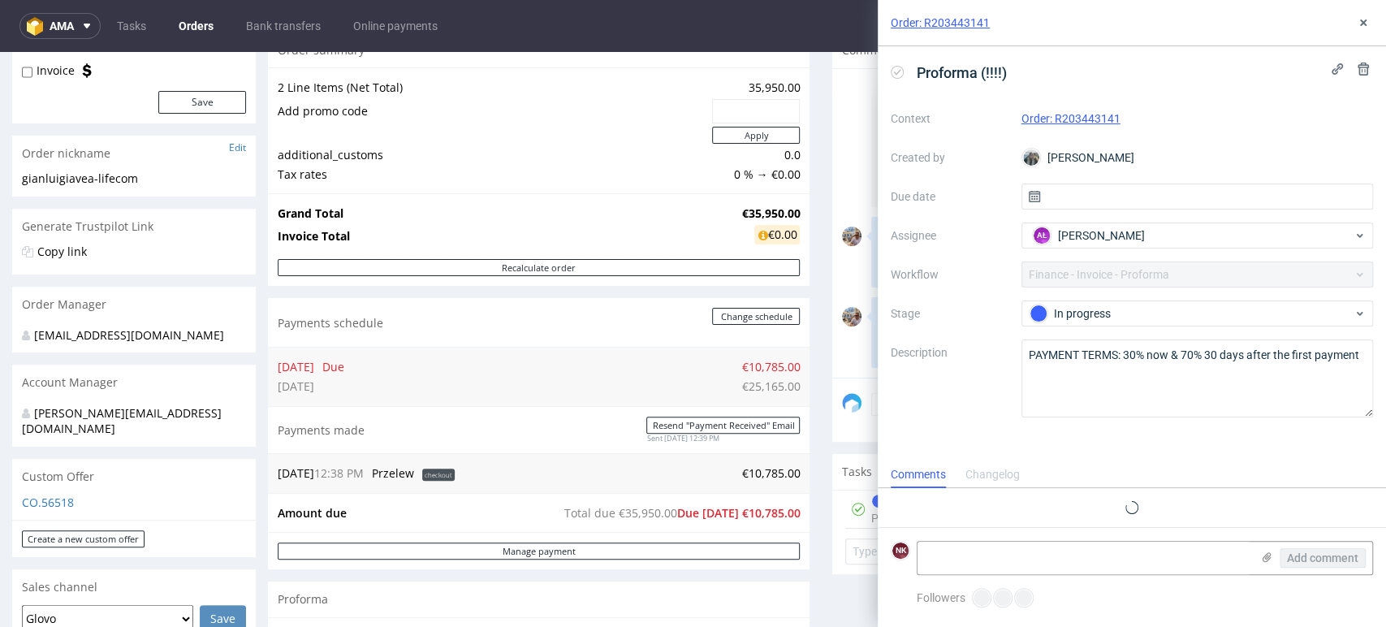
scroll to position [27, 0]
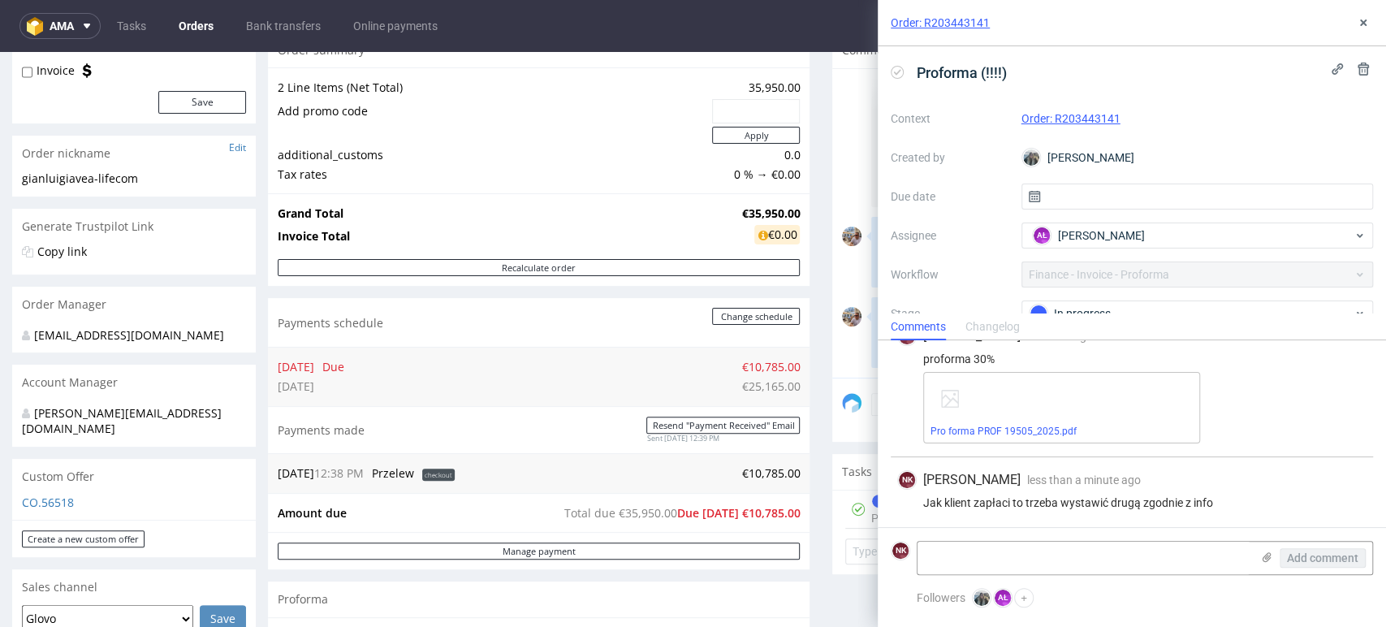
click at [1013, 74] on div "Proforma (!!!!)" at bounding box center [1132, 72] width 482 height 27
click at [1321, 130] on div "Context Order: R203443141 Created by Zeniuk Magdalena Due date Assignee AŁ Alek…" at bounding box center [1132, 262] width 482 height 312
click at [1364, 18] on icon at bounding box center [1363, 22] width 13 height 13
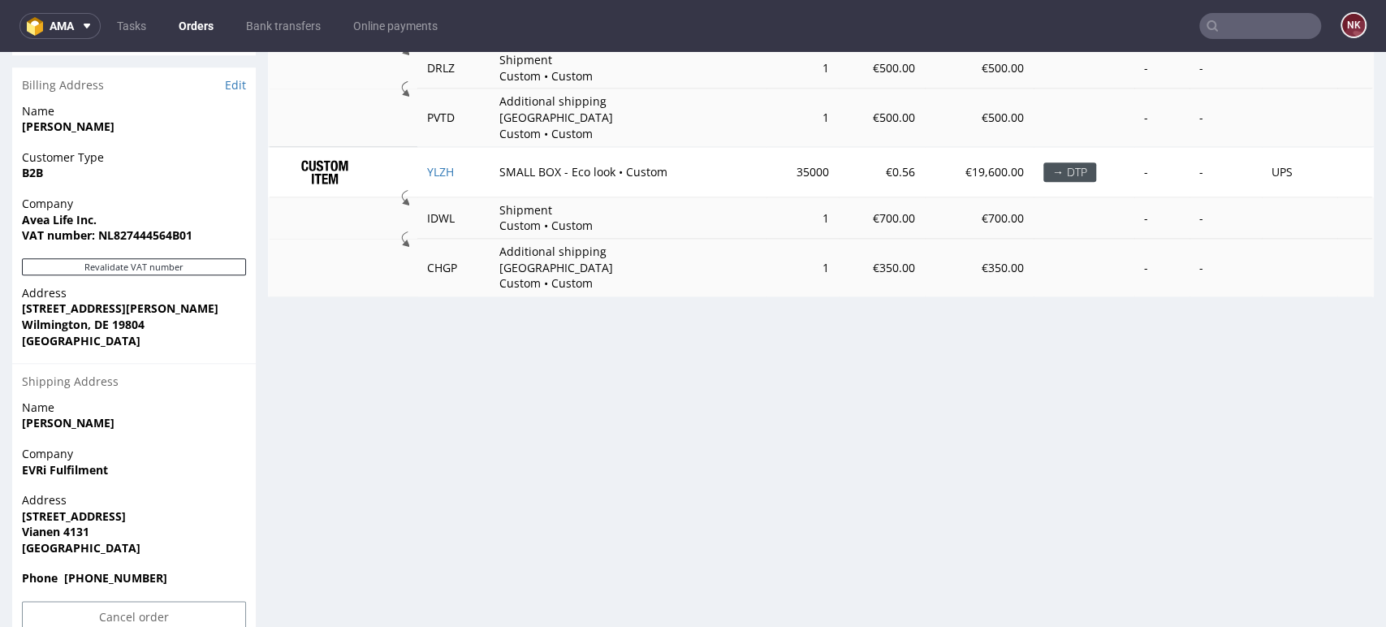
scroll to position [1057, 0]
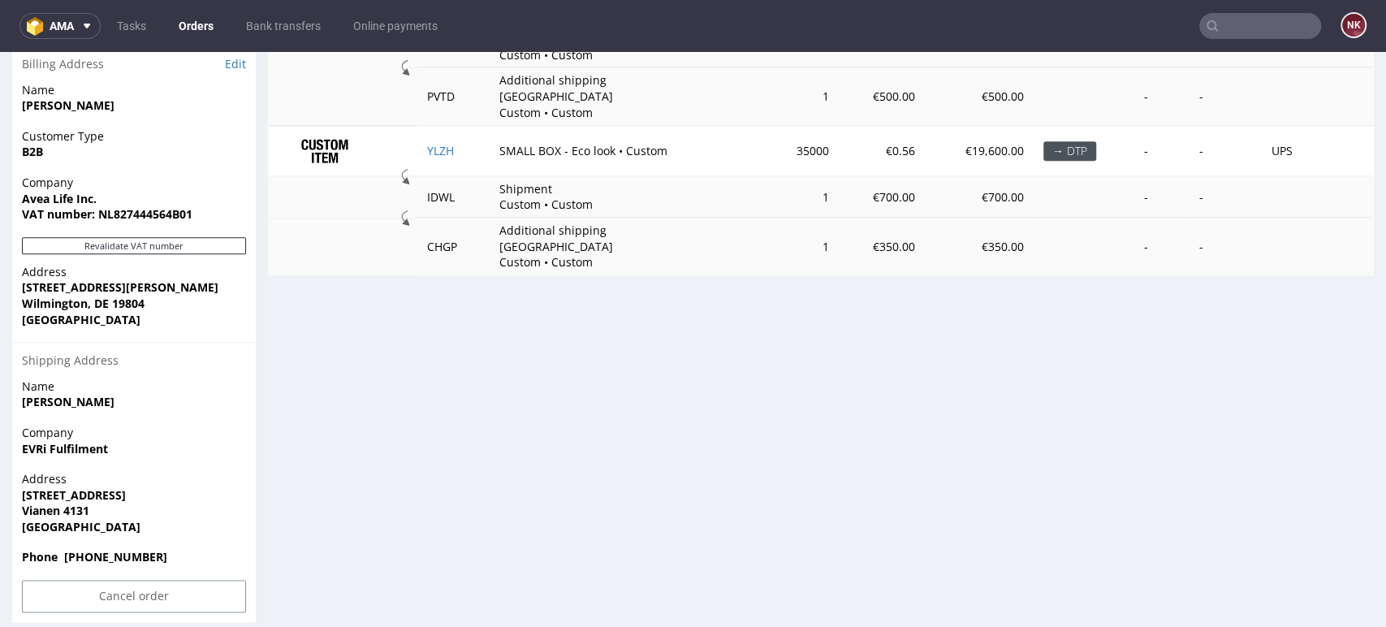
drag, startPoint x: 1324, startPoint y: 95, endPoint x: 1311, endPoint y: 91, distance: 13.6
click at [1338, 95] on td at bounding box center [1356, 96] width 37 height 58
click at [1236, 38] on input "text" at bounding box center [1260, 26] width 122 height 26
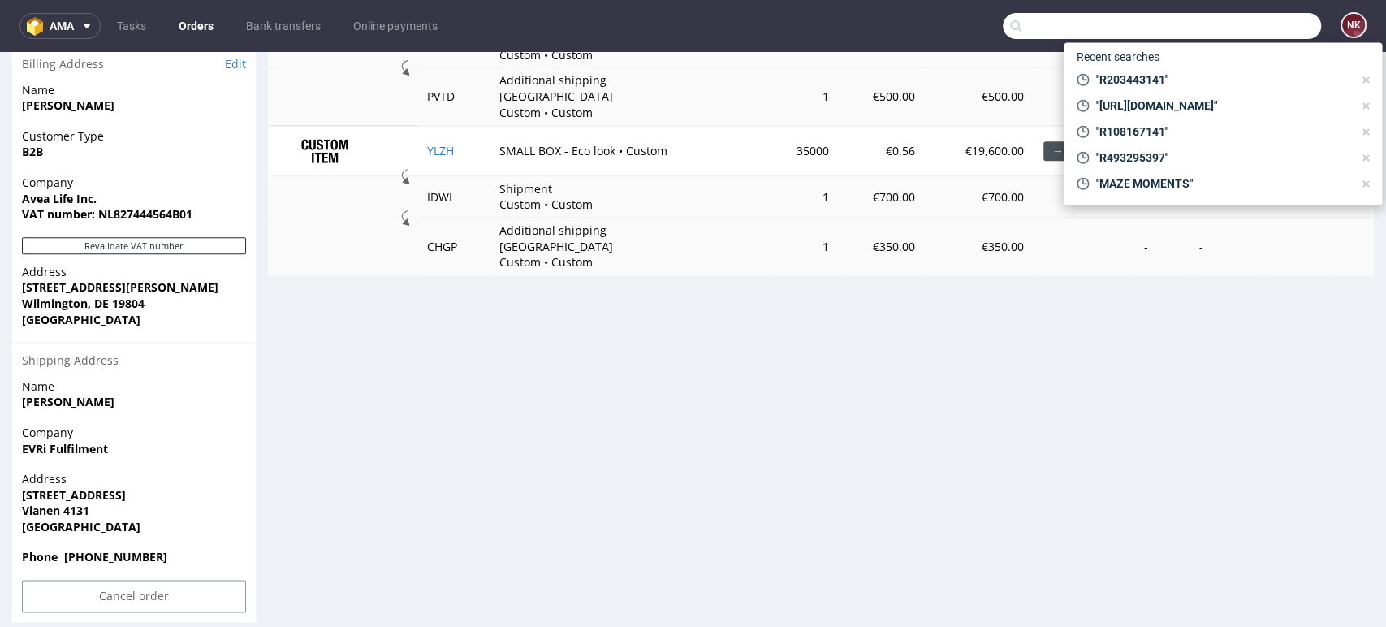
paste input "R383120314"
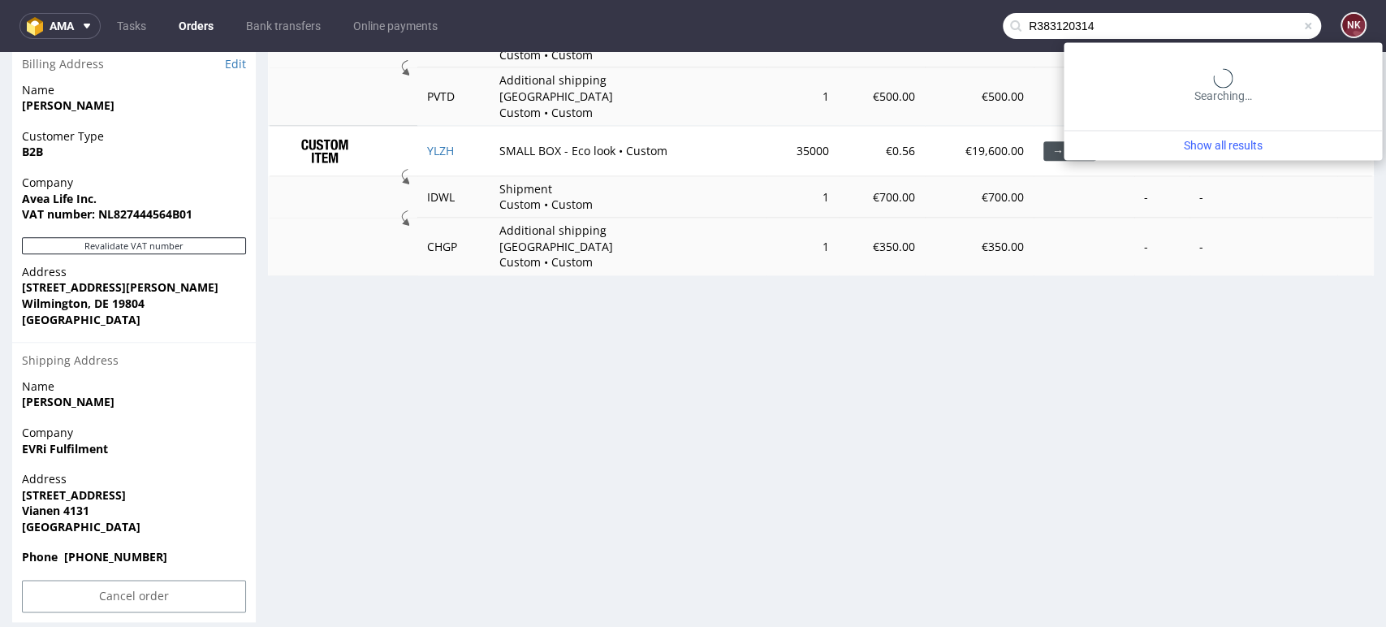
type input "R383120314"
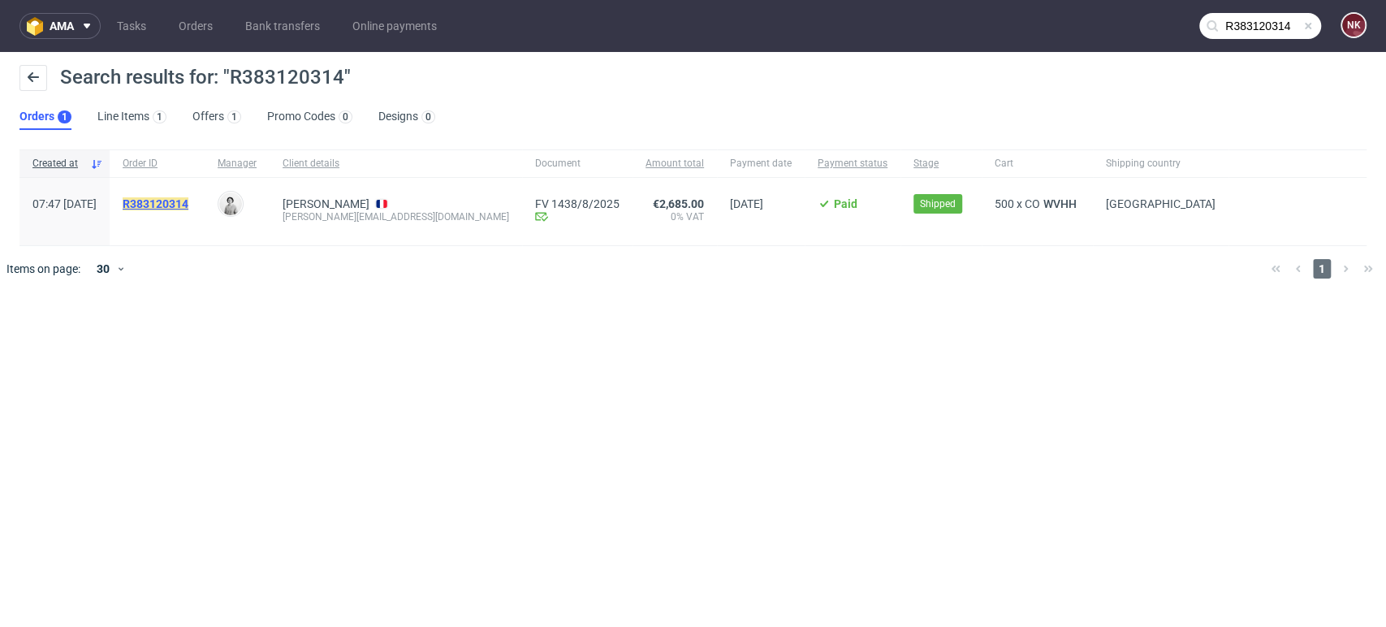
click at [188, 207] on mark "R383120314" at bounding box center [156, 203] width 66 height 13
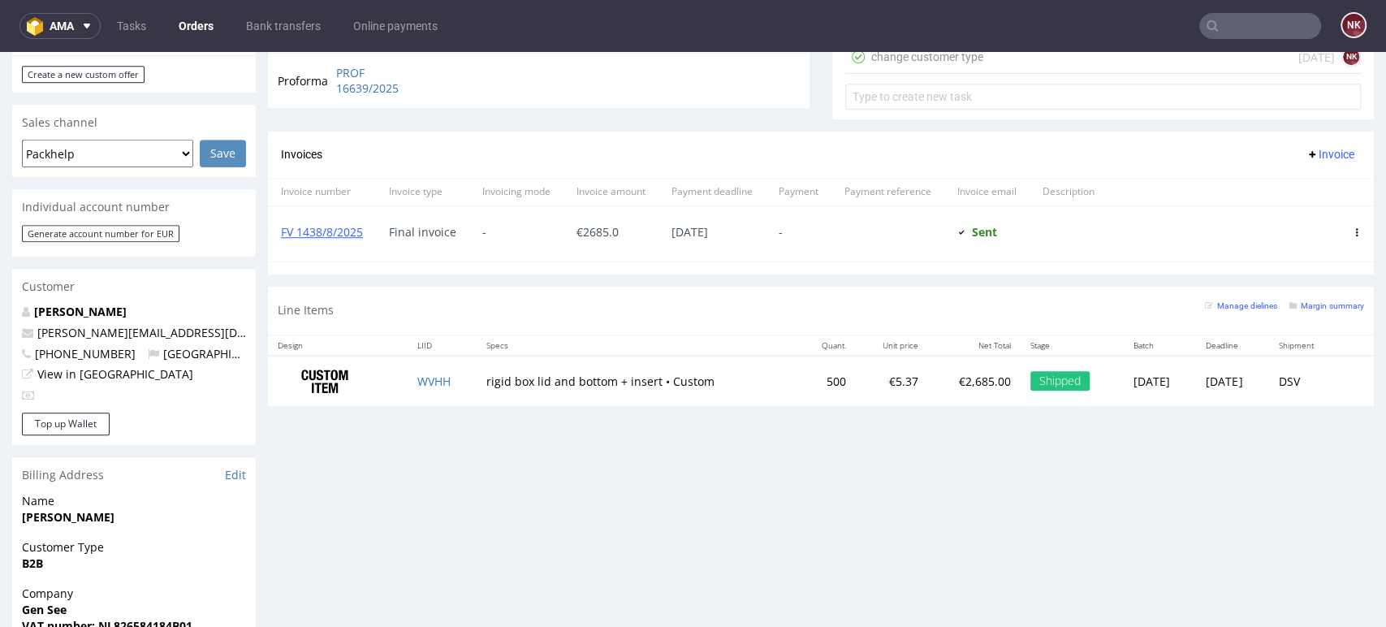
scroll to position [631, 0]
click at [338, 223] on link "FV 1438/8/2025" at bounding box center [322, 230] width 82 height 15
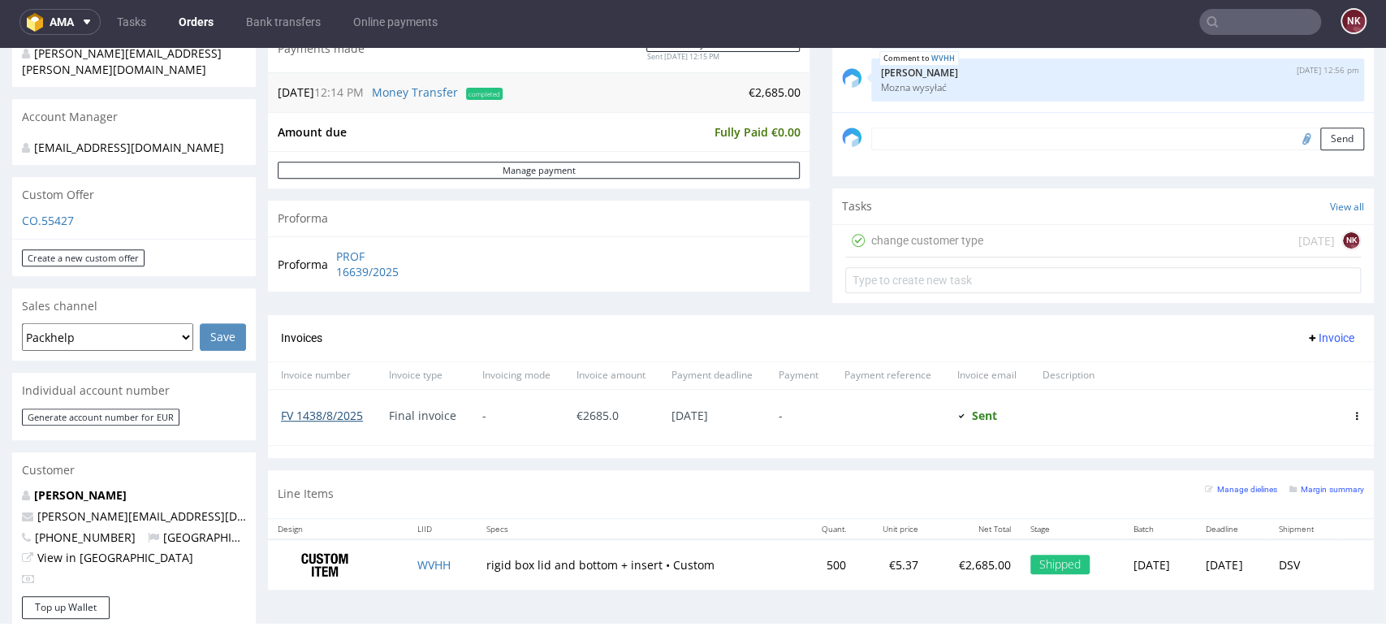
scroll to position [440, 0]
click at [119, 454] on div "Customer" at bounding box center [134, 472] width 244 height 36
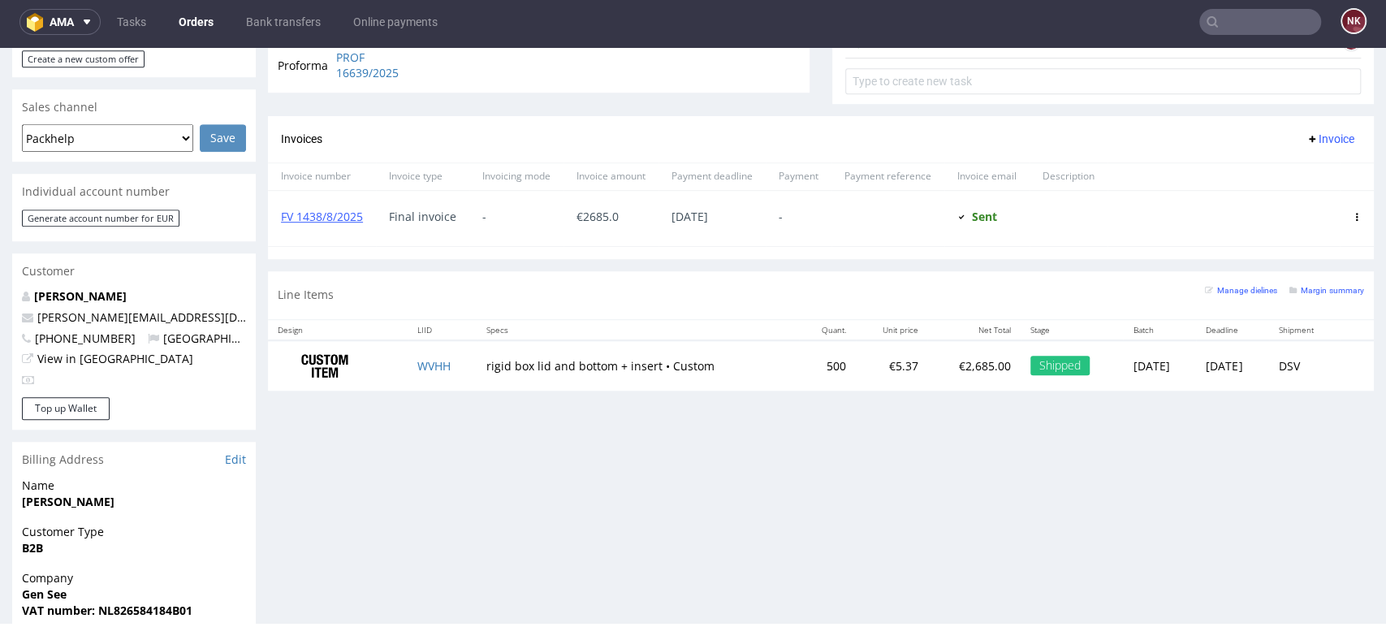
scroll to position [620, 0]
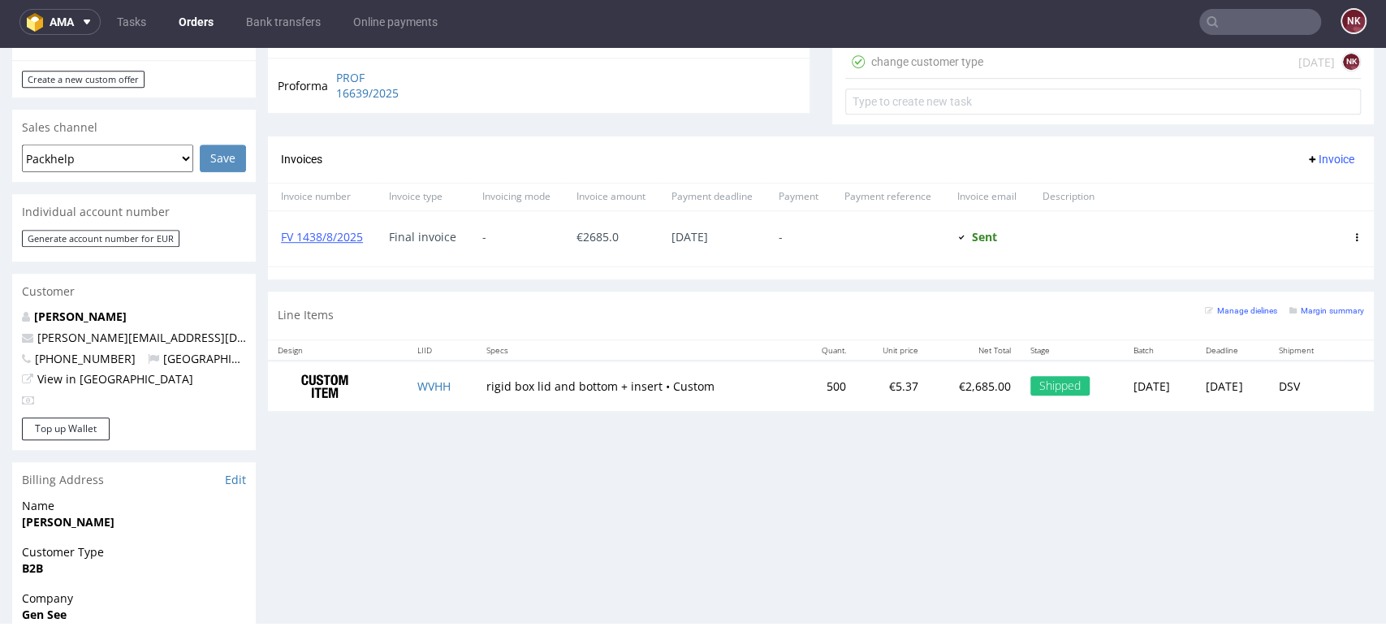
click at [1319, 492] on div "Progress Payment Paid Wed 16 Jul Payment “Received” Email Sent Wed 16 Jul 12:15…" at bounding box center [821, 274] width 1106 height 1589
click at [1338, 529] on div "Progress Payment Paid Wed 16 Jul Payment “Received” Email Sent Wed 16 Jul 12:15…" at bounding box center [821, 274] width 1106 height 1589
click at [1329, 478] on div "Progress Payment Paid Wed 16 Jul Payment “Received” Email Sent Wed 16 Jul 12:15…" at bounding box center [821, 274] width 1106 height 1589
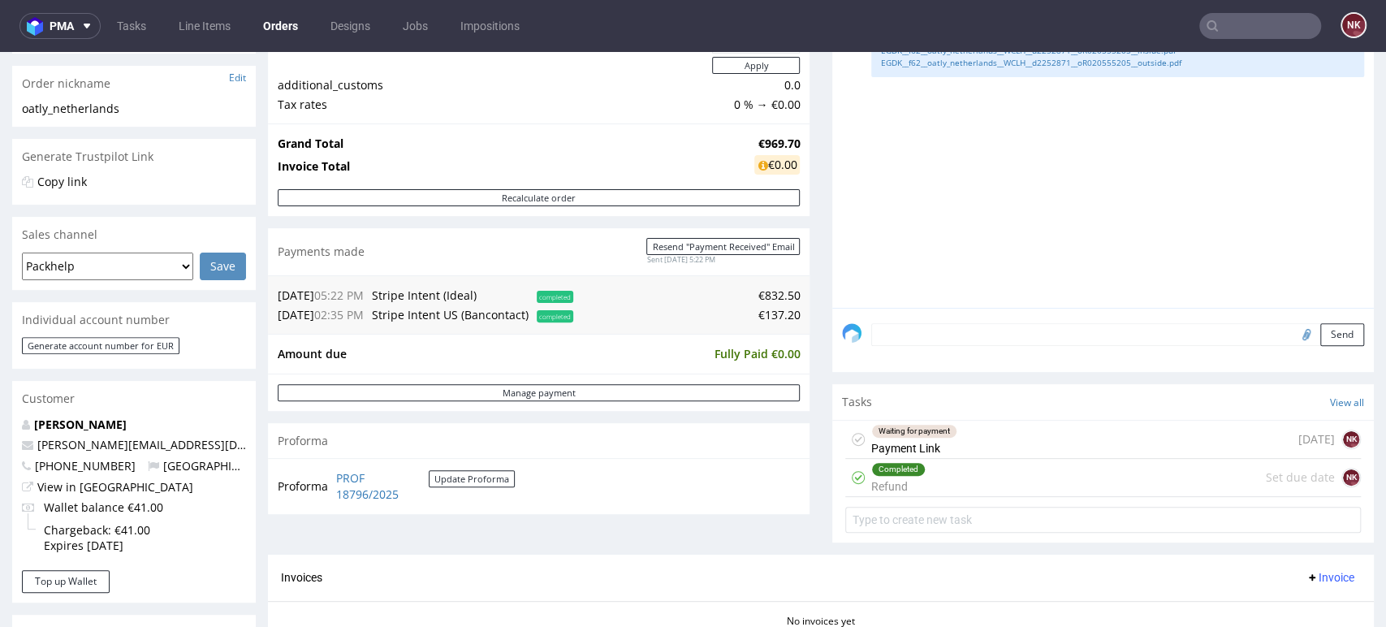
scroll to position [361, 0]
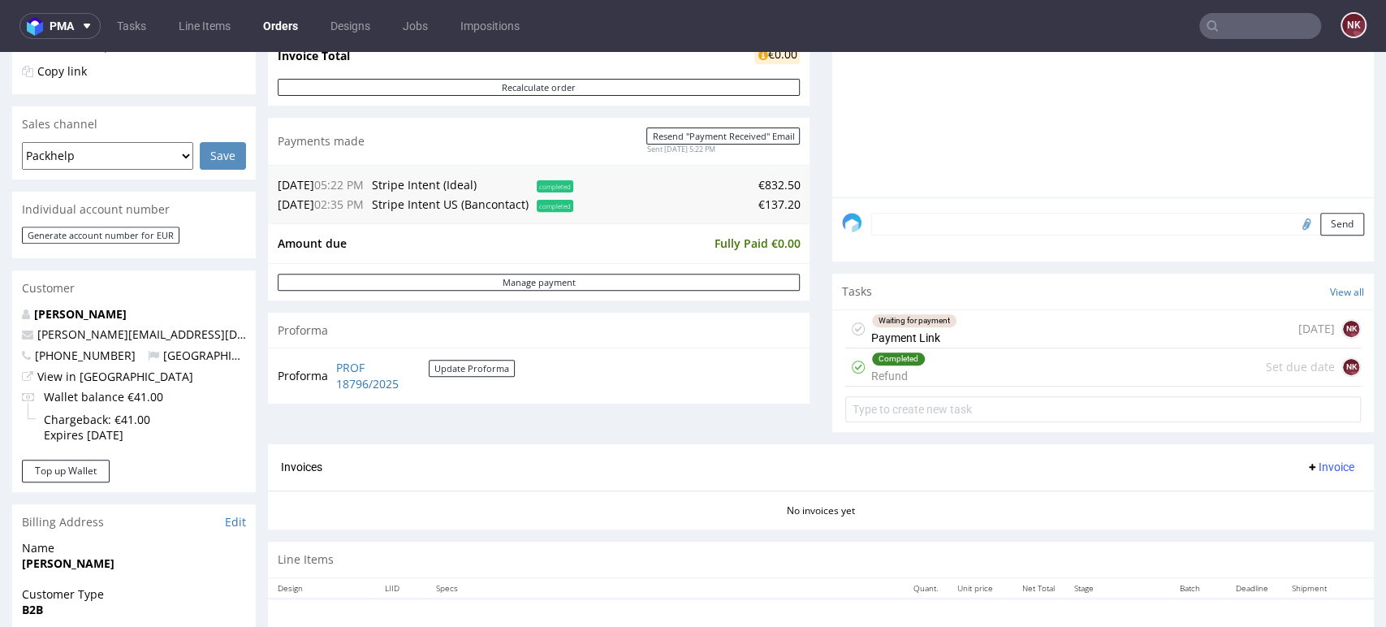
click at [998, 370] on div "Completed Refund Set due date NK" at bounding box center [1103, 367] width 516 height 38
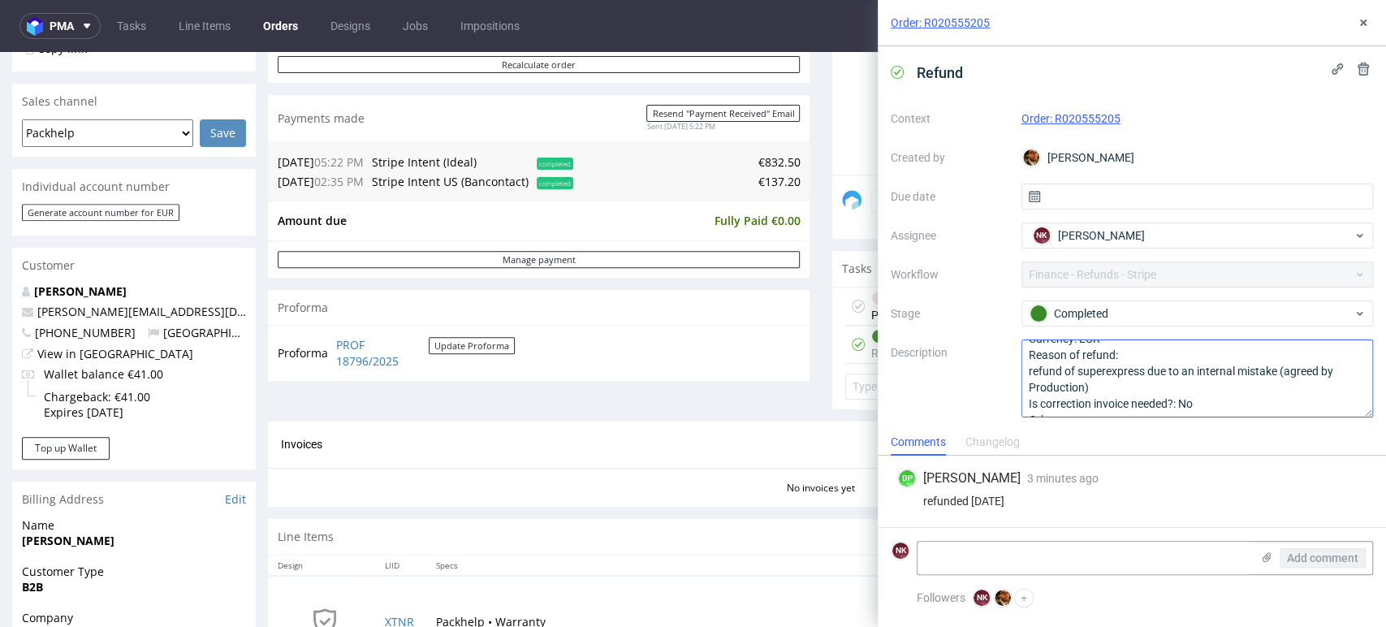
scroll to position [50, 0]
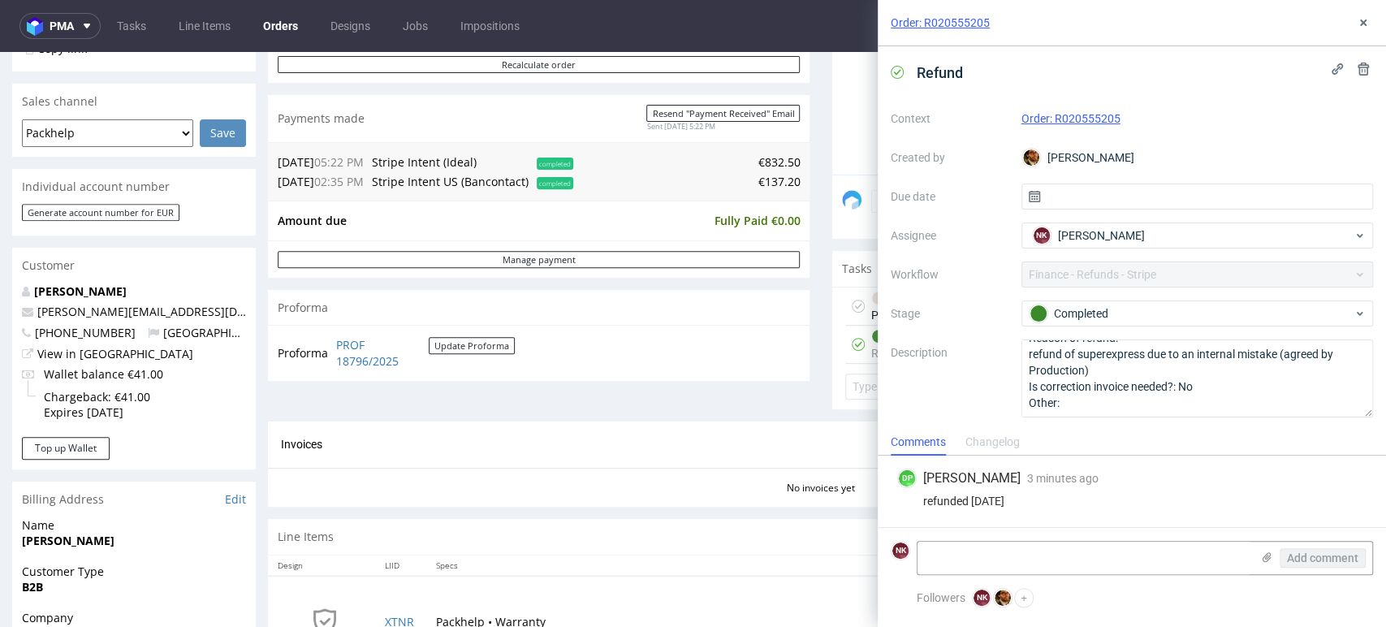
click at [1367, 9] on div "Order: R020555205" at bounding box center [1132, 23] width 508 height 46
click at [1366, 24] on icon at bounding box center [1363, 22] width 13 height 13
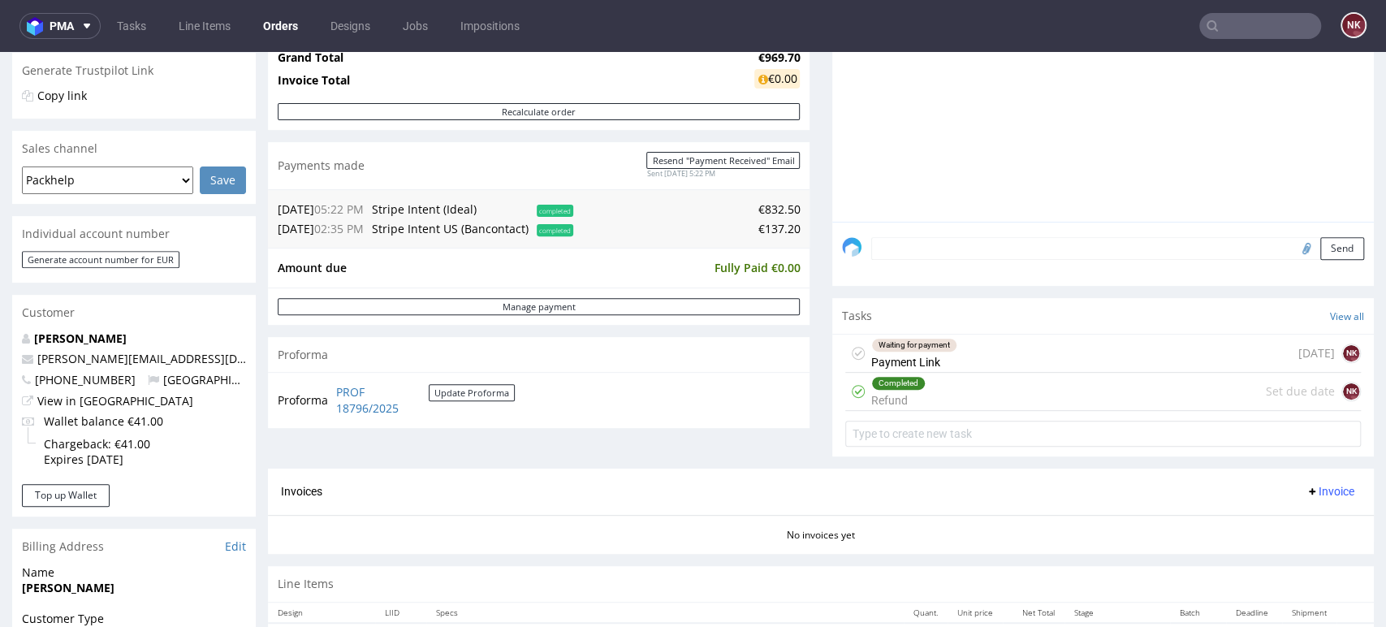
scroll to position [292, 0]
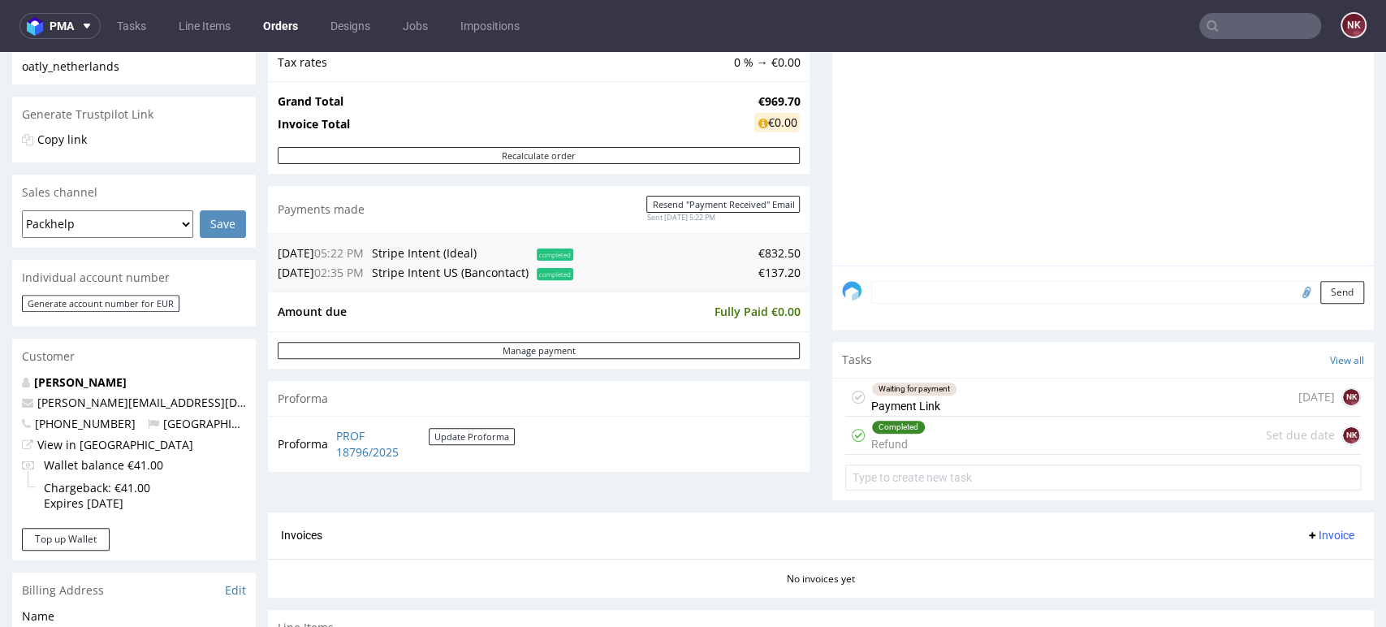
click at [947, 397] on div "Waiting for payment Payment Link [DATE] NK" at bounding box center [1103, 397] width 516 height 38
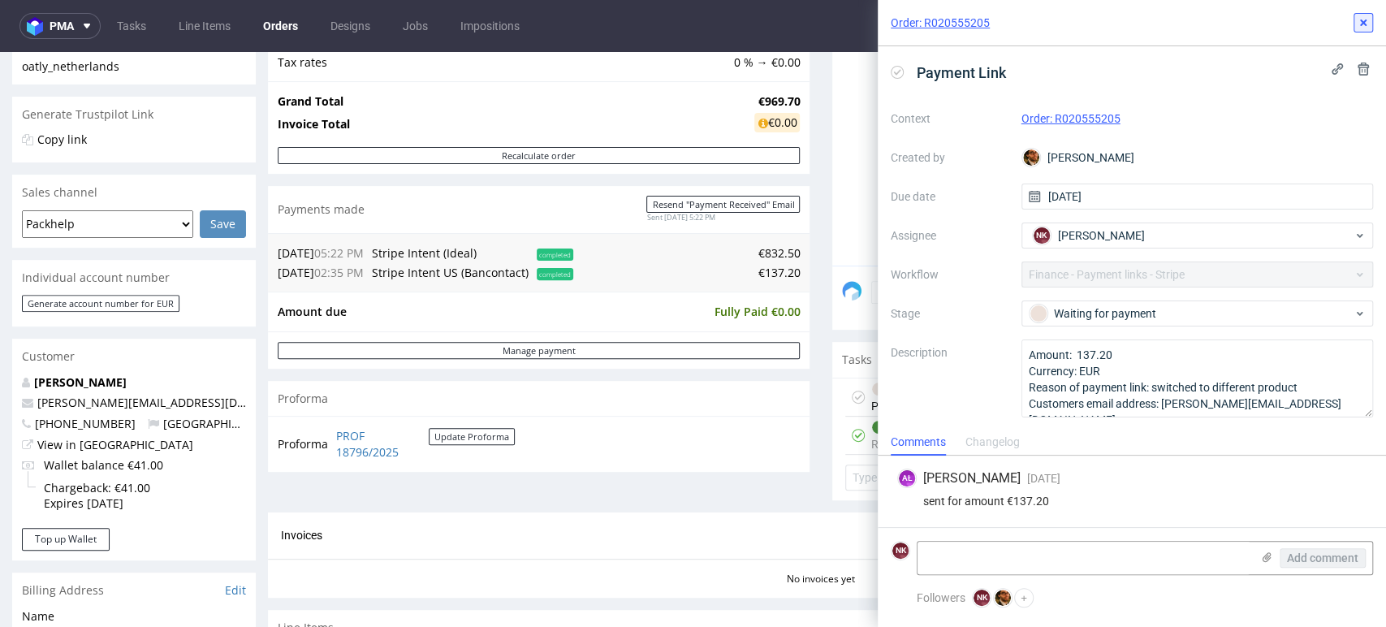
click at [1367, 24] on icon at bounding box center [1363, 22] width 13 height 13
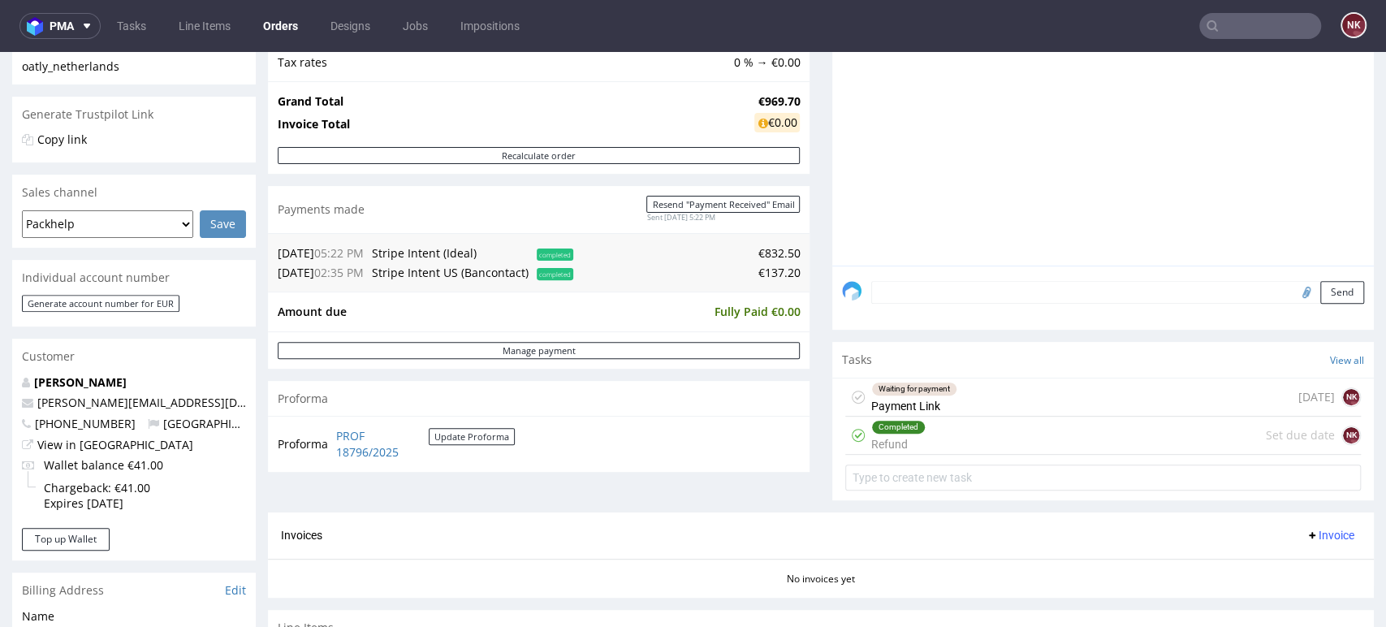
drag, startPoint x: 1320, startPoint y: 196, endPoint x: 564, endPoint y: 291, distance: 762.0
click at [1320, 195] on div "WCLH [DATE] 15:16 pm [PERSON_NAME] EGDK__f62__oatly_netherlands__WCLH__d2252871…" at bounding box center [1108, 116] width 532 height 299
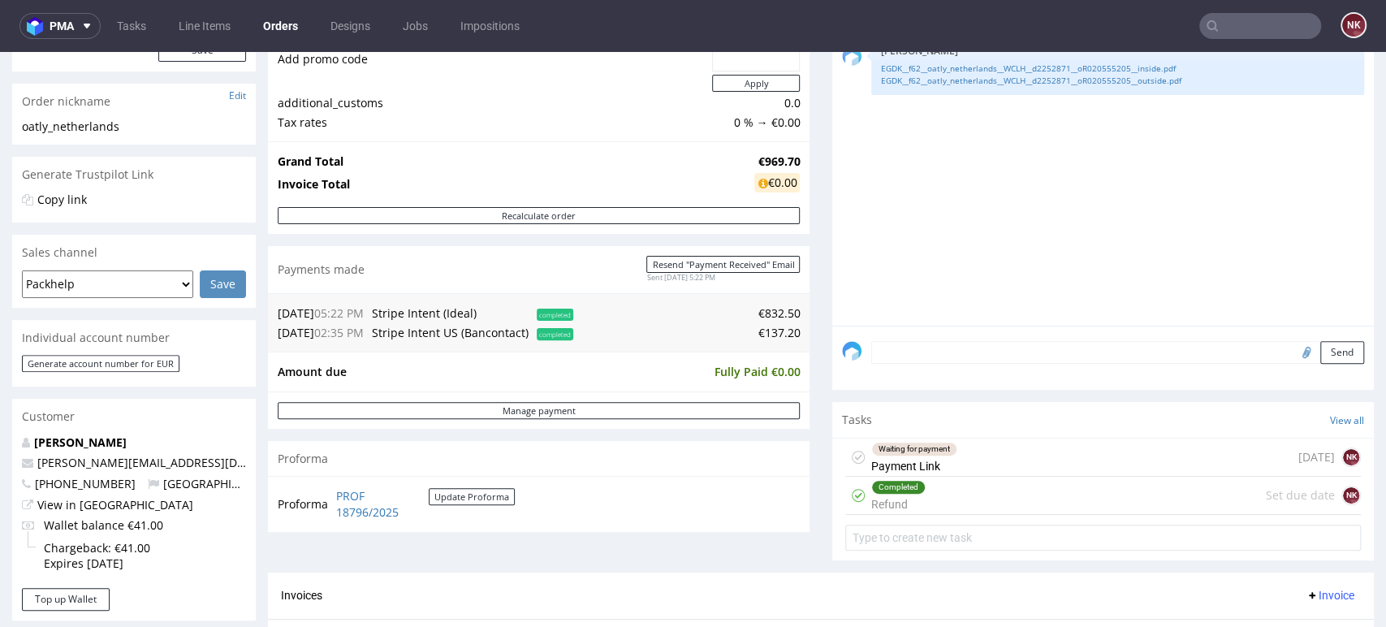
scroll to position [361, 0]
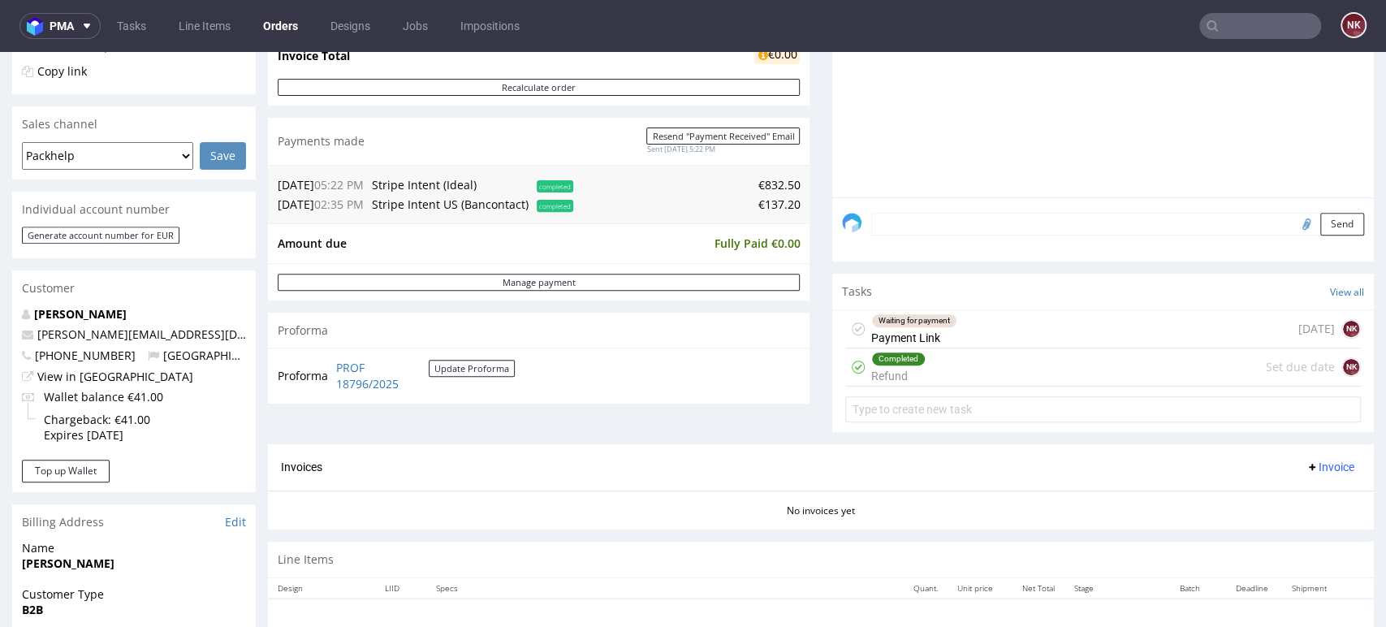
click at [1290, 435] on div "Comments User (1) Order (0) Automatic (2) Attachments (1) All (3) View all (3) …" at bounding box center [1103, 148] width 542 height 592
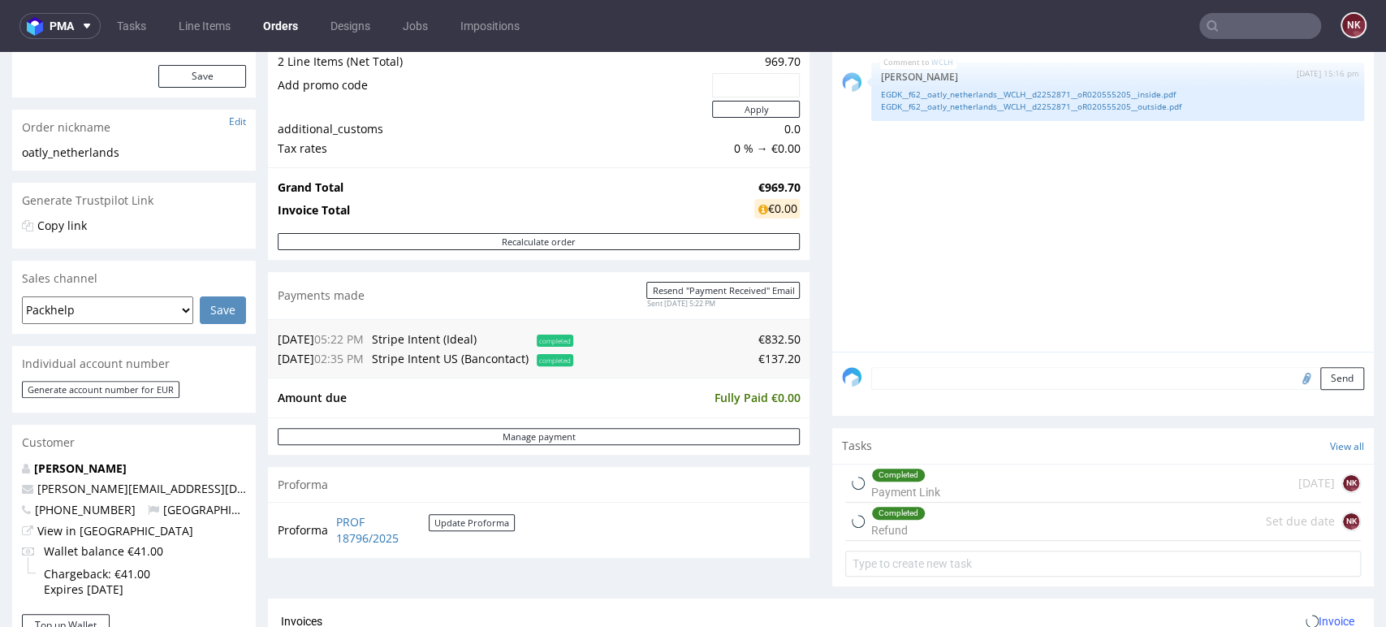
scroll to position [451, 0]
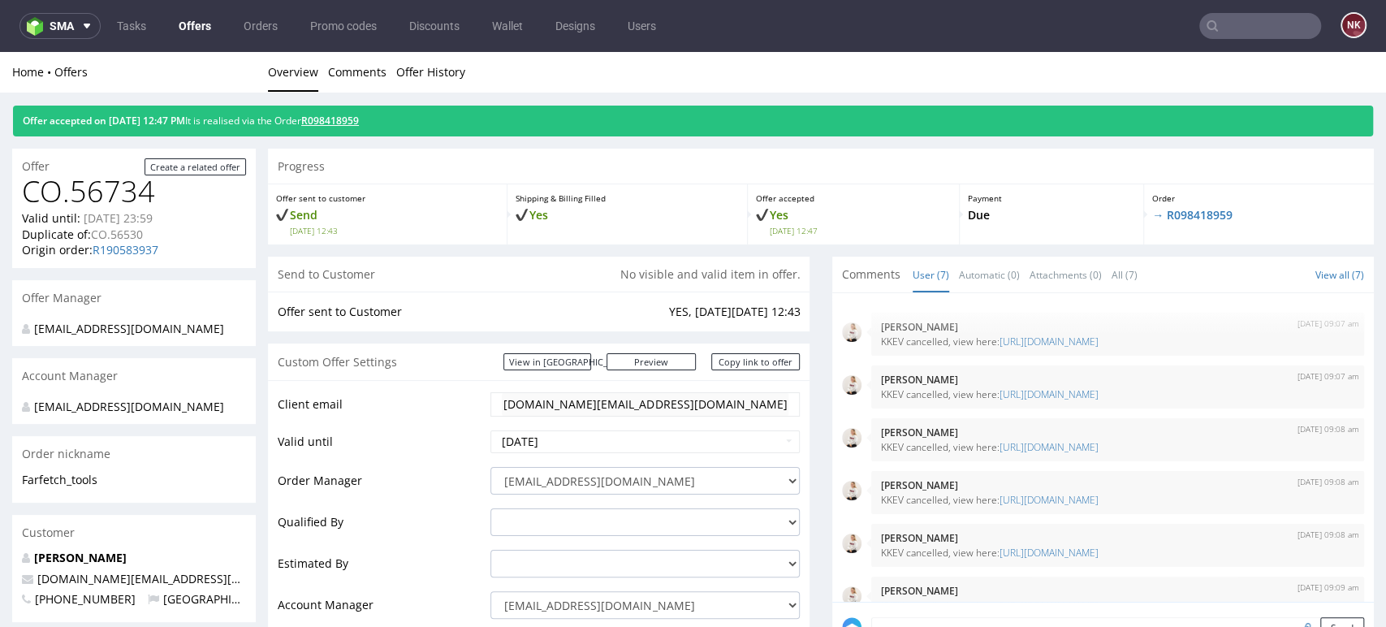
click at [351, 123] on link "R098418959" at bounding box center [330, 121] width 58 height 14
click at [352, 124] on link "R098418959" at bounding box center [330, 121] width 58 height 14
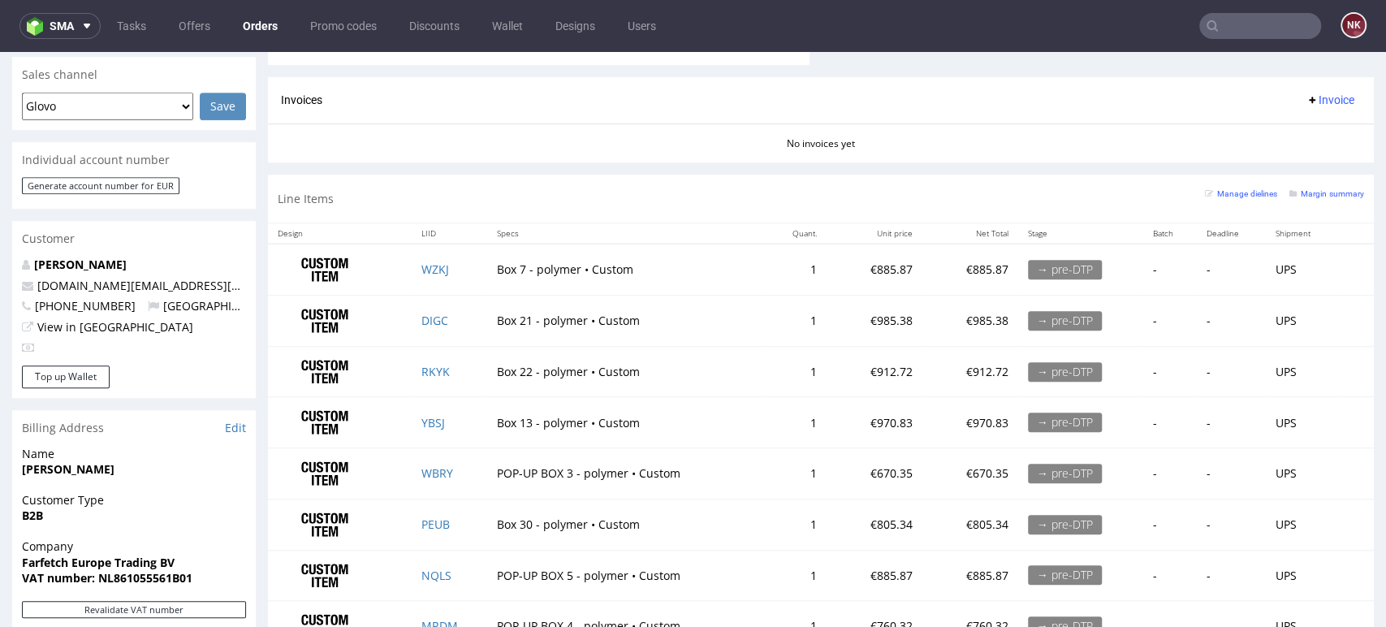
scroll to position [422, 0]
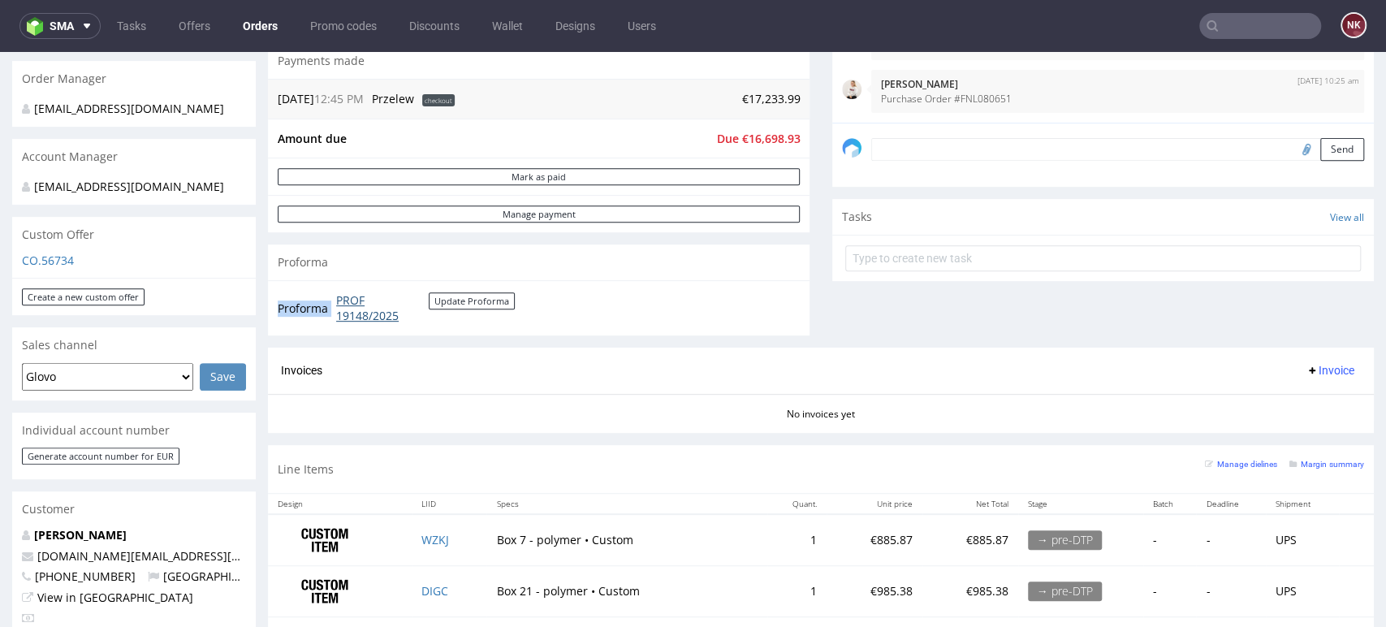
drag, startPoint x: 469, startPoint y: 326, endPoint x: 338, endPoint y: 297, distance: 133.8
click at [338, 297] on div "Proforma PROF 19148/2025 Update Proforma" at bounding box center [539, 307] width 542 height 55
copy tbody "Proforma"
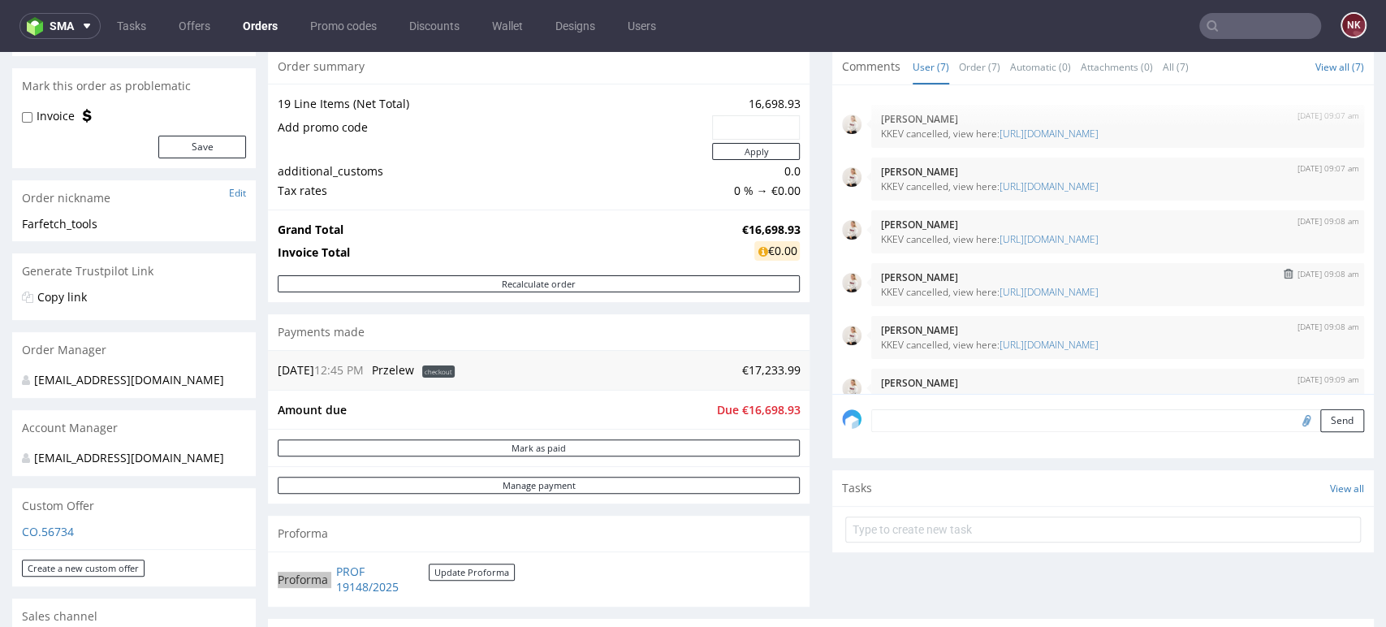
scroll to position [153, 0]
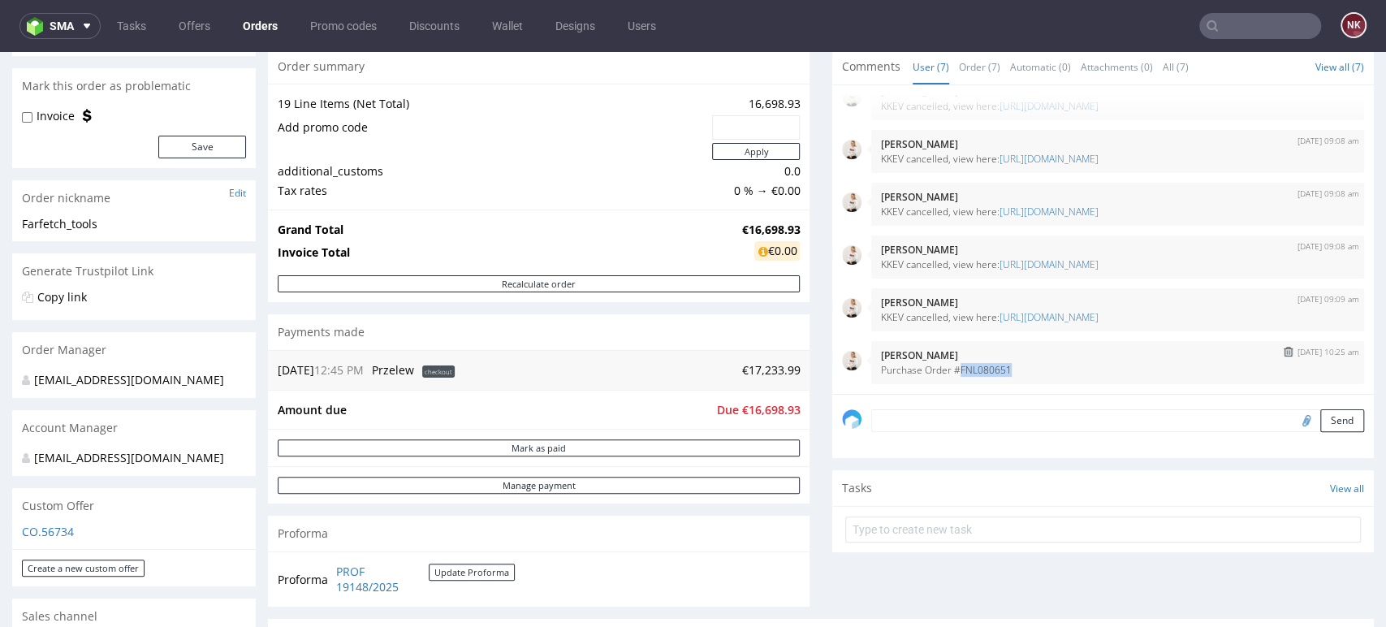
drag, startPoint x: 999, startPoint y: 371, endPoint x: 945, endPoint y: 371, distance: 53.6
click at [945, 371] on p "Purchase Order #FNL080651" at bounding box center [1117, 370] width 473 height 12
copy p "FNL080651"
click at [1315, 576] on div "Comments User (7) Order (7) Automatic (0) Attachments (0) All (7) View all (7) …" at bounding box center [1103, 334] width 542 height 570
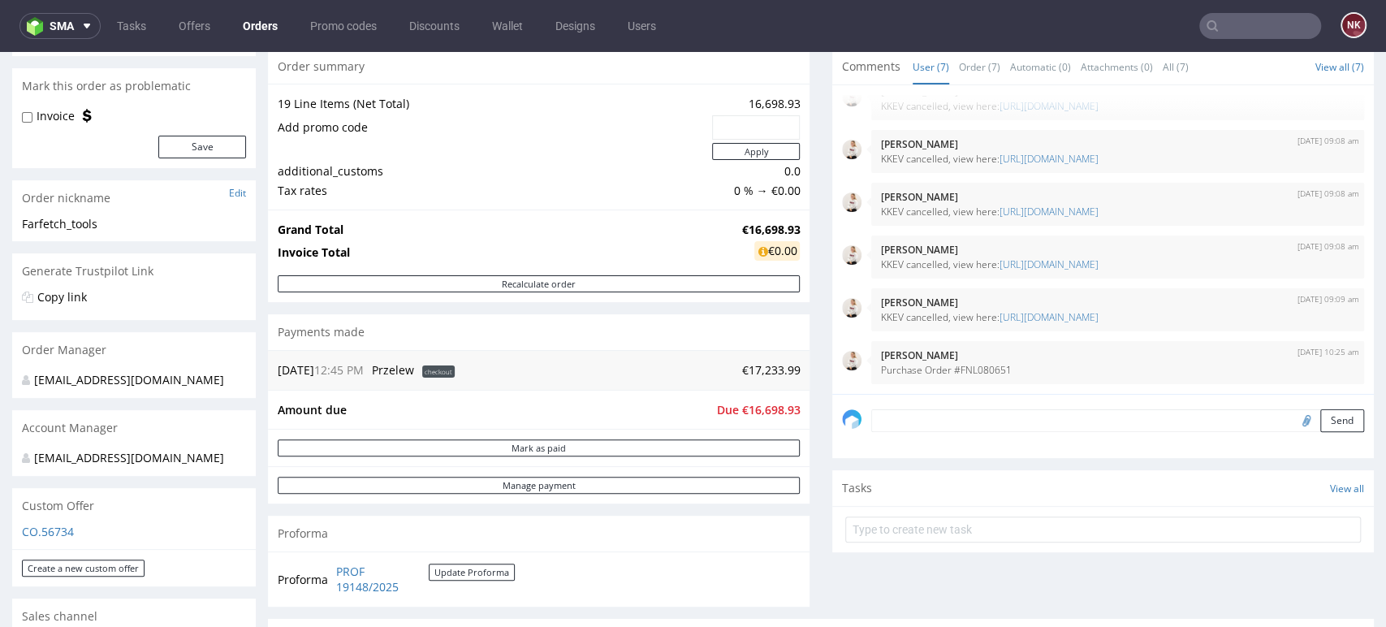
scroll to position [422, 0]
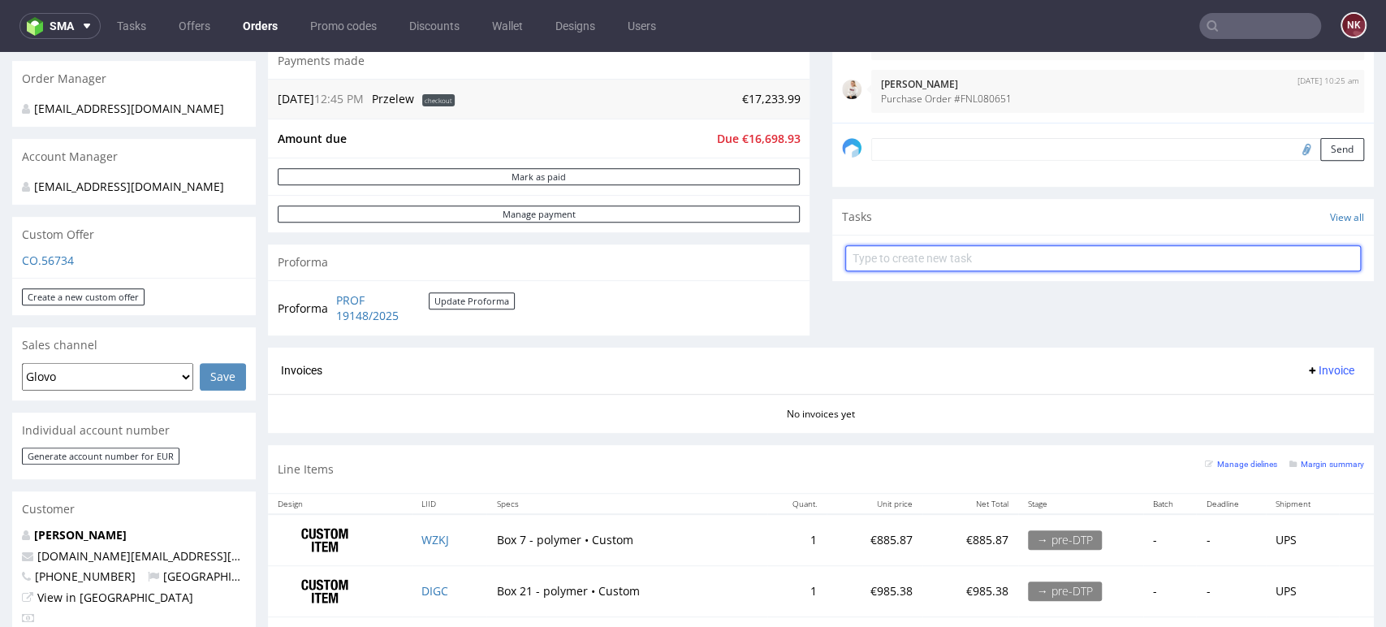
click at [905, 247] on input "text" at bounding box center [1103, 258] width 516 height 26
type input "Invoice"
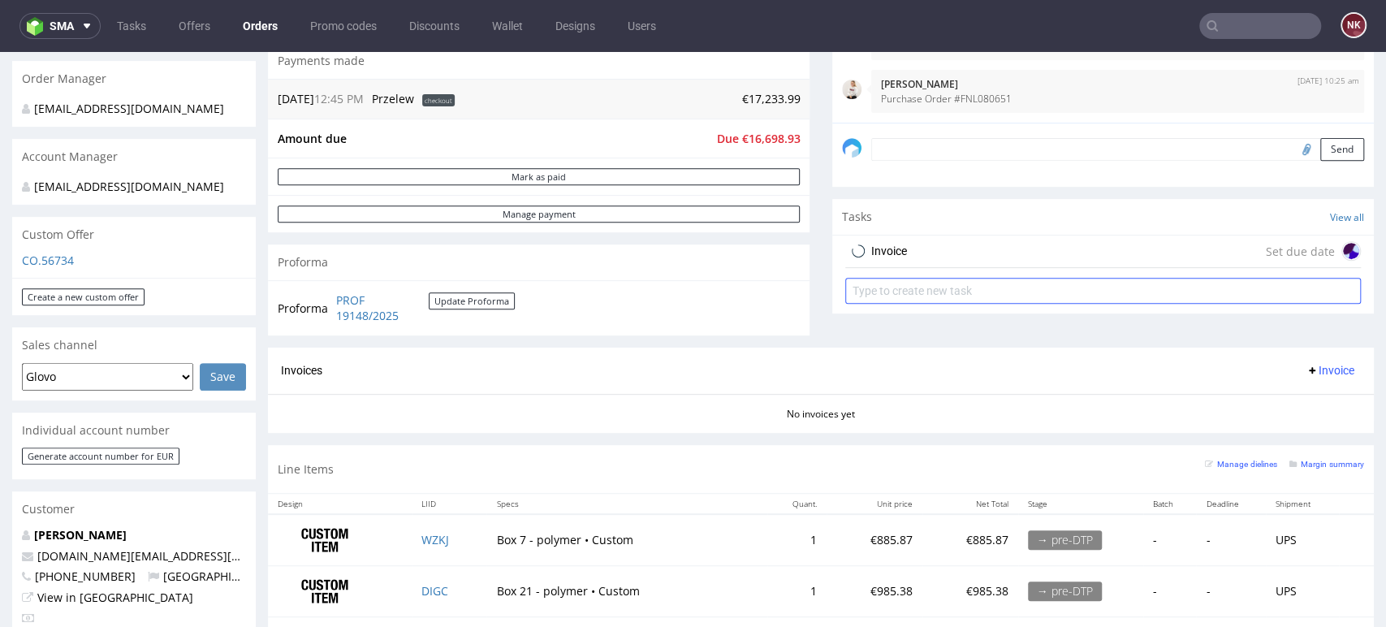
click at [905, 245] on div "Invoice Set due date" at bounding box center [1103, 252] width 516 height 32
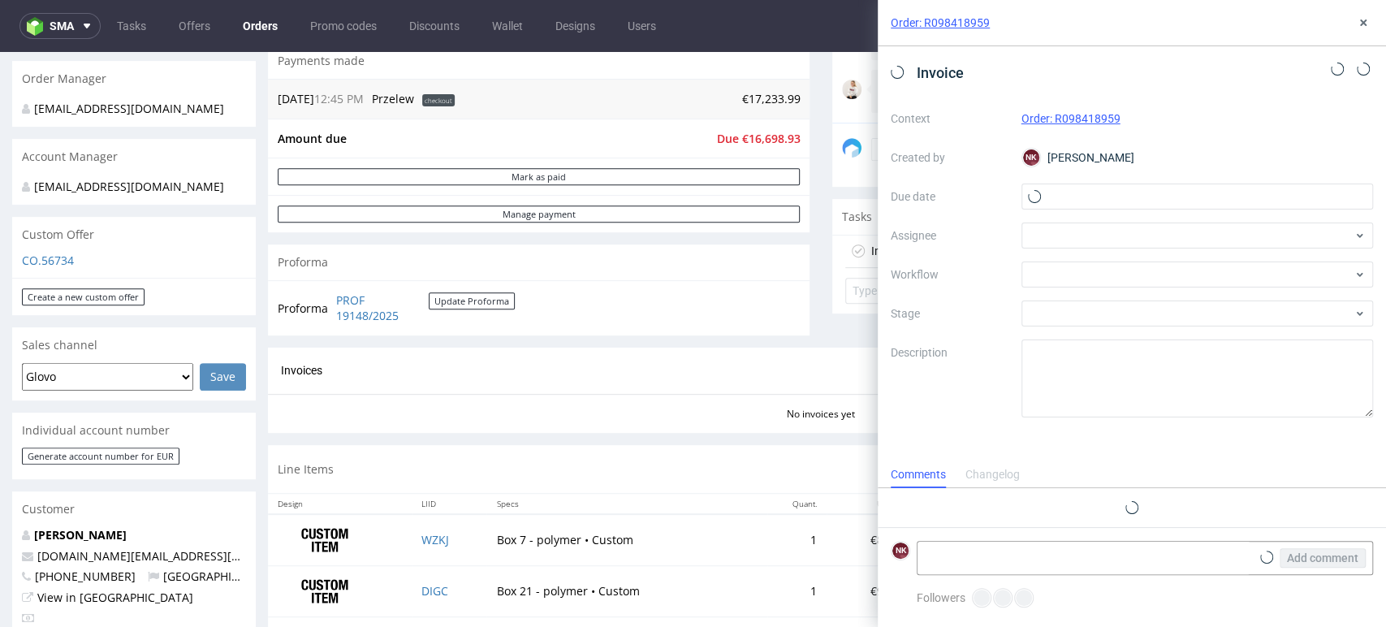
scroll to position [13, 0]
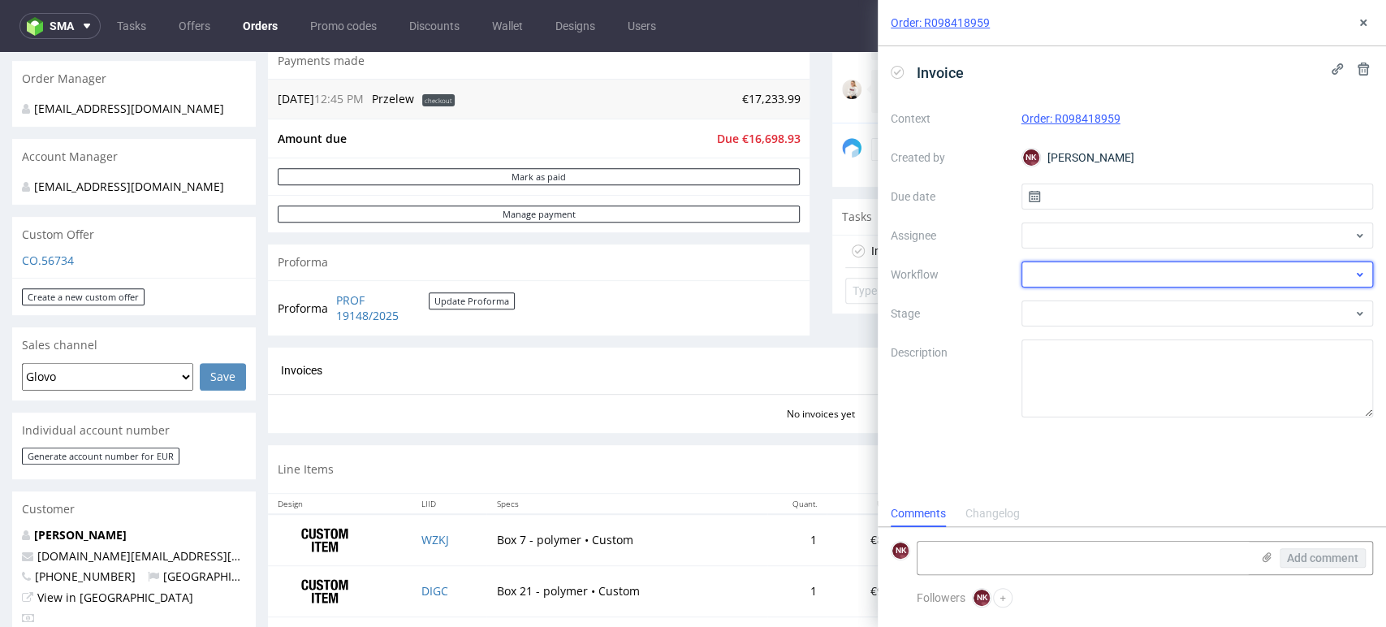
click at [1052, 272] on div at bounding box center [1198, 274] width 352 height 26
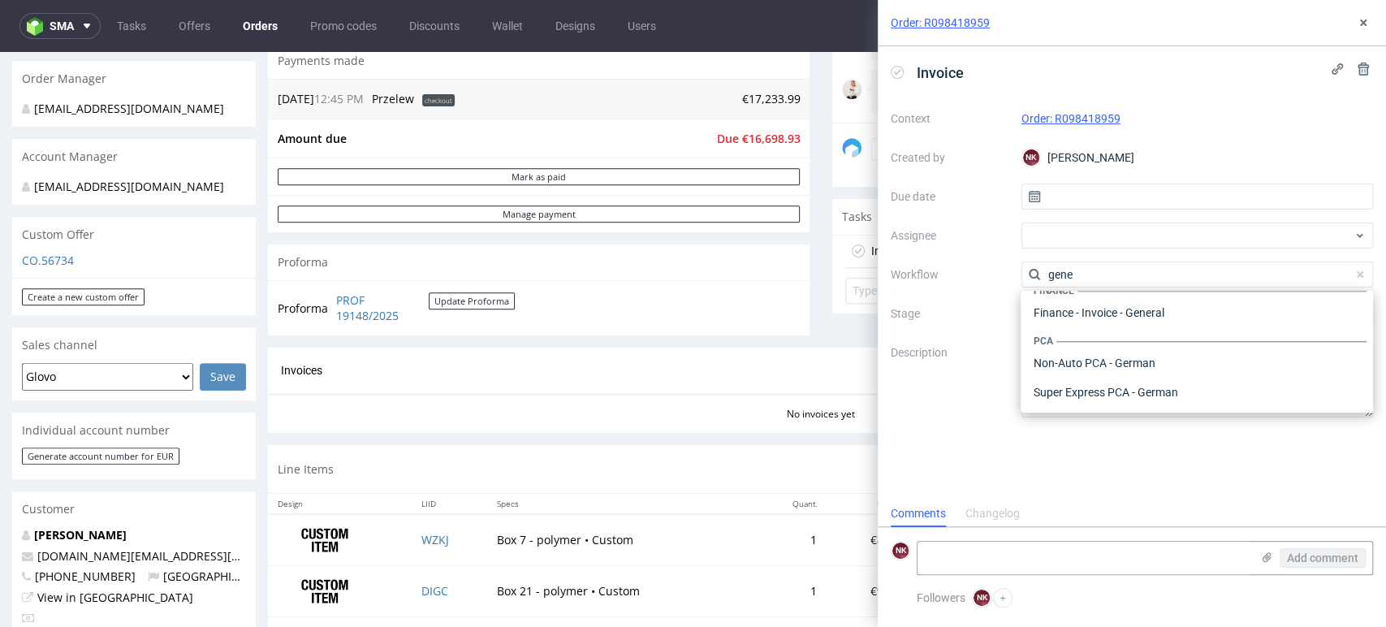
scroll to position [0, 0]
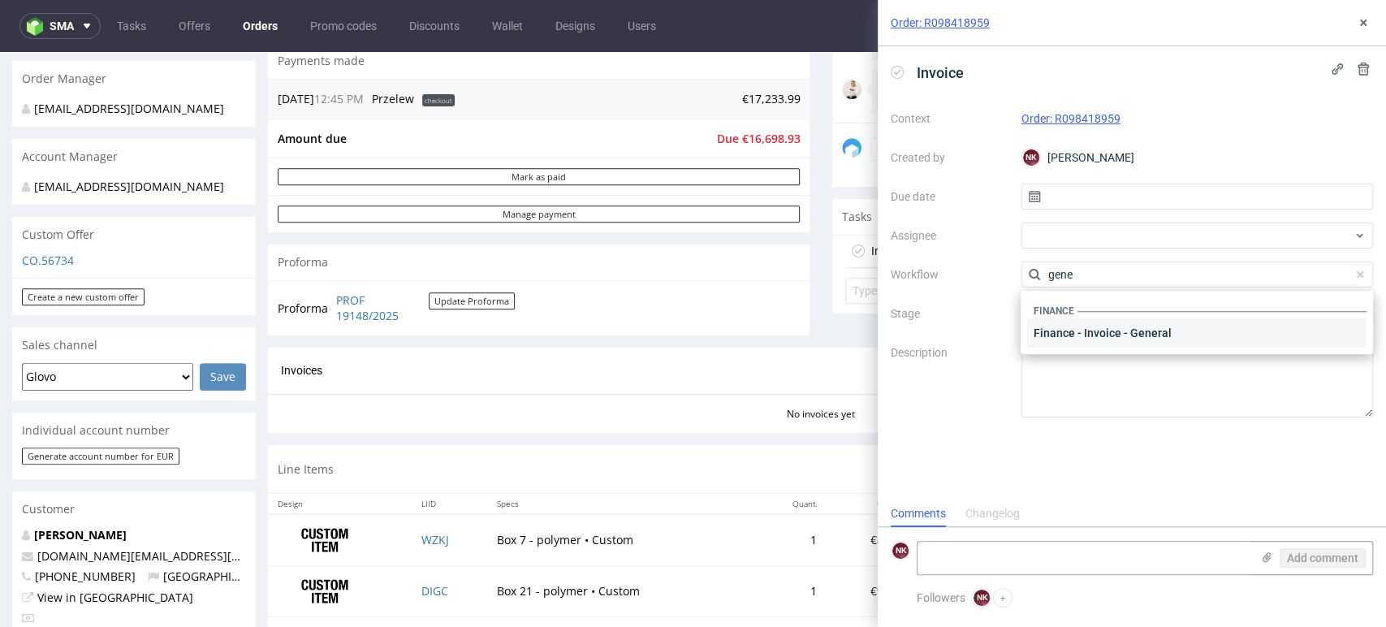
type input "gene"
click at [1062, 321] on div "Finance - Invoice - General" at bounding box center [1196, 332] width 339 height 29
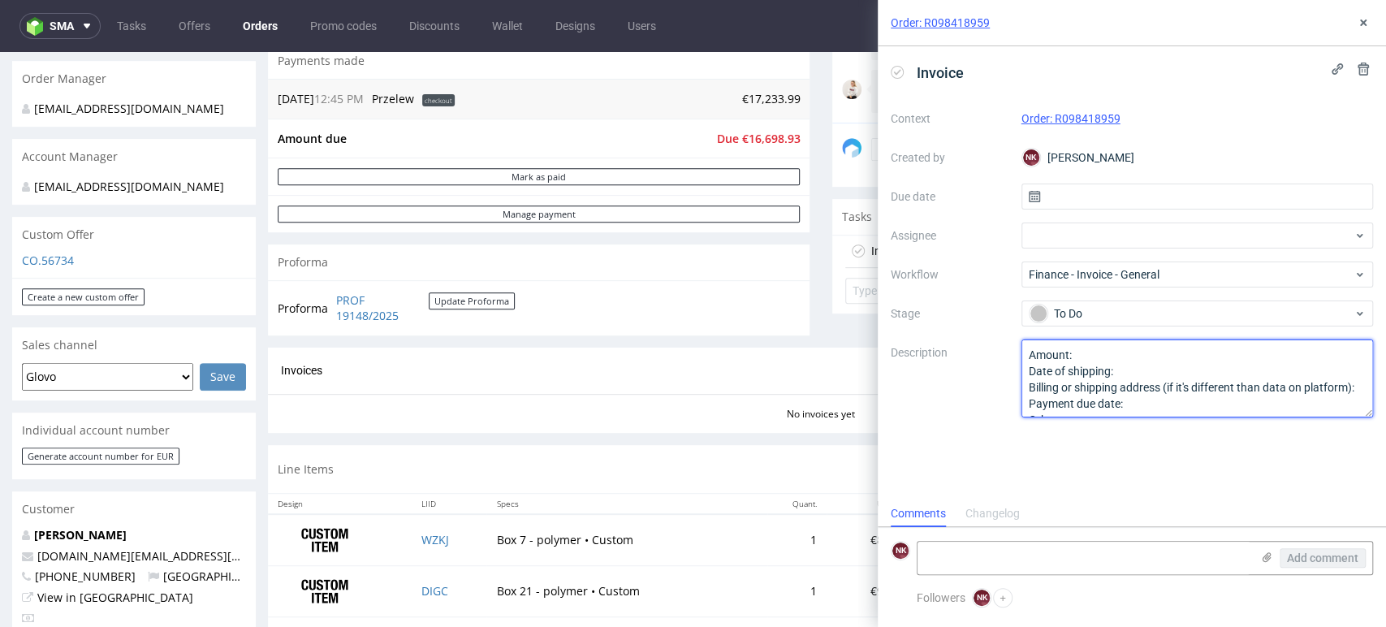
scroll to position [33, 0]
drag, startPoint x: 1026, startPoint y: 350, endPoint x: 1117, endPoint y: 452, distance: 136.9
click at [1117, 452] on div "Invoice Context Order: R098418959 Created by NK Natalia Kaczorowska Due date As…" at bounding box center [1132, 273] width 508 height 454
type textarea "To są narzędzia - zafakturowane całe zamówienie"
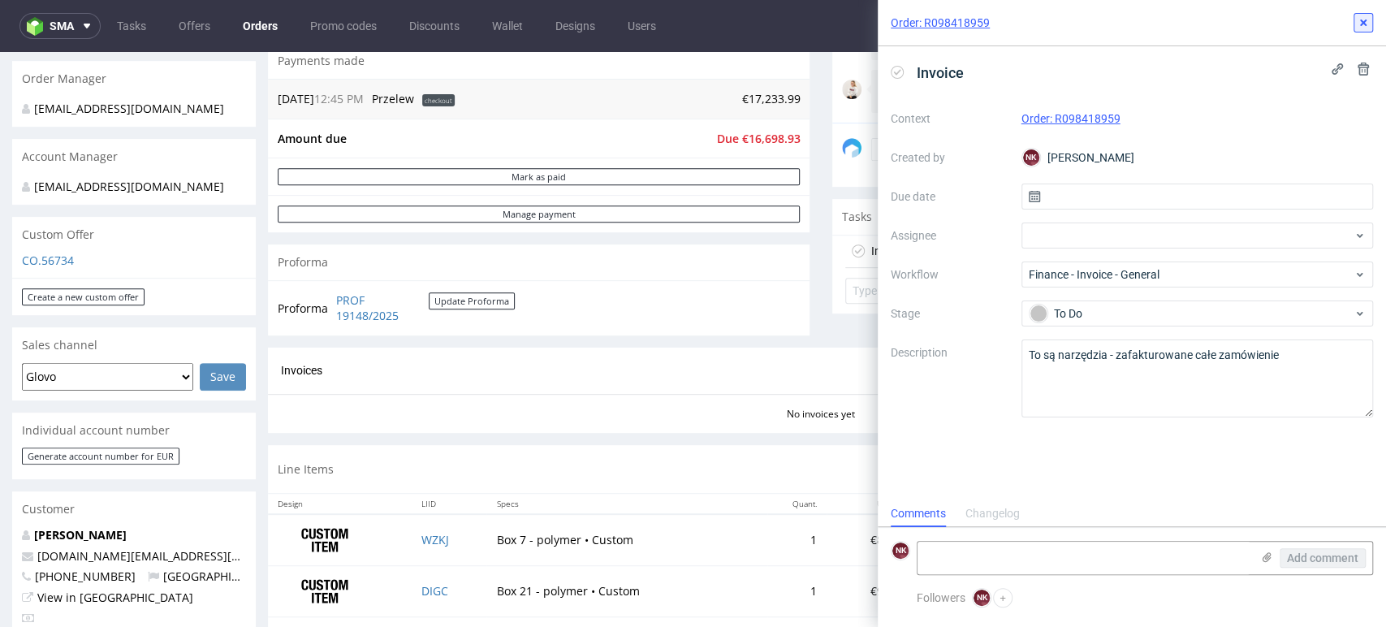
click at [1361, 21] on use at bounding box center [1363, 22] width 6 height 6
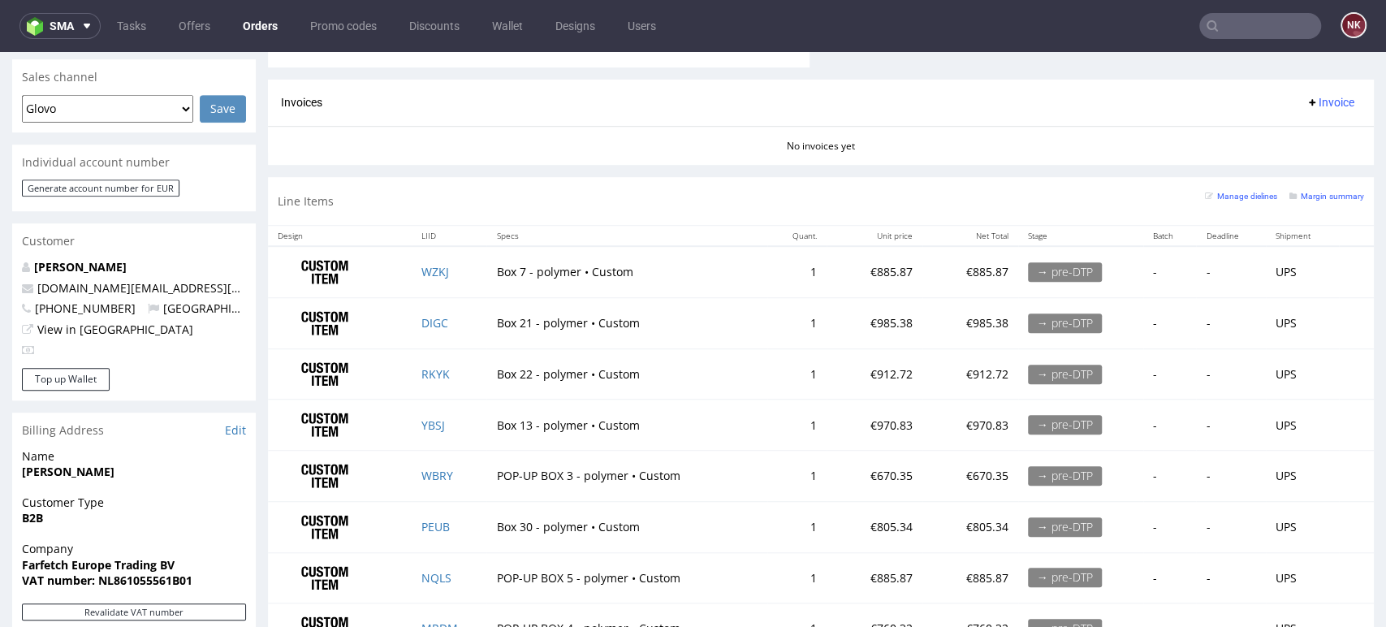
scroll to position [693, 0]
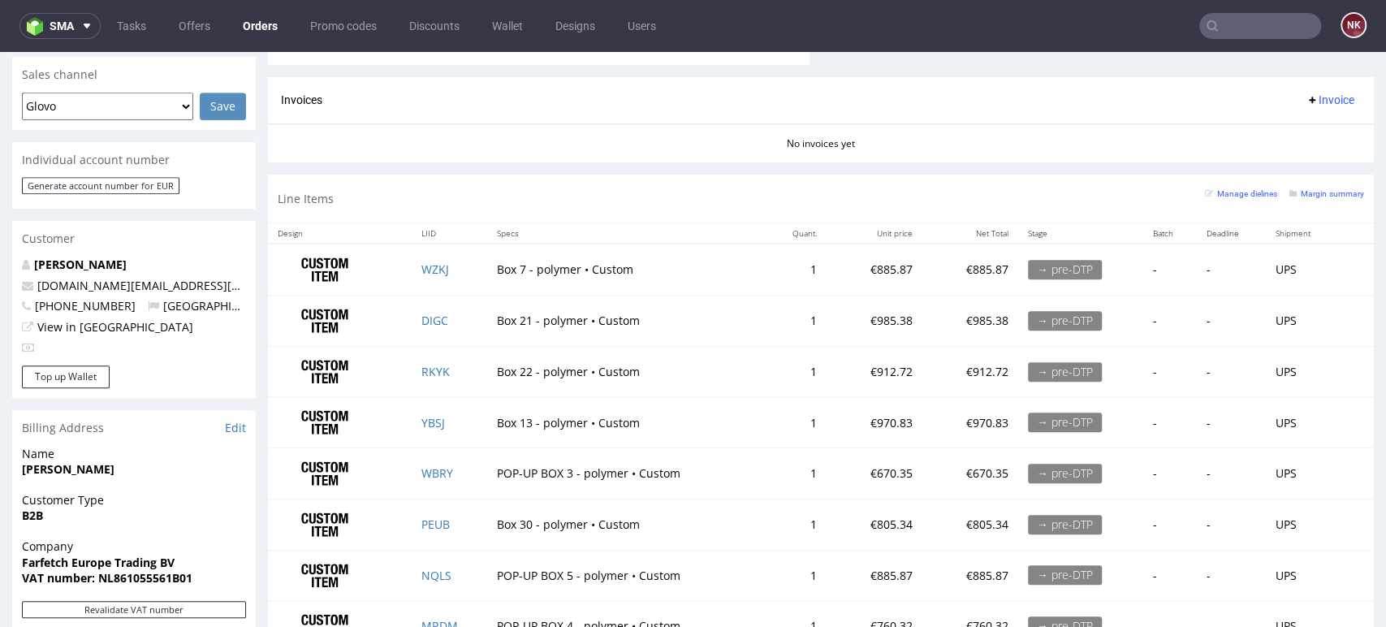
click at [1306, 96] on span "Invoice" at bounding box center [1330, 99] width 49 height 13
click at [1290, 157] on span "Upload" at bounding box center [1302, 163] width 79 height 16
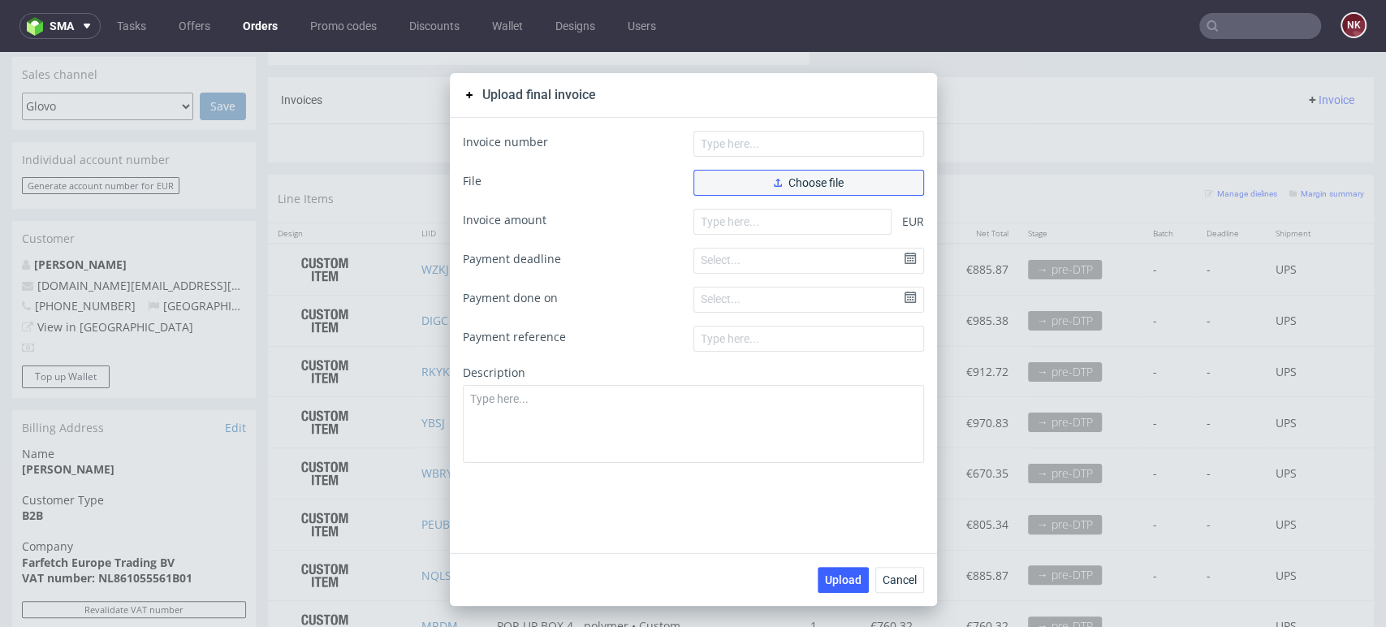
click at [812, 187] on span "Choose file" at bounding box center [809, 182] width 70 height 11
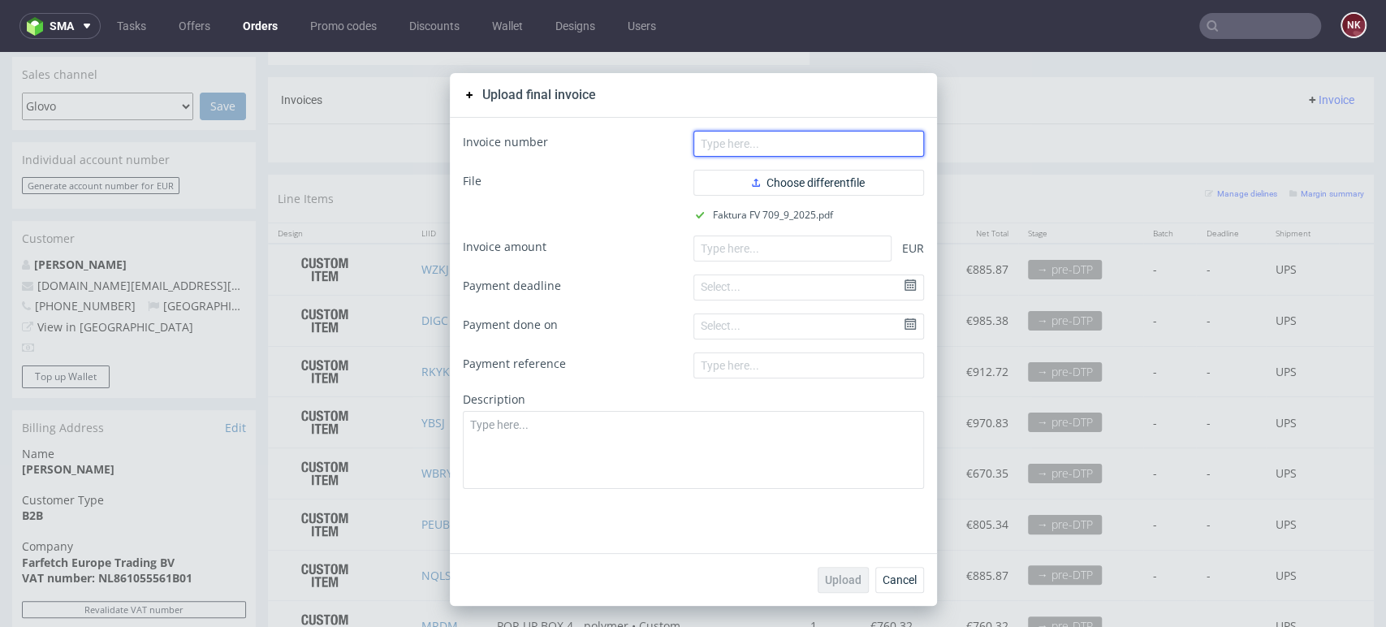
click at [761, 145] on input "text" at bounding box center [809, 144] width 231 height 26
type input "FV 709/9/2025"
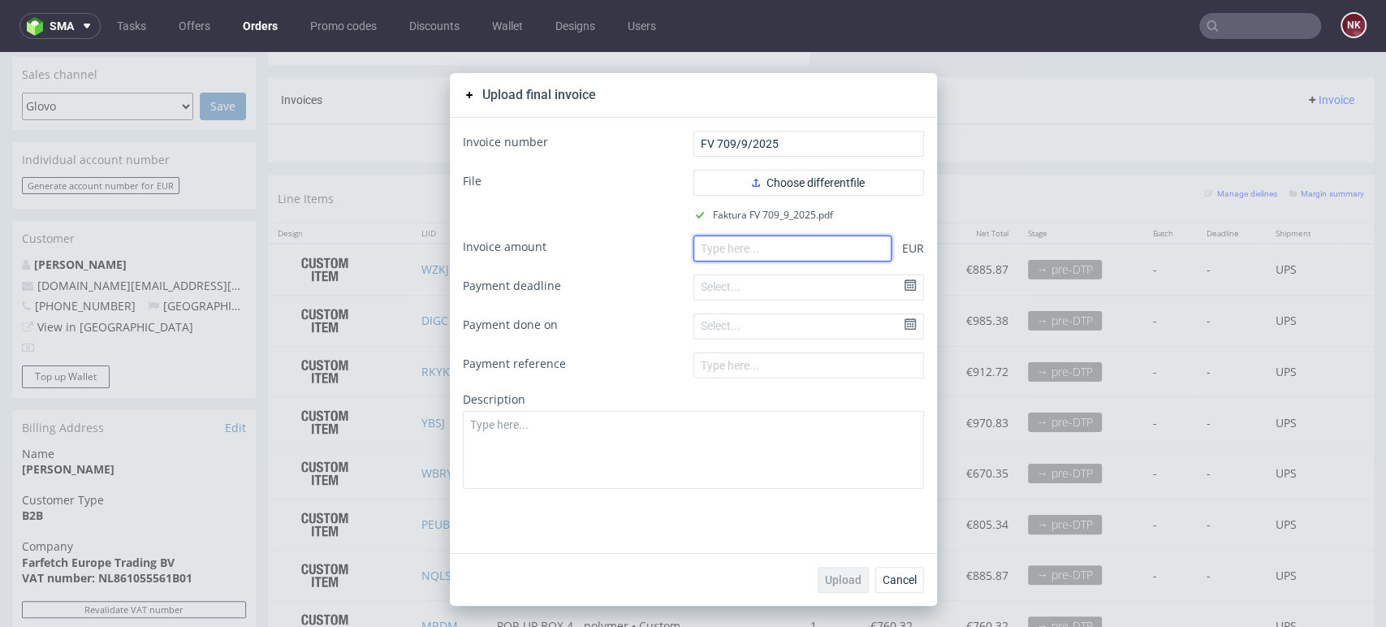
drag, startPoint x: 758, startPoint y: 251, endPoint x: 763, endPoint y: 278, distance: 27.4
click at [758, 251] on input "number" at bounding box center [793, 249] width 198 height 26
paste input "16698.93"
type input "16698.93"
click at [844, 578] on span "Upload" at bounding box center [843, 579] width 37 height 11
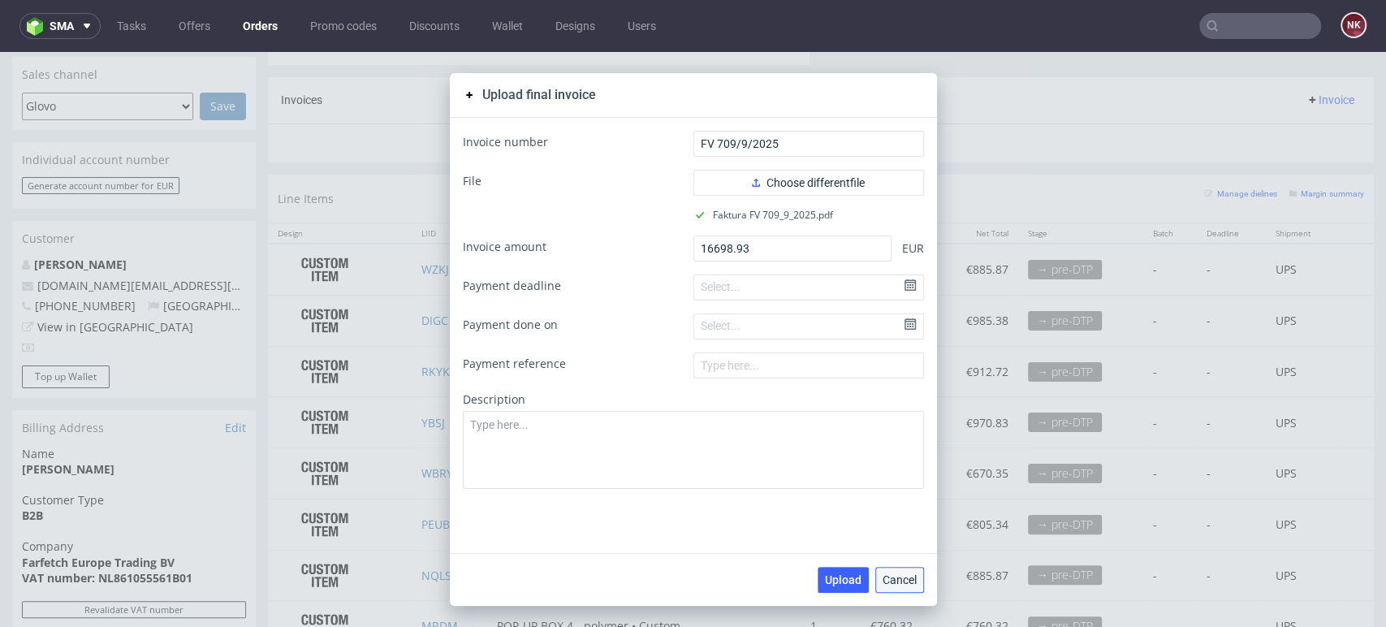
click at [900, 590] on button "Cancel" at bounding box center [899, 580] width 49 height 26
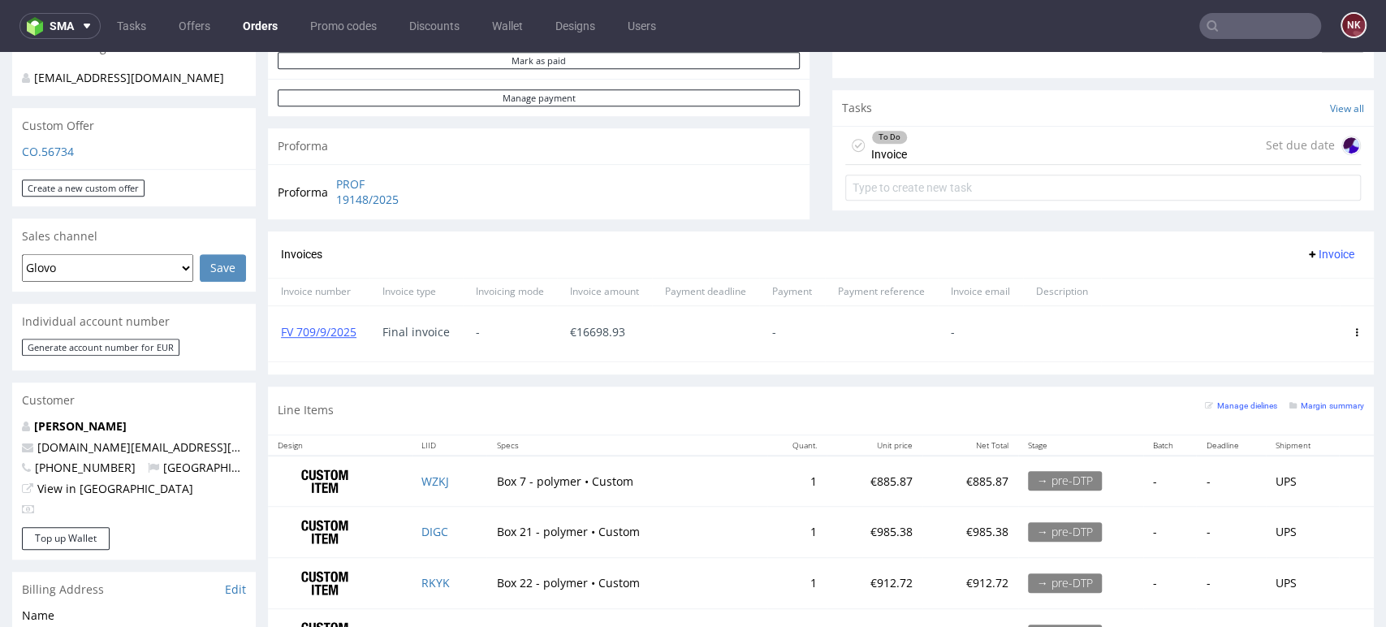
scroll to position [361, 0]
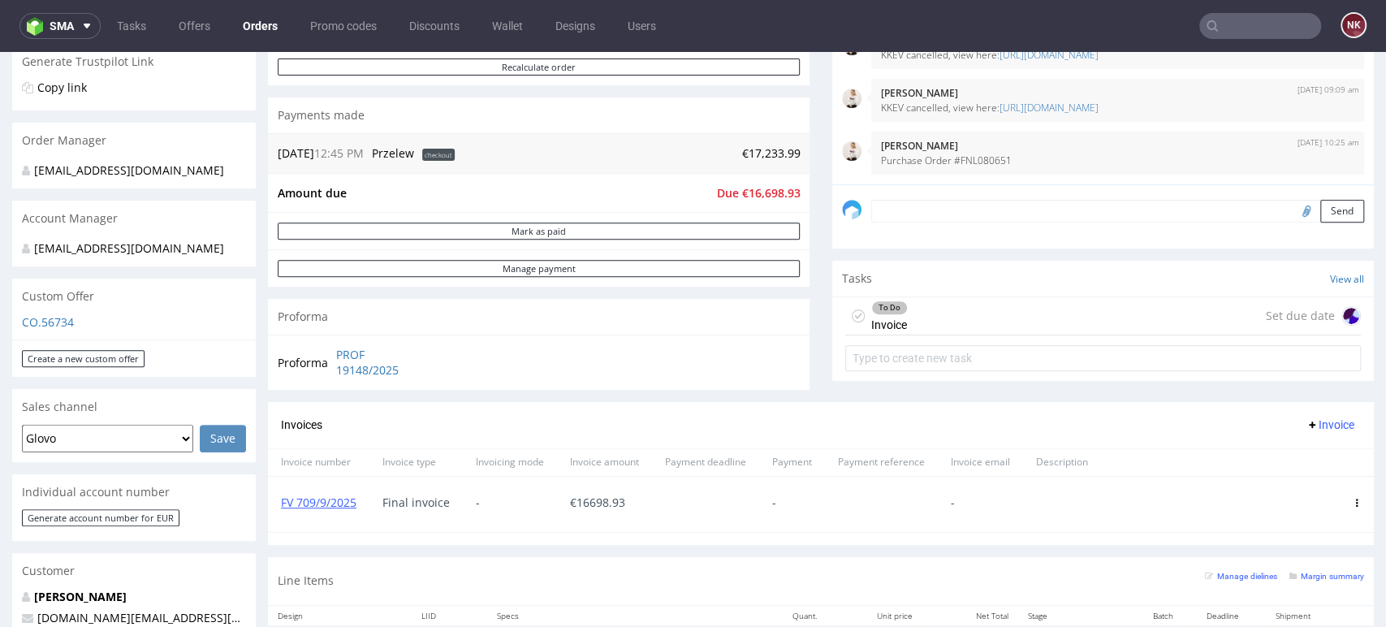
click at [301, 512] on div "FV 709/9/2025" at bounding box center [319, 504] width 102 height 55
click at [313, 505] on link "FV 709/9/2025" at bounding box center [319, 502] width 76 height 15
click at [923, 307] on div "To Do Invoice Set due date" at bounding box center [1103, 316] width 516 height 38
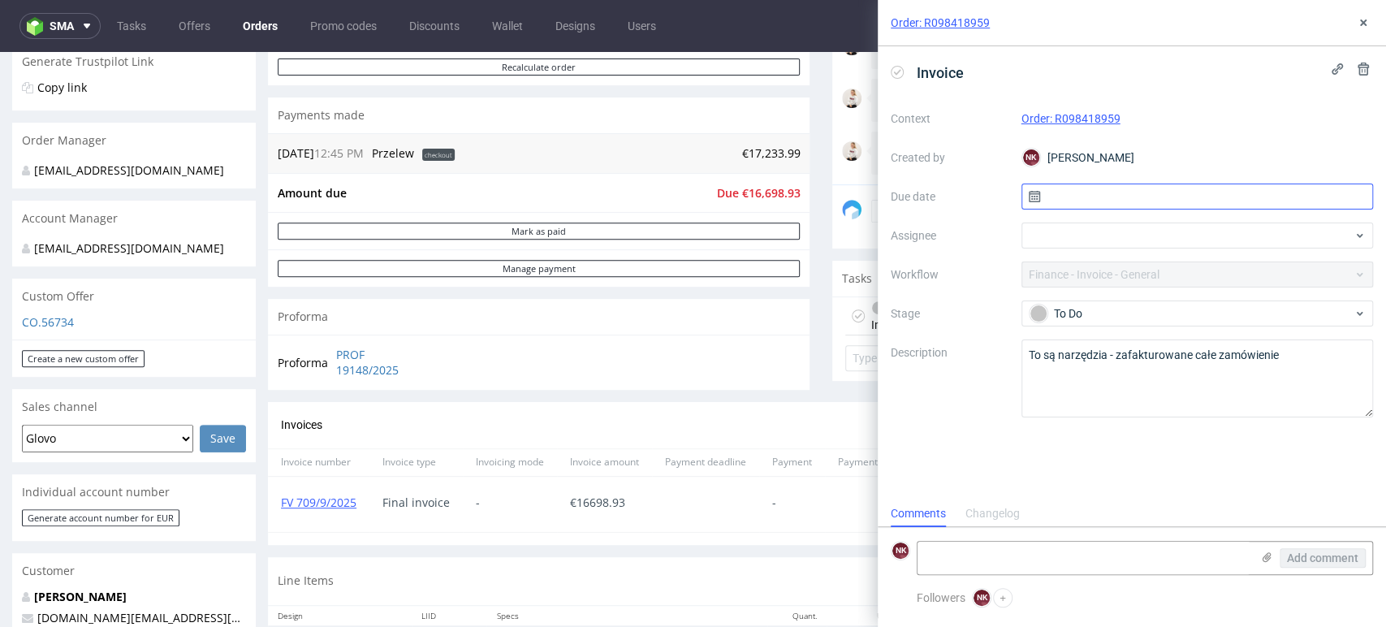
scroll to position [13, 0]
click at [1056, 310] on div "To Do" at bounding box center [1191, 314] width 323 height 18
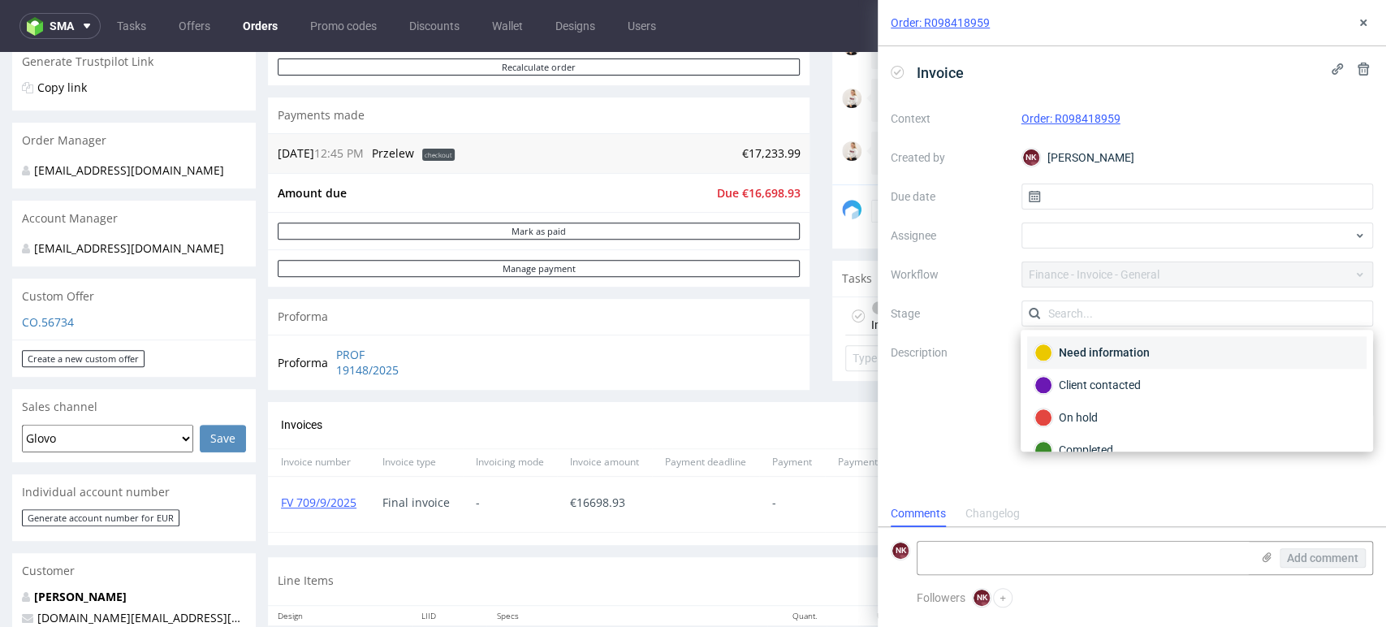
scroll to position [117, 0]
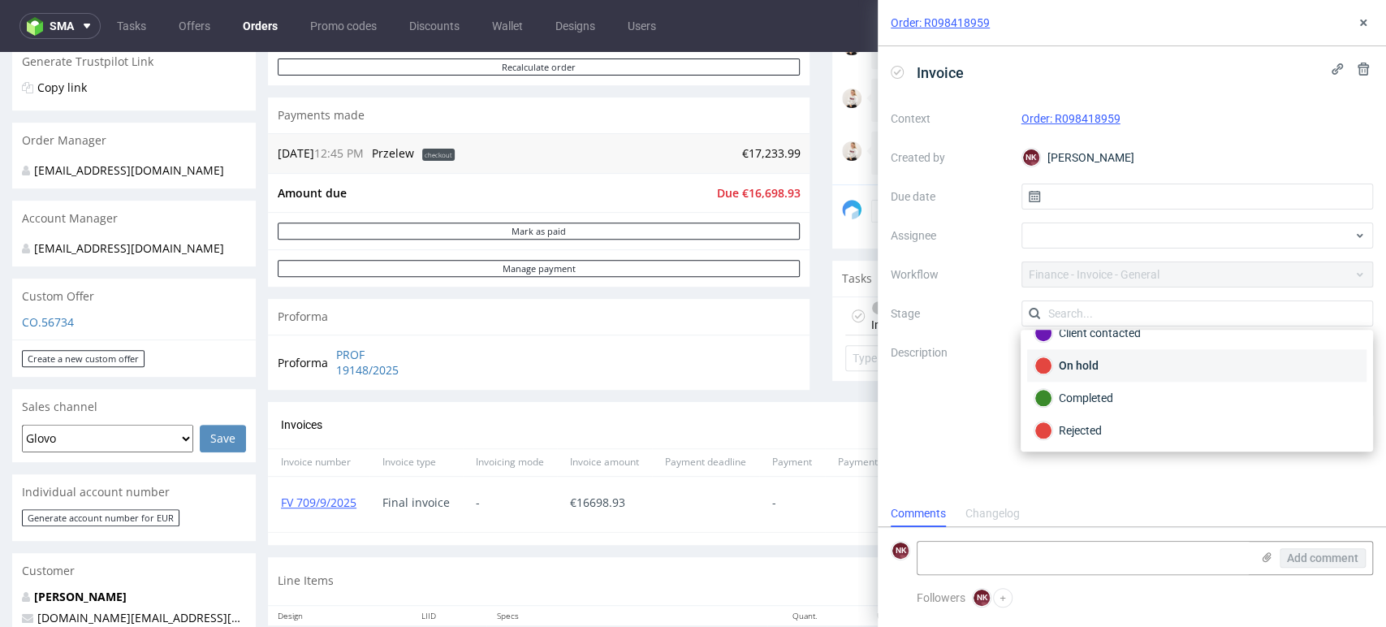
click at [1084, 379] on div "On hold" at bounding box center [1196, 365] width 339 height 32
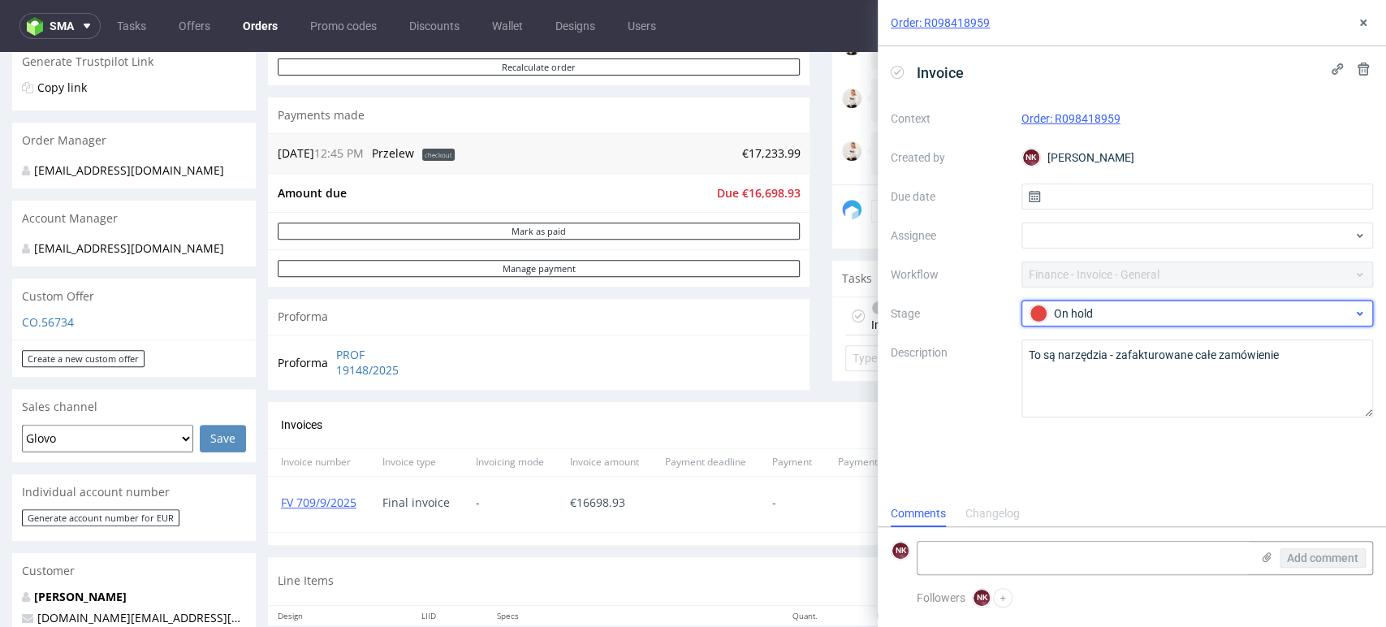
click at [1074, 322] on span "On hold" at bounding box center [1191, 313] width 325 height 19
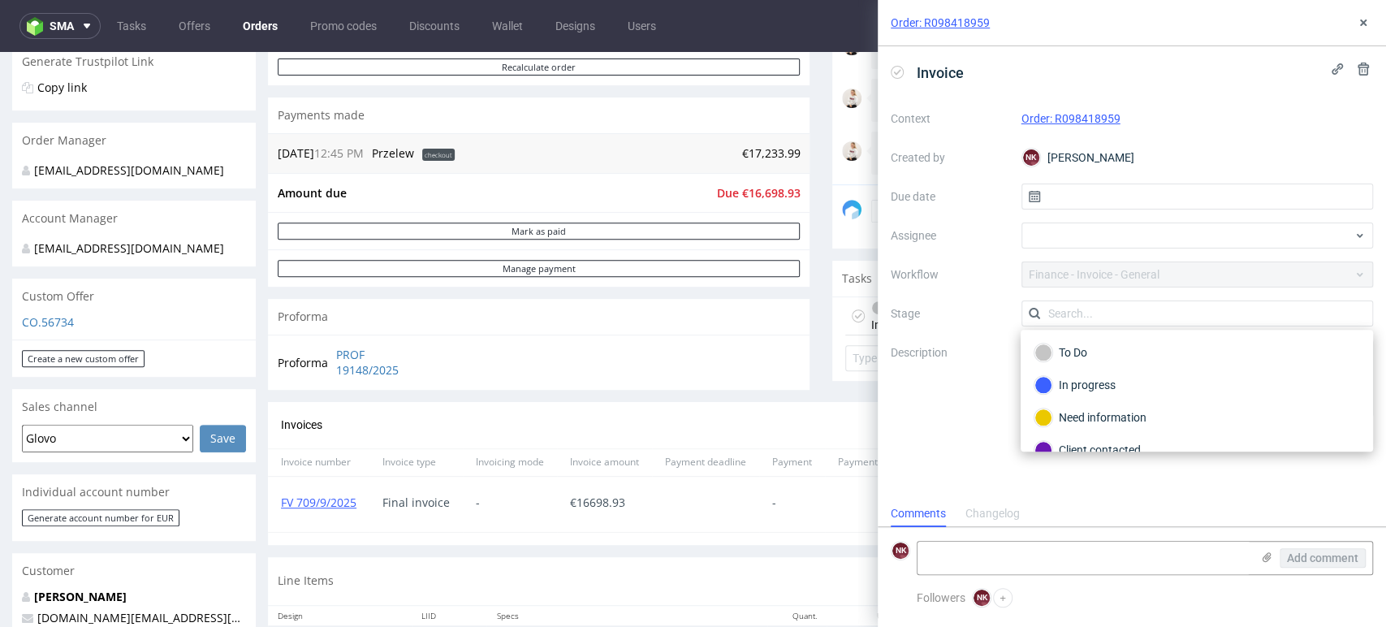
scroll to position [91, 0]
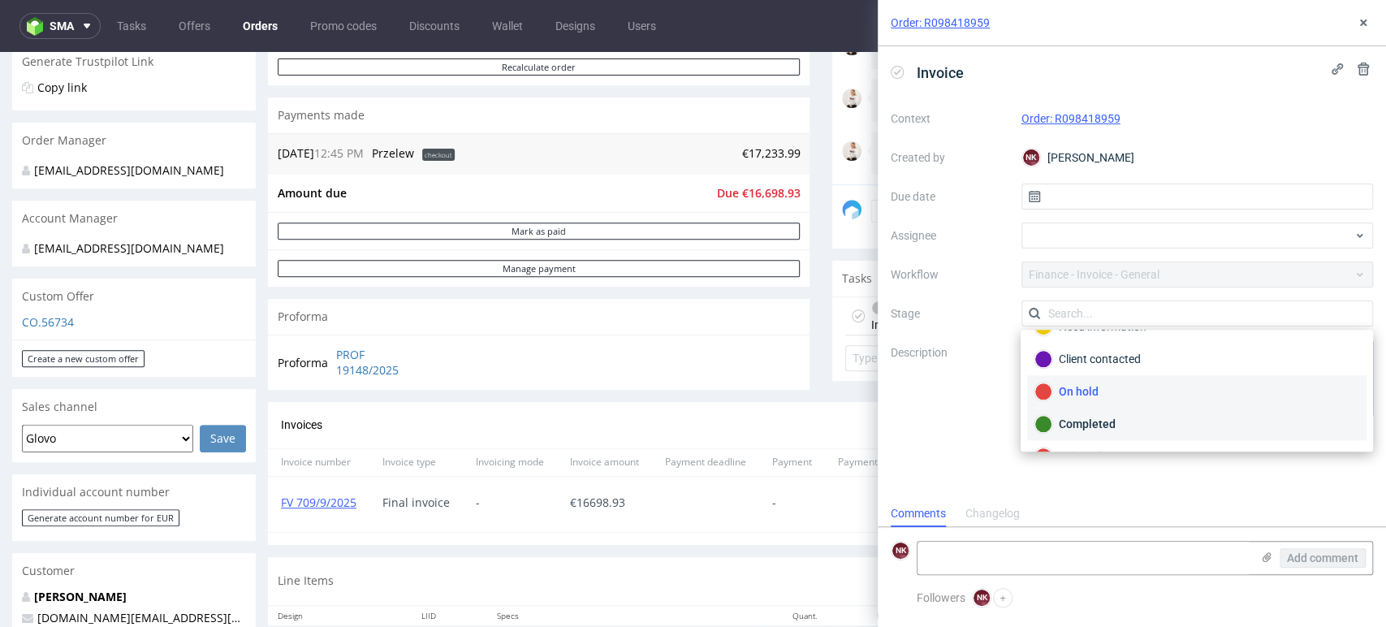
click at [1077, 421] on div "Completed" at bounding box center [1197, 424] width 325 height 18
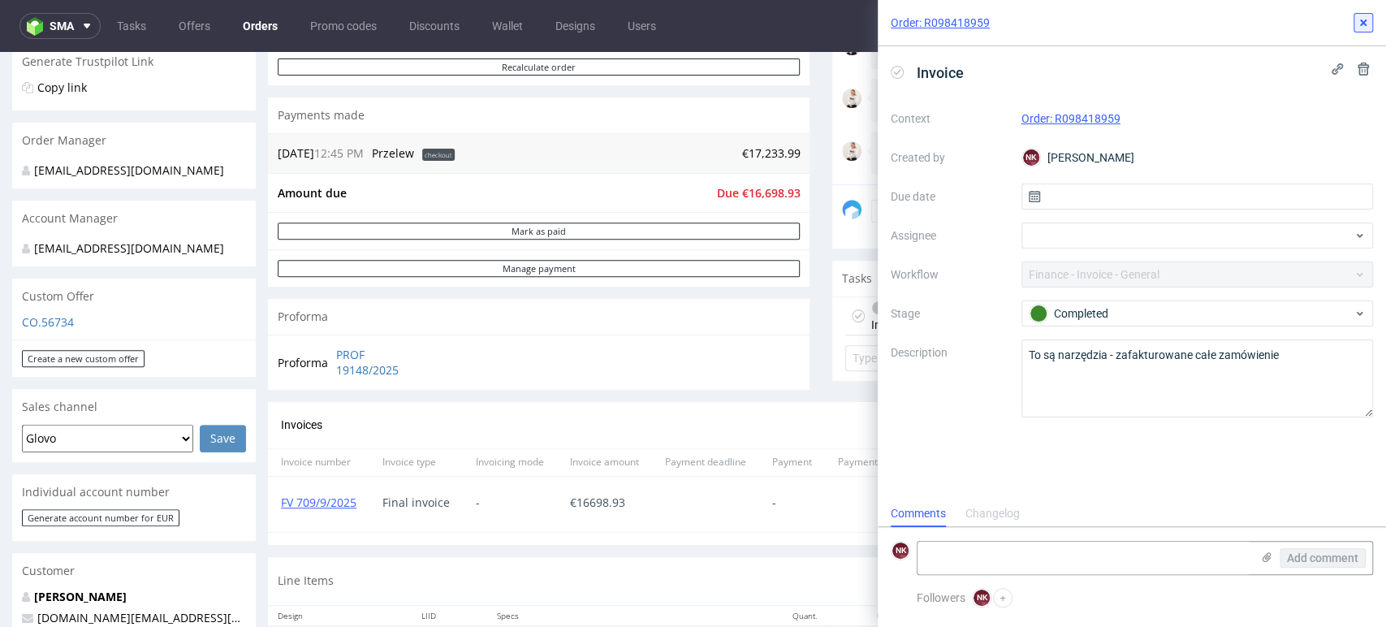
click at [1368, 26] on icon at bounding box center [1363, 22] width 13 height 13
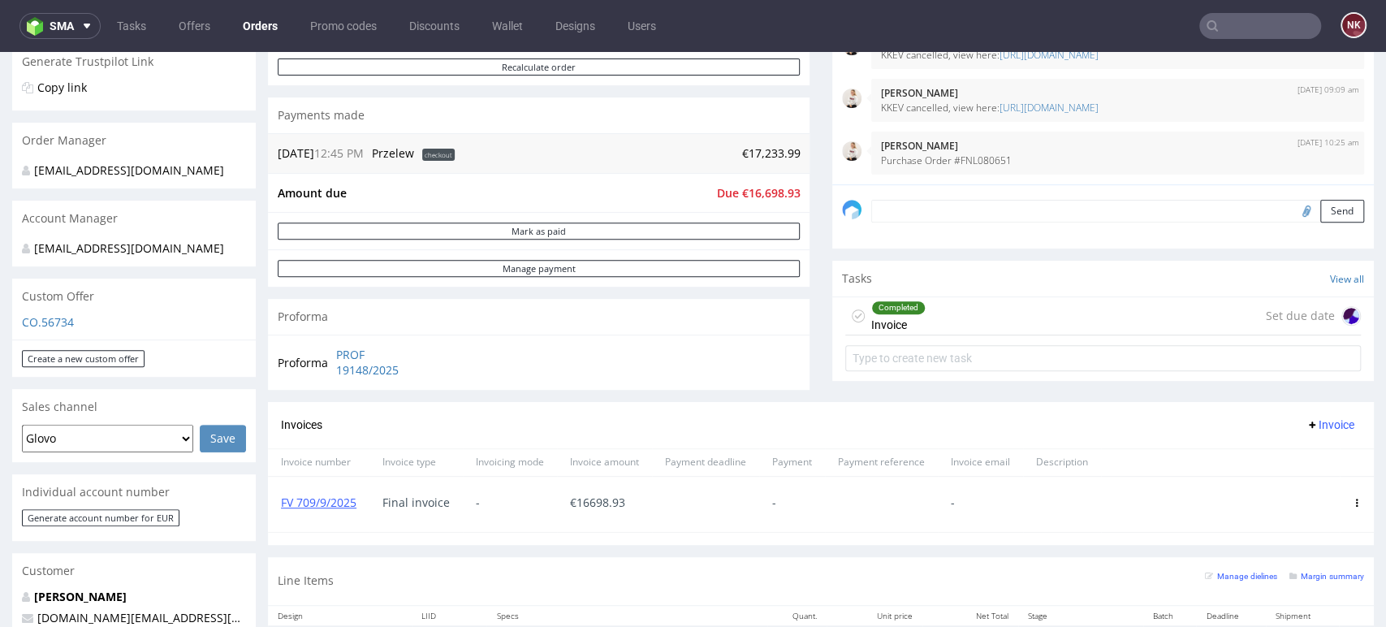
click at [1321, 388] on div "Comments User (7) Order (7) Automatic (0) Attachments (0) All (7) View all (7) …" at bounding box center [1103, 120] width 542 height 563
click at [1307, 398] on div "Comments User (7) Order (7) Automatic (0) Attachments (0) All (7) View all (7) …" at bounding box center [1103, 120] width 542 height 563
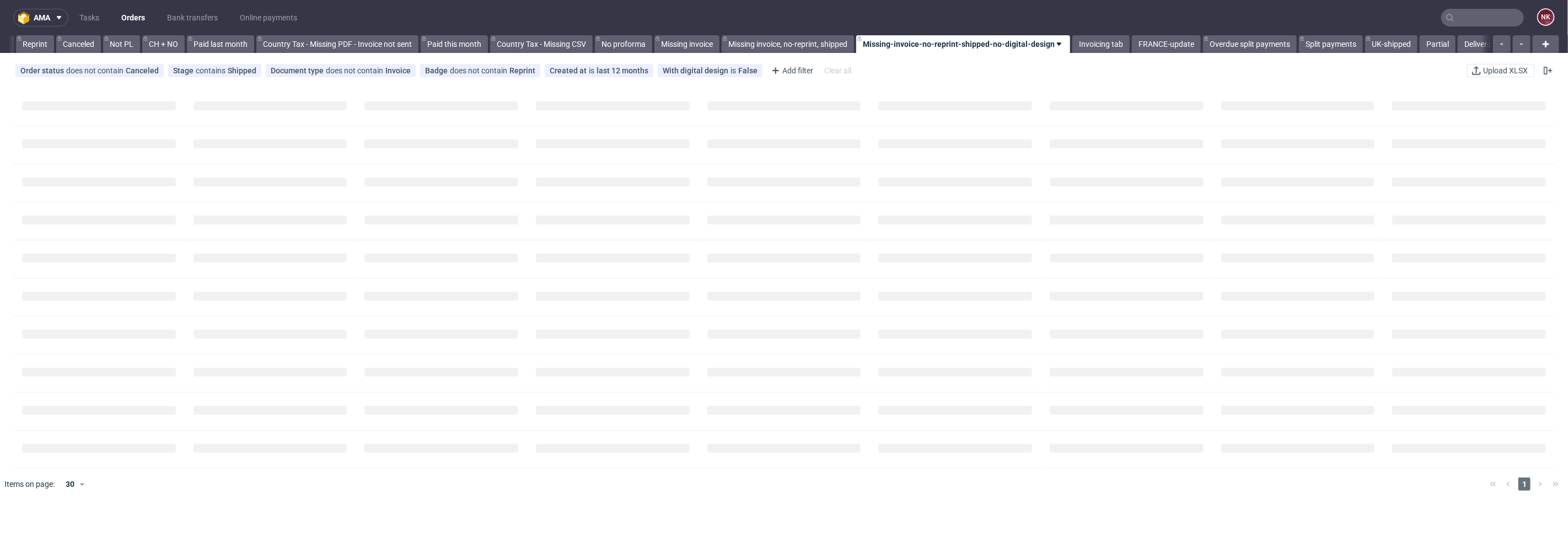
click at [1445, 16] on icon at bounding box center [1449, 17] width 9 height 9
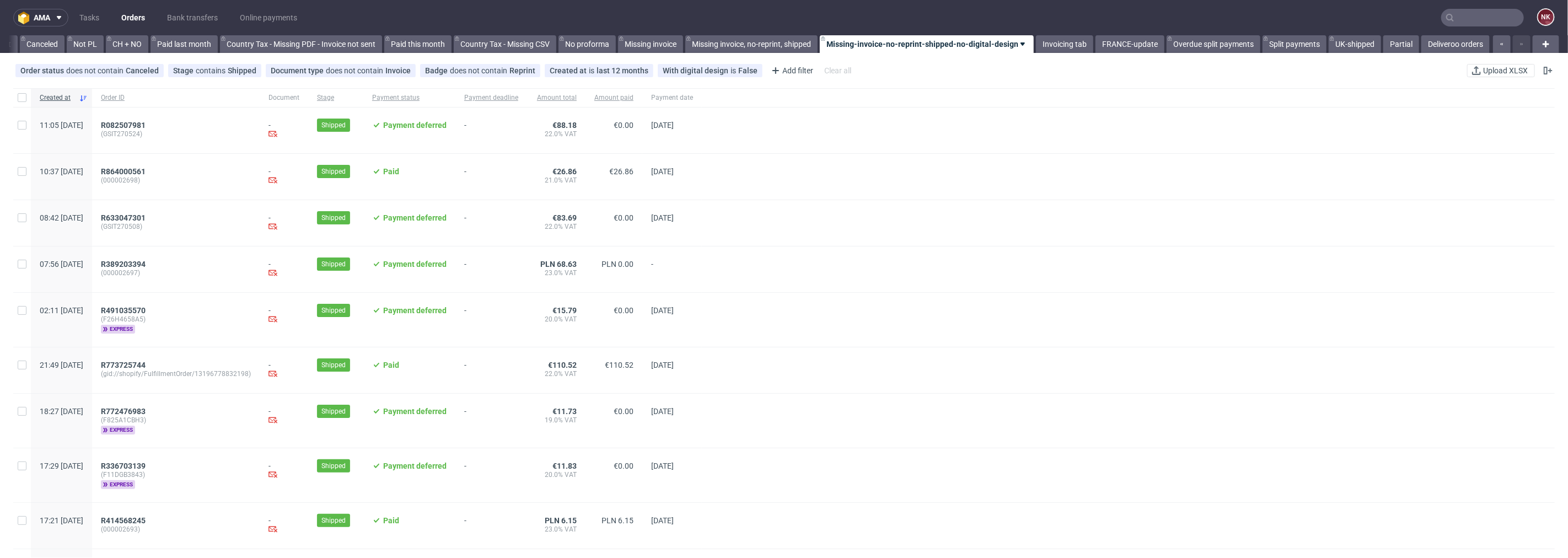
scroll to position [0, 1070]
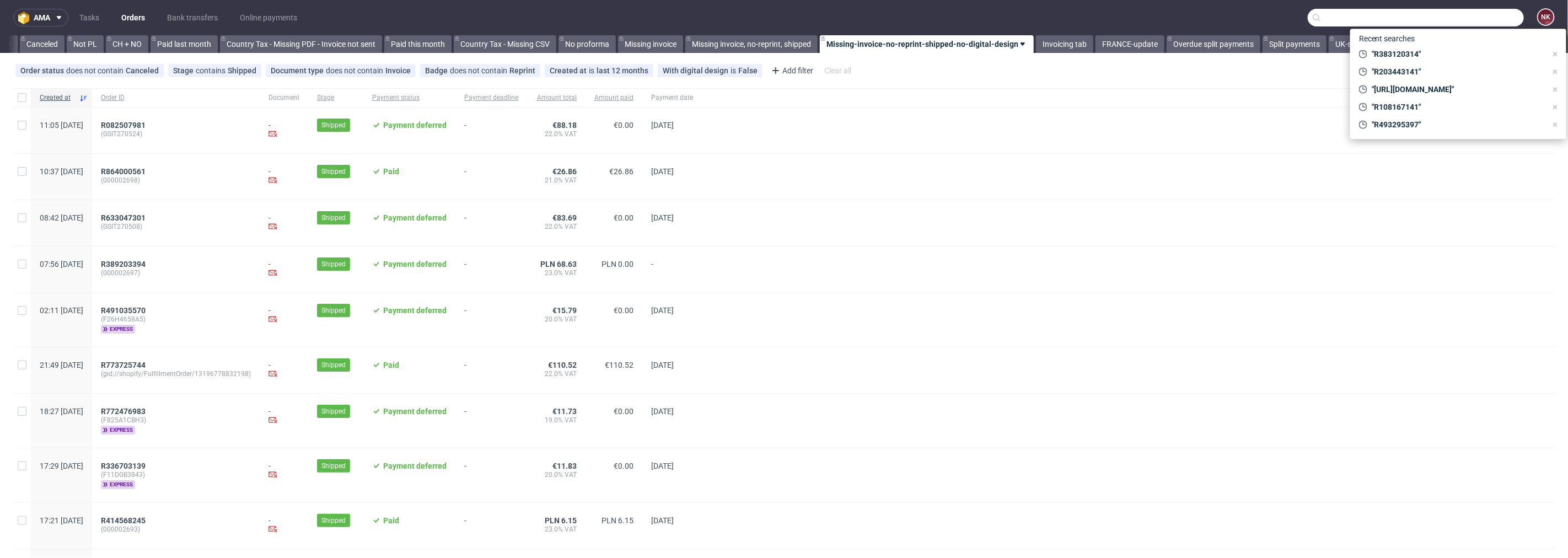
click at [1483, 12] on input "text" at bounding box center [1415, 18] width 216 height 18
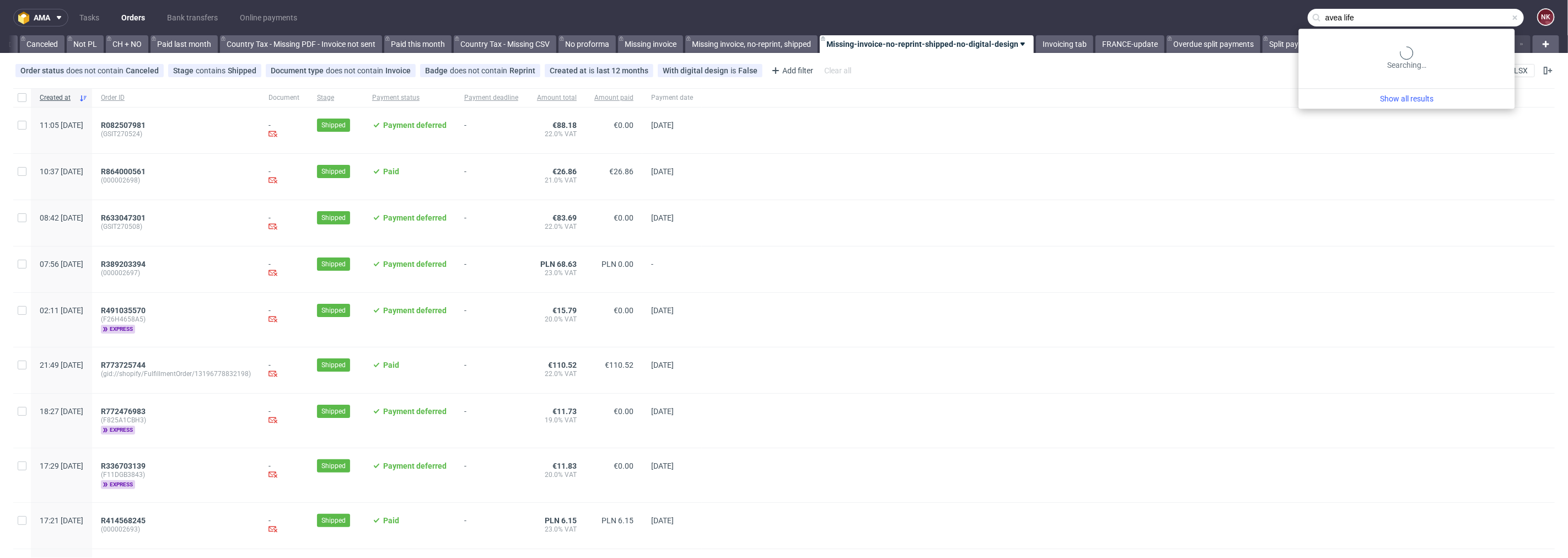
type input "avea life"
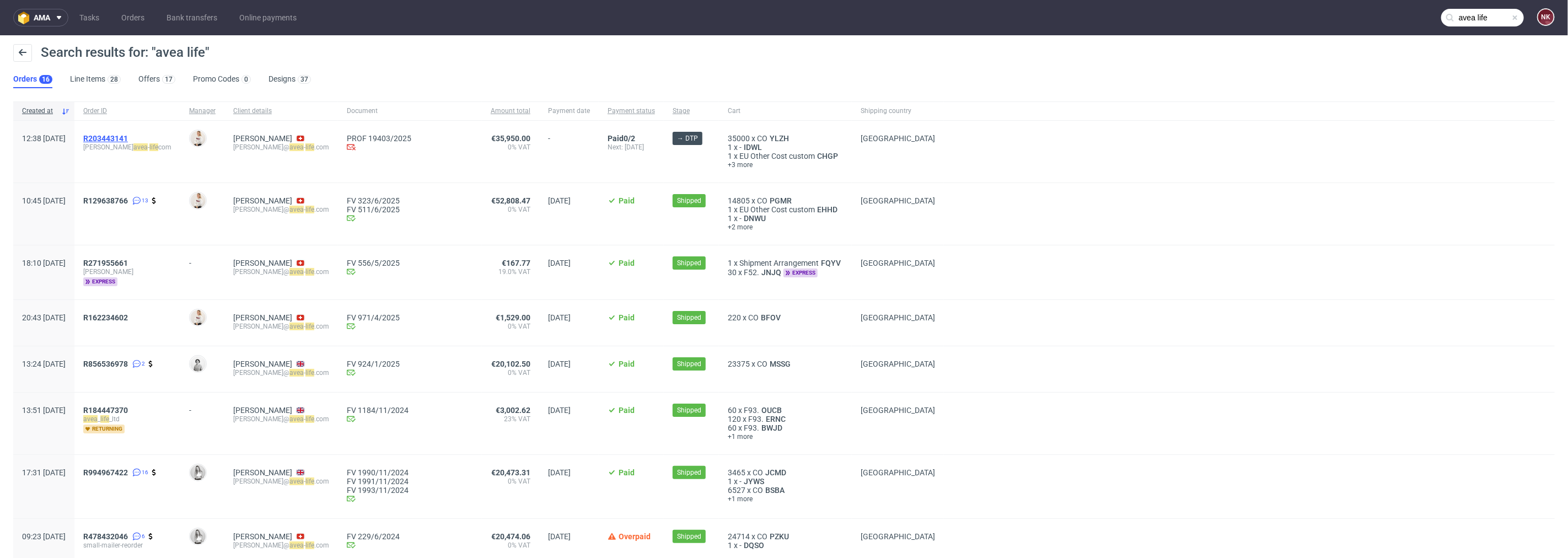
click at [128, 138] on span "R203443141" at bounding box center [106, 138] width 45 height 9
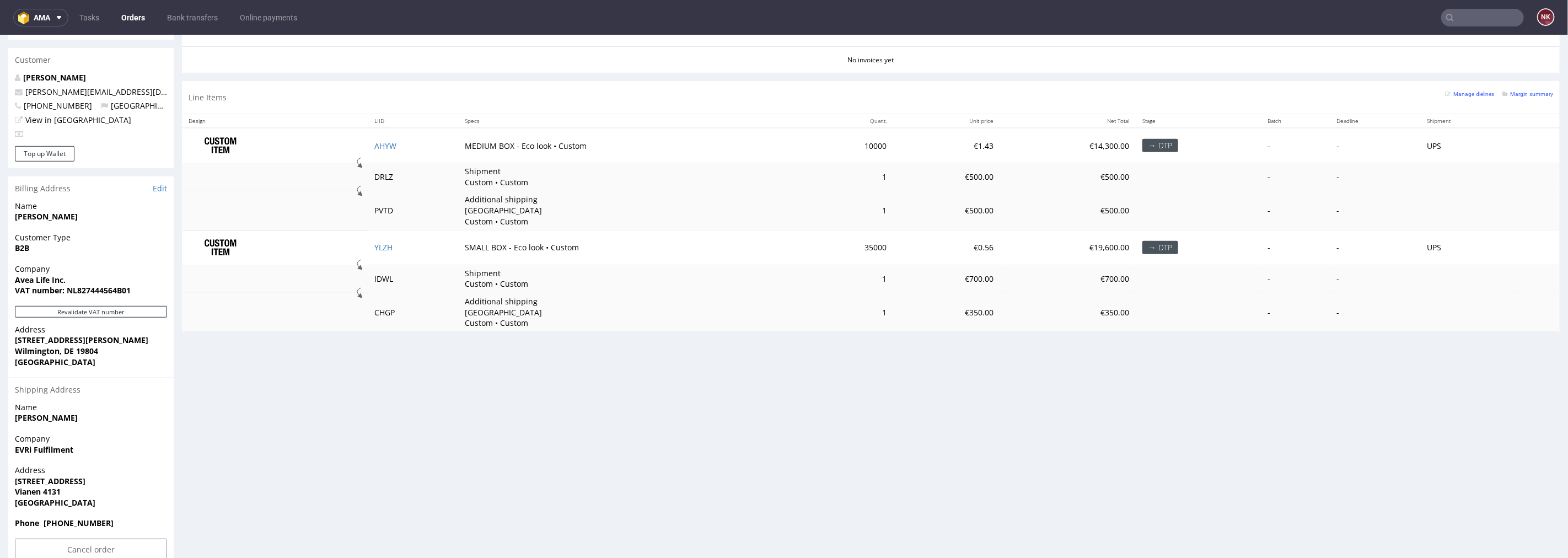
scroll to position [584, 0]
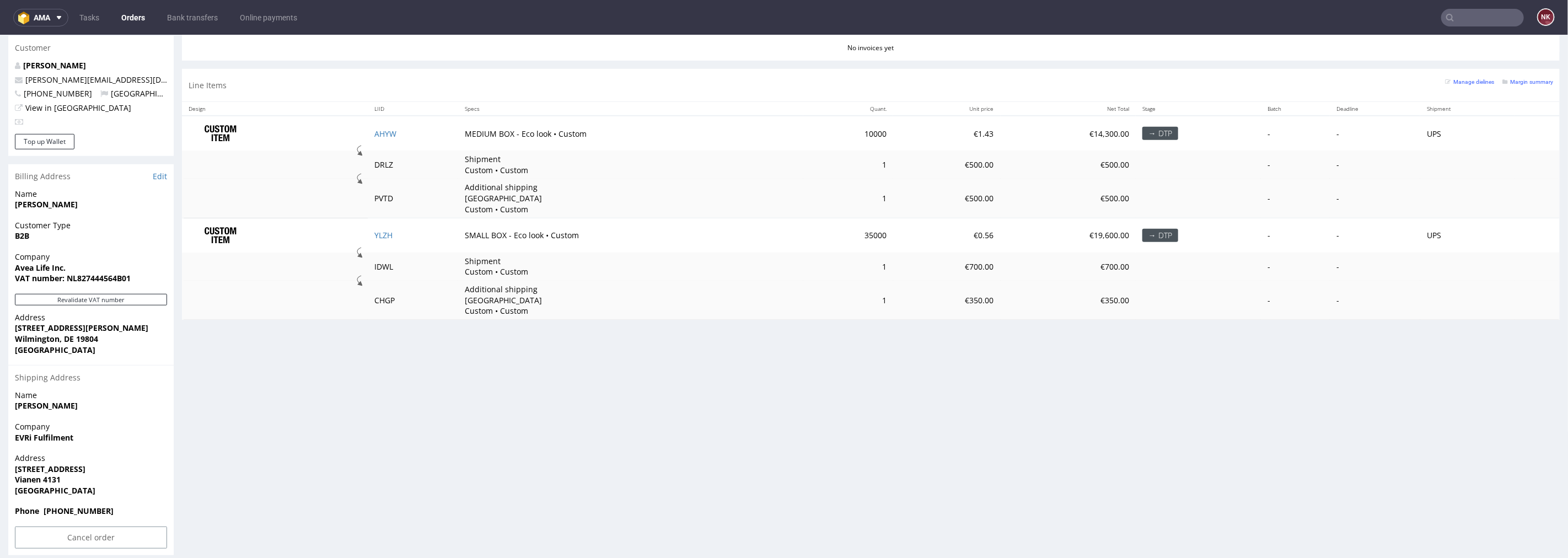
click at [101, 272] on strong "VAT number: NL827444564B01" at bounding box center [73, 277] width 116 height 10
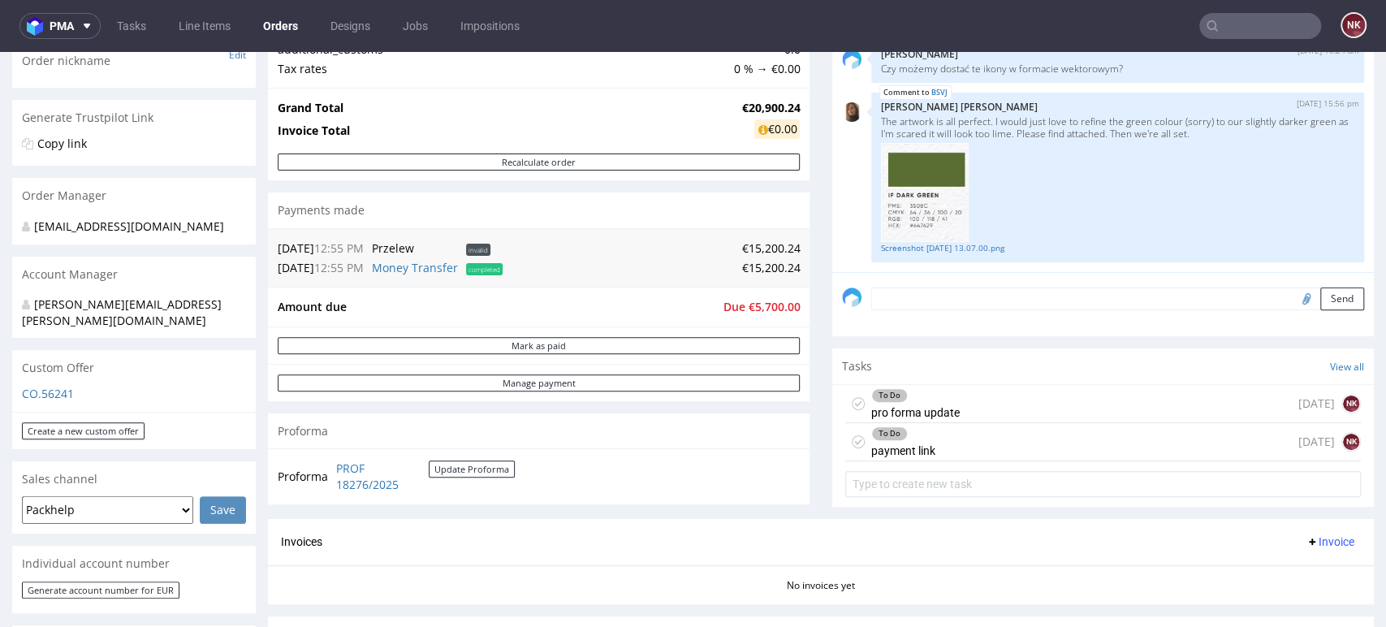
scroll to position [270, 0]
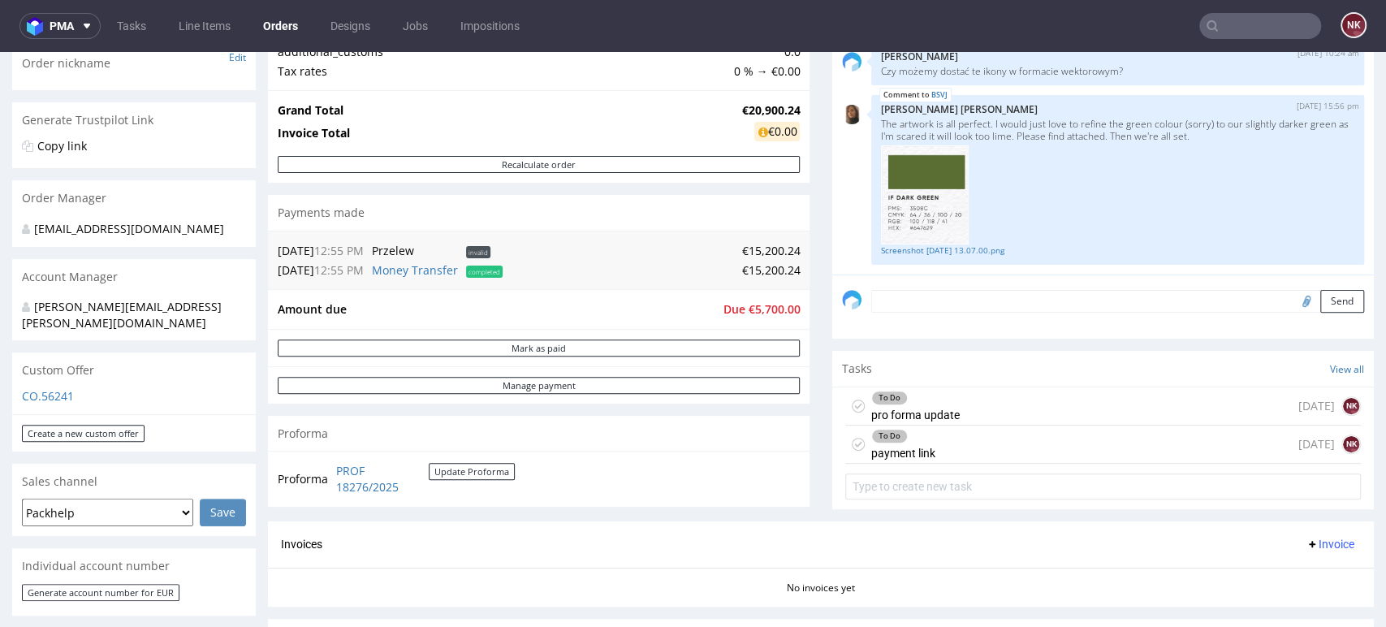
click at [975, 413] on div "To Do pro forma update 21 days ago NK" at bounding box center [1103, 406] width 516 height 38
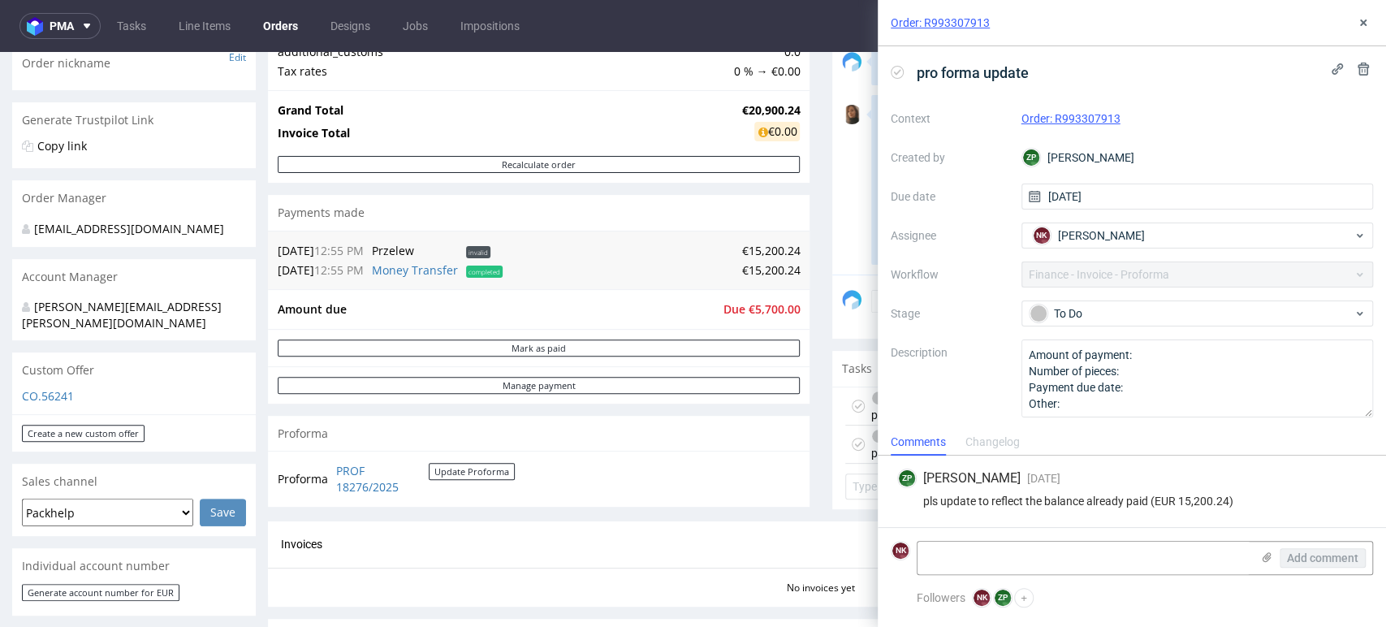
click at [1376, 22] on div "Order: R993307913" at bounding box center [1132, 23] width 508 height 46
click at [1367, 22] on icon at bounding box center [1363, 22] width 13 height 13
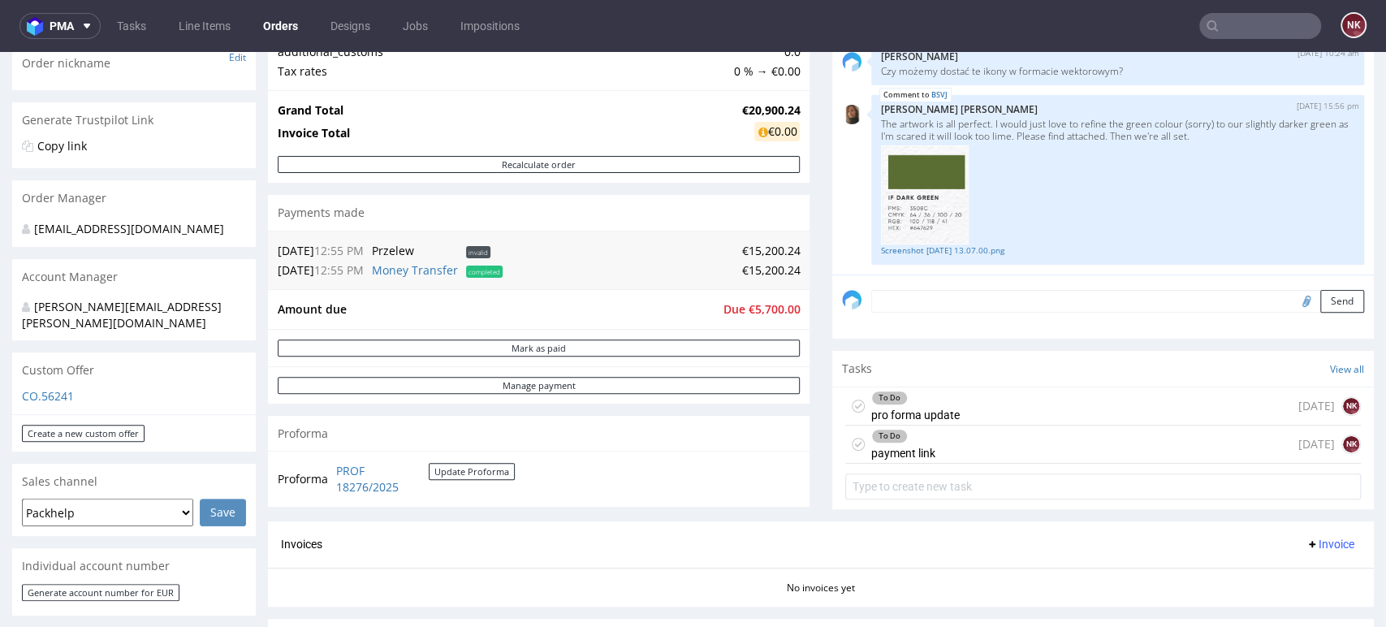
click at [957, 452] on div "To Do payment link today NK" at bounding box center [1103, 445] width 516 height 38
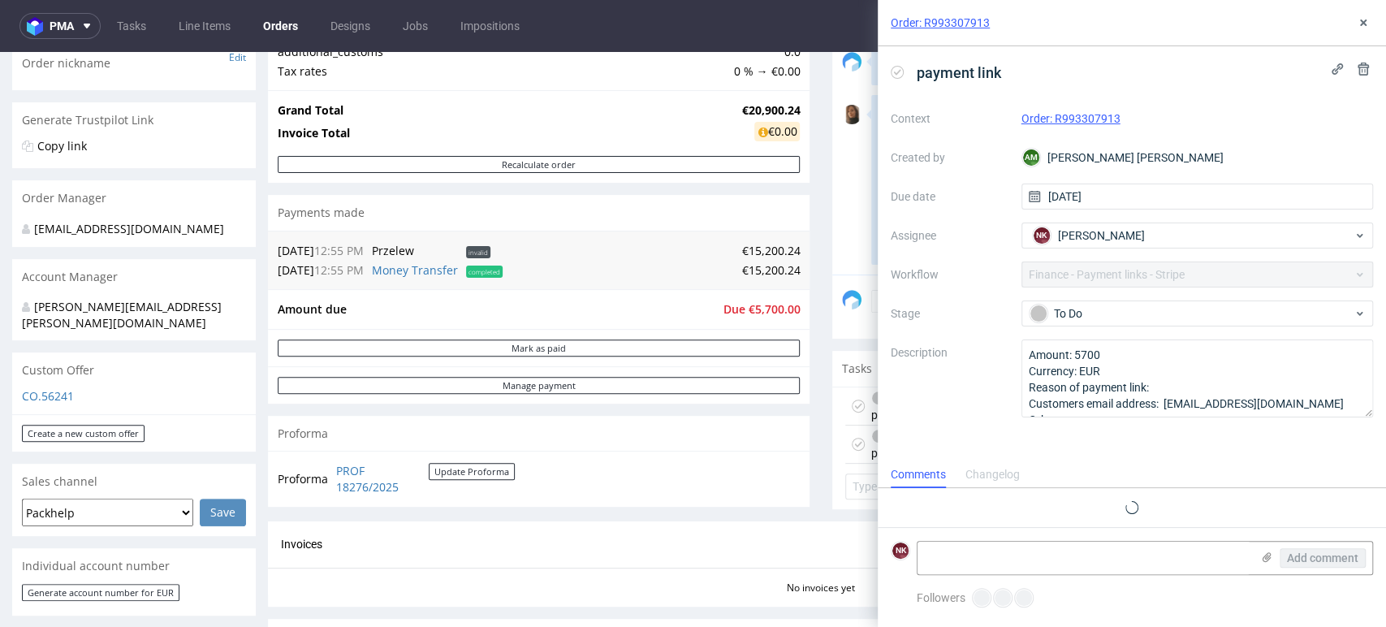
scroll to position [13, 0]
click at [1363, 18] on icon at bounding box center [1363, 22] width 13 height 13
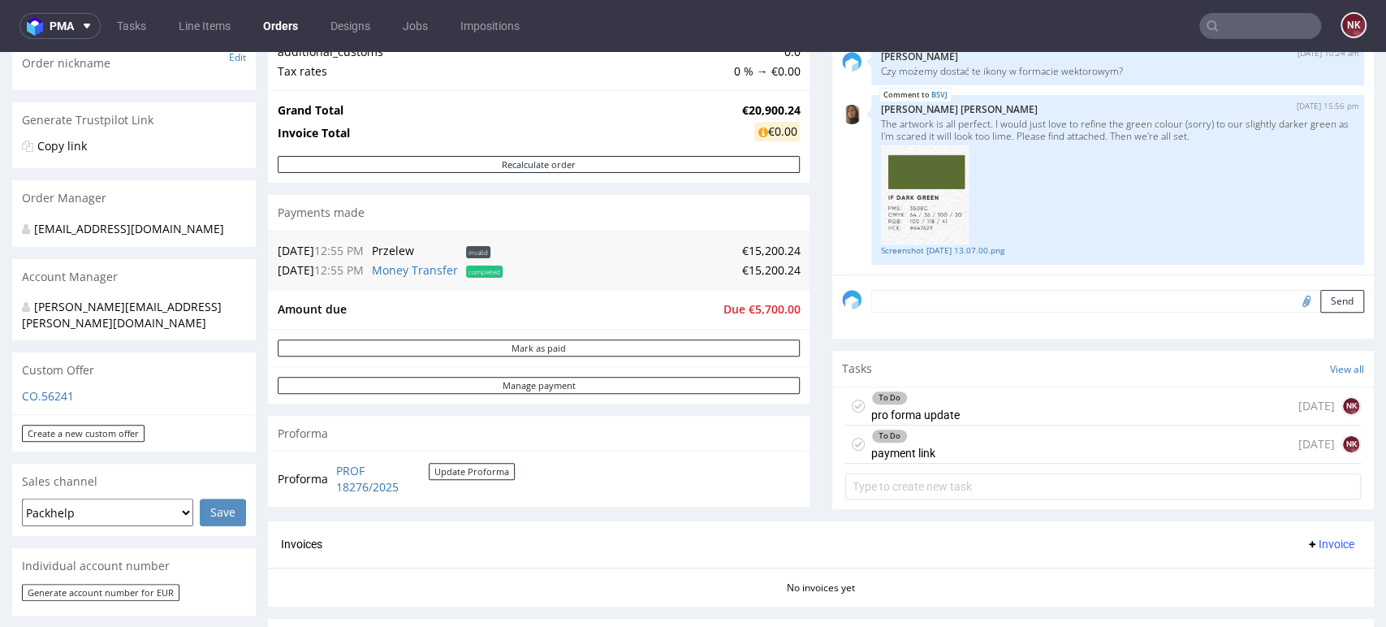
click at [1312, 352] on div "Tasks View all" at bounding box center [1103, 369] width 542 height 36
